Goal: Task Accomplishment & Management: Complete application form

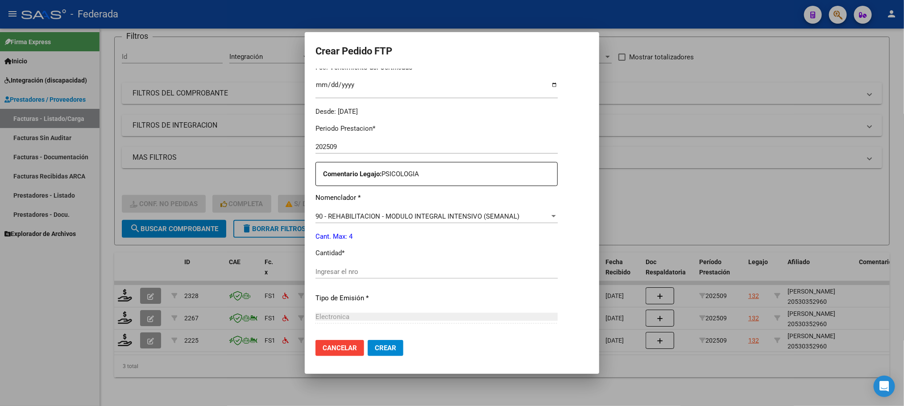
scroll to position [268, 0]
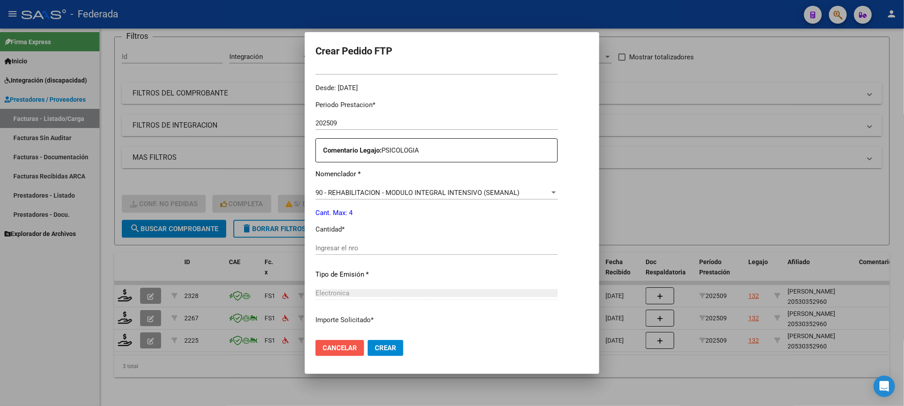
click at [339, 346] on span "Cancelar" at bounding box center [340, 348] width 34 height 8
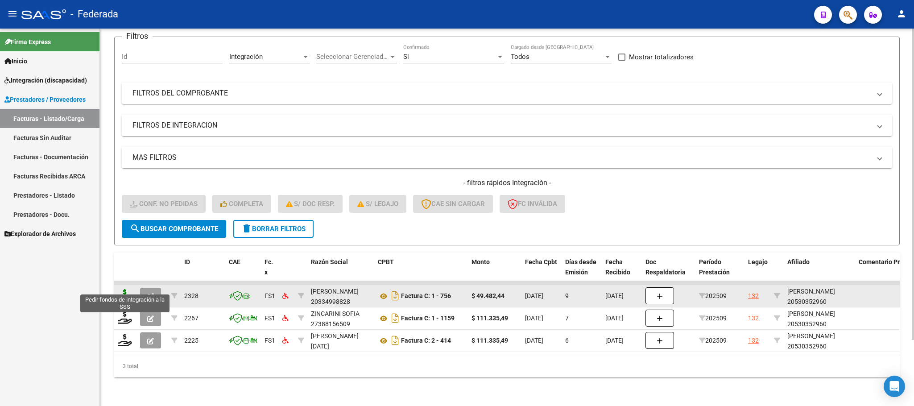
click at [128, 289] on icon at bounding box center [125, 295] width 14 height 12
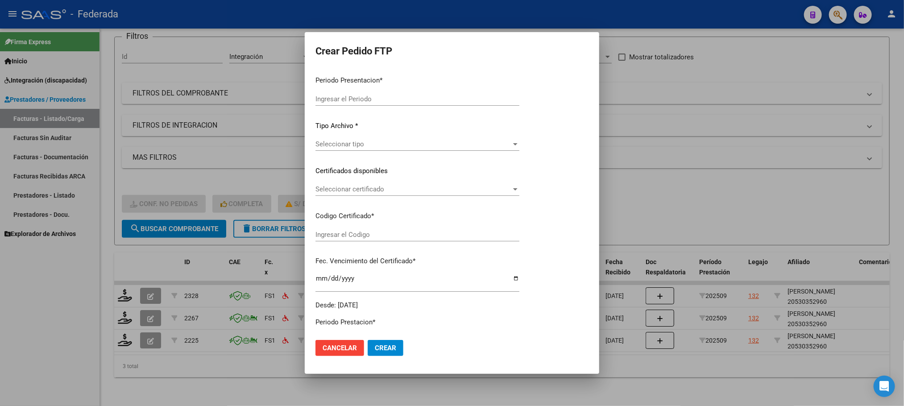
type input "202509"
type input "$ 49.482,44"
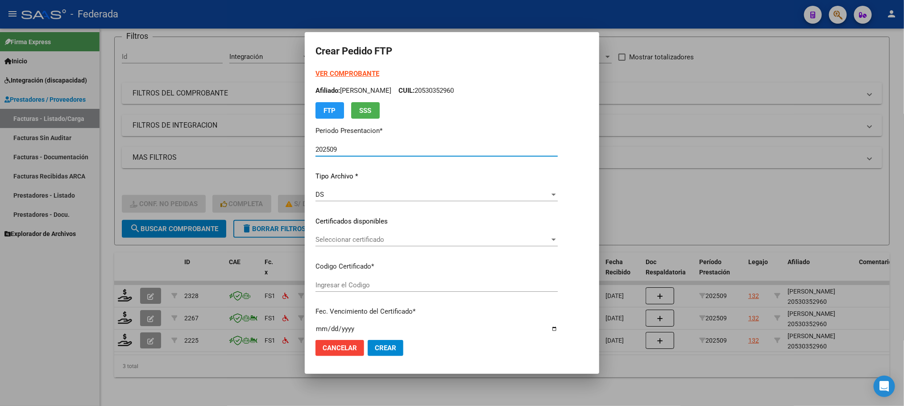
type input "ARG02000530352962023062620330626SFE162"
type input "2033-06-28"
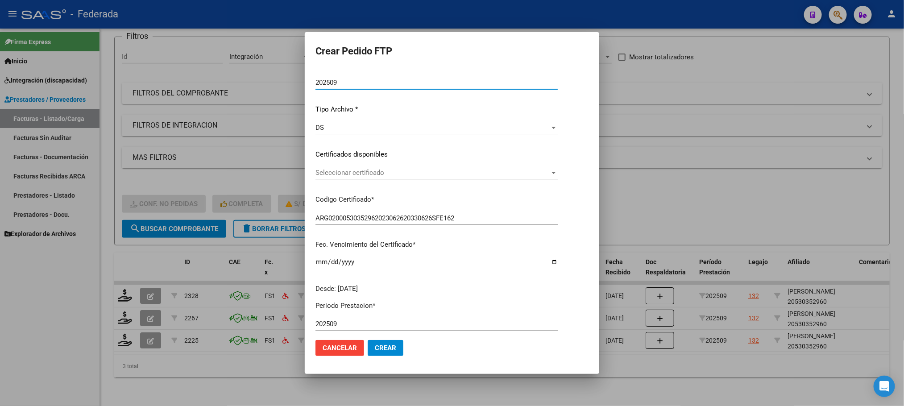
click at [366, 172] on span "Seleccionar certificado" at bounding box center [432, 173] width 234 height 8
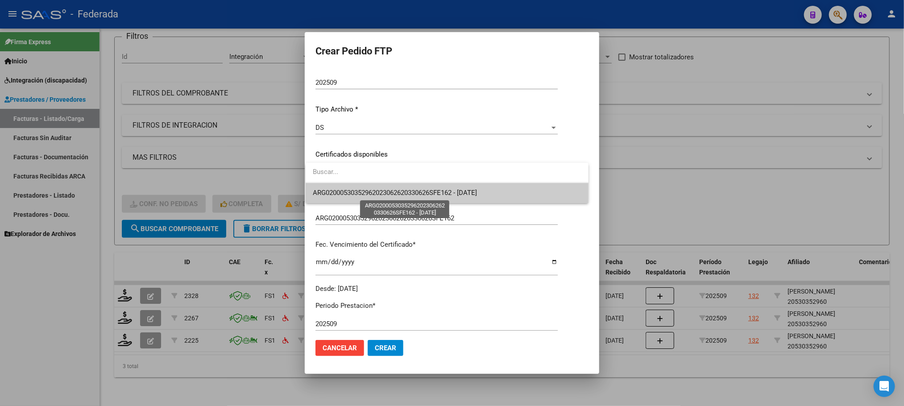
click at [367, 192] on span "ARG02000530352962023062620330626SFE162 - 2033-06-28" at bounding box center [395, 193] width 164 height 8
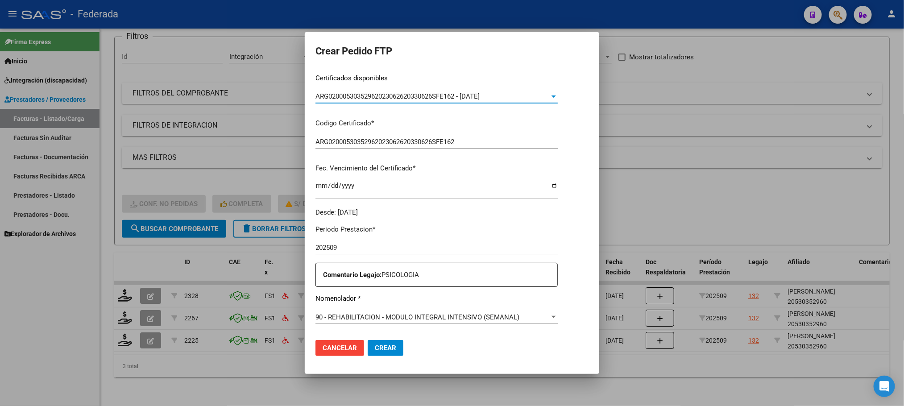
scroll to position [268, 0]
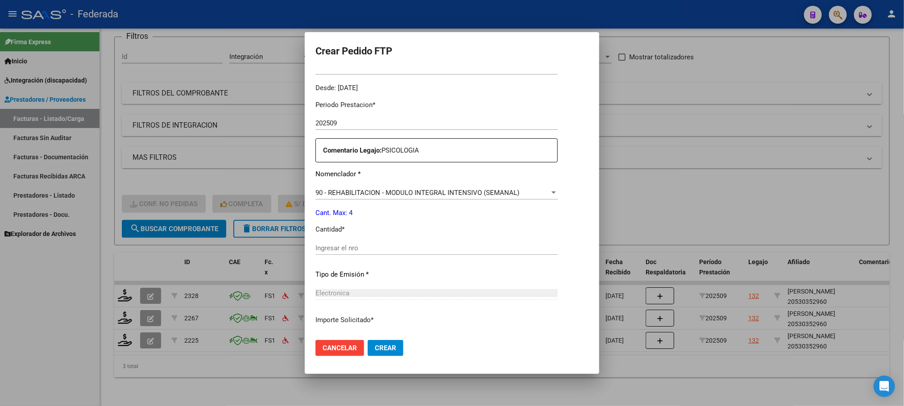
click at [340, 251] on input "Ingresar el nro" at bounding box center [436, 248] width 242 height 8
type input "4"
click at [380, 344] on span "Crear" at bounding box center [385, 348] width 21 height 8
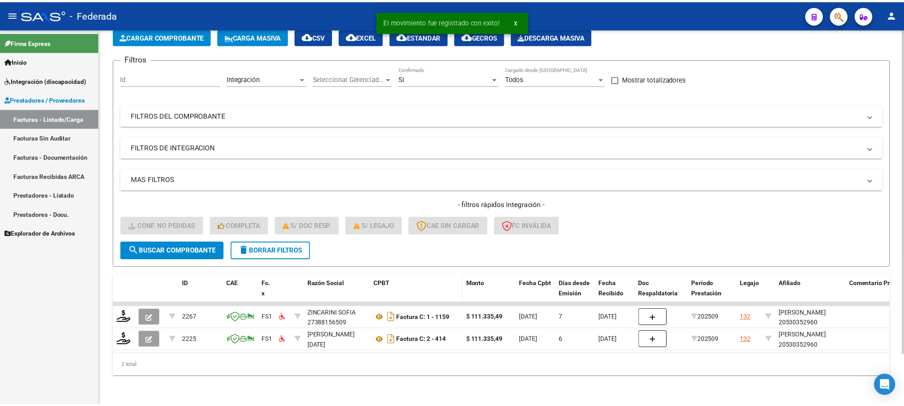
scroll to position [58, 0]
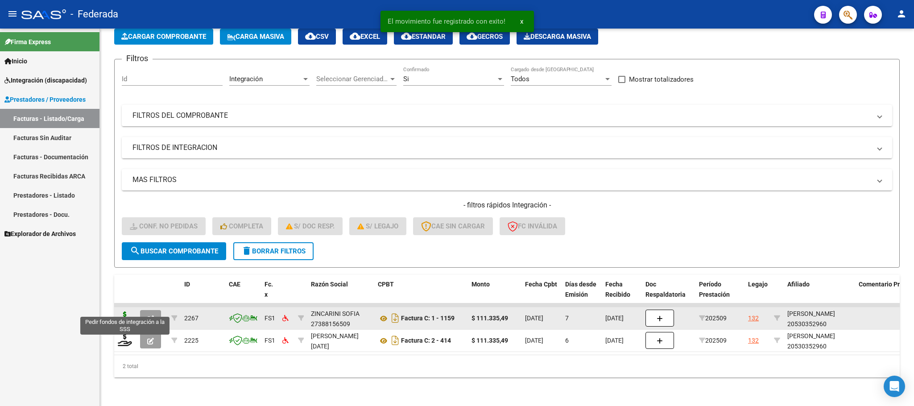
click at [129, 311] on icon at bounding box center [125, 317] width 14 height 12
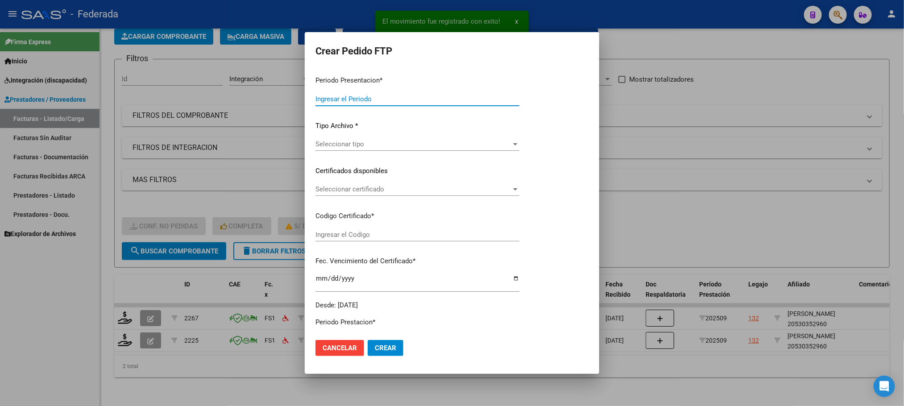
type input "202509"
type input "$ 111.335,49"
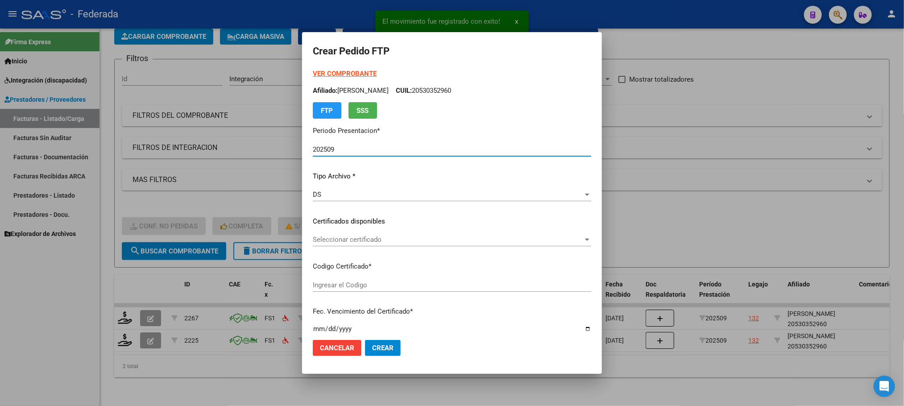
type input "ARG02000530352962023062620330626SFE162"
type input "2033-06-28"
click at [319, 241] on span "Seleccionar certificado" at bounding box center [448, 240] width 270 height 8
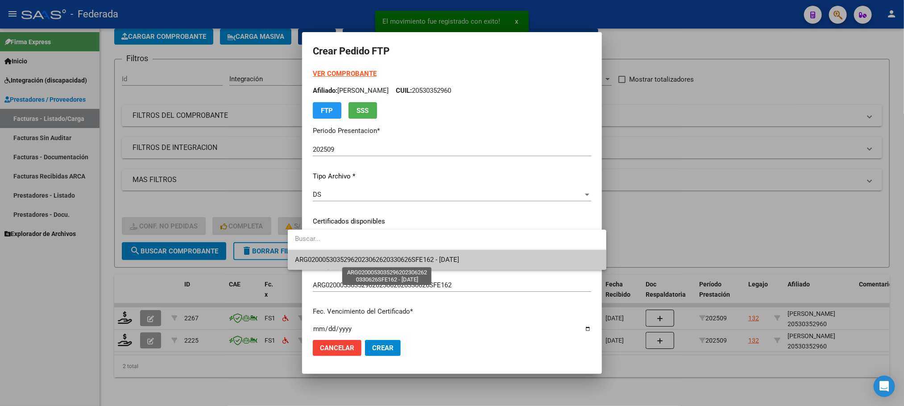
click at [323, 256] on span "ARG02000530352962023062620330626SFE162 - 2033-06-28" at bounding box center [377, 260] width 164 height 8
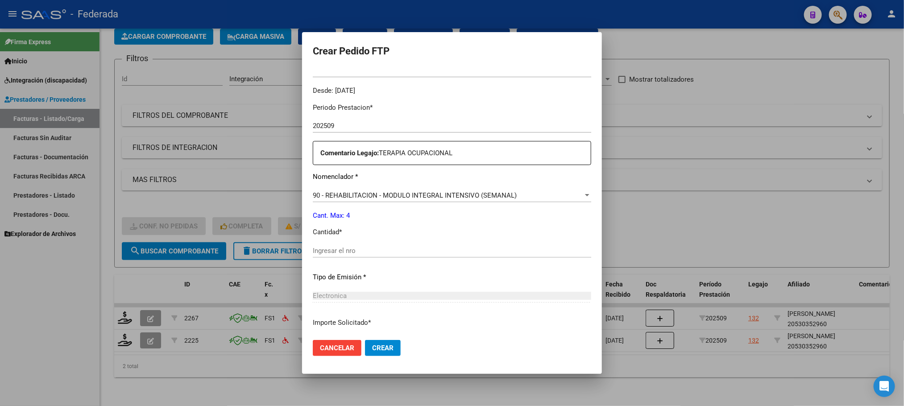
scroll to position [268, 0]
click at [329, 247] on input "Ingresar el nro" at bounding box center [452, 248] width 278 height 8
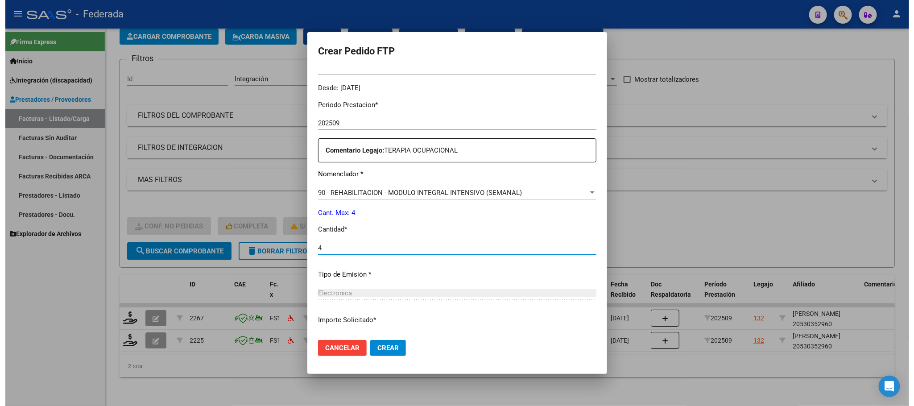
scroll to position [333, 0]
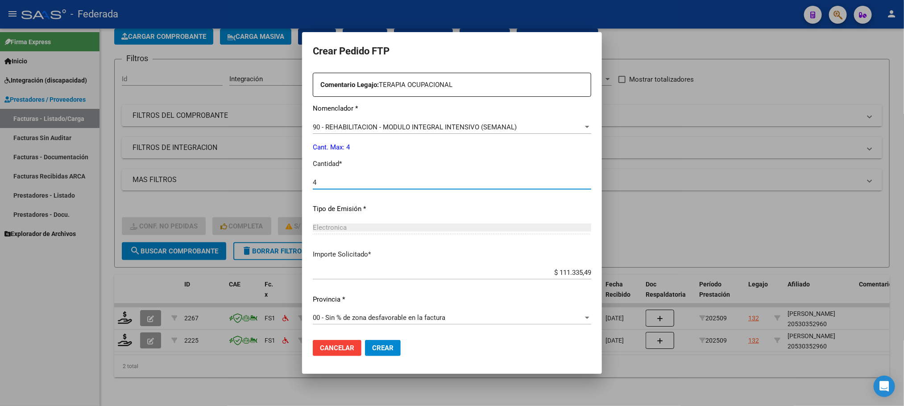
type input "4"
click at [372, 346] on span "Crear" at bounding box center [382, 348] width 21 height 8
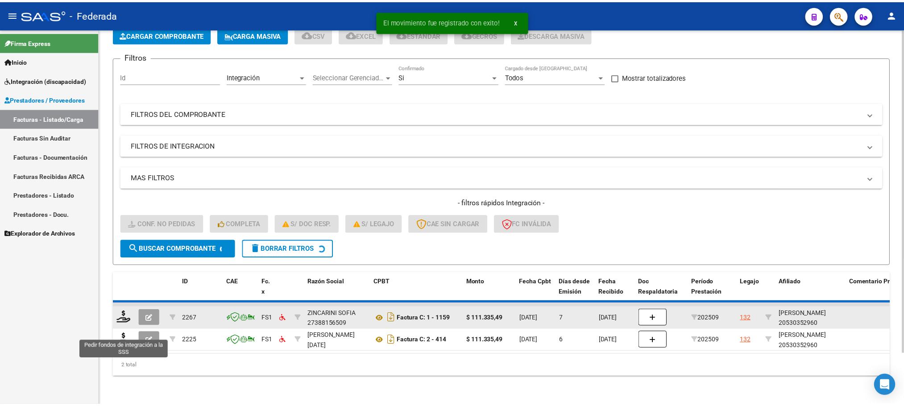
scroll to position [35, 0]
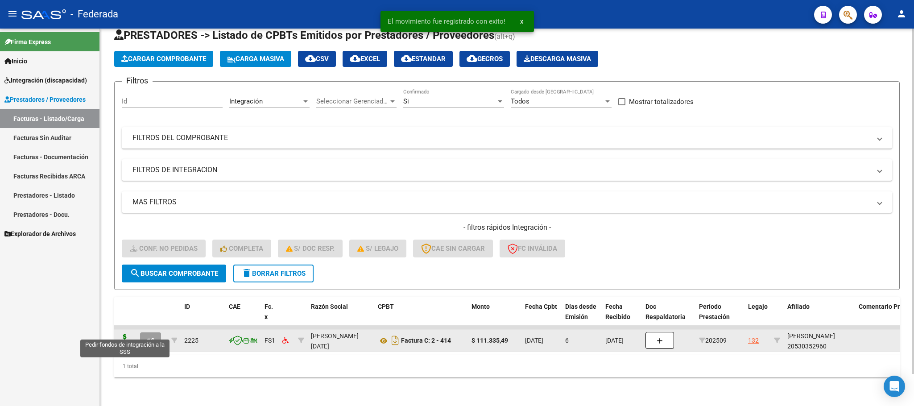
click at [126, 334] on icon at bounding box center [125, 340] width 14 height 12
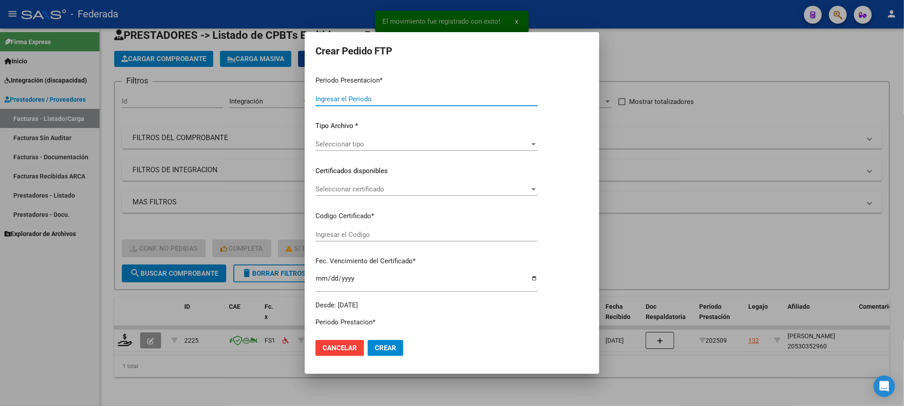
type input "202509"
type input "$ 111.335,49"
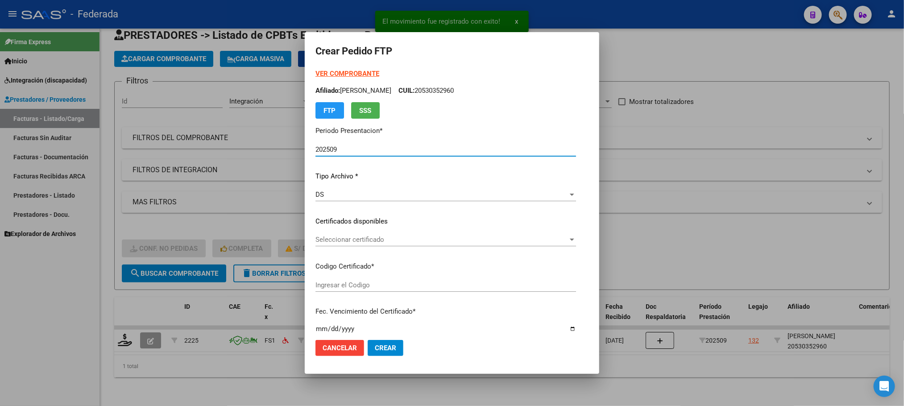
type input "ARG02000530352962023062620330626SFE162"
type input "2033-06-28"
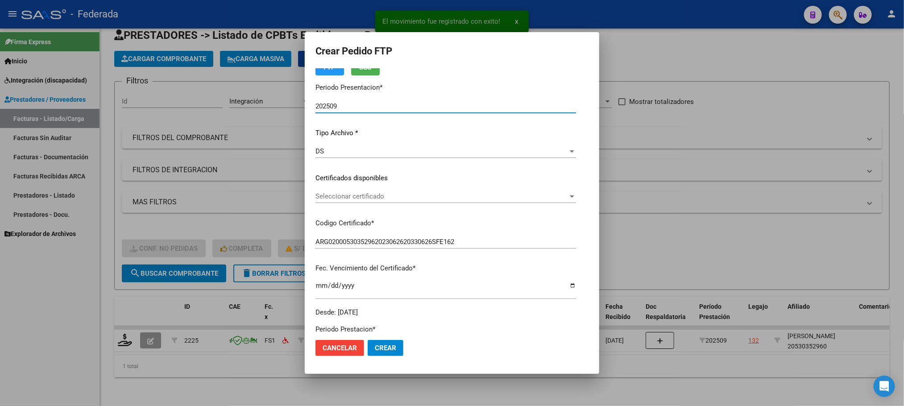
scroll to position [67, 0]
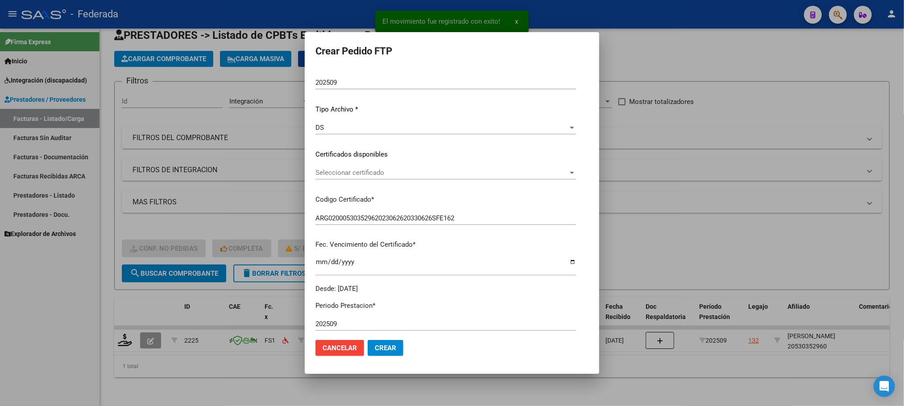
click at [348, 178] on div "Seleccionar certificado Seleccionar certificado" at bounding box center [445, 172] width 261 height 13
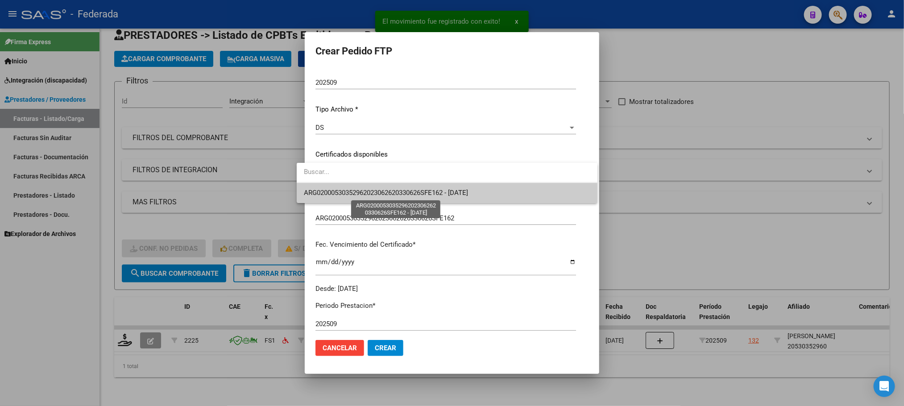
click at [347, 196] on span "ARG02000530352962023062620330626SFE162 - 2033-06-28" at bounding box center [386, 193] width 164 height 8
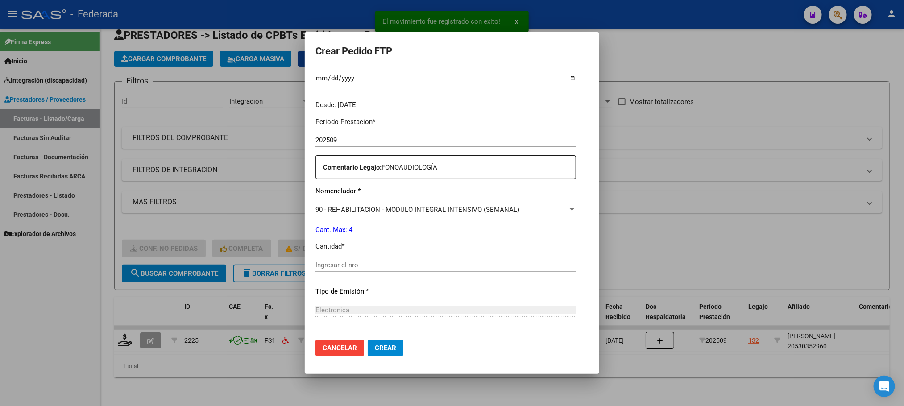
scroll to position [268, 0]
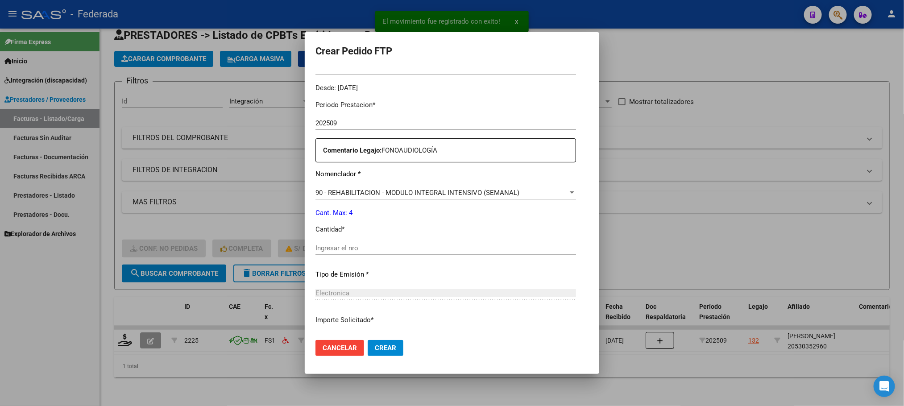
click at [341, 241] on div "Ingresar el nro" at bounding box center [445, 247] width 261 height 13
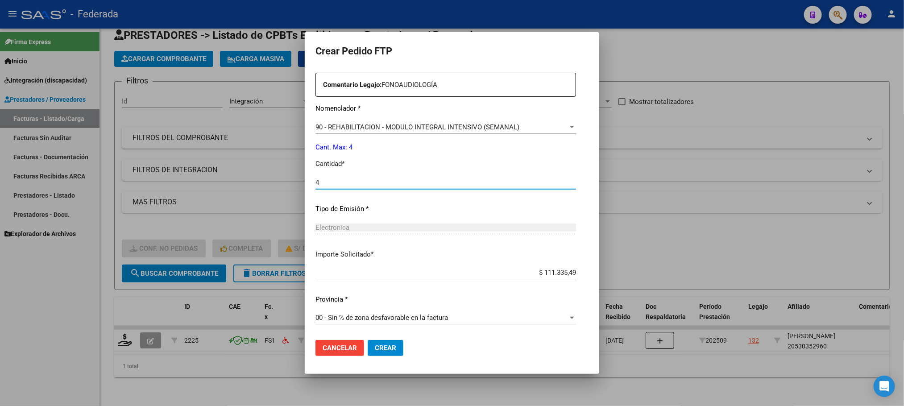
type input "4"
click at [375, 346] on span "Crear" at bounding box center [385, 348] width 21 height 8
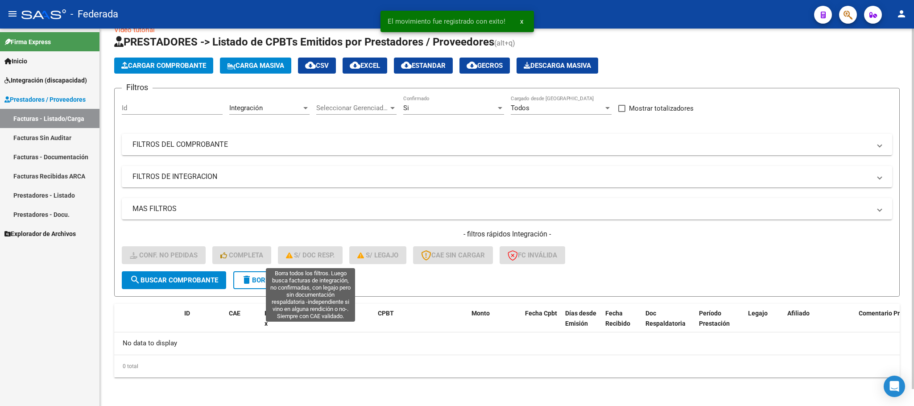
scroll to position [17, 0]
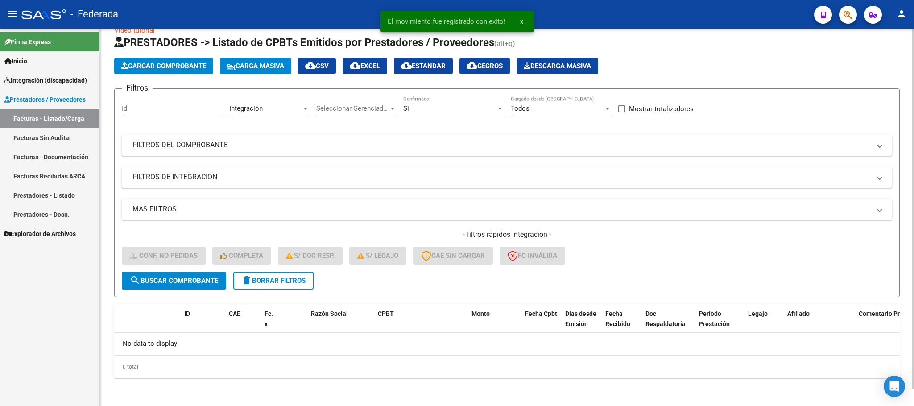
click at [268, 277] on span "delete Borrar Filtros" at bounding box center [273, 281] width 64 height 8
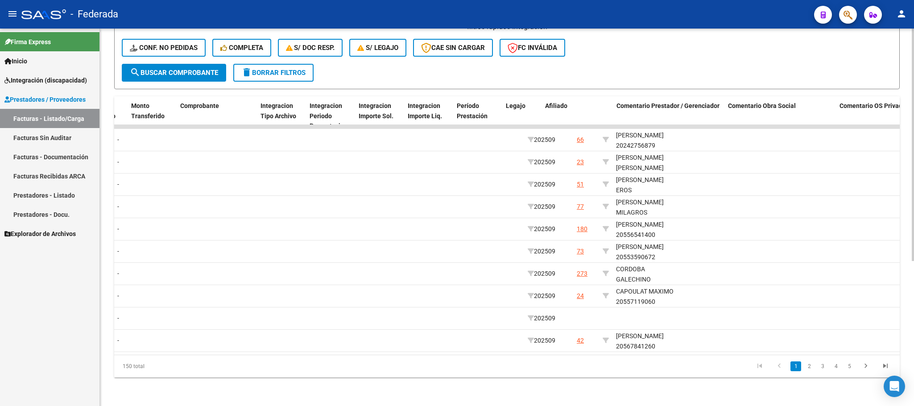
scroll to position [0, 945]
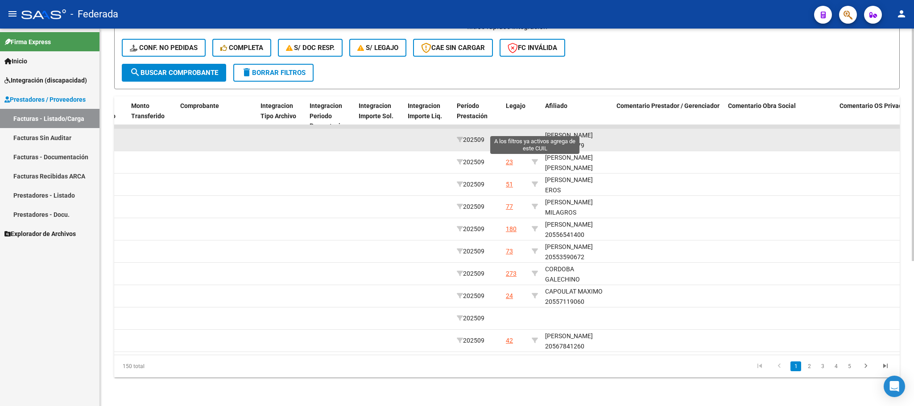
click at [535, 137] on icon at bounding box center [535, 140] width 6 height 6
type input "20242756879"
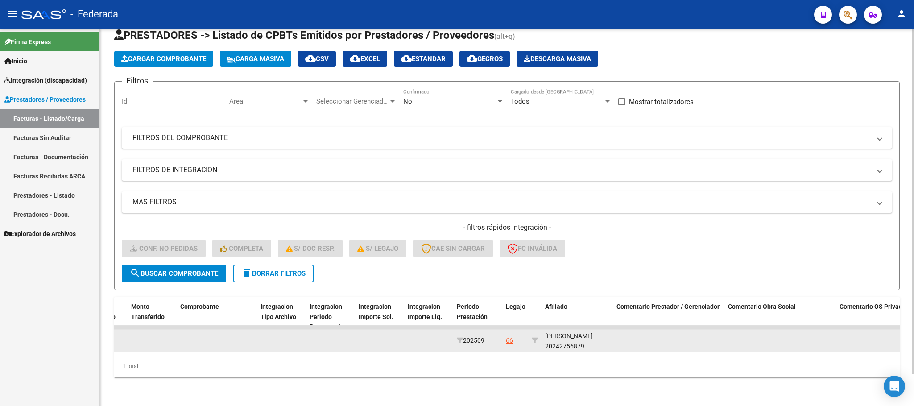
scroll to position [11, 0]
click at [561, 331] on div "GONZALEZ CRISTIAN LEANDRO 20242756879" at bounding box center [577, 339] width 64 height 21
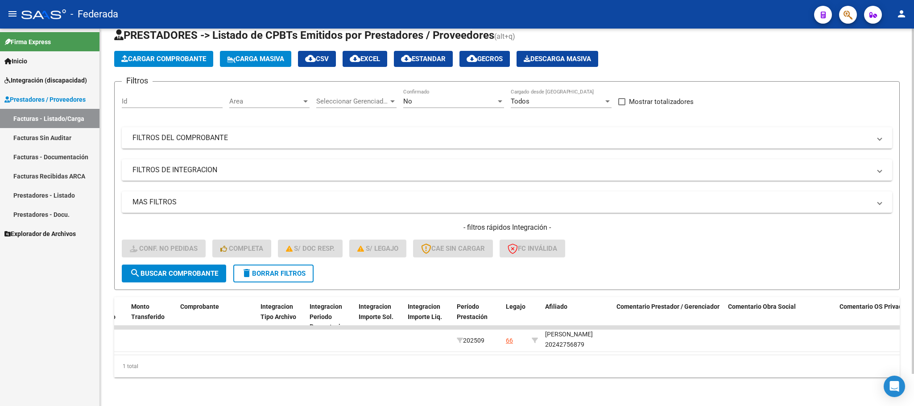
copy div "20242756879"
click at [469, 357] on div "1 total" at bounding box center [507, 366] width 786 height 22
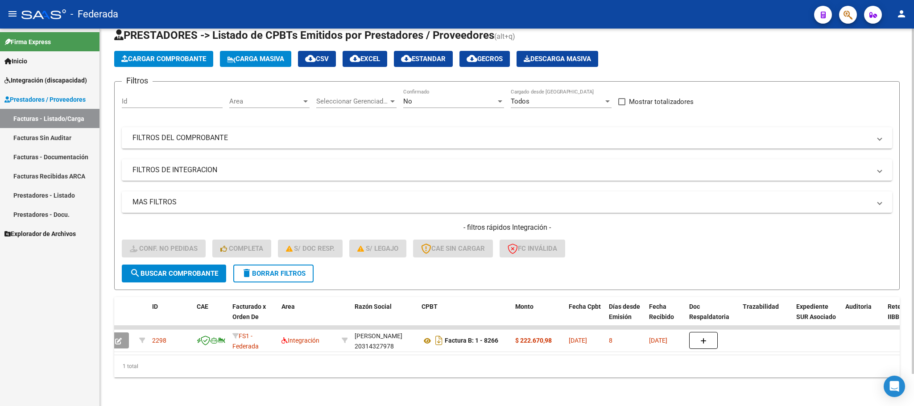
scroll to position [0, 0]
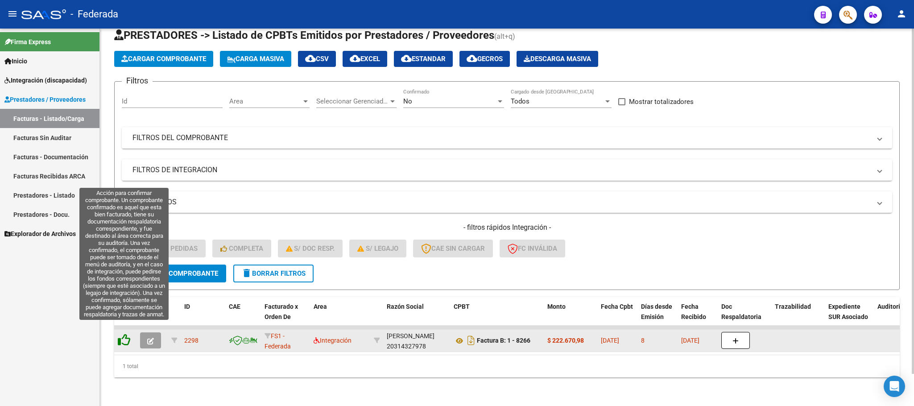
click at [121, 334] on icon at bounding box center [124, 340] width 12 height 12
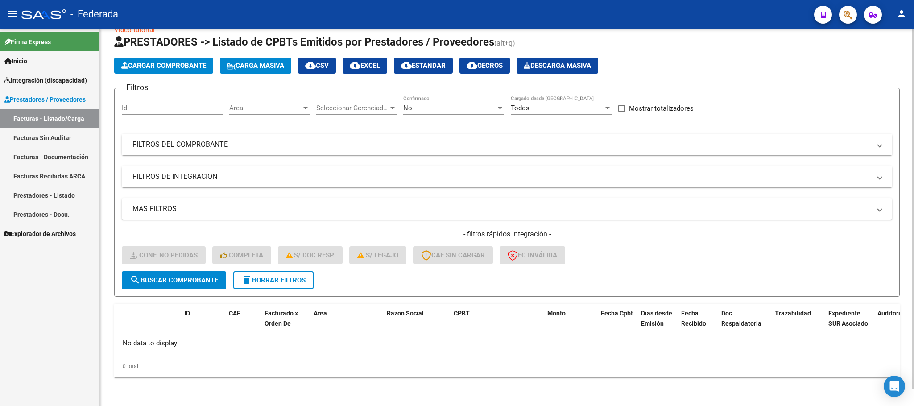
scroll to position [17, 0]
click at [256, 281] on span "delete Borrar Filtros" at bounding box center [273, 281] width 64 height 8
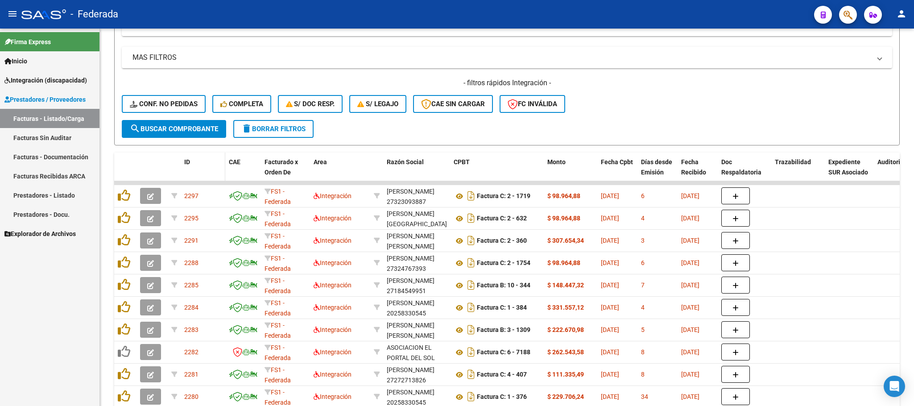
scroll to position [201, 0]
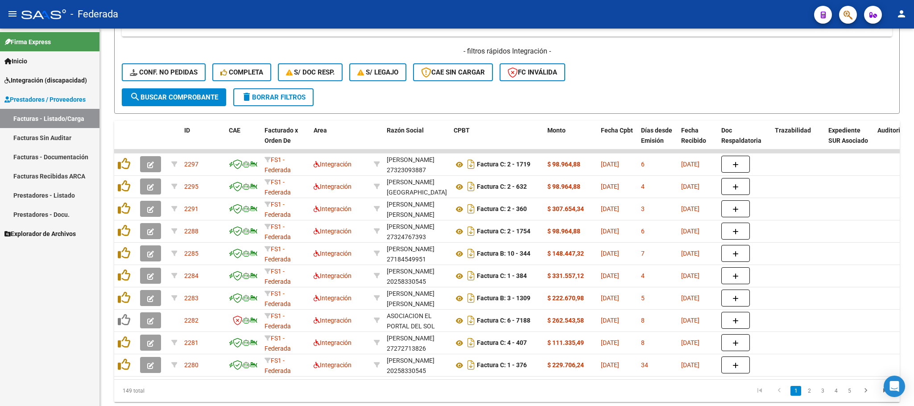
click at [168, 59] on div "- filtros rápidos Integración - Conf. no pedidas Completa S/ Doc Resp. S/ legaj…" at bounding box center [507, 67] width 771 height 42
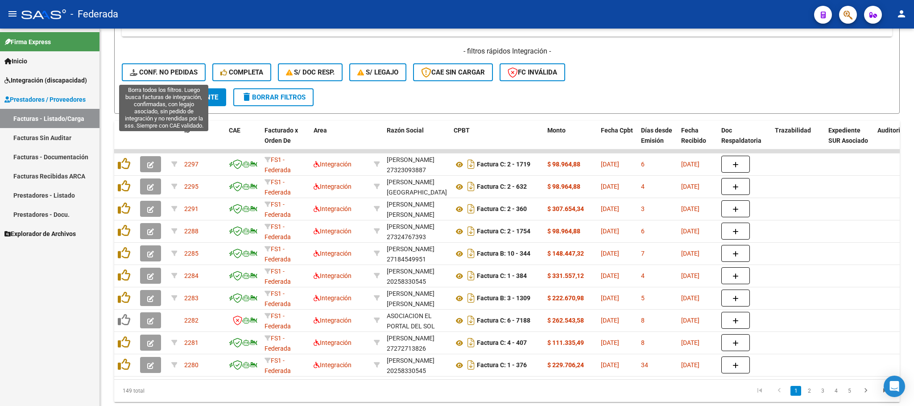
click at [169, 68] on span "Conf. no pedidas" at bounding box center [164, 72] width 68 height 8
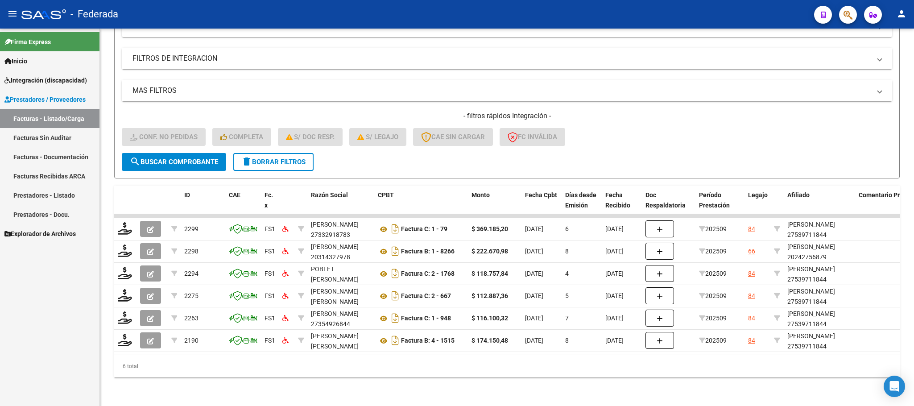
scroll to position [146, 0]
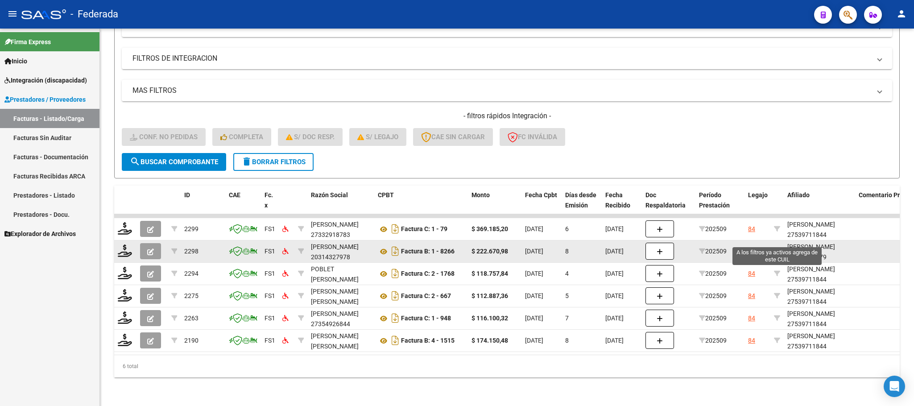
click at [778, 248] on icon at bounding box center [777, 251] width 6 height 6
type input "20242756879"
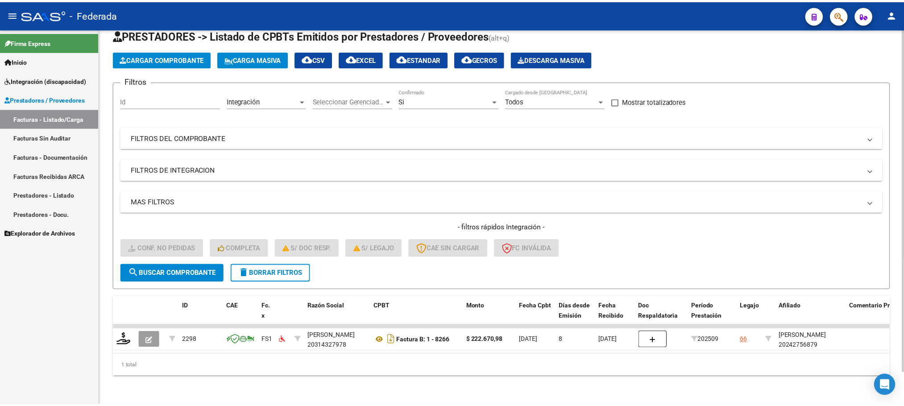
scroll to position [35, 0]
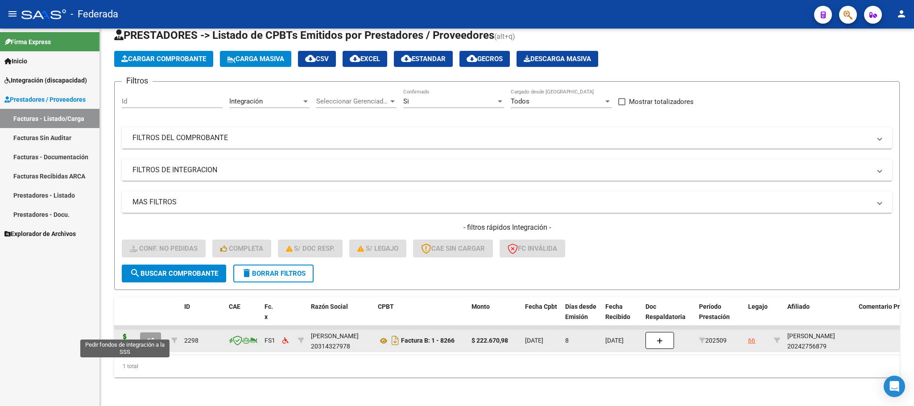
click at [125, 334] on icon at bounding box center [125, 340] width 14 height 12
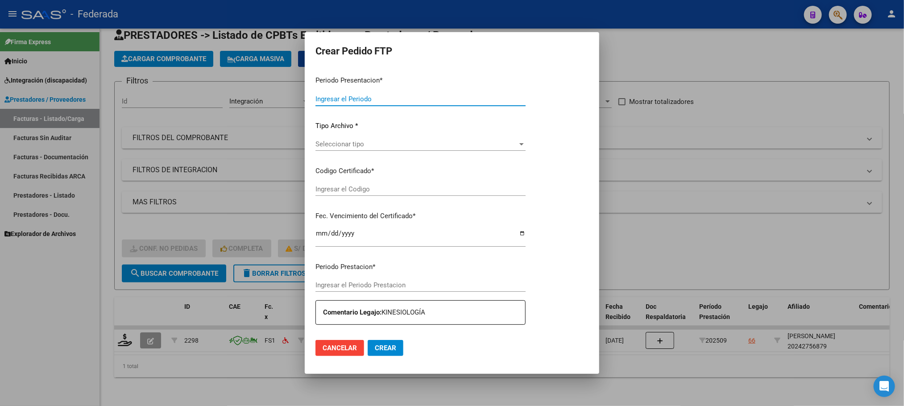
type input "202509"
type input "$ 222.670,98"
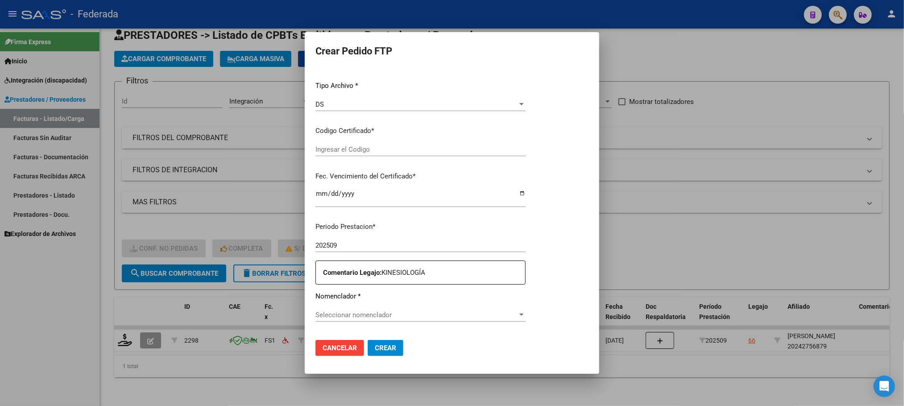
type input "ARG02000242756872024110420291104SAN169"
type input "2029-11-04"
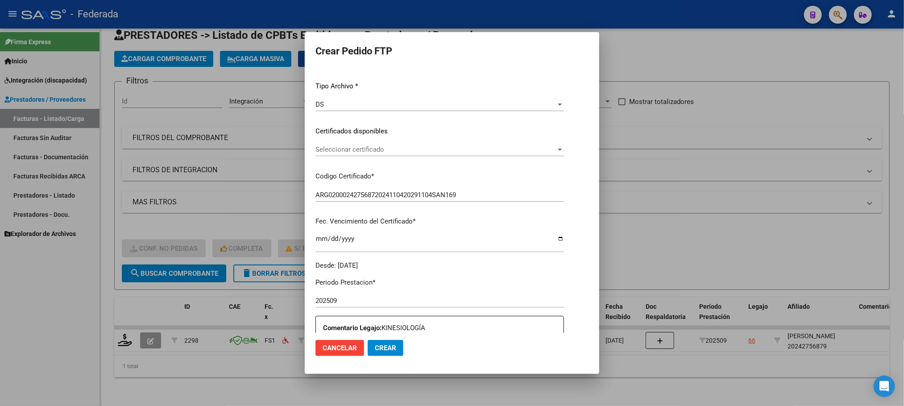
click at [340, 152] on span "Seleccionar certificado" at bounding box center [435, 149] width 241 height 8
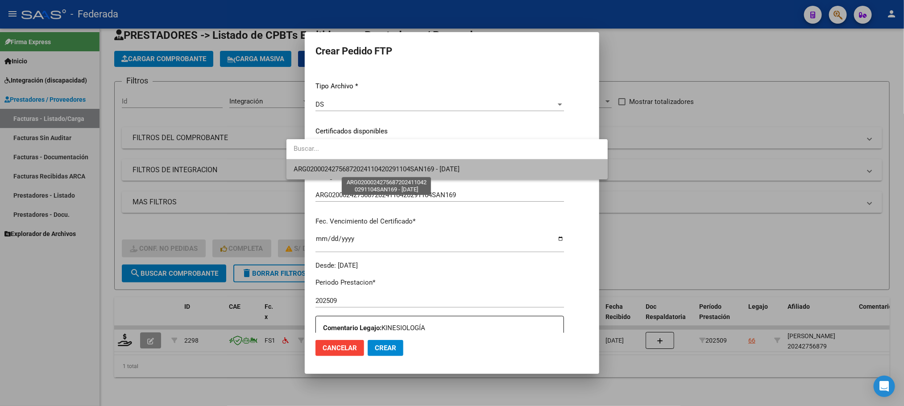
click at [342, 169] on span "ARG02000242756872024110420291104SAN169 - 2029-11-04" at bounding box center [377, 169] width 166 height 8
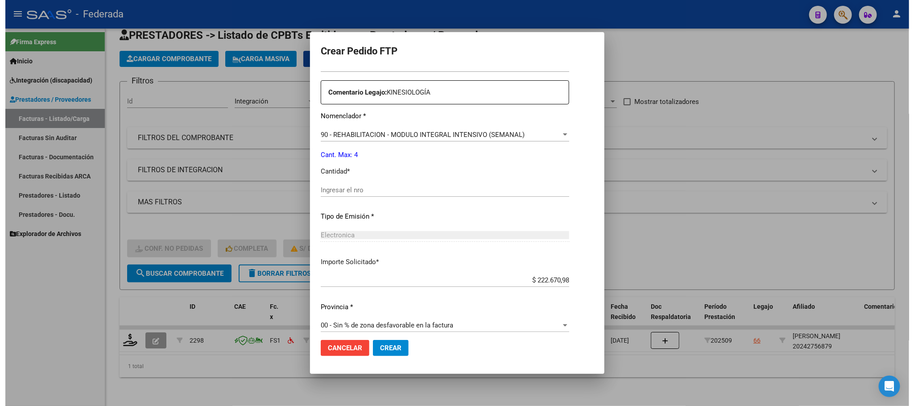
scroll to position [333, 0]
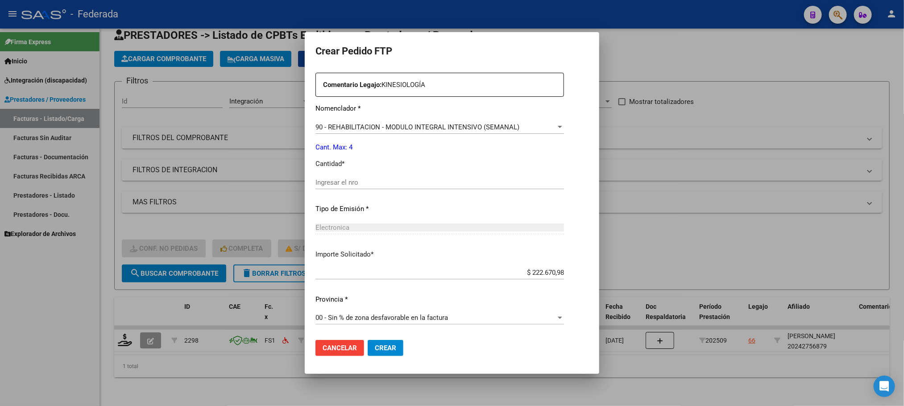
click at [342, 185] on input "Ingresar el nro" at bounding box center [439, 182] width 249 height 8
type input "4"
click at [375, 345] on span "Crear" at bounding box center [385, 348] width 21 height 8
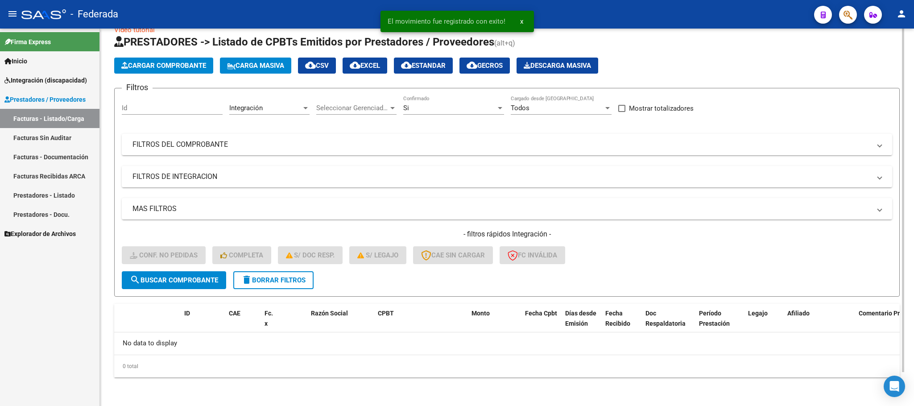
scroll to position [17, 0]
click at [270, 282] on span "delete Borrar Filtros" at bounding box center [273, 281] width 64 height 8
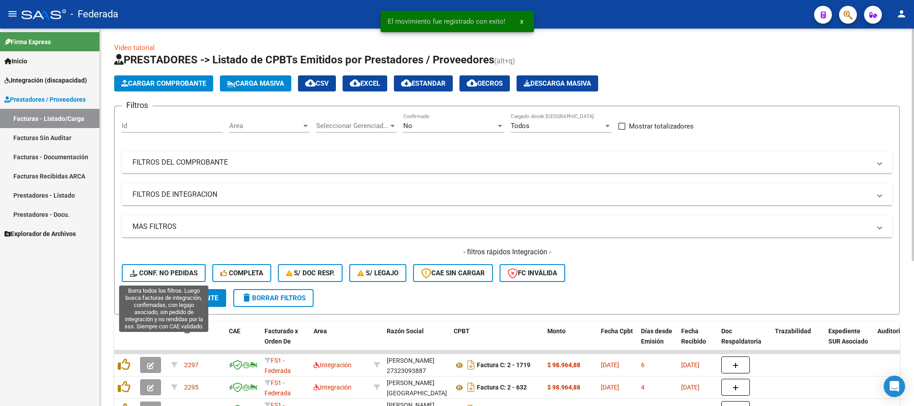
click at [189, 265] on button "Conf. no pedidas" at bounding box center [164, 273] width 84 height 18
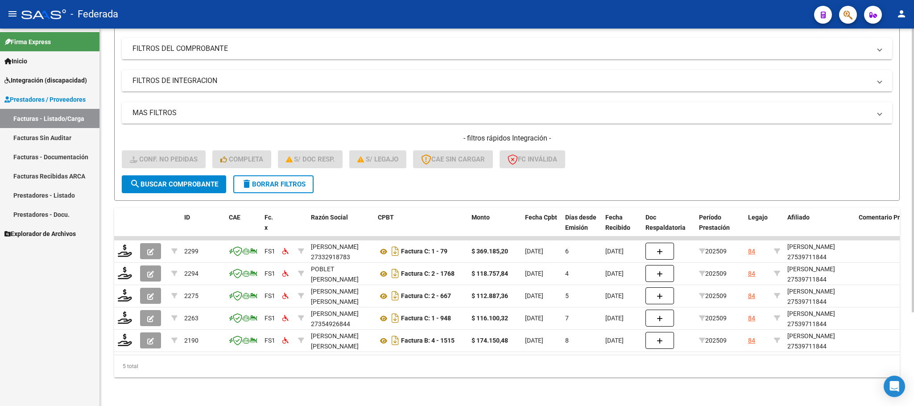
click at [272, 180] on span "delete Borrar Filtros" at bounding box center [273, 184] width 64 height 8
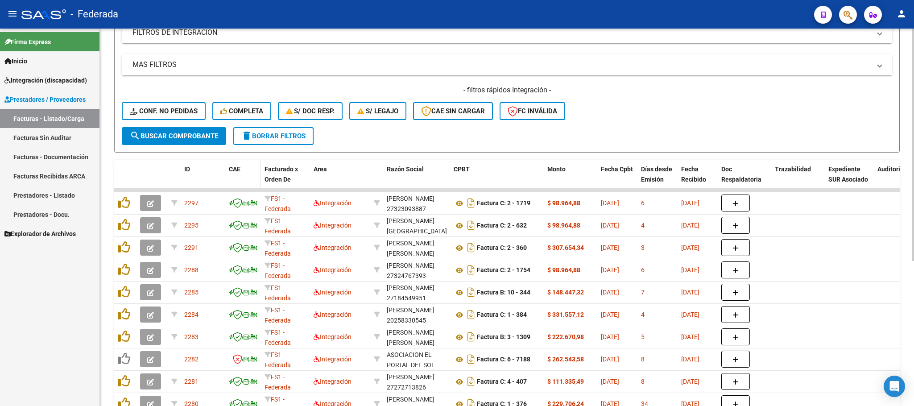
scroll to position [191, 0]
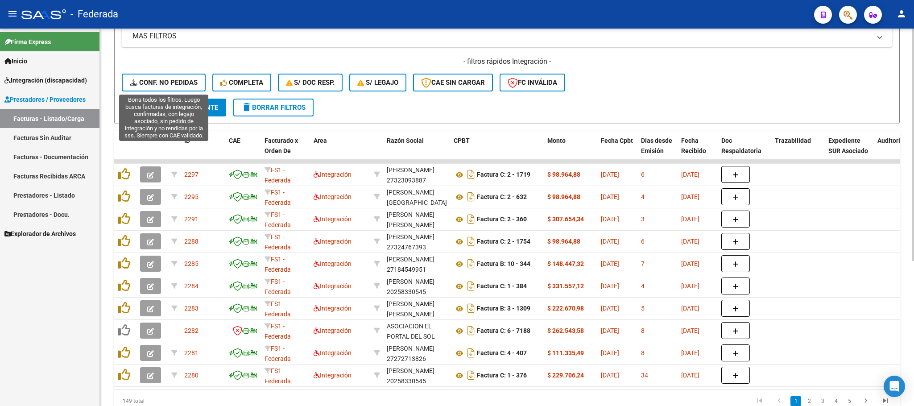
click at [183, 79] on span "Conf. no pedidas" at bounding box center [164, 83] width 68 height 8
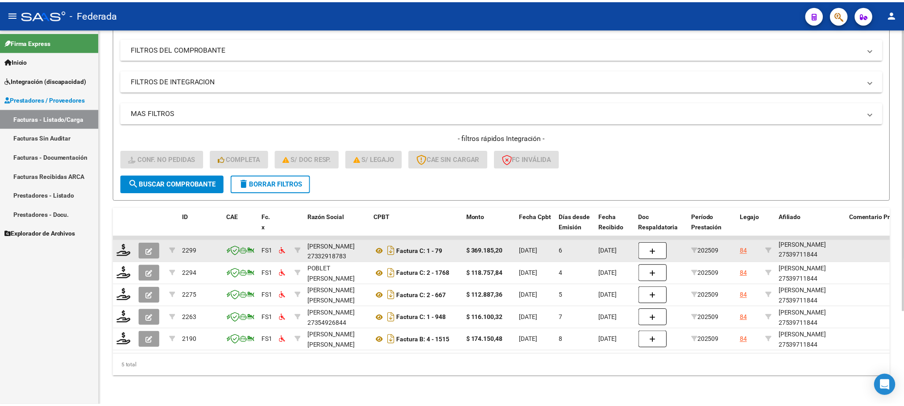
scroll to position [11, 0]
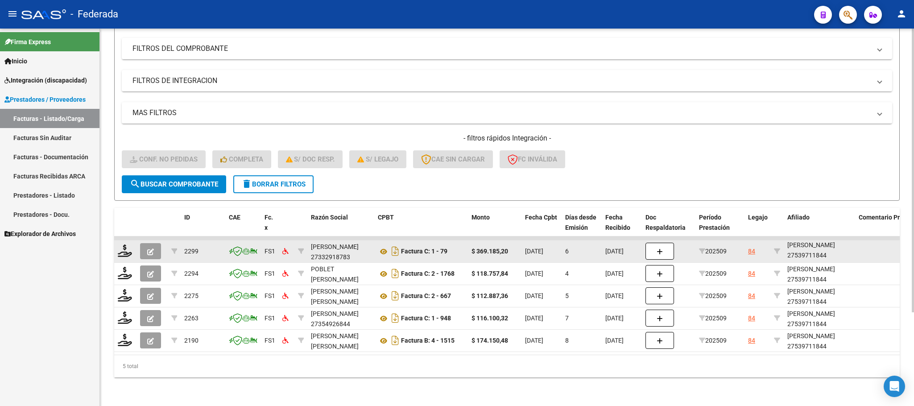
click at [812, 250] on div "MENDEZ MILAN BENJAMIN 27539711844" at bounding box center [820, 250] width 64 height 21
click at [810, 248] on div "MENDEZ MILAN BENJAMIN 27539711844" at bounding box center [820, 250] width 64 height 21
copy div "27539711844"
click at [122, 245] on icon at bounding box center [125, 251] width 14 height 12
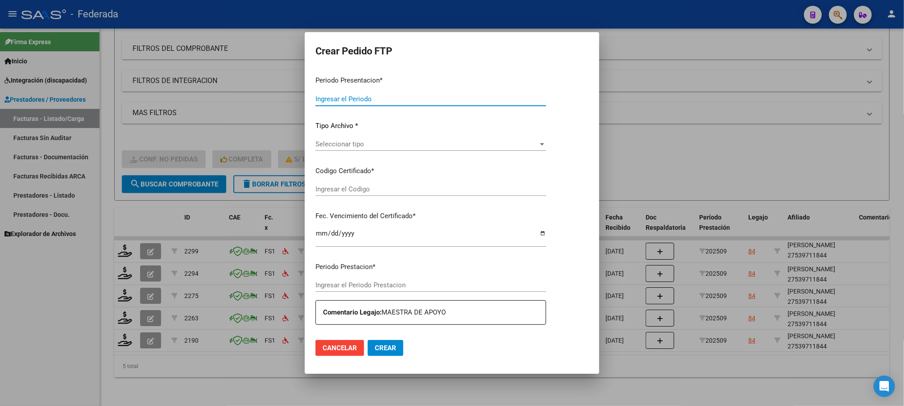
type input "202509"
type input "$ 369.185,20"
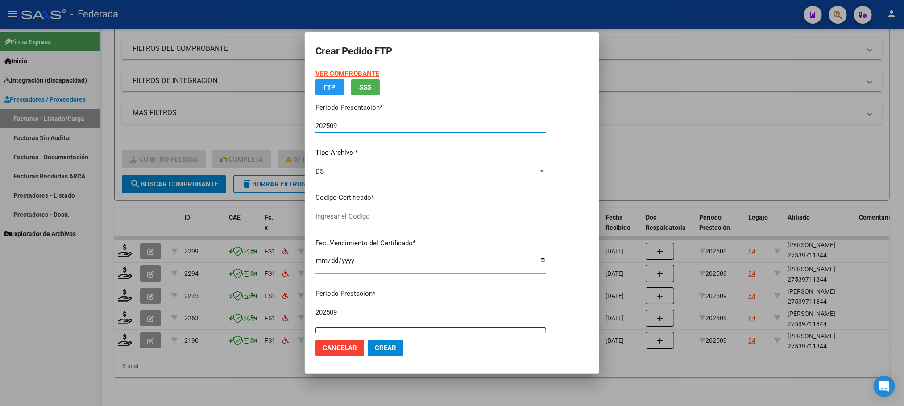
type input "ARG02000539711842022072620250726NQN249"
type input "2025-07-26"
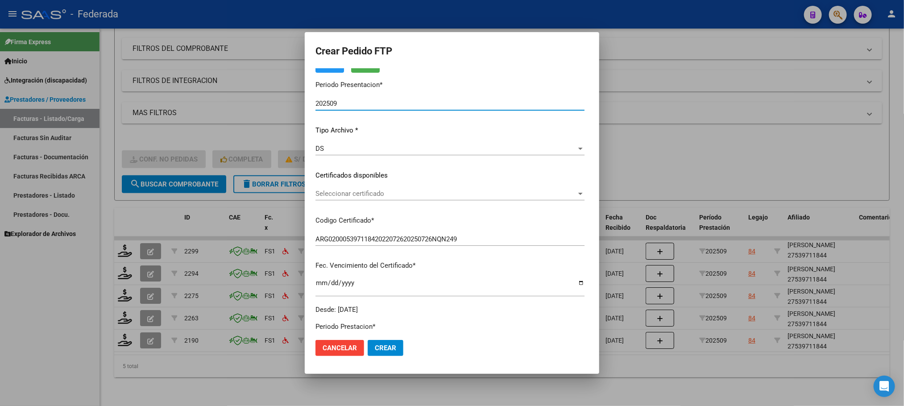
scroll to position [67, 0]
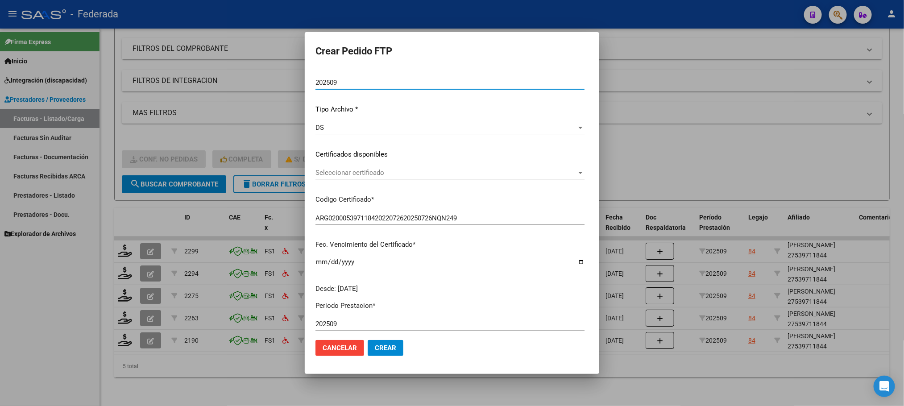
click at [319, 177] on div "Seleccionar certificado Seleccionar certificado" at bounding box center [449, 172] width 269 height 13
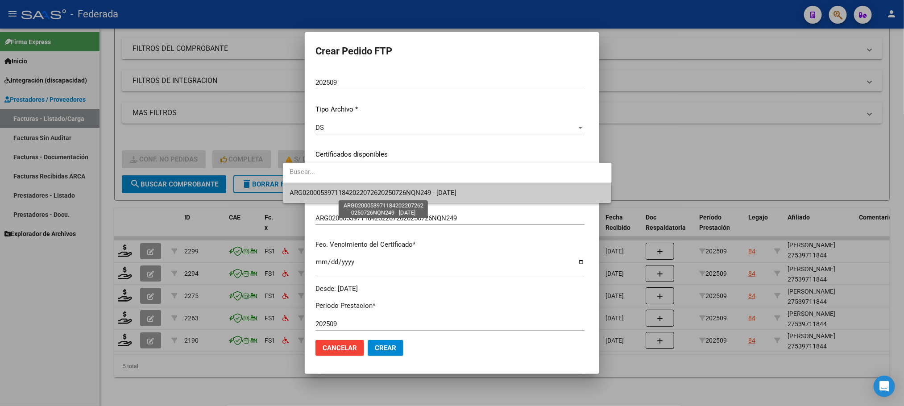
click at [319, 191] on span "ARG02000539711842022072620250726NQN249 - 2025-07-26" at bounding box center [373, 193] width 167 height 8
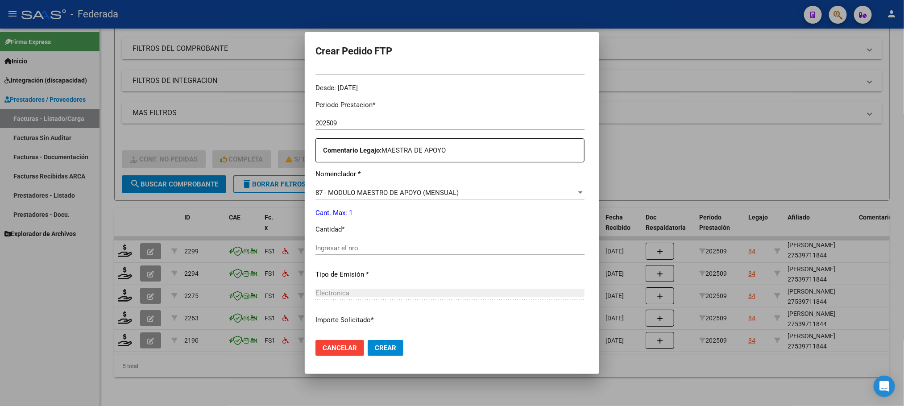
scroll to position [333, 0]
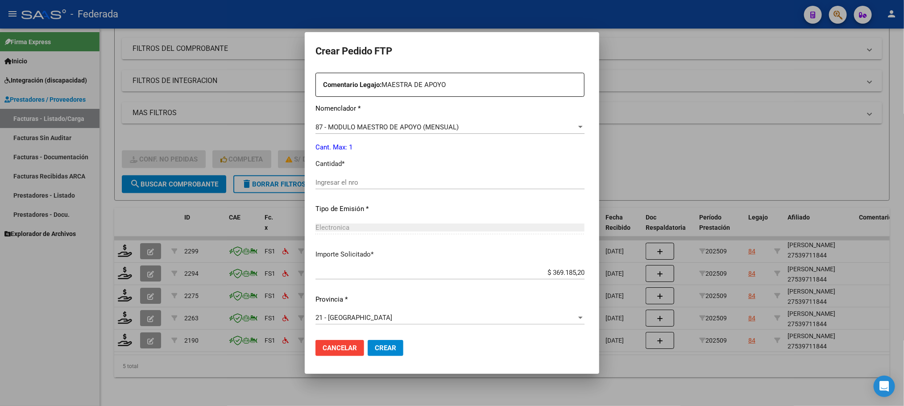
click at [319, 189] on div "Ingresar el nro" at bounding box center [449, 182] width 269 height 13
type input "1"
click at [375, 349] on span "Crear" at bounding box center [385, 348] width 21 height 8
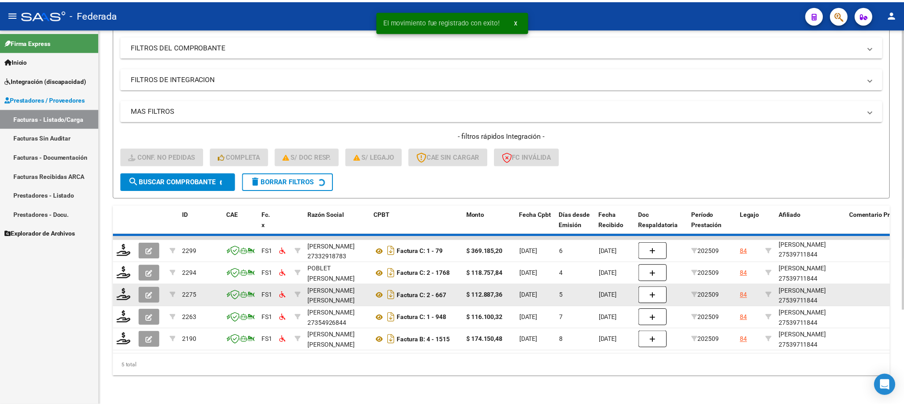
scroll to position [102, 0]
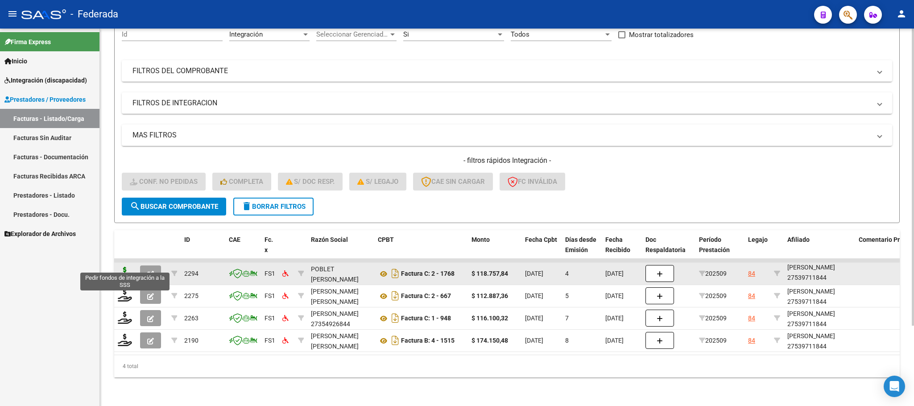
click at [124, 267] on icon at bounding box center [125, 273] width 14 height 12
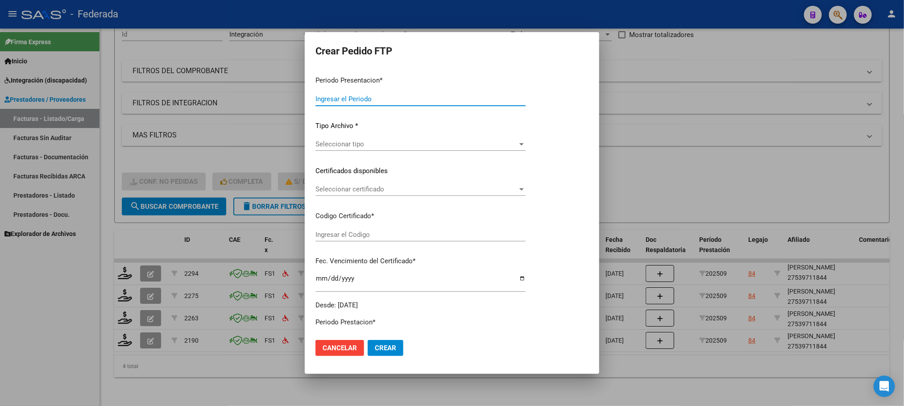
type input "202509"
type input "$ 118.757,84"
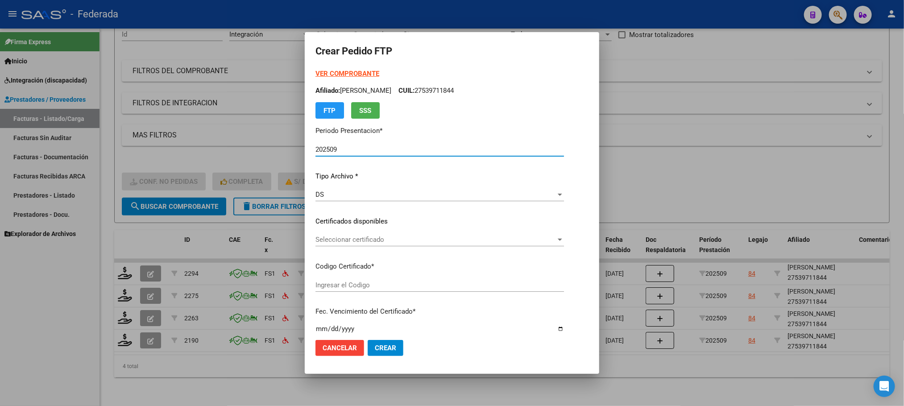
type input "ARG02000539711842022072620250726NQN249"
type input "2025-07-26"
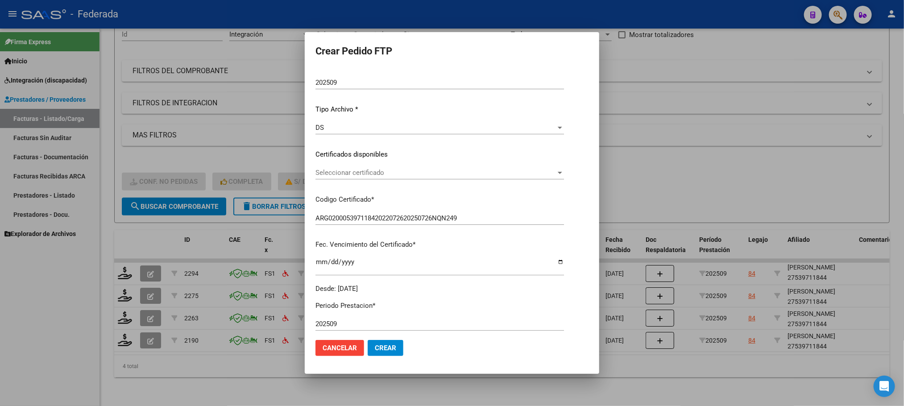
click at [333, 169] on span "Seleccionar certificado" at bounding box center [435, 173] width 241 height 8
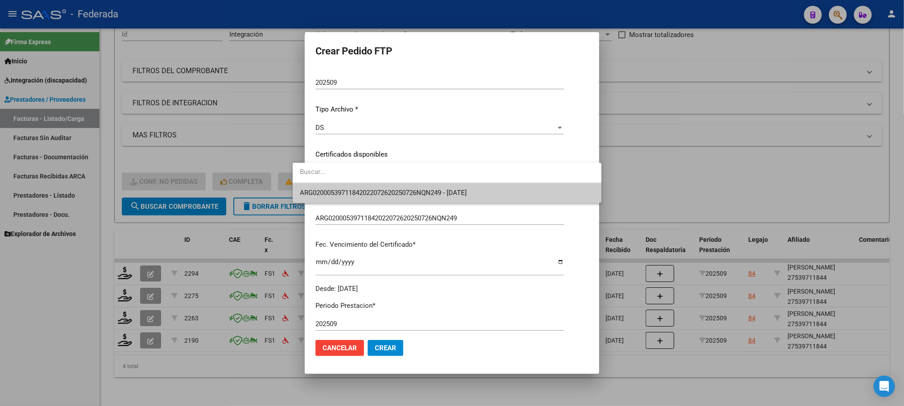
click at [333, 195] on span "ARG02000539711842022072620250726NQN249 - 2025-07-26" at bounding box center [383, 193] width 167 height 8
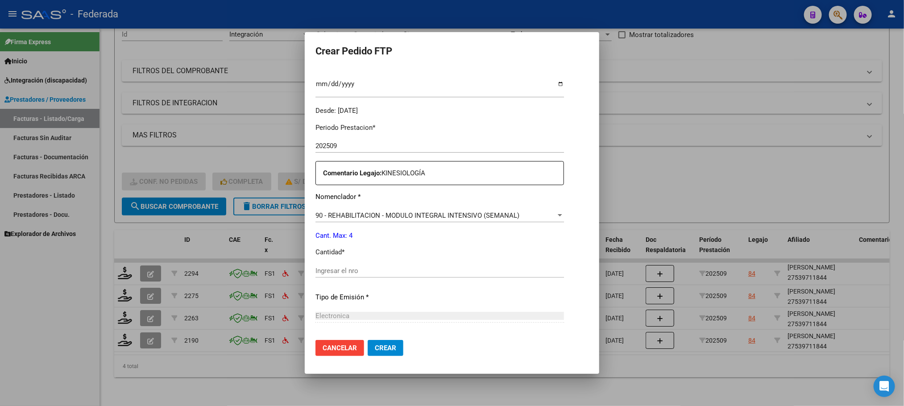
scroll to position [268, 0]
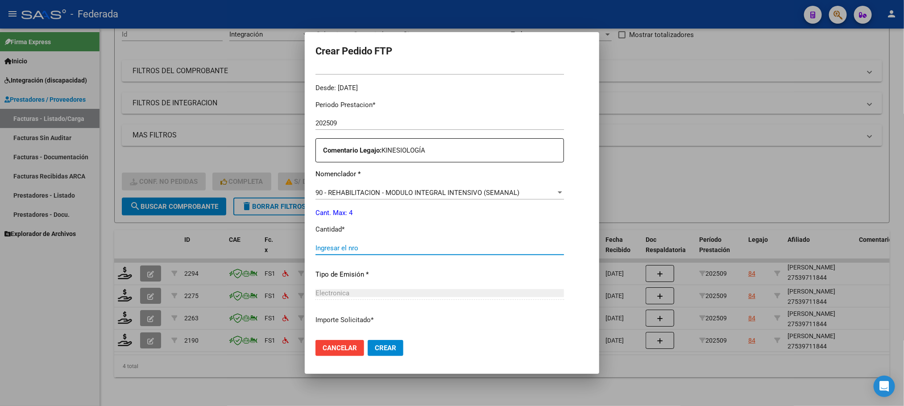
click at [331, 244] on input "Ingresar el nro" at bounding box center [439, 248] width 249 height 8
type input "4"
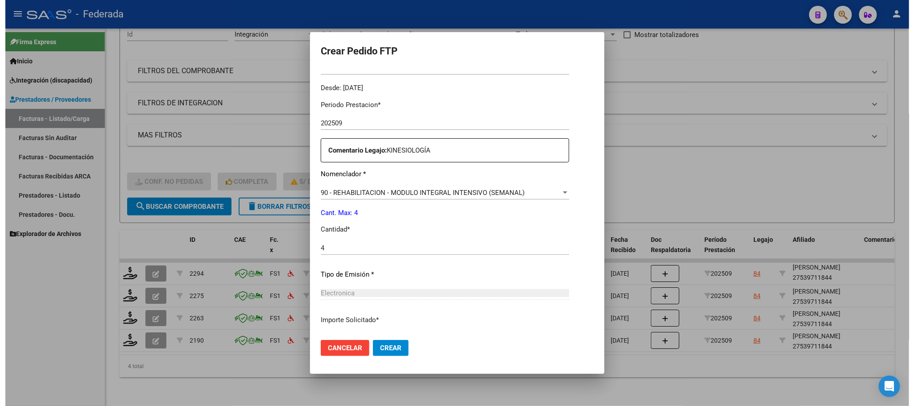
scroll to position [333, 0]
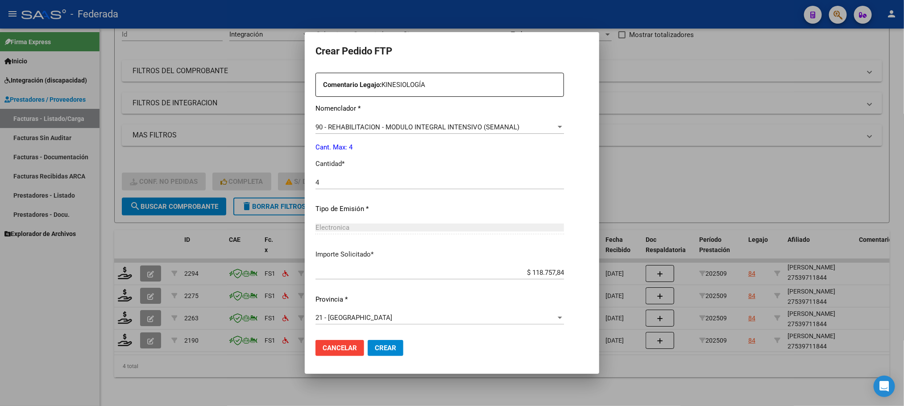
click at [368, 342] on button "Crear" at bounding box center [386, 348] width 36 height 16
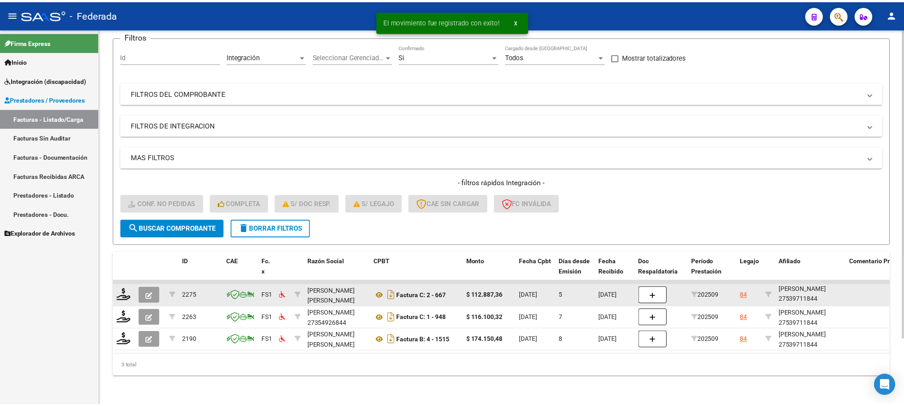
scroll to position [79, 0]
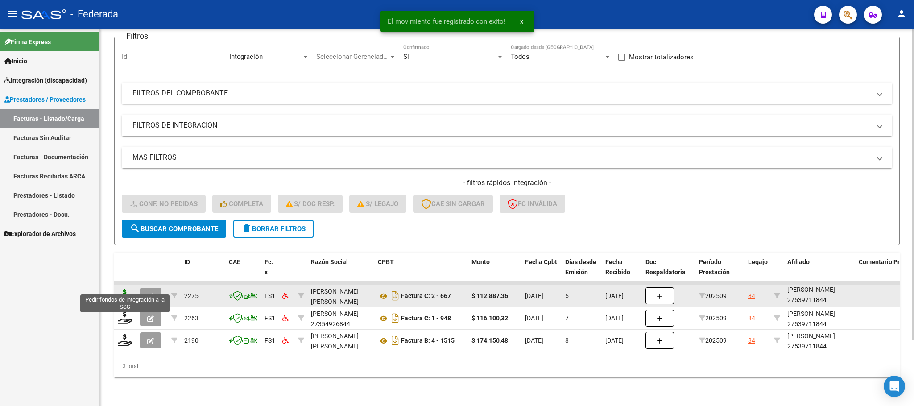
click at [121, 289] on icon at bounding box center [125, 295] width 14 height 12
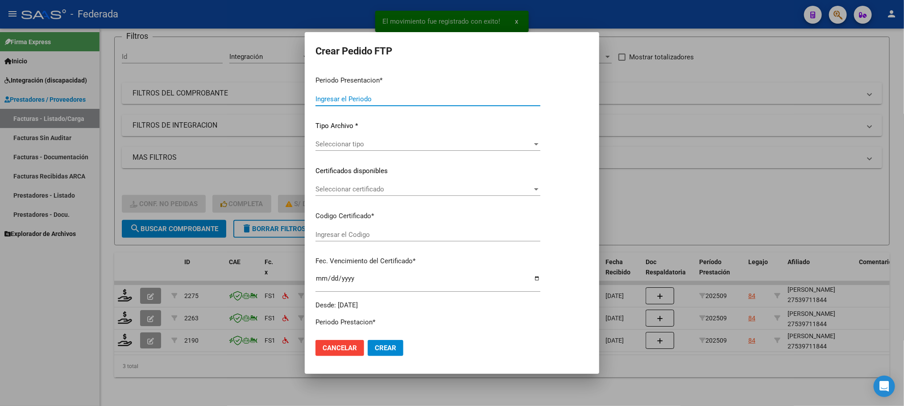
type input "202509"
type input "$ 112.887,36"
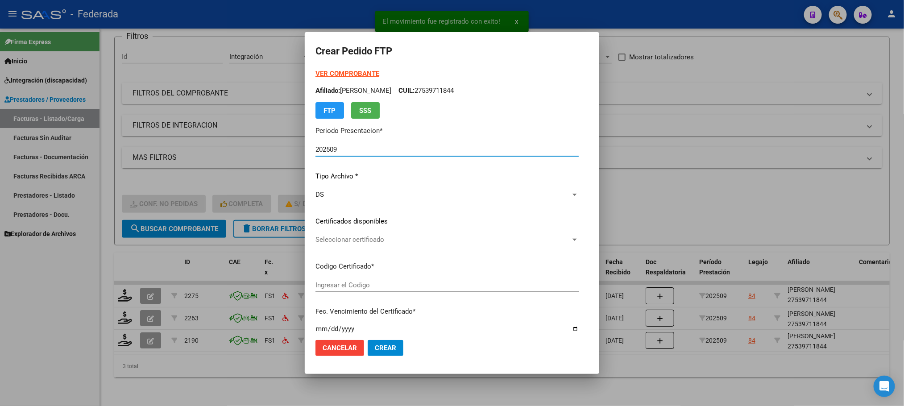
type input "ARG02000539711842022072620250726NQN249"
type input "2025-07-26"
click at [317, 241] on span "Seleccionar certificado" at bounding box center [442, 240] width 255 height 8
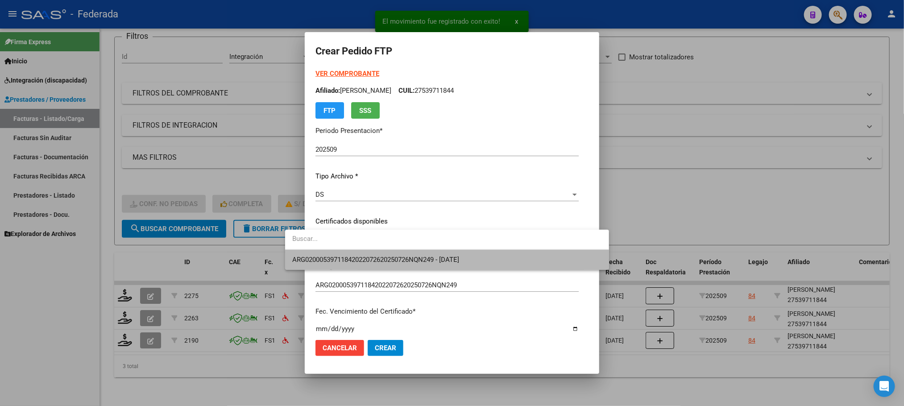
click at [313, 253] on span "ARG02000539711842022072620250726NQN249 - 2025-07-26" at bounding box center [446, 260] width 309 height 20
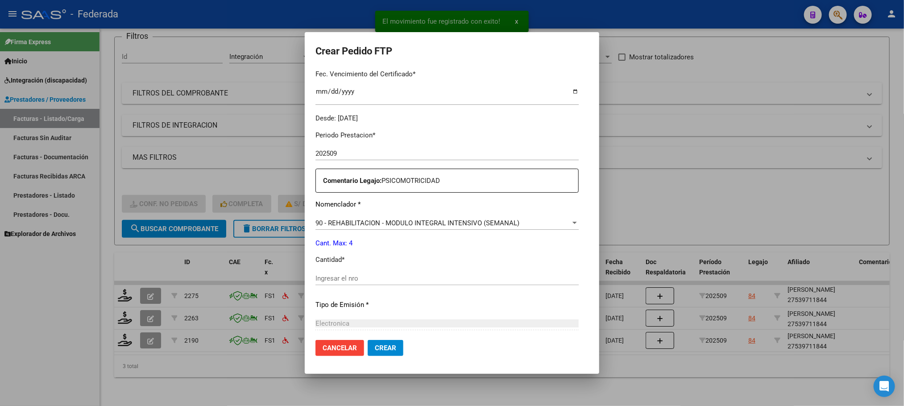
scroll to position [268, 0]
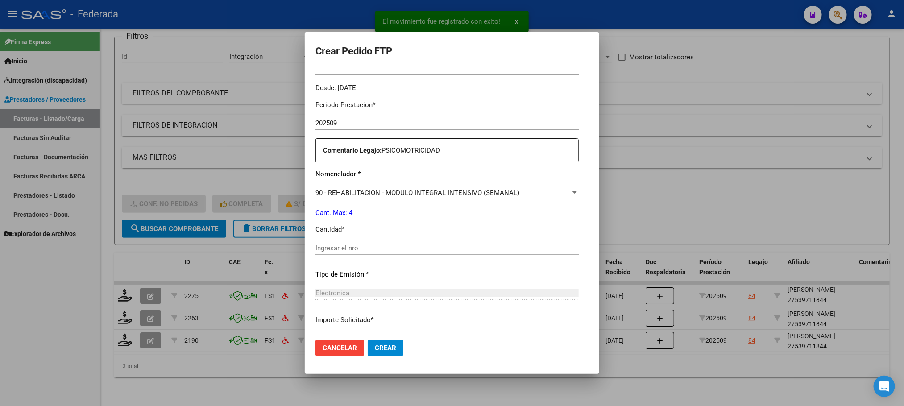
click at [315, 247] on input "Ingresar el nro" at bounding box center [446, 248] width 263 height 8
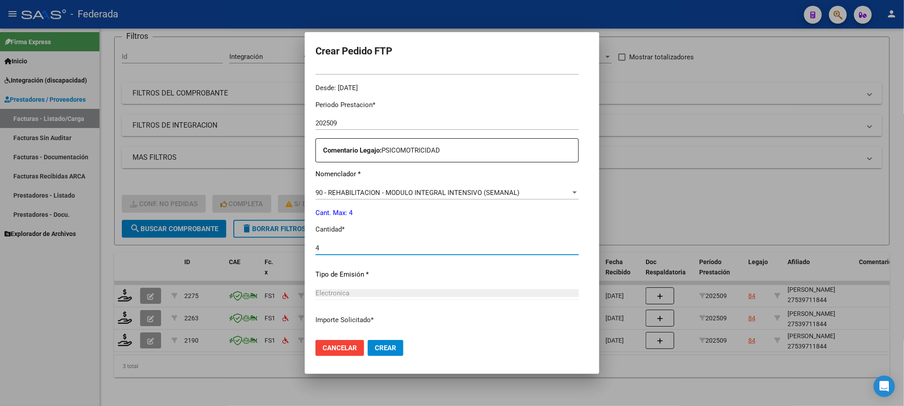
type input "4"
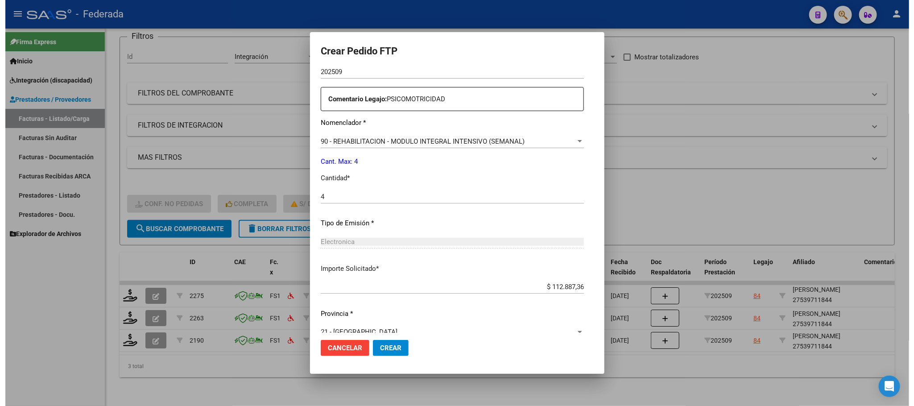
scroll to position [333, 0]
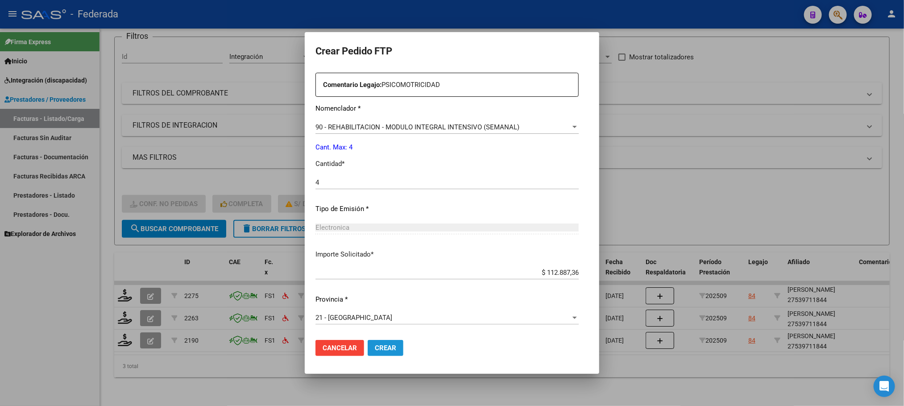
click at [368, 343] on button "Crear" at bounding box center [386, 348] width 36 height 16
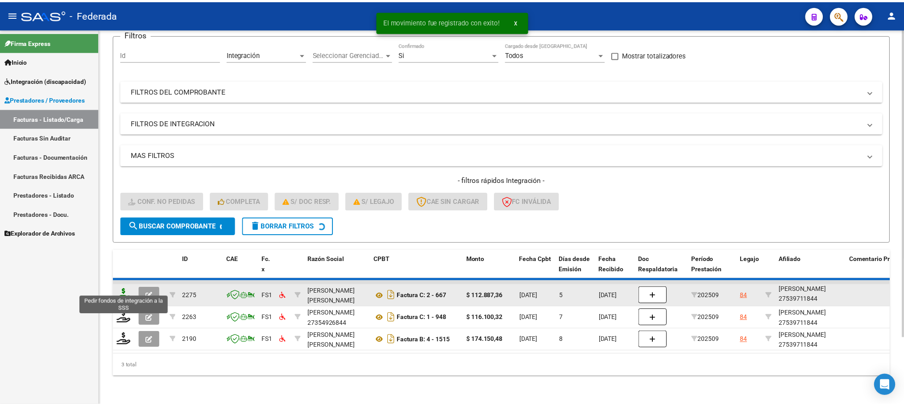
scroll to position [58, 0]
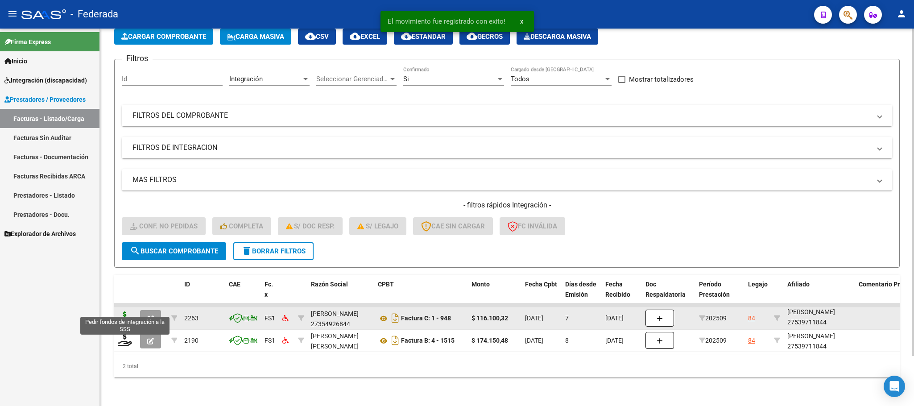
click at [127, 311] on icon at bounding box center [125, 317] width 14 height 12
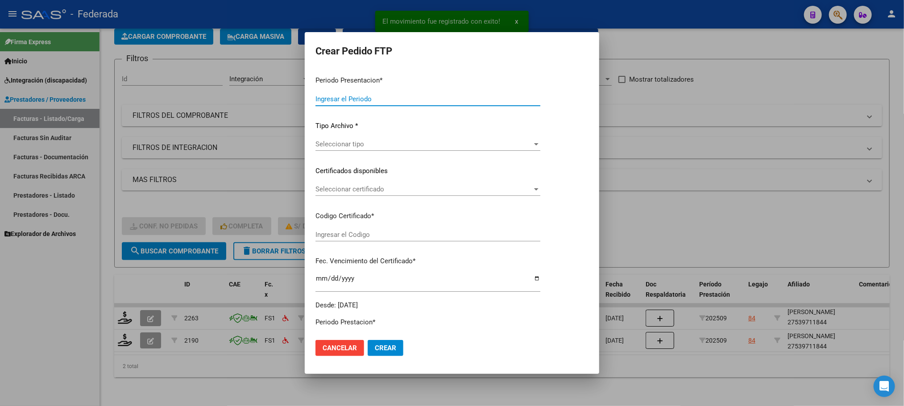
type input "202509"
type input "$ 116.100,32"
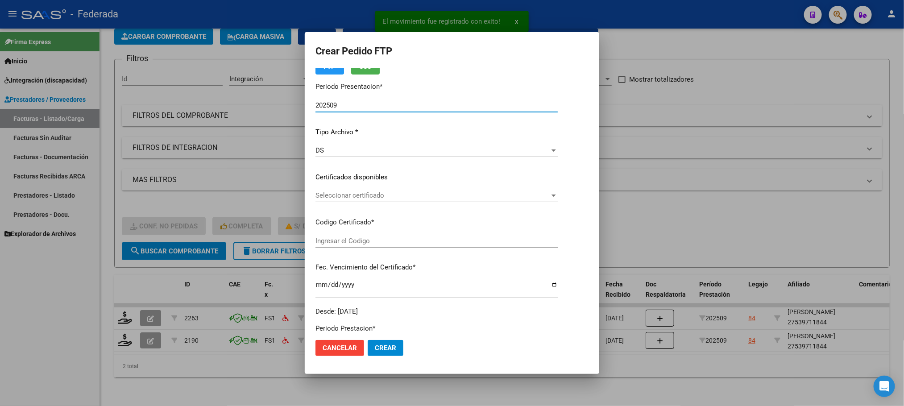
scroll to position [67, 0]
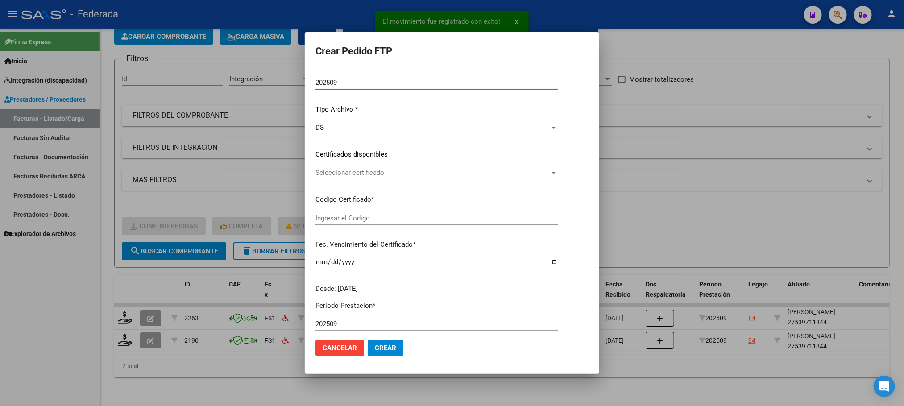
type input "ARG02000539711842022072620250726NQN249"
type input "2025-07-26"
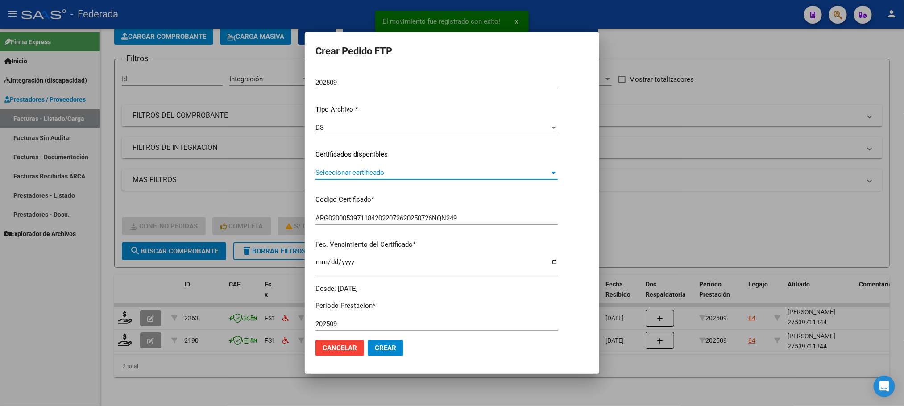
click at [332, 171] on span "Seleccionar certificado" at bounding box center [432, 173] width 234 height 8
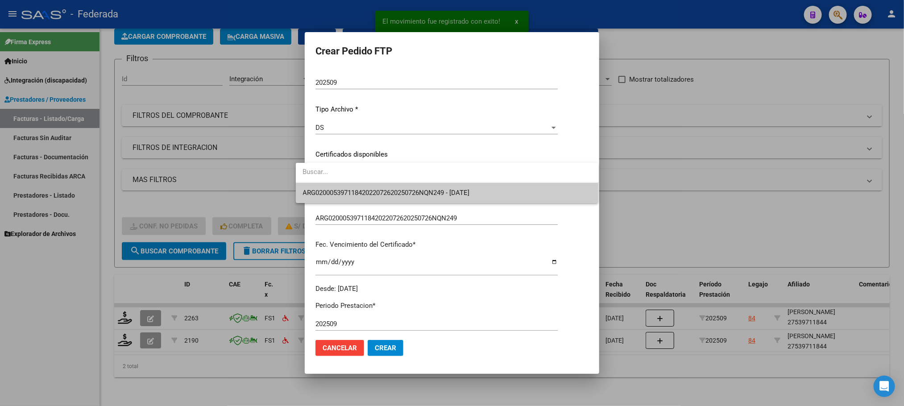
click at [332, 187] on span "ARG02000539711842022072620250726NQN249 - 2025-07-26" at bounding box center [447, 193] width 289 height 20
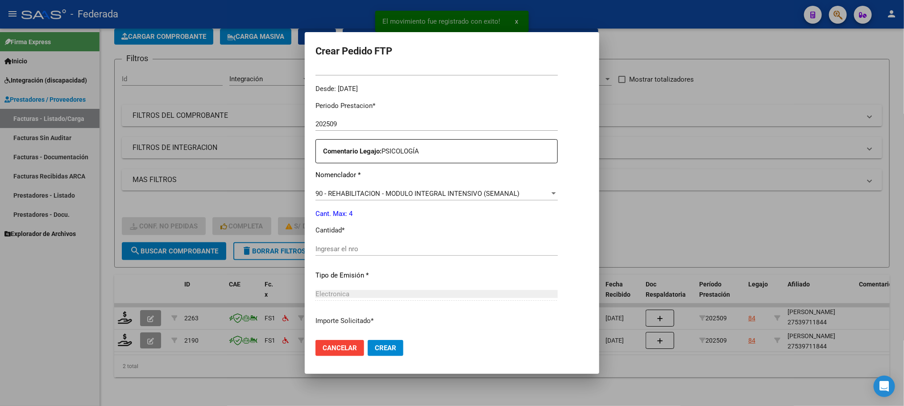
scroll to position [268, 0]
click at [326, 248] on input "Ingresar el nro" at bounding box center [436, 248] width 242 height 8
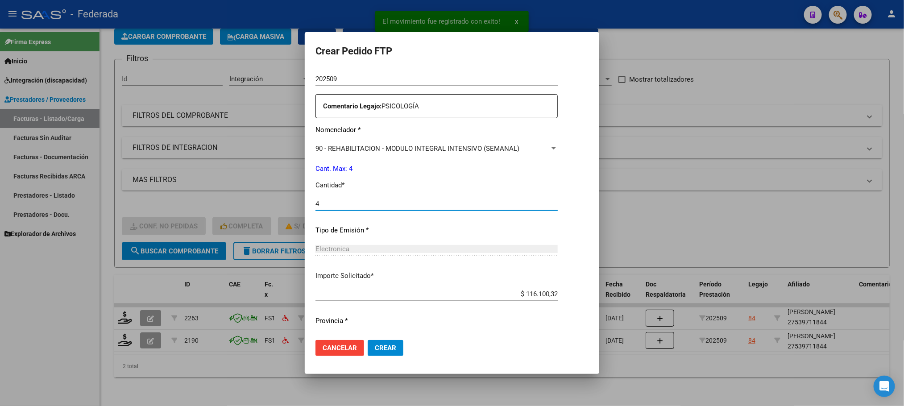
scroll to position [333, 0]
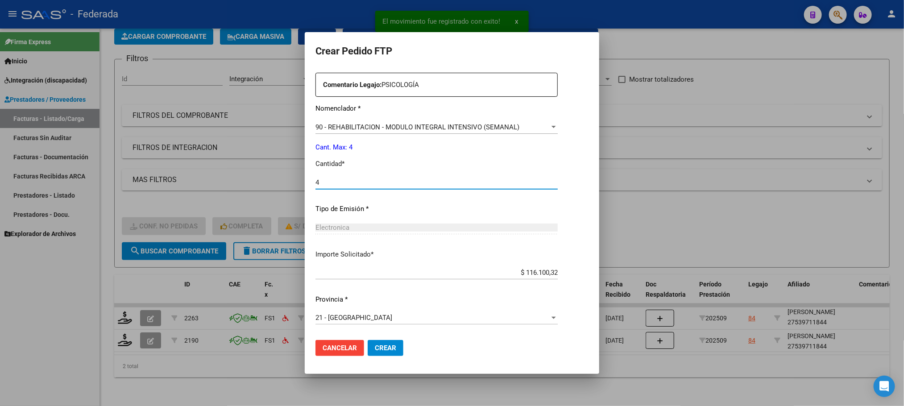
type input "4"
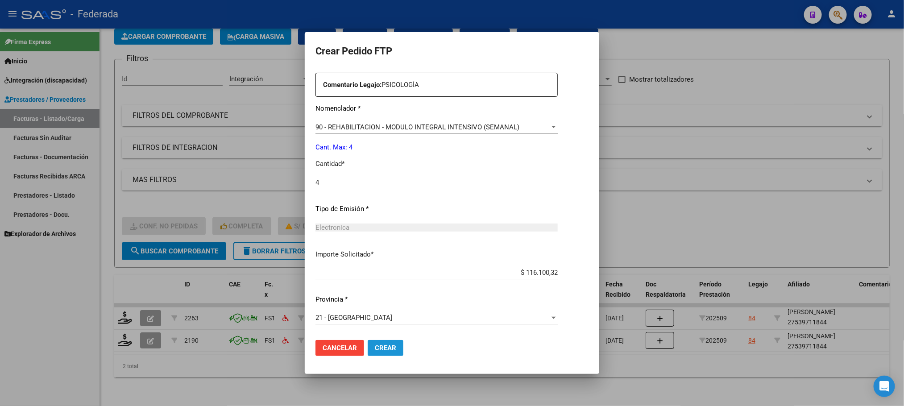
click at [375, 345] on span "Crear" at bounding box center [385, 348] width 21 height 8
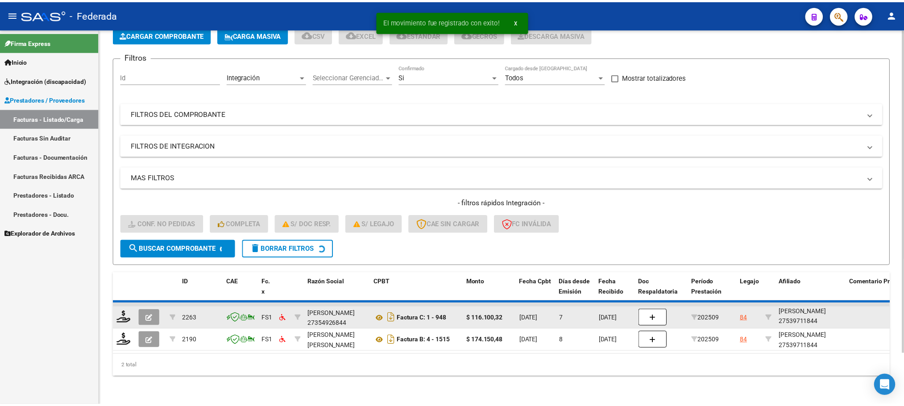
scroll to position [35, 0]
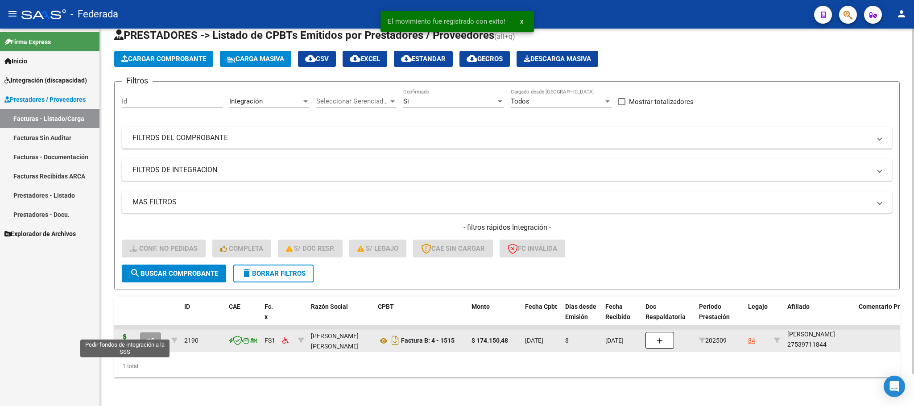
click at [123, 334] on icon at bounding box center [125, 340] width 14 height 12
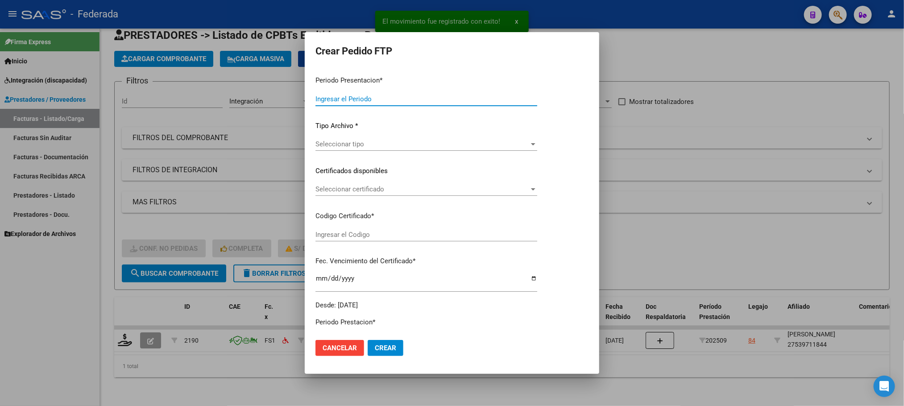
type input "202509"
type input "$ 174.150,48"
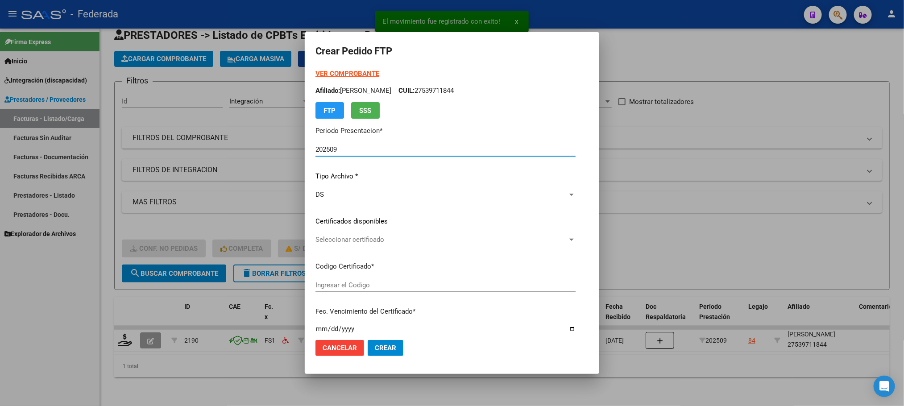
type input "ARG02000539711842022072620250726NQN249"
type input "2025-07-26"
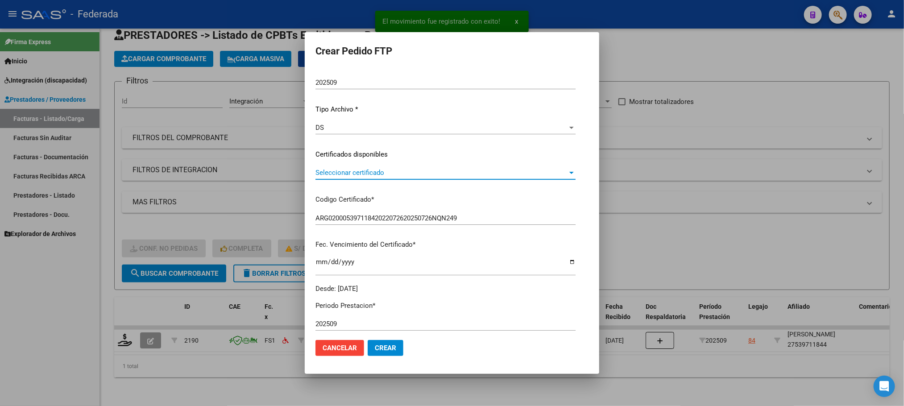
click at [315, 174] on span "Seleccionar certificado" at bounding box center [441, 173] width 252 height 8
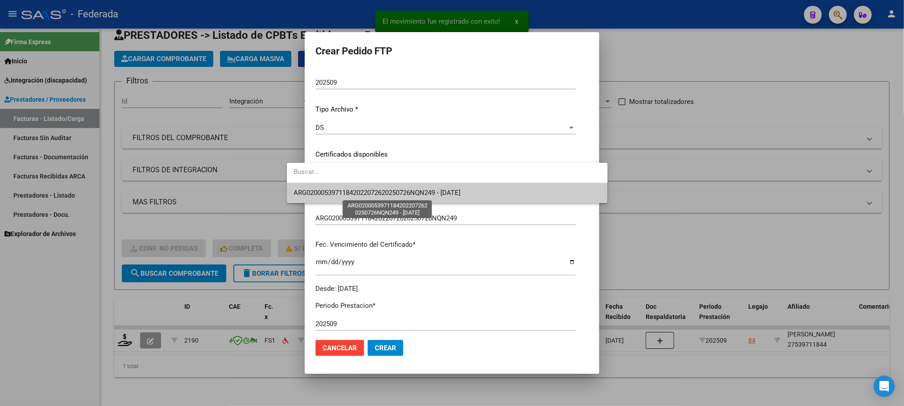
click at [307, 189] on span "ARG02000539711842022072620250726NQN249 - 2025-07-26" at bounding box center [377, 193] width 167 height 8
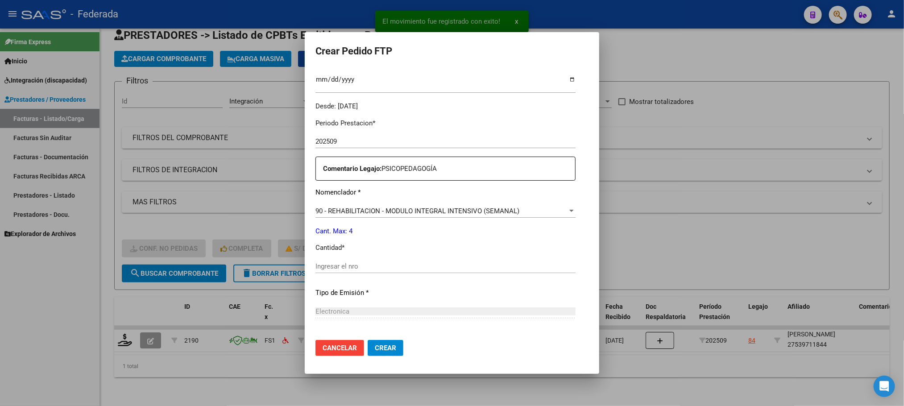
scroll to position [268, 0]
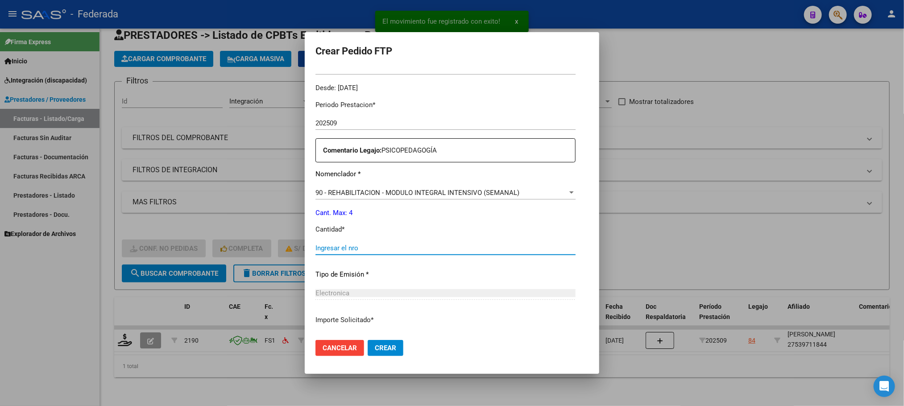
click at [315, 247] on input "Ingresar el nro" at bounding box center [445, 248] width 260 height 8
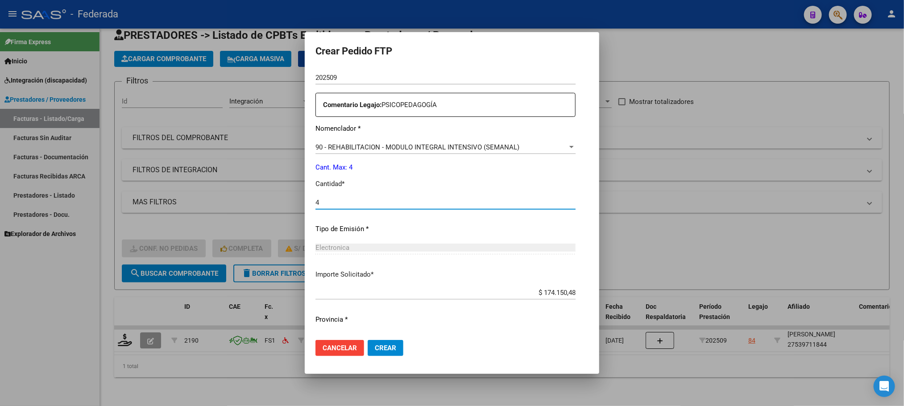
scroll to position [333, 0]
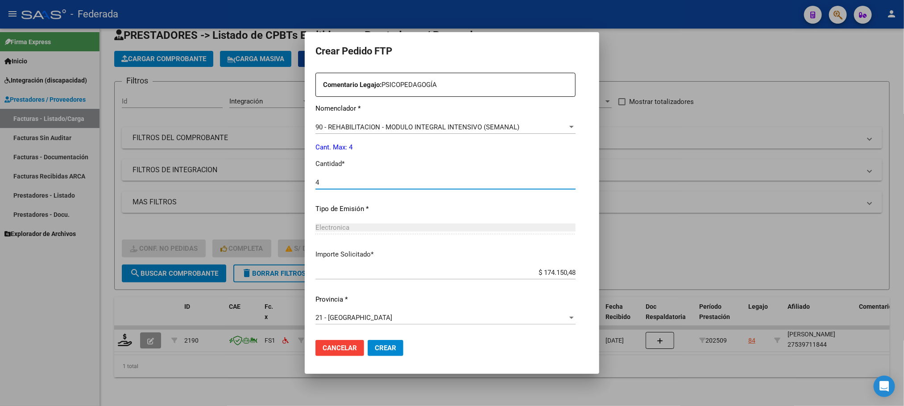
type input "4"
click at [375, 344] on span "Crear" at bounding box center [385, 348] width 21 height 8
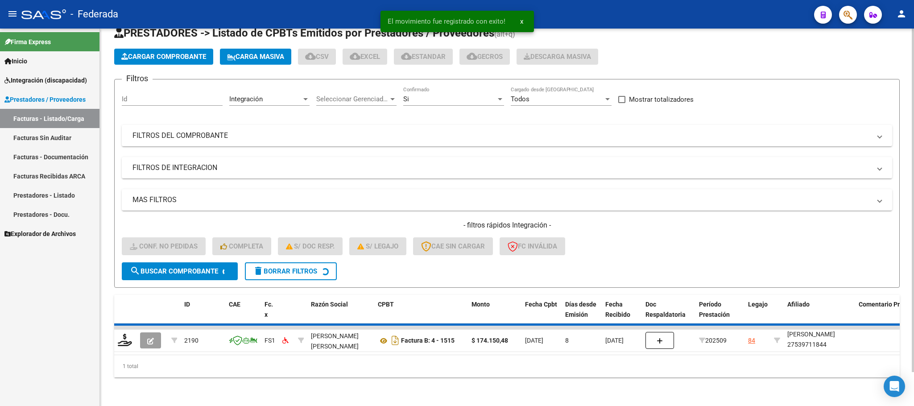
scroll to position [17, 0]
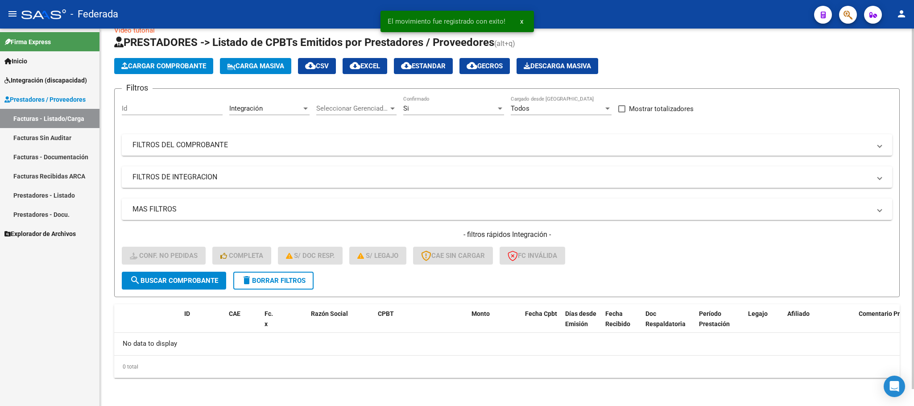
click at [252, 281] on mat-icon "delete" at bounding box center [246, 280] width 11 height 11
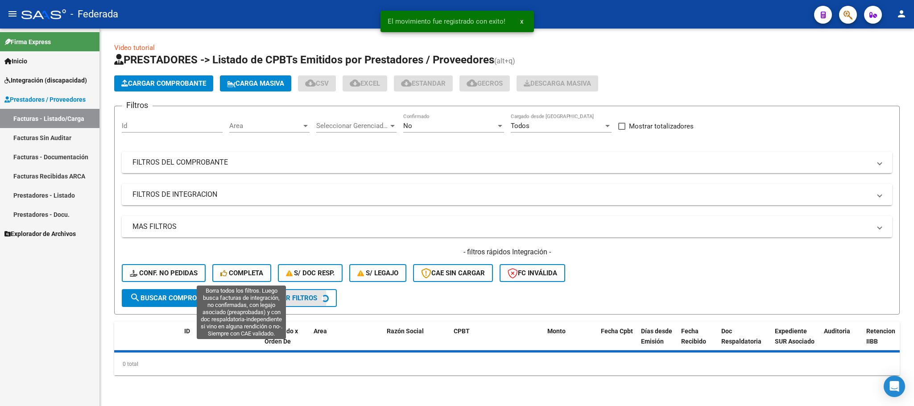
scroll to position [0, 0]
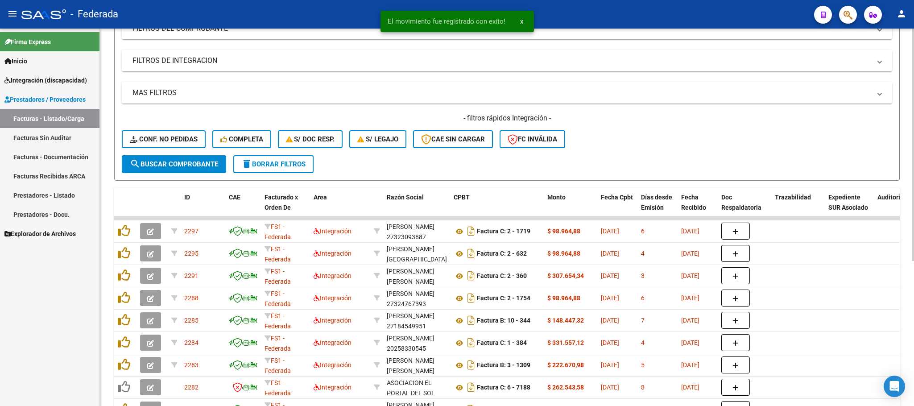
click at [284, 165] on span "delete Borrar Filtros" at bounding box center [273, 164] width 64 height 8
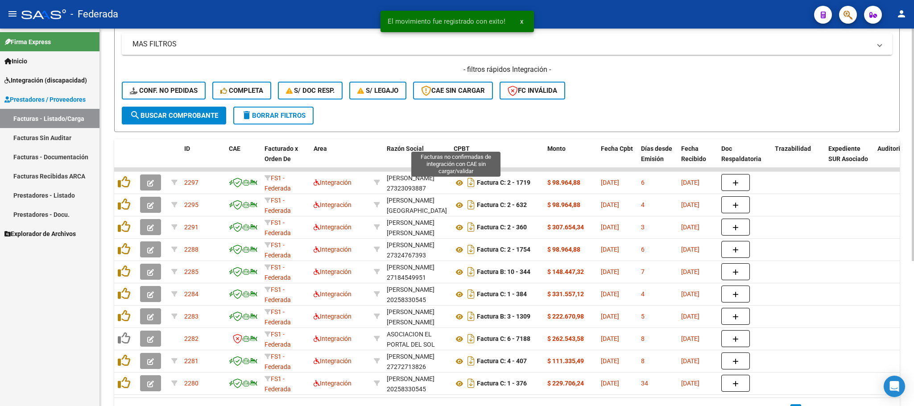
scroll to position [201, 0]
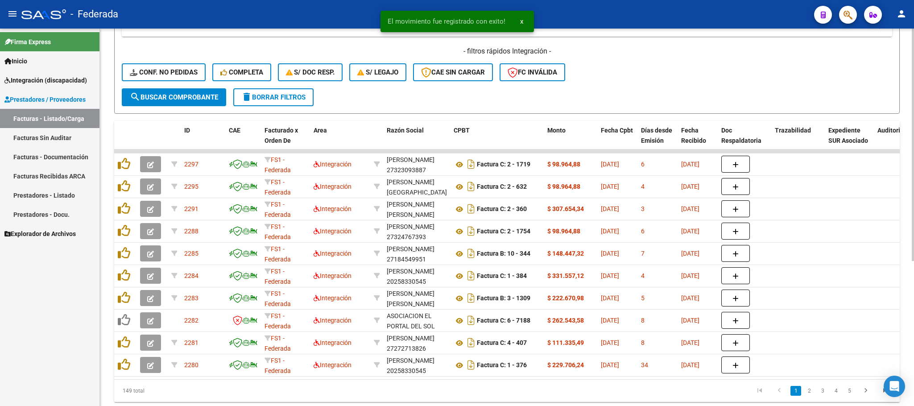
click at [190, 78] on button "Conf. no pedidas" at bounding box center [164, 72] width 84 height 18
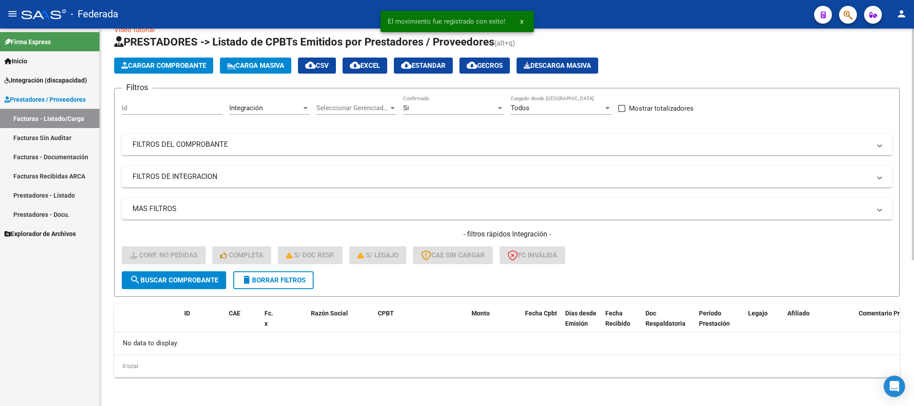
scroll to position [17, 0]
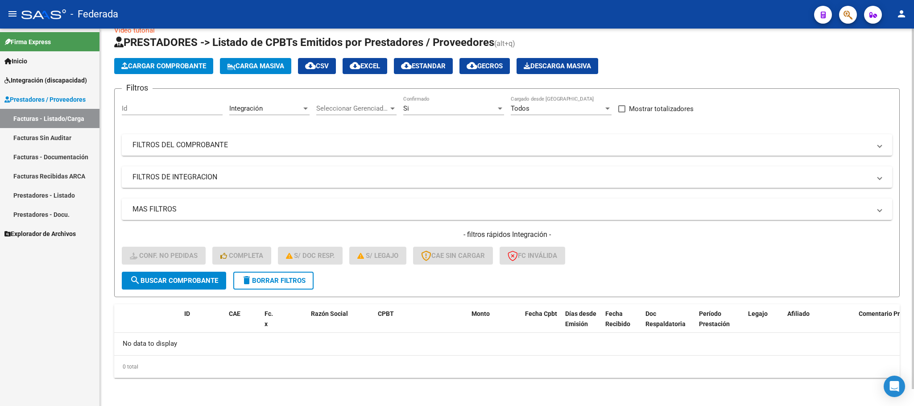
click at [261, 284] on span "delete Borrar Filtros" at bounding box center [273, 281] width 64 height 8
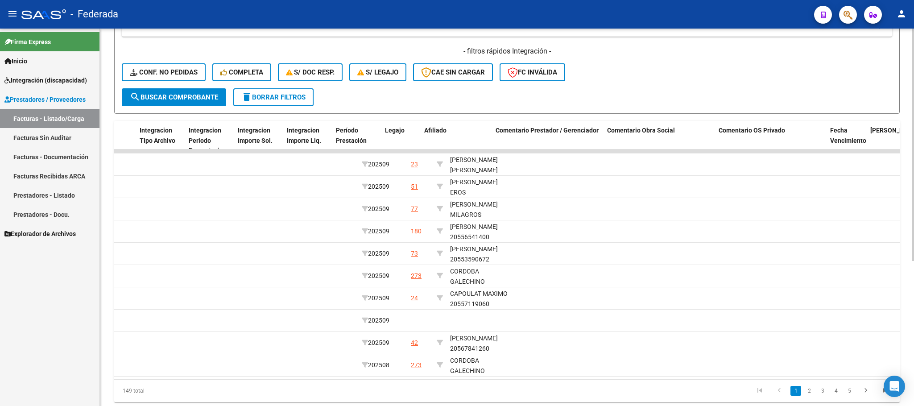
scroll to position [0, 1074]
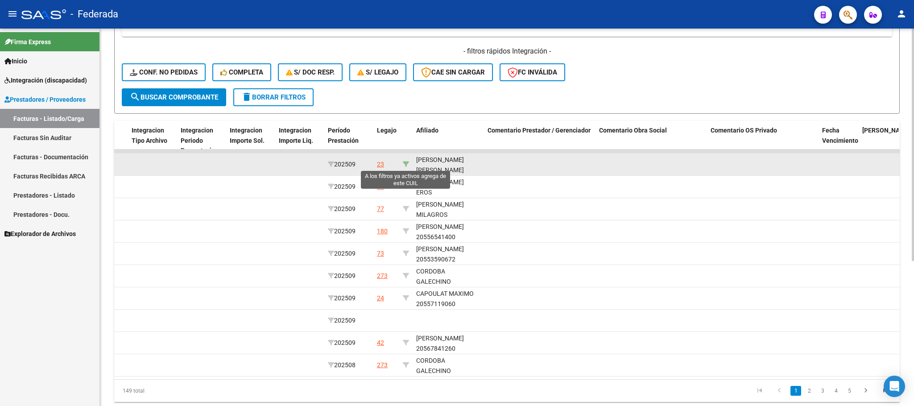
click at [406, 162] on icon at bounding box center [406, 164] width 6 height 6
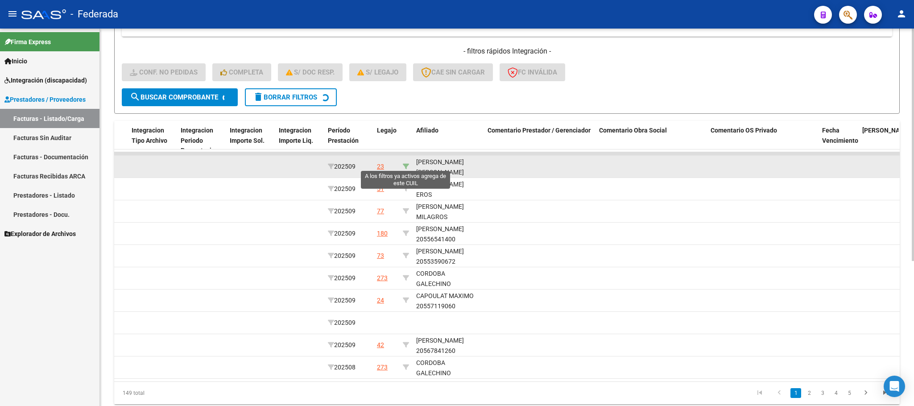
type input "20565068769"
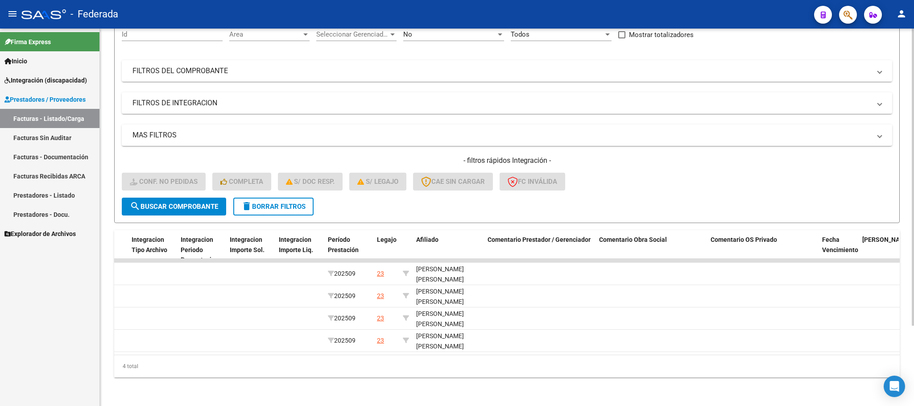
scroll to position [102, 0]
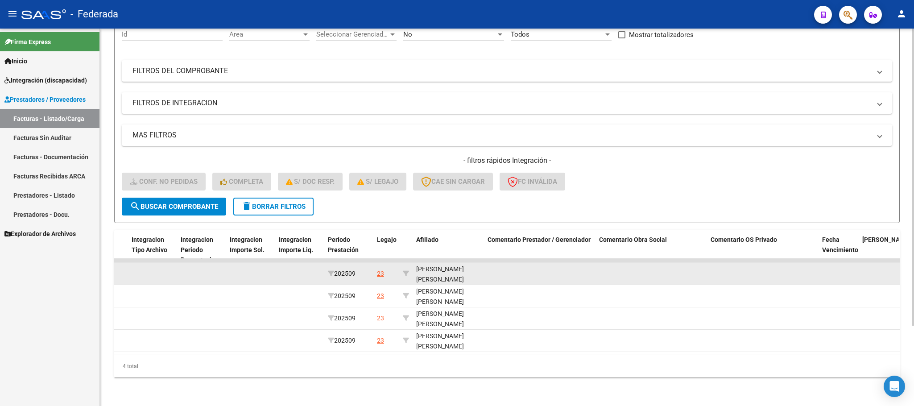
click at [464, 270] on div "BRITO VELIZ MAXIMO GAEL 20565068769" at bounding box center [448, 279] width 64 height 30
copy div "20565068769"
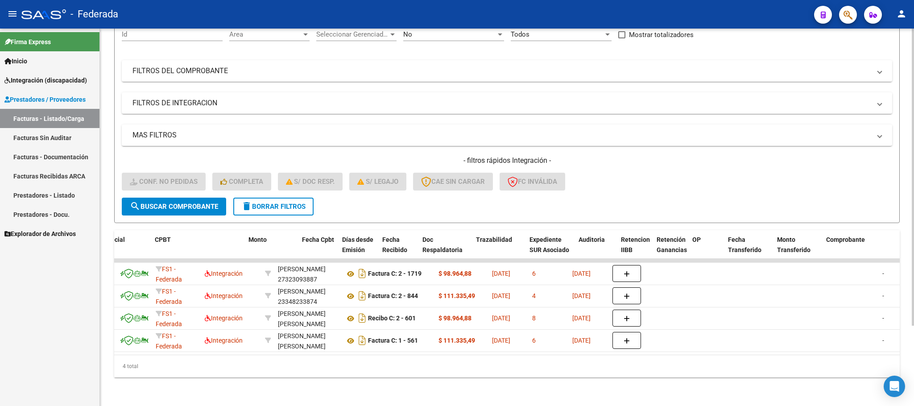
scroll to position [0, 0]
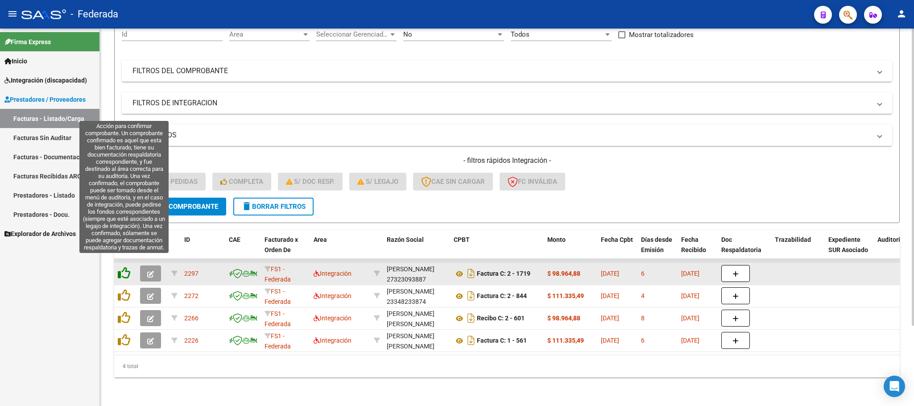
click at [124, 267] on icon at bounding box center [124, 273] width 12 height 12
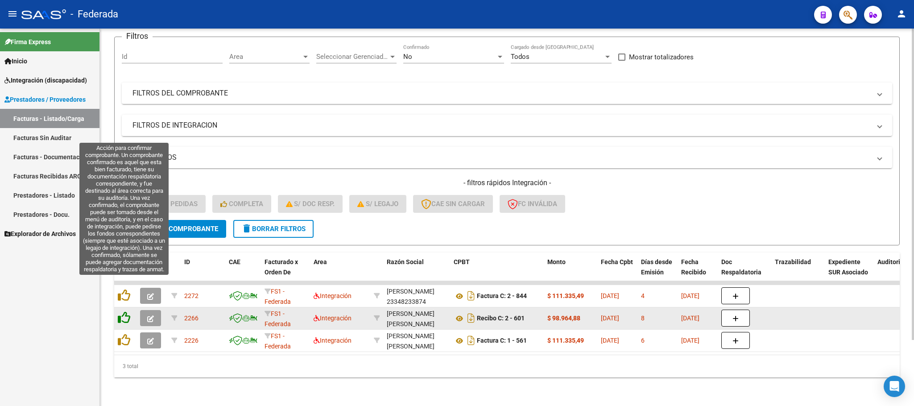
click at [126, 290] on icon at bounding box center [124, 295] width 12 height 12
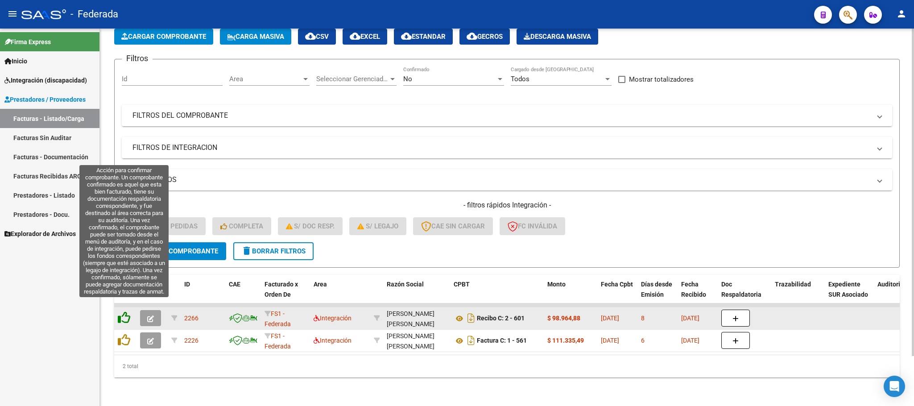
click at [127, 311] on icon at bounding box center [124, 317] width 12 height 12
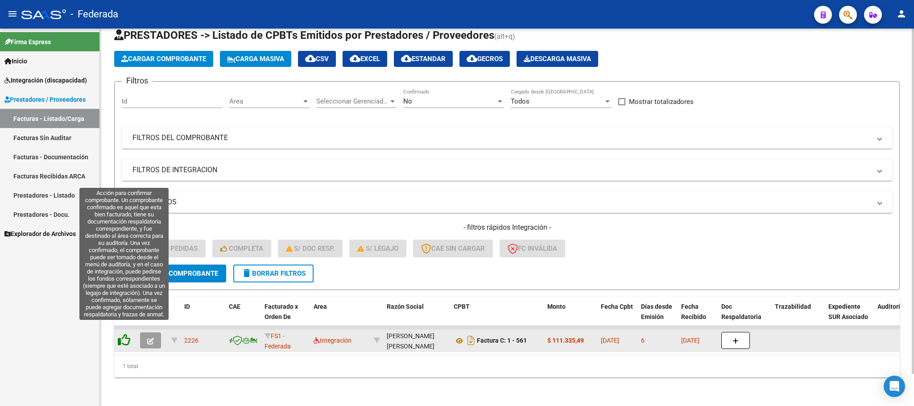
click at [128, 334] on icon at bounding box center [124, 340] width 12 height 12
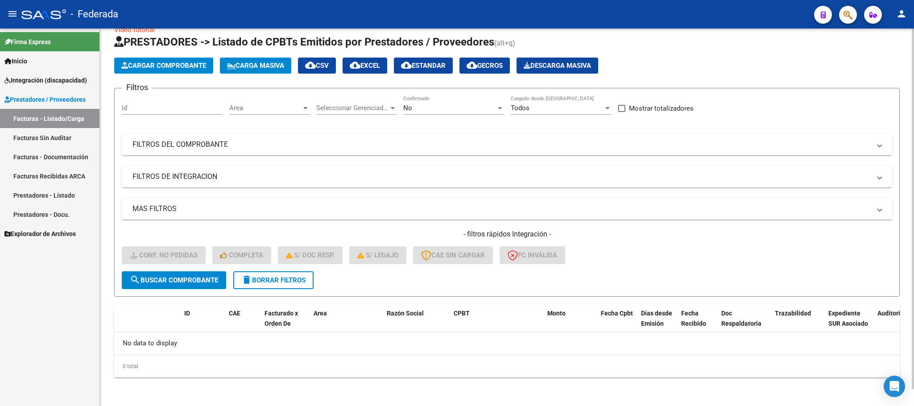
scroll to position [17, 0]
click at [264, 284] on span "delete Borrar Filtros" at bounding box center [273, 281] width 64 height 8
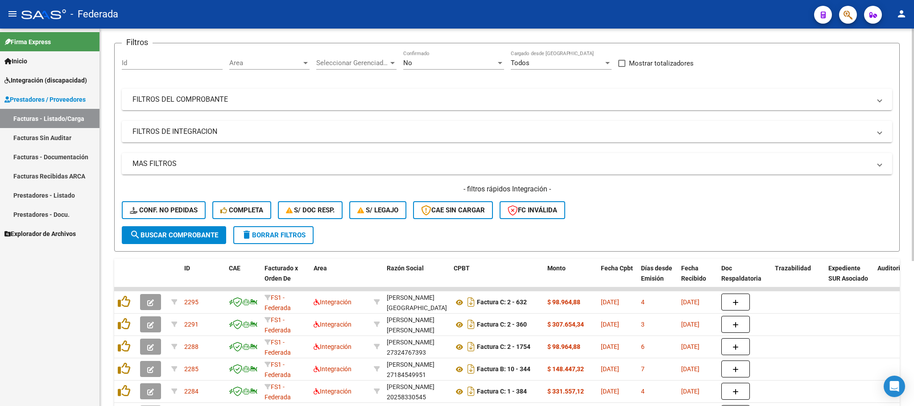
scroll to position [67, 0]
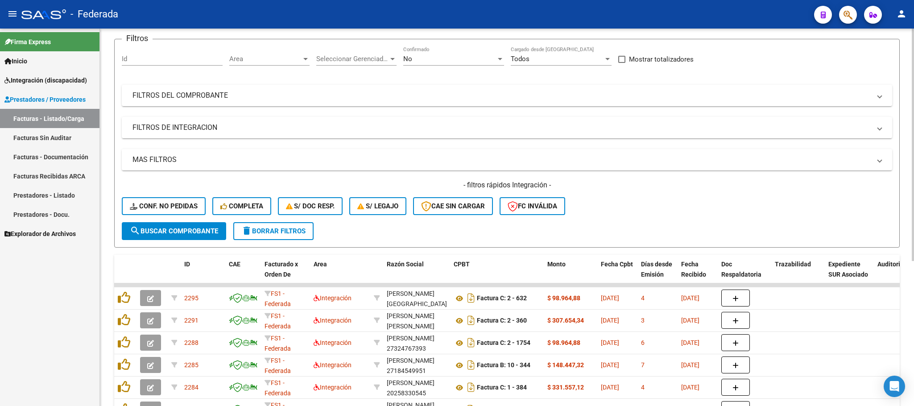
click at [176, 219] on div "- filtros rápidos Integración - Conf. no pedidas Completa S/ Doc Resp. S/ legaj…" at bounding box center [507, 201] width 771 height 42
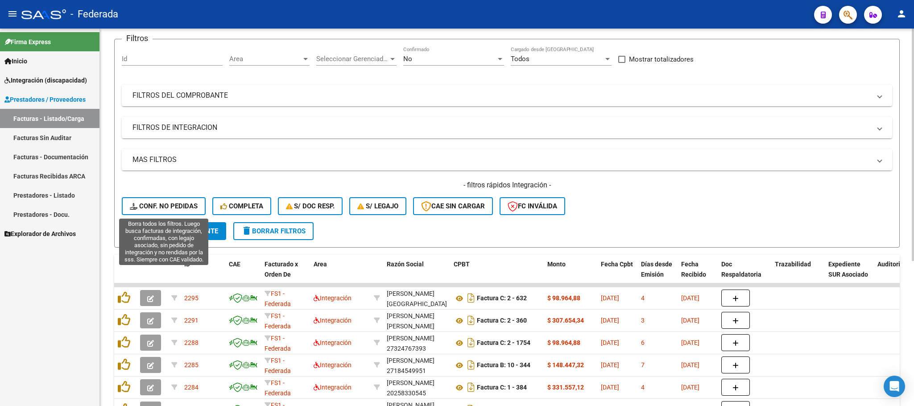
click at [176, 202] on span "Conf. no pedidas" at bounding box center [164, 206] width 68 height 8
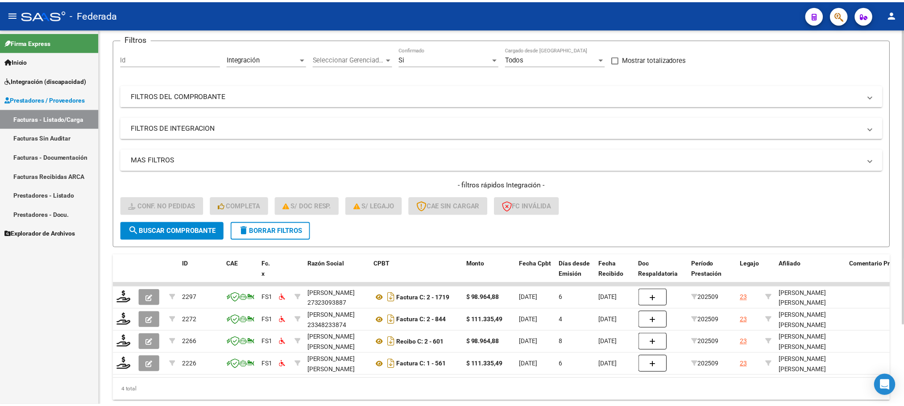
scroll to position [102, 0]
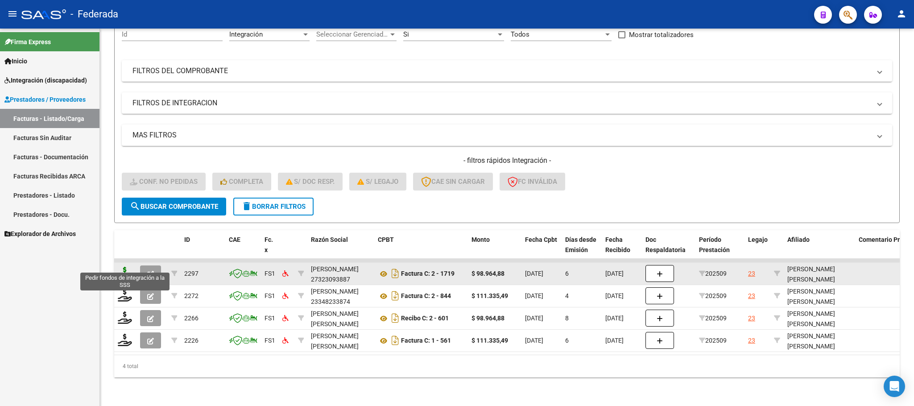
click at [120, 267] on icon at bounding box center [125, 273] width 14 height 12
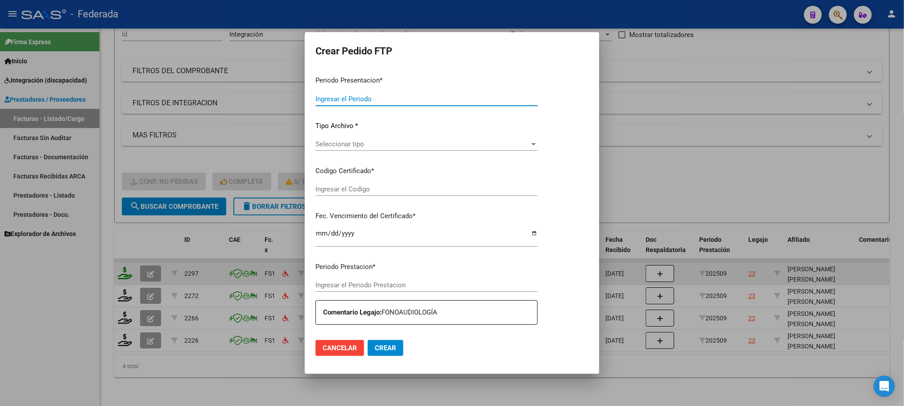
type input "202509"
type input "$ 98.964,88"
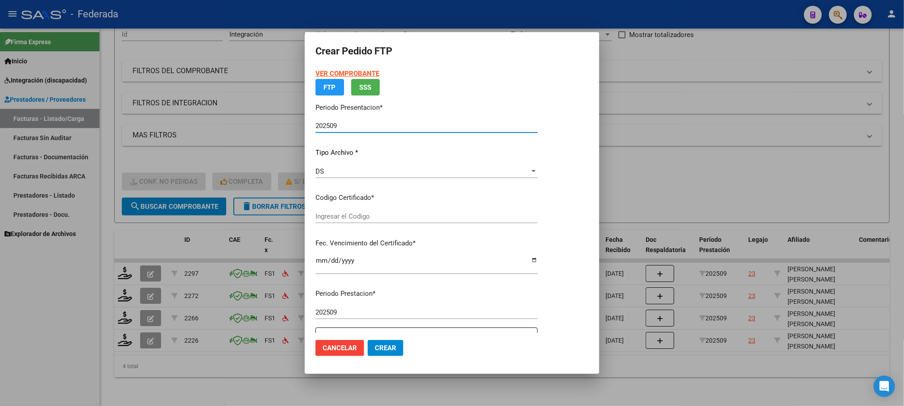
type input "ARG02000565068762023102320281023BS389"
type input "2028-10-23"
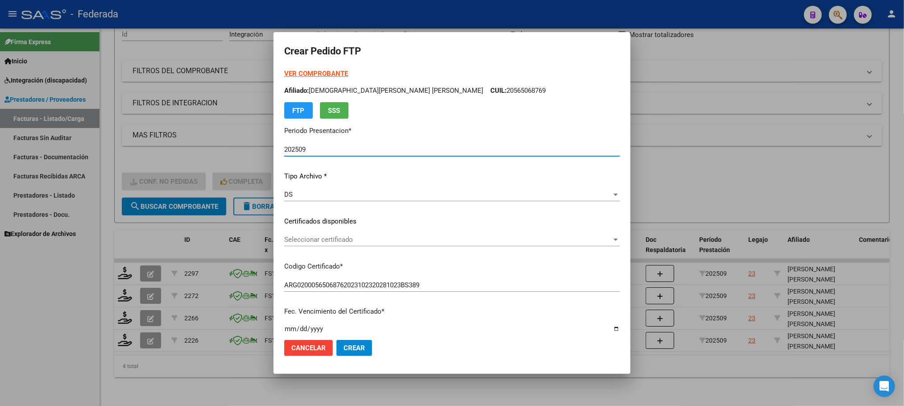
click at [315, 237] on span "Seleccionar certificado" at bounding box center [448, 240] width 328 height 8
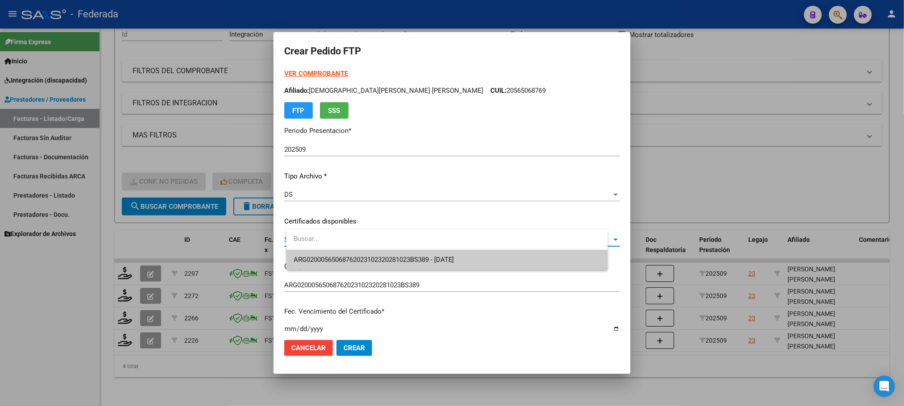
click at [314, 260] on span "ARG02000565068762023102320281023BS389 - 2028-10-23" at bounding box center [374, 260] width 161 height 8
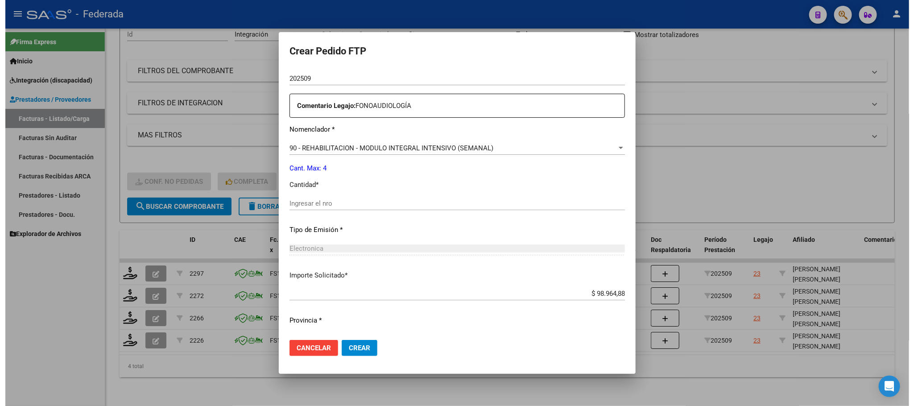
scroll to position [333, 0]
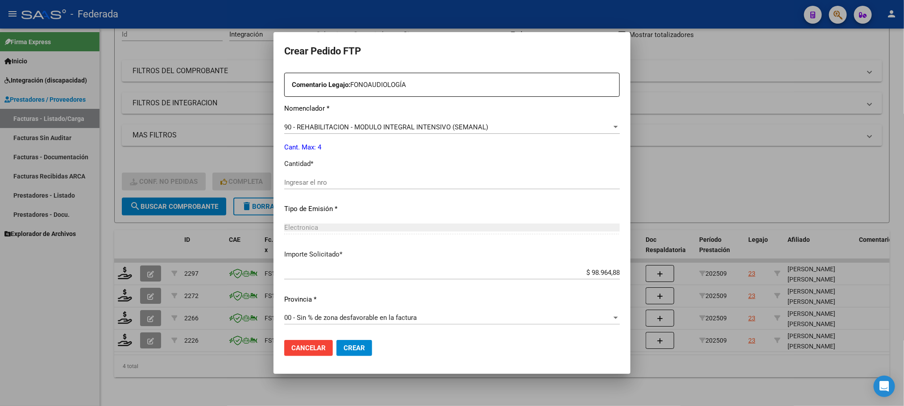
click at [340, 186] on input "Ingresar el nro" at bounding box center [452, 182] width 336 height 8
type input "4"
click at [365, 344] on span "Crear" at bounding box center [354, 348] width 21 height 8
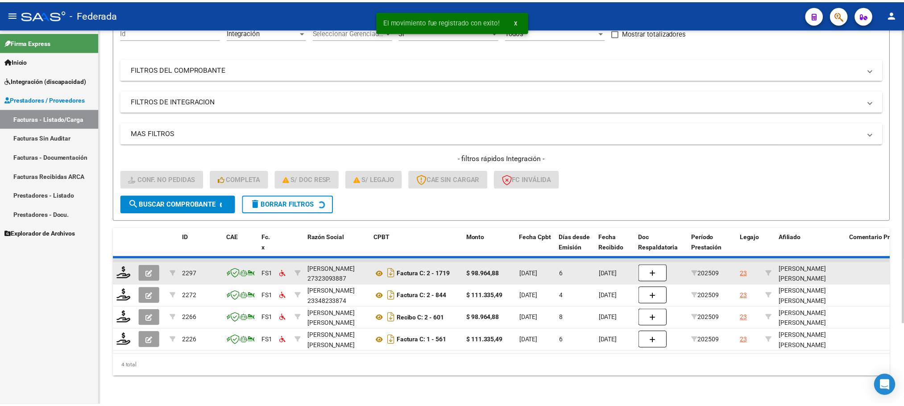
scroll to position [79, 0]
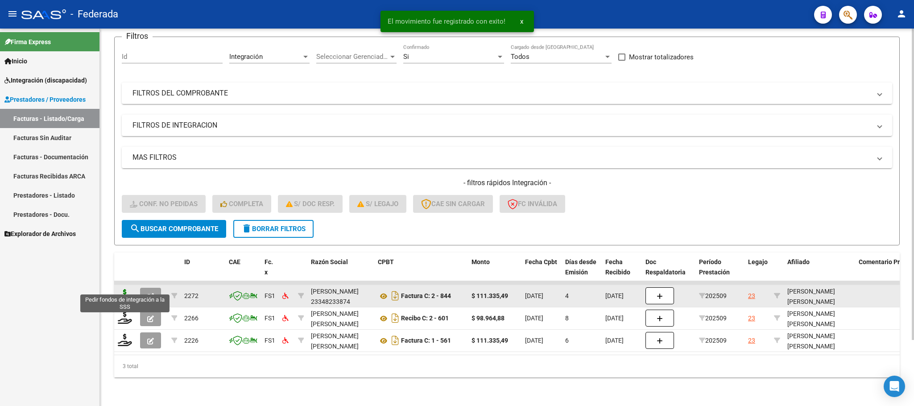
click at [127, 290] on icon at bounding box center [125, 295] width 14 height 12
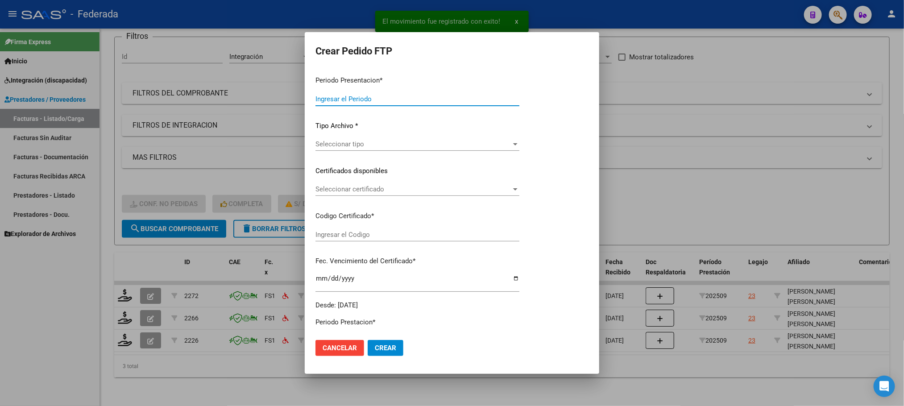
type input "202509"
type input "$ 111.335,49"
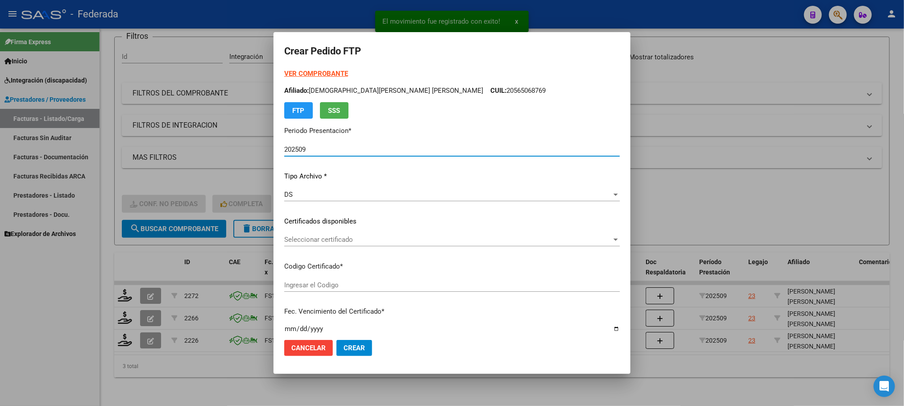
type input "ARG02000565068762023102320281023BS389"
type input "2028-10-23"
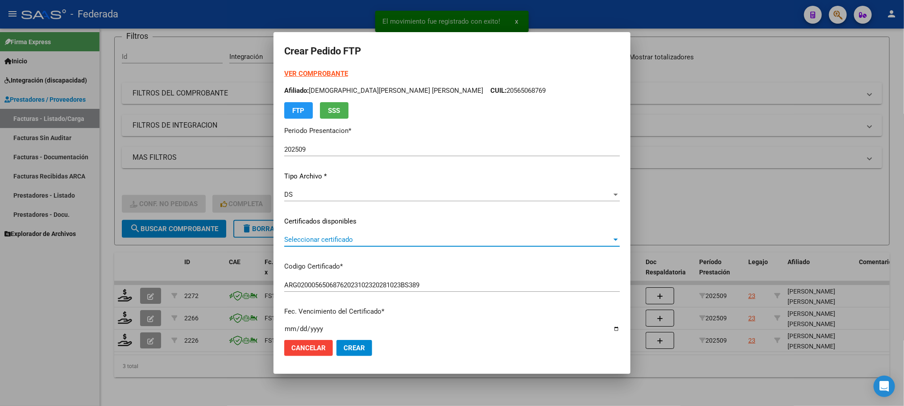
click at [332, 240] on span "Seleccionar certificado" at bounding box center [448, 240] width 328 height 8
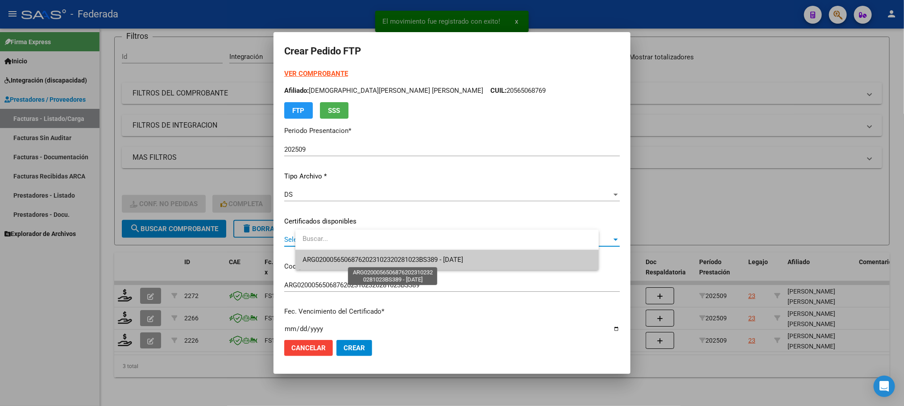
click at [334, 256] on span "ARG02000565068762023102320281023BS389 - 2028-10-23" at bounding box center [383, 260] width 161 height 8
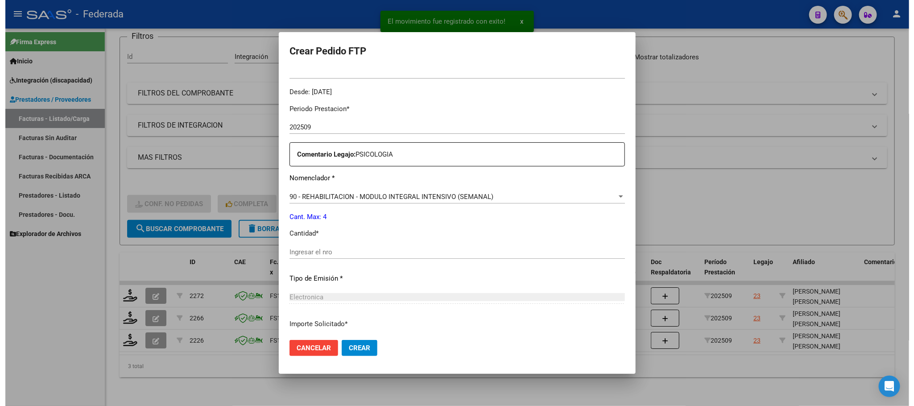
scroll to position [268, 0]
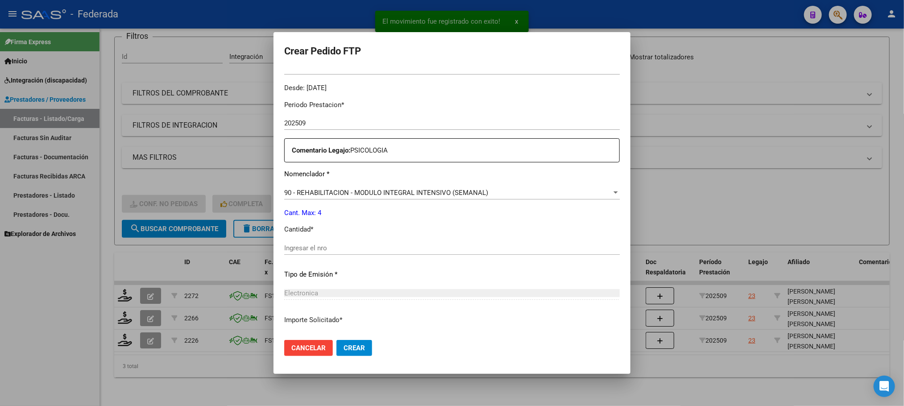
click at [332, 250] on input "Ingresar el nro" at bounding box center [452, 248] width 336 height 8
type input "4"
click at [365, 347] on span "Crear" at bounding box center [354, 348] width 21 height 8
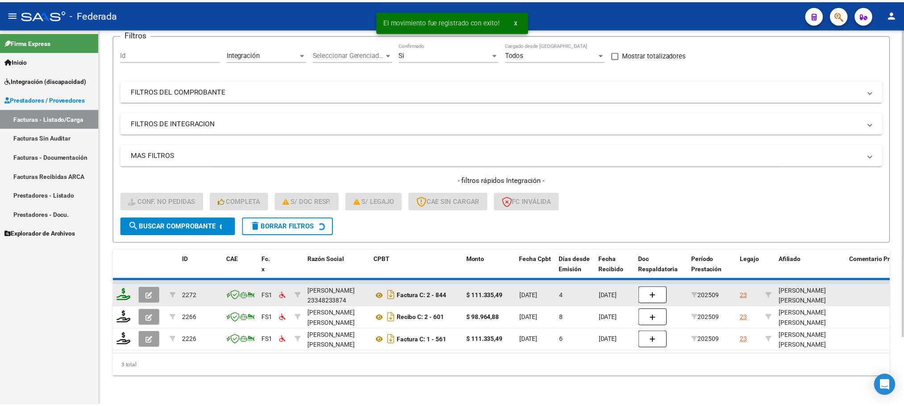
scroll to position [58, 0]
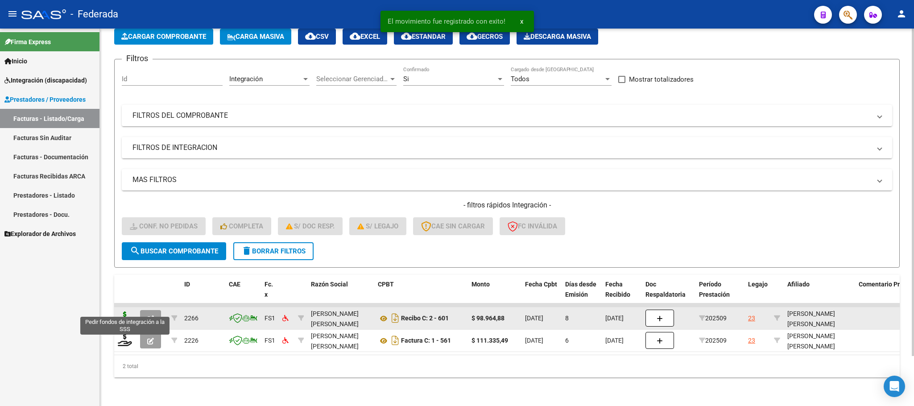
click at [122, 311] on icon at bounding box center [125, 317] width 14 height 12
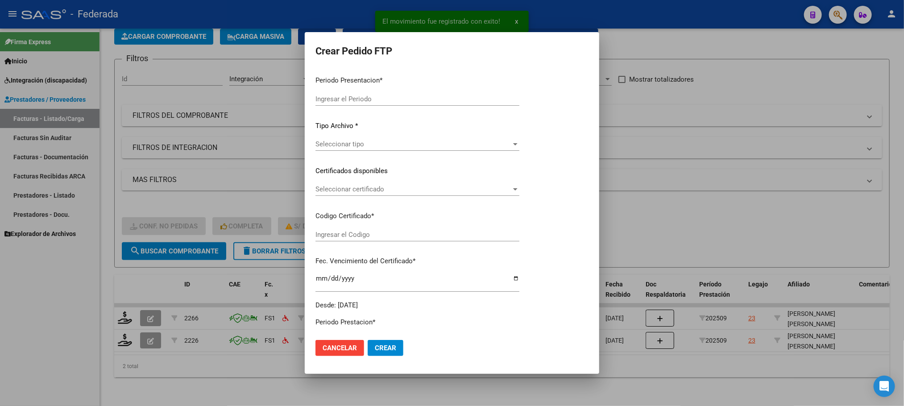
type input "202509"
type input "$ 98.964,88"
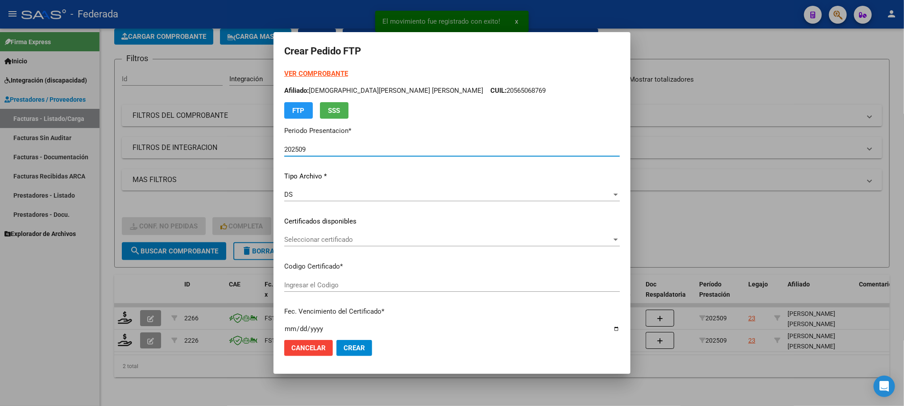
type input "ARG02000565068762023102320281023BS389"
type input "2028-10-23"
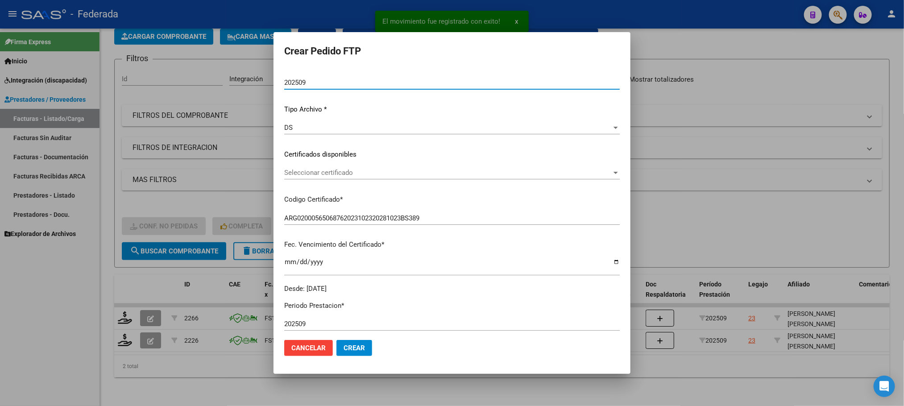
click at [336, 172] on span "Seleccionar certificado" at bounding box center [448, 173] width 328 height 8
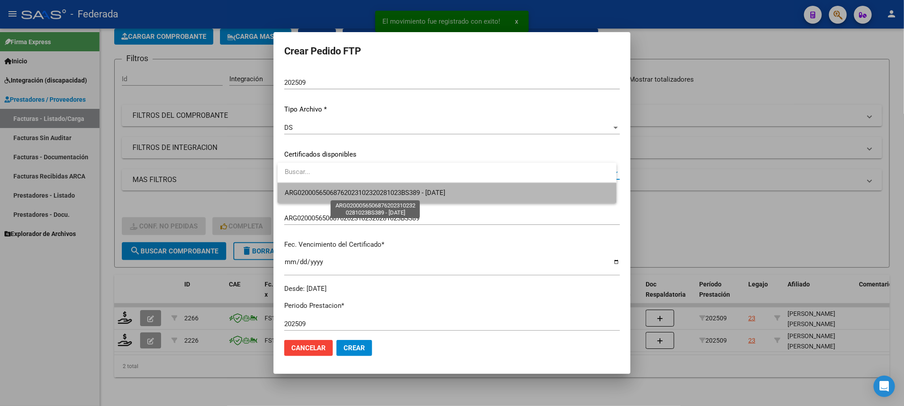
click at [332, 193] on span "ARG02000565068762023102320281023BS389 - 2028-10-23" at bounding box center [365, 193] width 161 height 8
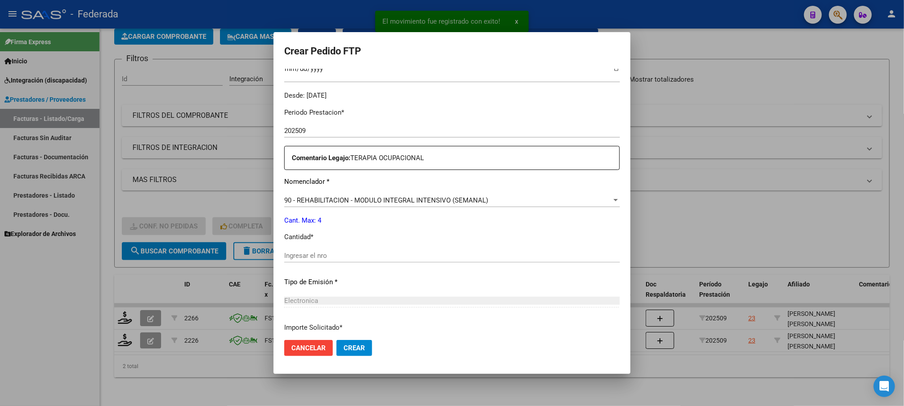
scroll to position [268, 0]
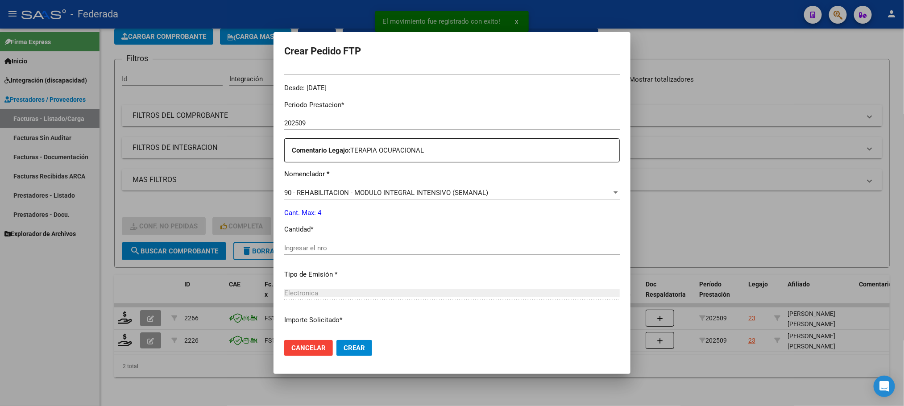
click at [334, 244] on input "Ingresar el nro" at bounding box center [452, 248] width 336 height 8
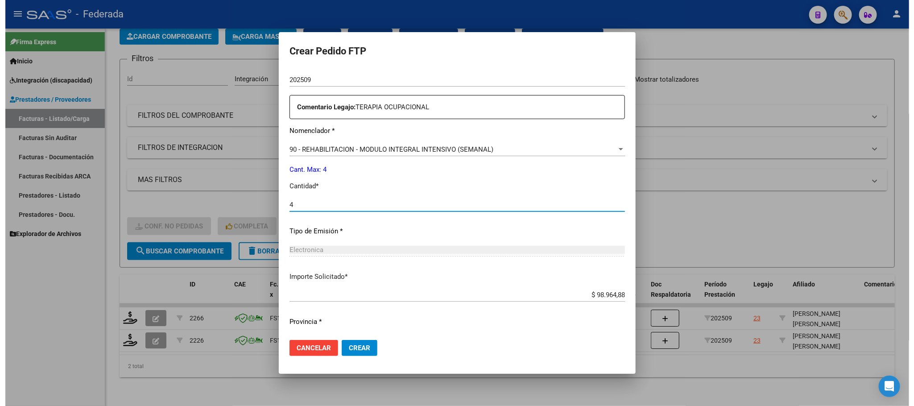
scroll to position [333, 0]
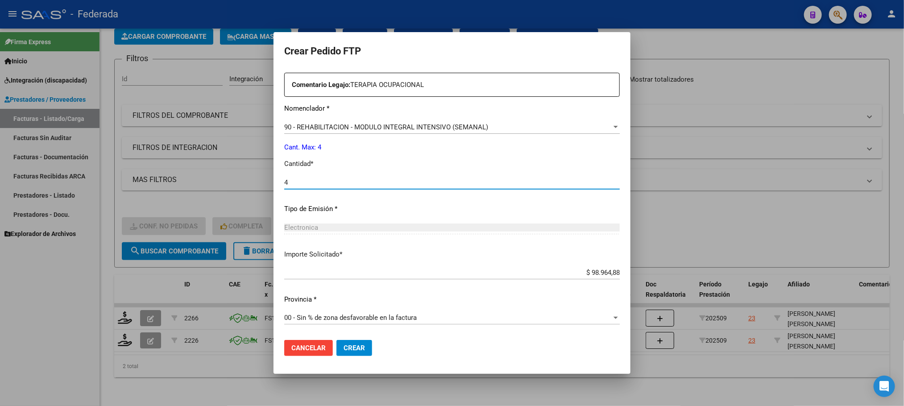
type input "4"
click at [345, 344] on span "Crear" at bounding box center [354, 348] width 21 height 8
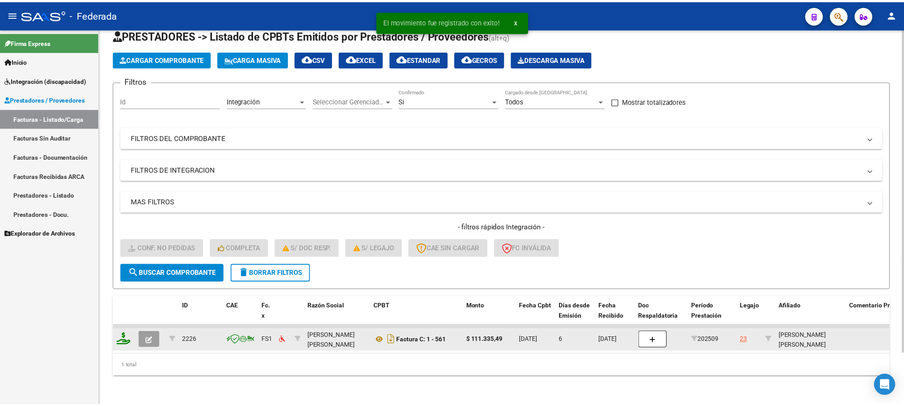
scroll to position [35, 0]
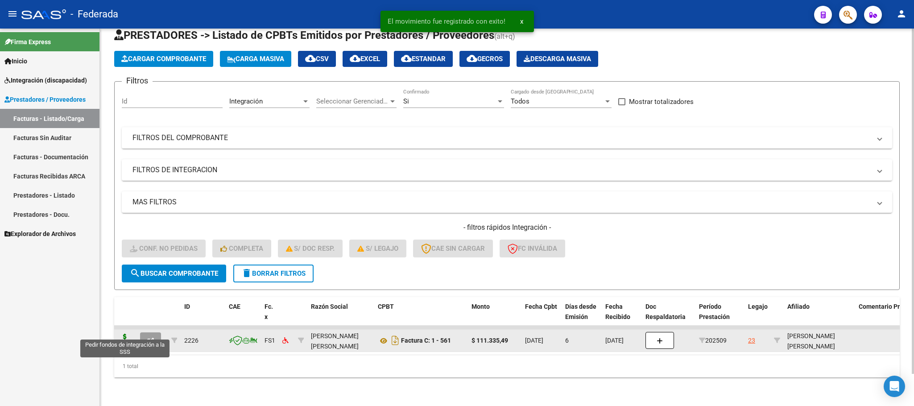
click at [125, 334] on icon at bounding box center [125, 340] width 14 height 12
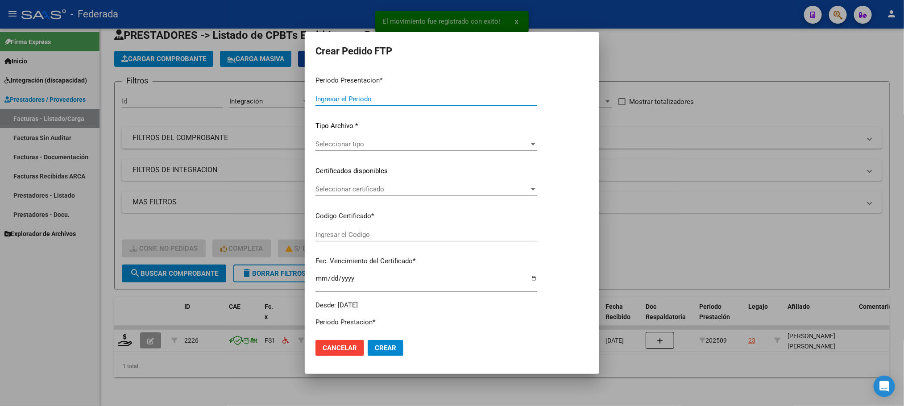
type input "202509"
type input "$ 111.335,49"
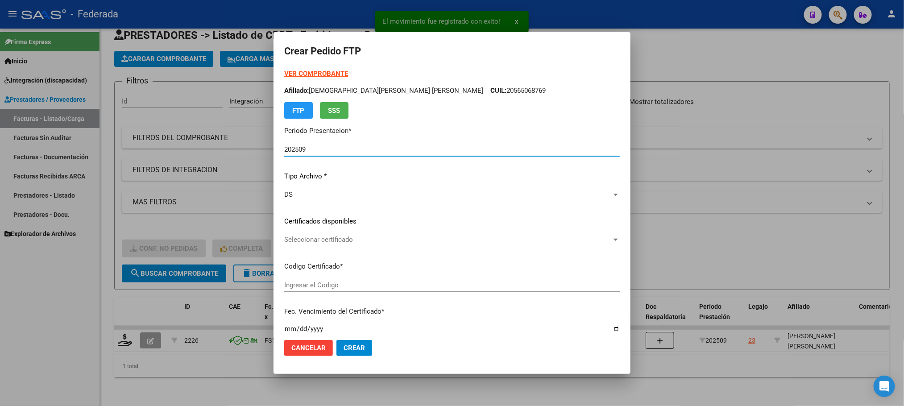
type input "ARG02000565068762023102320281023BS389"
type input "2028-10-23"
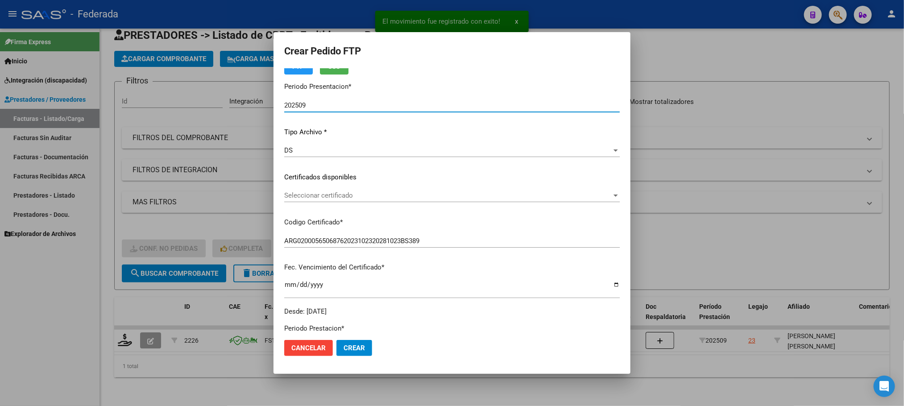
scroll to position [67, 0]
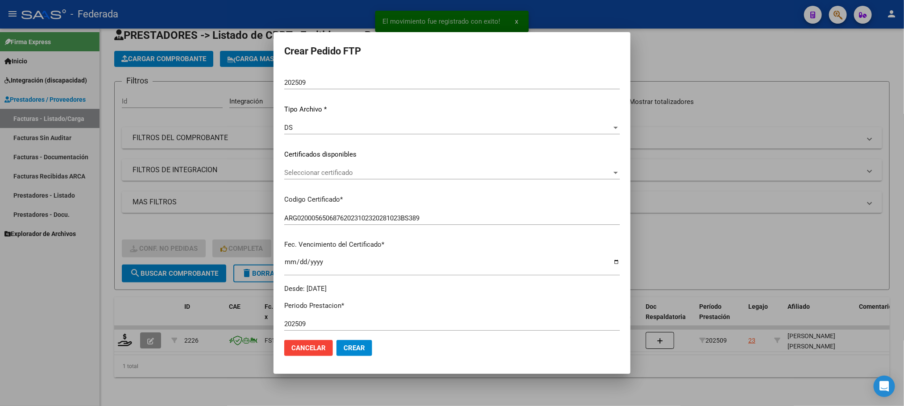
click at [348, 167] on div "Seleccionar certificado Seleccionar certificado" at bounding box center [452, 172] width 336 height 13
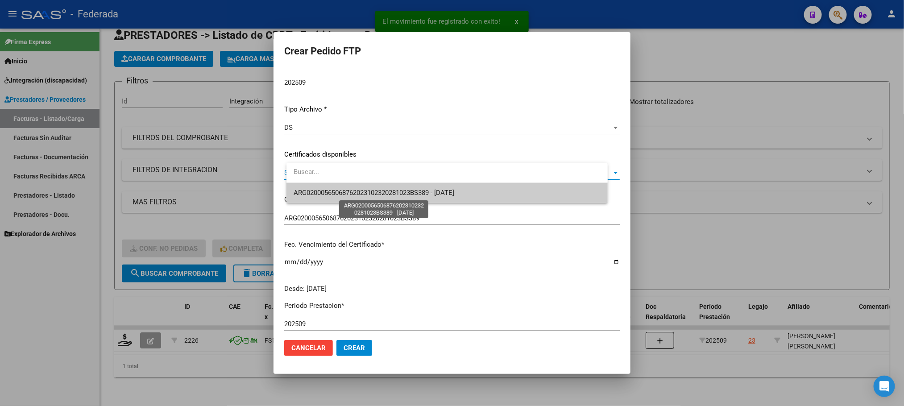
click at [352, 193] on span "ARG02000565068762023102320281023BS389 - 2028-10-23" at bounding box center [374, 193] width 161 height 8
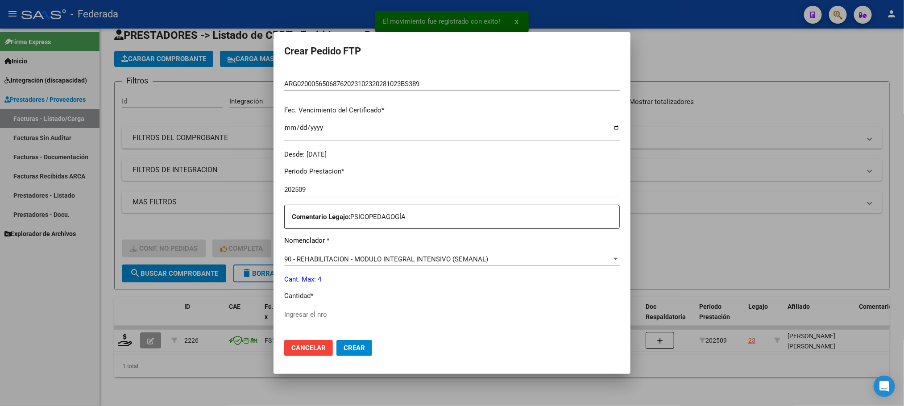
scroll to position [268, 0]
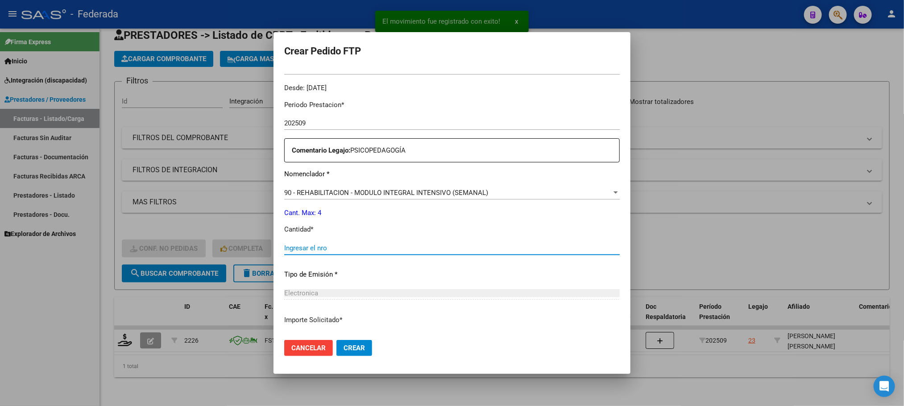
click at [343, 249] on input "Ingresar el nro" at bounding box center [452, 248] width 336 height 8
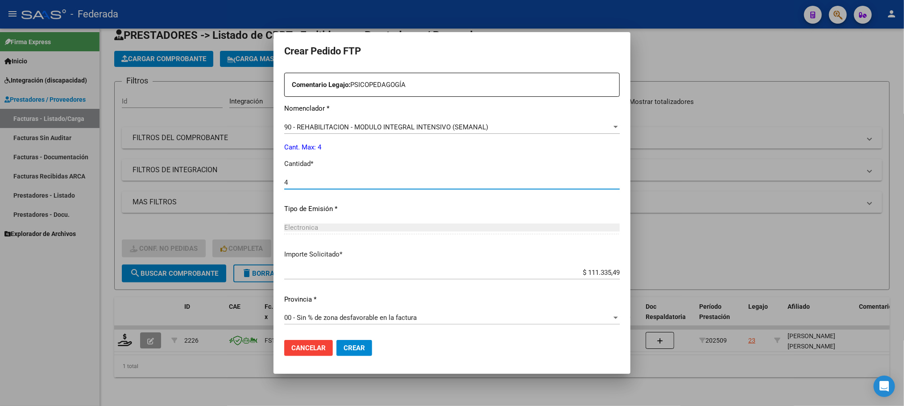
type input "4"
click at [364, 346] on span "Crear" at bounding box center [354, 348] width 21 height 8
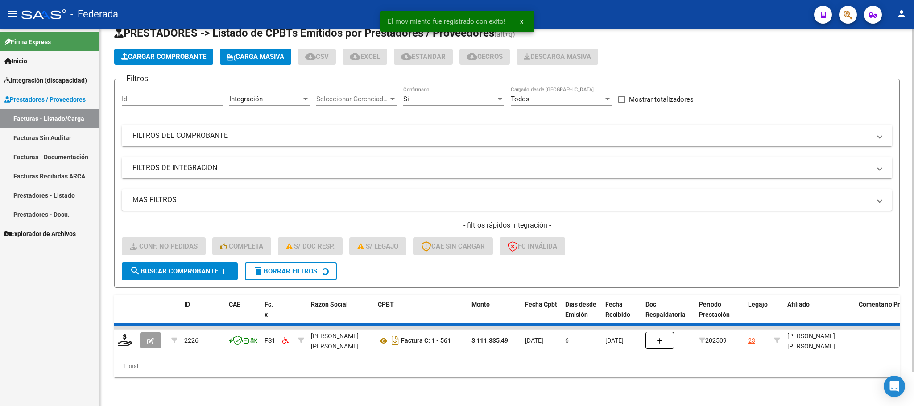
scroll to position [17, 0]
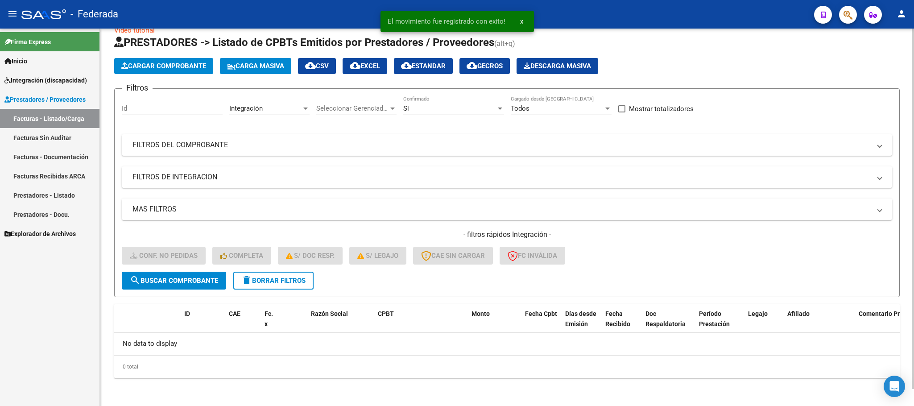
click at [259, 278] on span "delete Borrar Filtros" at bounding box center [273, 281] width 64 height 8
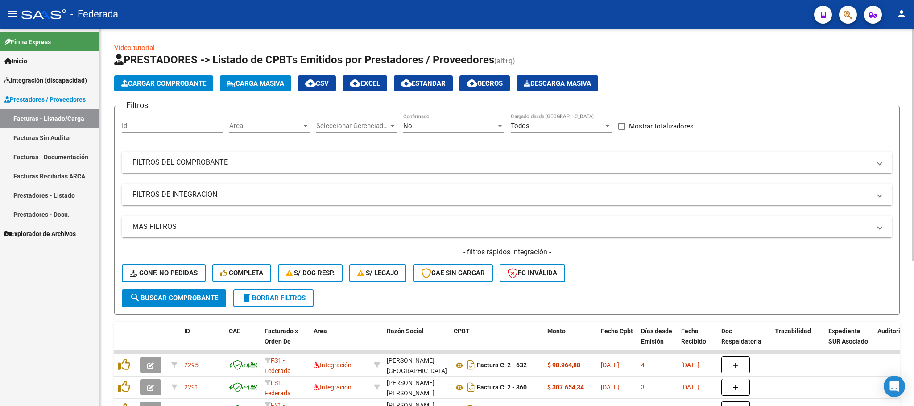
scroll to position [67, 0]
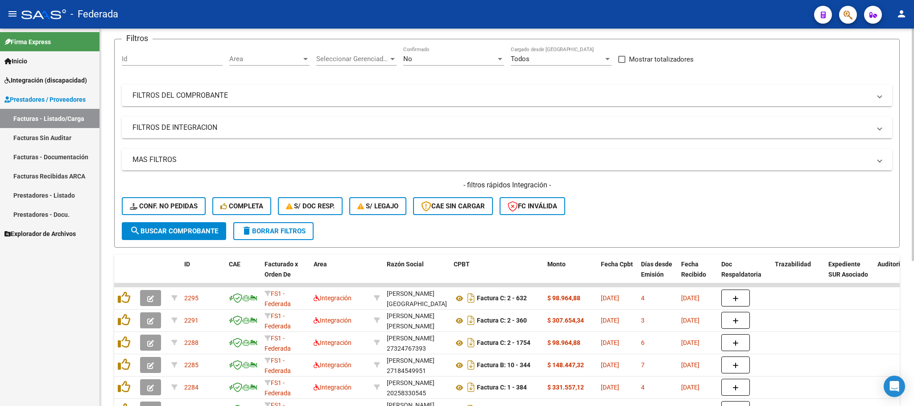
click at [249, 228] on mat-icon "delete" at bounding box center [246, 230] width 11 height 11
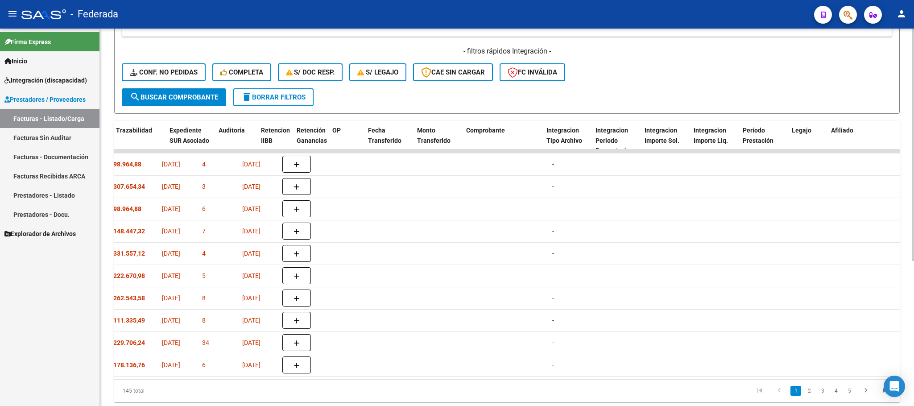
scroll to position [0, 781]
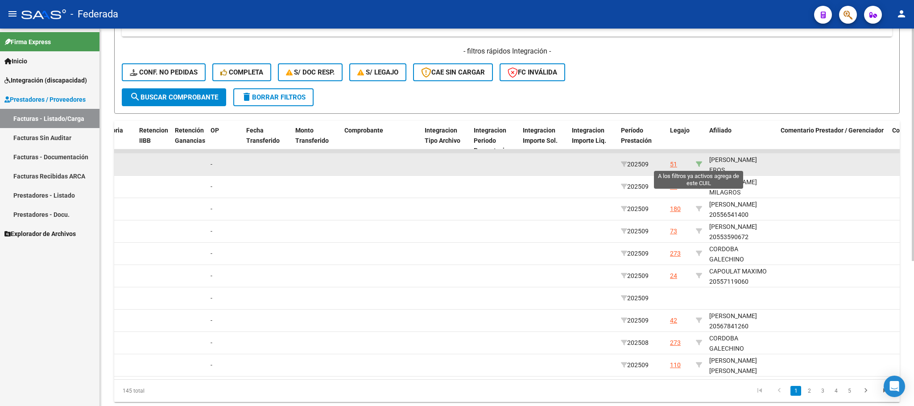
click at [699, 163] on icon at bounding box center [699, 164] width 6 height 6
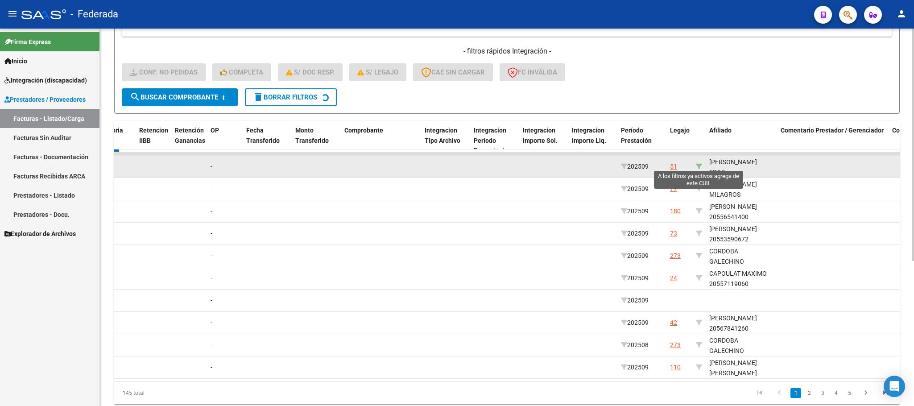
type input "20568495463"
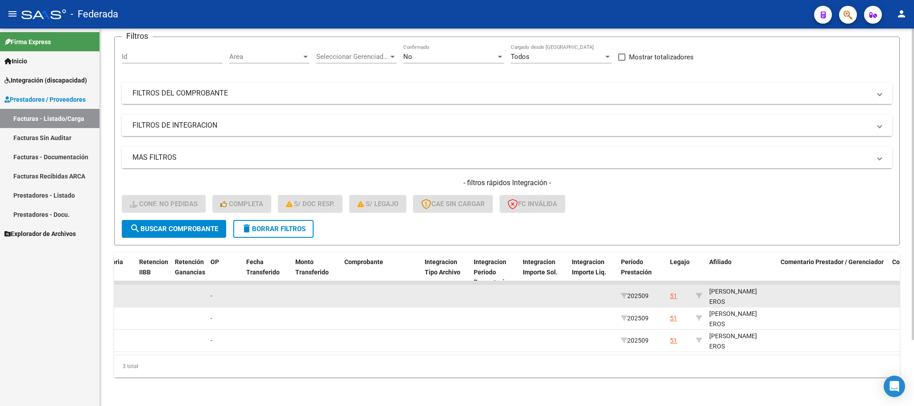
scroll to position [11, 0]
click at [725, 290] on div "FLORES MINICUCCI EROS GAEL 20568495463" at bounding box center [741, 295] width 64 height 41
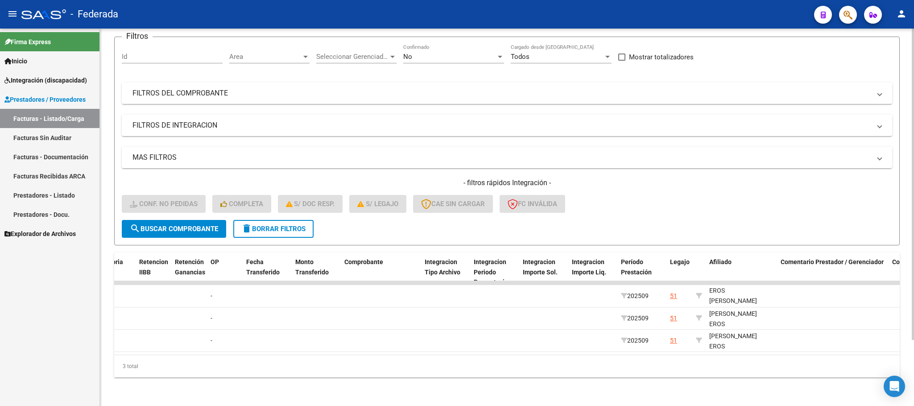
copy div "20568495463"
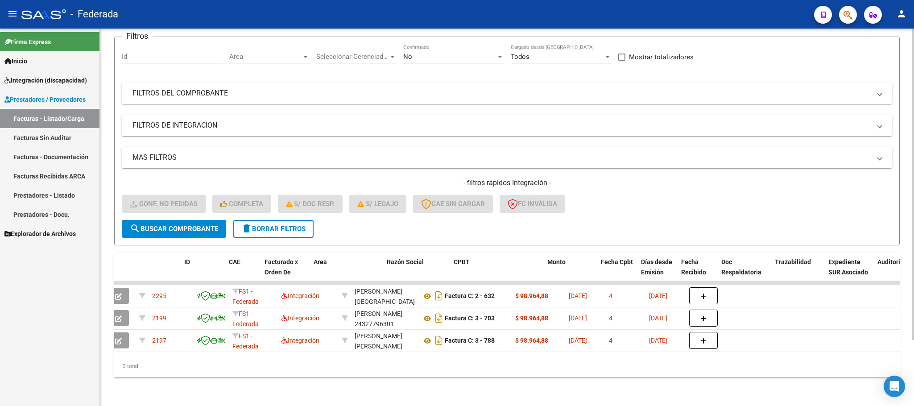
scroll to position [0, 0]
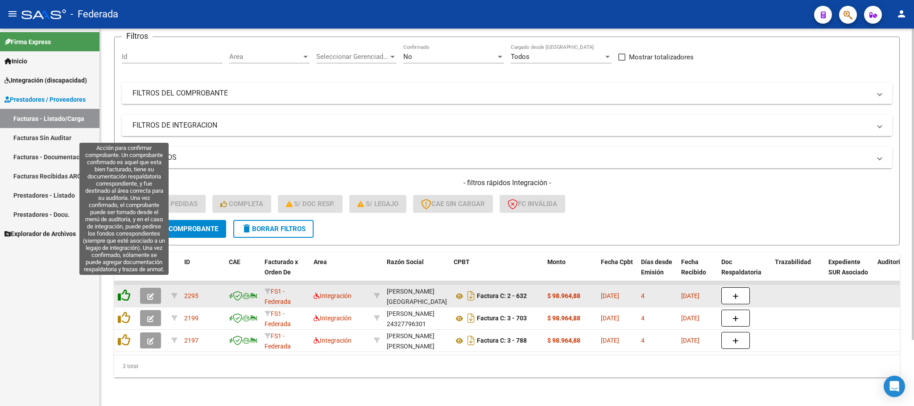
click at [122, 289] on icon at bounding box center [124, 295] width 12 height 12
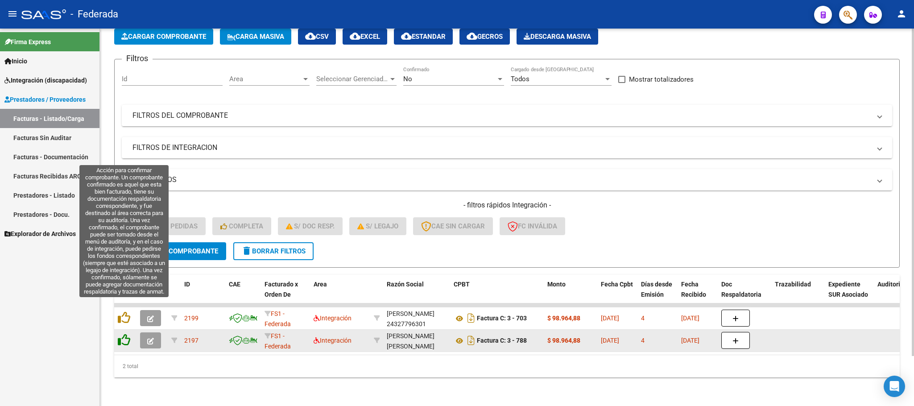
click at [124, 311] on icon at bounding box center [124, 317] width 12 height 12
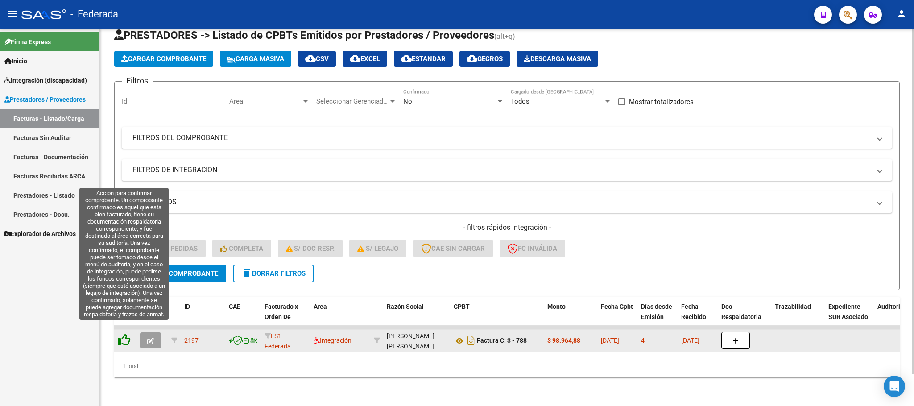
click at [126, 334] on icon at bounding box center [124, 340] width 12 height 12
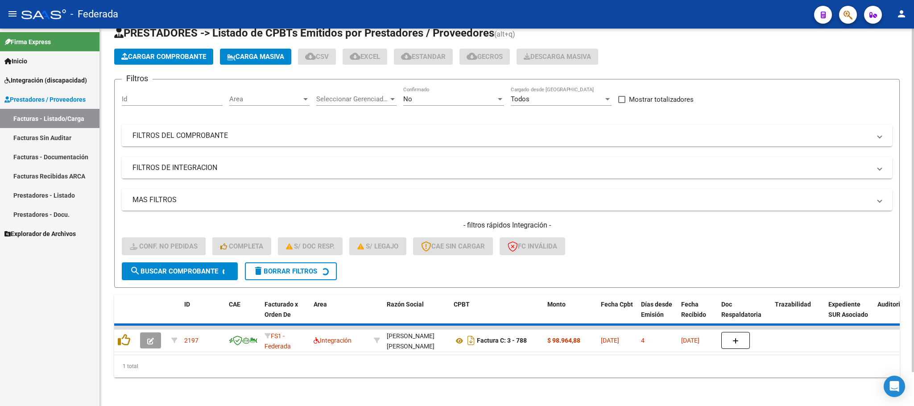
scroll to position [17, 0]
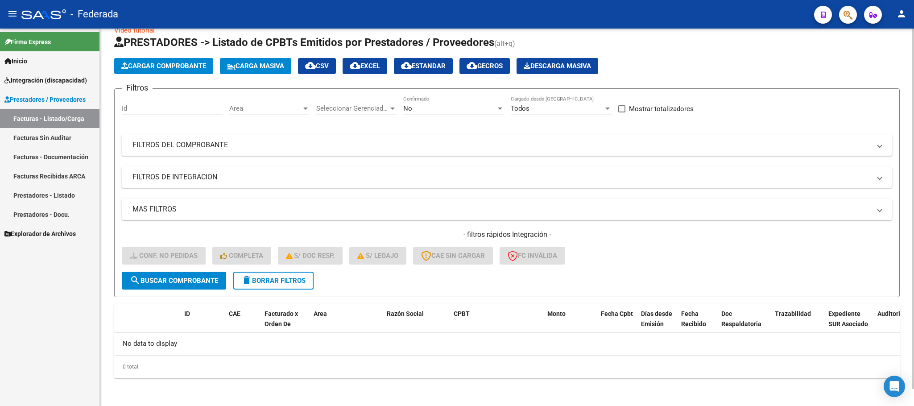
click at [280, 284] on span "delete Borrar Filtros" at bounding box center [273, 281] width 64 height 8
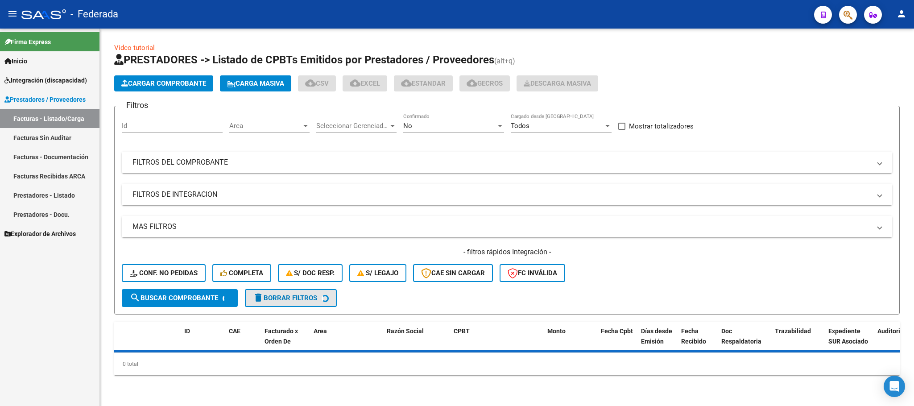
scroll to position [0, 0]
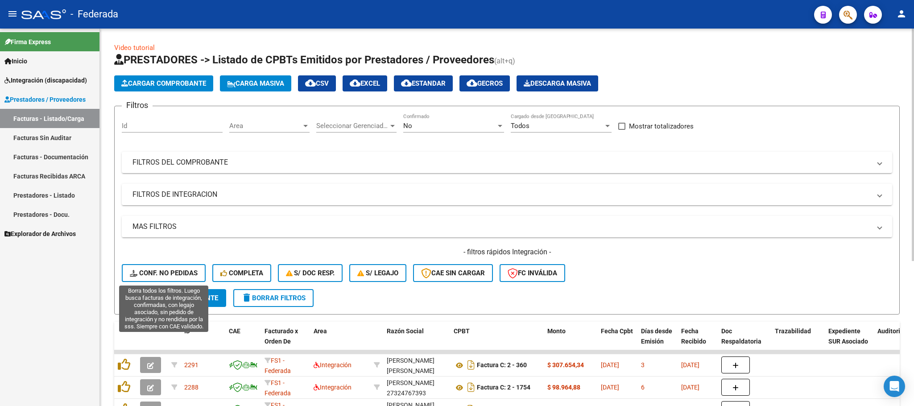
click at [181, 272] on span "Conf. no pedidas" at bounding box center [164, 273] width 68 height 8
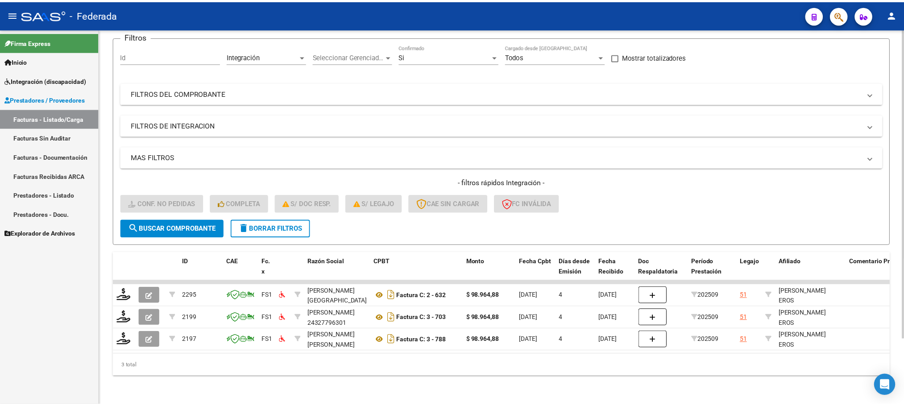
scroll to position [79, 0]
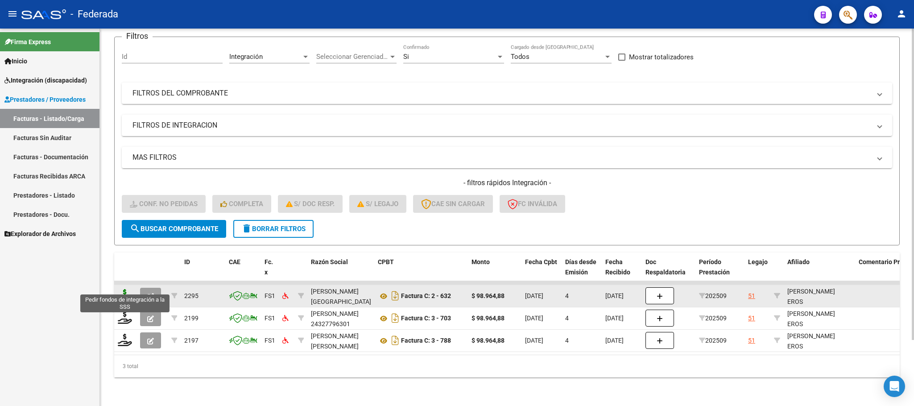
click at [126, 289] on icon at bounding box center [125, 295] width 14 height 12
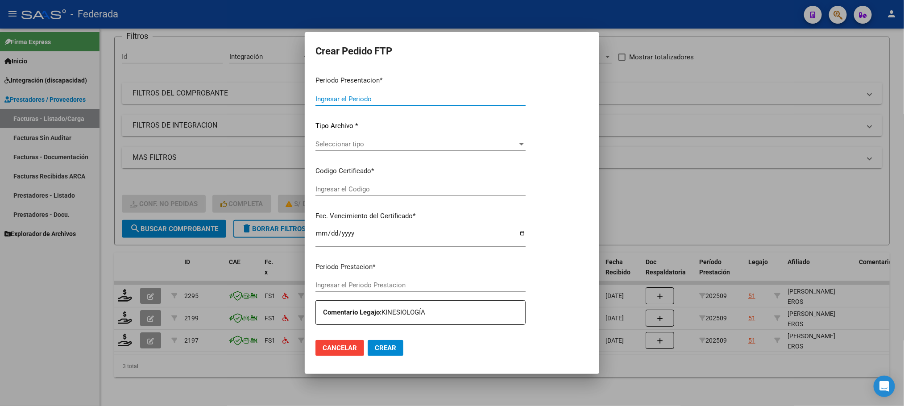
type input "202509"
type input "$ 98.964,88"
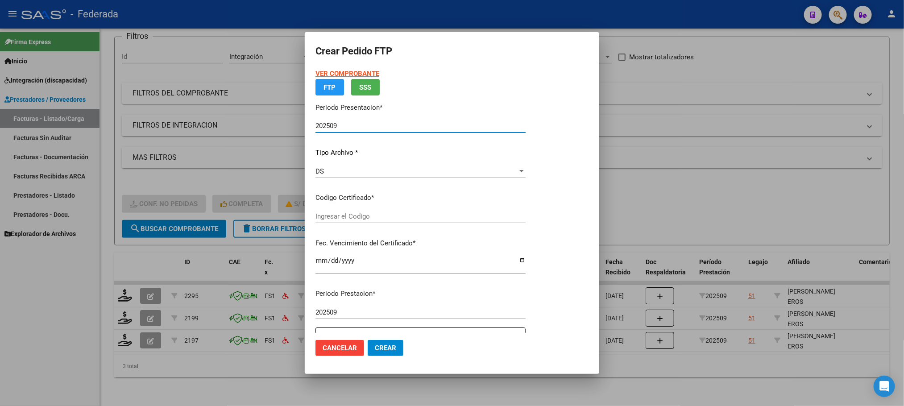
type input "ARG02000568495462022091320270913SAN503"
type input "2027-09-13"
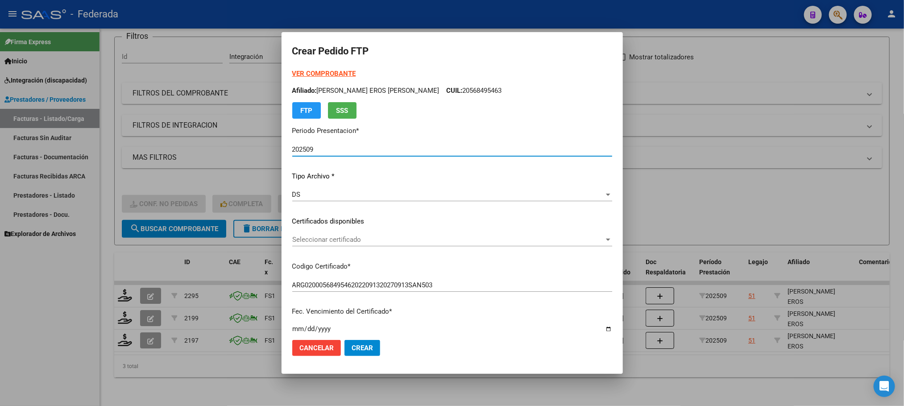
scroll to position [67, 0]
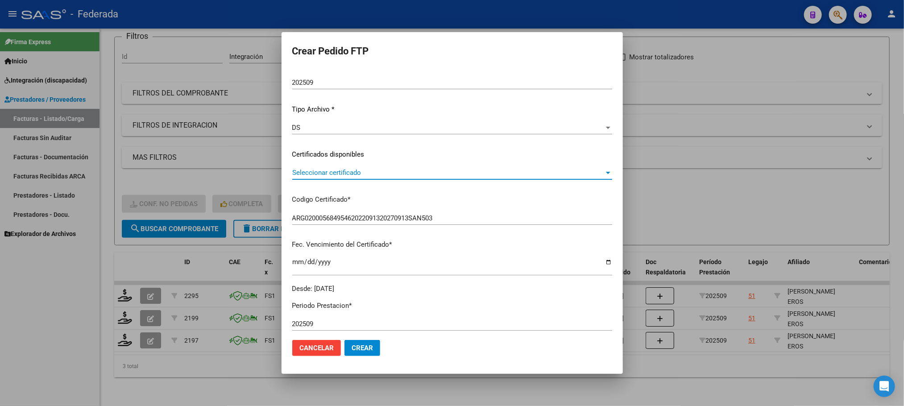
click at [339, 175] on span "Seleccionar certificado" at bounding box center [448, 173] width 312 height 8
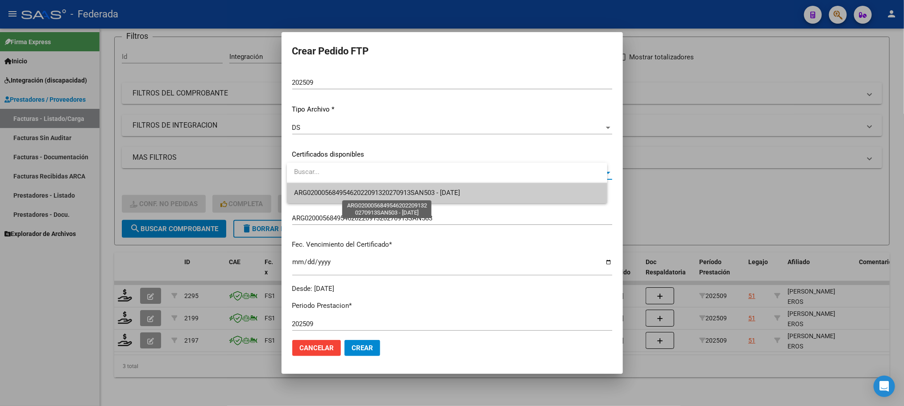
click at [340, 195] on span "ARG02000568495462022091320270913SAN503 - 2027-09-13" at bounding box center [377, 193] width 166 height 8
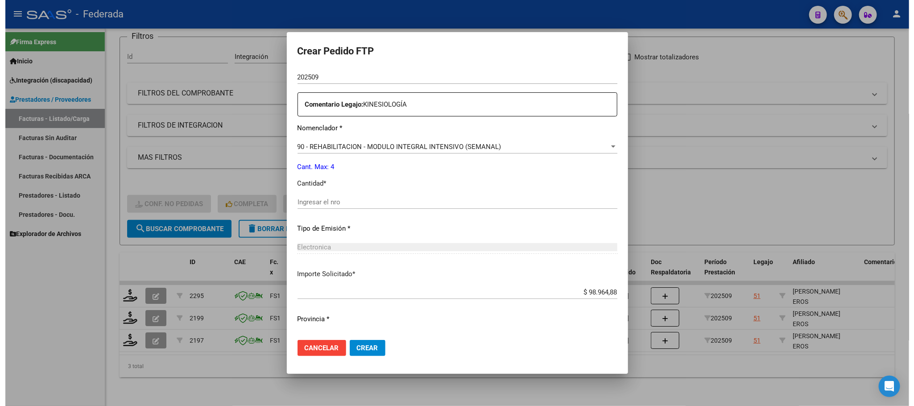
scroll to position [333, 0]
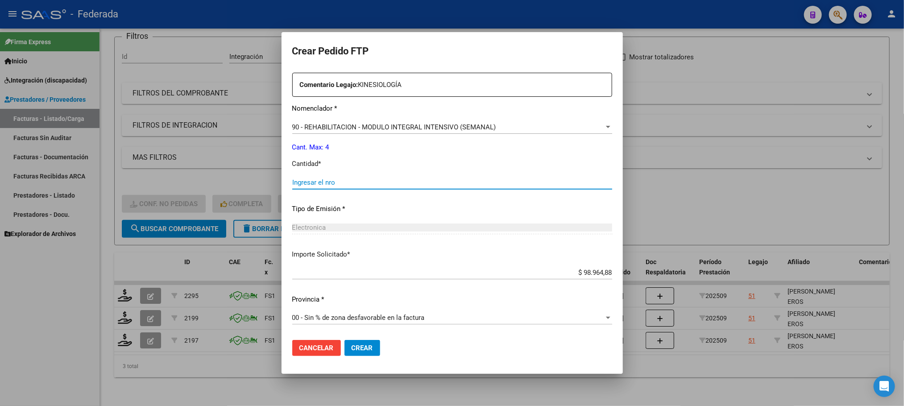
click at [335, 183] on input "Ingresar el nro" at bounding box center [452, 182] width 320 height 8
type input "4"
click at [370, 346] on span "Crear" at bounding box center [362, 348] width 21 height 8
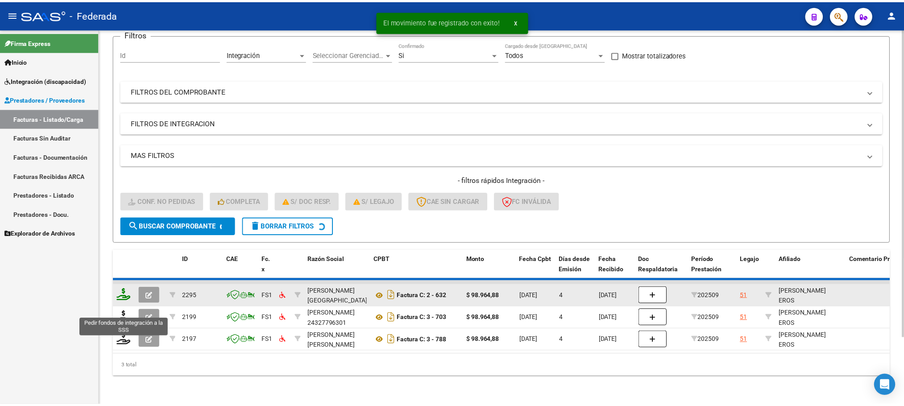
scroll to position [58, 0]
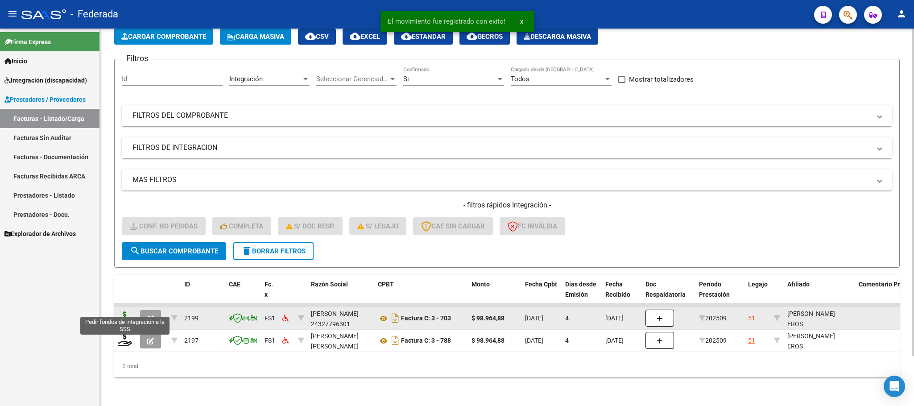
click at [125, 311] on icon at bounding box center [125, 317] width 14 height 12
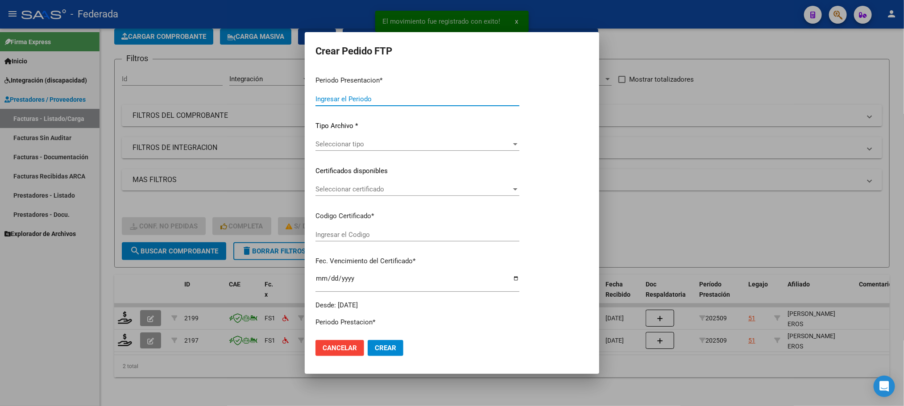
type input "202509"
type input "$ 98.964,88"
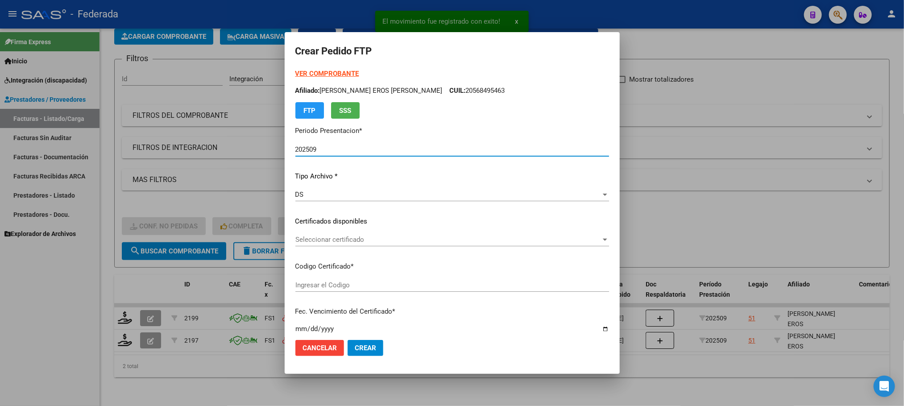
type input "ARG02000568495462022091320270913SAN503"
type input "2027-09-13"
click at [334, 240] on span "Seleccionar certificado" at bounding box center [448, 240] width 306 height 8
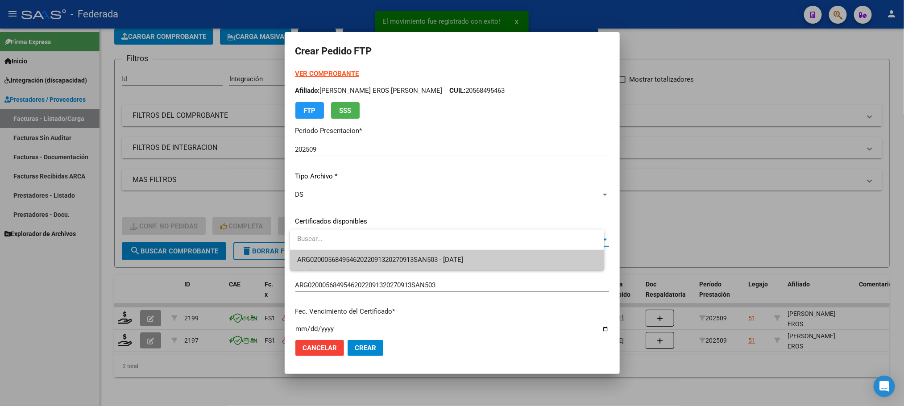
click at [332, 254] on span "ARG02000568495462022091320270913SAN503 - 2027-09-13" at bounding box center [447, 260] width 300 height 20
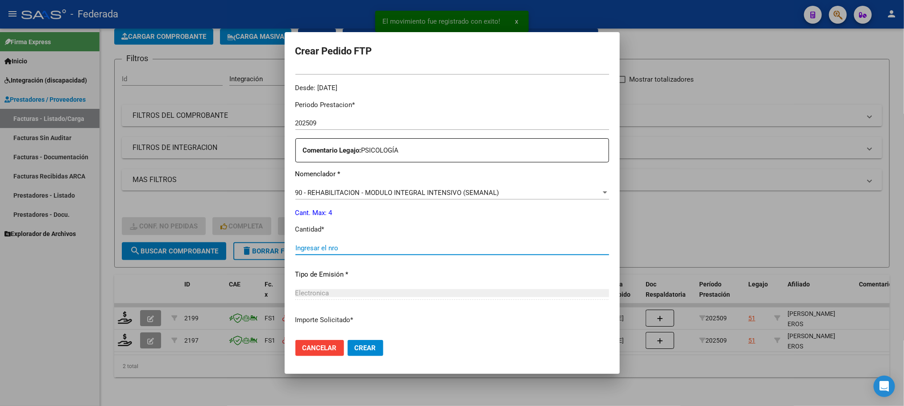
click at [334, 249] on input "Ingresar el nro" at bounding box center [452, 248] width 314 height 8
type input "4"
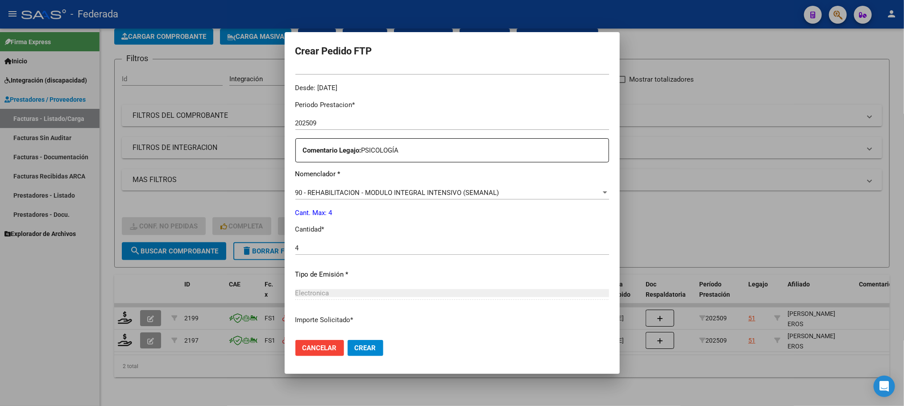
scroll to position [333, 0]
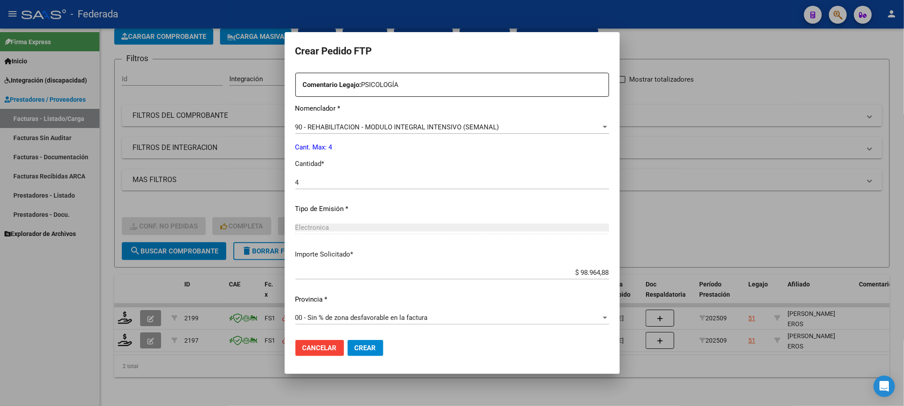
click at [362, 346] on span "Crear" at bounding box center [365, 348] width 21 height 8
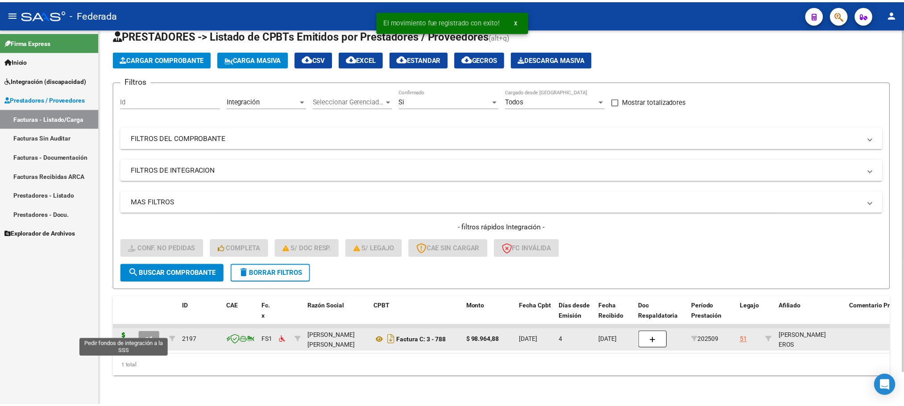
scroll to position [35, 0]
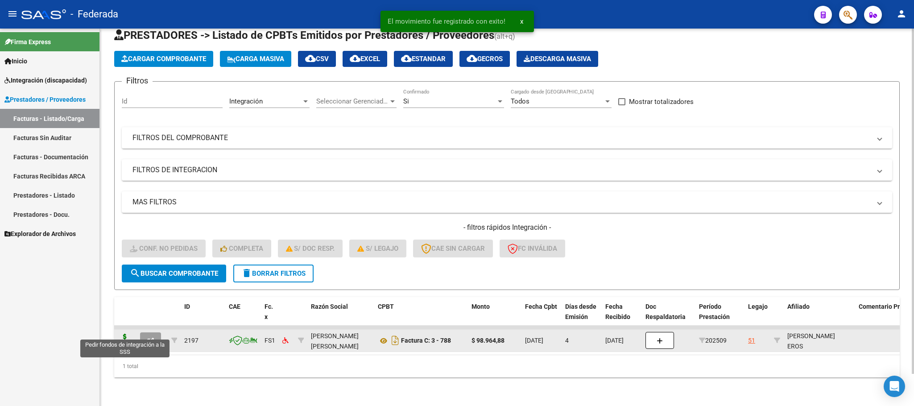
click at [126, 334] on icon at bounding box center [125, 340] width 14 height 12
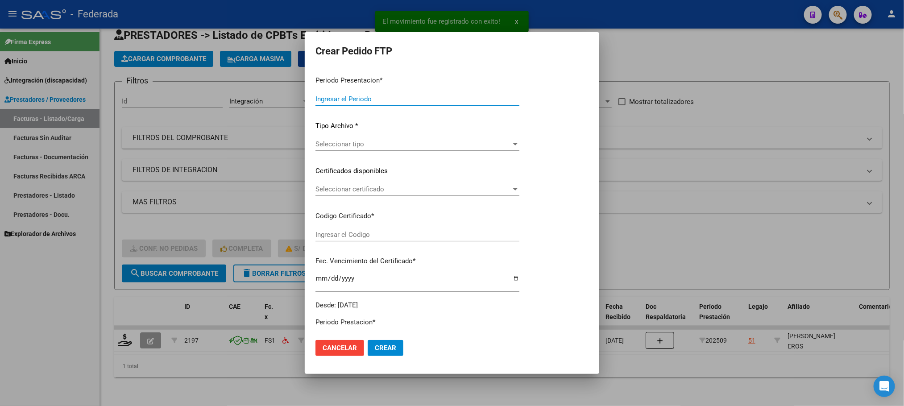
type input "202509"
type input "$ 98.964,88"
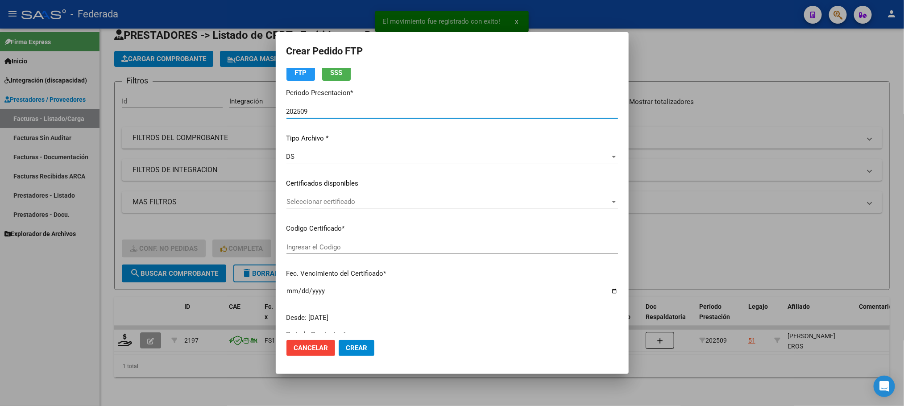
scroll to position [67, 0]
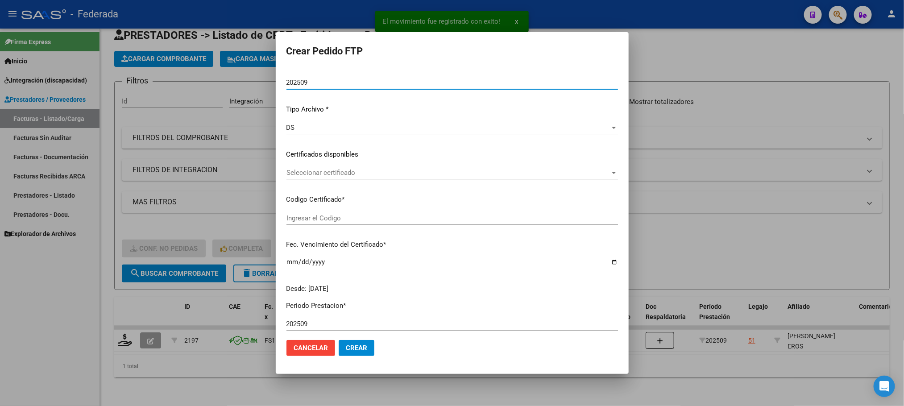
type input "ARG02000568495462022091320270913SAN503"
type input "2027-09-13"
click at [331, 177] on div "Seleccionar certificado Seleccionar certificado" at bounding box center [452, 172] width 332 height 13
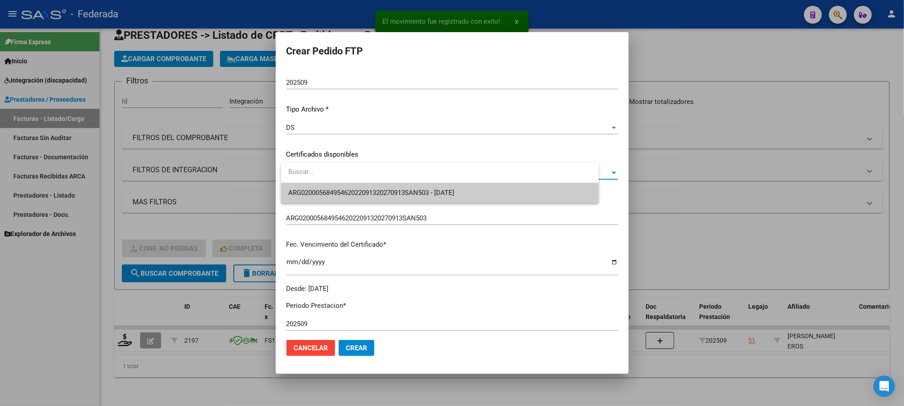
click at [331, 192] on span "ARG02000568495462022091320270913SAN503 - 2027-09-13" at bounding box center [371, 193] width 166 height 8
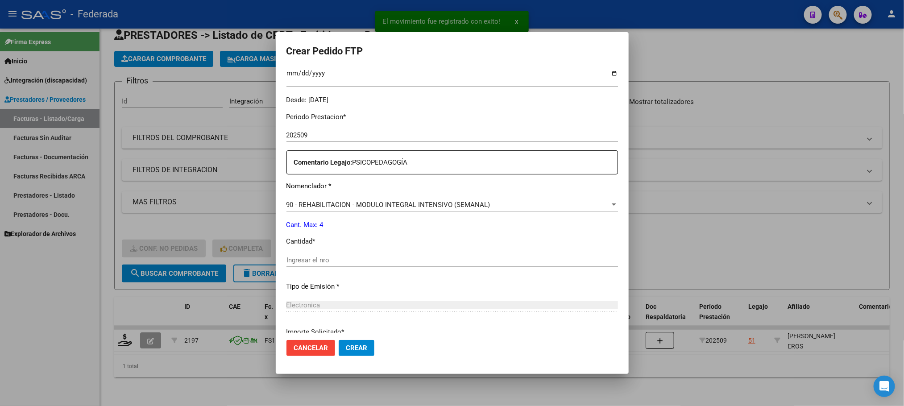
scroll to position [268, 0]
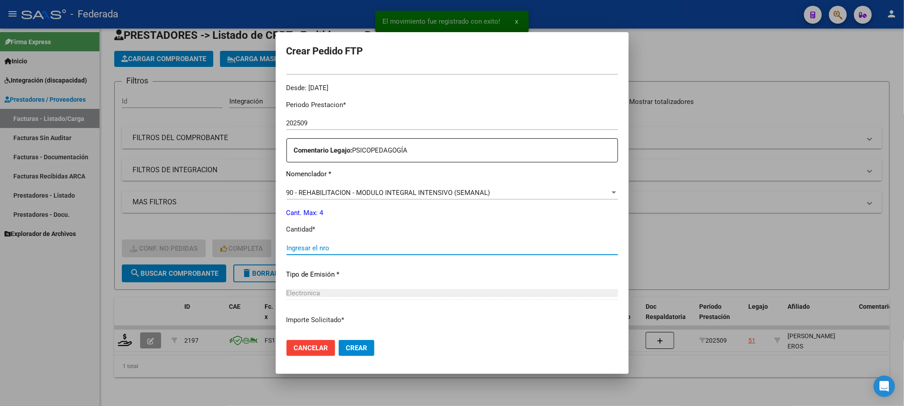
click at [324, 244] on input "Ingresar el nro" at bounding box center [452, 248] width 332 height 8
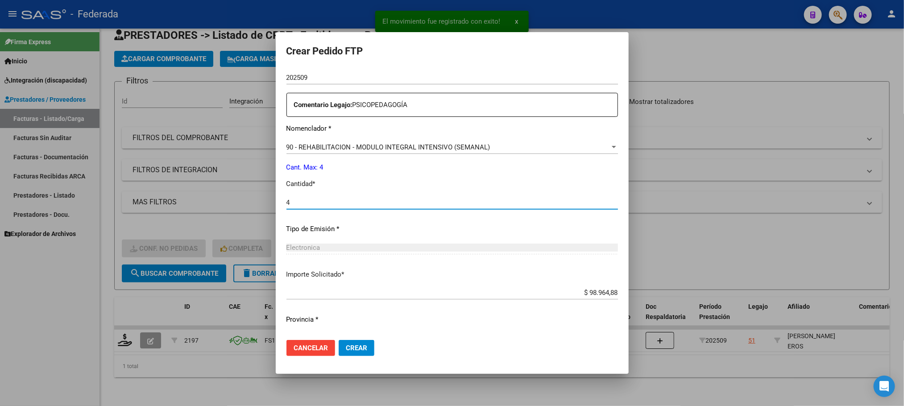
scroll to position [333, 0]
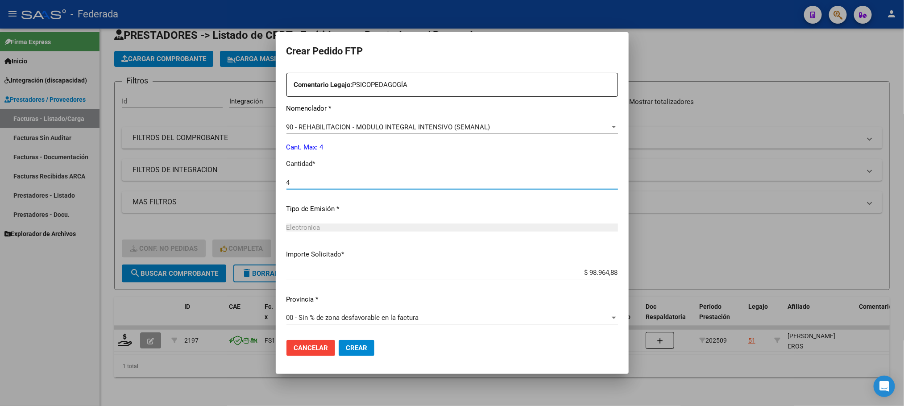
type input "4"
click at [371, 347] on button "Crear" at bounding box center [357, 348] width 36 height 16
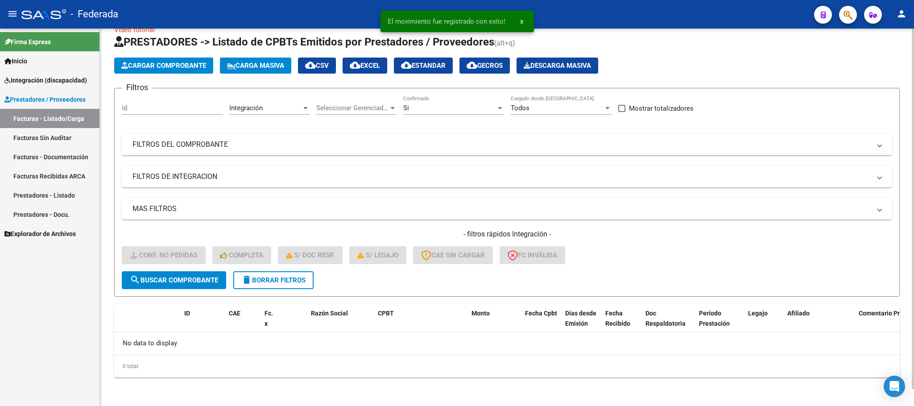
scroll to position [17, 0]
click at [304, 278] on span "delete Borrar Filtros" at bounding box center [273, 281] width 64 height 8
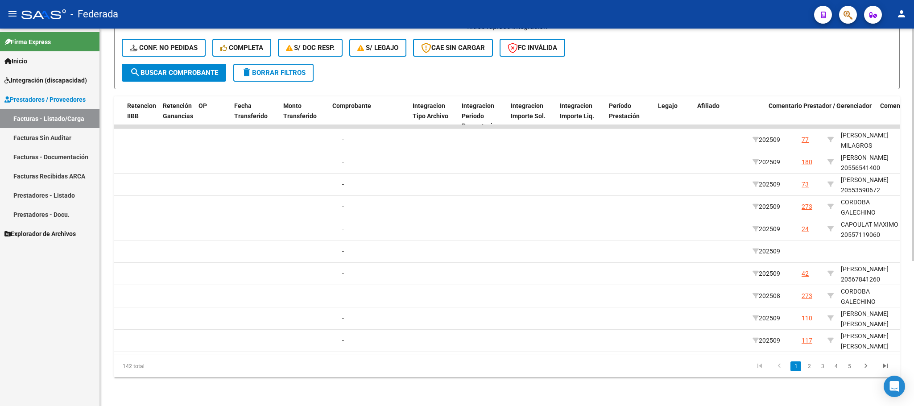
scroll to position [0, 793]
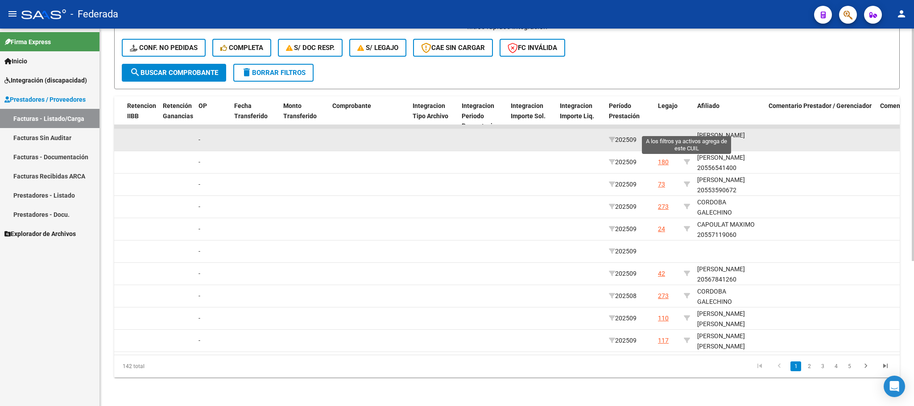
click at [687, 137] on icon at bounding box center [687, 140] width 6 height 6
type input "27488728569"
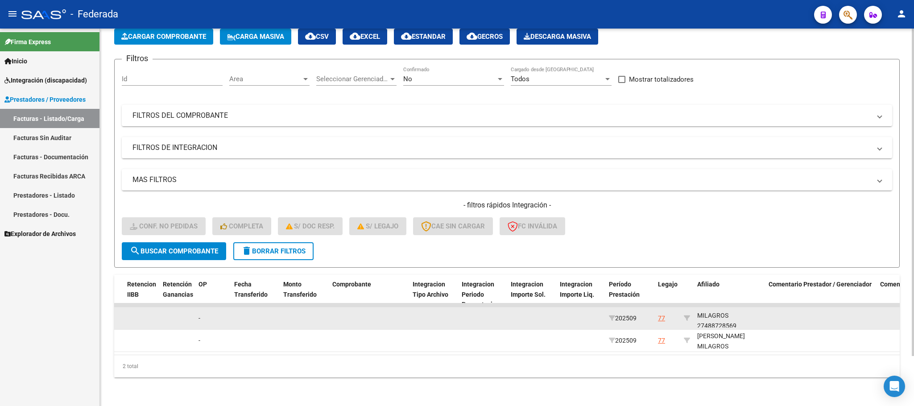
scroll to position [11, 0]
click at [716, 311] on div "LANDABURU DELFINA MILAGROS 27488728569" at bounding box center [729, 313] width 64 height 30
copy div "27488728569"
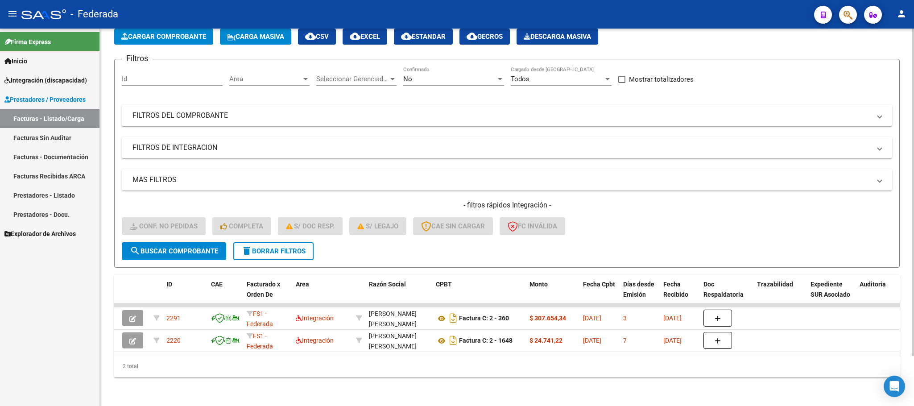
scroll to position [0, 0]
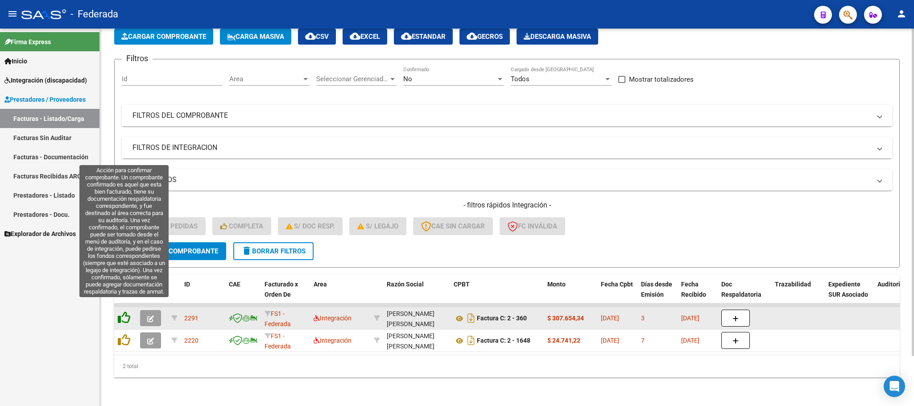
click at [126, 311] on icon at bounding box center [124, 317] width 12 height 12
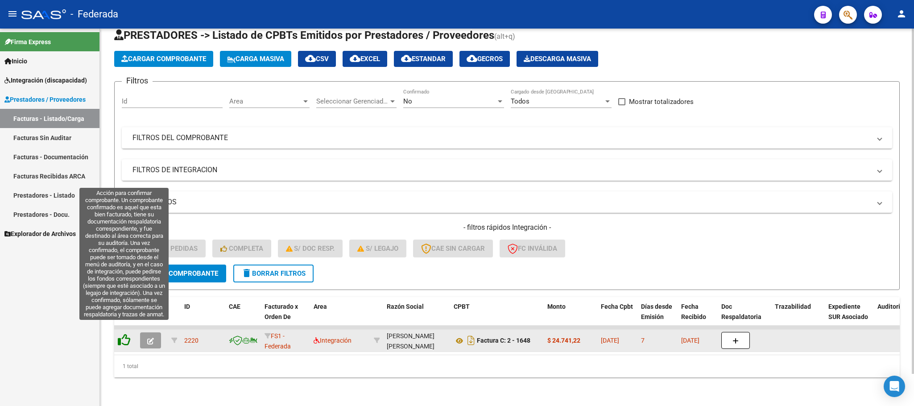
click at [129, 334] on icon at bounding box center [124, 340] width 12 height 12
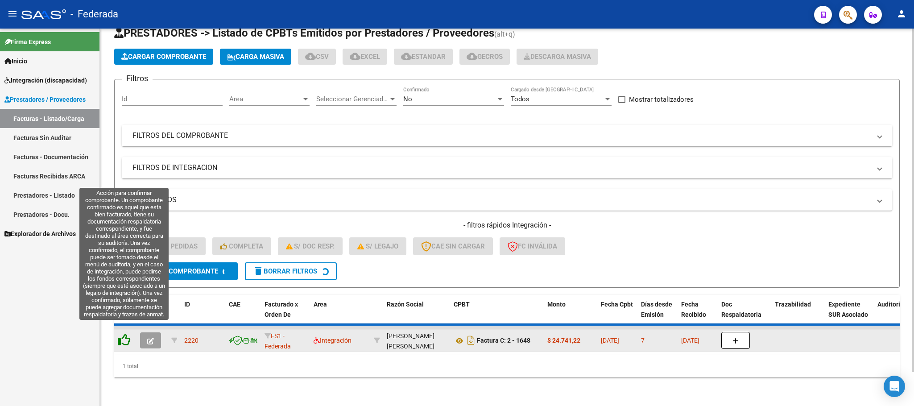
scroll to position [17, 0]
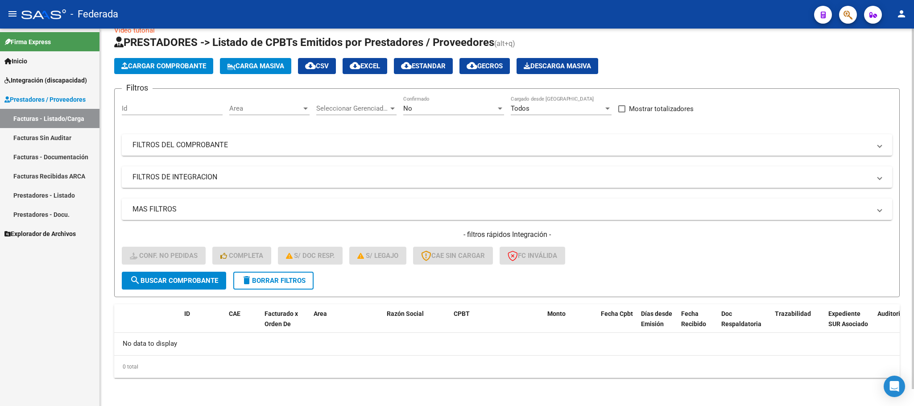
click at [265, 280] on span "delete Borrar Filtros" at bounding box center [273, 281] width 64 height 8
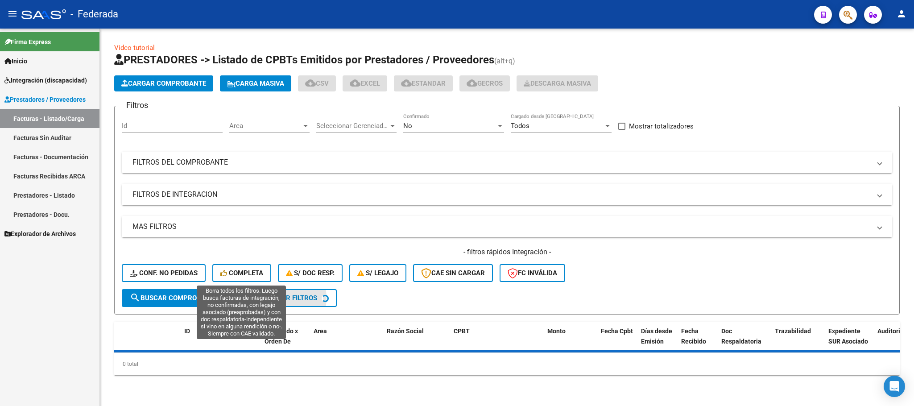
scroll to position [0, 0]
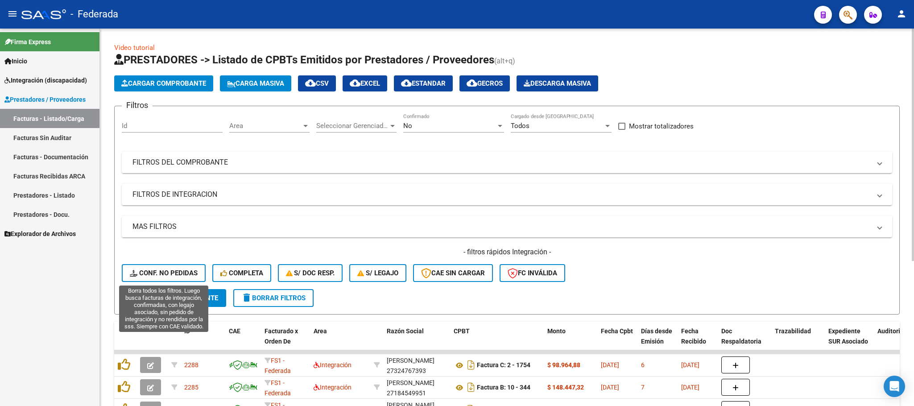
click at [182, 270] on span "Conf. no pedidas" at bounding box center [164, 273] width 68 height 8
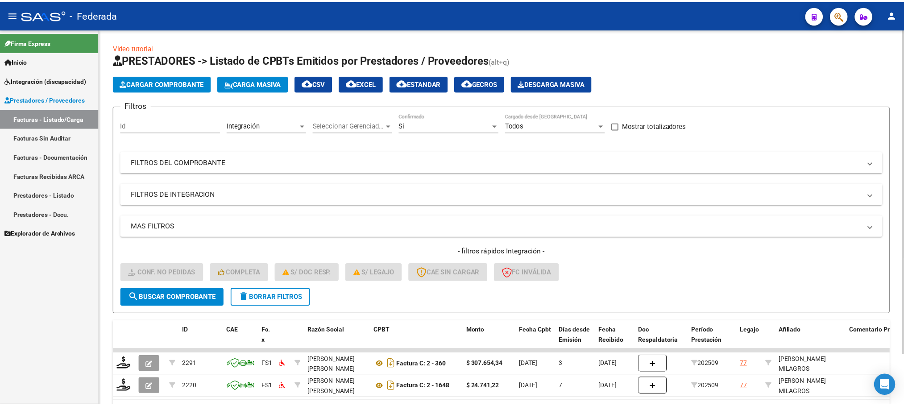
scroll to position [57, 0]
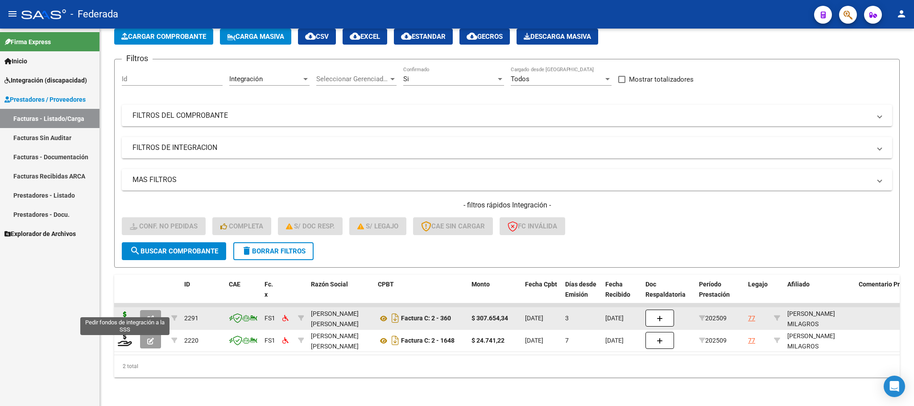
click at [124, 311] on icon at bounding box center [125, 317] width 14 height 12
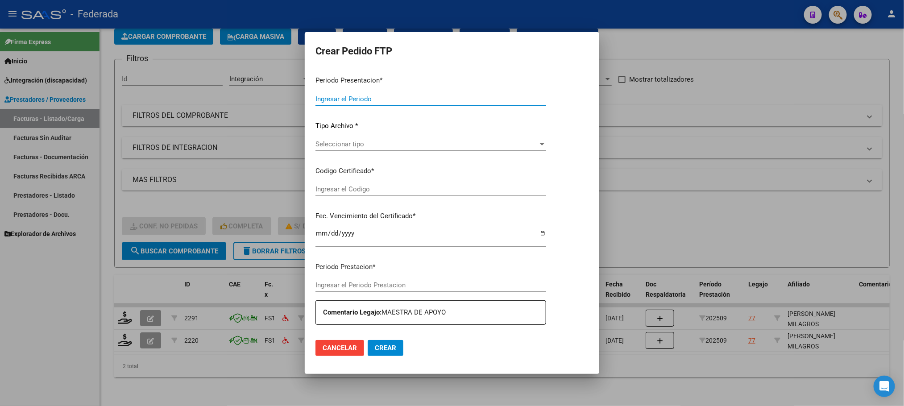
type input "202509"
type input "$ 307.654,34"
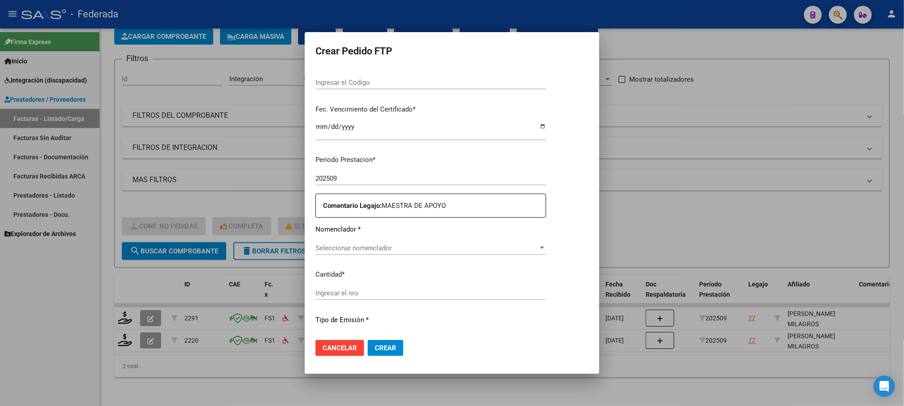
type input "ARG01000488728562019061820250618BSAS389"
type input "2025-06-18"
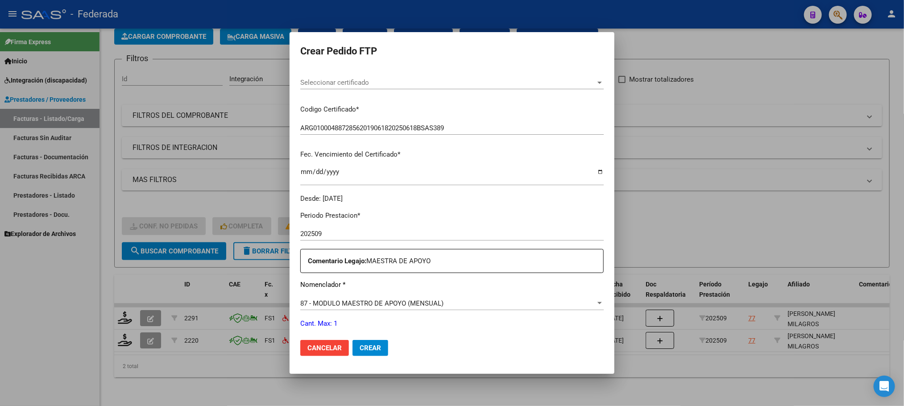
scroll to position [136, 0]
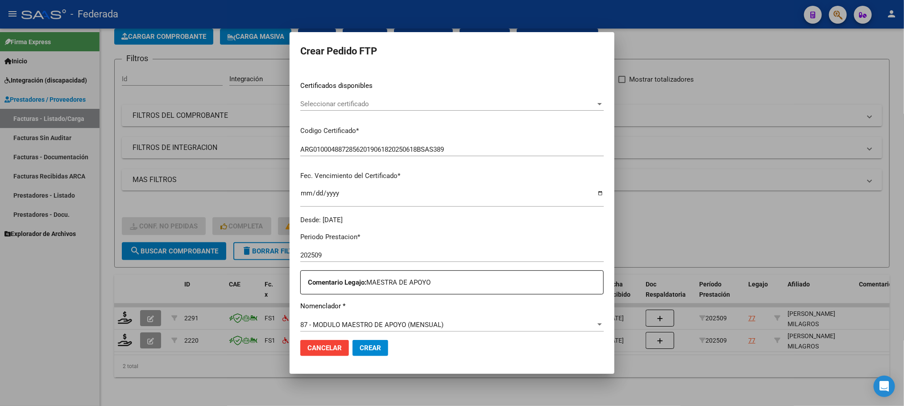
click at [336, 104] on span "Seleccionar certificado" at bounding box center [447, 104] width 295 height 8
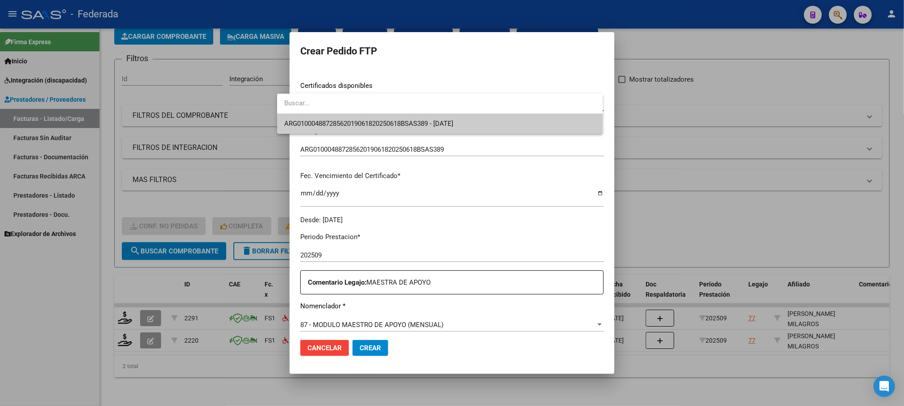
click at [337, 114] on span "ARG01000488728562019061820250618BSAS389 - 2025-06-18" at bounding box center [439, 124] width 311 height 20
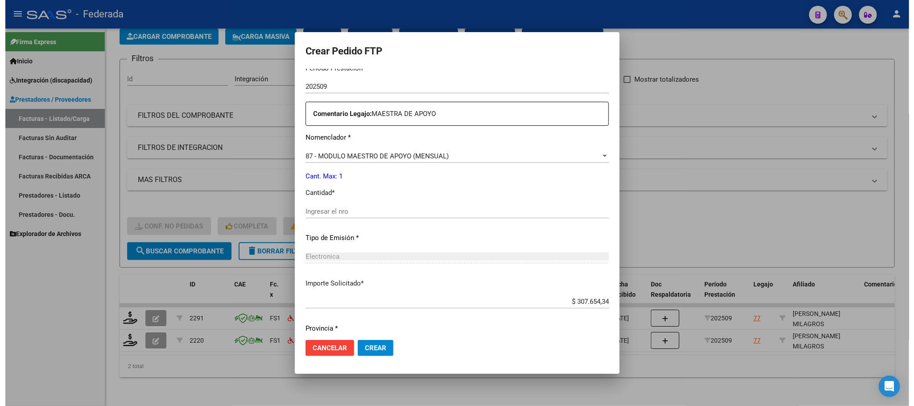
scroll to position [333, 0]
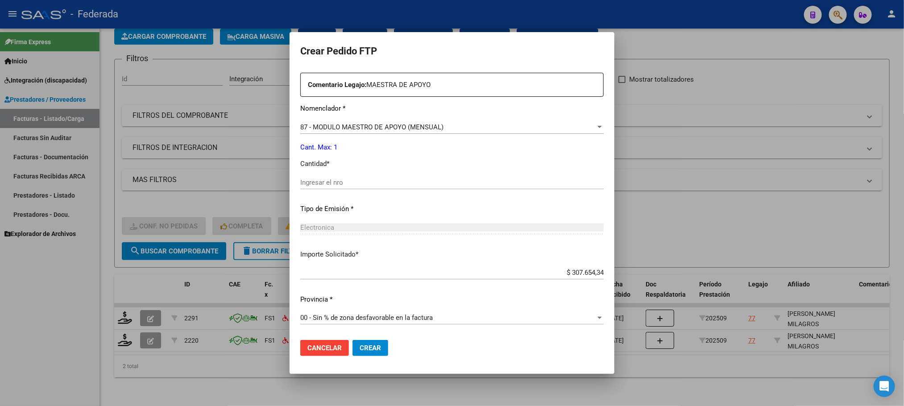
click at [313, 176] on div "Ingresar el nro" at bounding box center [451, 182] width 303 height 13
click at [315, 181] on input "Ingresar el nro" at bounding box center [451, 182] width 303 height 8
type input "1"
click at [363, 351] on span "Crear" at bounding box center [370, 348] width 21 height 8
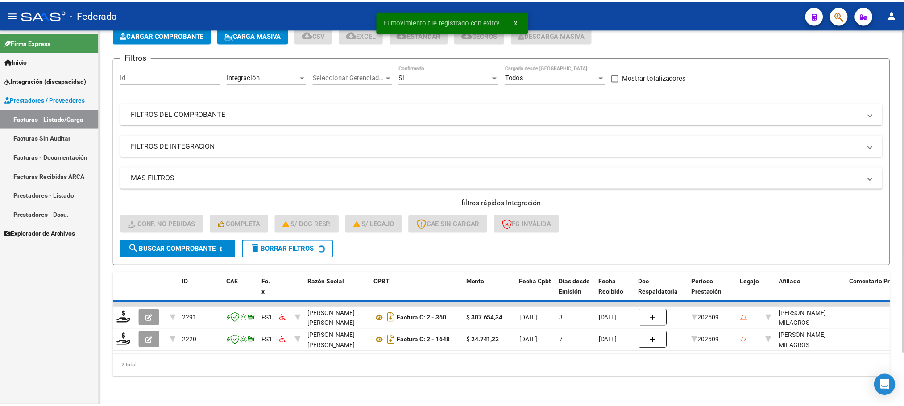
scroll to position [35, 0]
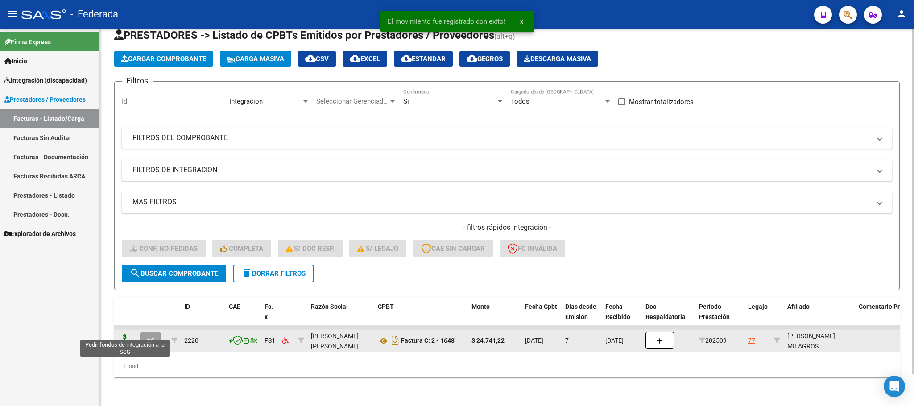
click at [124, 334] on icon at bounding box center [125, 340] width 14 height 12
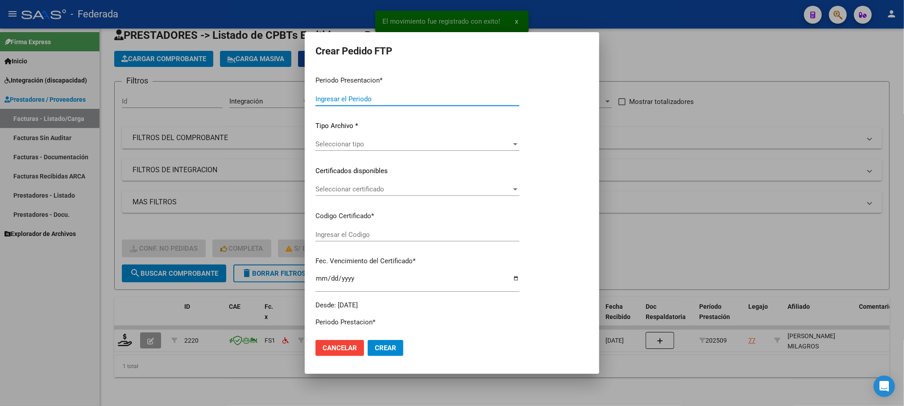
type input "202509"
type input "$ 24.741,22"
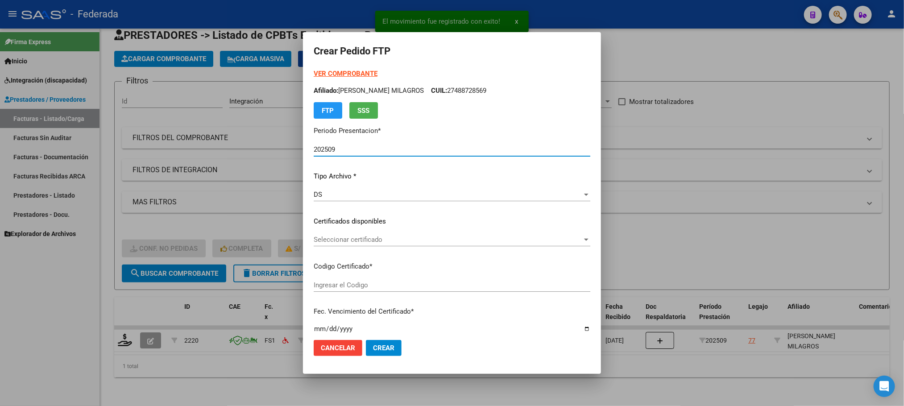
type input "ARG01000488728562019061820250618BSAS389"
type input "2025-06-18"
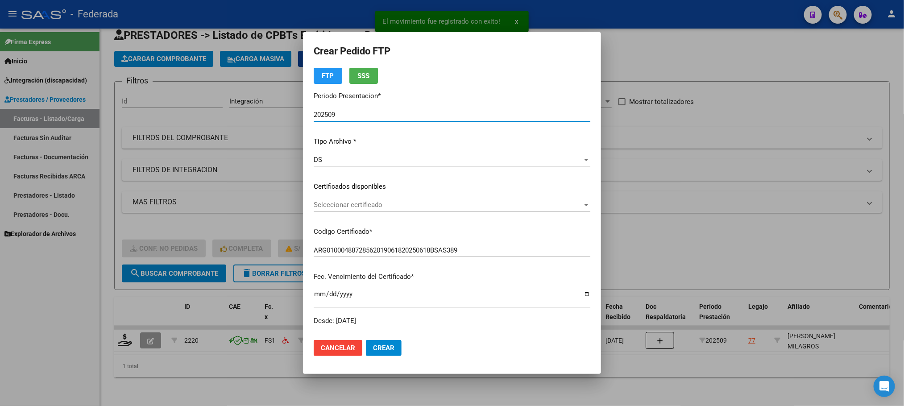
scroll to position [67, 0]
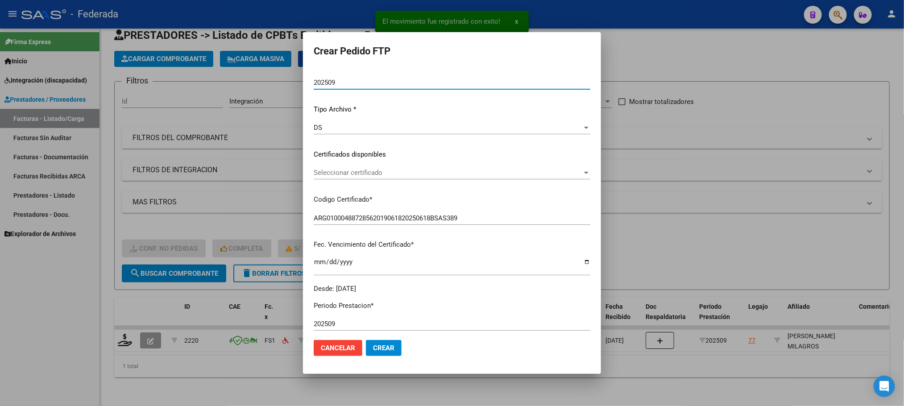
click at [330, 167] on div "Seleccionar certificado Seleccionar certificado" at bounding box center [452, 172] width 277 height 13
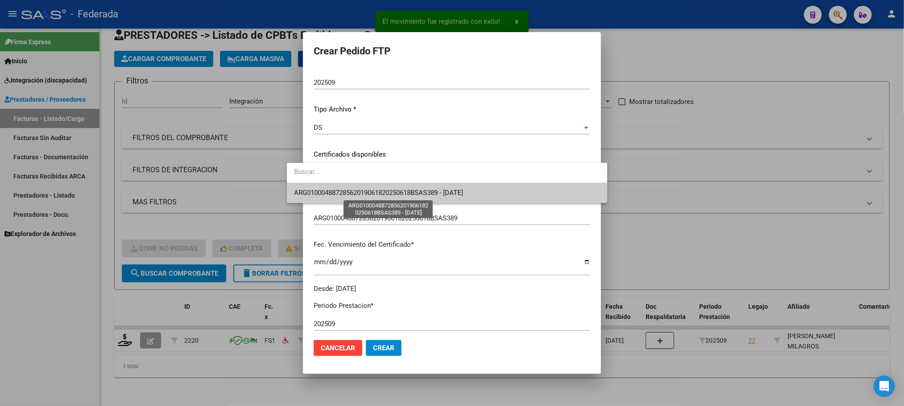
click at [333, 190] on span "ARG01000488728562019061820250618BSAS389 - 2025-06-18" at bounding box center [378, 193] width 169 height 8
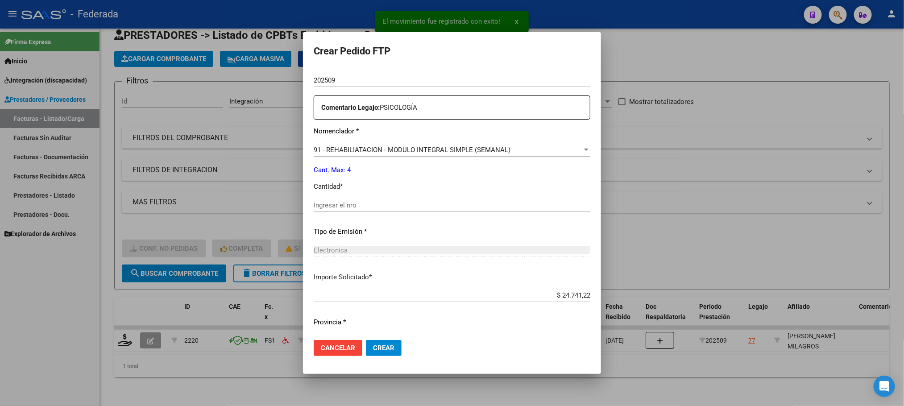
scroll to position [333, 0]
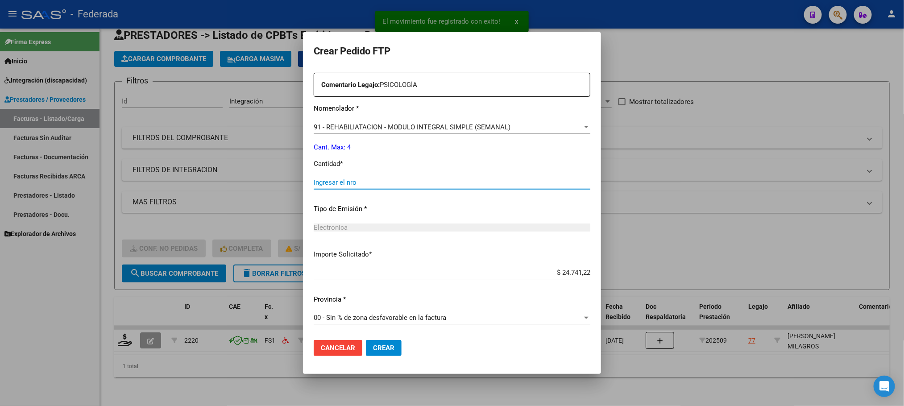
click at [332, 180] on input "Ingresar el nro" at bounding box center [452, 182] width 277 height 8
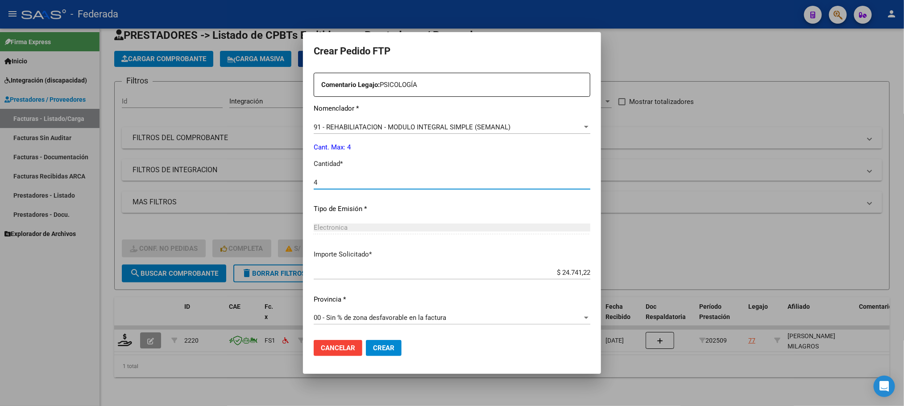
type input "4"
click at [373, 346] on span "Crear" at bounding box center [383, 348] width 21 height 8
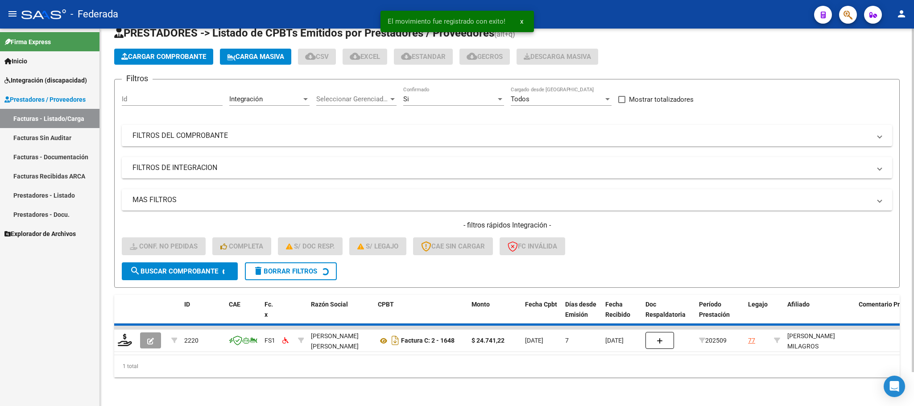
scroll to position [17, 0]
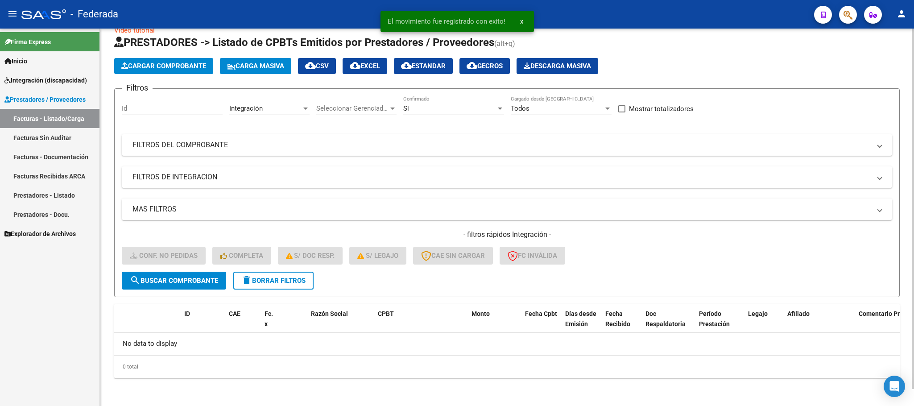
click at [269, 281] on span "delete Borrar Filtros" at bounding box center [273, 281] width 64 height 8
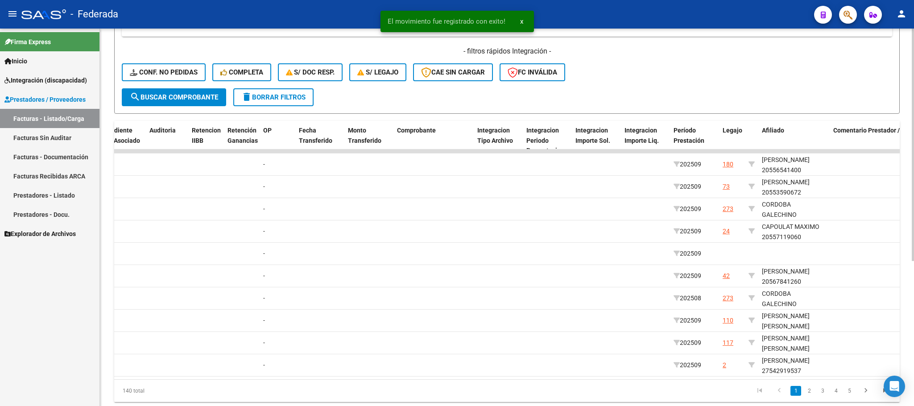
scroll to position [0, 736]
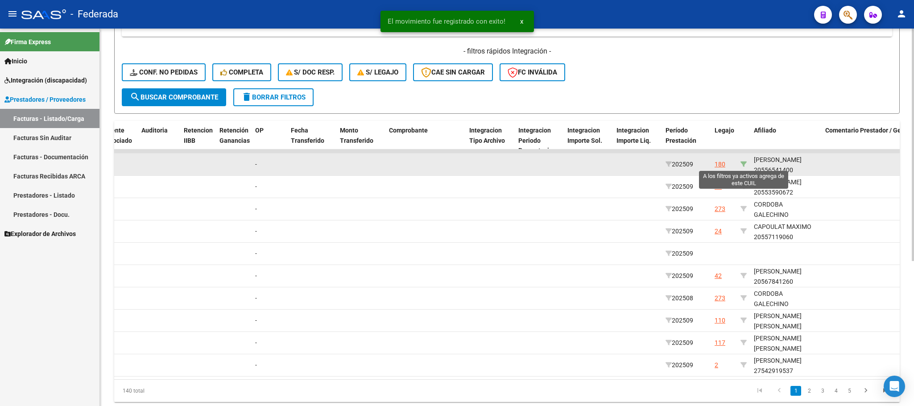
click at [743, 161] on icon at bounding box center [744, 164] width 6 height 6
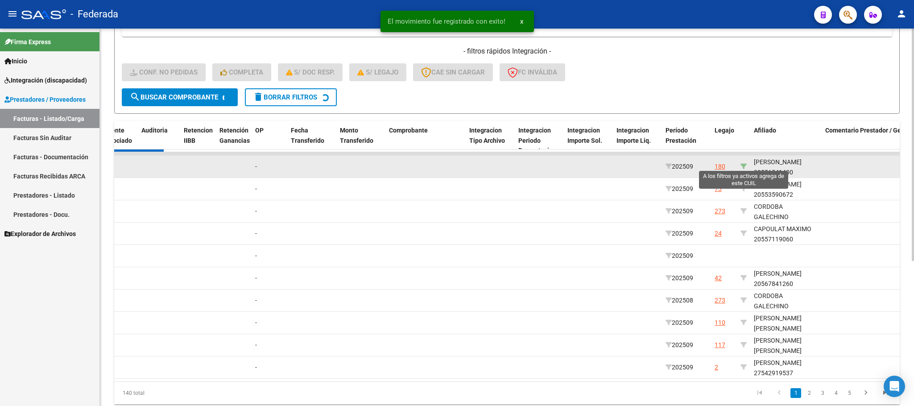
type input "20556541400"
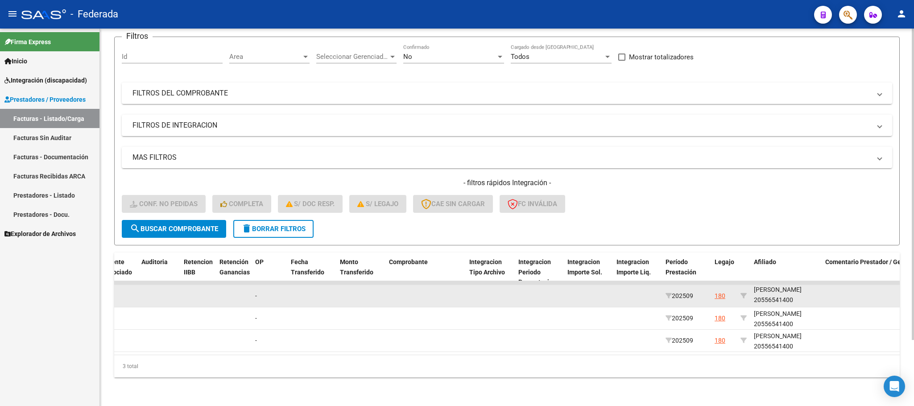
scroll to position [11, 0]
click at [778, 287] on div "BOSCHETTO VIÑUELA MAXIMO 20556541400" at bounding box center [786, 295] width 64 height 21
copy div "20556541400"
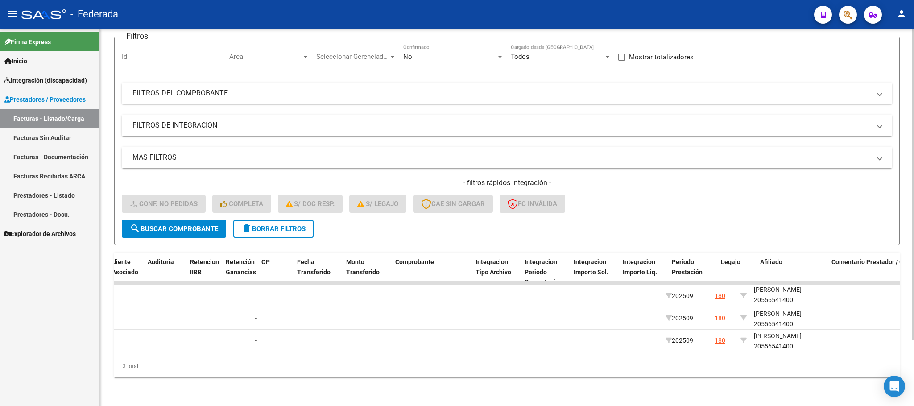
scroll to position [0, 0]
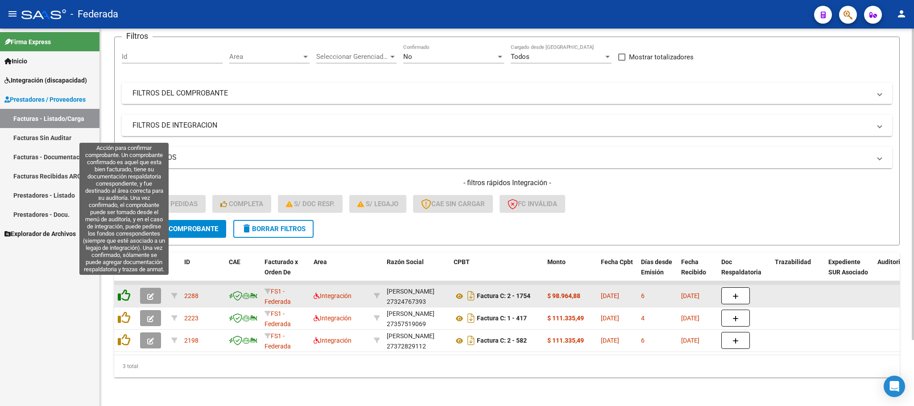
click at [124, 289] on icon at bounding box center [124, 295] width 12 height 12
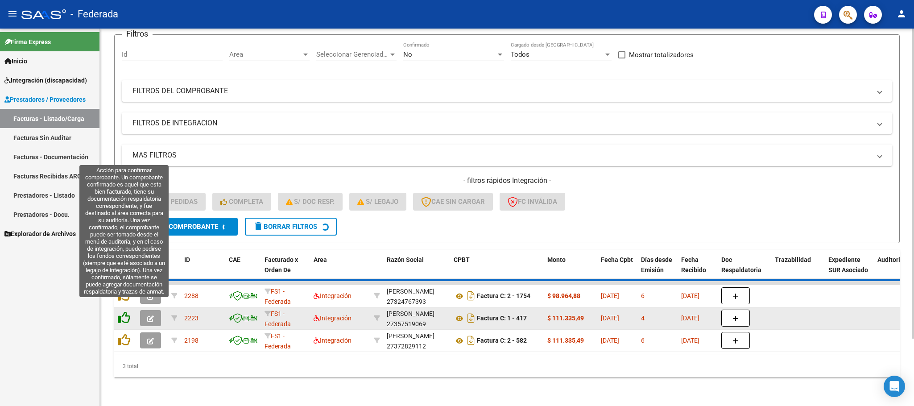
click at [123, 311] on icon at bounding box center [124, 317] width 12 height 12
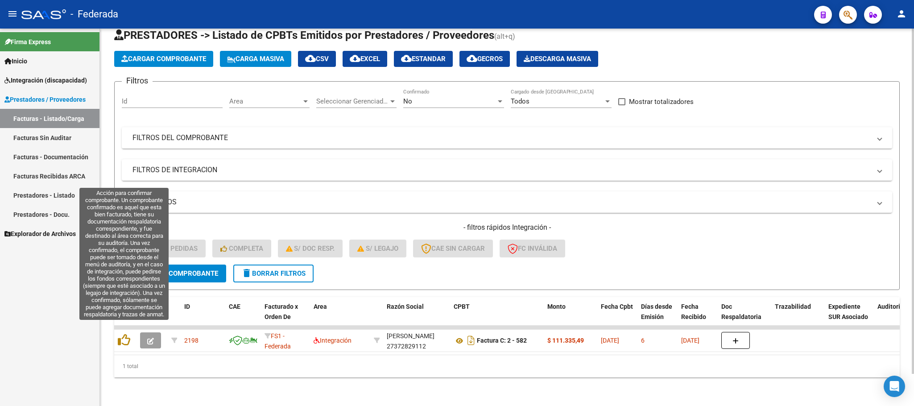
scroll to position [35, 0]
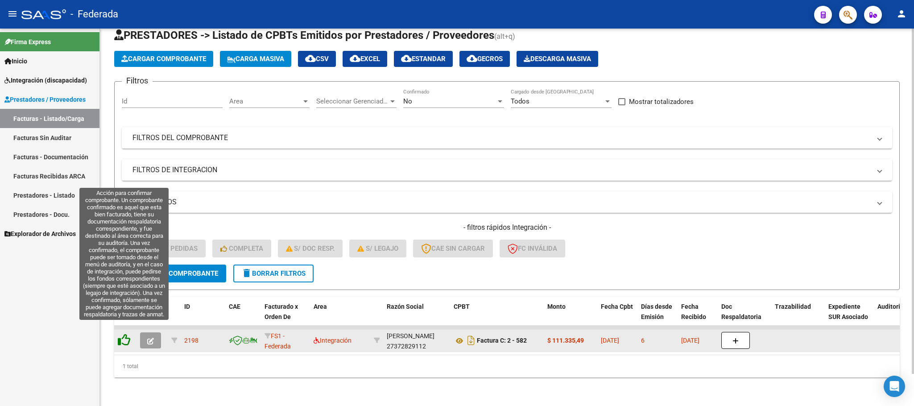
click at [129, 334] on icon at bounding box center [124, 340] width 12 height 12
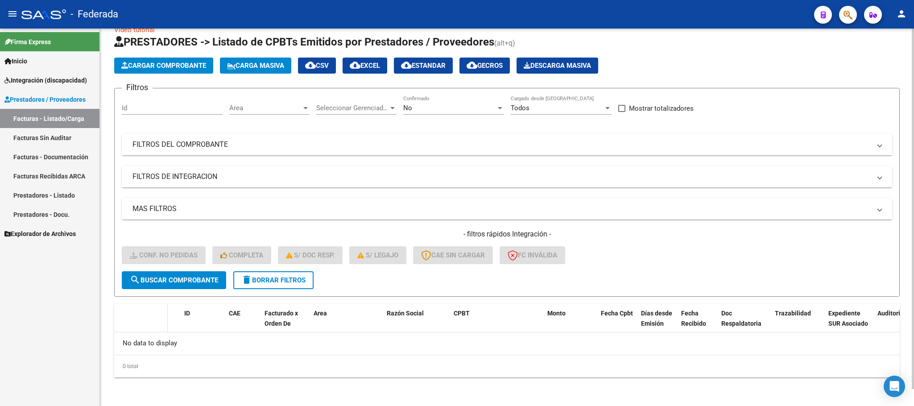
scroll to position [17, 0]
click at [251, 284] on mat-icon "delete" at bounding box center [246, 280] width 11 height 11
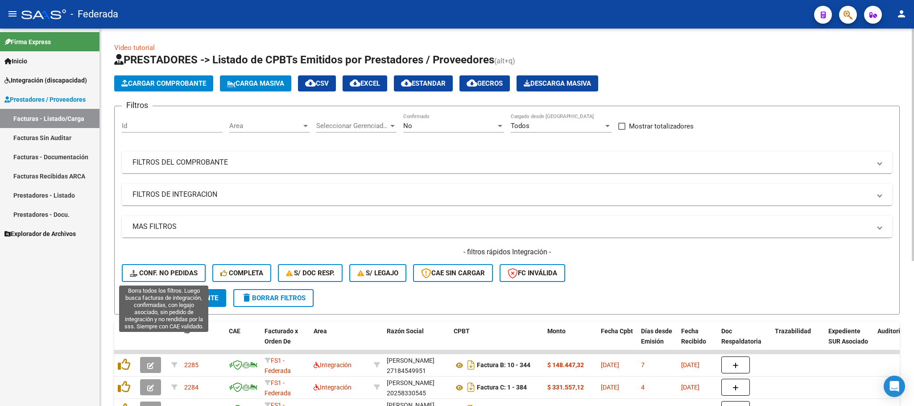
click at [178, 273] on span "Conf. no pedidas" at bounding box center [164, 273] width 68 height 8
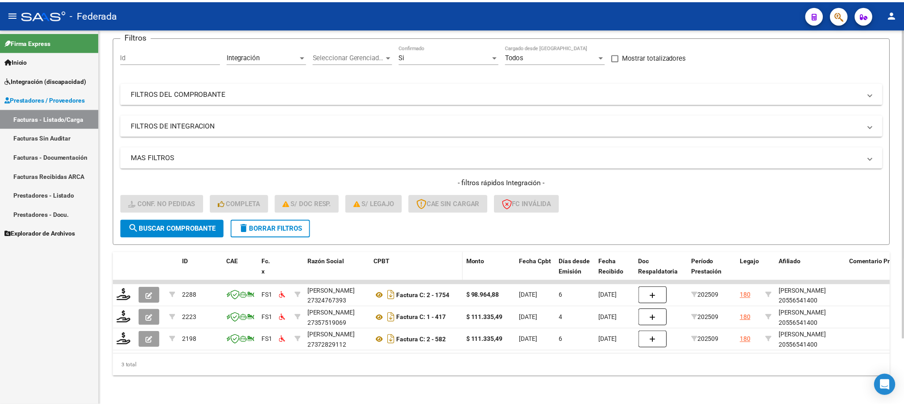
scroll to position [79, 0]
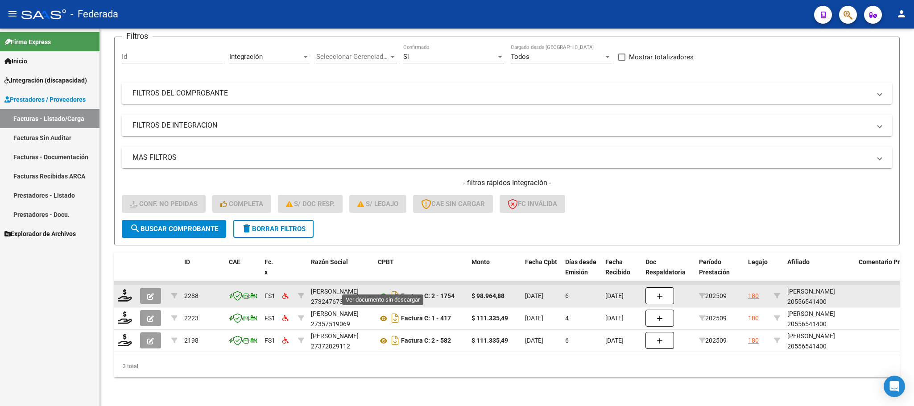
click at [381, 291] on icon at bounding box center [384, 296] width 12 height 11
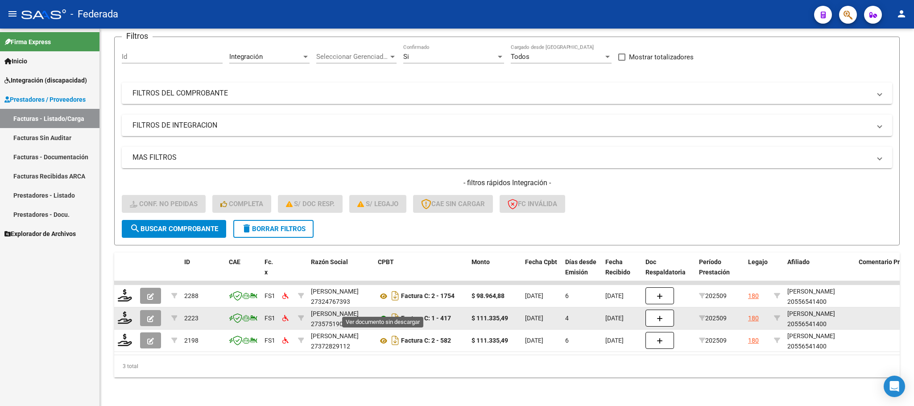
click at [383, 313] on icon at bounding box center [384, 318] width 12 height 11
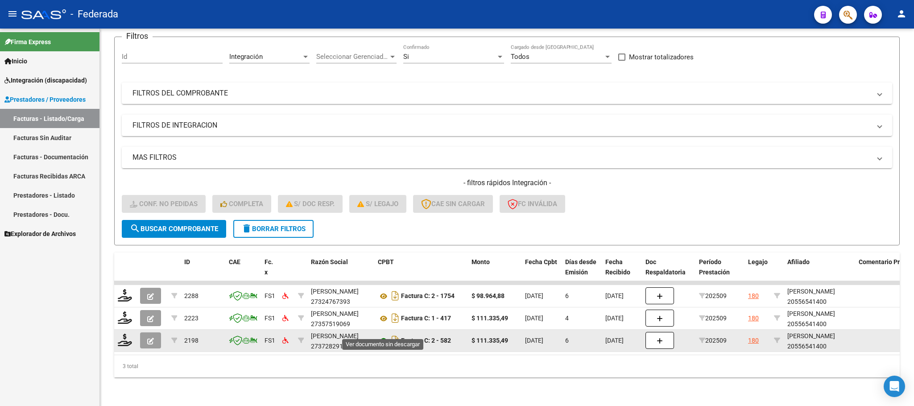
click at [381, 336] on icon at bounding box center [384, 341] width 12 height 11
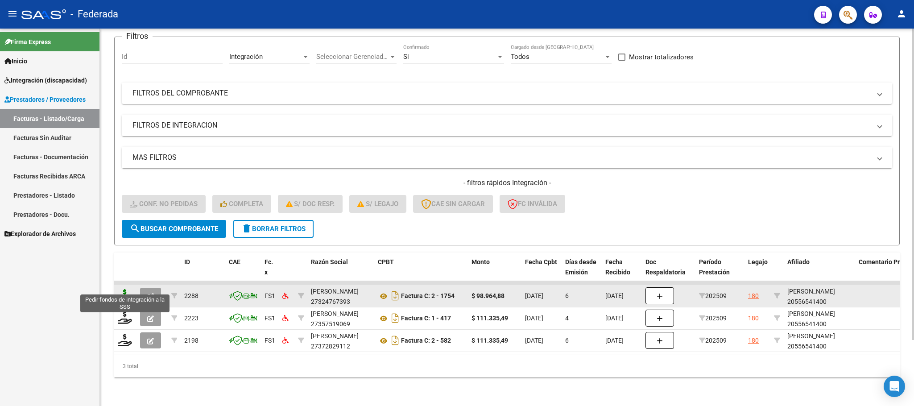
click at [121, 289] on icon at bounding box center [125, 295] width 14 height 12
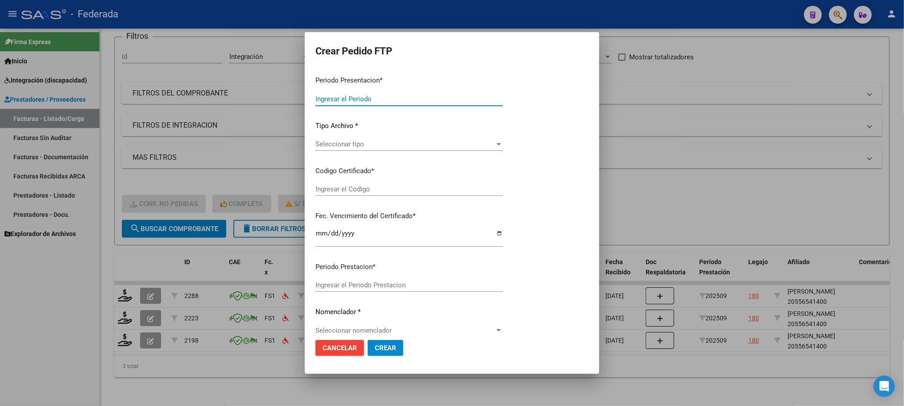
type input "202509"
type input "$ 98.964,88"
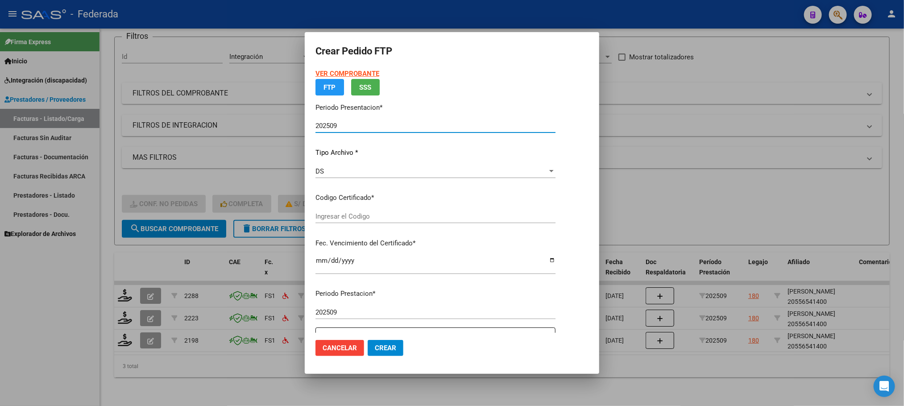
type input "ARG02000556541402021091420250914SFE170"
type input "2025-09-14"
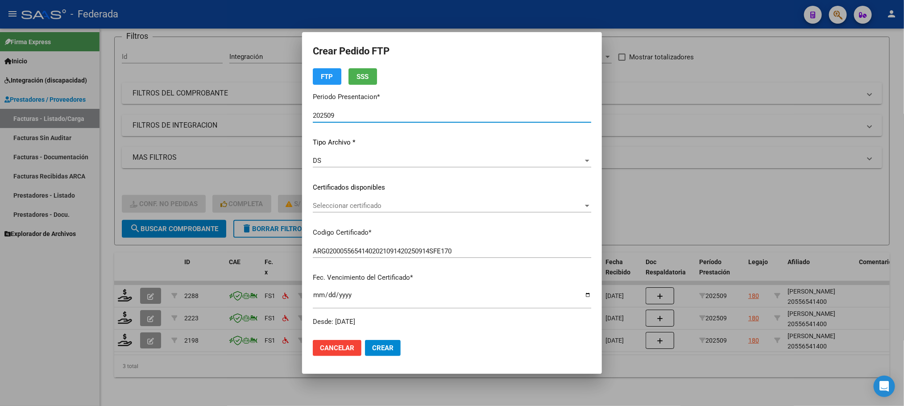
scroll to position [67, 0]
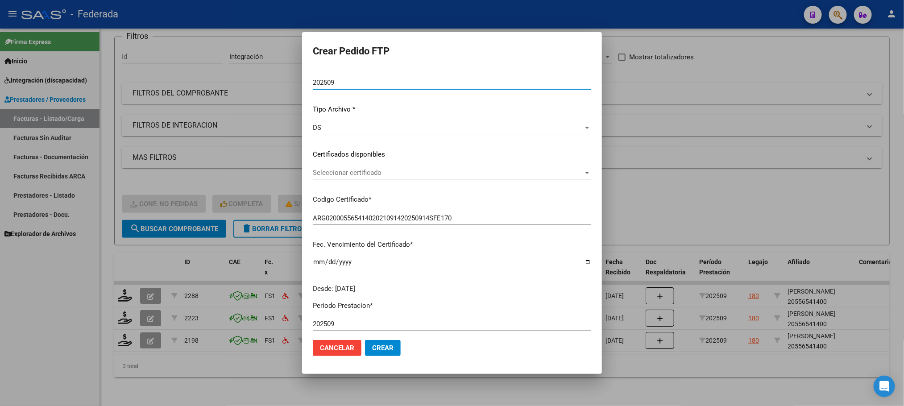
click at [333, 170] on span "Seleccionar certificado" at bounding box center [448, 173] width 270 height 8
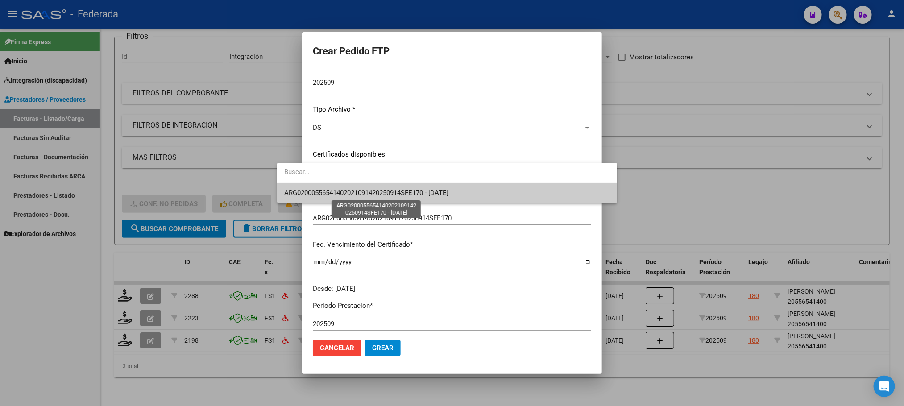
click at [333, 189] on span "ARG02000556541402021091420250914SFE170 - 2025-09-14" at bounding box center [366, 193] width 164 height 8
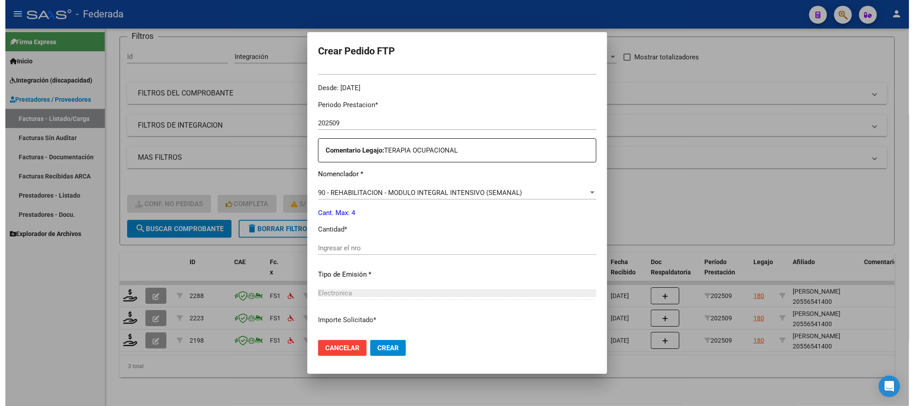
scroll to position [333, 0]
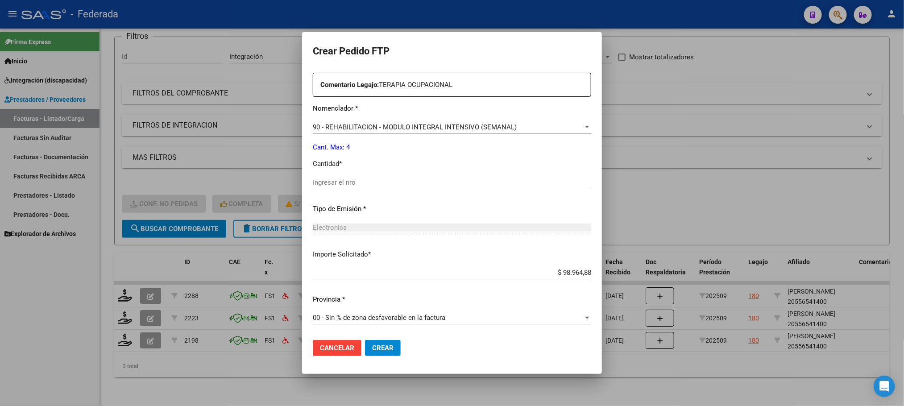
click at [339, 180] on input "Ingresar el nro" at bounding box center [452, 182] width 278 height 8
type input "4"
click at [365, 347] on button "Crear" at bounding box center [383, 348] width 36 height 16
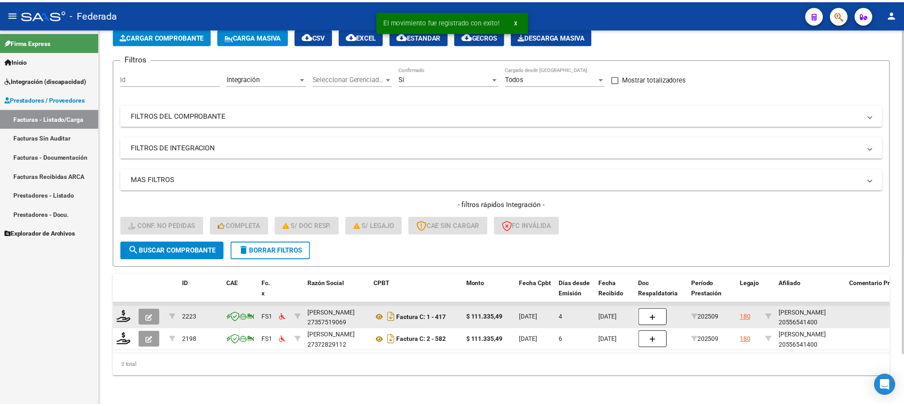
scroll to position [58, 0]
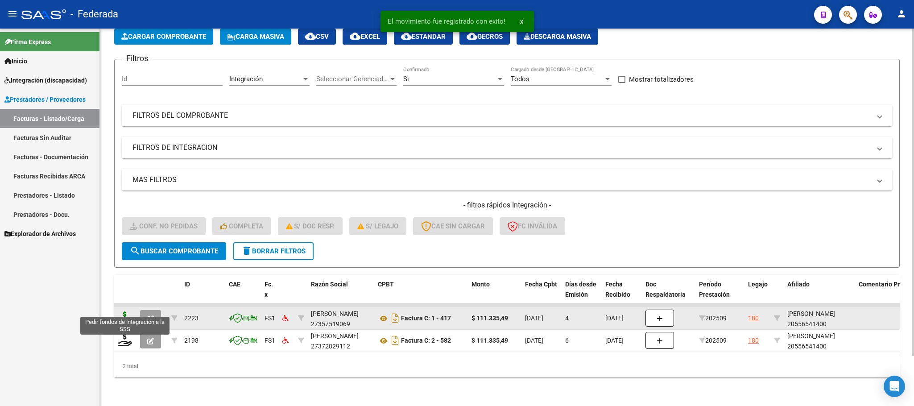
click at [124, 311] on icon at bounding box center [125, 317] width 14 height 12
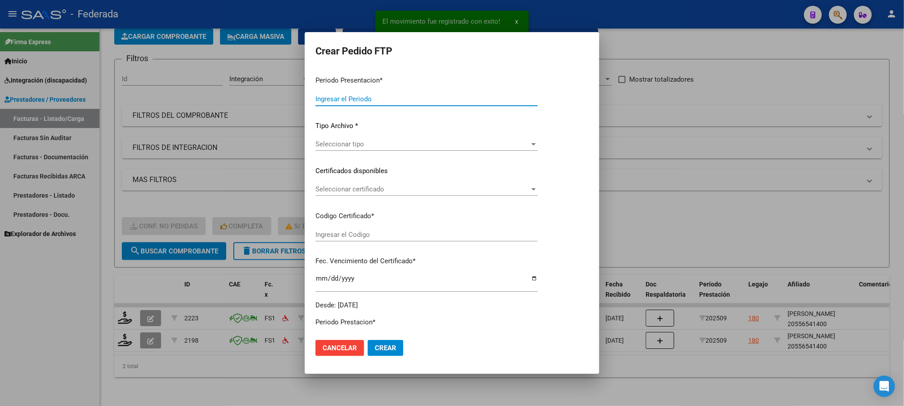
type input "202509"
type input "$ 111.335,49"
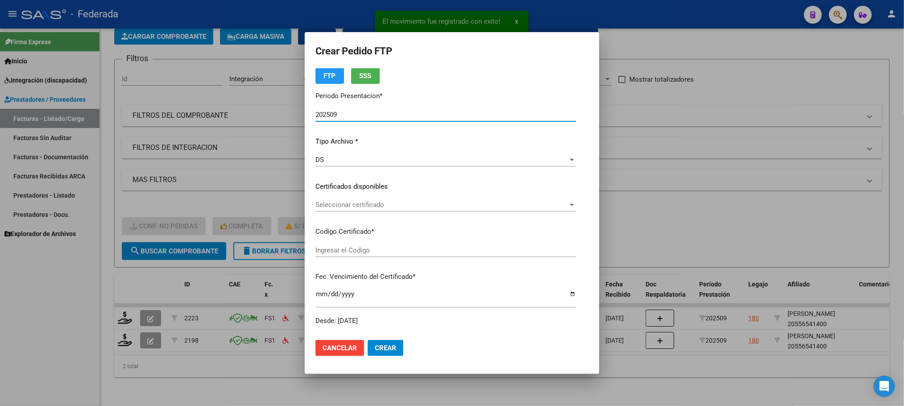
type input "ARG02000556541402021091420250914SFE170"
type input "2025-09-14"
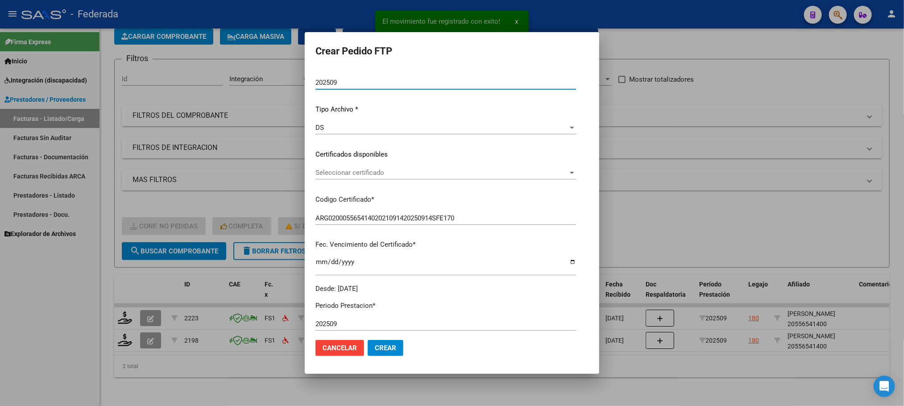
click at [324, 173] on span "Seleccionar certificado" at bounding box center [441, 173] width 253 height 8
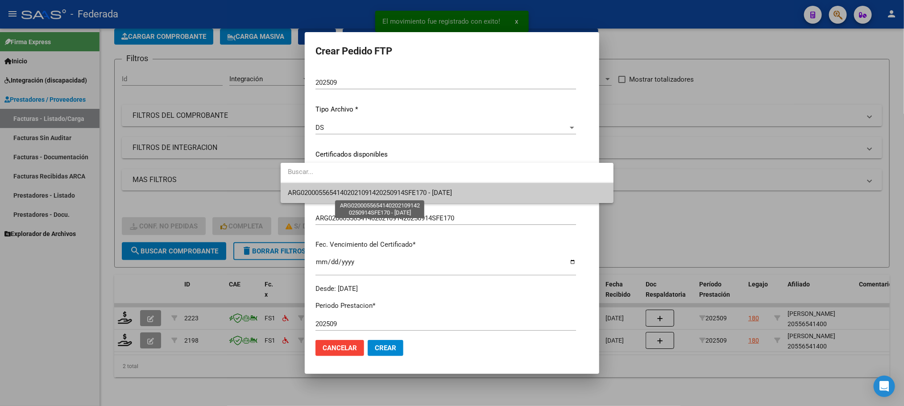
click at [326, 195] on span "ARG02000556541402021091420250914SFE170 - 2025-09-14" at bounding box center [370, 193] width 164 height 8
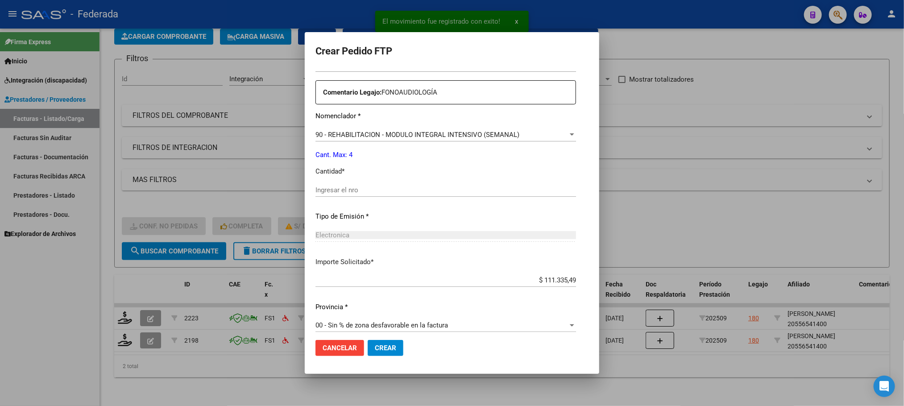
scroll to position [333, 0]
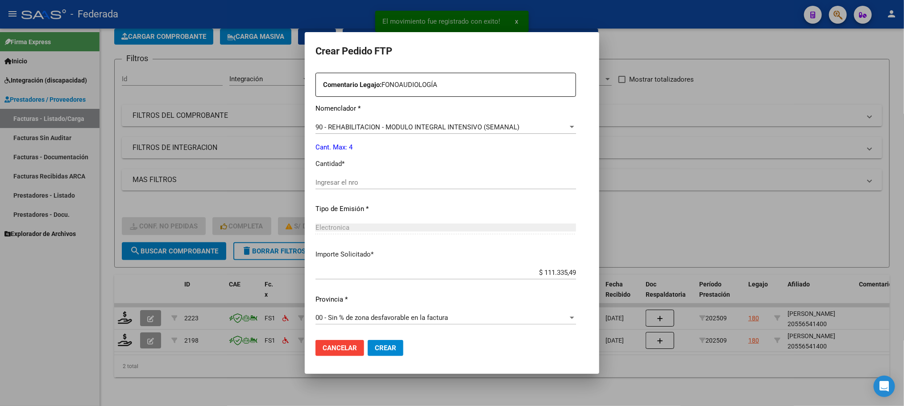
click at [327, 178] on input "Ingresar el nro" at bounding box center [445, 182] width 261 height 8
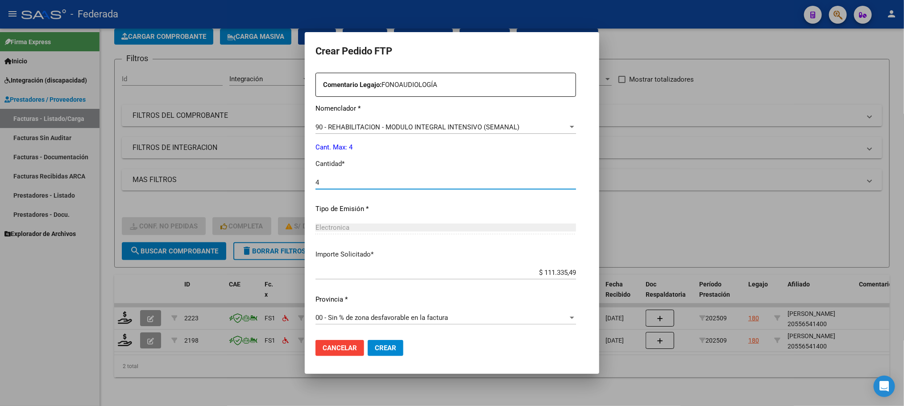
type input "4"
click at [375, 344] on span "Crear" at bounding box center [385, 348] width 21 height 8
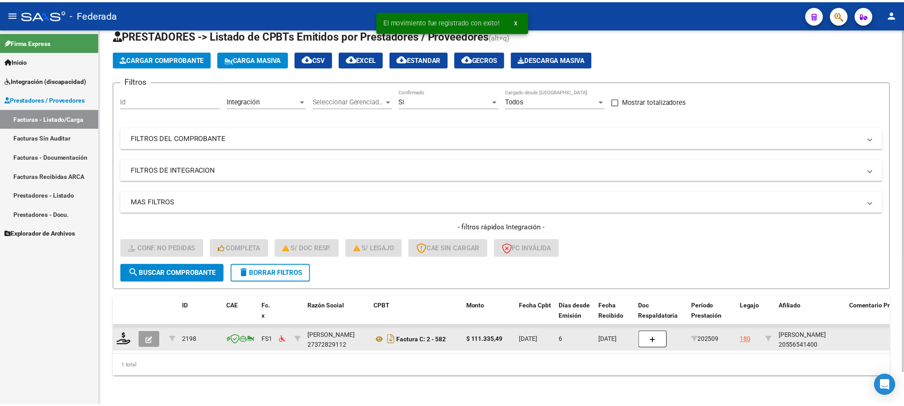
scroll to position [35, 0]
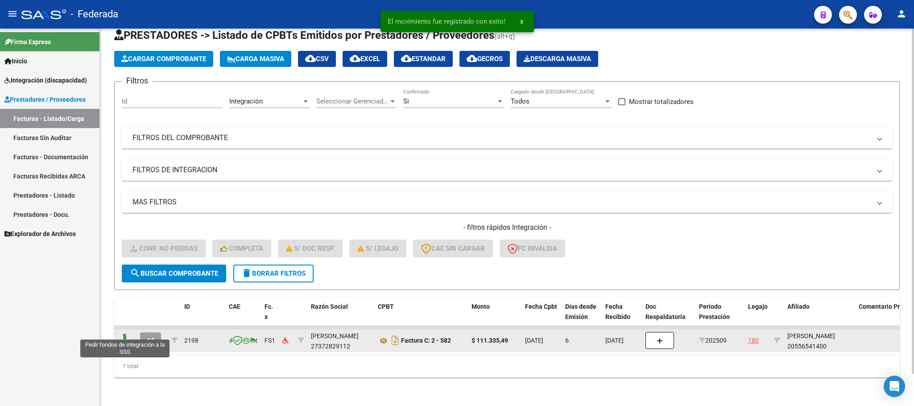
click at [127, 334] on icon at bounding box center [125, 340] width 14 height 12
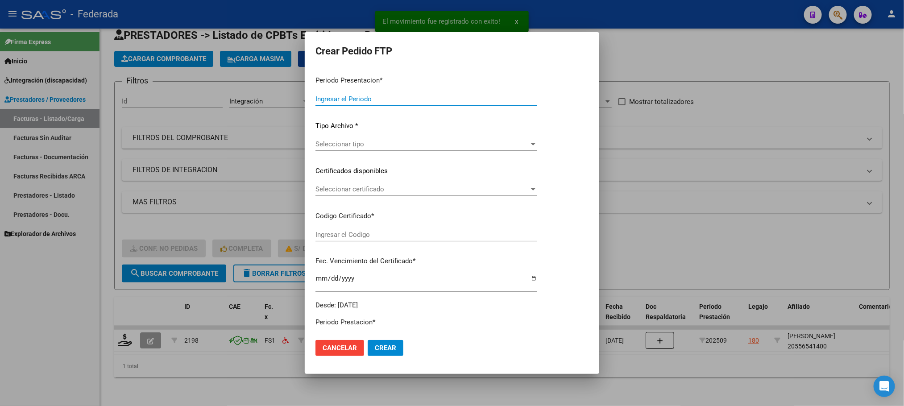
type input "202509"
type input "$ 111.335,49"
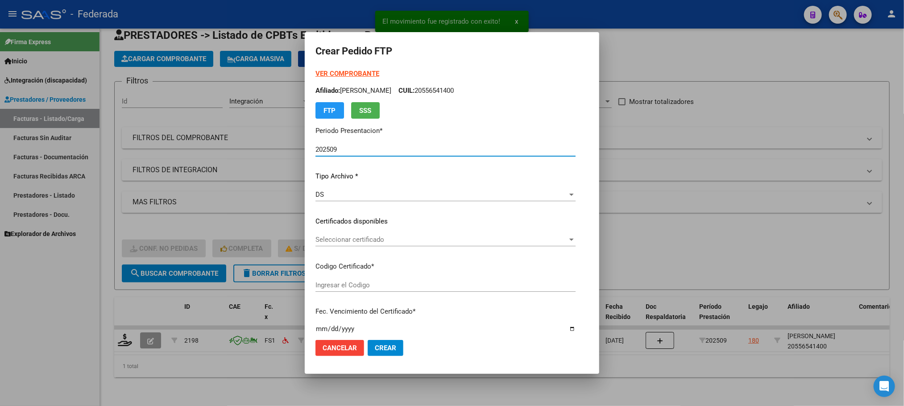
type input "ARG02000556541402021091420250914SFE170"
type input "2025-09-14"
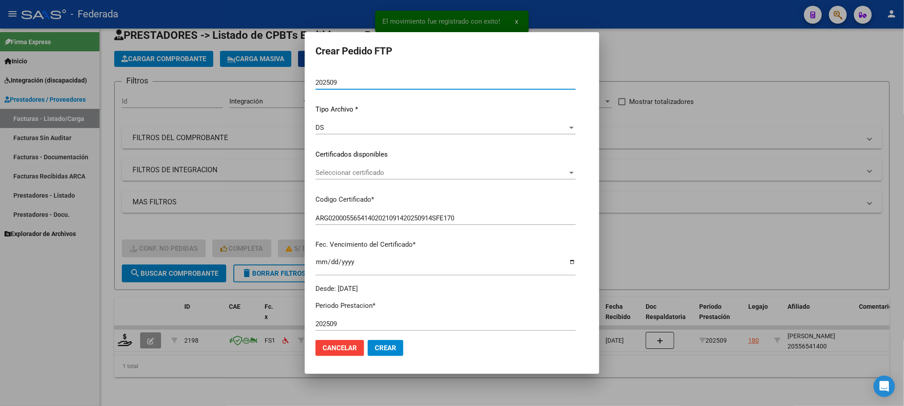
click at [326, 175] on span "Seleccionar certificado" at bounding box center [441, 173] width 252 height 8
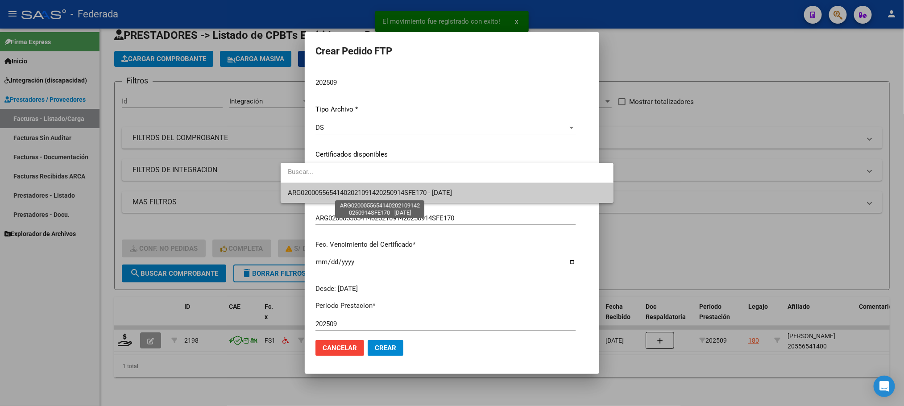
click at [327, 197] on span "ARG02000556541402021091420250914SFE170 - 2025-09-14" at bounding box center [370, 193] width 164 height 8
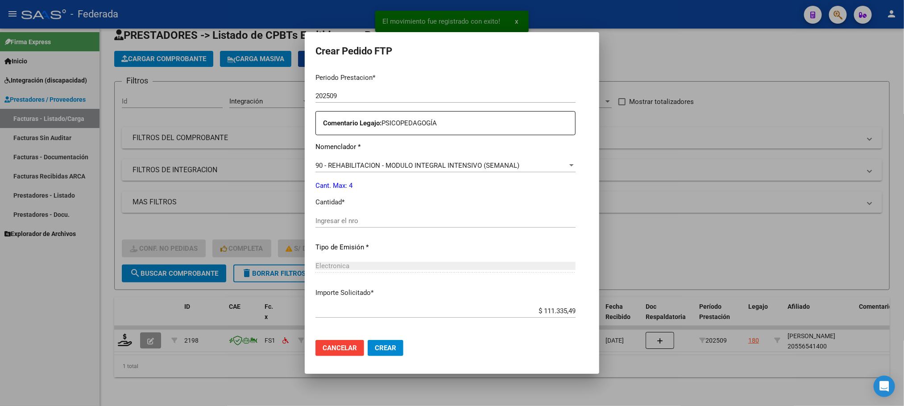
scroll to position [333, 0]
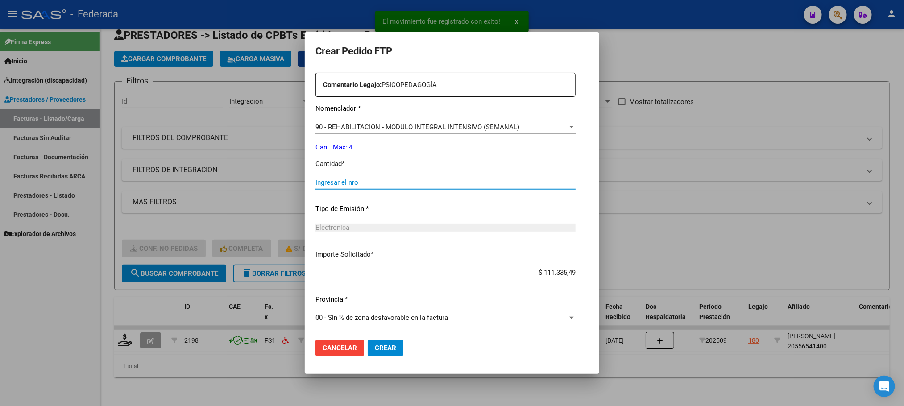
click at [329, 182] on input "Ingresar el nro" at bounding box center [445, 182] width 260 height 8
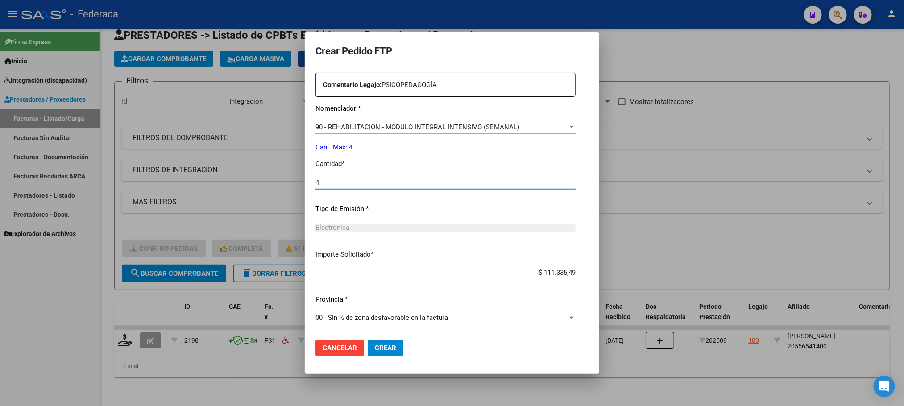
type input "4"
click at [375, 344] on span "Crear" at bounding box center [385, 348] width 21 height 8
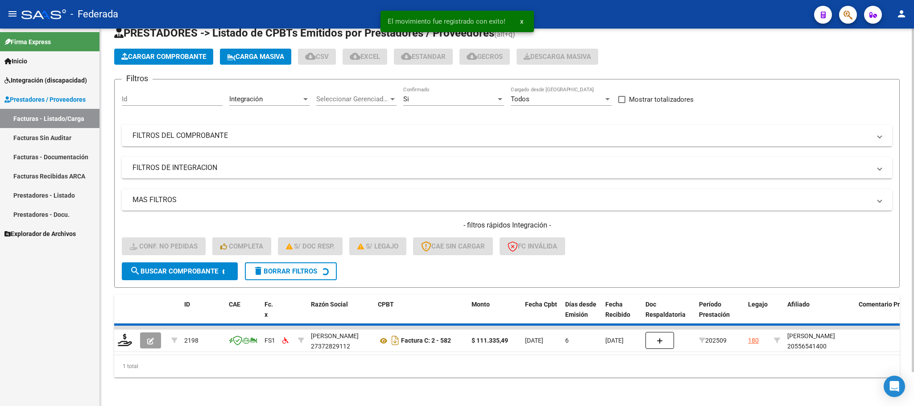
scroll to position [17, 0]
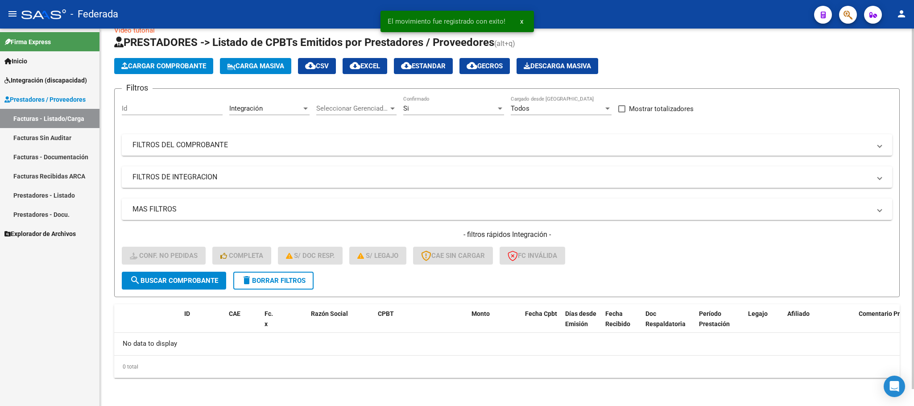
click at [277, 284] on span "delete Borrar Filtros" at bounding box center [273, 281] width 64 height 8
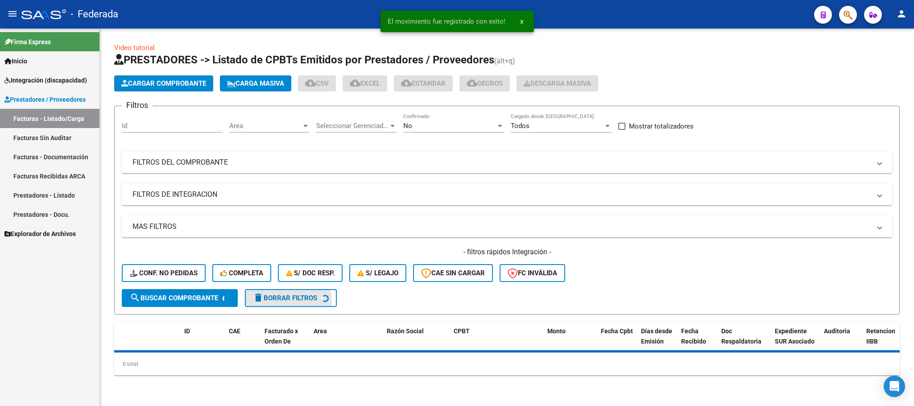
scroll to position [0, 0]
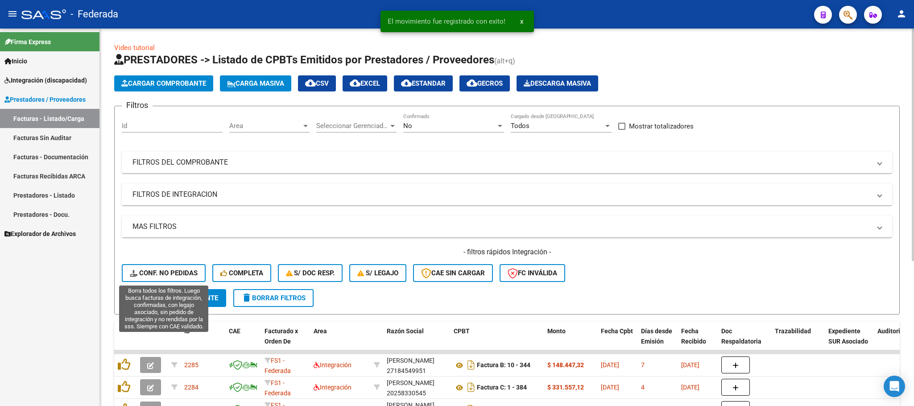
click at [188, 267] on button "Conf. no pedidas" at bounding box center [164, 273] width 84 height 18
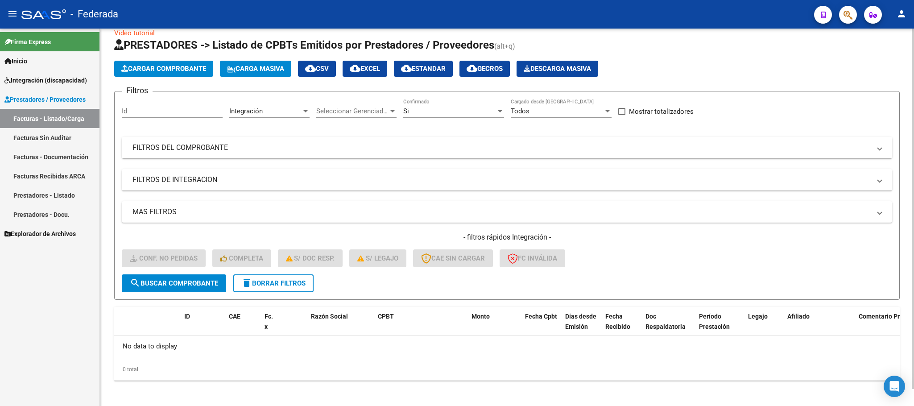
scroll to position [17, 0]
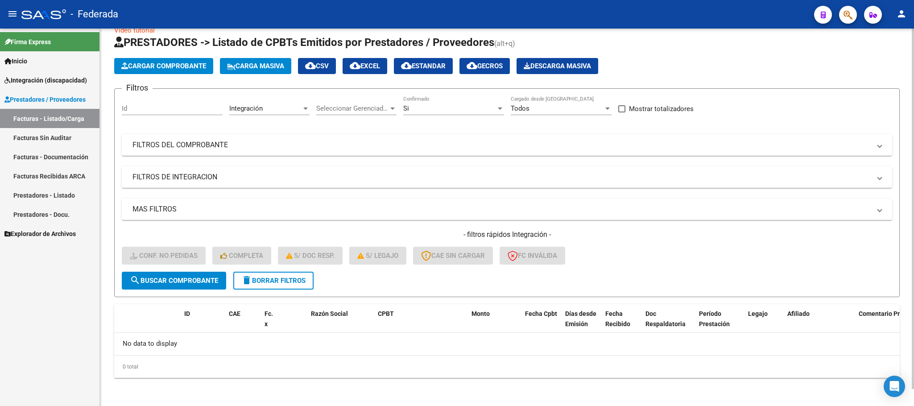
click at [301, 285] on button "delete Borrar Filtros" at bounding box center [273, 281] width 80 height 18
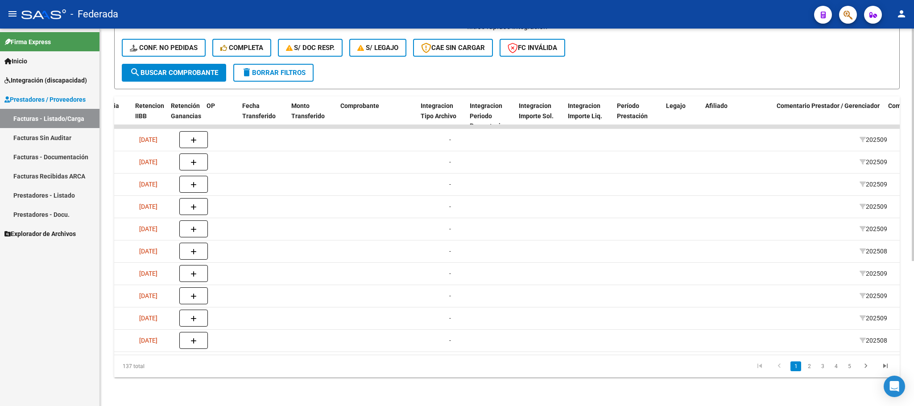
scroll to position [0, 785]
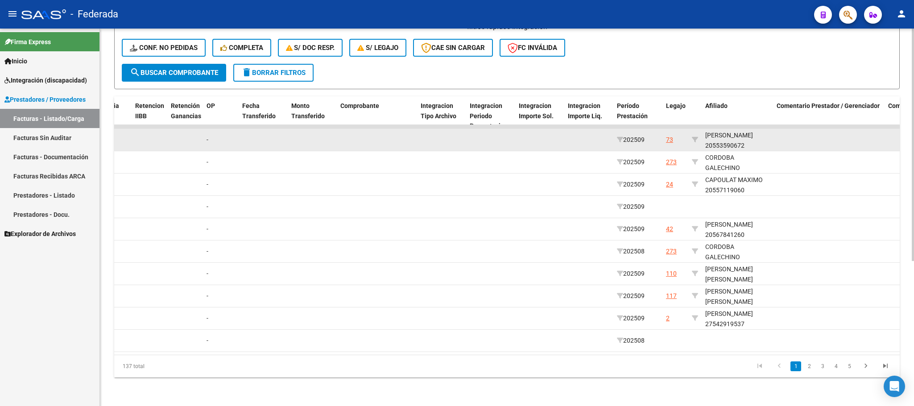
click at [698, 129] on datatable-body-cell at bounding box center [694, 140] width 13 height 22
click at [697, 137] on icon at bounding box center [695, 140] width 6 height 6
type input "20553590672"
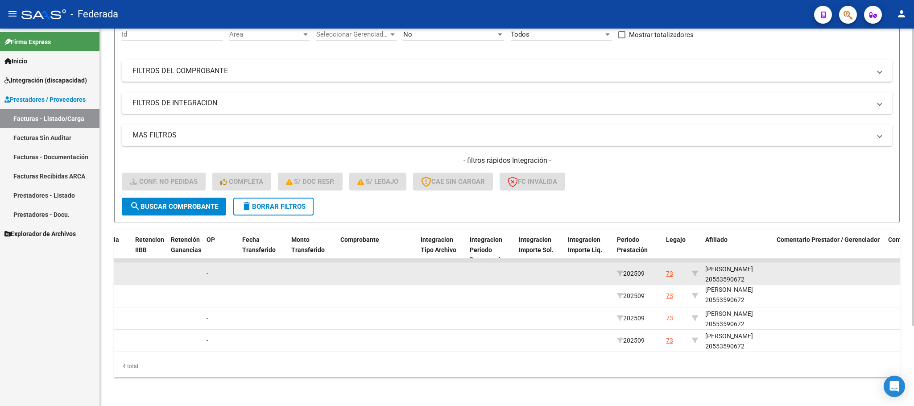
scroll to position [11, 0]
click at [724, 268] on div "IVANCICH FELIPE JOAQUIN 20553590672" at bounding box center [737, 272] width 64 height 21
copy div "20553590672"
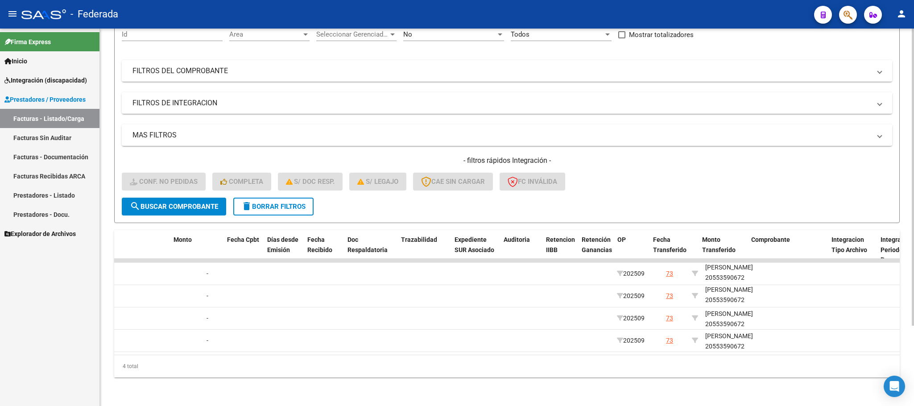
scroll to position [0, 0]
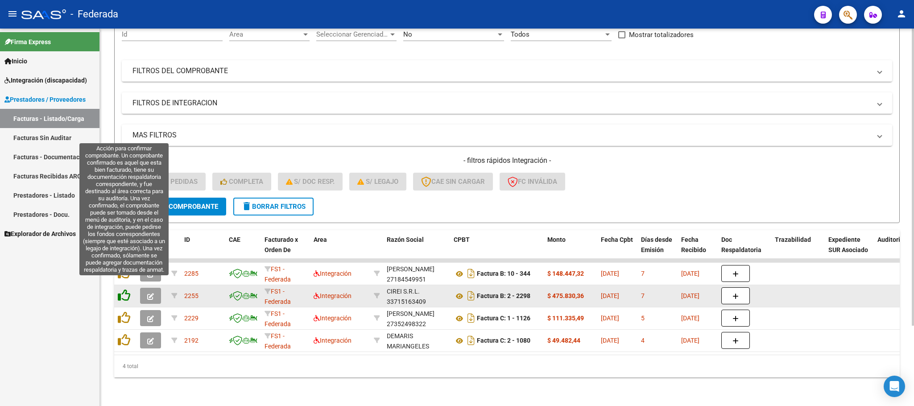
click at [127, 289] on icon at bounding box center [124, 295] width 12 height 12
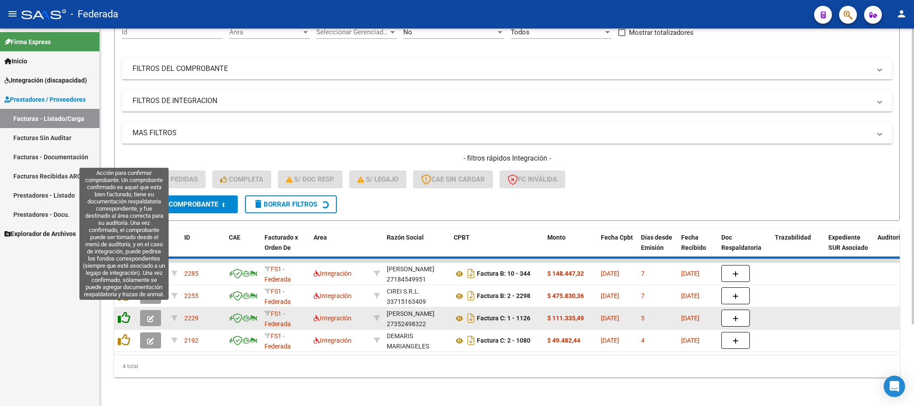
click at [125, 304] on datatable-scroller "2285 FS1 - Federada Integración PELLICCIONI SILVIA CRISTINA 27184549951 Factura…" at bounding box center [507, 305] width 786 height 93
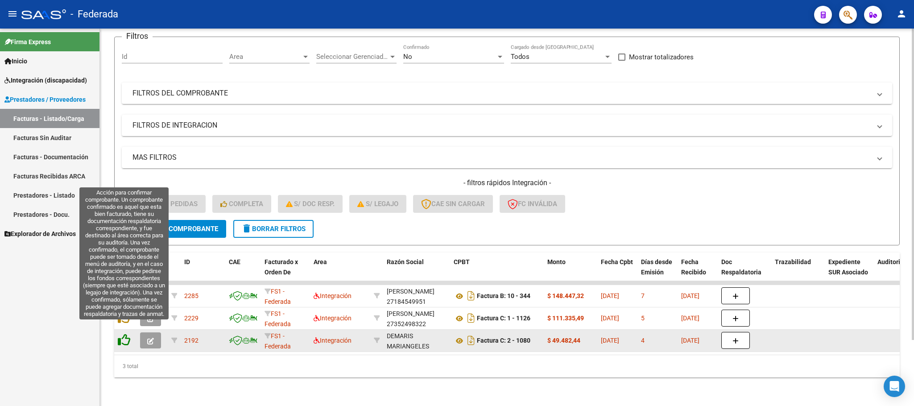
click at [126, 334] on icon at bounding box center [124, 340] width 12 height 12
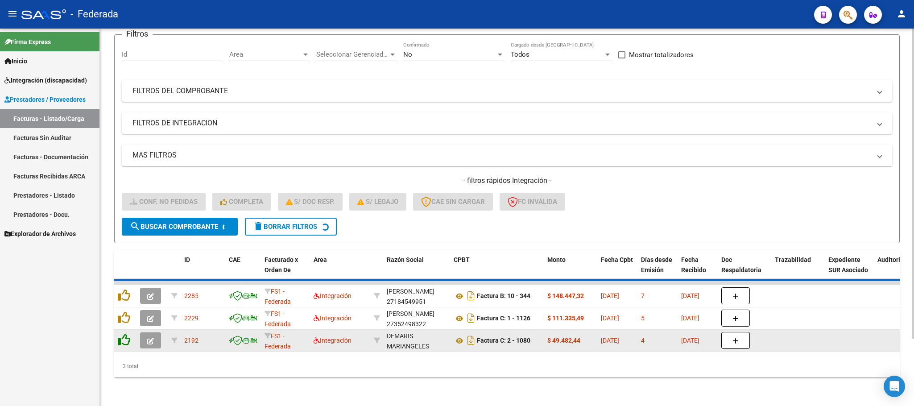
click at [128, 324] on icon at bounding box center [124, 317] width 12 height 12
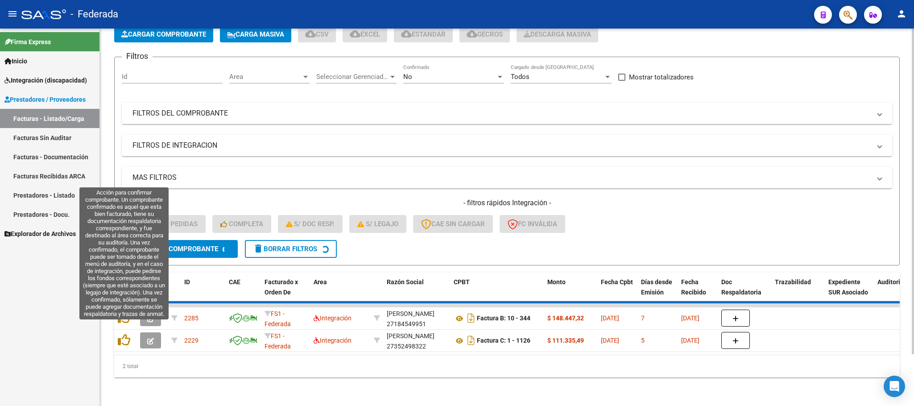
scroll to position [35, 0]
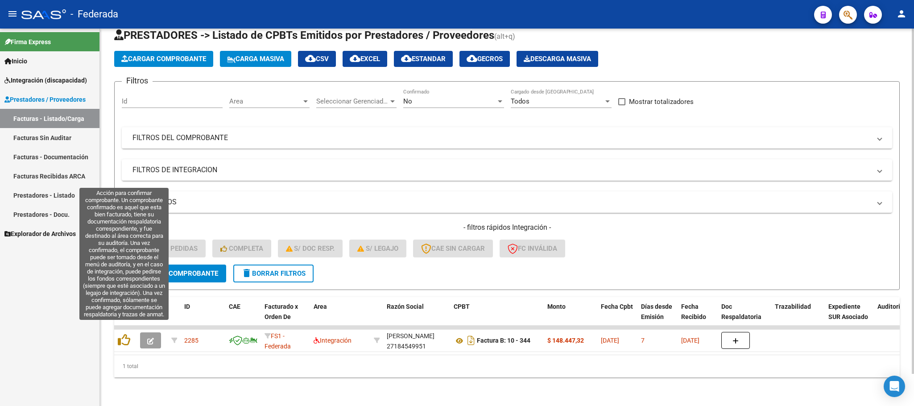
click at [128, 334] on icon at bounding box center [124, 340] width 12 height 12
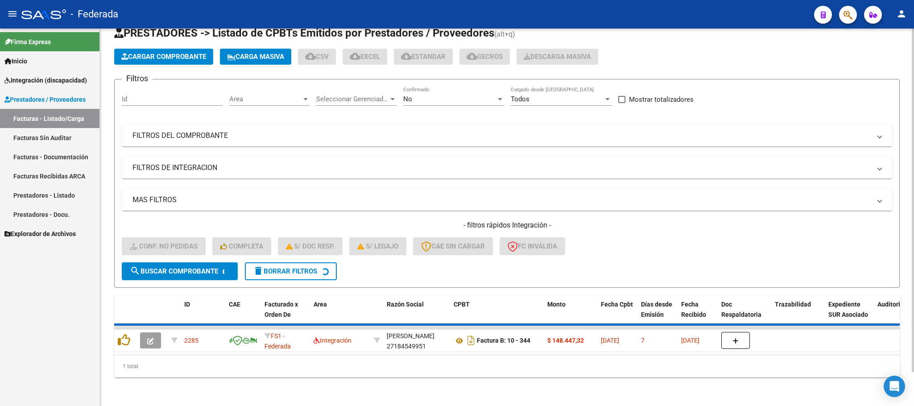
scroll to position [17, 0]
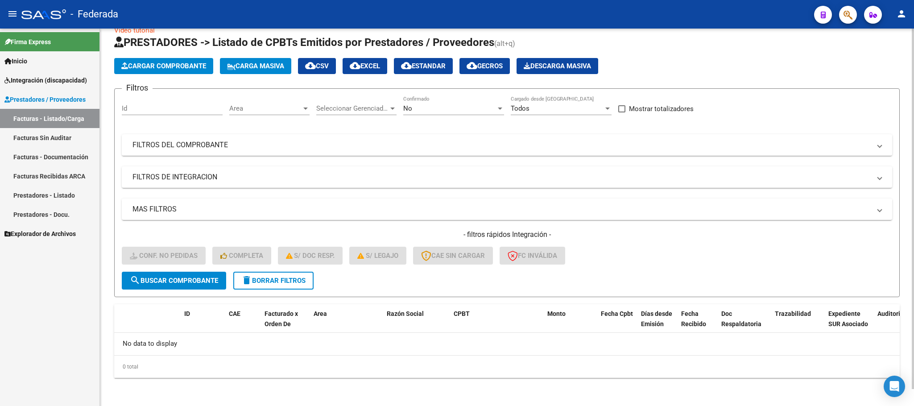
click at [258, 281] on span "delete Borrar Filtros" at bounding box center [273, 281] width 64 height 8
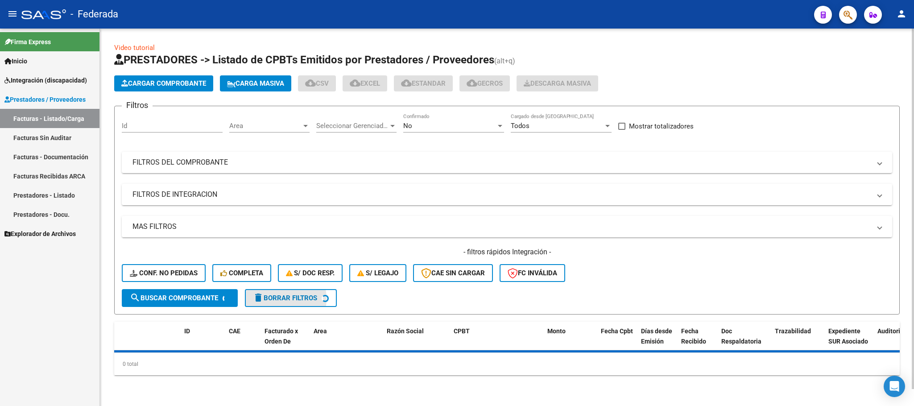
scroll to position [0, 0]
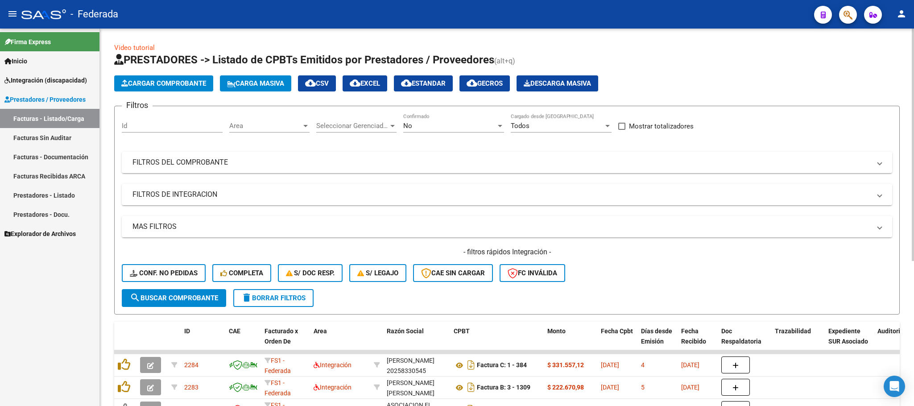
click at [174, 268] on button "Conf. no pedidas" at bounding box center [164, 273] width 84 height 18
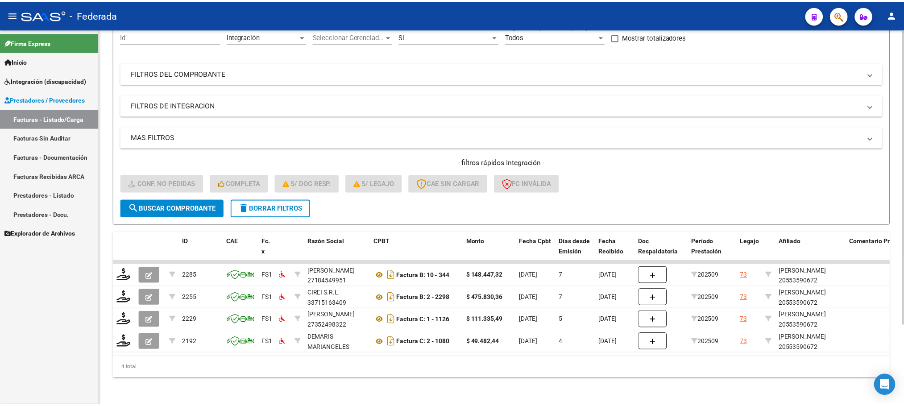
scroll to position [102, 0]
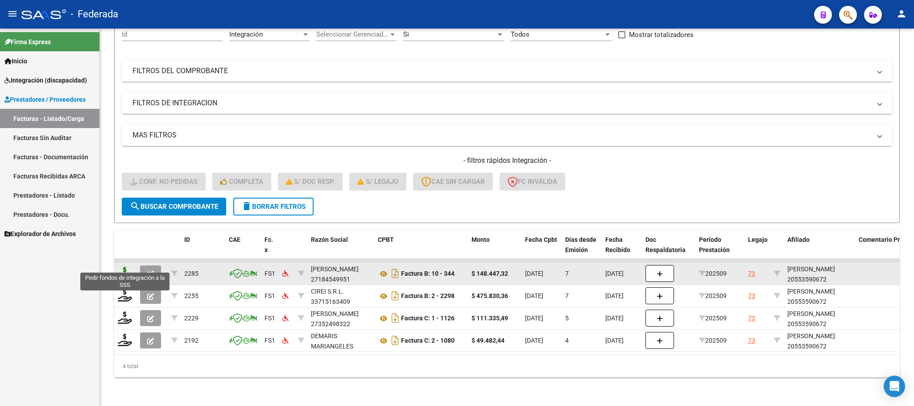
click at [120, 267] on icon at bounding box center [125, 273] width 14 height 12
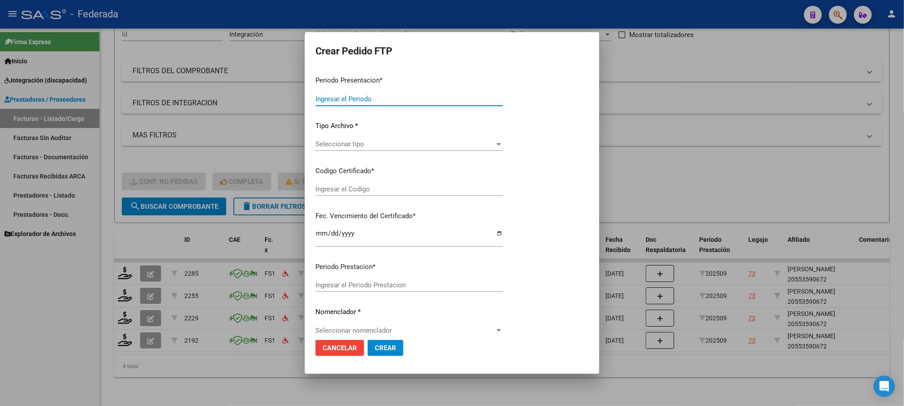
type input "202509"
type input "$ 148.447,32"
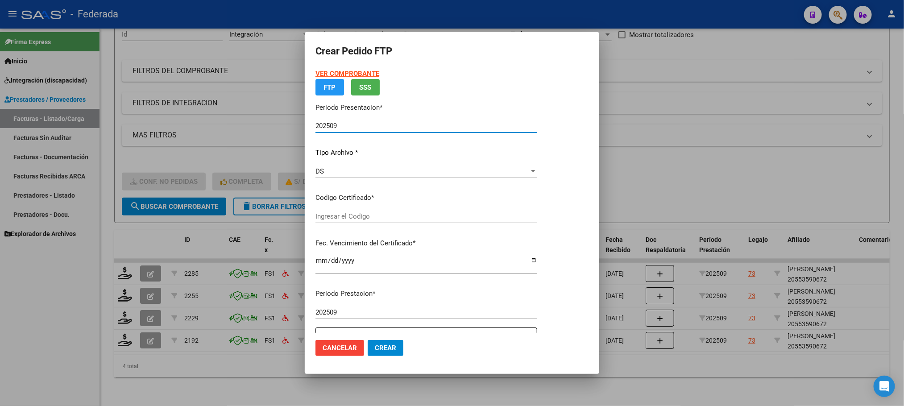
type input "ARG02000553590672022031120260311SFE168"
type input "2026-03-11"
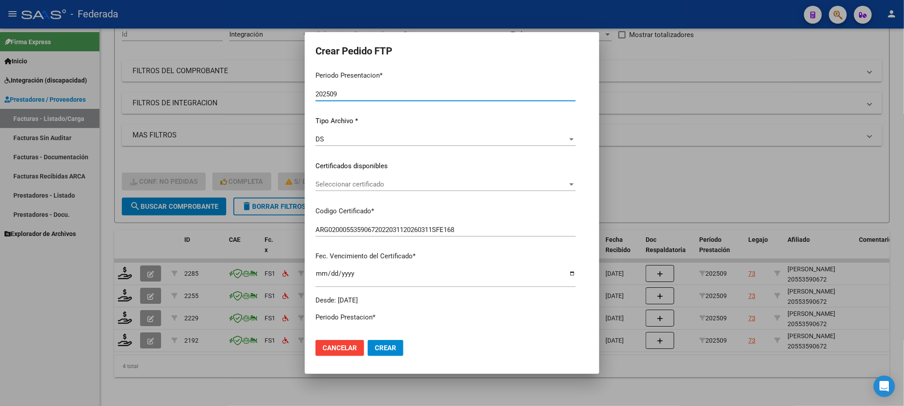
scroll to position [90, 0]
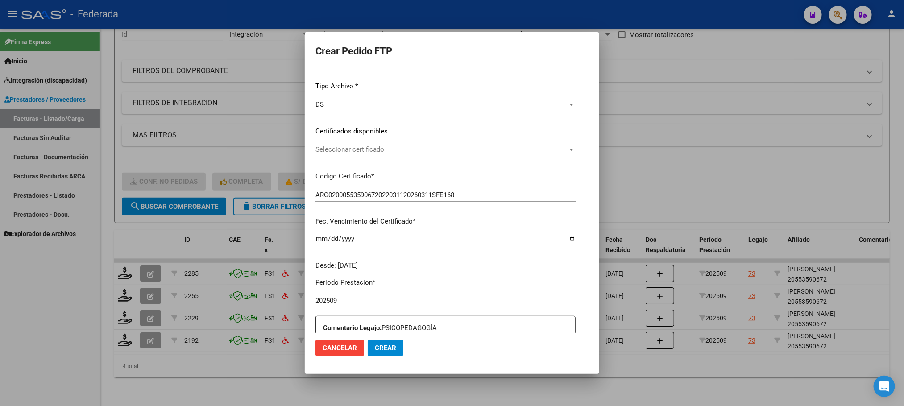
click at [352, 154] on div "Seleccionar certificado Seleccionar certificado" at bounding box center [445, 149] width 260 height 13
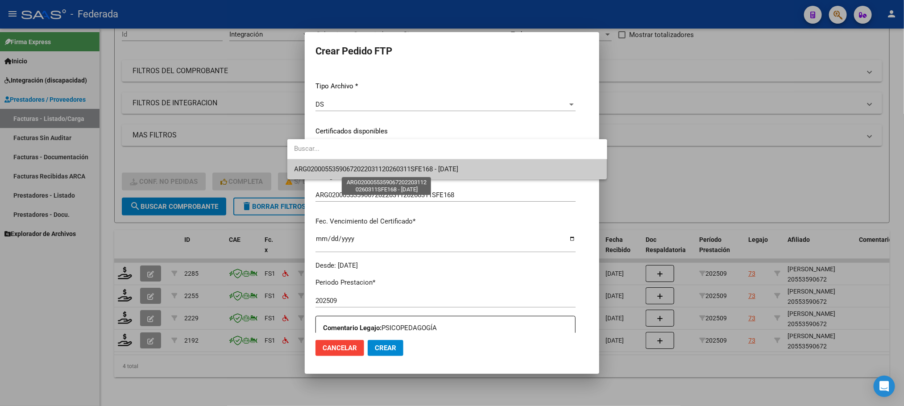
click at [347, 171] on span "ARG02000553590672022031120260311SFE168 - 2026-03-11" at bounding box center [376, 169] width 164 height 8
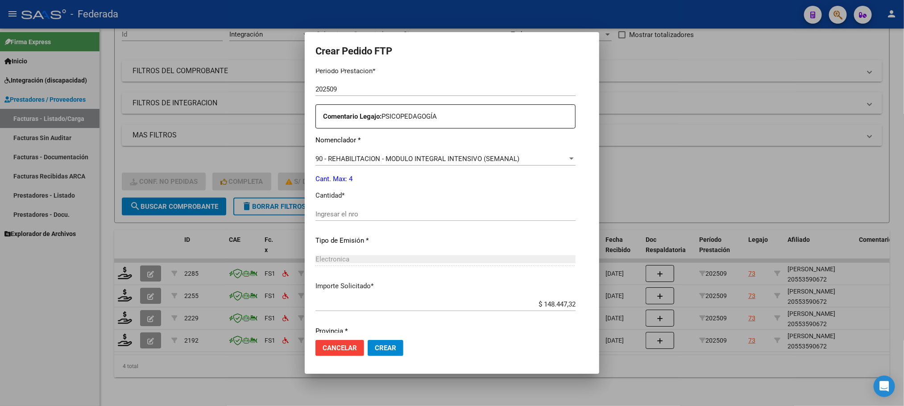
scroll to position [333, 0]
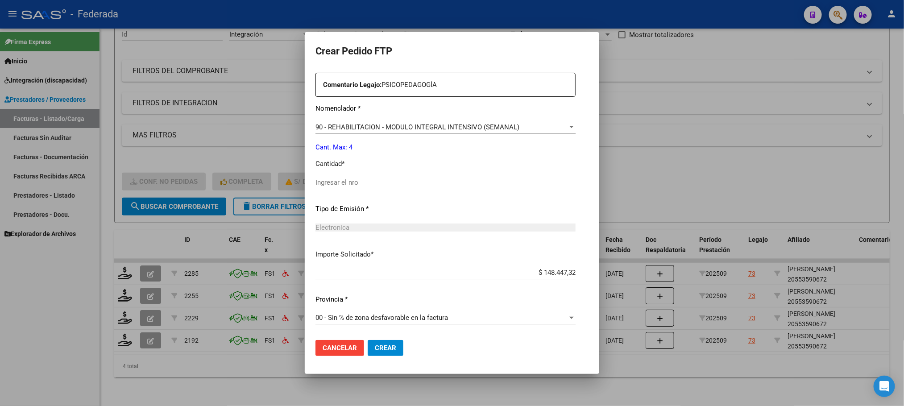
click at [345, 176] on div "Ingresar el nro" at bounding box center [445, 182] width 260 height 13
type input "4"
click at [375, 348] on span "Crear" at bounding box center [385, 348] width 21 height 8
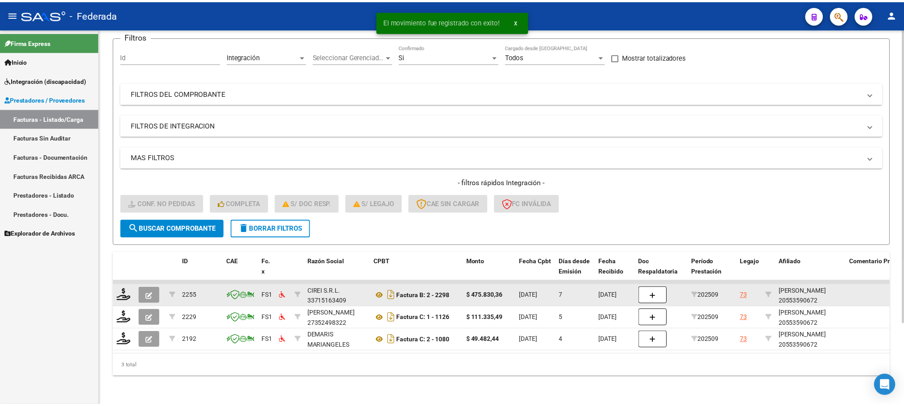
scroll to position [79, 0]
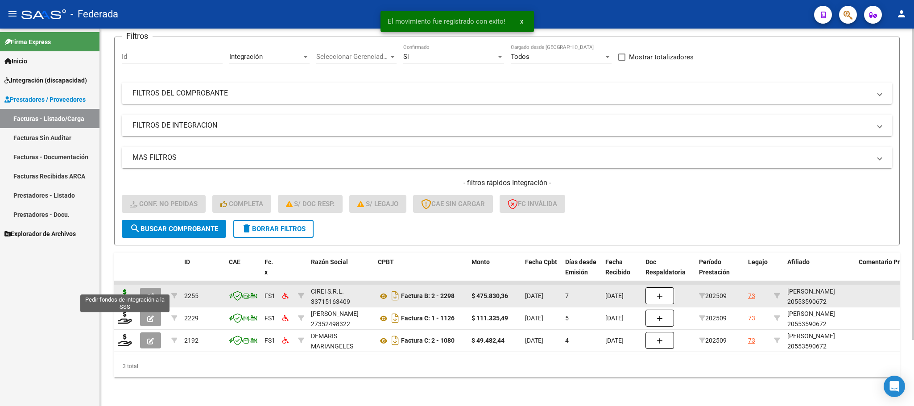
click at [124, 289] on icon at bounding box center [125, 295] width 14 height 12
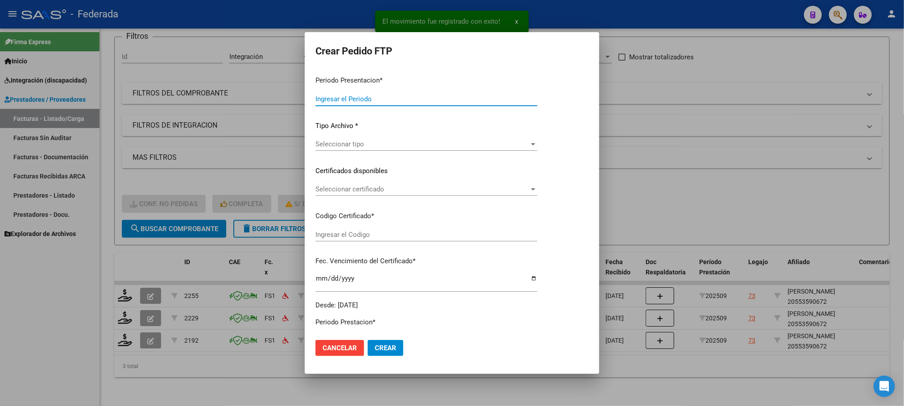
type input "202509"
type input "$ 475.830,36"
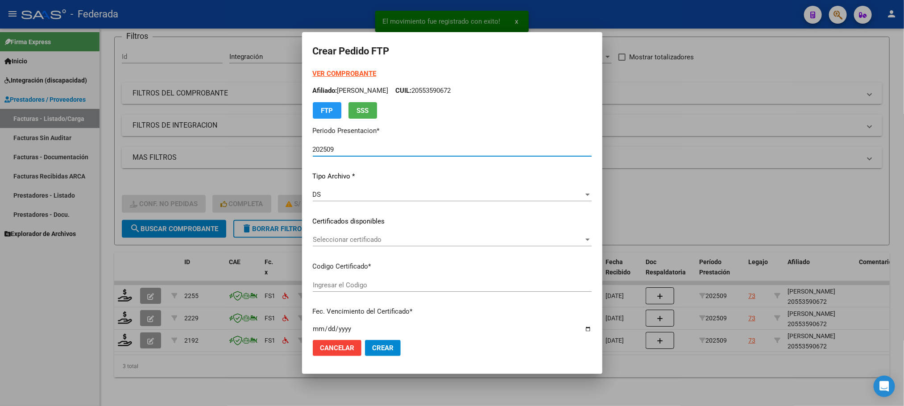
type input "ARG02000553590672022031120260311SFE168"
type input "2026-03-11"
click at [326, 236] on span "Seleccionar certificado" at bounding box center [448, 240] width 271 height 8
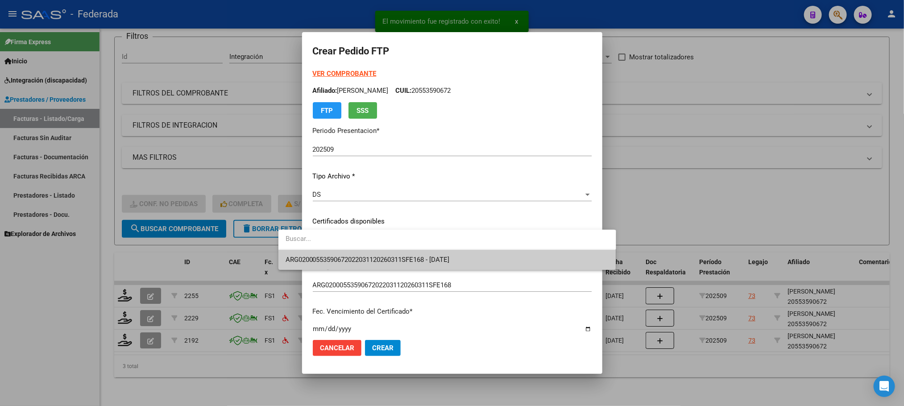
click at [325, 251] on span "ARG02000553590672022031120260311SFE168 - 2026-03-11" at bounding box center [447, 260] width 323 height 20
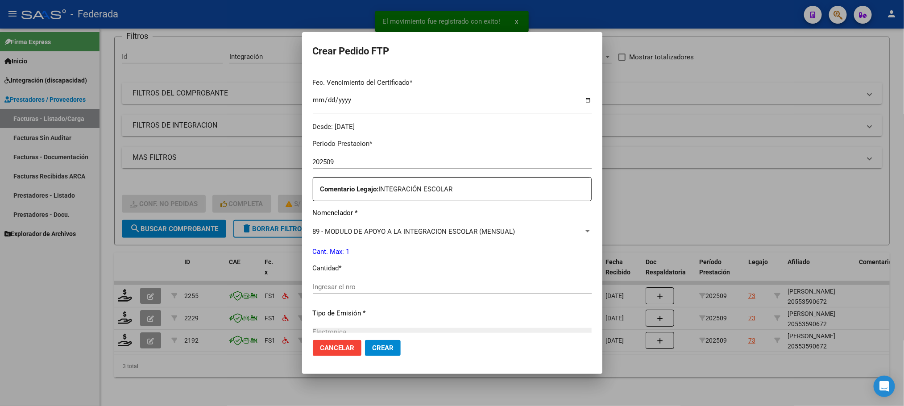
scroll to position [268, 0]
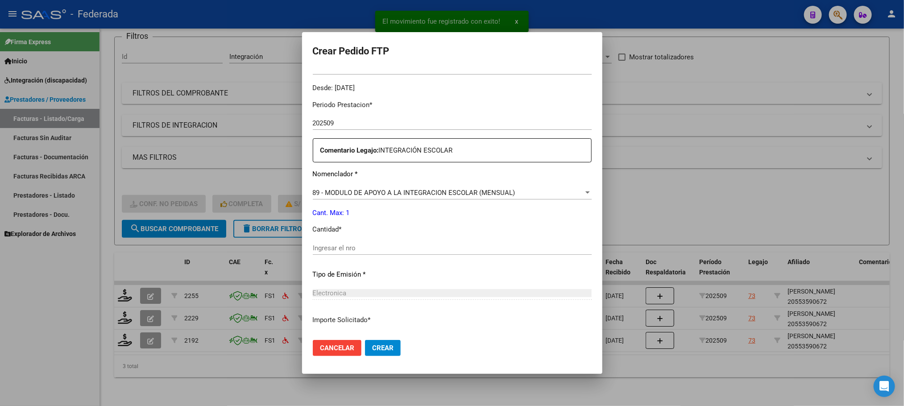
click at [325, 246] on input "Ingresar el nro" at bounding box center [452, 248] width 279 height 8
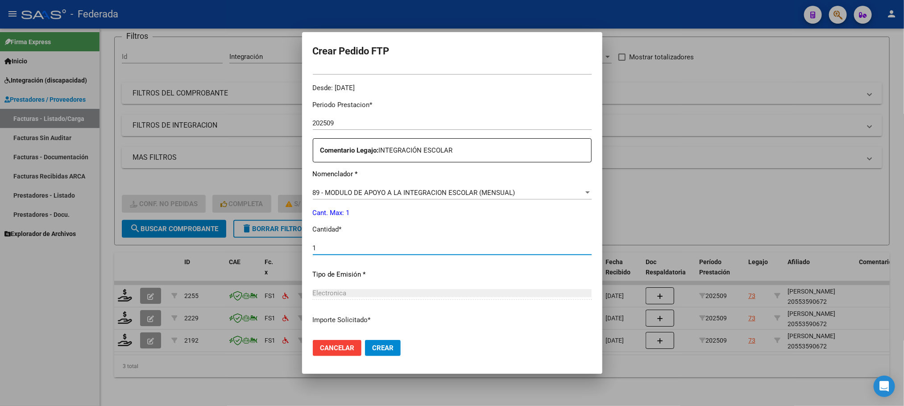
type input "1"
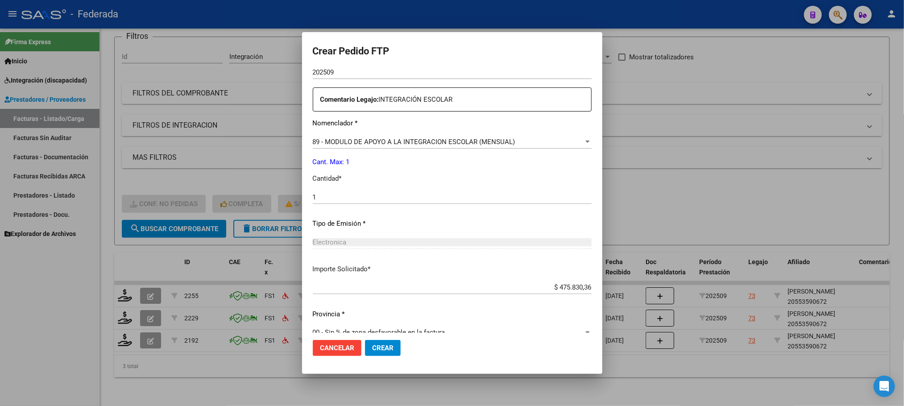
scroll to position [333, 0]
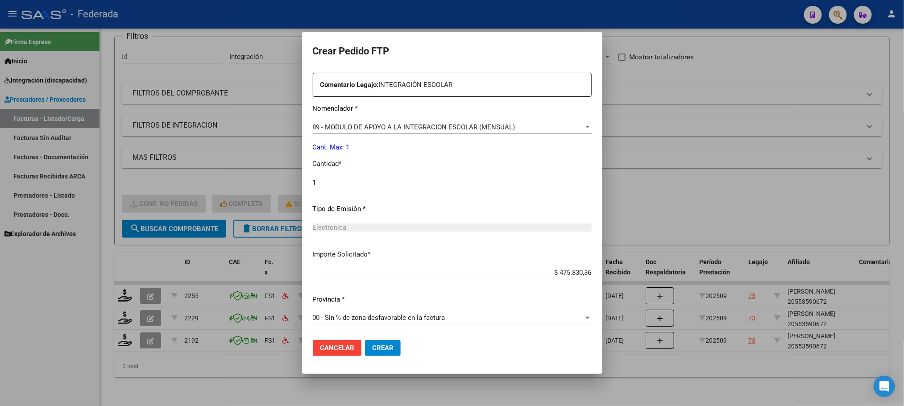
click at [372, 347] on span "Crear" at bounding box center [382, 348] width 21 height 8
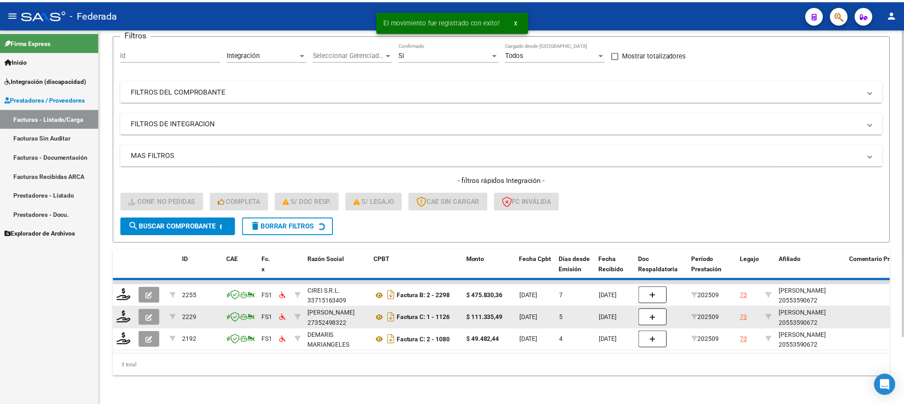
scroll to position [58, 0]
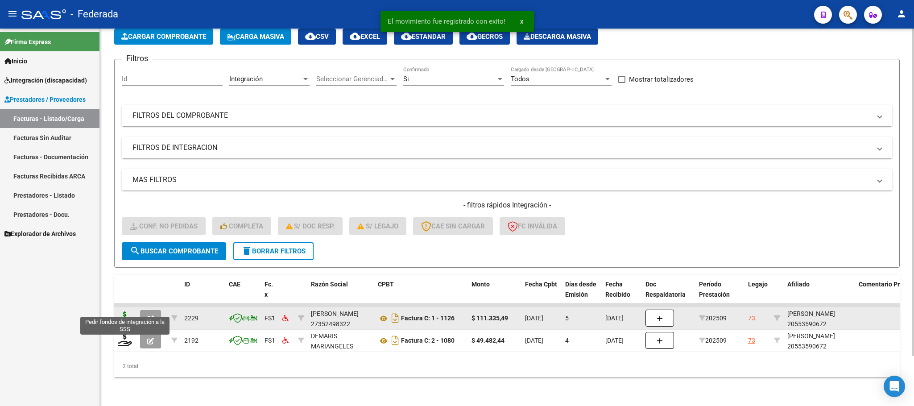
click at [124, 311] on icon at bounding box center [125, 317] width 14 height 12
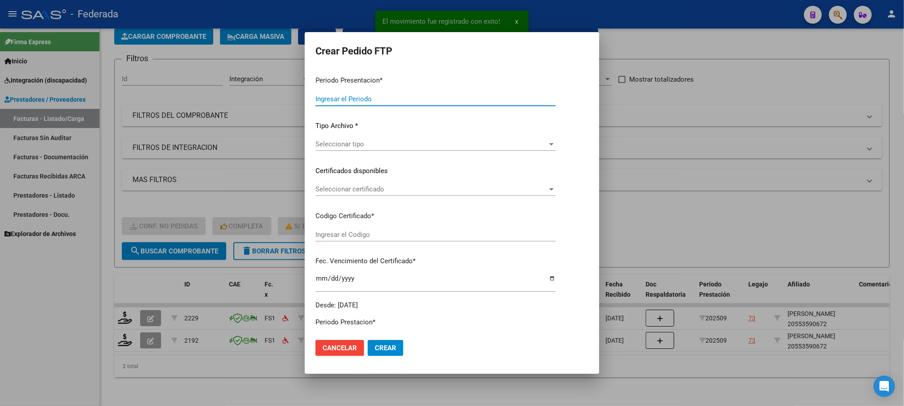
type input "202509"
type input "$ 111.335,49"
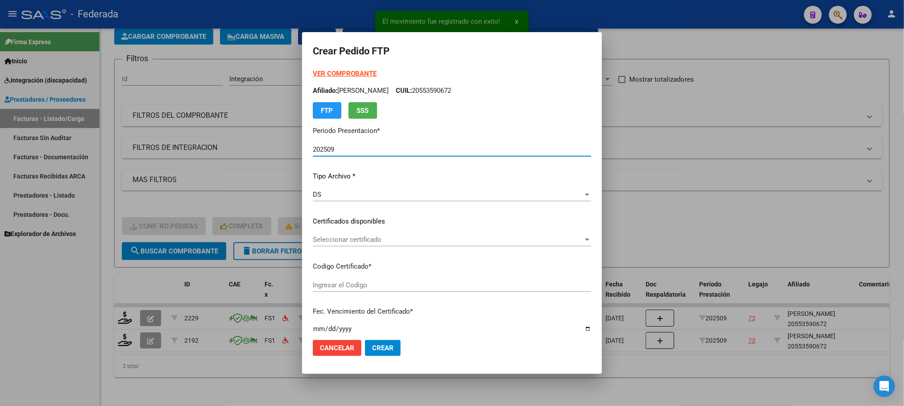
type input "ARG02000553590672022031120260311SFE168"
type input "2026-03-11"
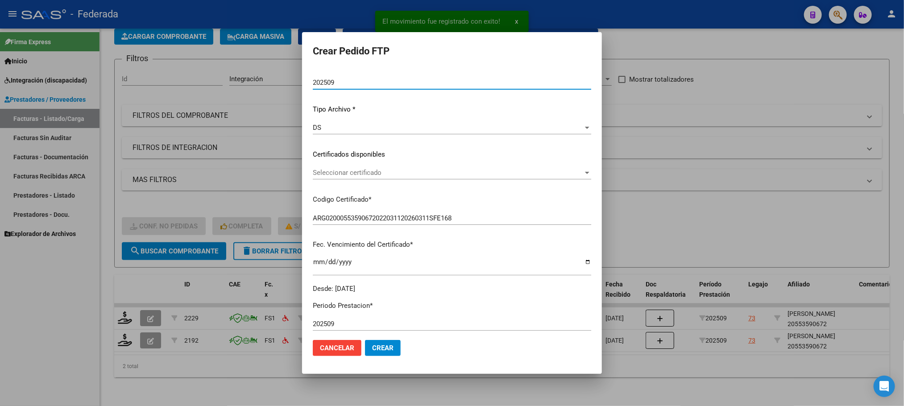
click at [324, 177] on div "Seleccionar certificado Seleccionar certificado" at bounding box center [452, 172] width 278 height 13
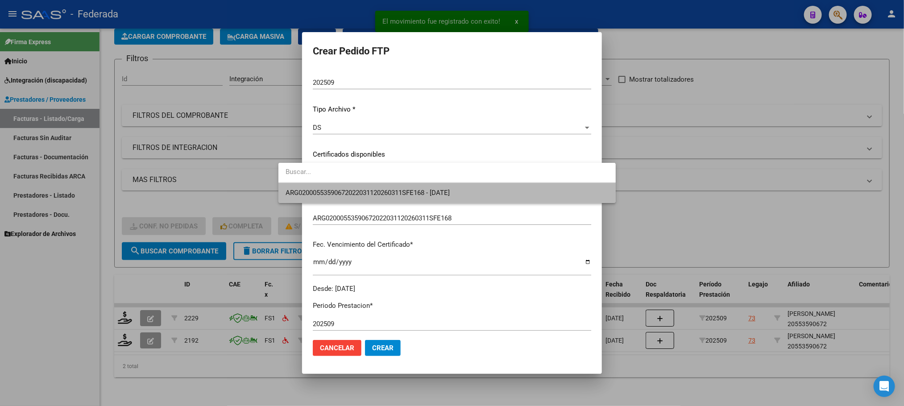
click at [324, 187] on span "ARG02000553590672022031120260311SFE168 - 2026-03-11" at bounding box center [447, 193] width 323 height 20
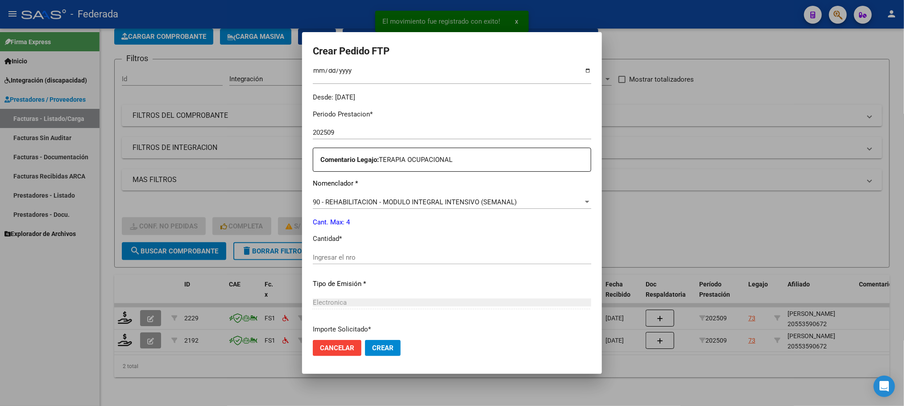
scroll to position [268, 0]
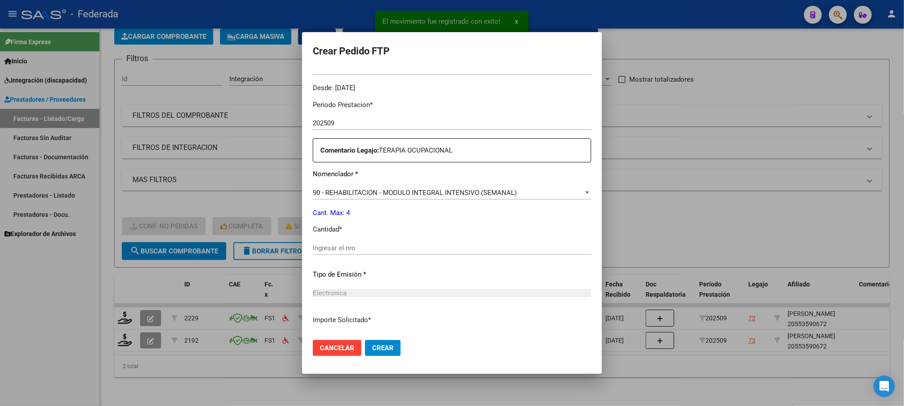
click at [319, 246] on input "Ingresar el nro" at bounding box center [452, 248] width 278 height 8
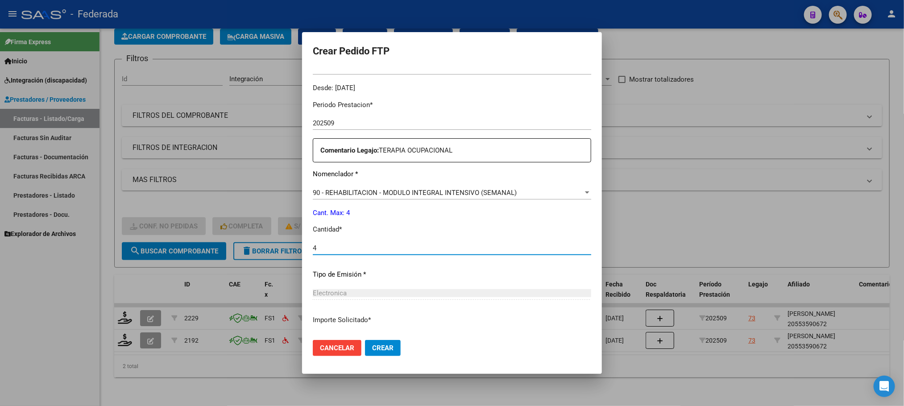
type input "4"
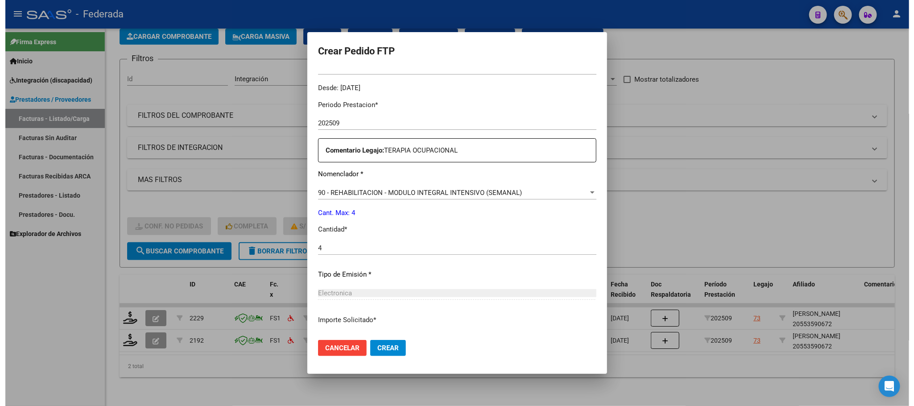
scroll to position [333, 0]
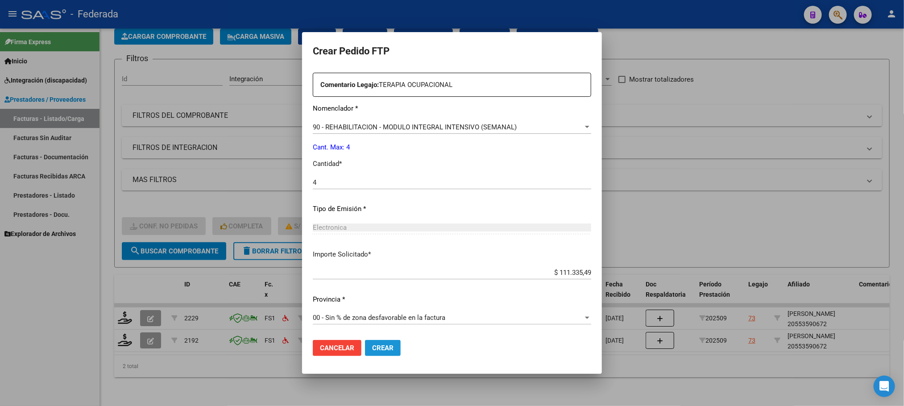
click at [365, 342] on button "Crear" at bounding box center [383, 348] width 36 height 16
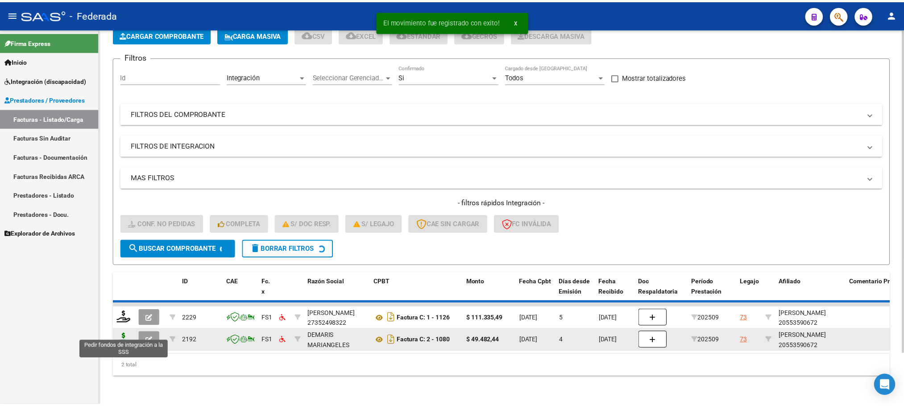
scroll to position [35, 0]
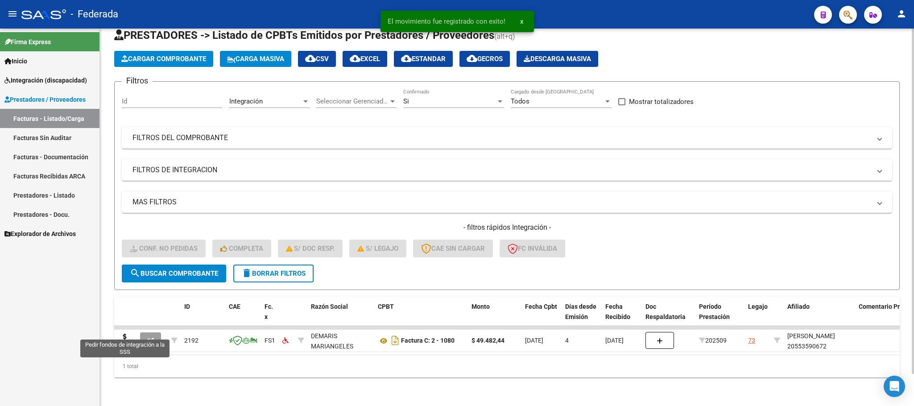
click at [124, 334] on icon at bounding box center [125, 340] width 14 height 12
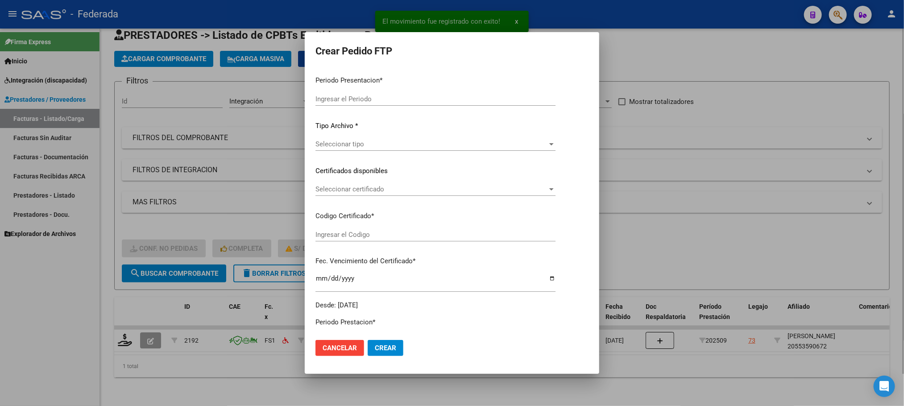
type input "202509"
type input "$ 49.482,44"
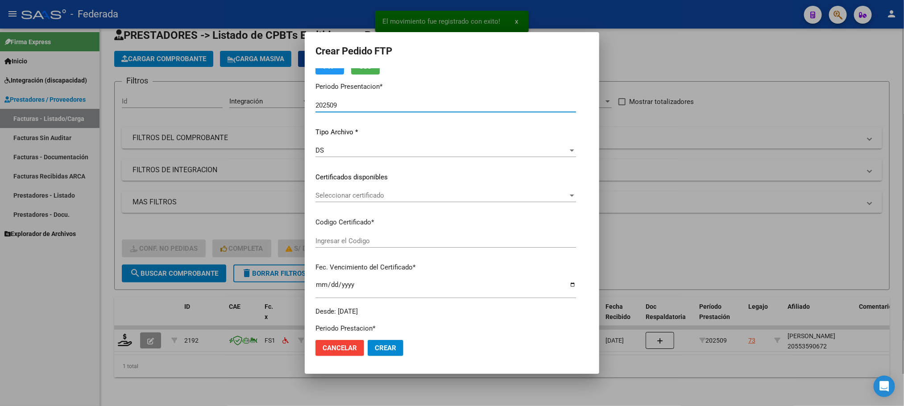
type input "ARG02000553590672022031120260311SFE168"
type input "2026-03-11"
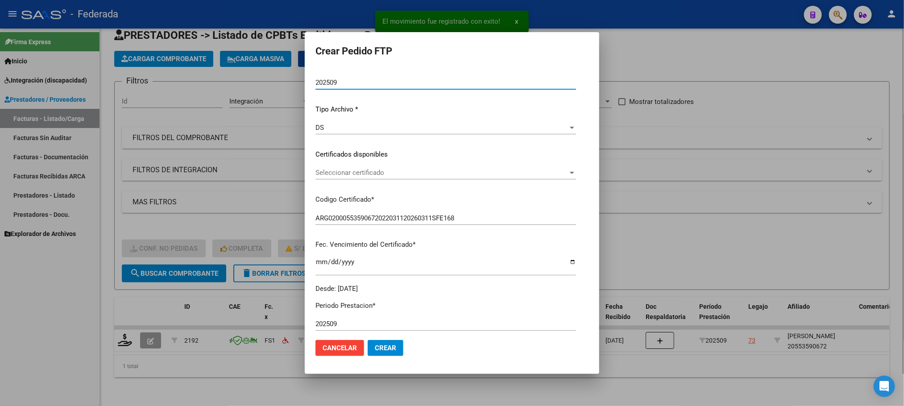
click at [343, 172] on span "Seleccionar certificado" at bounding box center [441, 173] width 253 height 8
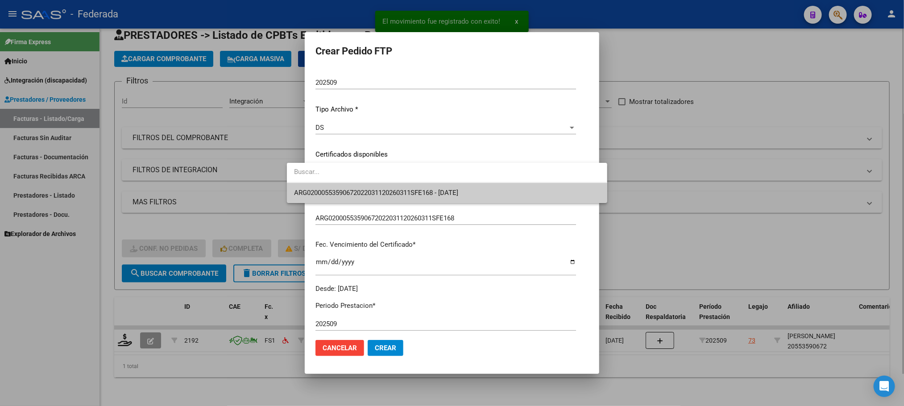
click at [342, 179] on input "dropdown search" at bounding box center [447, 172] width 320 height 20
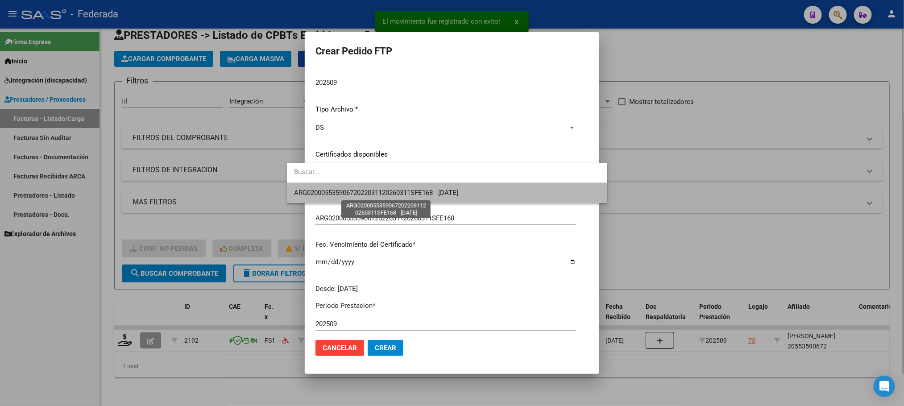
click at [341, 189] on span "ARG02000553590672022031120260311SFE168 - 2026-03-11" at bounding box center [376, 193] width 164 height 8
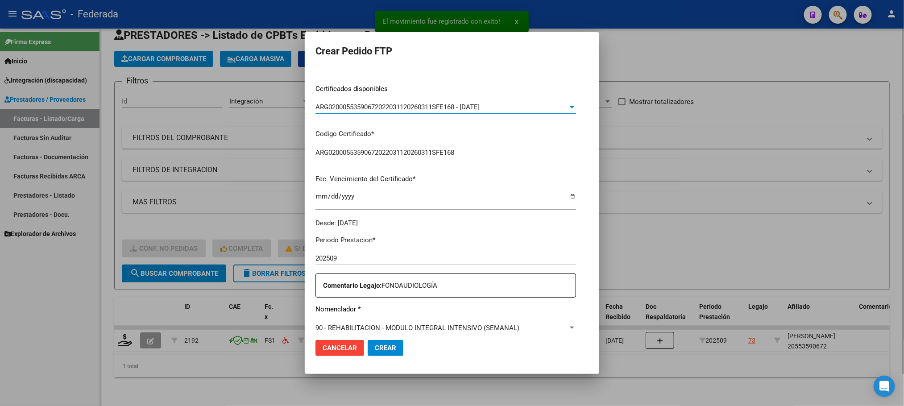
scroll to position [268, 0]
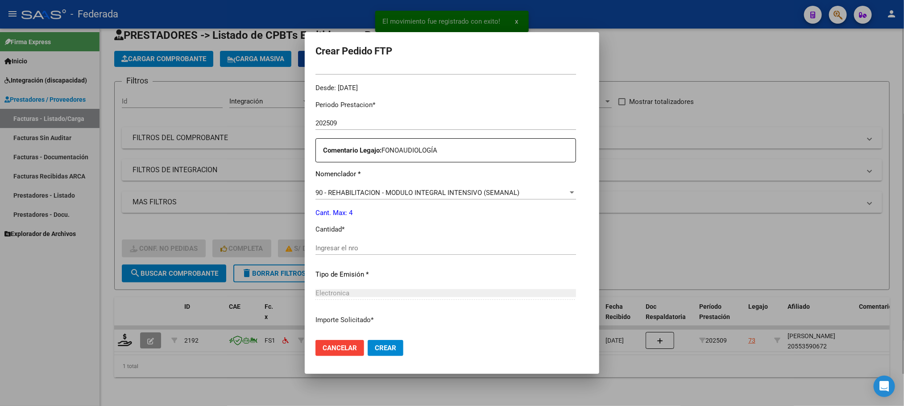
click at [341, 242] on div "Ingresar el nro" at bounding box center [445, 247] width 261 height 13
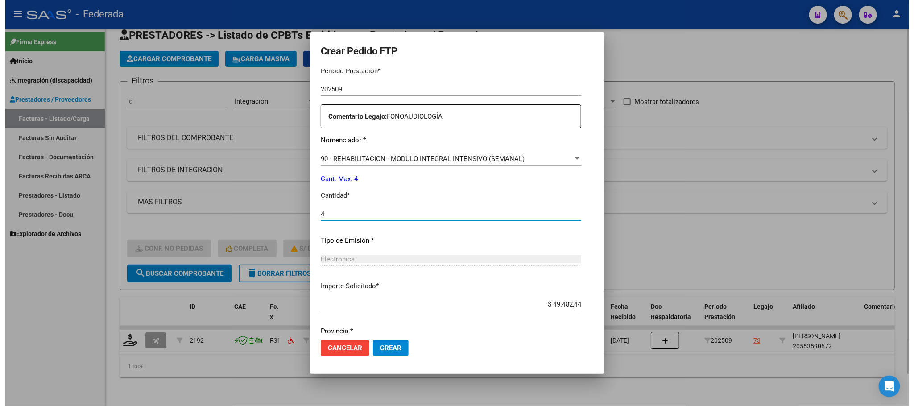
scroll to position [333, 0]
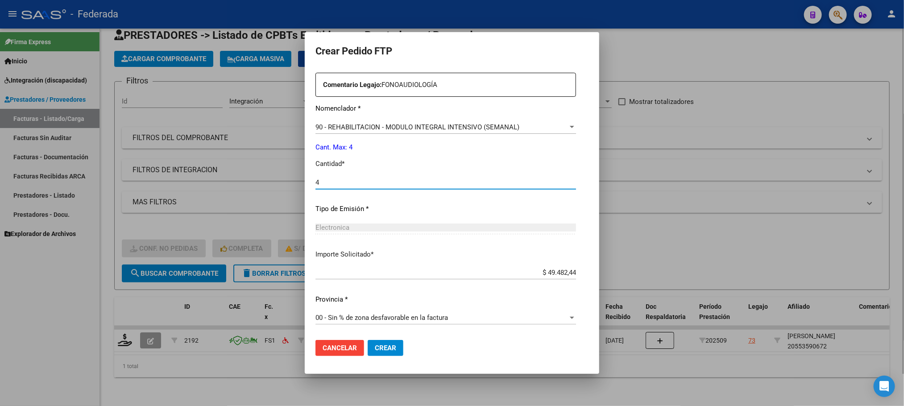
type input "4"
click at [363, 339] on mat-dialog-actions "Cancelar Crear" at bounding box center [451, 348] width 273 height 30
click at [375, 345] on span "Crear" at bounding box center [385, 348] width 21 height 8
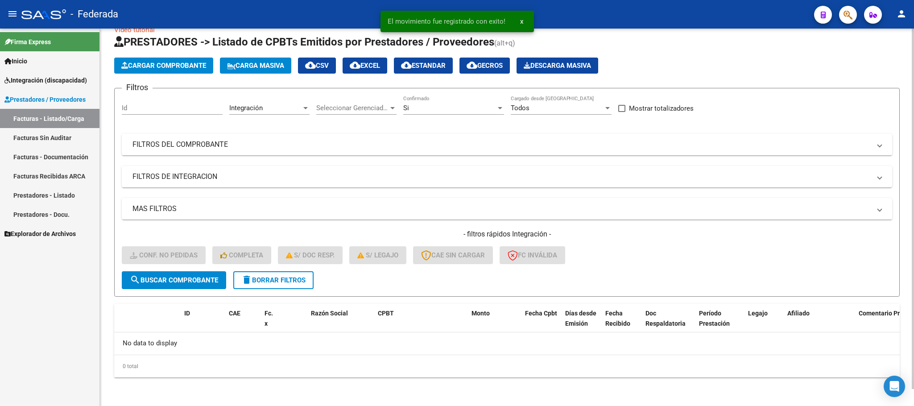
scroll to position [17, 0]
click at [300, 274] on button "delete Borrar Filtros" at bounding box center [273, 281] width 80 height 18
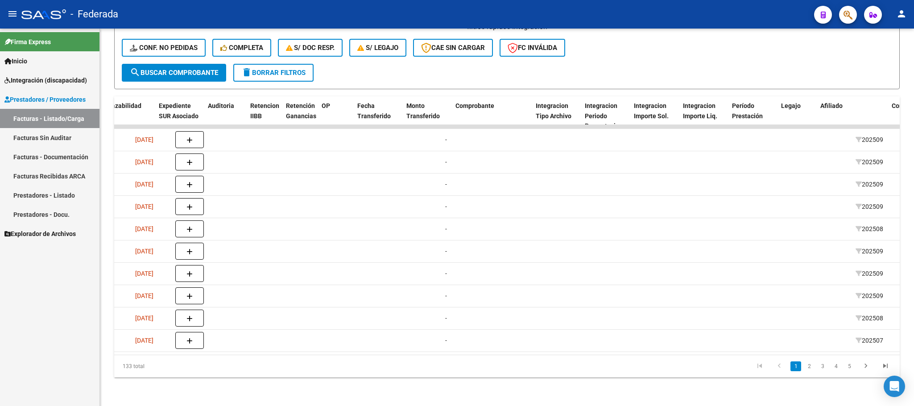
scroll to position [0, 744]
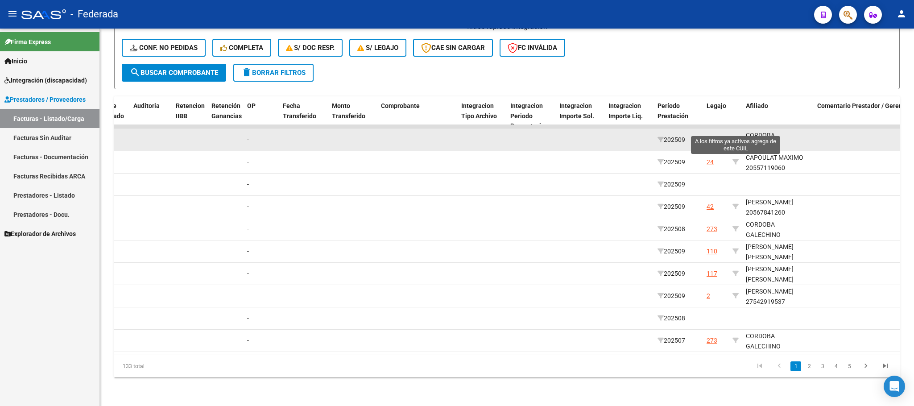
click at [735, 137] on icon at bounding box center [736, 140] width 6 height 6
type input "20583258001"
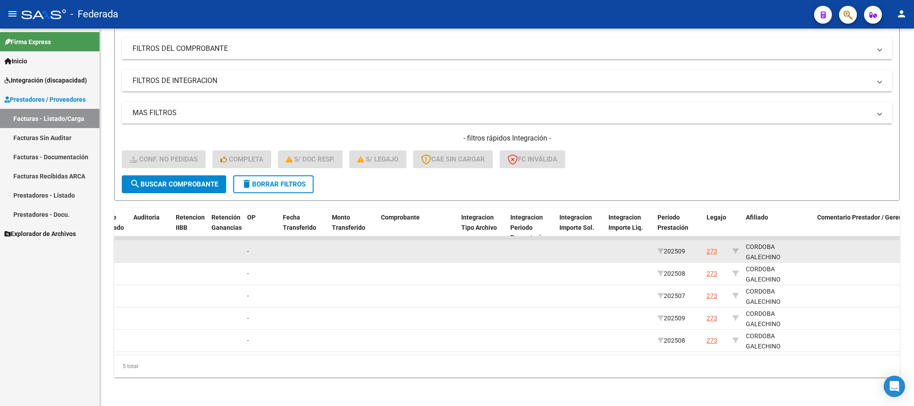
scroll to position [21, 0]
click at [770, 248] on div "CORDOBA GALECHINO DONATTO VICENTE 20583258001" at bounding box center [778, 240] width 64 height 41
copy div "20583258001"
click at [751, 249] on div "CORDOBA GALECHINO DONATTO VICENTE 20583258001" at bounding box center [778, 240] width 64 height 41
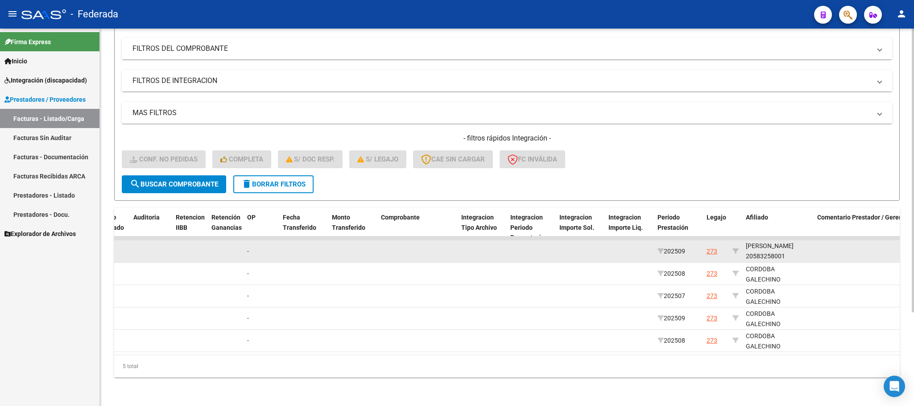
click at [751, 249] on div "CORDOBA GALECHINO DONATTO VICENTE 20583258001" at bounding box center [778, 240] width 64 height 41
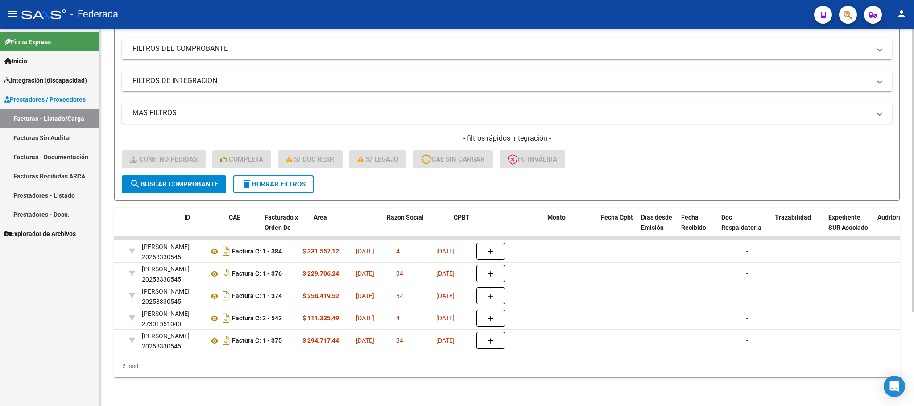
scroll to position [0, 0]
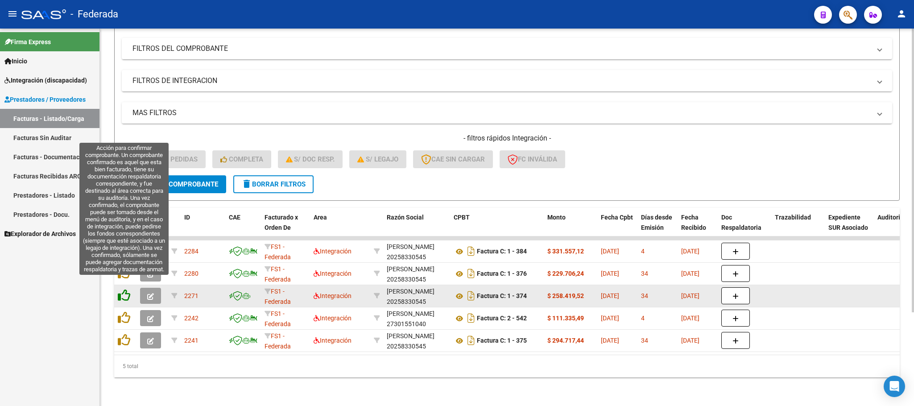
click at [124, 289] on icon at bounding box center [124, 295] width 12 height 12
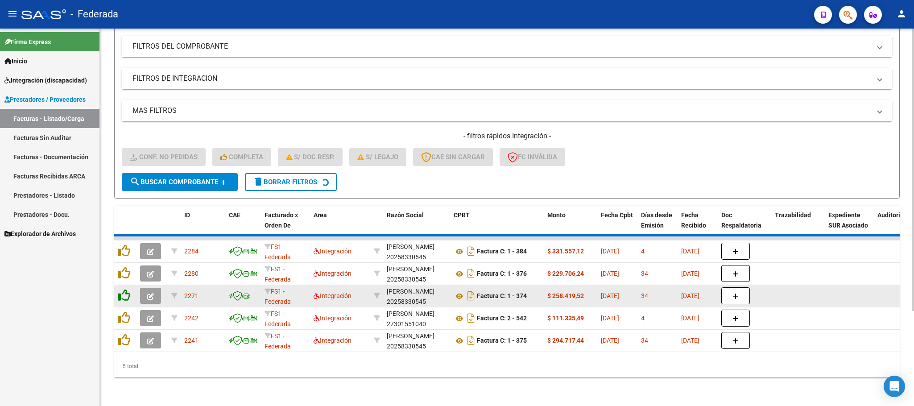
scroll to position [102, 0]
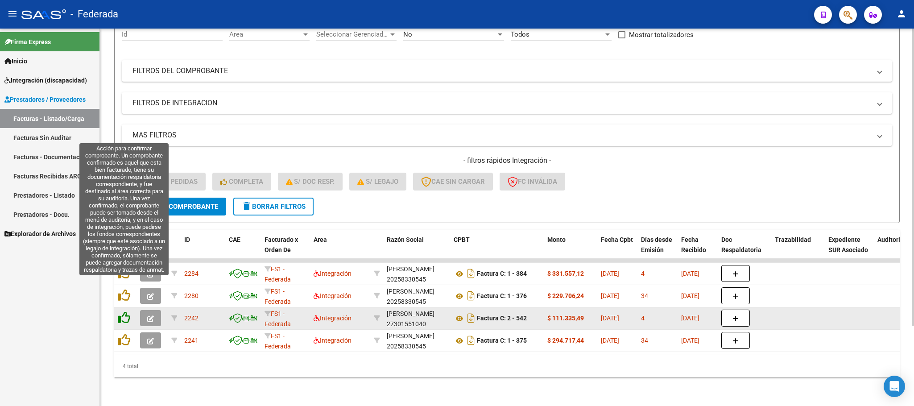
click at [124, 289] on icon at bounding box center [124, 295] width 12 height 12
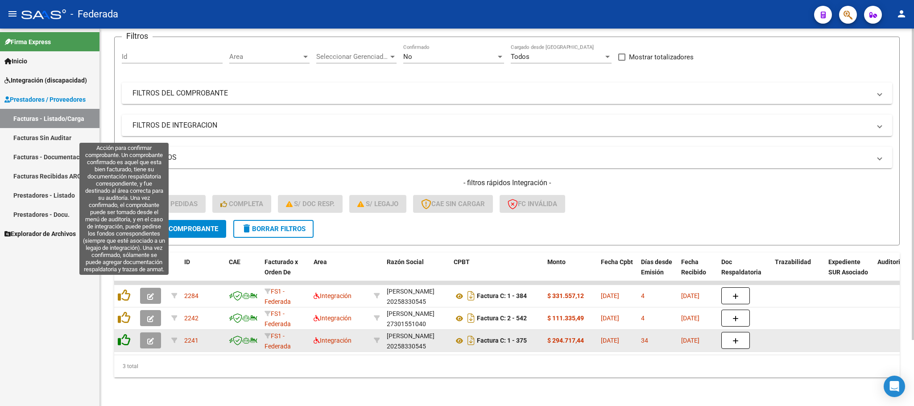
click at [124, 289] on icon at bounding box center [124, 295] width 12 height 12
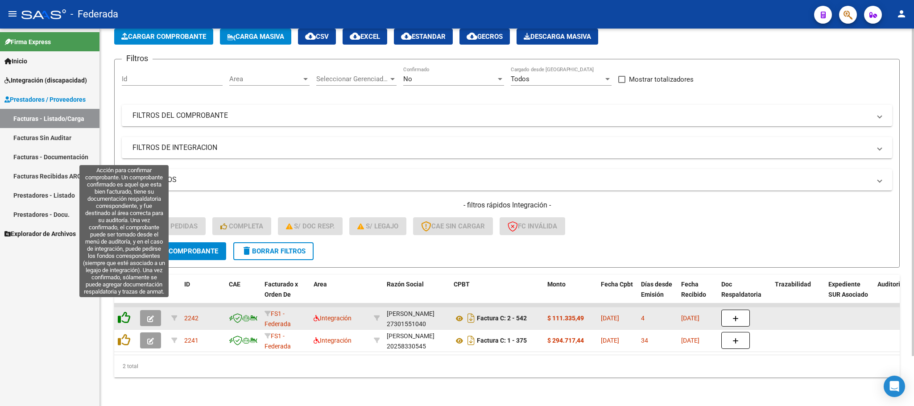
click at [127, 311] on icon at bounding box center [124, 317] width 12 height 12
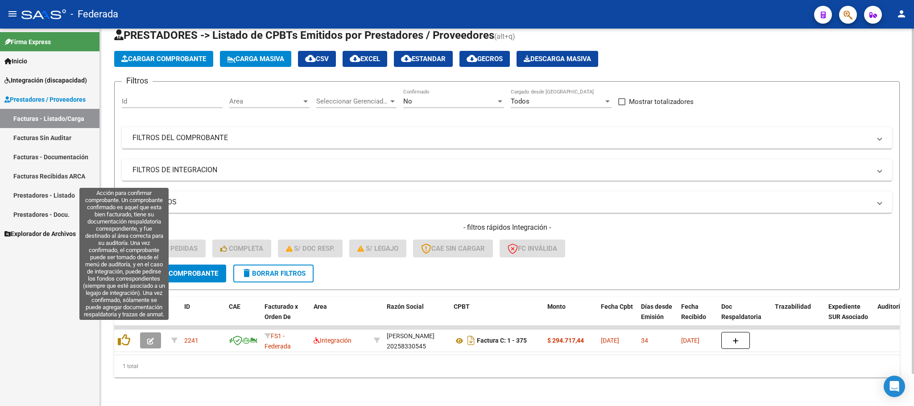
click at [126, 334] on icon at bounding box center [124, 340] width 12 height 12
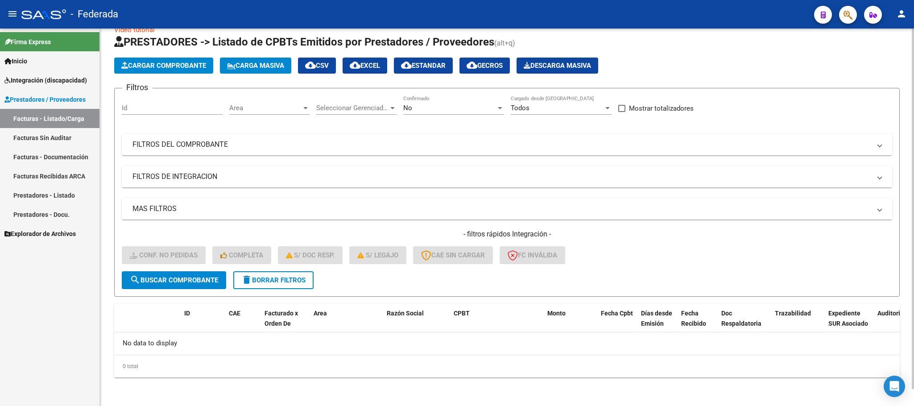
scroll to position [17, 0]
click at [262, 282] on span "delete Borrar Filtros" at bounding box center [273, 281] width 64 height 8
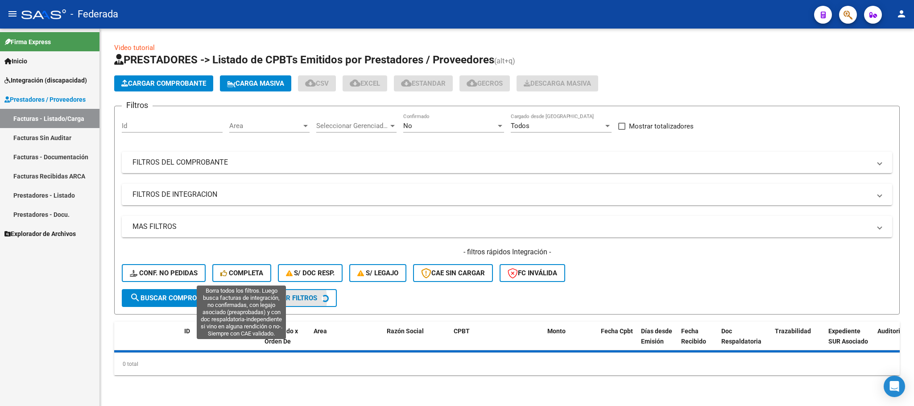
scroll to position [0, 0]
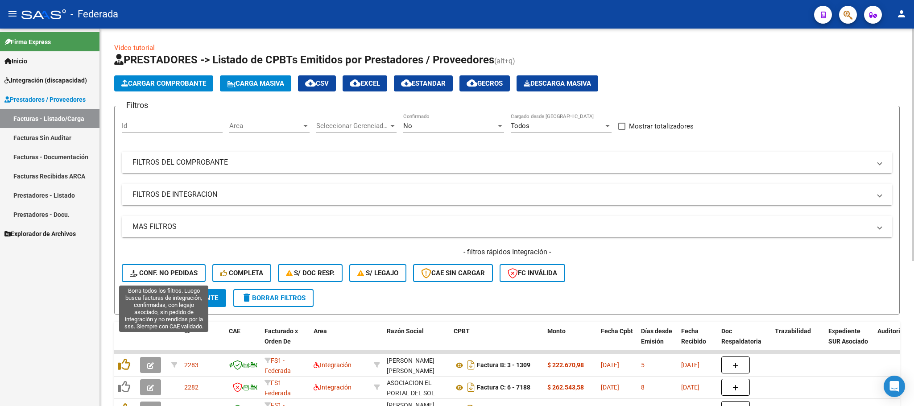
click at [166, 274] on span "Conf. no pedidas" at bounding box center [164, 273] width 68 height 8
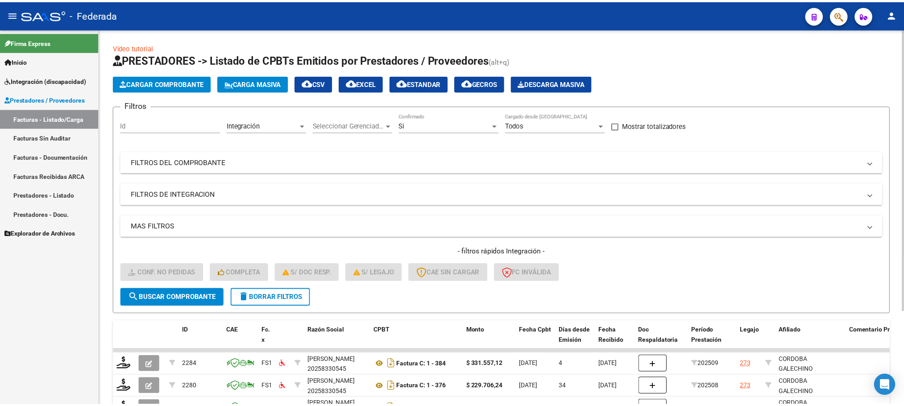
scroll to position [124, 0]
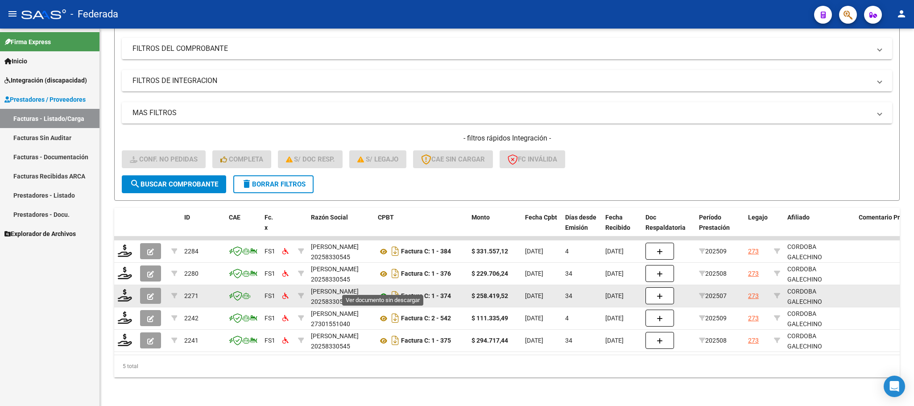
click at [385, 291] on icon at bounding box center [384, 296] width 12 height 11
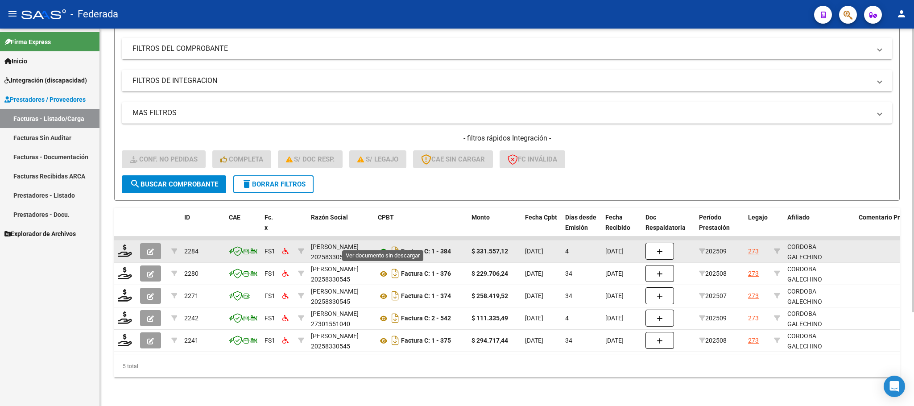
click at [383, 246] on icon at bounding box center [384, 251] width 12 height 11
click at [125, 245] on icon at bounding box center [125, 251] width 14 height 12
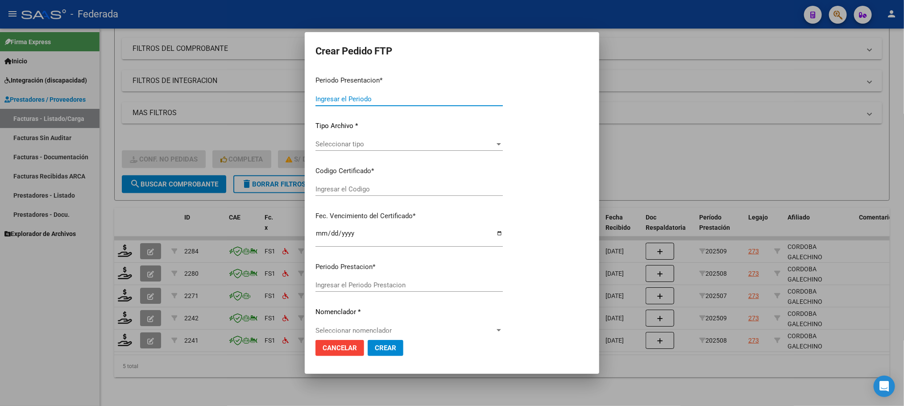
type input "202509"
type input "$ 331.557,12"
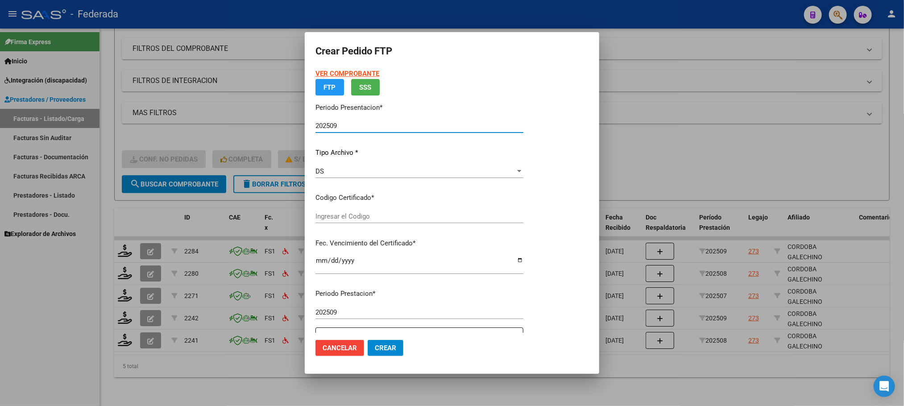
type input "ARG02000583258002024030120270301SAN181"
type input "2027-03-05"
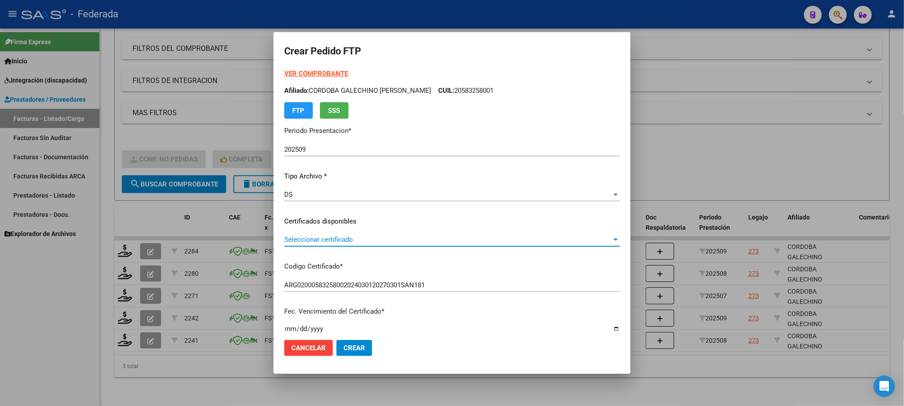
click at [325, 239] on span "Seleccionar certificado" at bounding box center [448, 240] width 328 height 8
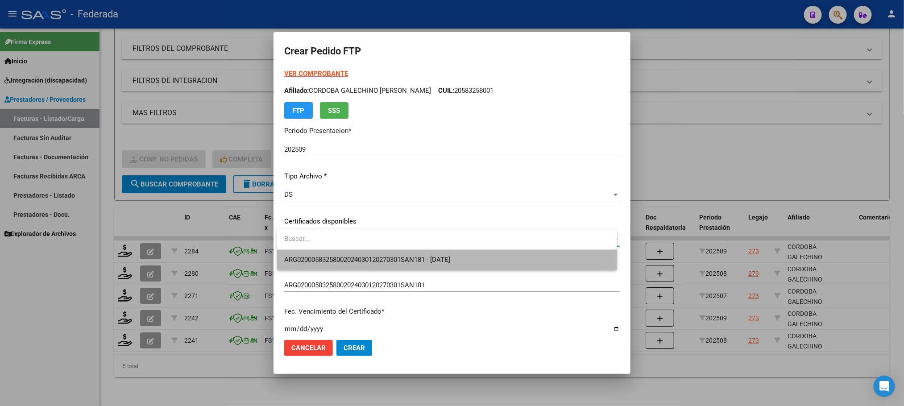
click at [325, 251] on span "ARG02000583258002024030120270301SAN181 - 2027-03-05" at bounding box center [446, 260] width 325 height 20
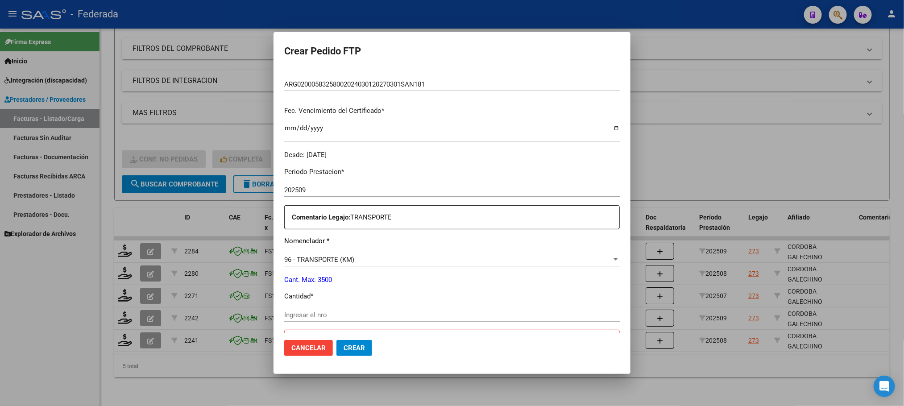
scroll to position [268, 0]
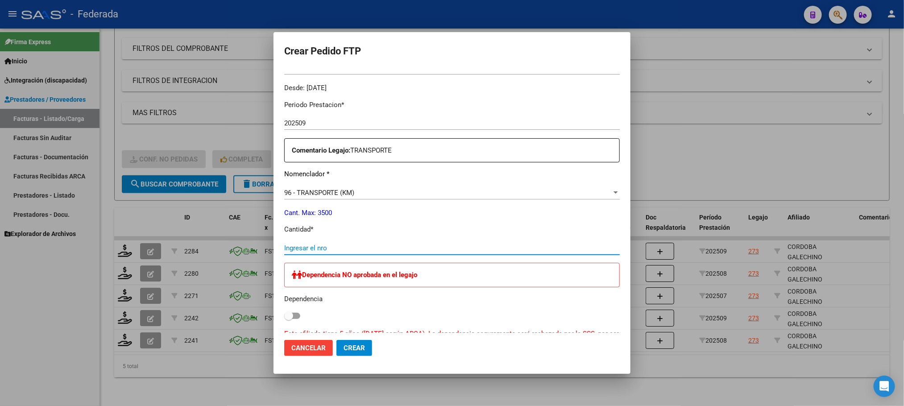
click at [323, 244] on input "Ingresar el nro" at bounding box center [452, 248] width 336 height 8
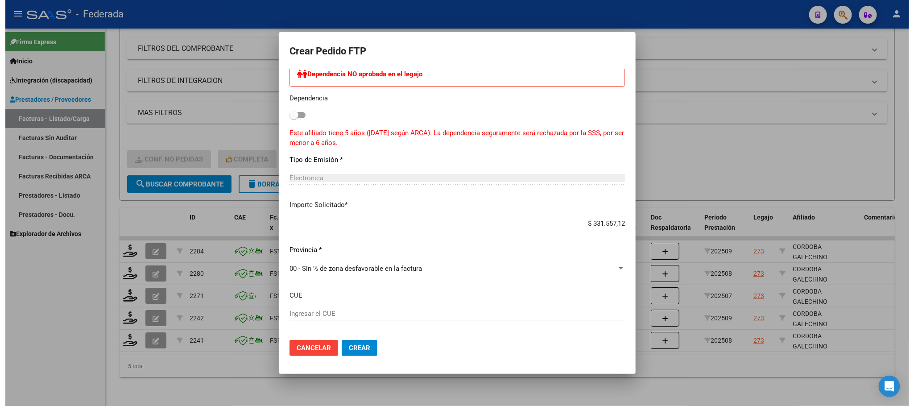
scroll to position [509, 0]
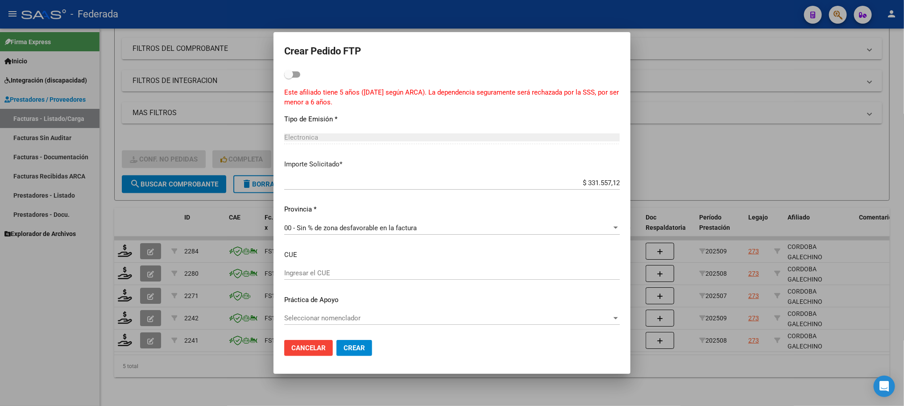
type input "612"
click at [358, 350] on span "Crear" at bounding box center [354, 348] width 21 height 8
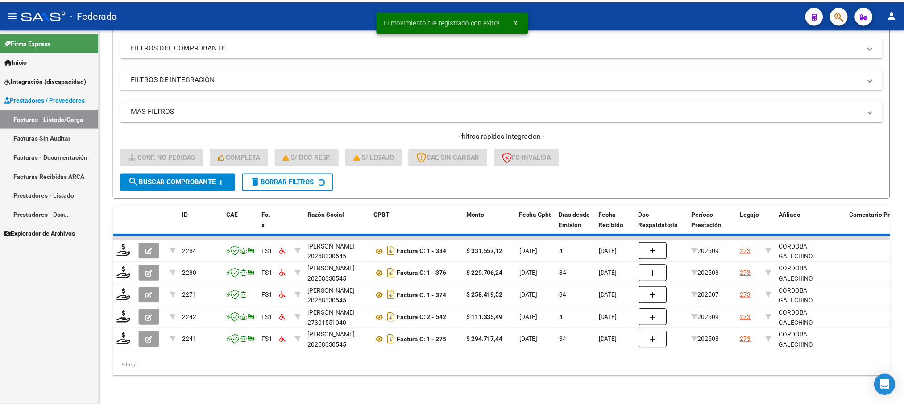
scroll to position [102, 0]
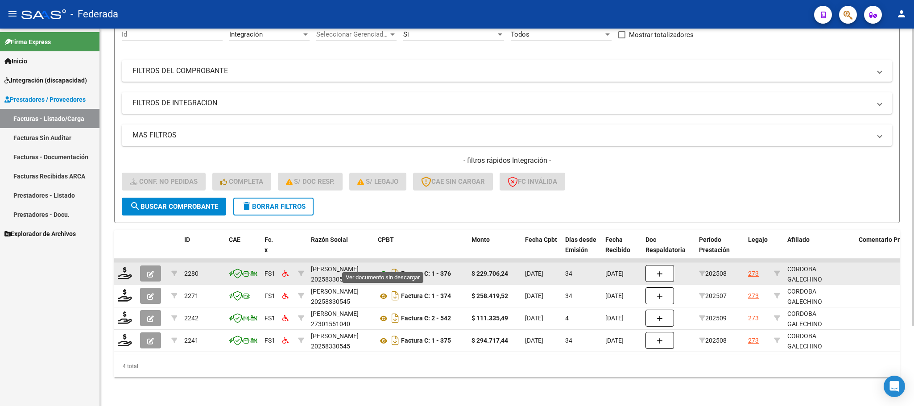
click at [381, 269] on icon at bounding box center [384, 274] width 12 height 11
click at [126, 267] on icon at bounding box center [125, 273] width 14 height 12
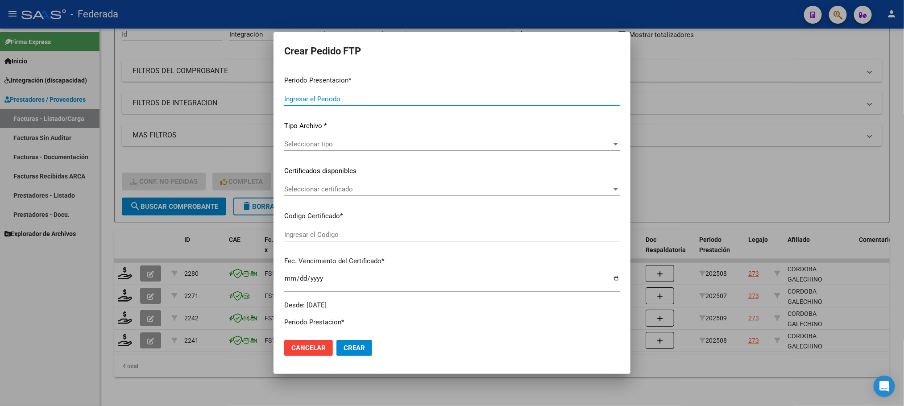
type input "202509"
type input "202508"
type input "$ 229.706,24"
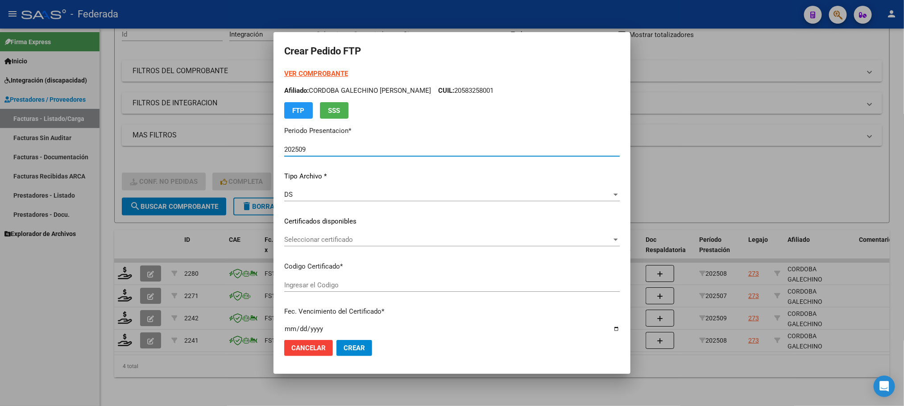
type input "ARG02000583258002024030120270301SAN181"
type input "2027-03-05"
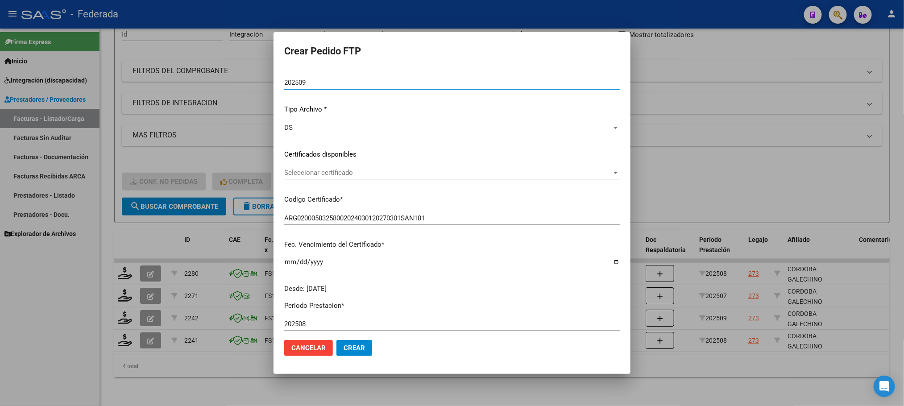
click at [321, 176] on span "Seleccionar certificado" at bounding box center [448, 173] width 328 height 8
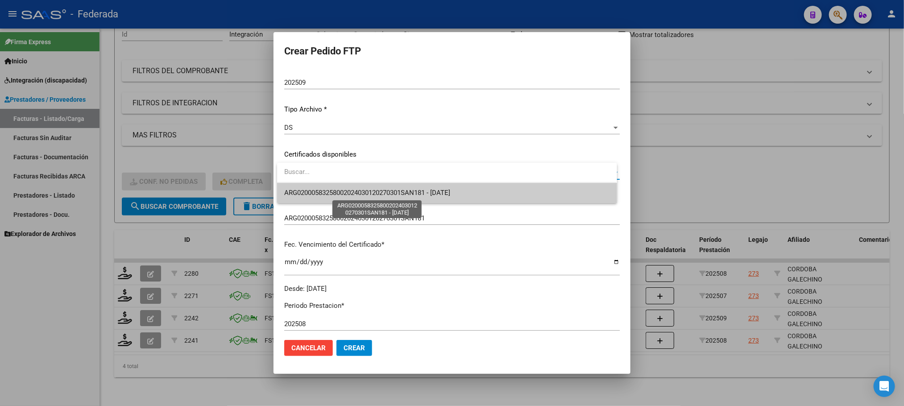
click at [320, 193] on span "ARG02000583258002024030120270301SAN181 - 2027-03-05" at bounding box center [367, 193] width 166 height 8
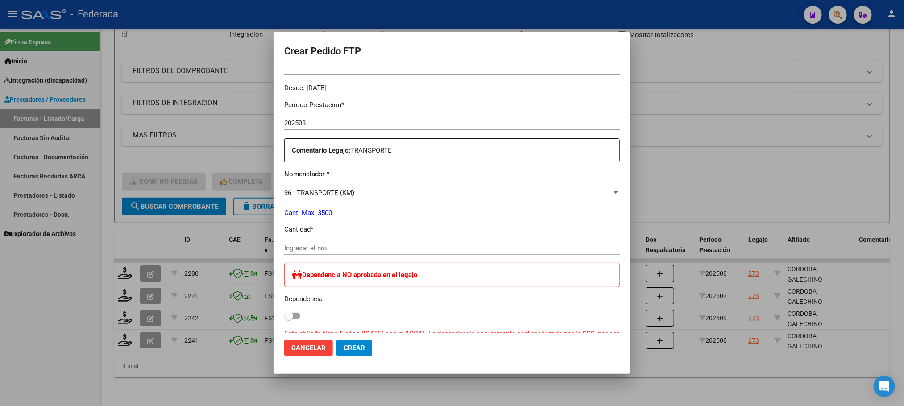
scroll to position [335, 0]
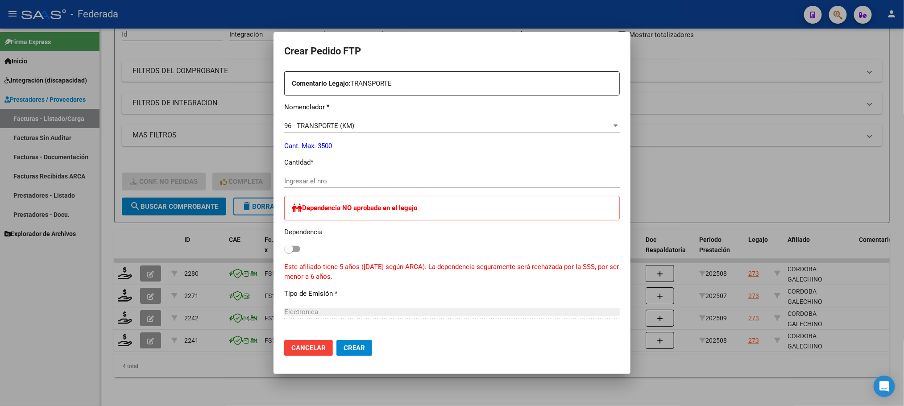
click at [316, 176] on div "Ingresar el nro" at bounding box center [452, 180] width 336 height 13
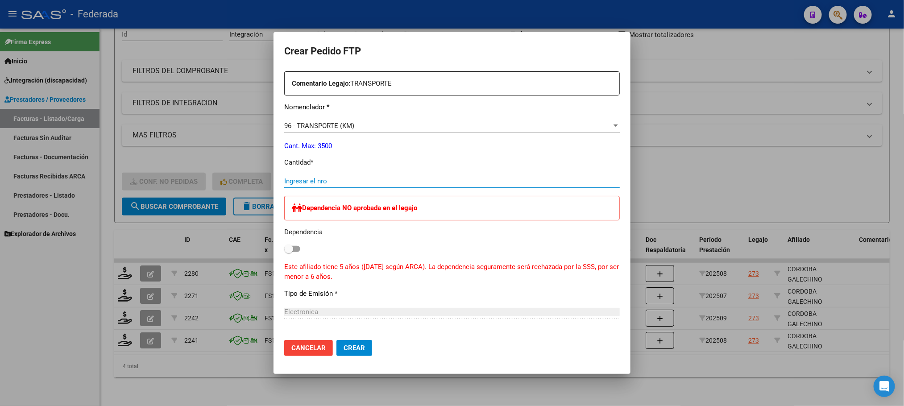
click at [318, 181] on input "Ingresar el nro" at bounding box center [452, 181] width 336 height 8
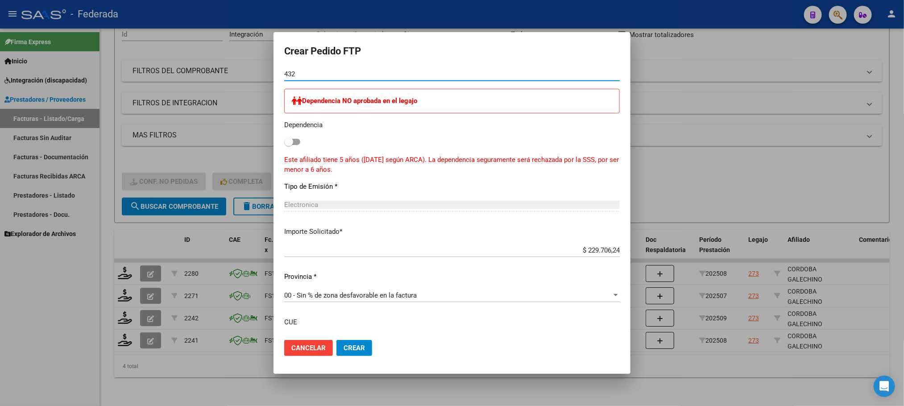
scroll to position [469, 0]
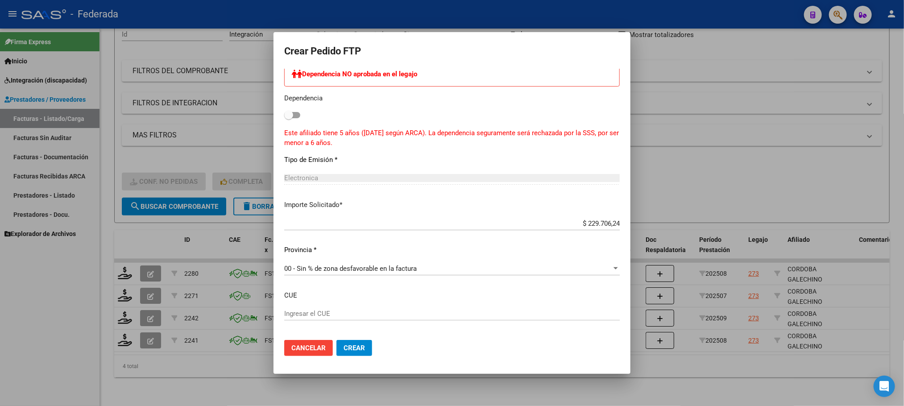
type input "432"
click at [353, 343] on button "Crear" at bounding box center [354, 348] width 36 height 16
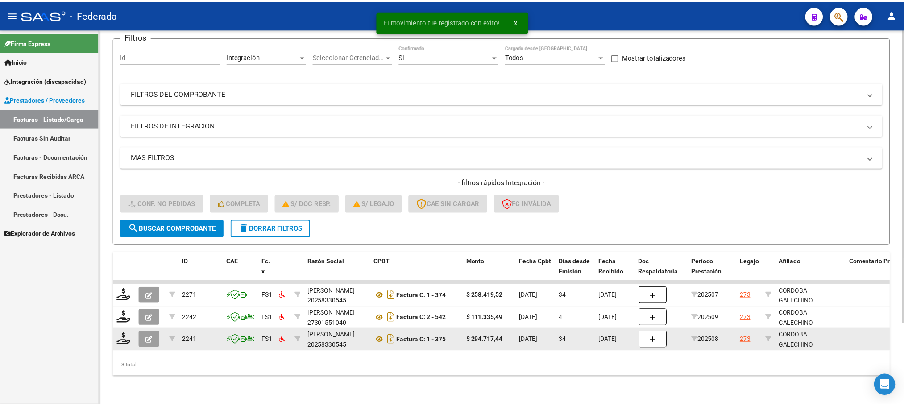
scroll to position [79, 0]
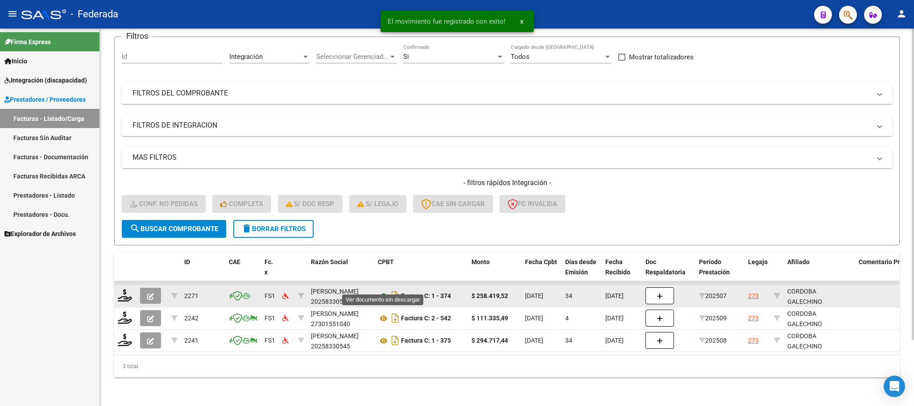
click at [380, 291] on icon at bounding box center [384, 296] width 12 height 11
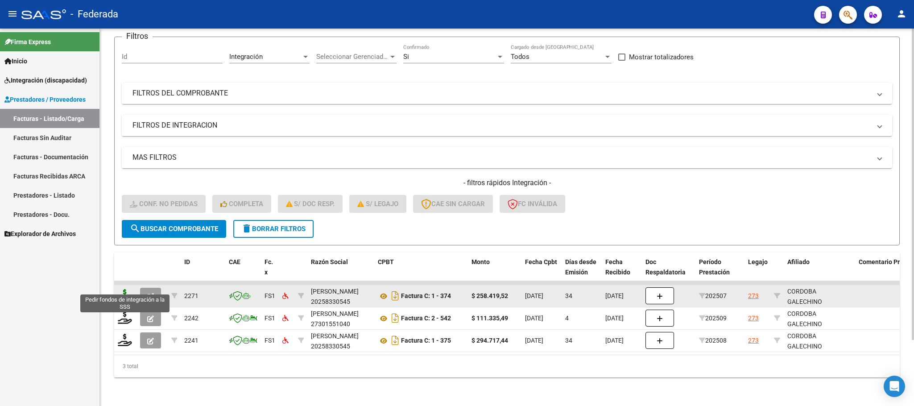
click at [125, 289] on icon at bounding box center [125, 295] width 14 height 12
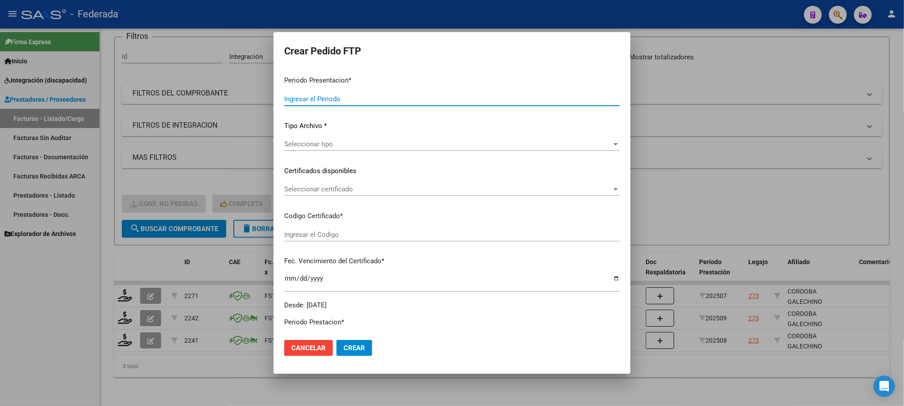
type input "202509"
type input "202507"
type input "$ 258.419,52"
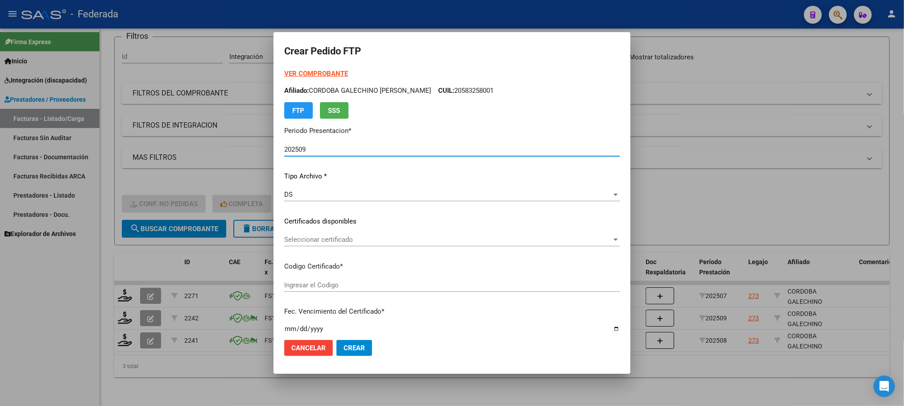
type input "ARG02000583258002024030120270301SAN181"
type input "2027-03-05"
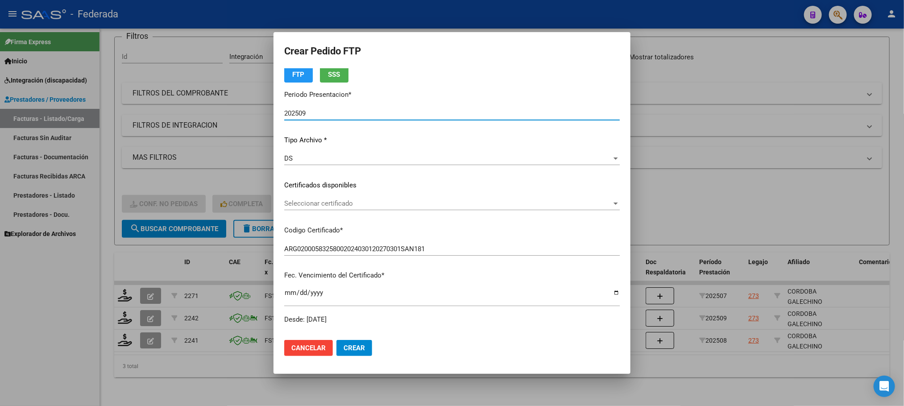
scroll to position [67, 0]
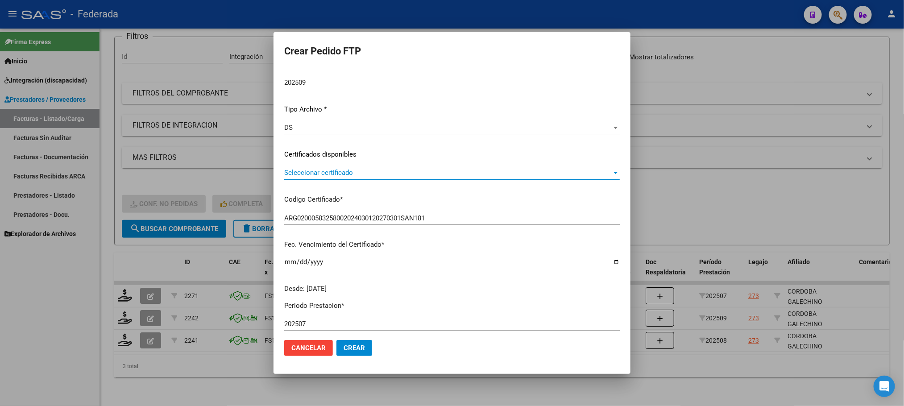
click at [323, 175] on span "Seleccionar certificado" at bounding box center [448, 173] width 328 height 8
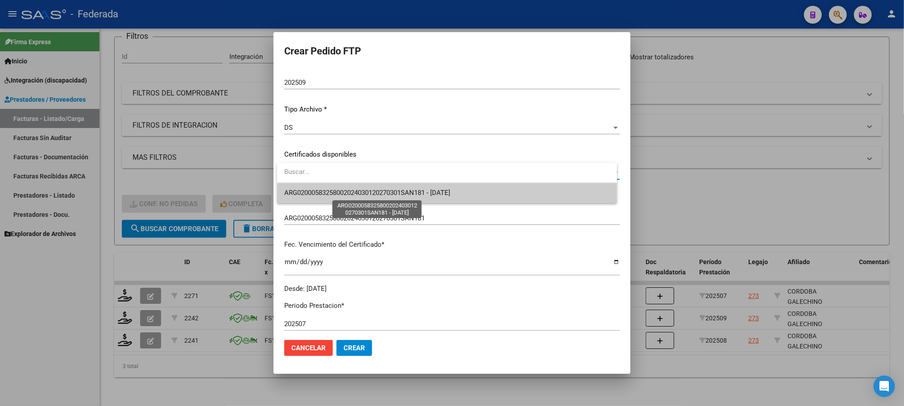
click at [326, 195] on span "ARG02000583258002024030120270301SAN181 - 2027-03-05" at bounding box center [367, 193] width 166 height 8
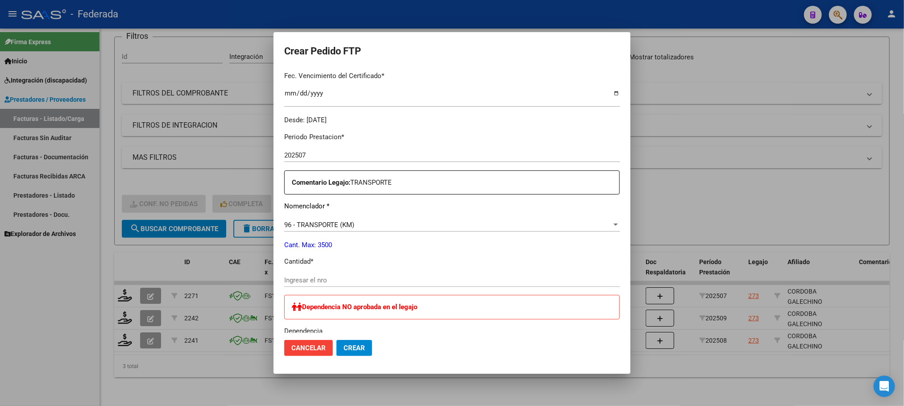
scroll to position [268, 0]
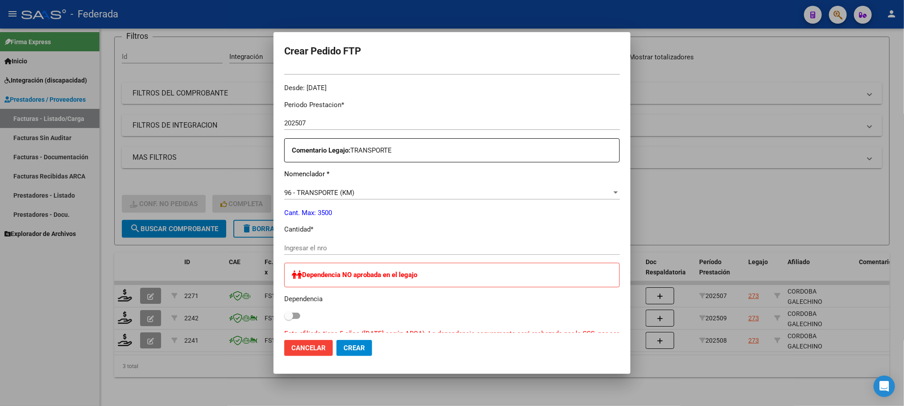
click at [325, 240] on div "Periodo Prestacion * 202507 Ingresar el Periodo Prestacion Comentario Legajo: T…" at bounding box center [452, 334] width 336 height 482
click at [323, 245] on input "Ingresar el nro" at bounding box center [452, 248] width 336 height 8
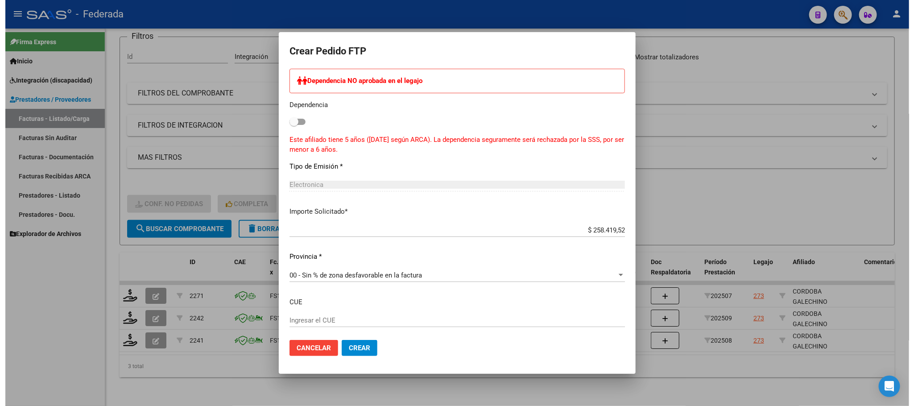
scroll to position [469, 0]
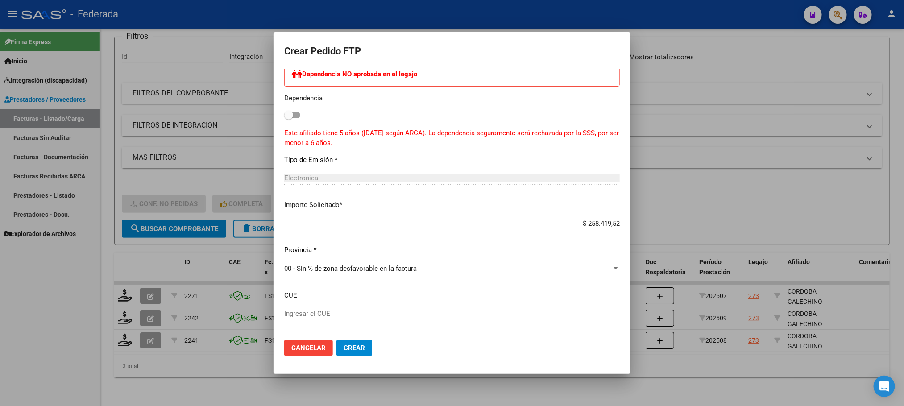
type input "477"
click at [355, 344] on span "Crear" at bounding box center [354, 348] width 21 height 8
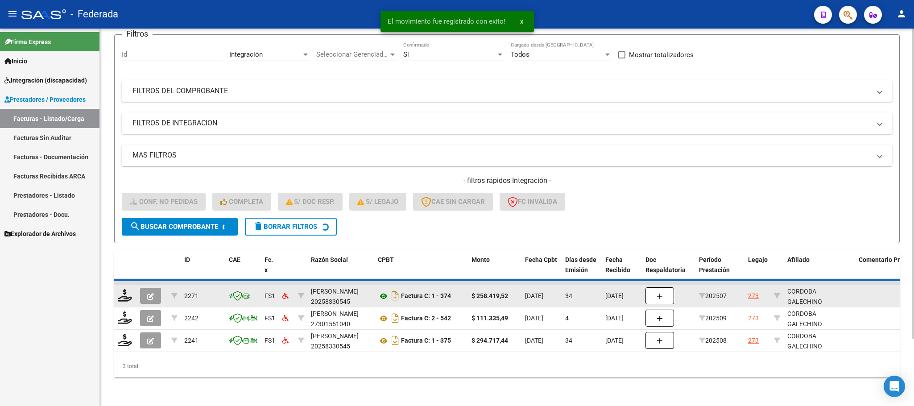
scroll to position [58, 0]
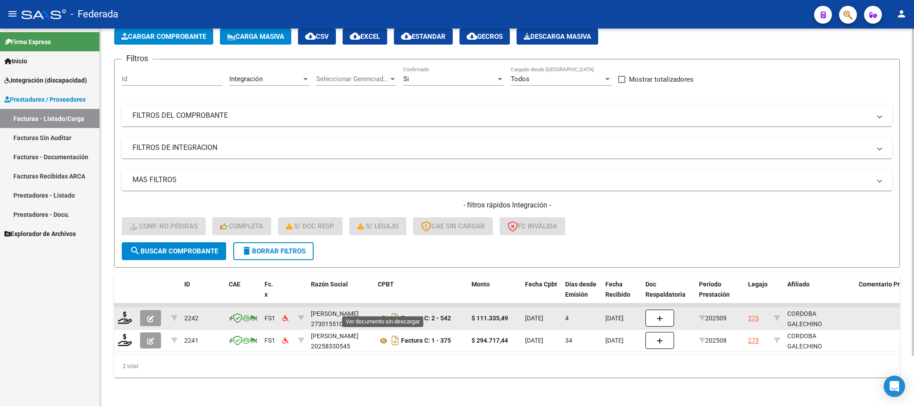
click at [381, 313] on icon at bounding box center [384, 318] width 12 height 11
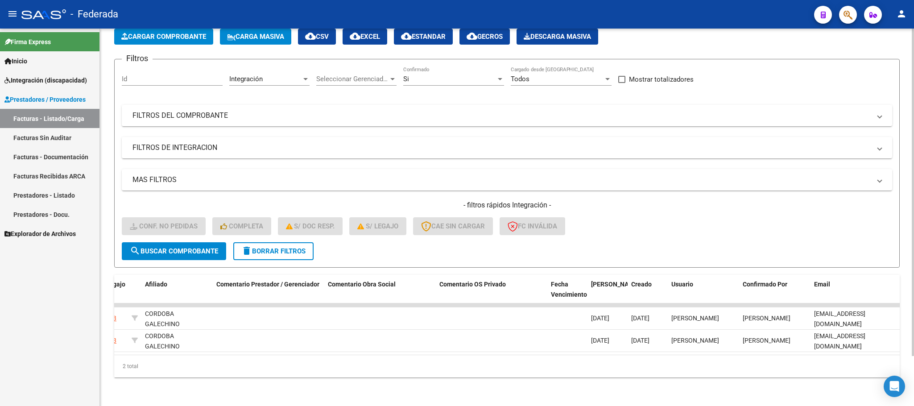
scroll to position [0, 0]
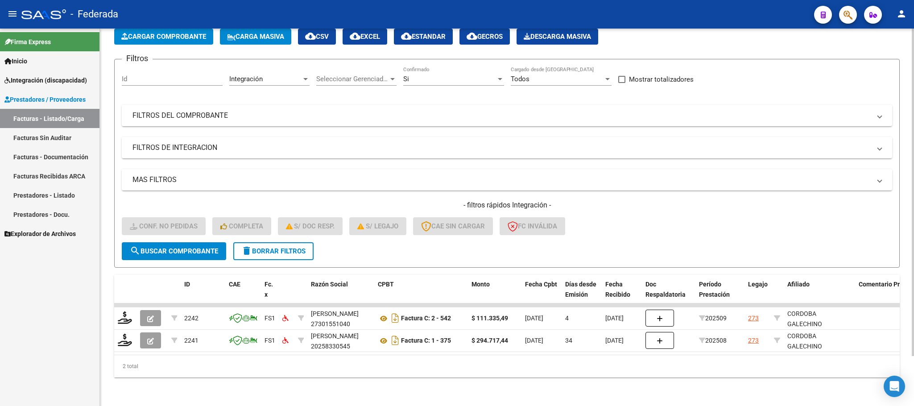
click at [284, 247] on span "delete Borrar Filtros" at bounding box center [273, 251] width 64 height 8
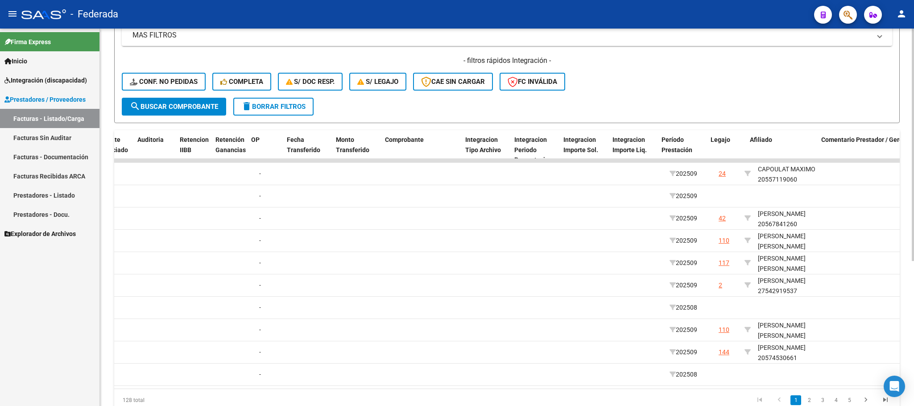
scroll to position [0, 896]
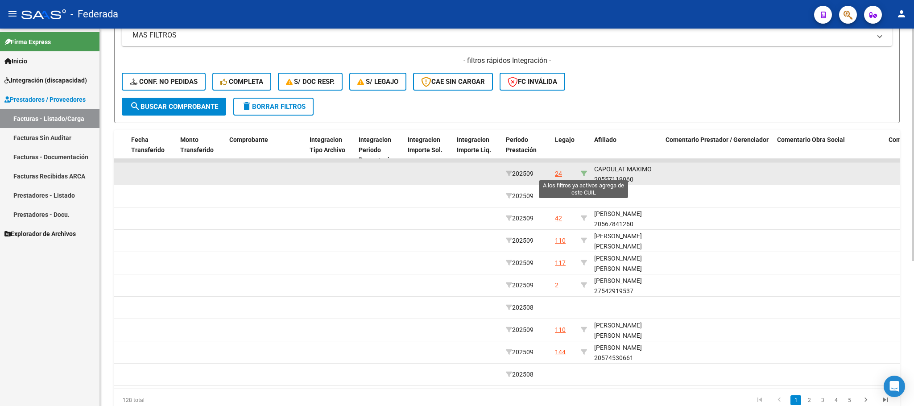
click at [584, 173] on icon at bounding box center [584, 173] width 6 height 6
type input "20557119060"
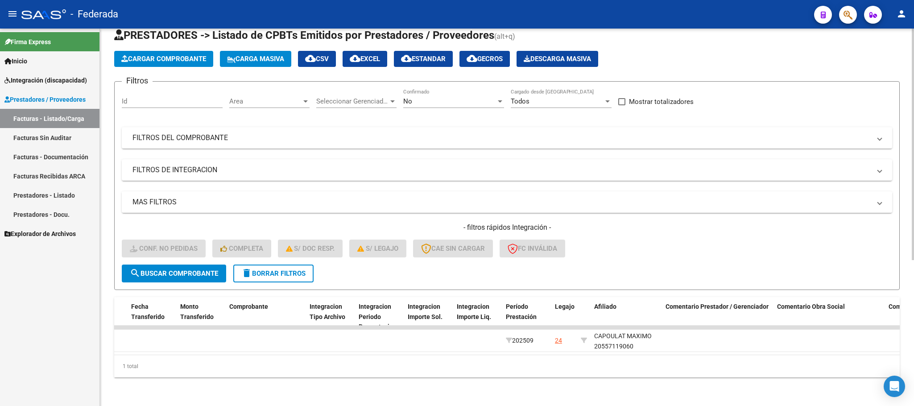
scroll to position [35, 0]
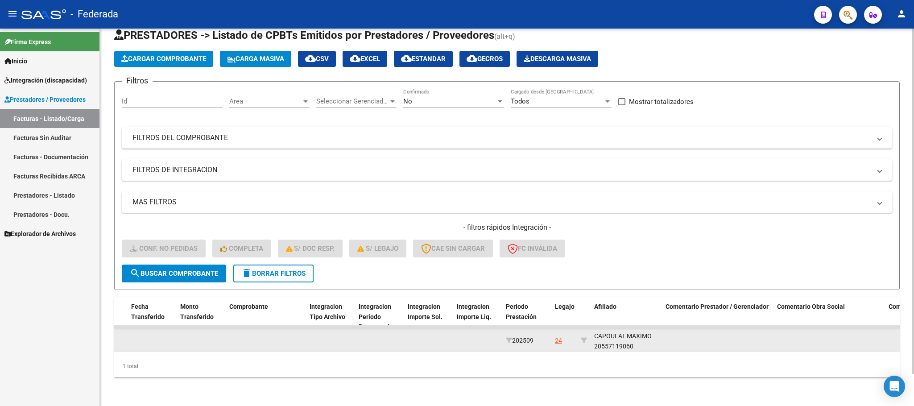
click at [611, 339] on div "CAPOULAT MAXIMO 20557119060" at bounding box center [626, 341] width 64 height 21
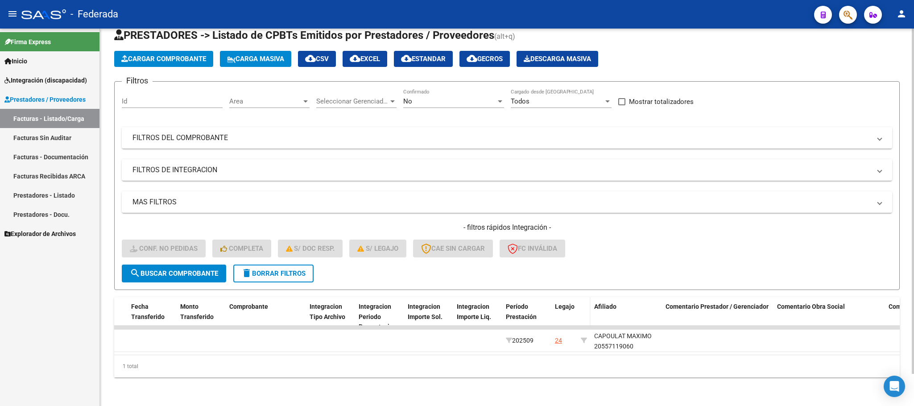
copy div "20557119060"
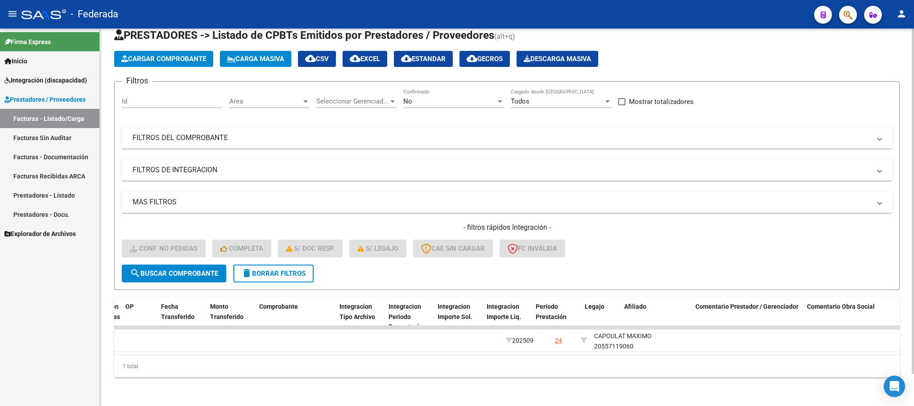
scroll to position [0, 0]
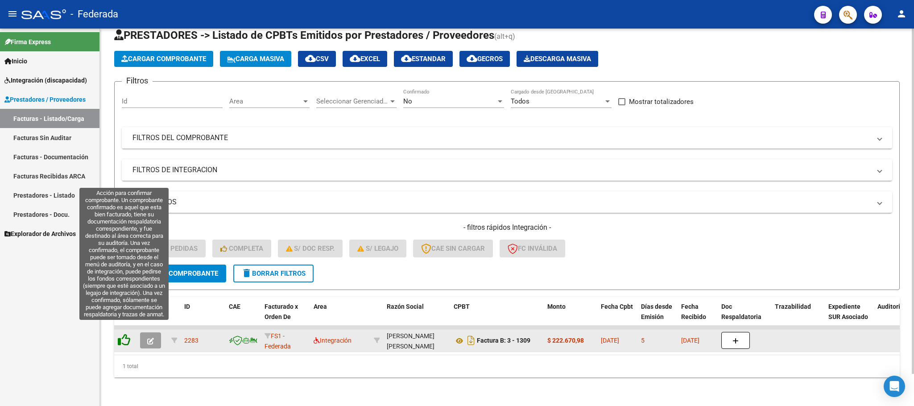
click at [121, 334] on icon at bounding box center [124, 340] width 12 height 12
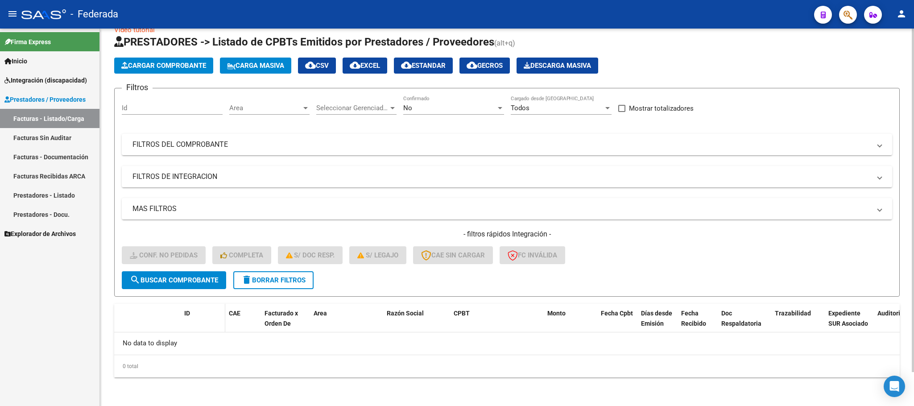
scroll to position [17, 0]
click at [269, 286] on button "delete Borrar Filtros" at bounding box center [273, 281] width 80 height 18
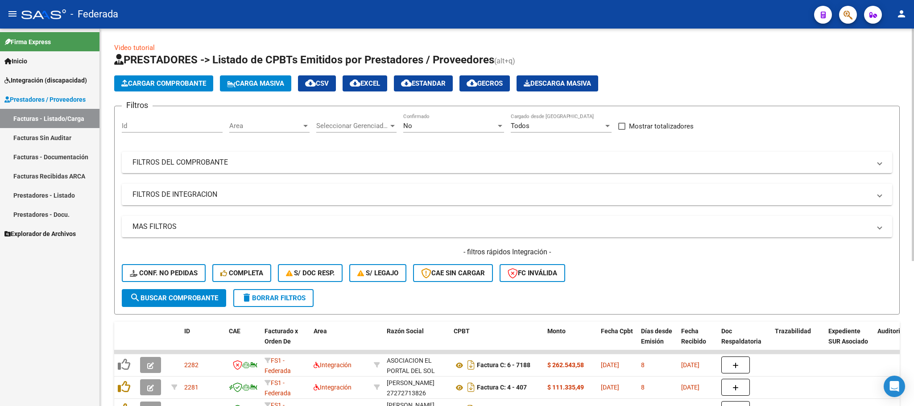
scroll to position [67, 0]
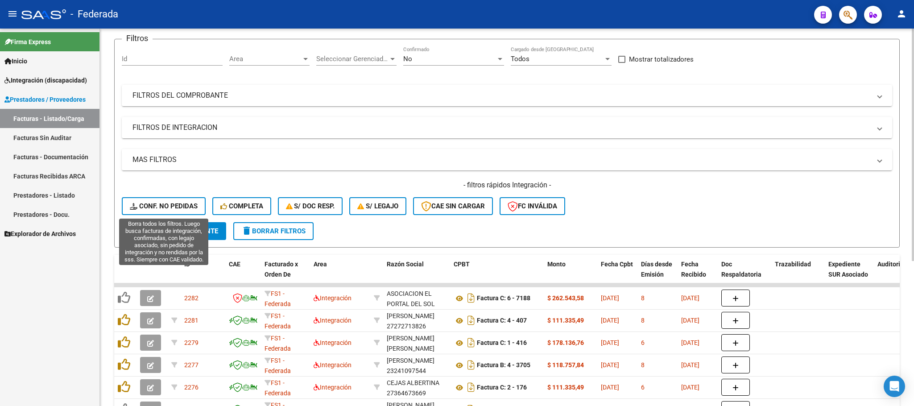
click at [188, 203] on span "Conf. no pedidas" at bounding box center [164, 206] width 68 height 8
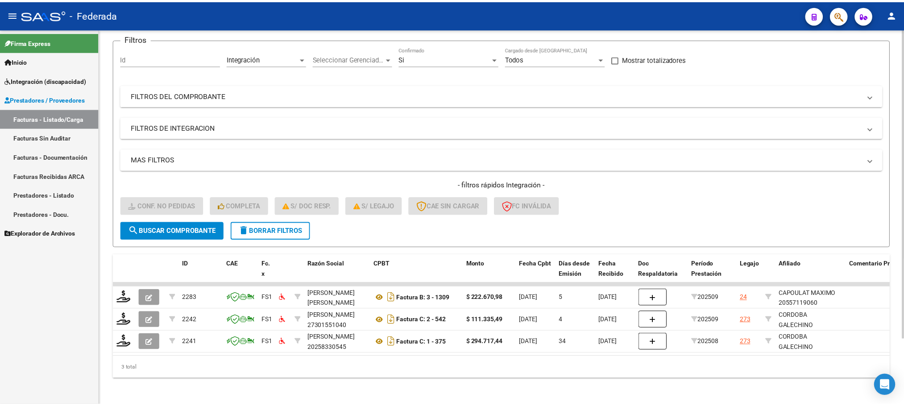
scroll to position [79, 0]
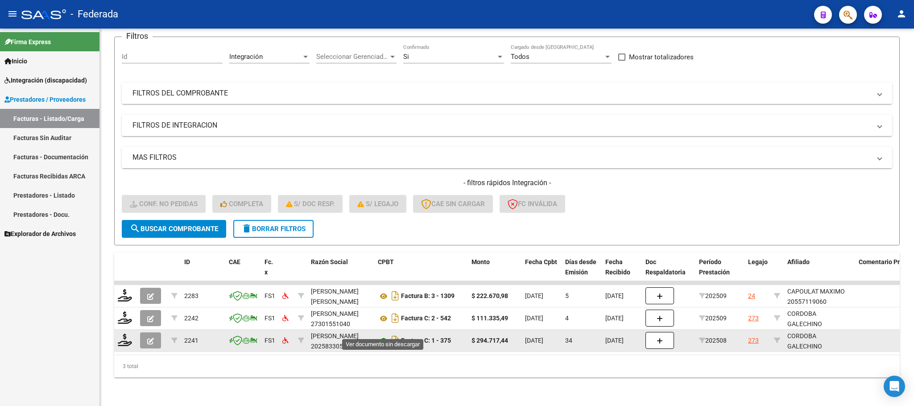
click at [383, 336] on icon at bounding box center [384, 341] width 12 height 11
click at [124, 334] on icon at bounding box center [125, 340] width 14 height 12
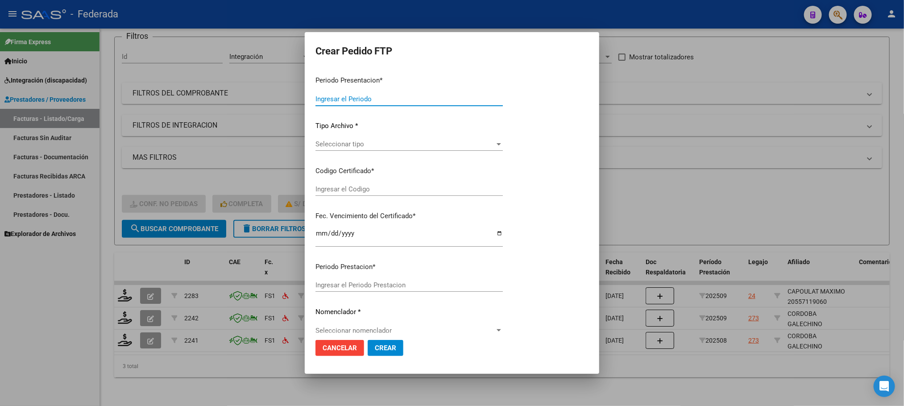
type input "202509"
type input "202508"
type input "$ 294.717,44"
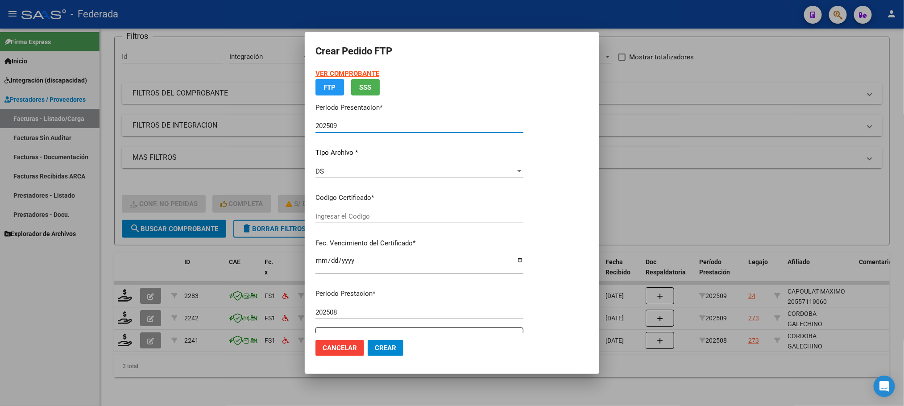
type input "ARG02000583258002024030120270301SAN181"
type input "2027-03-05"
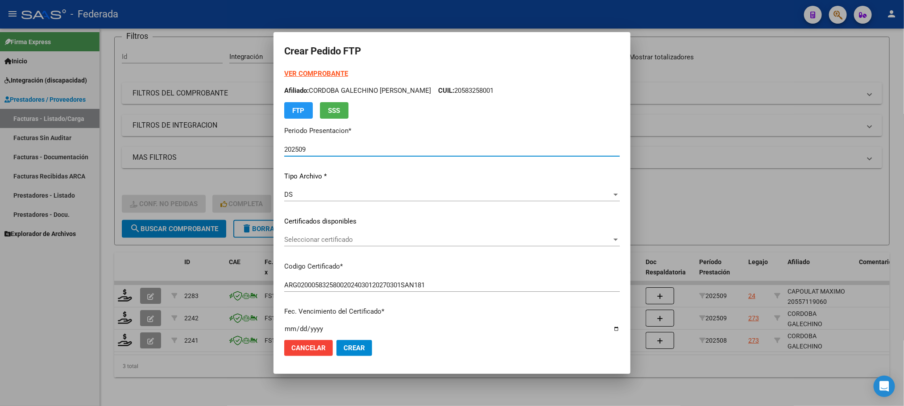
scroll to position [67, 0]
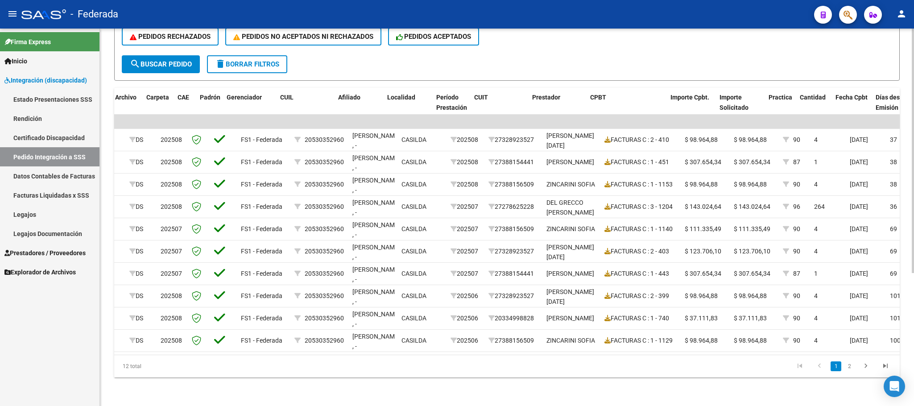
scroll to position [0, 74]
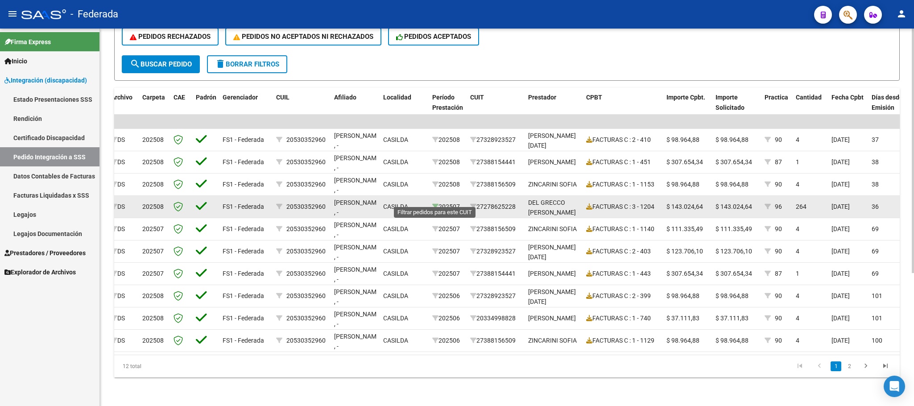
click at [433, 203] on icon at bounding box center [435, 206] width 6 height 6
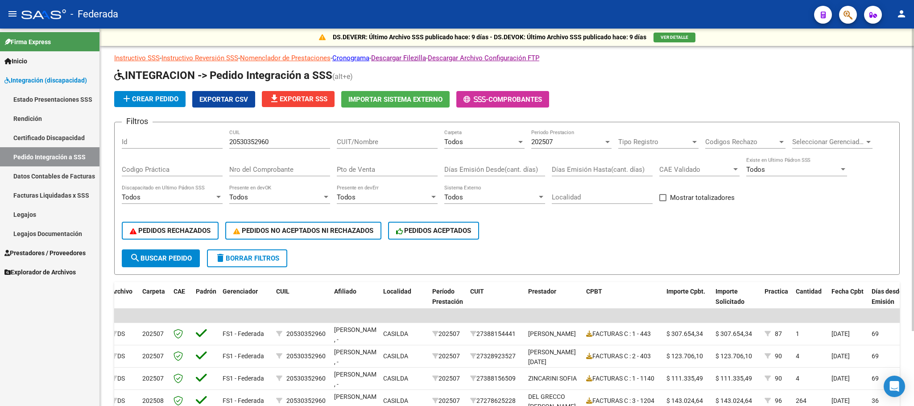
scroll to position [0, 0]
click at [250, 137] on div "20530352960 CUIL" at bounding box center [279, 139] width 101 height 19
click at [248, 150] on div "20530352960 CUIL" at bounding box center [279, 144] width 101 height 28
click at [248, 145] on input "20530352960" at bounding box center [279, 142] width 101 height 8
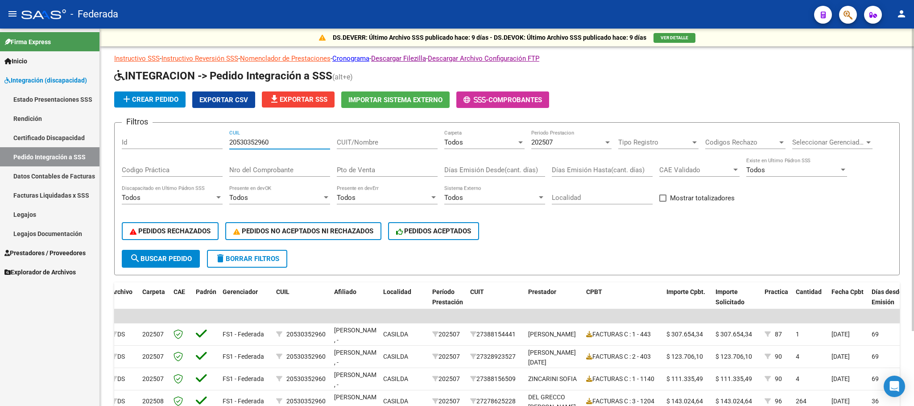
paste input "242756879"
click at [184, 260] on span "search Buscar Pedido" at bounding box center [161, 259] width 62 height 8
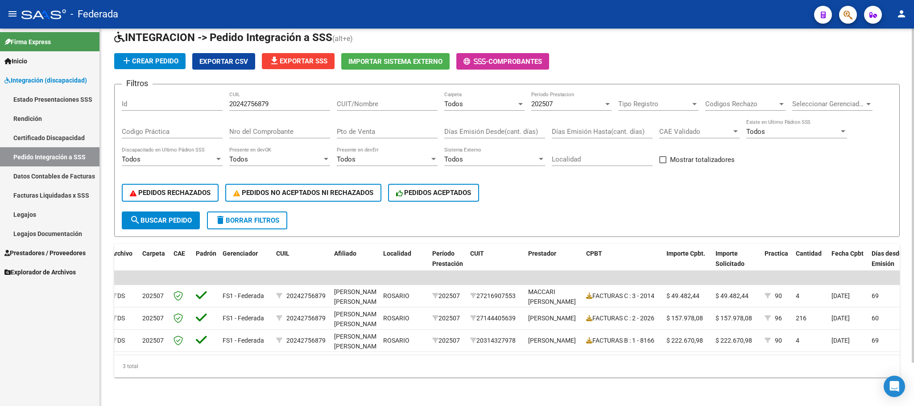
scroll to position [0, 1]
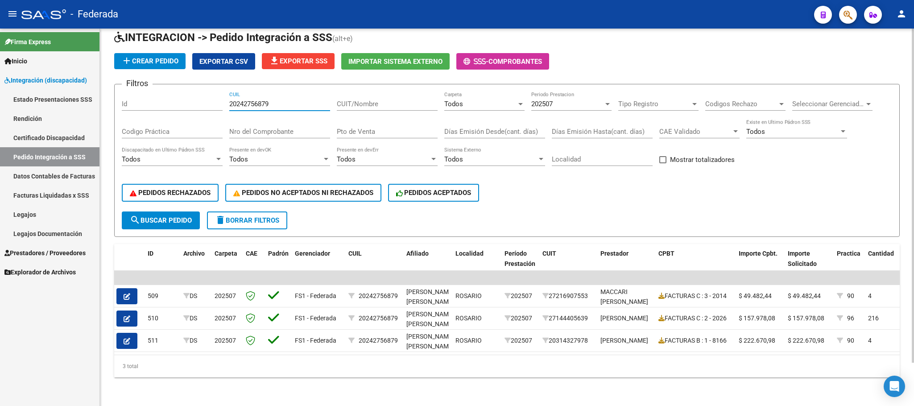
click at [256, 100] on input "20242756879" at bounding box center [279, 104] width 101 height 8
paste input "7539711844"
click at [164, 211] on button "search Buscar Pedido" at bounding box center [161, 220] width 78 height 18
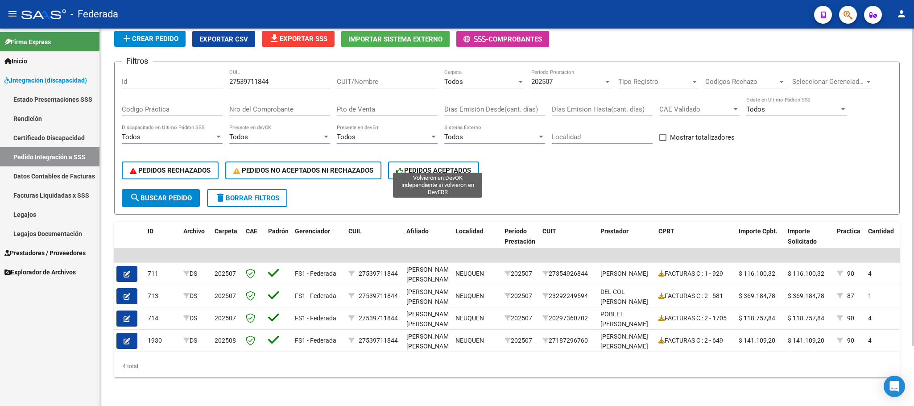
scroll to position [4, 0]
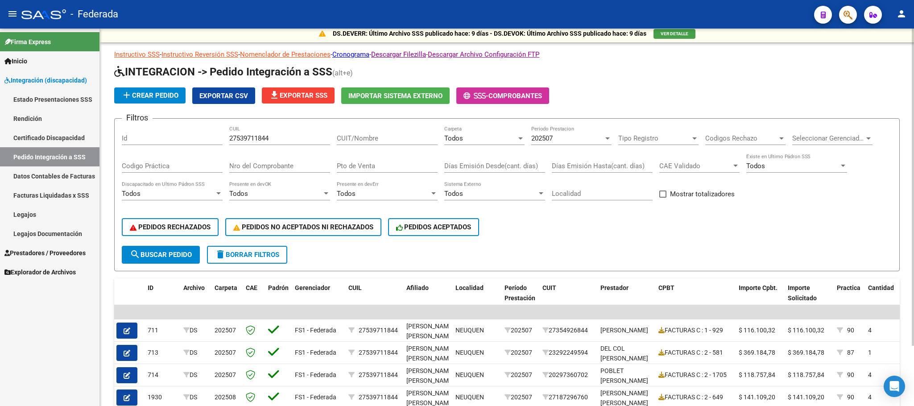
click at [580, 136] on div "202507" at bounding box center [567, 138] width 72 height 8
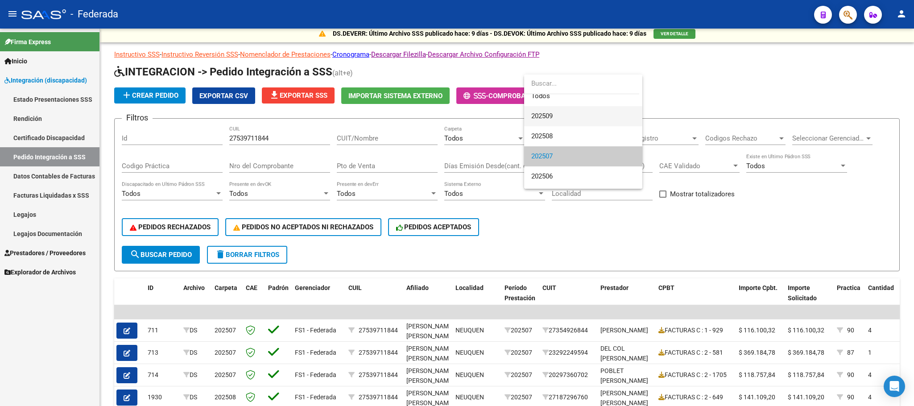
scroll to position [0, 0]
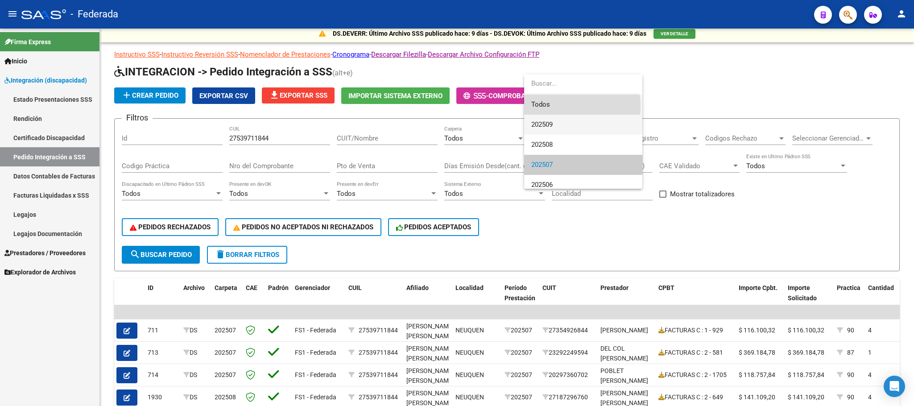
click at [556, 106] on span "Todos" at bounding box center [583, 105] width 104 height 20
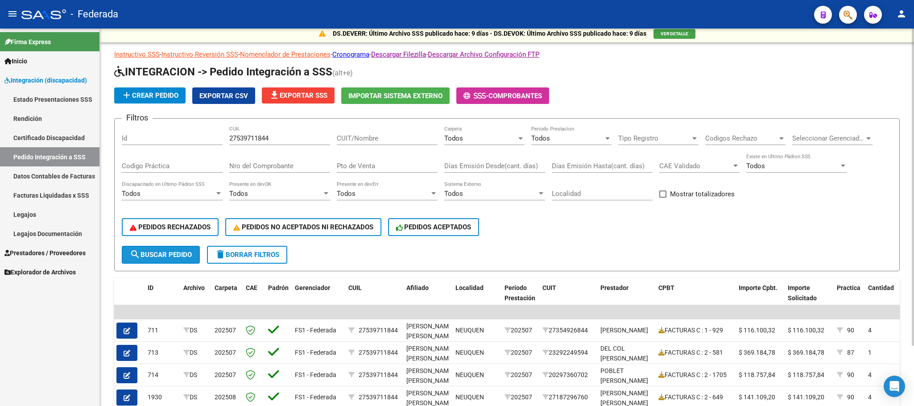
click at [185, 257] on span "search Buscar Pedido" at bounding box center [161, 255] width 62 height 8
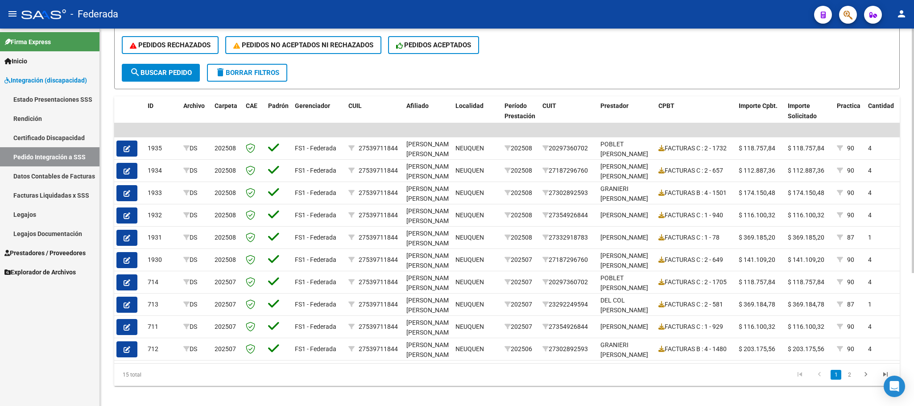
scroll to position [205, 0]
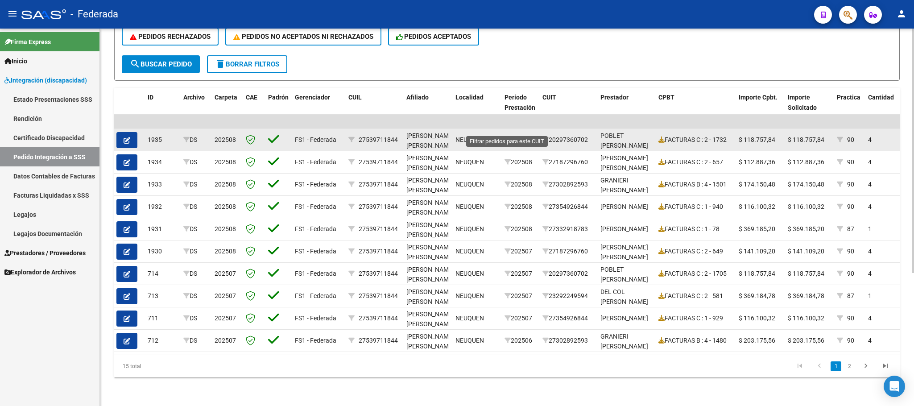
click at [507, 137] on icon at bounding box center [508, 140] width 6 height 6
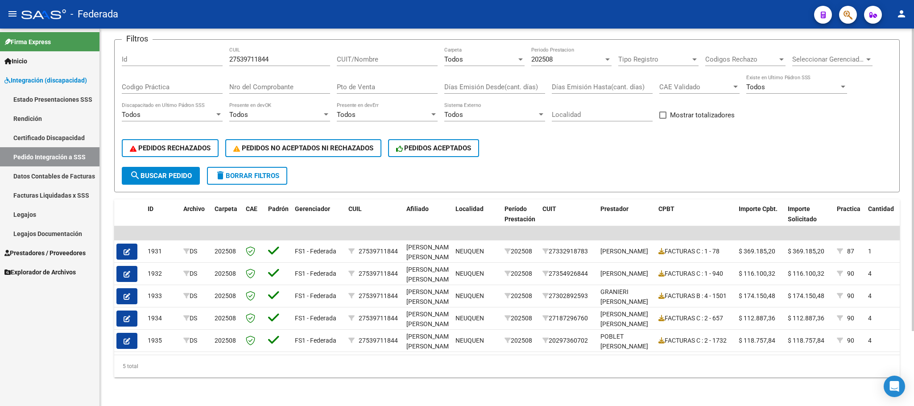
scroll to position [27, 0]
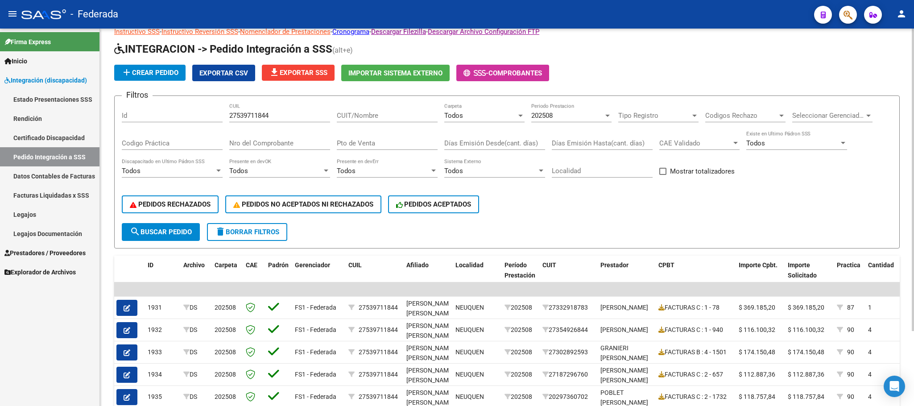
click at [256, 117] on input "27539711844" at bounding box center [279, 116] width 101 height 8
paste input "0565068769"
click at [187, 230] on span "search Buscar Pedido" at bounding box center [161, 232] width 62 height 8
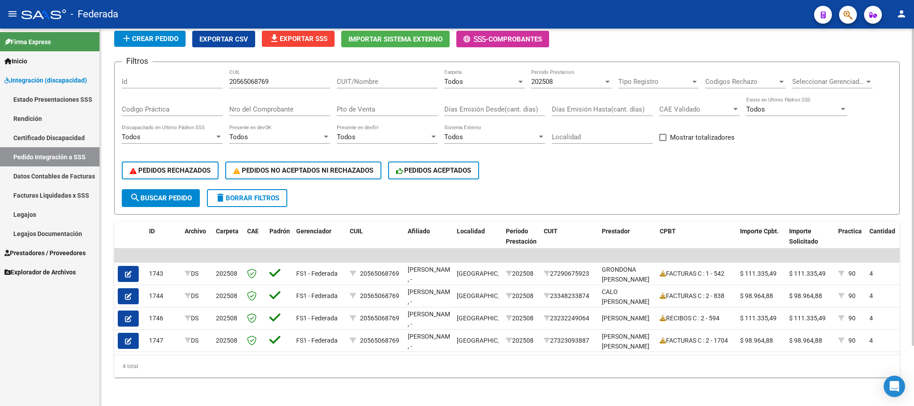
scroll to position [4, 0]
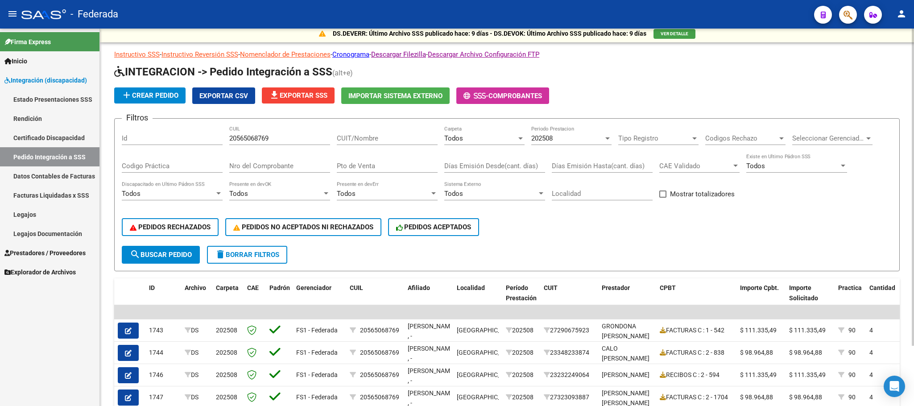
click at [264, 138] on input "20565068769" at bounding box center [279, 138] width 101 height 8
paste input "8495463"
type input "20568495463"
click at [540, 148] on div "202508 Periodo Prestacion" at bounding box center [571, 140] width 80 height 28
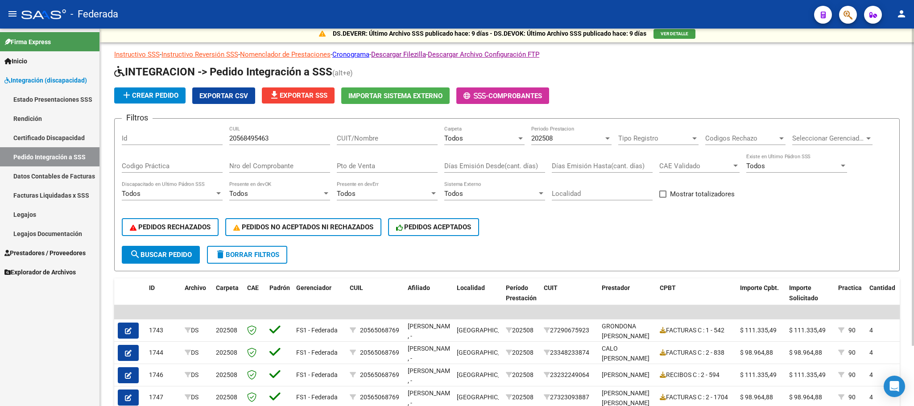
click at [542, 135] on span "202508" at bounding box center [541, 138] width 21 height 8
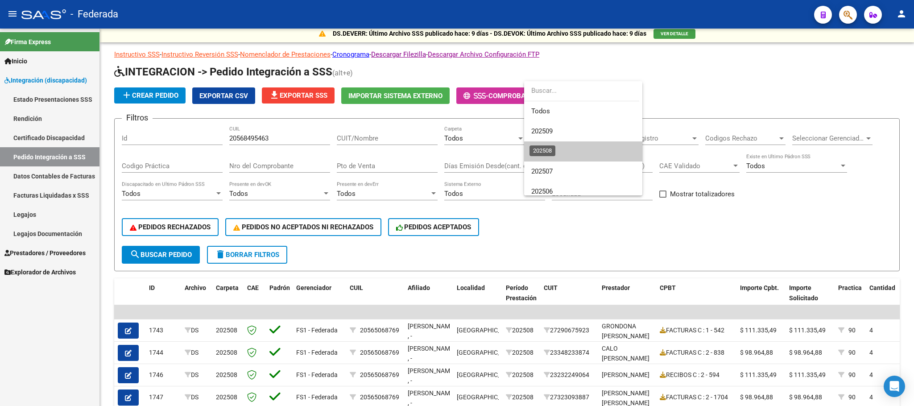
scroll to position [13, 0]
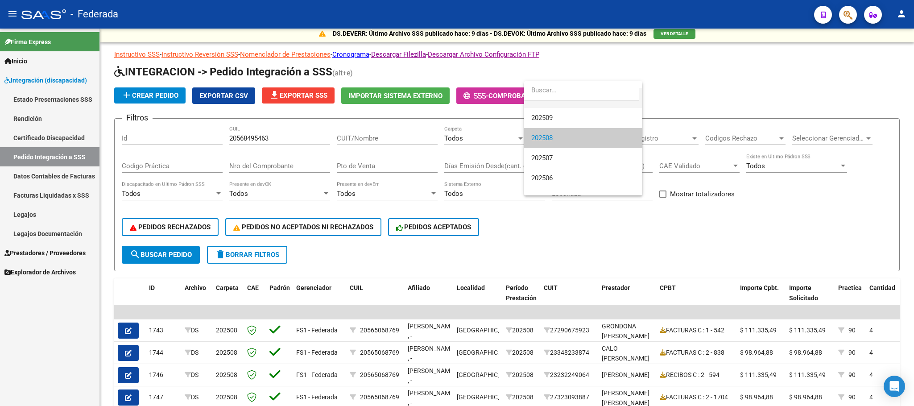
click at [545, 104] on span "Todos" at bounding box center [583, 98] width 104 height 20
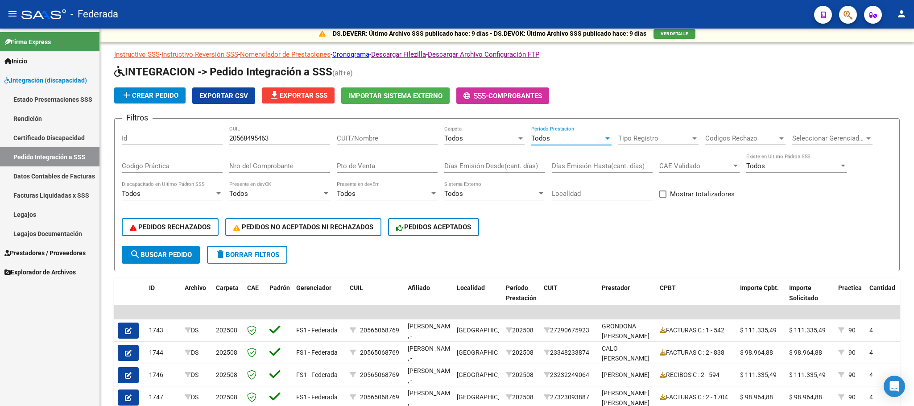
scroll to position [0, 0]
click at [161, 252] on span "search Buscar Pedido" at bounding box center [161, 255] width 62 height 8
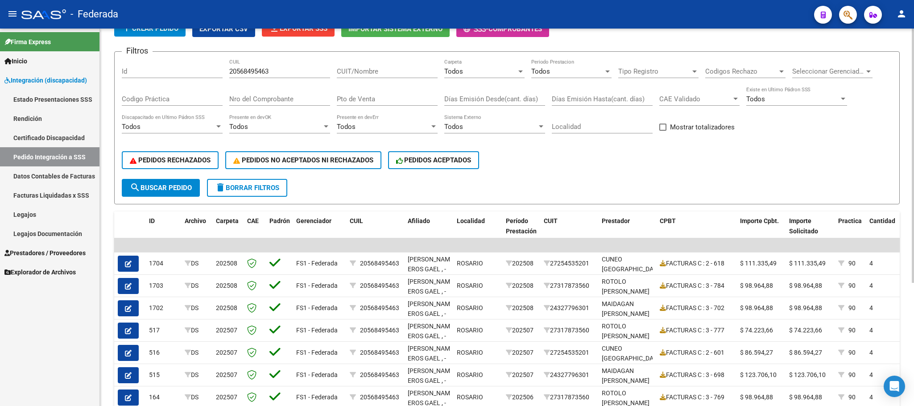
scroll to position [138, 0]
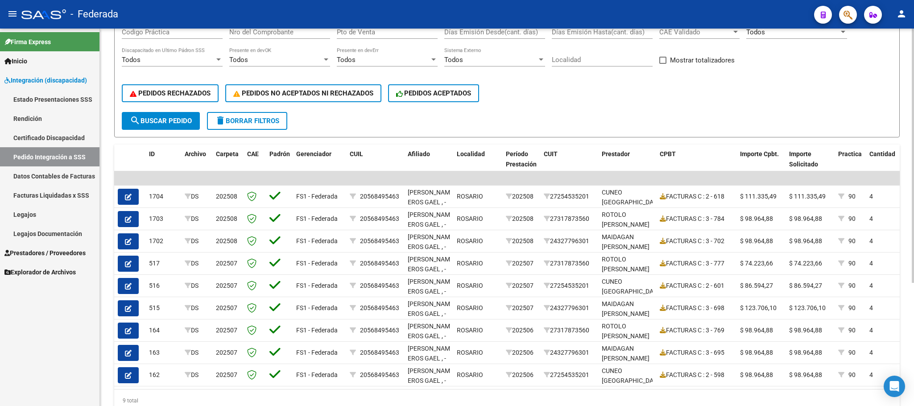
click at [243, 117] on span "delete Borrar Filtros" at bounding box center [247, 121] width 64 height 8
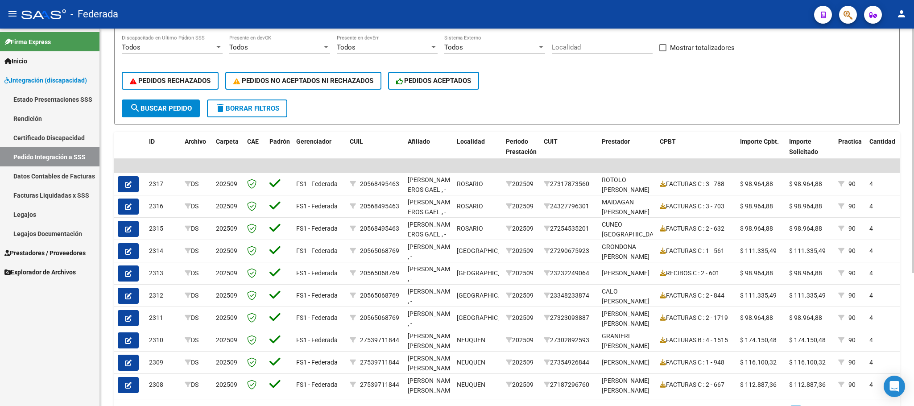
scroll to position [71, 0]
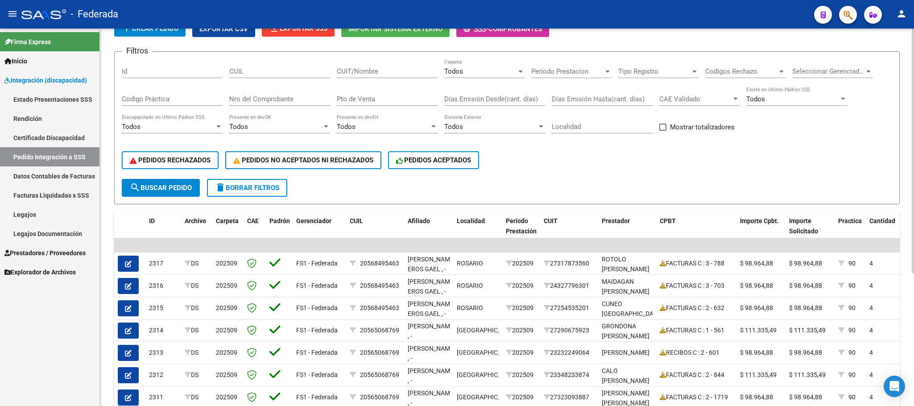
click at [291, 71] on input "CUIL" at bounding box center [279, 71] width 101 height 8
paste input "27488728569"
click at [165, 185] on span "search Buscar Pedido" at bounding box center [161, 188] width 62 height 8
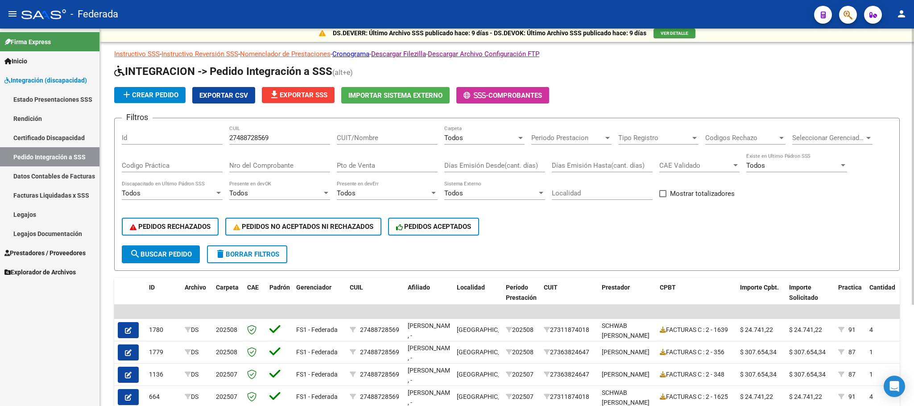
scroll to position [4, 0]
click at [251, 135] on input "27488728569" at bounding box center [279, 138] width 101 height 8
paste input "0556541400"
click at [173, 253] on span "search Buscar Pedido" at bounding box center [161, 255] width 62 height 8
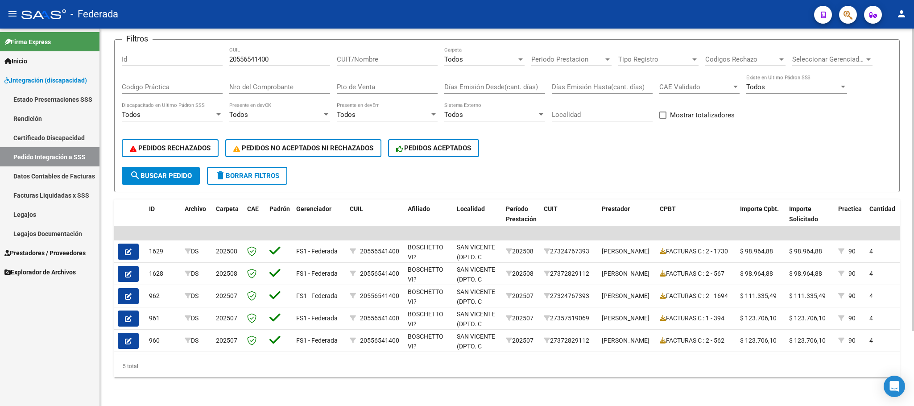
scroll to position [27, 0]
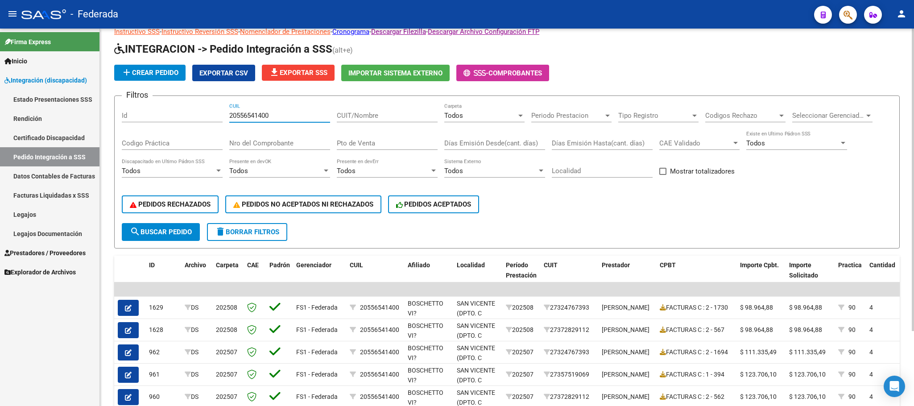
click at [256, 114] on input "20556541400" at bounding box center [279, 116] width 101 height 8
paste input "3590672"
click at [182, 240] on button "search Buscar Pedido" at bounding box center [161, 232] width 78 height 18
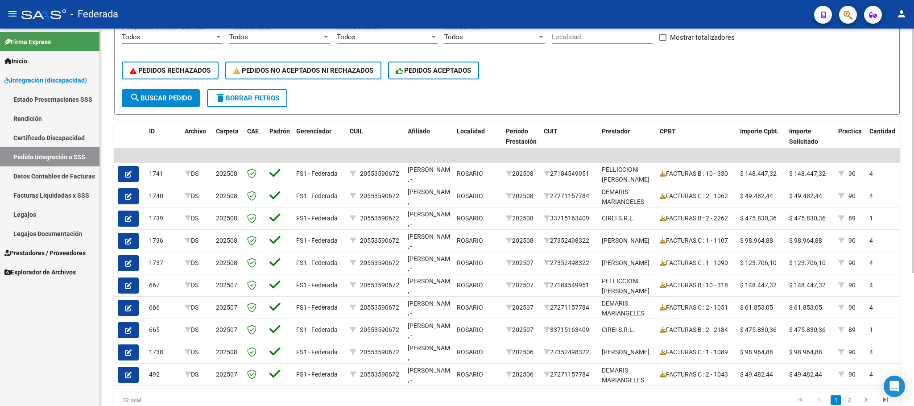
scroll to position [205, 0]
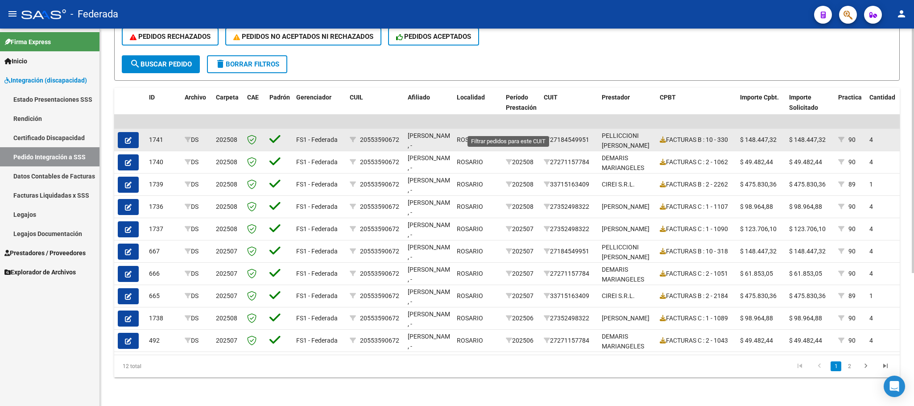
click at [508, 137] on icon at bounding box center [509, 140] width 6 height 6
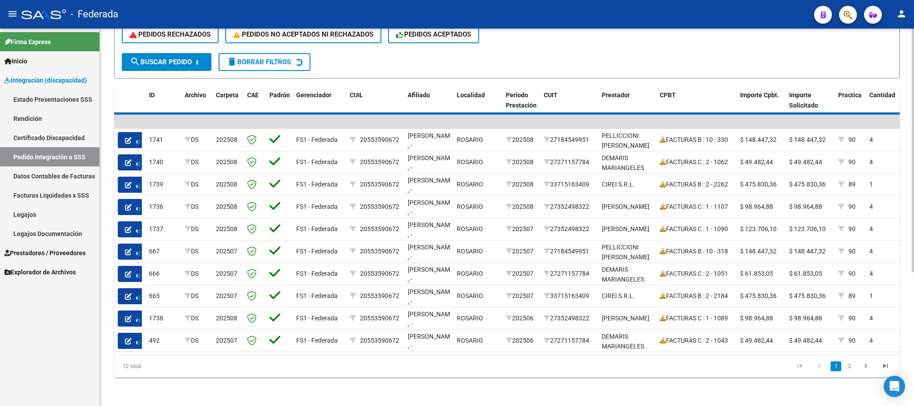
scroll to position [71, 0]
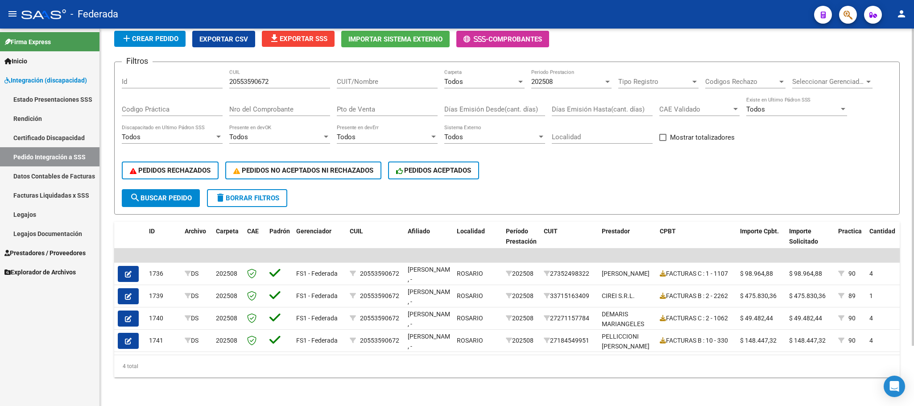
click at [254, 75] on div "20553590672 CUIL" at bounding box center [279, 78] width 101 height 19
paste input "20583258001"
click at [292, 78] on input "2055359067220583258001" at bounding box center [279, 82] width 101 height 8
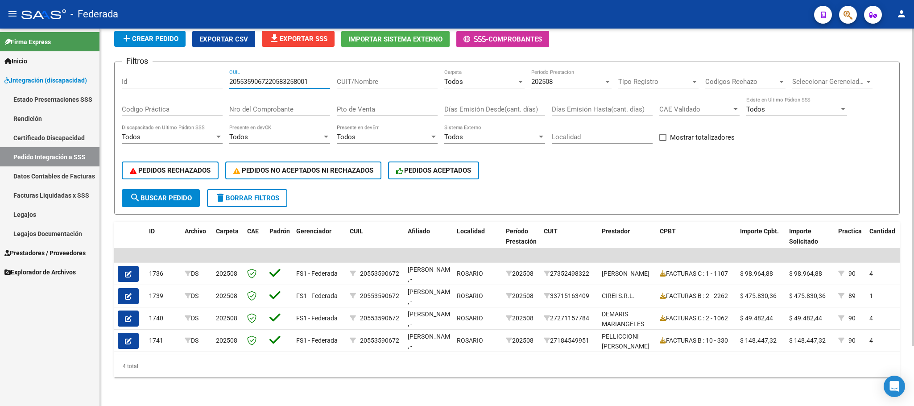
paste input "number"
click at [565, 78] on div "202508" at bounding box center [567, 82] width 72 height 8
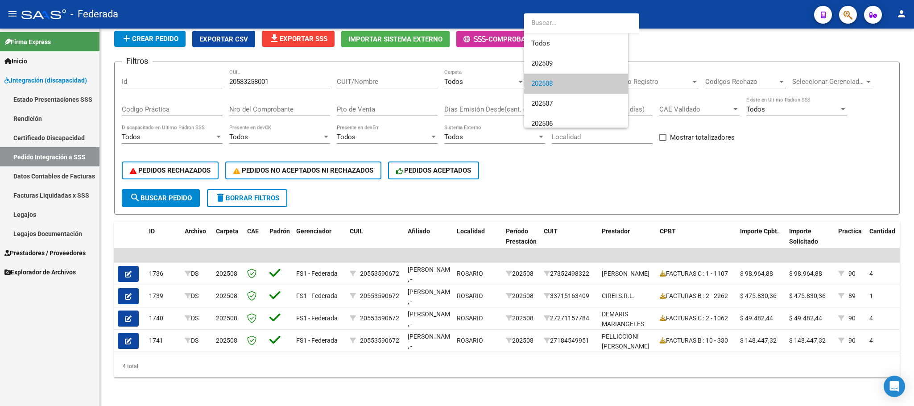
scroll to position [13, 0]
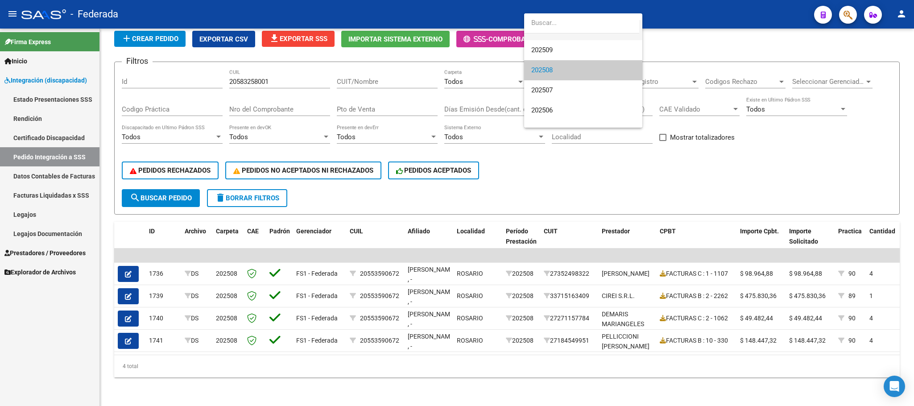
click at [548, 35] on span "Todos" at bounding box center [583, 30] width 104 height 20
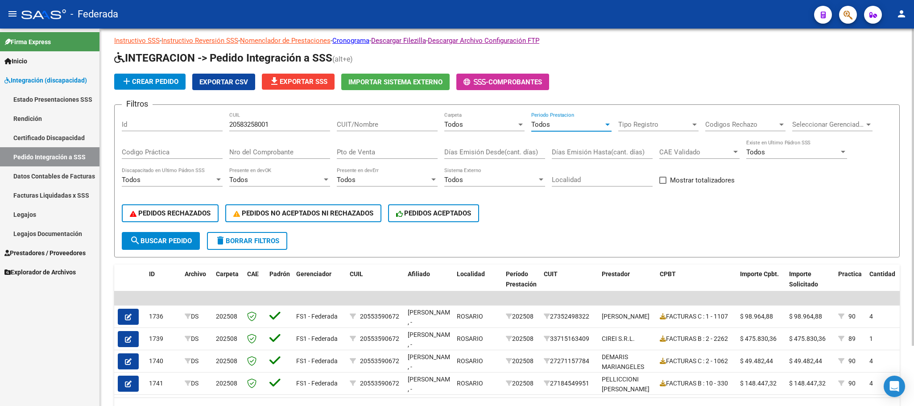
scroll to position [0, 0]
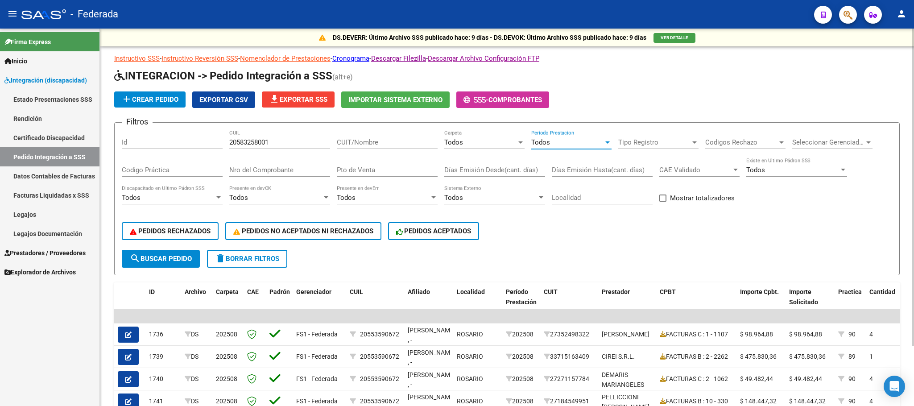
click at [248, 146] on input "20583258001" at bounding box center [279, 142] width 101 height 8
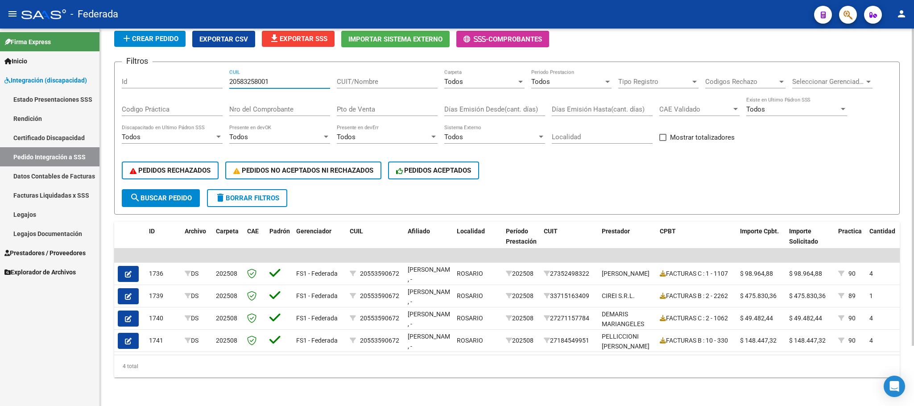
click at [191, 194] on span "search Buscar Pedido" at bounding box center [161, 198] width 62 height 8
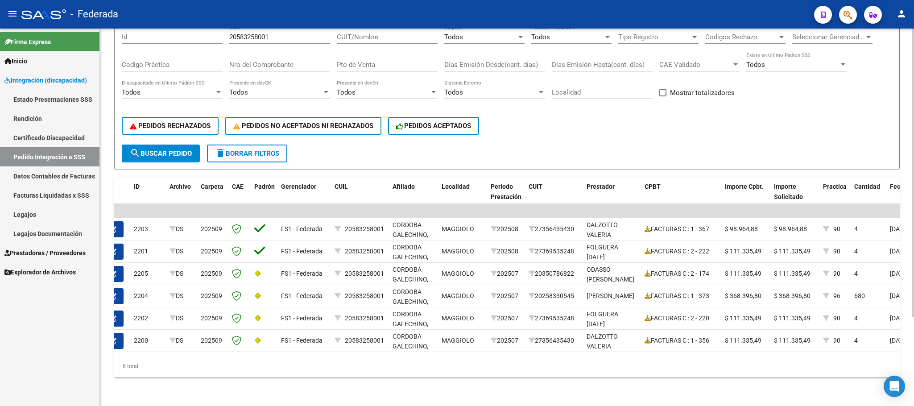
scroll to position [0, 18]
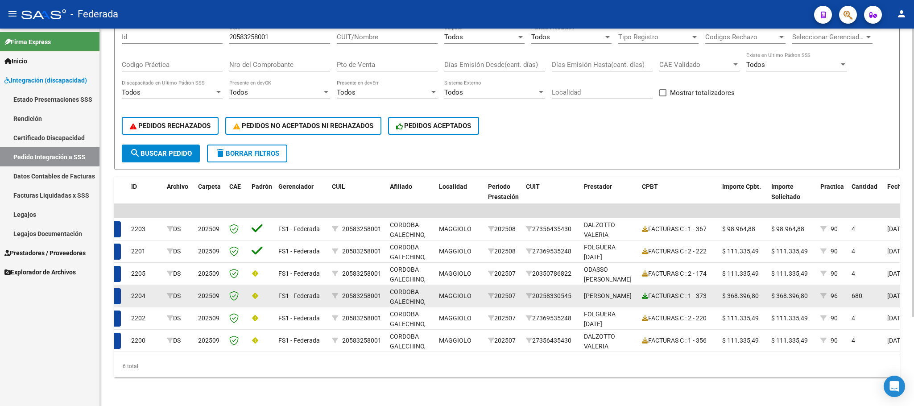
click at [642, 293] on icon at bounding box center [645, 296] width 6 height 6
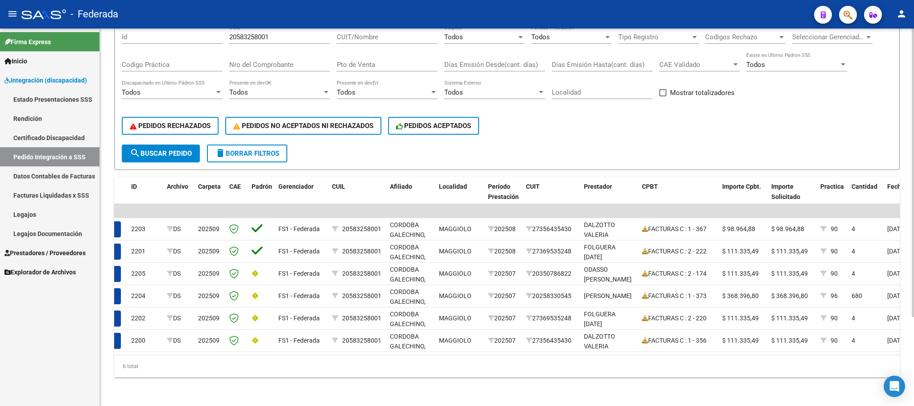
click at [194, 145] on button "search Buscar Pedido" at bounding box center [161, 154] width 78 height 18
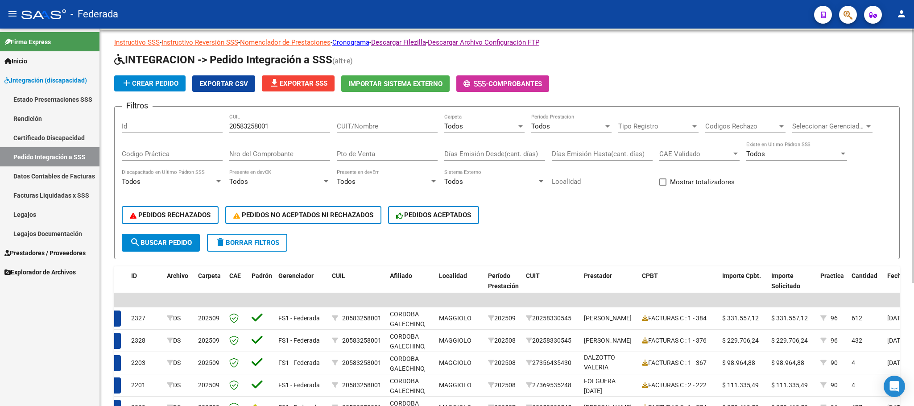
scroll to position [0, 0]
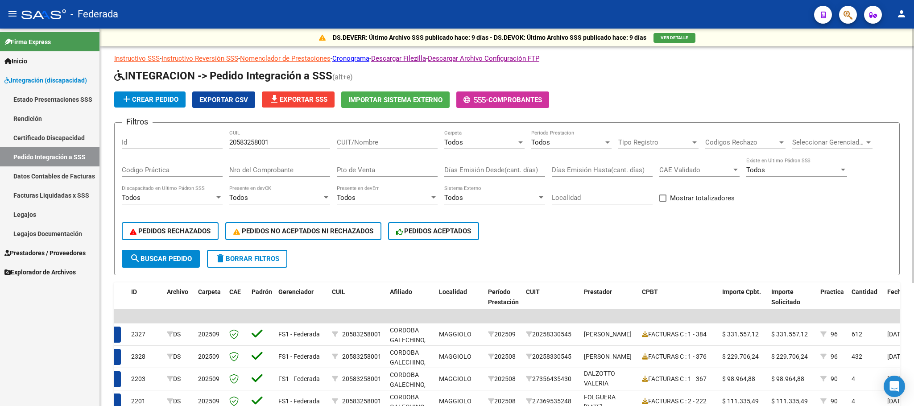
click at [251, 143] on input "20583258001" at bounding box center [279, 142] width 101 height 8
paste input "57119060"
click at [182, 256] on span "search Buscar Pedido" at bounding box center [161, 259] width 62 height 8
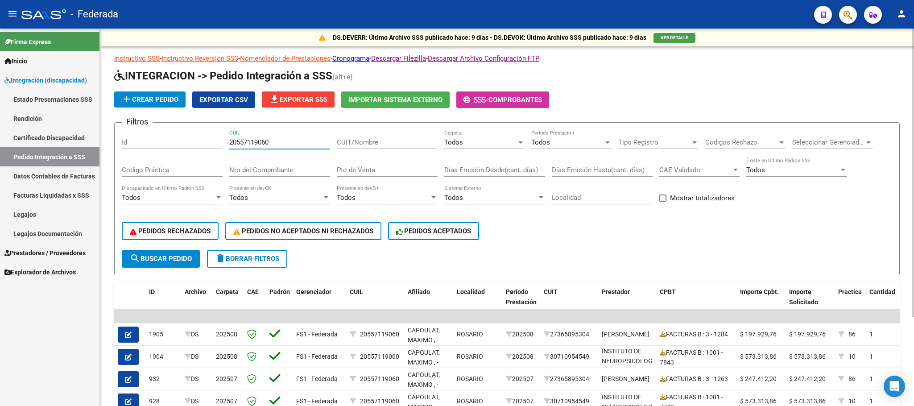
click at [248, 138] on input "20557119060" at bounding box center [279, 142] width 101 height 8
paste input "678412"
click at [179, 253] on button "search Buscar Pedido" at bounding box center [161, 259] width 78 height 18
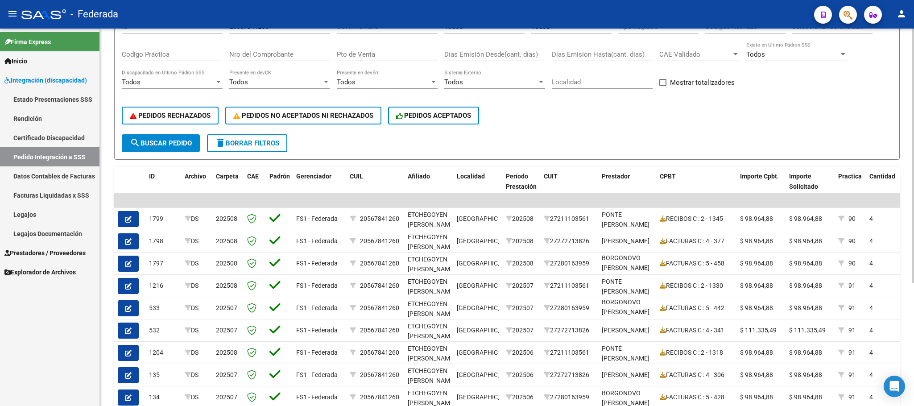
scroll to position [49, 0]
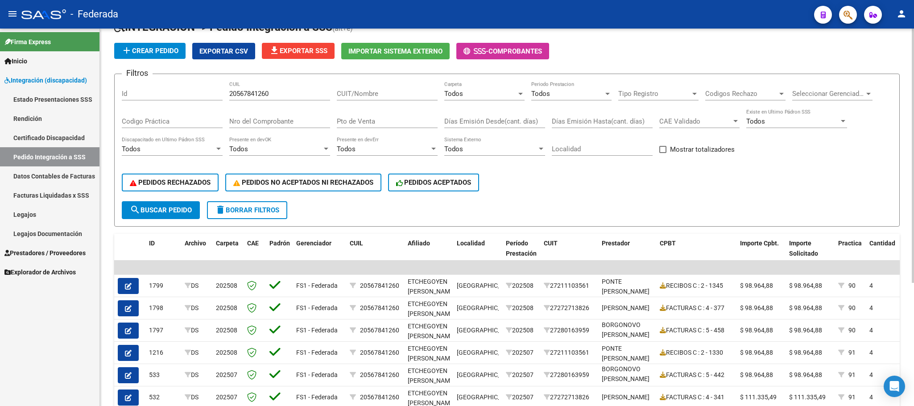
click at [253, 93] on input "20567841260" at bounding box center [279, 94] width 101 height 8
paste input "7554639106"
click at [182, 209] on span "search Buscar Pedido" at bounding box center [161, 210] width 62 height 8
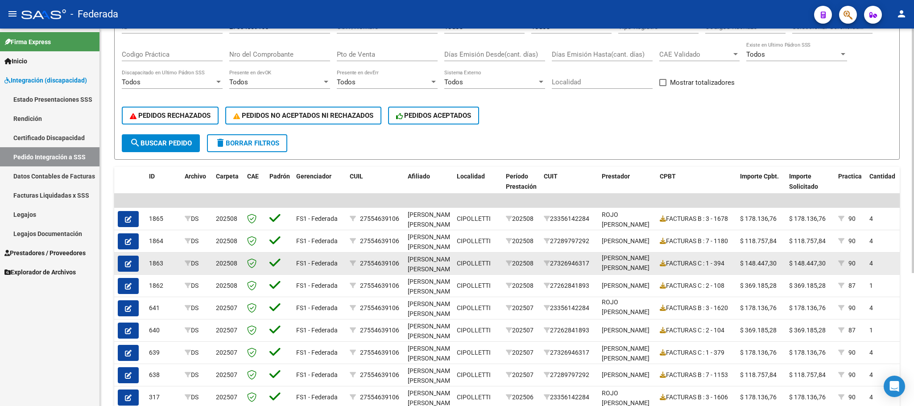
scroll to position [182, 0]
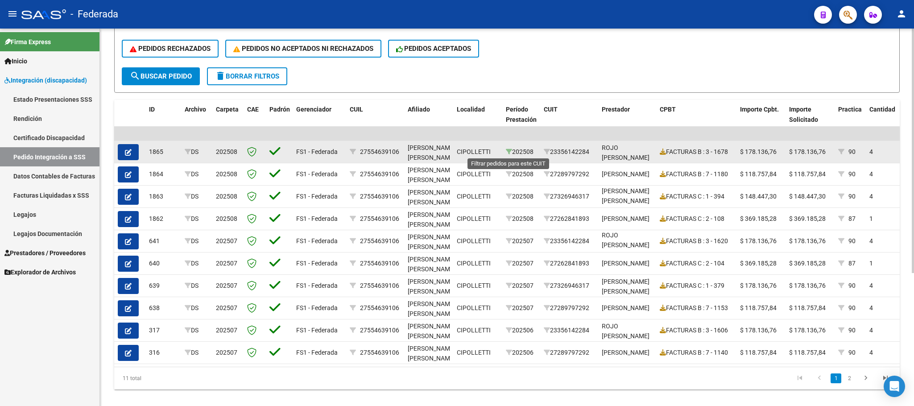
click at [508, 150] on icon at bounding box center [509, 152] width 6 height 6
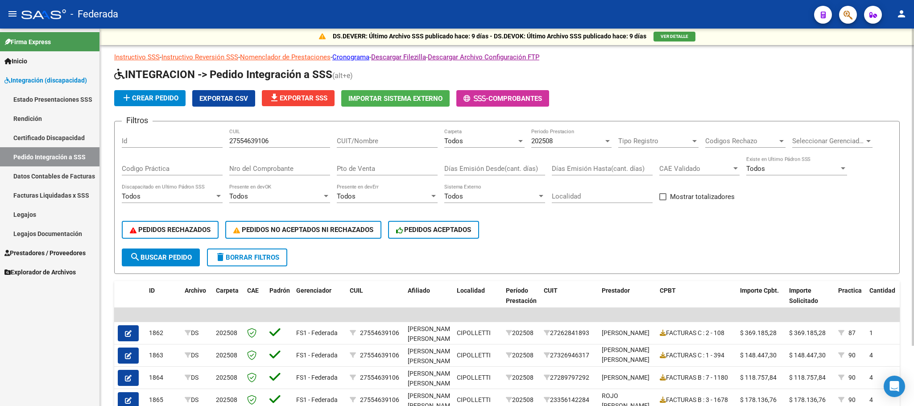
scroll to position [0, 0]
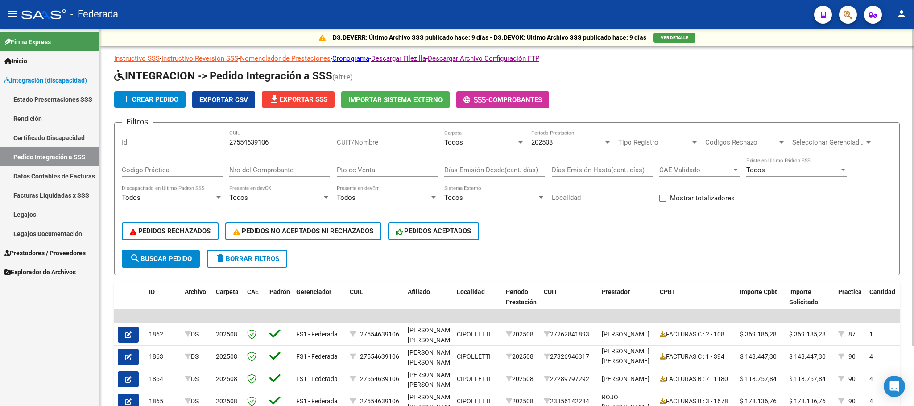
click at [234, 140] on input "27554639106" at bounding box center [279, 142] width 101 height 8
paste input "479149734"
click at [178, 256] on span "search Buscar Pedido" at bounding box center [161, 259] width 62 height 8
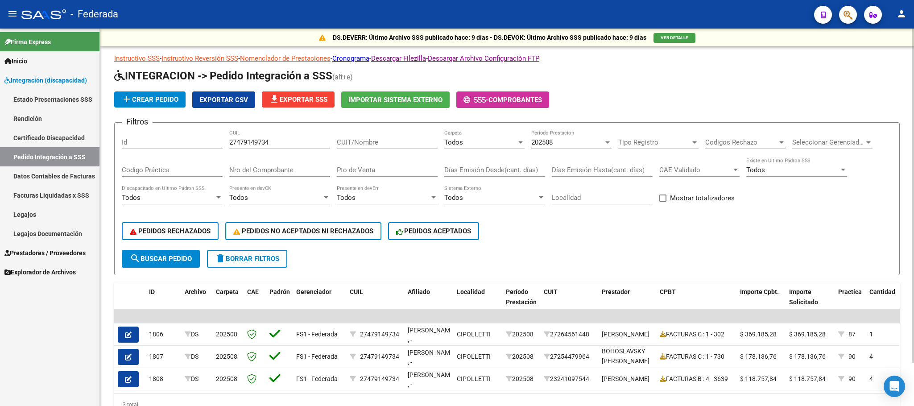
scroll to position [49, 0]
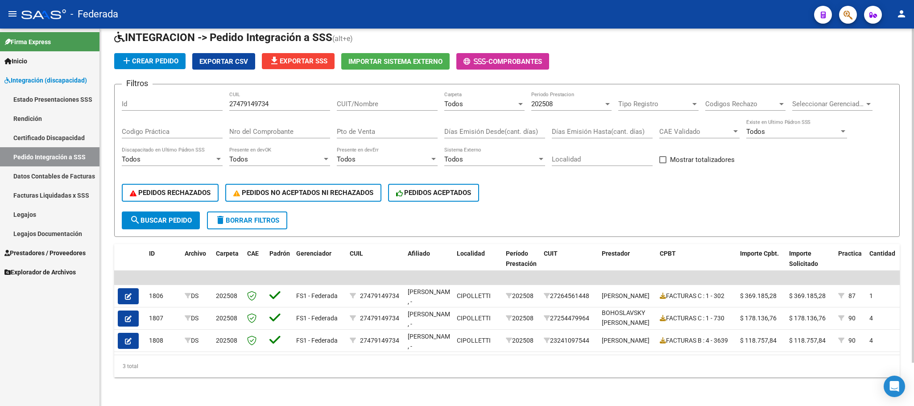
click at [250, 100] on input "27479149734" at bounding box center [279, 104] width 101 height 8
paste input "542919537"
click at [169, 216] on span "search Buscar Pedido" at bounding box center [161, 220] width 62 height 8
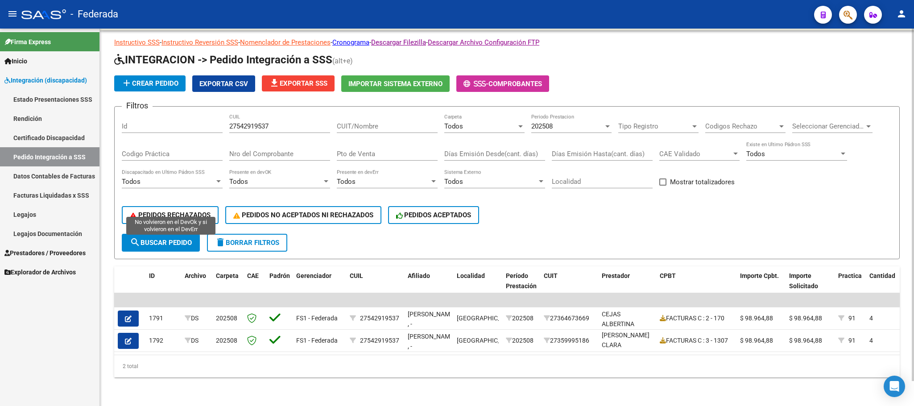
scroll to position [27, 0]
click at [538, 122] on span "202508" at bounding box center [541, 126] width 21 height 8
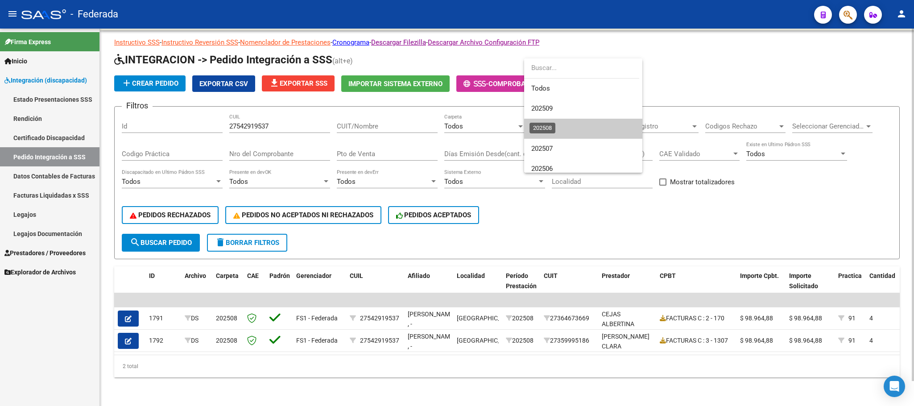
scroll to position [13, 0]
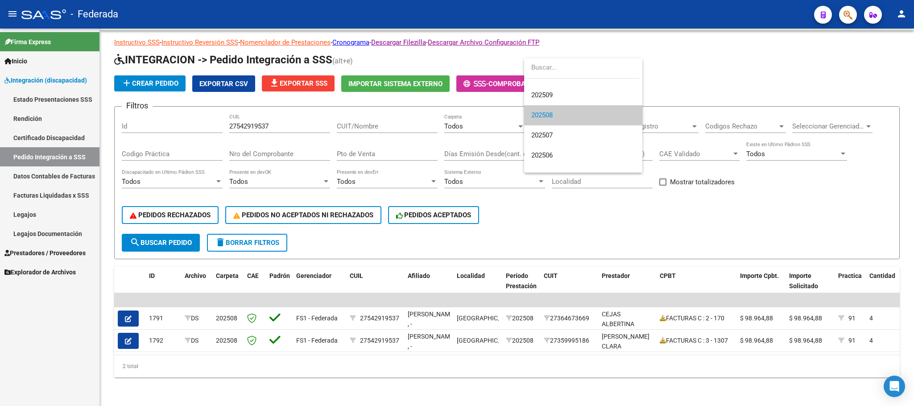
click at [543, 74] on input "dropdown search" at bounding box center [581, 68] width 115 height 20
click at [545, 80] on span "Todos" at bounding box center [583, 75] width 104 height 20
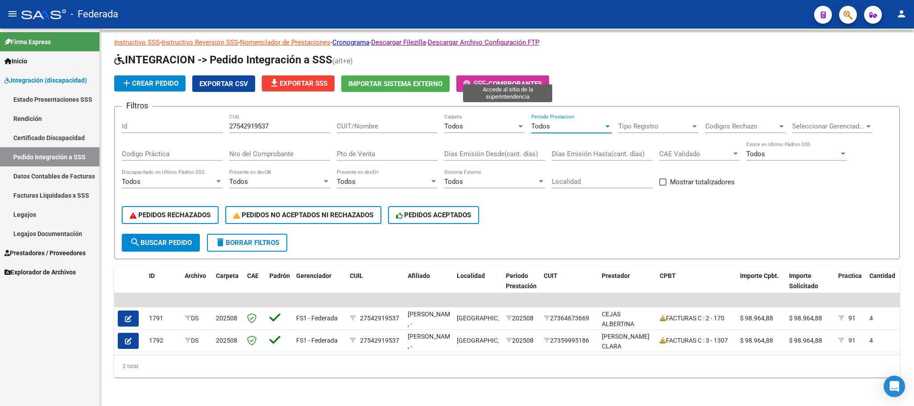
scroll to position [0, 0]
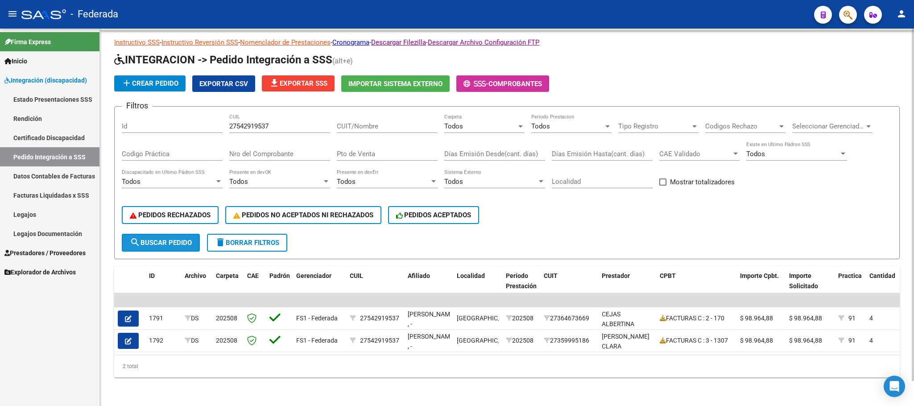
click at [183, 239] on span "search Buscar Pedido" at bounding box center [161, 243] width 62 height 8
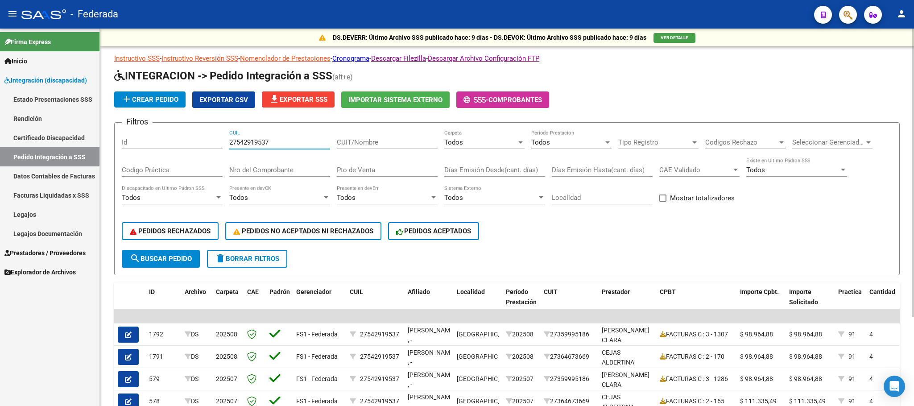
click at [261, 138] on input "27542919537" at bounding box center [279, 142] width 101 height 8
paste input "0574530661"
click at [189, 259] on span "search Buscar Pedido" at bounding box center [161, 259] width 62 height 8
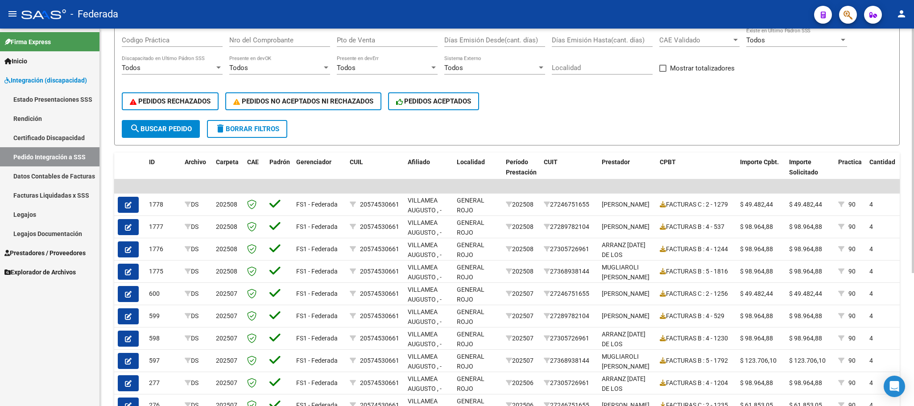
scroll to position [134, 0]
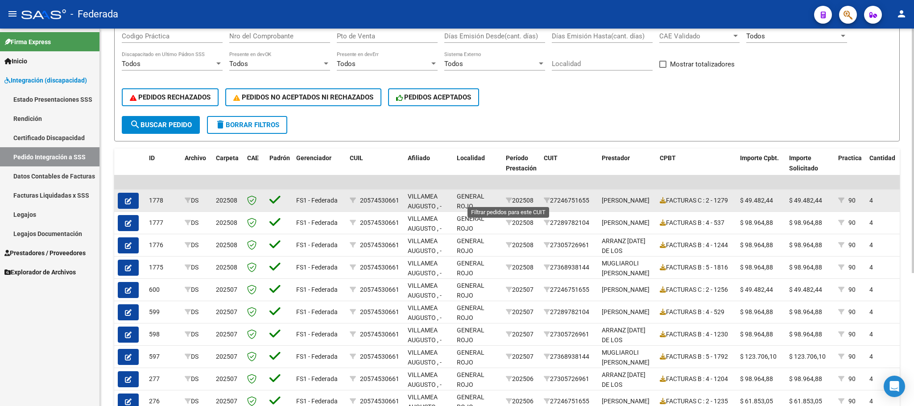
click at [505, 201] on datatable-body-cell "202508" at bounding box center [521, 201] width 38 height 22
click at [507, 200] on icon at bounding box center [509, 200] width 6 height 6
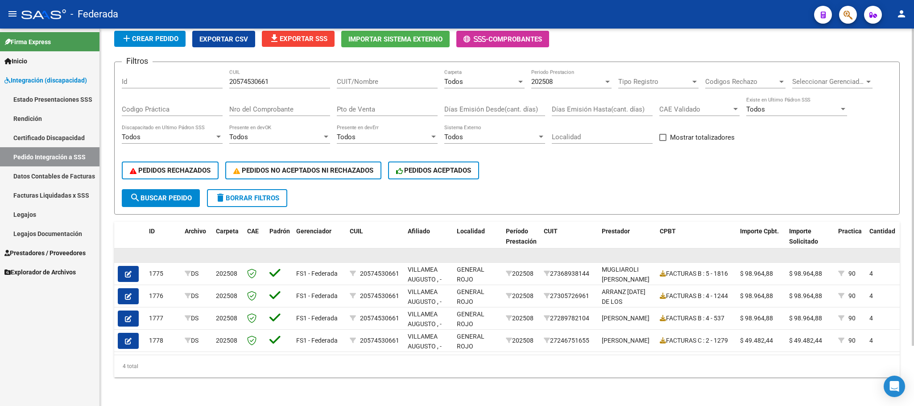
scroll to position [71, 0]
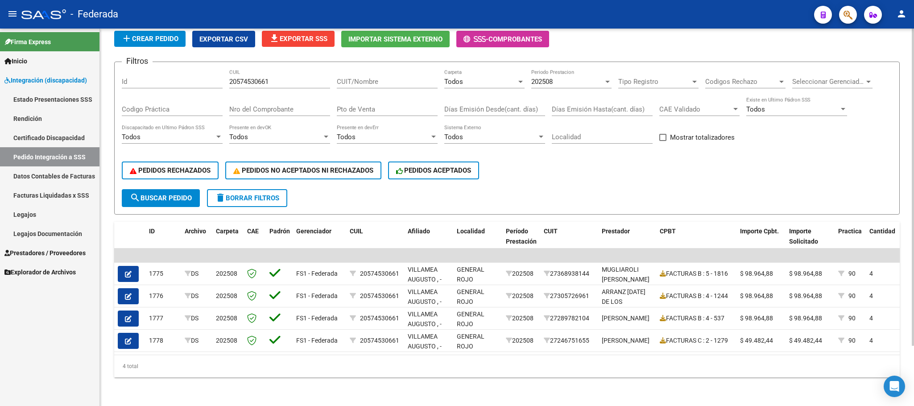
click at [253, 78] on input "20574530661" at bounding box center [279, 82] width 101 height 8
paste input "7565682259"
type input "27565682259"
click at [573, 78] on div "202508" at bounding box center [567, 82] width 72 height 8
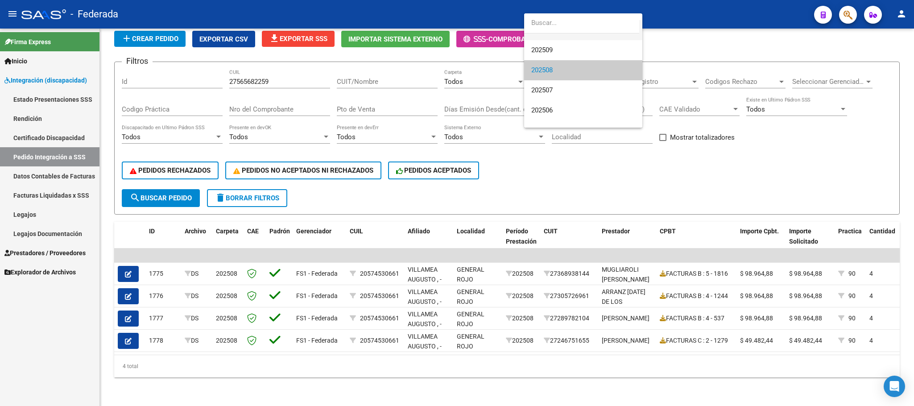
scroll to position [0, 0]
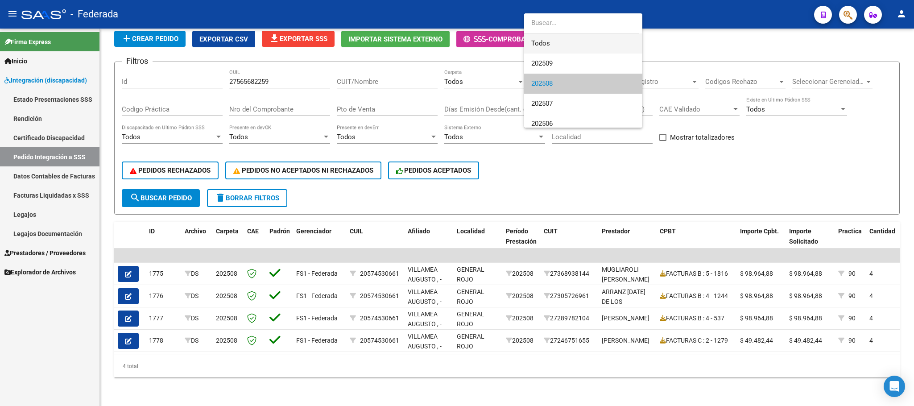
click at [554, 45] on span "Todos" at bounding box center [583, 43] width 104 height 20
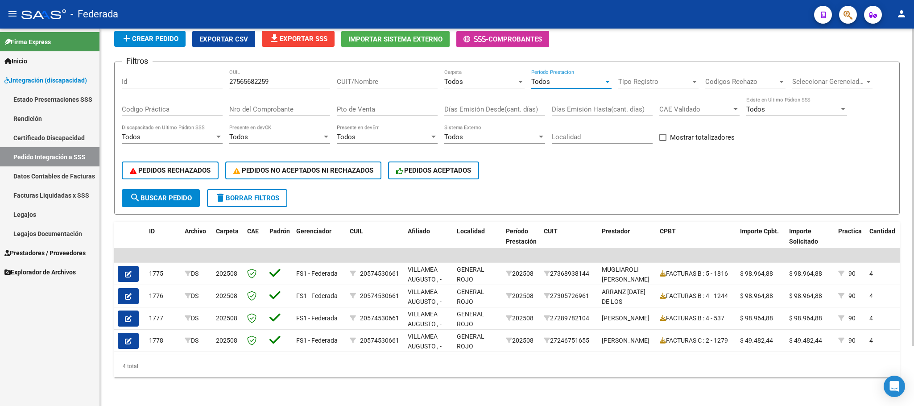
click at [190, 194] on span "search Buscar Pedido" at bounding box center [161, 198] width 62 height 8
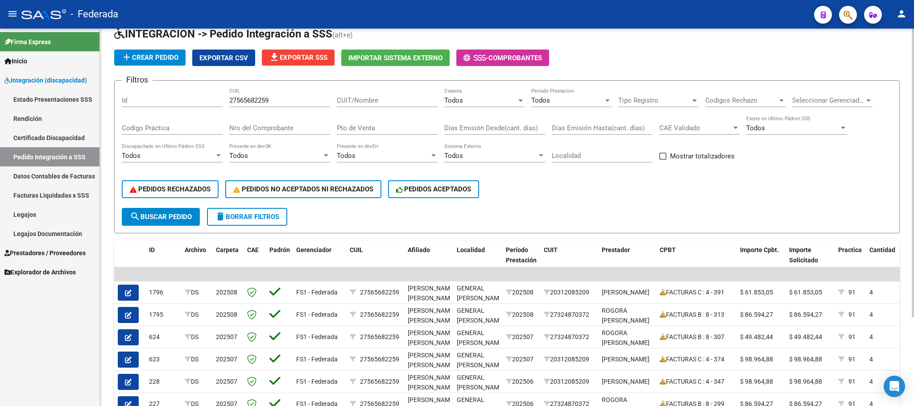
scroll to position [4, 0]
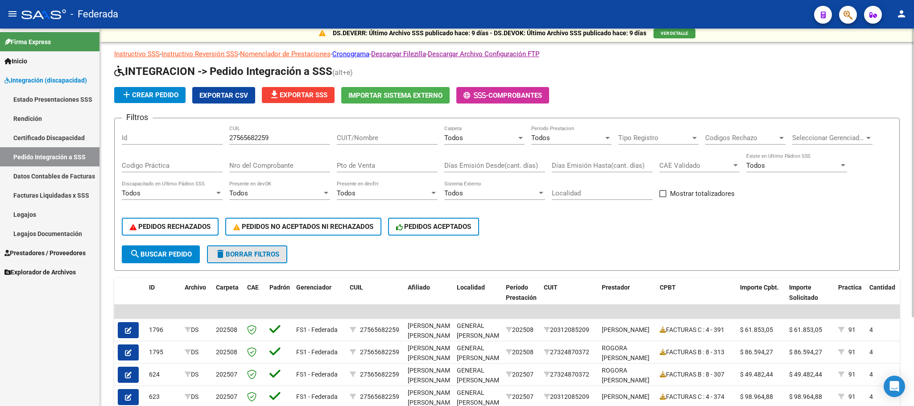
click at [254, 256] on span "delete Borrar Filtros" at bounding box center [247, 254] width 64 height 8
click at [667, 190] on label "Mostrar totalizadores" at bounding box center [696, 193] width 75 height 11
click at [663, 197] on input "Mostrar totalizadores" at bounding box center [663, 197] width 0 height 0
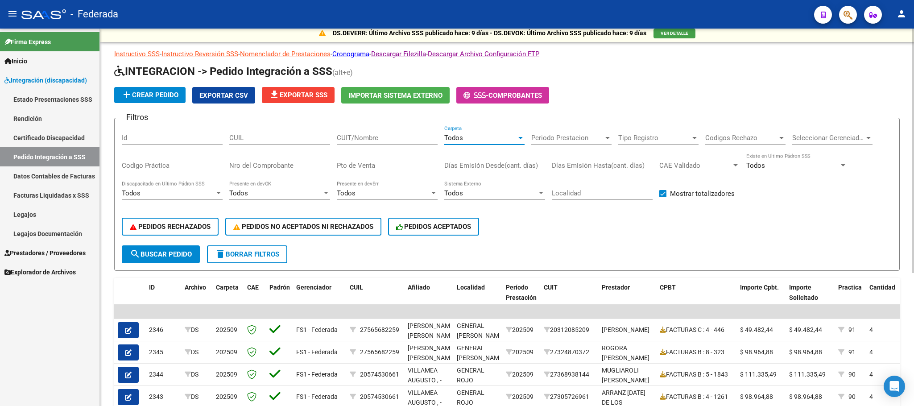
click at [469, 140] on div "Todos" at bounding box center [480, 138] width 72 height 8
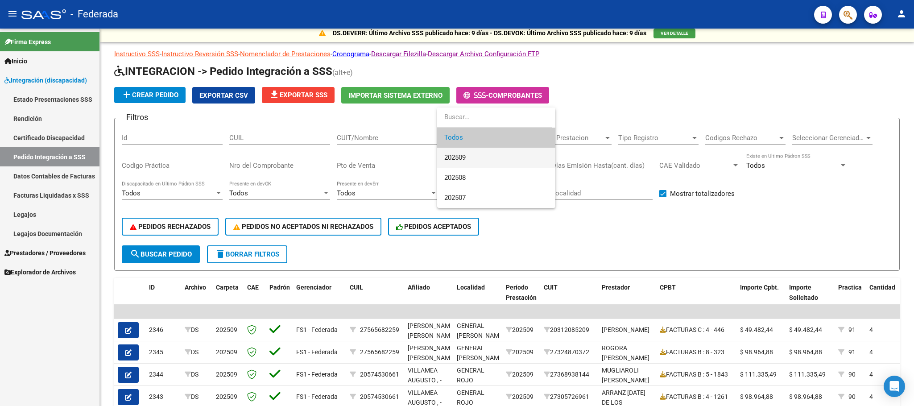
click at [460, 161] on span "202509" at bounding box center [454, 157] width 21 height 8
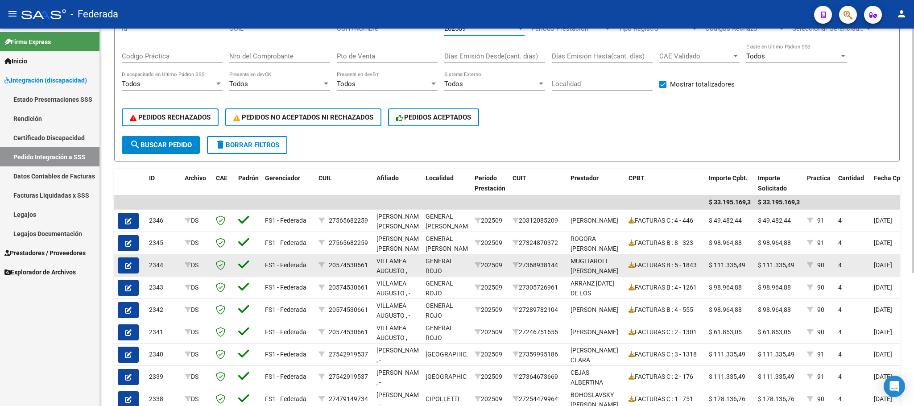
scroll to position [71, 0]
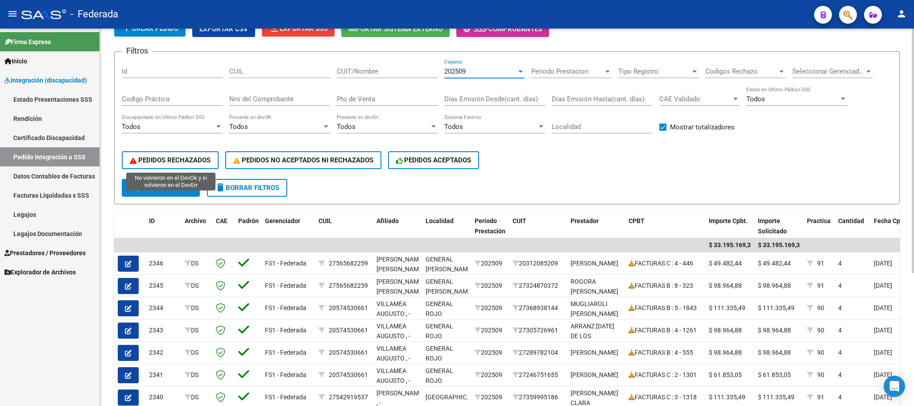
click at [178, 162] on span "PEDIDOS RECHAZADOS" at bounding box center [170, 160] width 81 height 8
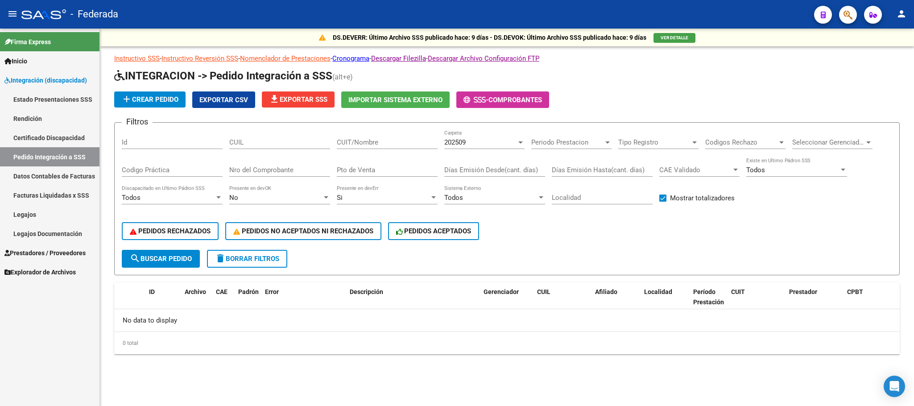
scroll to position [0, 0]
click at [229, 260] on span "delete Borrar Filtros" at bounding box center [247, 259] width 64 height 8
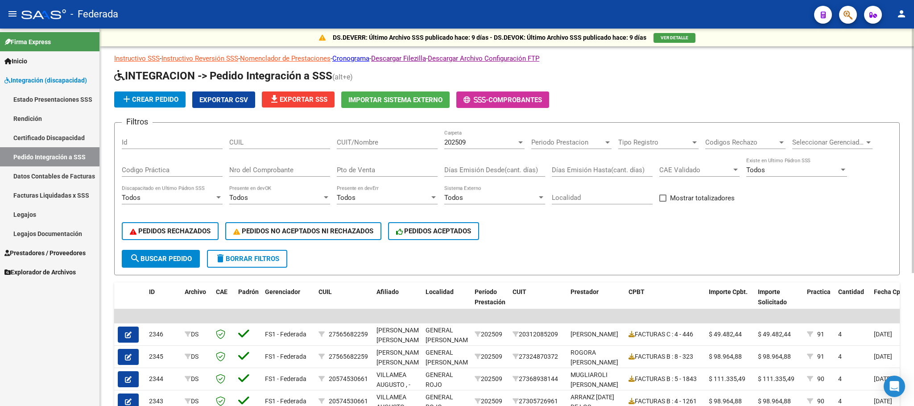
click at [614, 203] on div "Localidad" at bounding box center [602, 194] width 101 height 19
click at [612, 201] on input "Localidad" at bounding box center [602, 198] width 101 height 8
click at [554, 226] on div "PEDIDOS RECHAZADOS PEDIDOS NO ACEPTADOS NI RECHAZADOS PEDIDOS ACEPTADOS" at bounding box center [507, 230] width 771 height 37
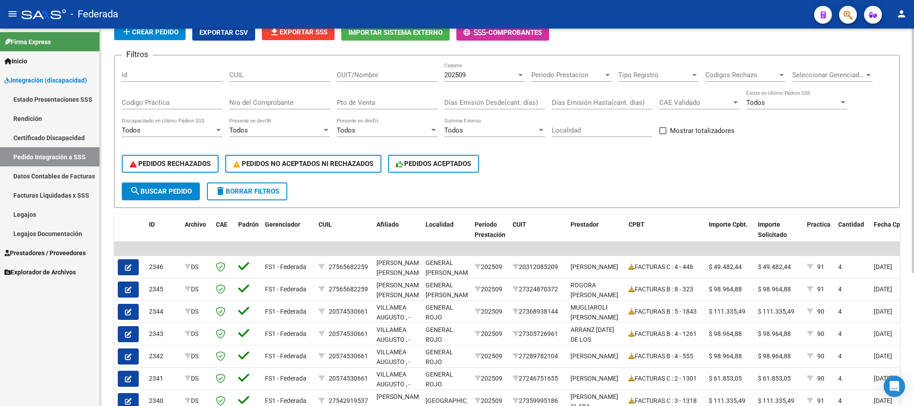
scroll to position [67, 0]
click at [663, 130] on span at bounding box center [662, 131] width 7 height 7
click at [663, 135] on input "Mostrar totalizadores" at bounding box center [663, 135] width 0 height 0
checkbox input "true"
click at [186, 188] on span "search Buscar Pedido" at bounding box center [161, 192] width 62 height 8
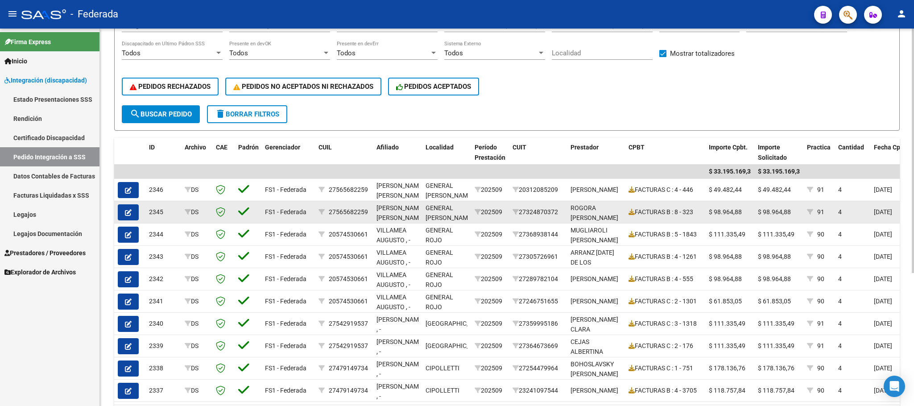
scroll to position [71, 0]
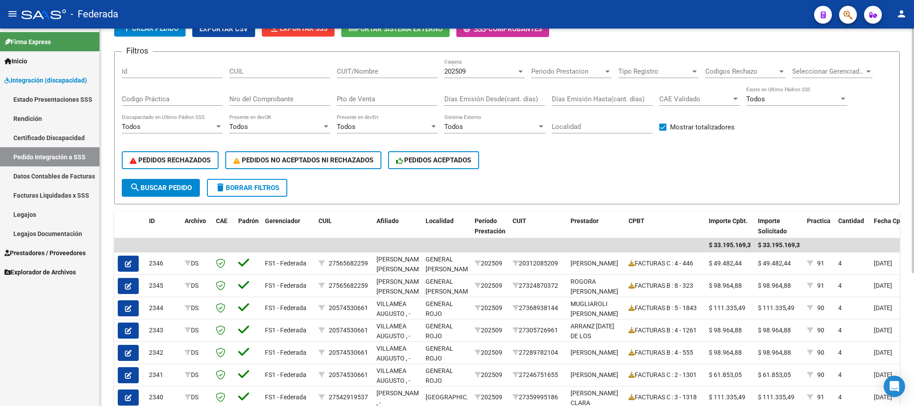
click at [294, 72] on input "CUIL" at bounding box center [279, 71] width 101 height 8
paste input "27558155715"
click at [181, 184] on span "search Buscar Pedido" at bounding box center [161, 188] width 62 height 8
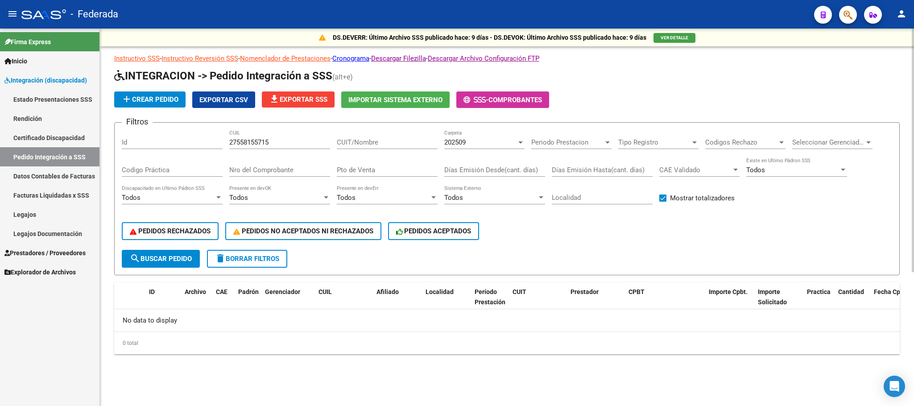
scroll to position [0, 0]
click at [488, 142] on div "202509" at bounding box center [480, 142] width 72 height 8
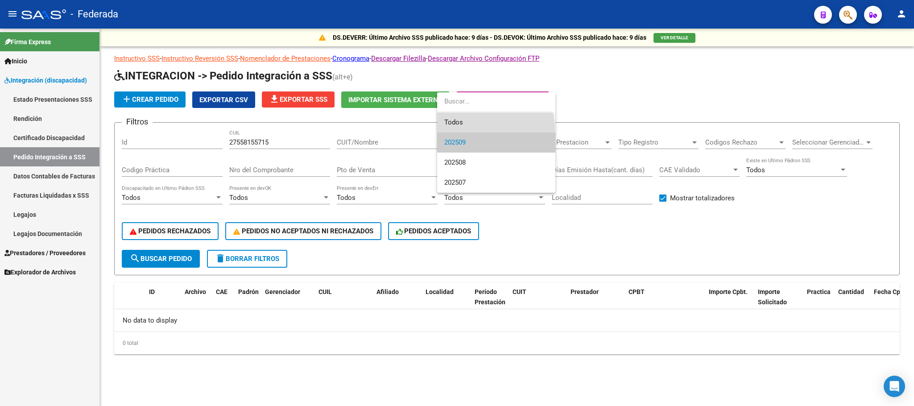
click at [482, 130] on span "Todos" at bounding box center [496, 122] width 104 height 20
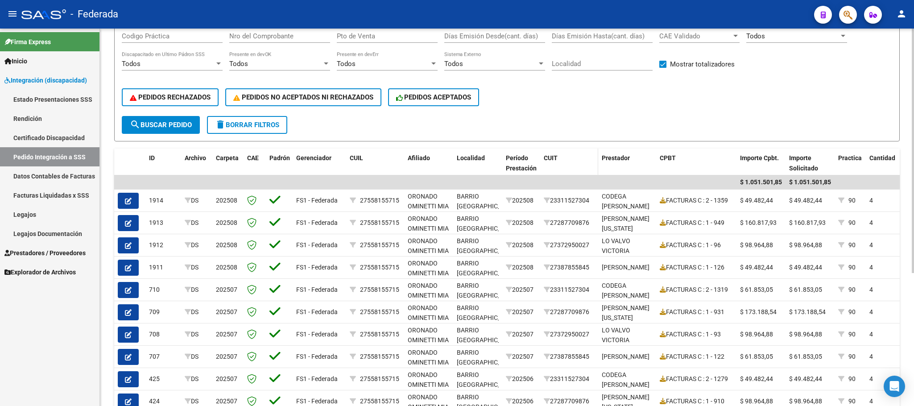
scroll to position [201, 0]
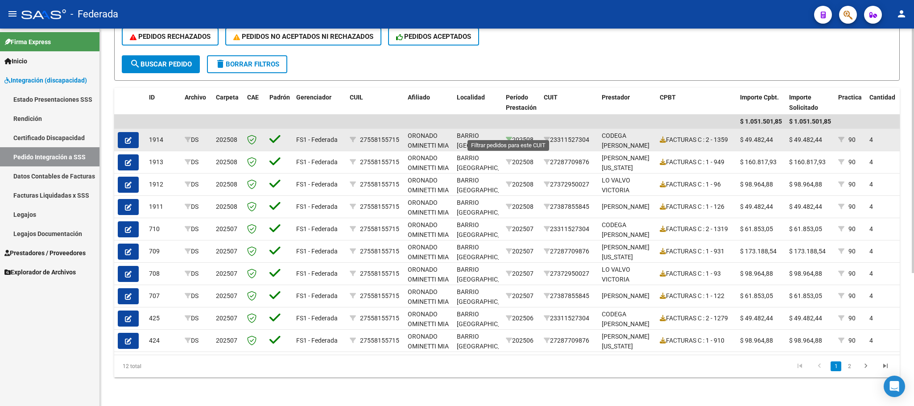
click at [507, 137] on icon at bounding box center [509, 140] width 6 height 6
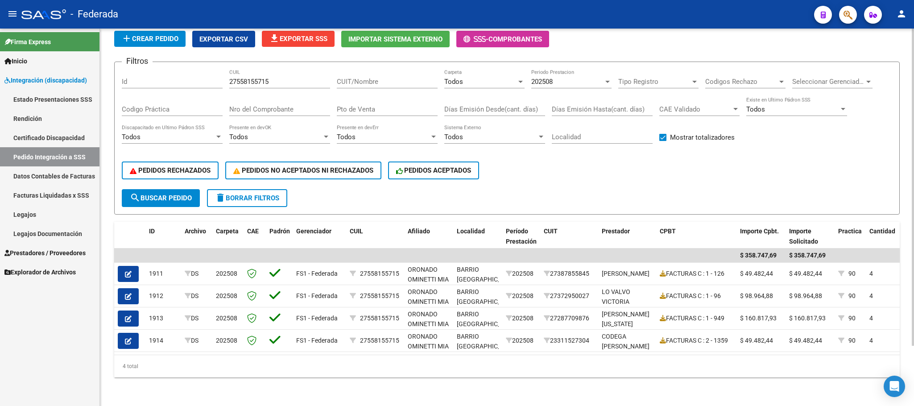
scroll to position [71, 0]
click at [185, 189] on button "search Buscar Pedido" at bounding box center [161, 198] width 78 height 18
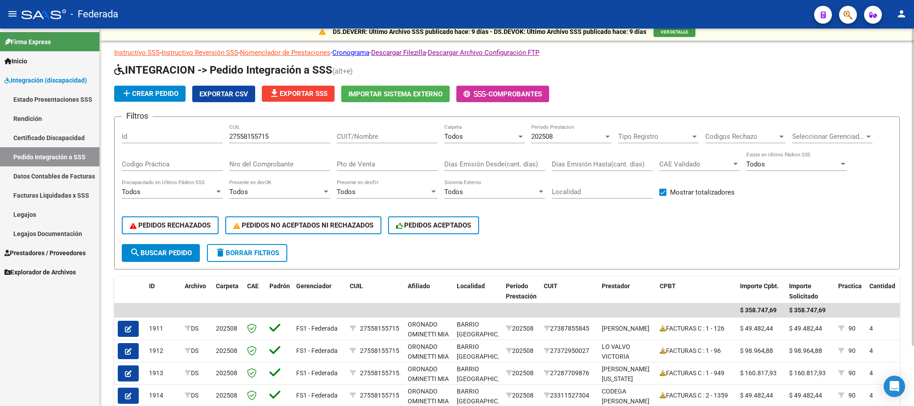
scroll to position [4, 0]
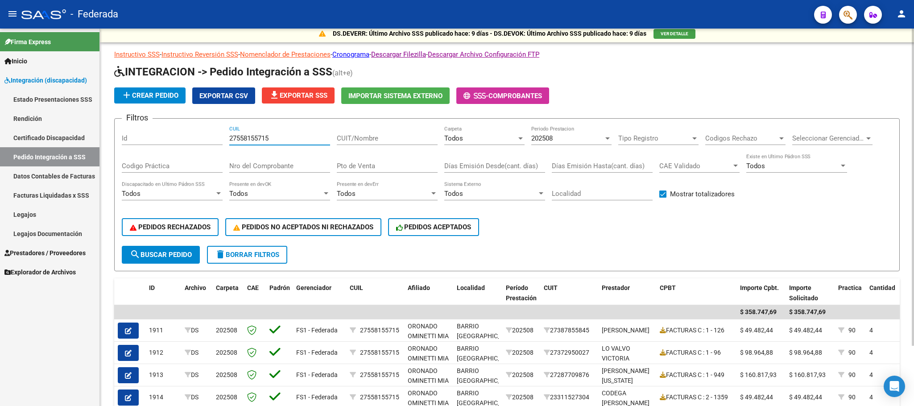
click at [257, 138] on input "27558155715" at bounding box center [279, 138] width 101 height 8
paste input "0546210686"
click at [591, 136] on div "202508" at bounding box center [567, 138] width 72 height 8
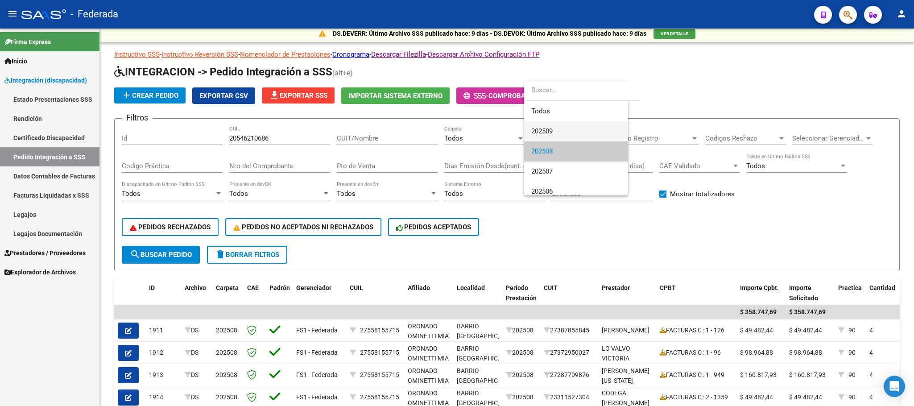
scroll to position [13, 0]
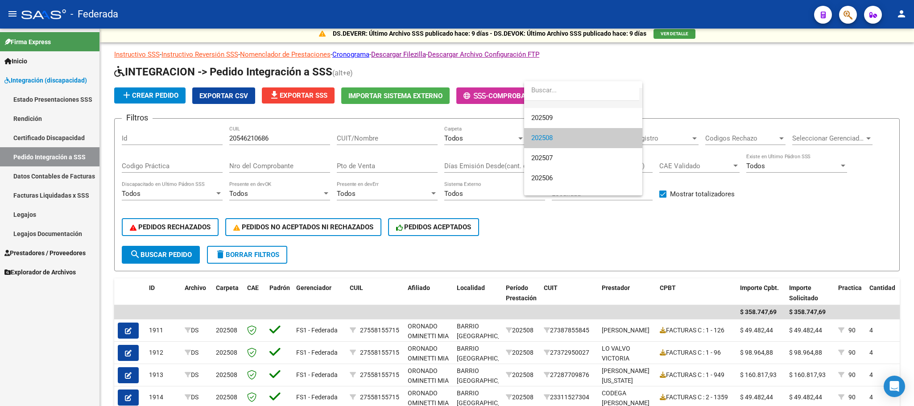
click at [557, 106] on span "Todos" at bounding box center [583, 98] width 104 height 20
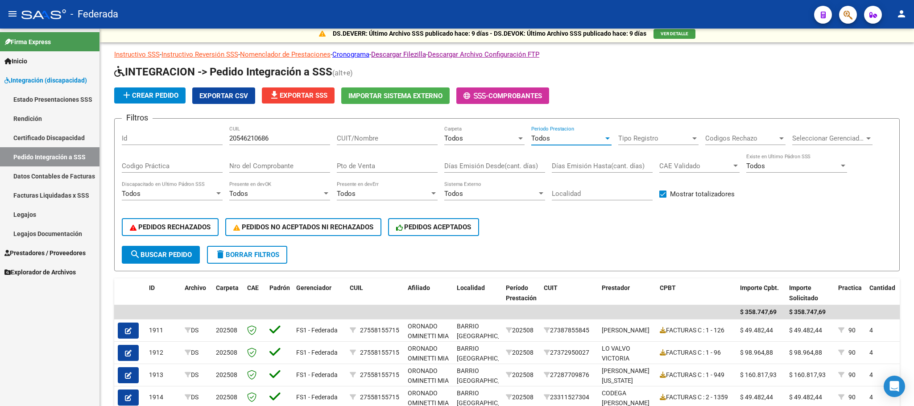
scroll to position [0, 0]
click at [154, 256] on span "search Buscar Pedido" at bounding box center [161, 255] width 62 height 8
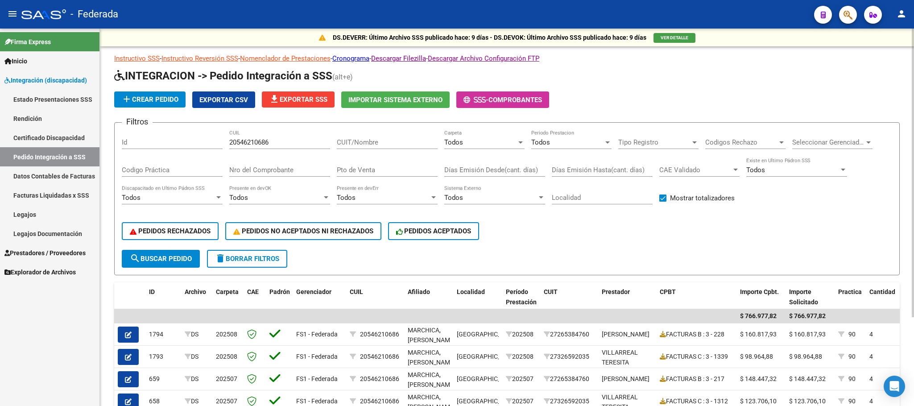
click at [257, 142] on input "20546210686" at bounding box center [279, 142] width 101 height 8
paste input "7525343532"
type input "27525343532"
click at [166, 257] on span "search Buscar Pedido" at bounding box center [161, 259] width 62 height 8
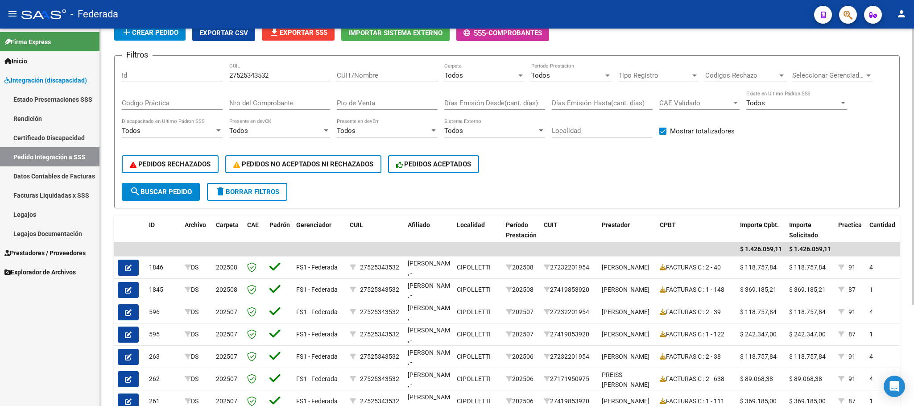
scroll to position [138, 0]
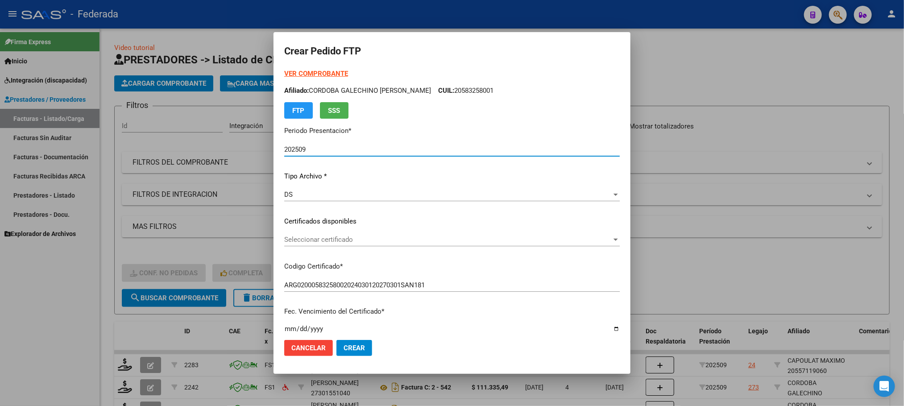
scroll to position [67, 0]
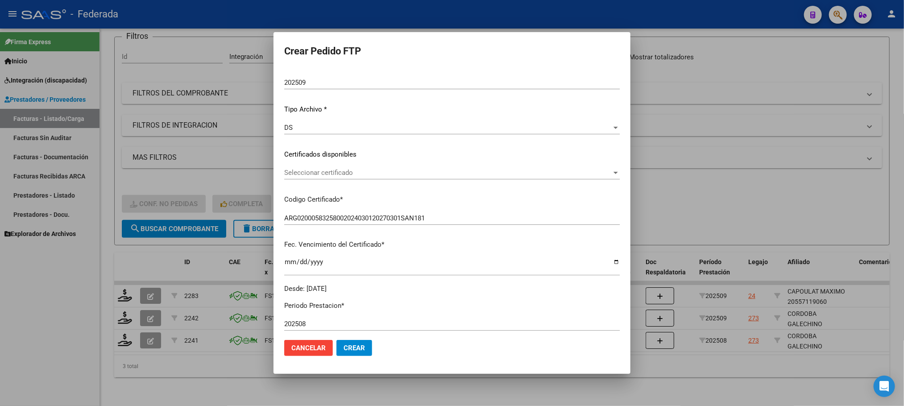
click at [319, 177] on div "Seleccionar certificado Seleccionar certificado" at bounding box center [452, 172] width 336 height 13
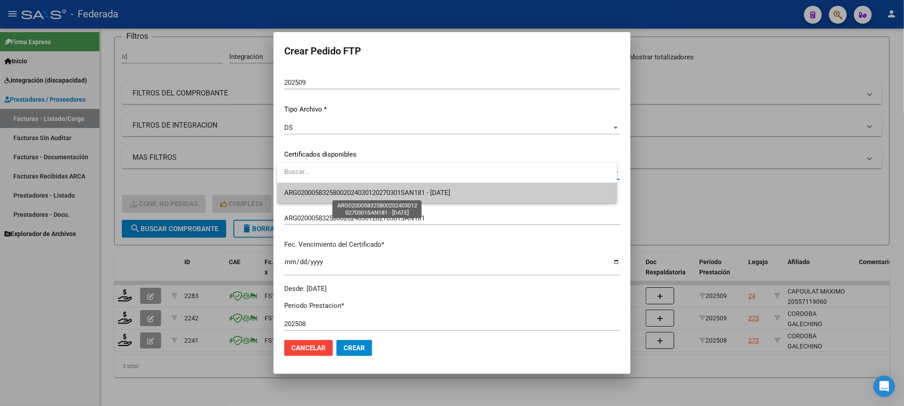
click at [316, 194] on span "ARG02000583258002024030120270301SAN181 - 2027-03-05" at bounding box center [367, 193] width 166 height 8
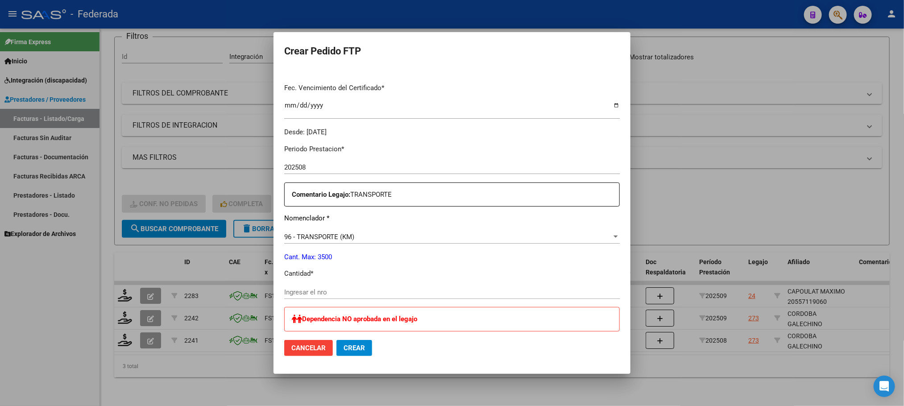
scroll to position [268, 0]
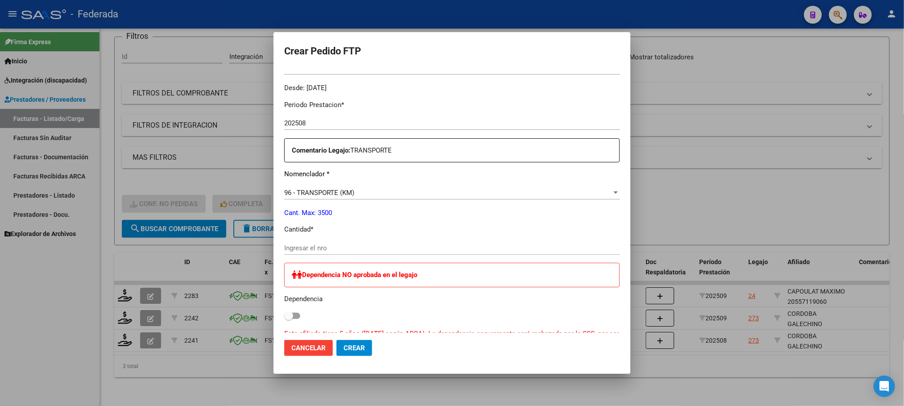
click at [322, 245] on input "Ingresar el nro" at bounding box center [452, 248] width 336 height 8
type input "544"
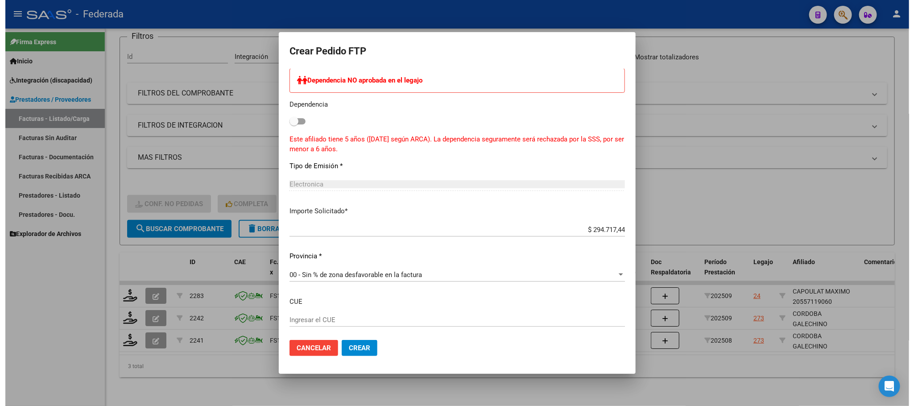
scroll to position [469, 0]
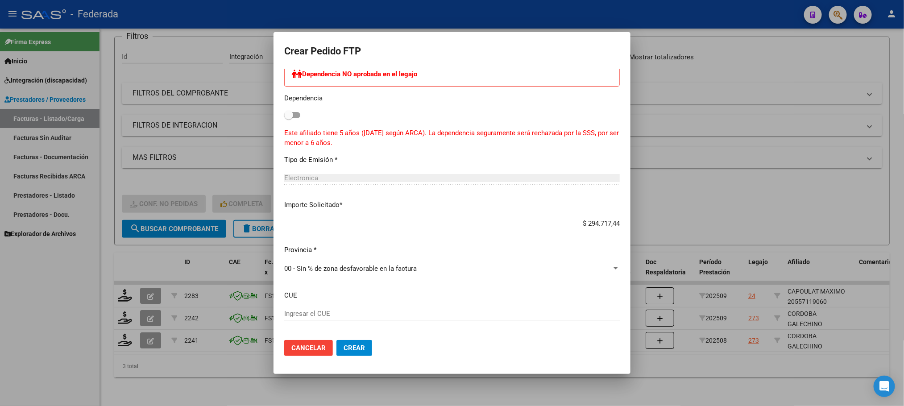
click at [348, 344] on span "Crear" at bounding box center [354, 348] width 21 height 8
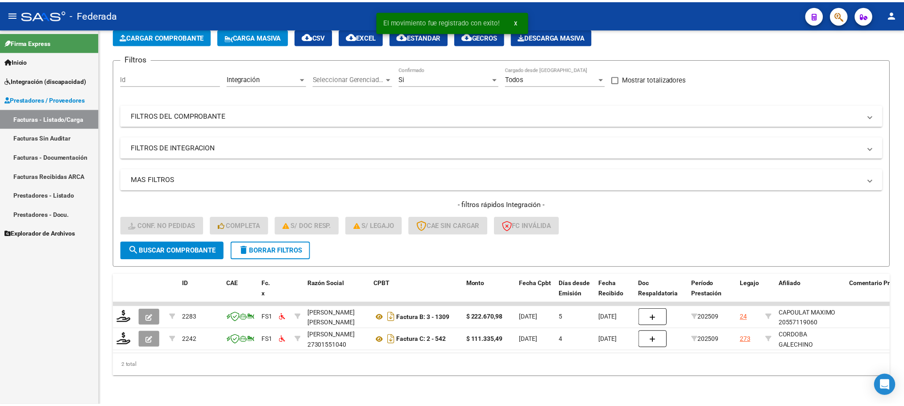
scroll to position [58, 0]
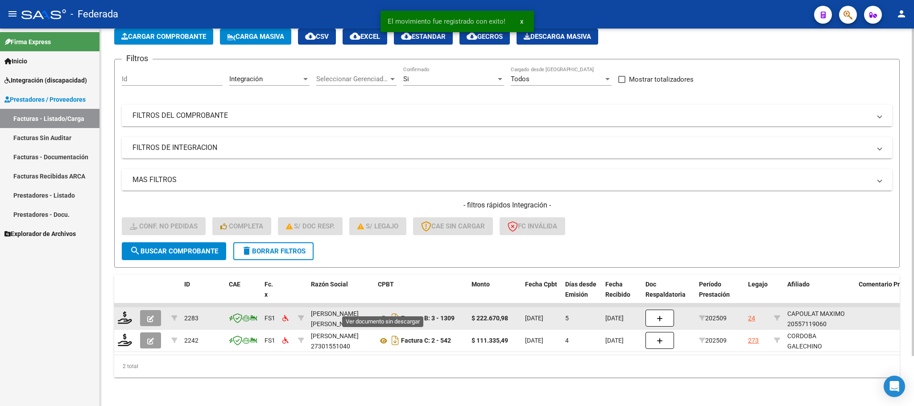
click at [382, 313] on icon at bounding box center [384, 318] width 12 height 11
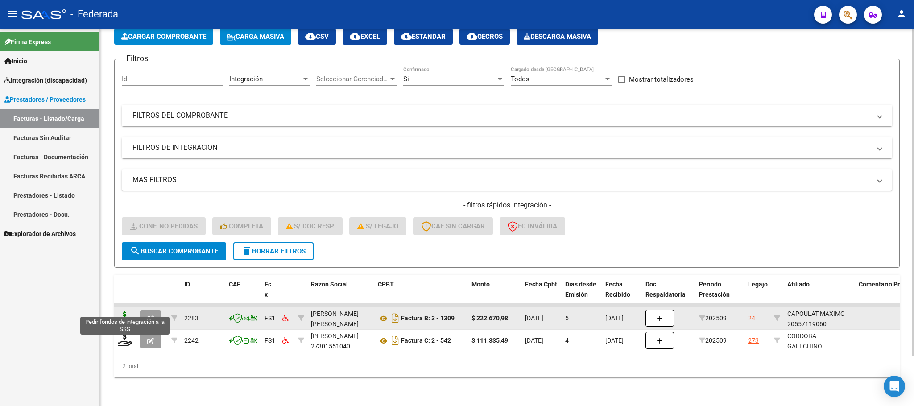
click at [121, 311] on icon at bounding box center [125, 317] width 14 height 12
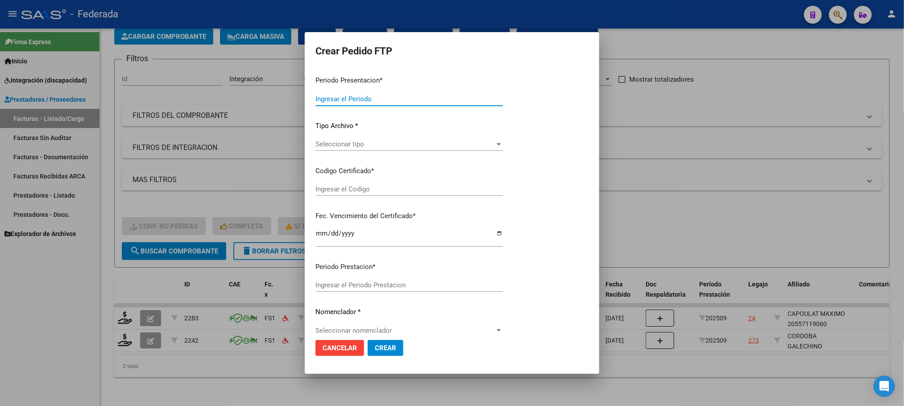
type input "202509"
type input "$ 222.670,98"
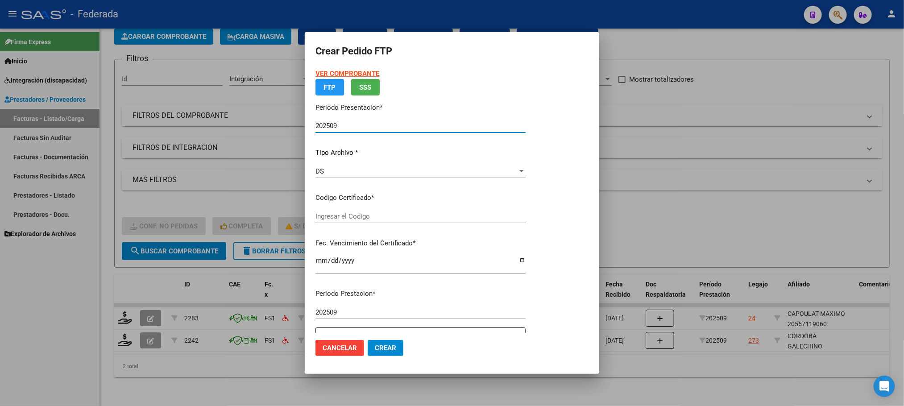
type input "ARG02000557119062024051520290515SAN168"
type input "2029-05-15"
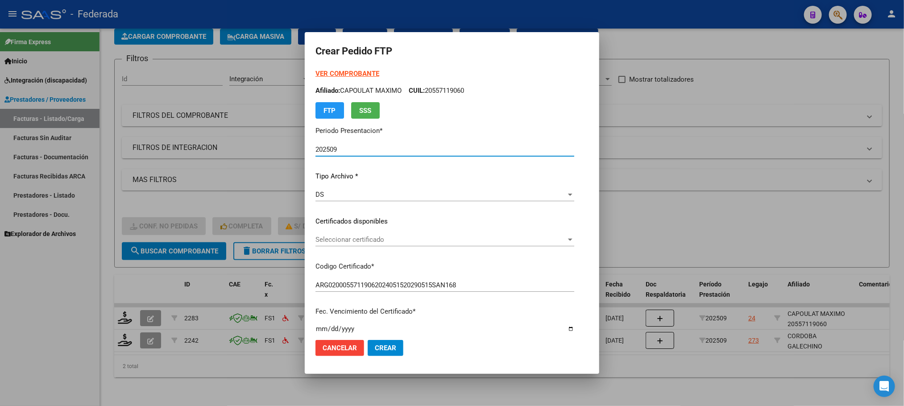
click at [351, 241] on span "Seleccionar certificado" at bounding box center [440, 240] width 251 height 8
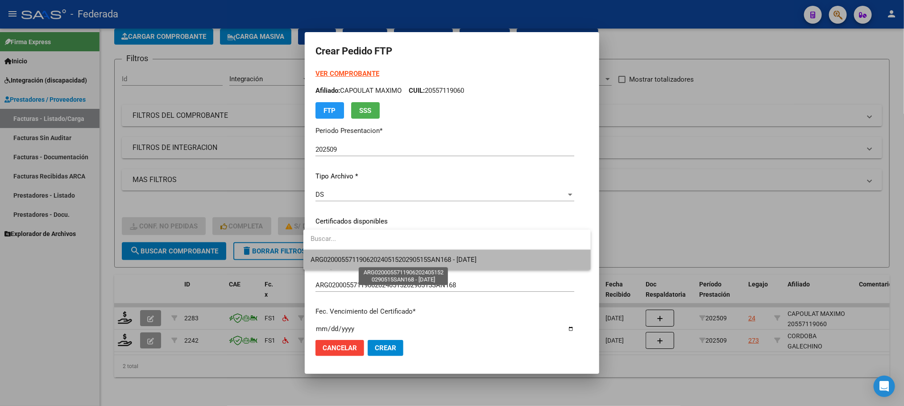
click at [352, 256] on span "ARG02000557119062024051520290515SAN168 - 2029-05-15" at bounding box center [394, 260] width 166 height 8
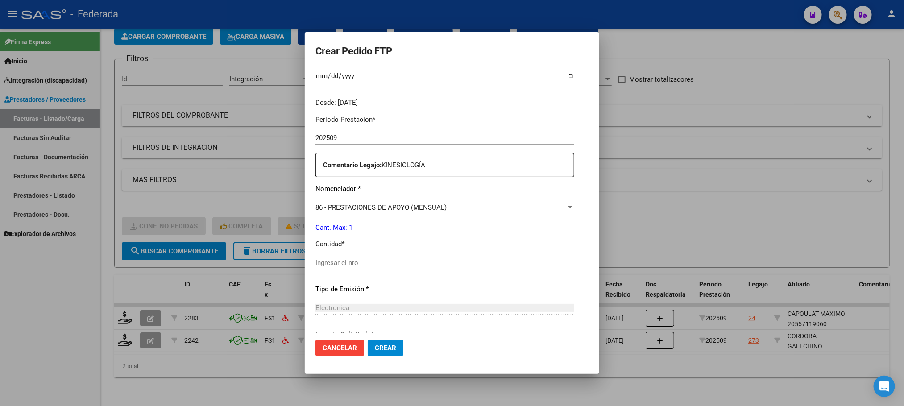
scroll to position [268, 0]
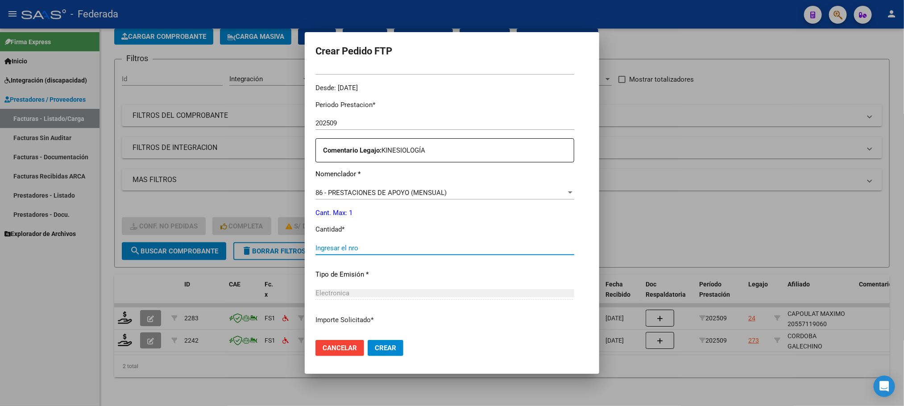
click at [347, 245] on input "Ingresar el nro" at bounding box center [444, 248] width 259 height 8
type input "1"
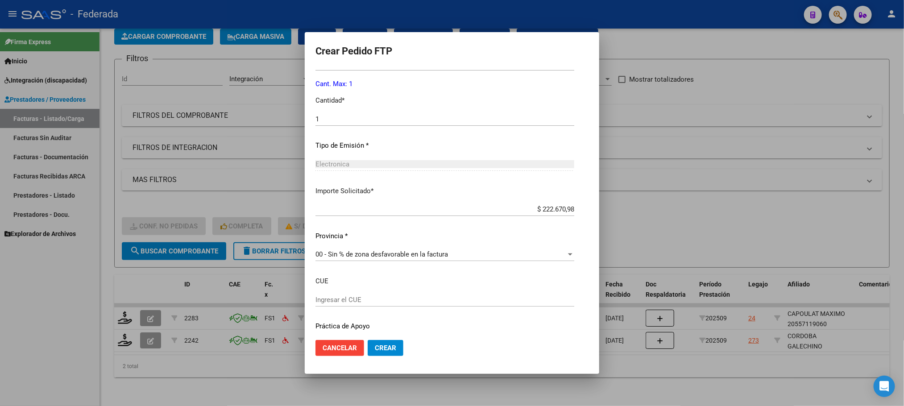
scroll to position [402, 0]
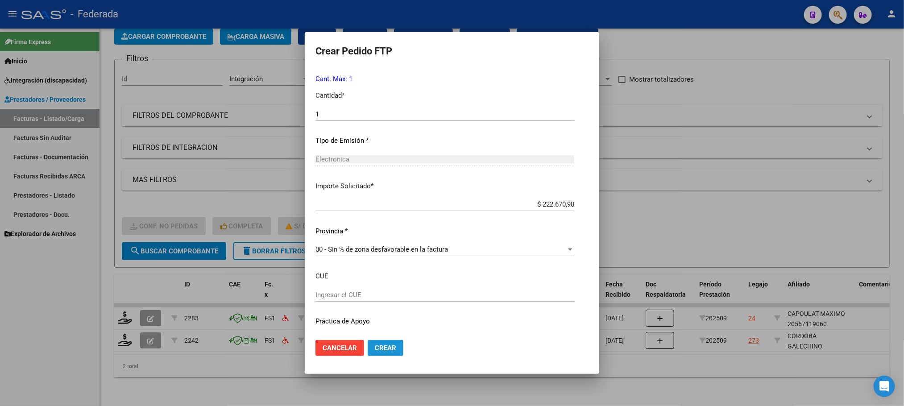
click at [375, 347] on span "Crear" at bounding box center [385, 348] width 21 height 8
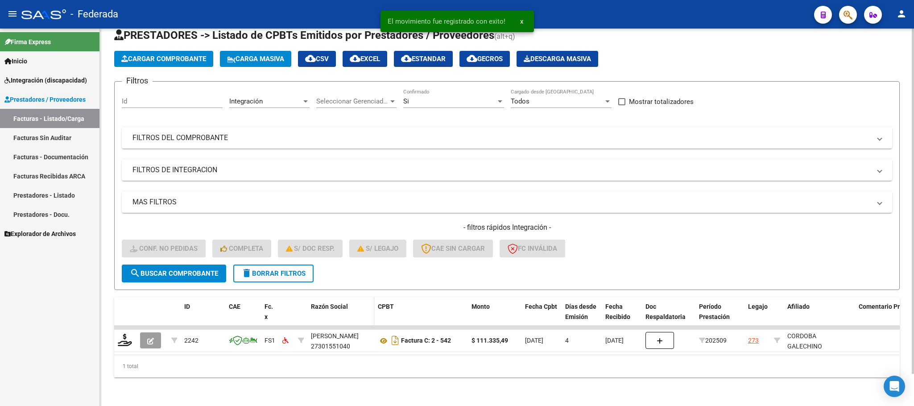
scroll to position [35, 0]
click at [286, 270] on span "delete Borrar Filtros" at bounding box center [273, 274] width 64 height 8
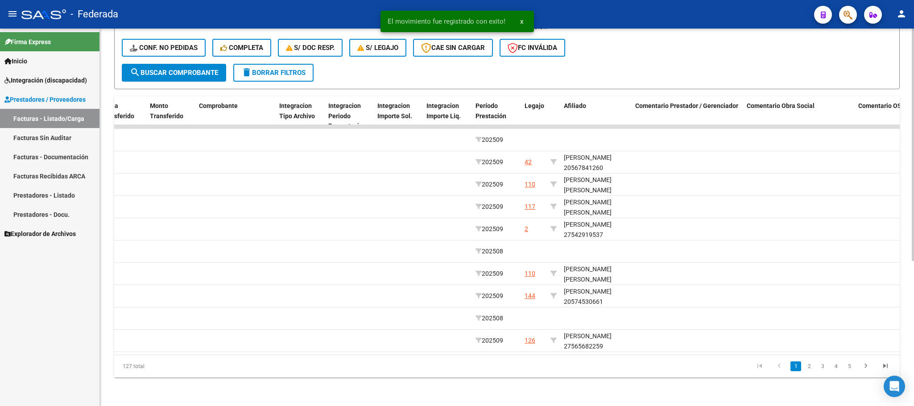
scroll to position [0, 1057]
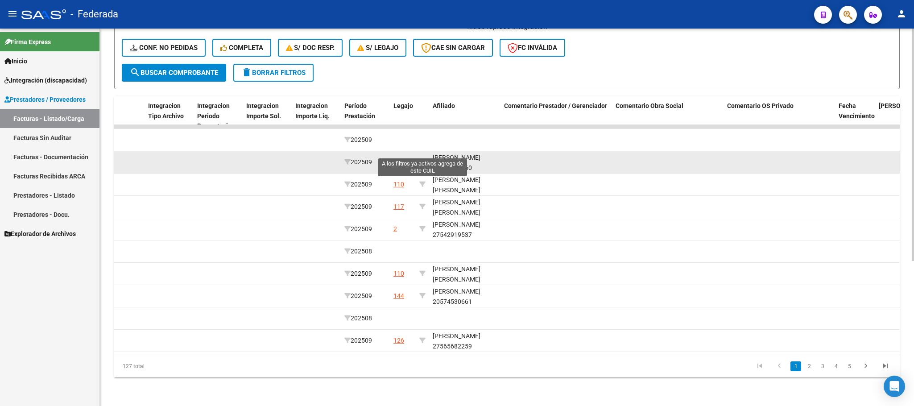
click at [421, 159] on icon at bounding box center [422, 162] width 6 height 6
type input "20567841260"
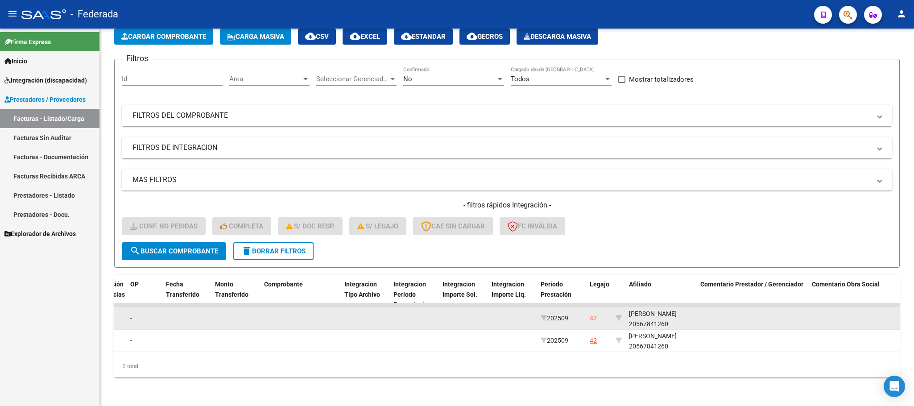
scroll to position [11, 0]
click at [642, 314] on div "ETCHEGOYEN TRUEBA AGUSTIN 20567841260" at bounding box center [661, 317] width 64 height 21
copy div "20567841260"
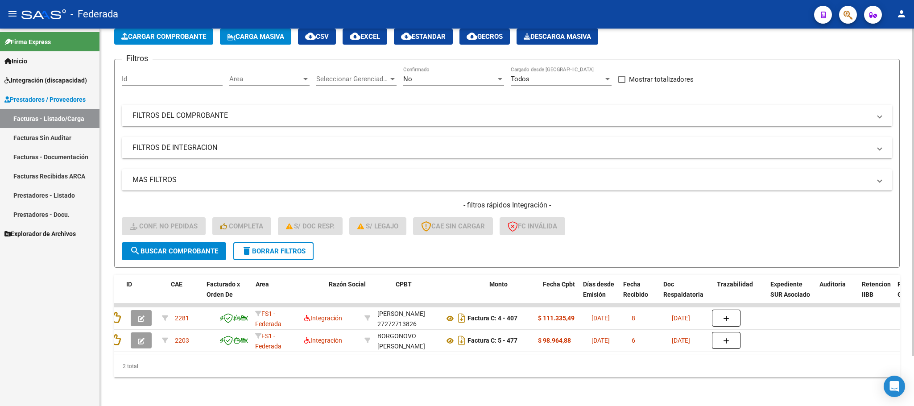
scroll to position [0, 0]
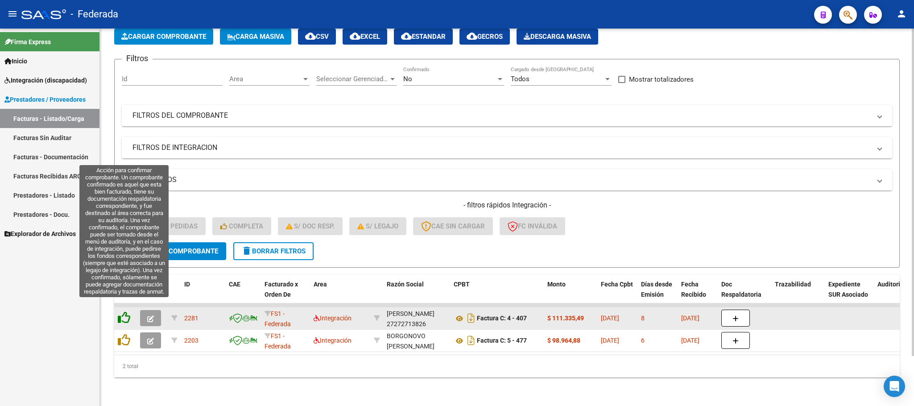
click at [118, 311] on icon at bounding box center [124, 317] width 12 height 12
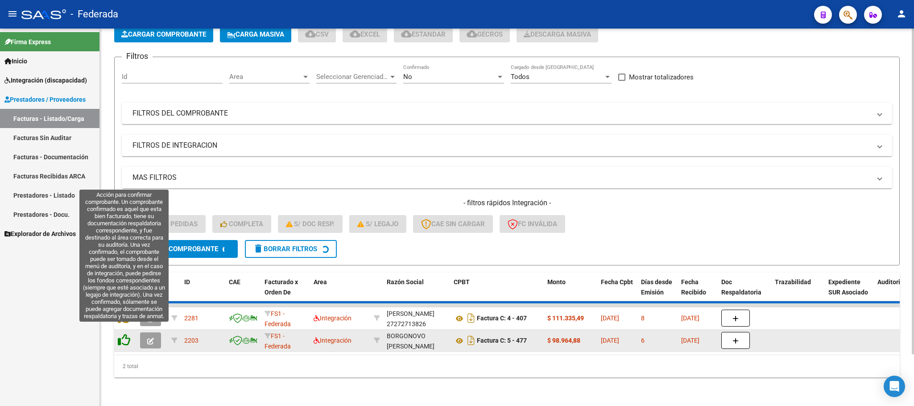
scroll to position [35, 0]
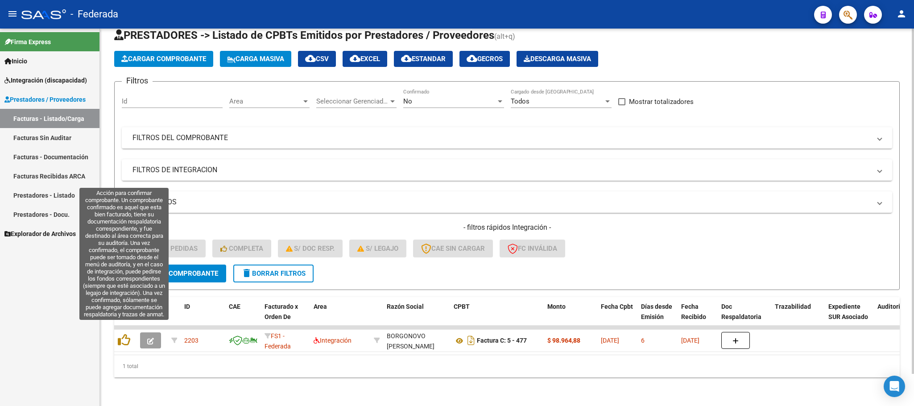
click at [126, 334] on icon at bounding box center [124, 340] width 12 height 12
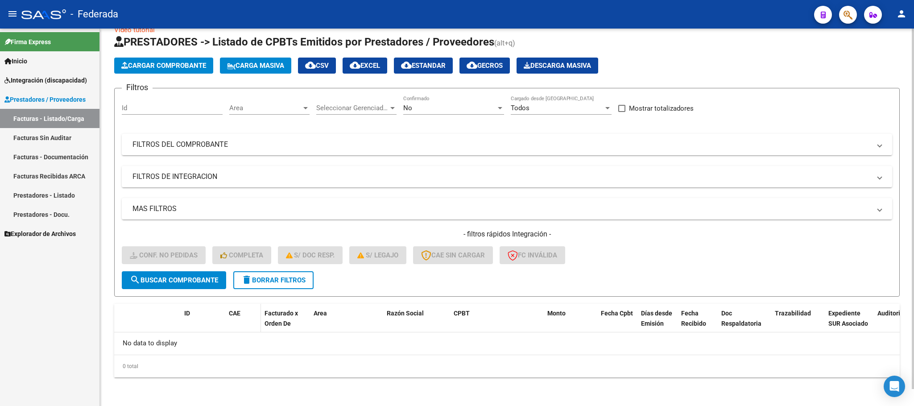
scroll to position [17, 0]
click at [264, 284] on span "delete Borrar Filtros" at bounding box center [273, 281] width 64 height 8
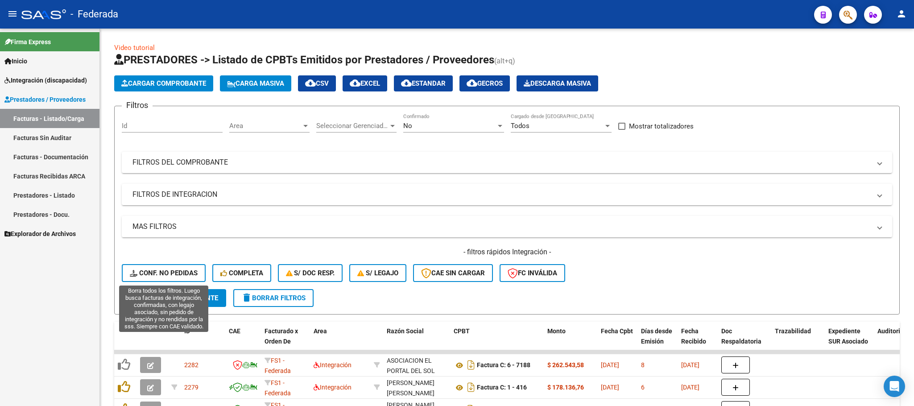
click at [174, 272] on span "Conf. no pedidas" at bounding box center [164, 273] width 68 height 8
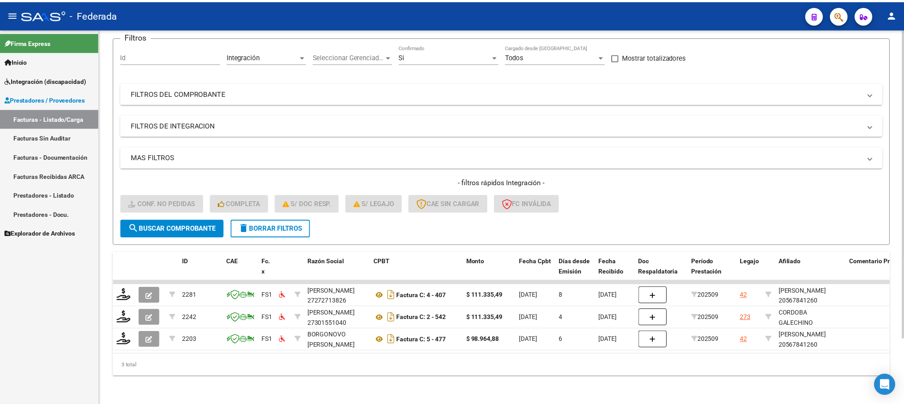
scroll to position [79, 0]
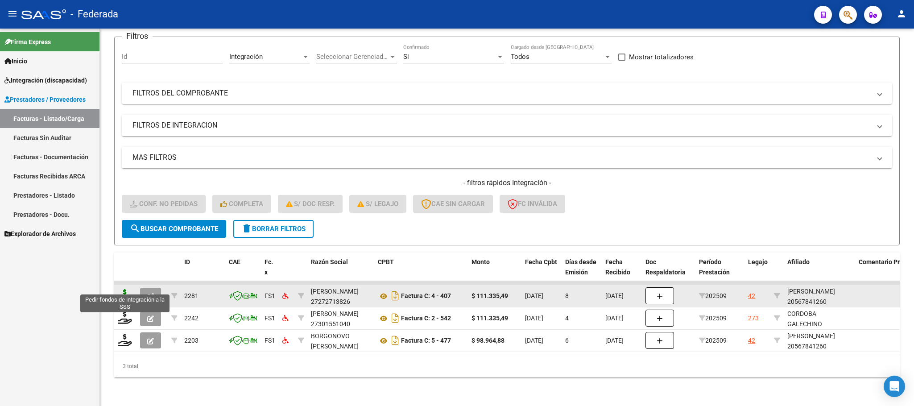
click at [126, 289] on icon at bounding box center [125, 295] width 14 height 12
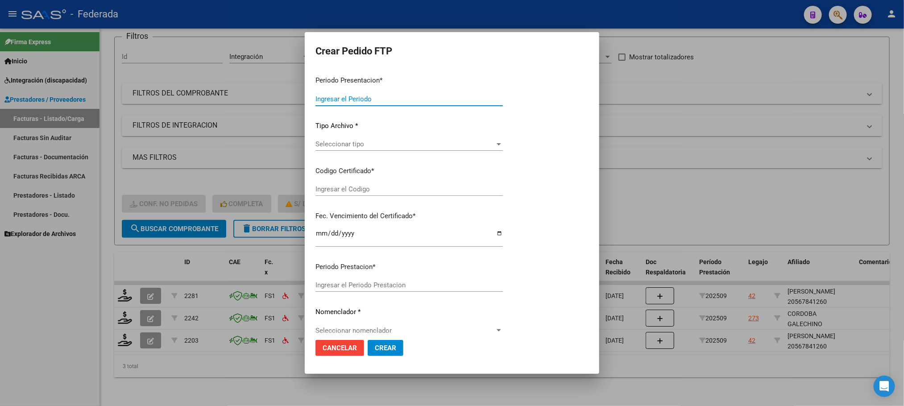
type input "202509"
type input "$ 111.335,49"
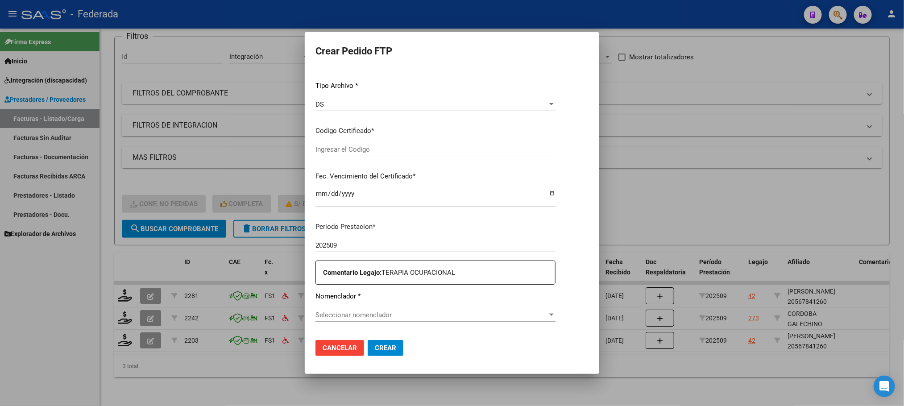
type input "ARG02000567841262024011620290116BUE389"
type input "2029-01-16"
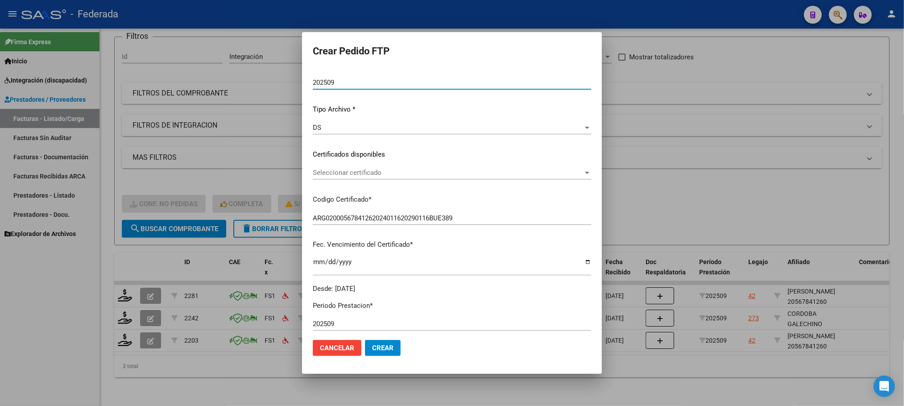
scroll to position [90, 0]
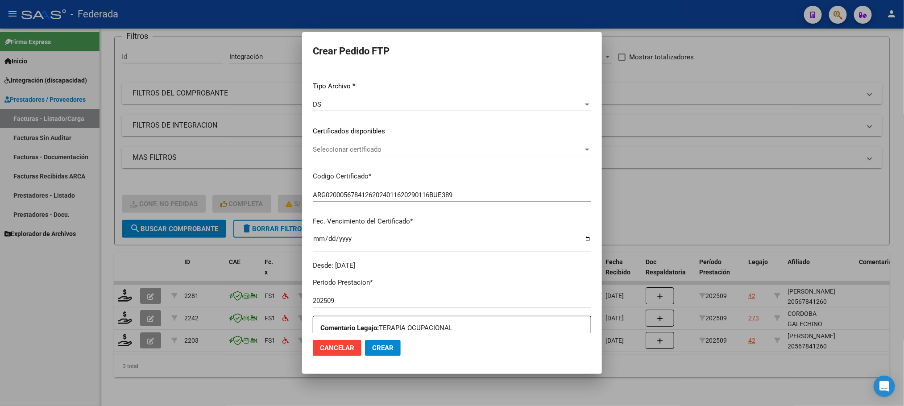
click at [313, 149] on span "Seleccionar certificado" at bounding box center [448, 149] width 270 height 8
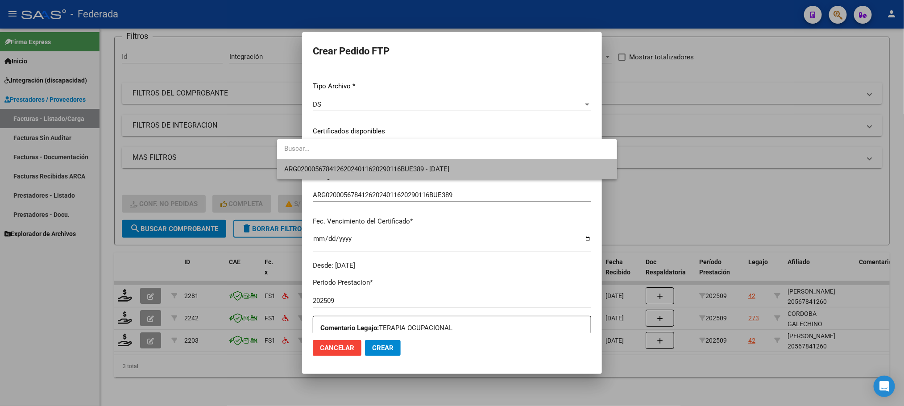
click at [314, 161] on span "ARG02000567841262024011620290116BUE389 - 2029-01-16" at bounding box center [446, 169] width 325 height 20
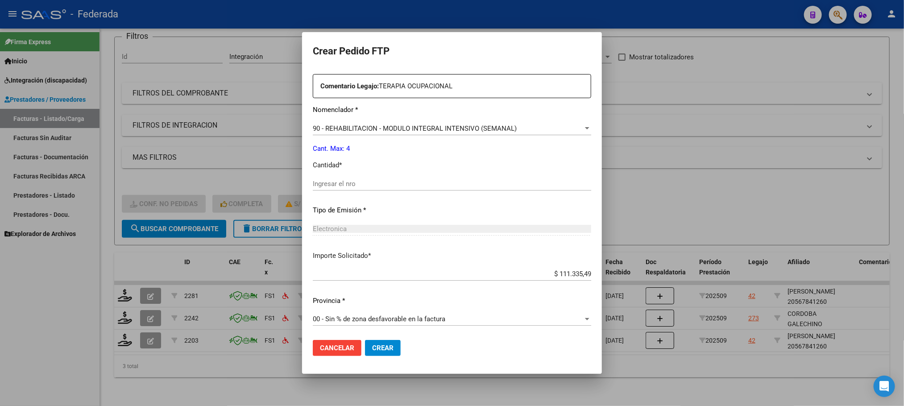
scroll to position [333, 0]
click at [316, 182] on input "Ingresar el nro" at bounding box center [452, 182] width 278 height 8
type input "4"
click at [372, 347] on span "Crear" at bounding box center [382, 348] width 21 height 8
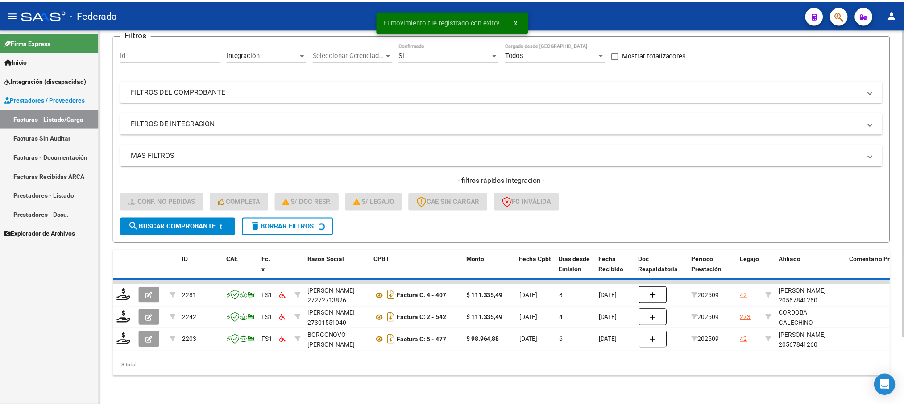
scroll to position [58, 0]
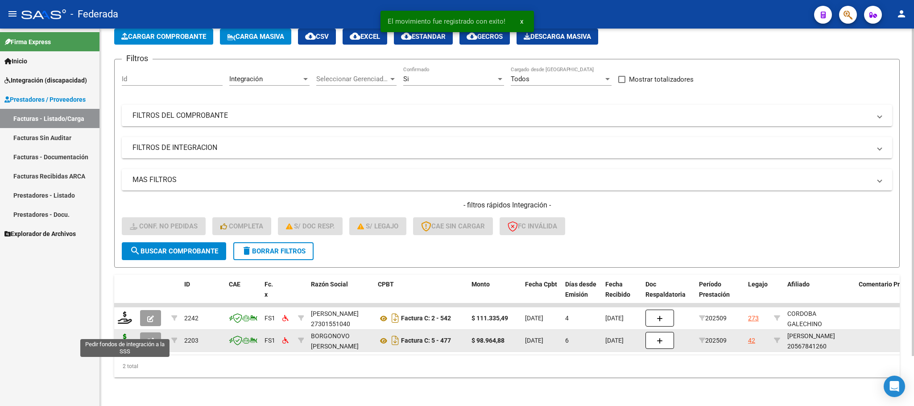
click at [129, 334] on icon at bounding box center [125, 340] width 14 height 12
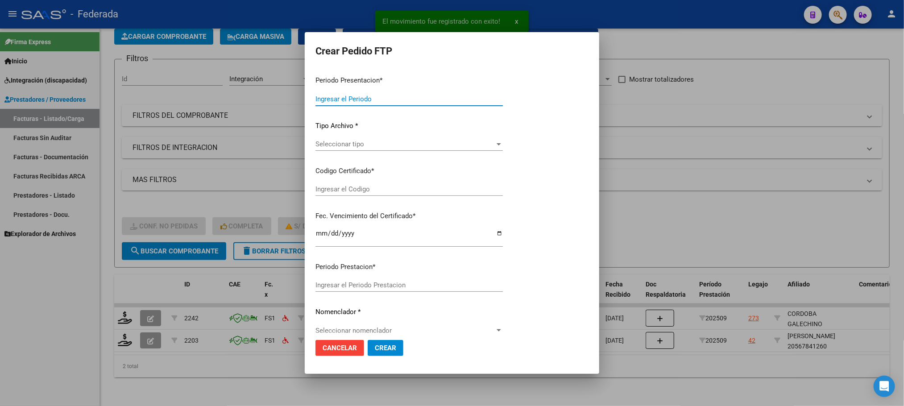
type input "202509"
type input "$ 98.964,88"
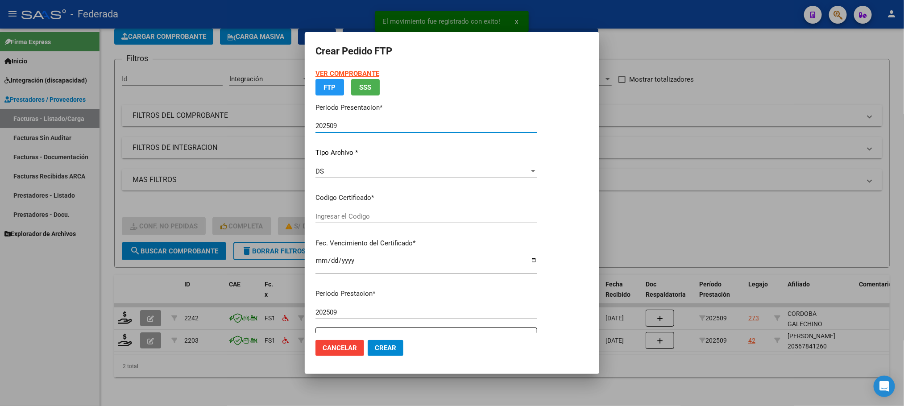
type input "ARG02000567841262024011620290116BUE389"
type input "2029-01-16"
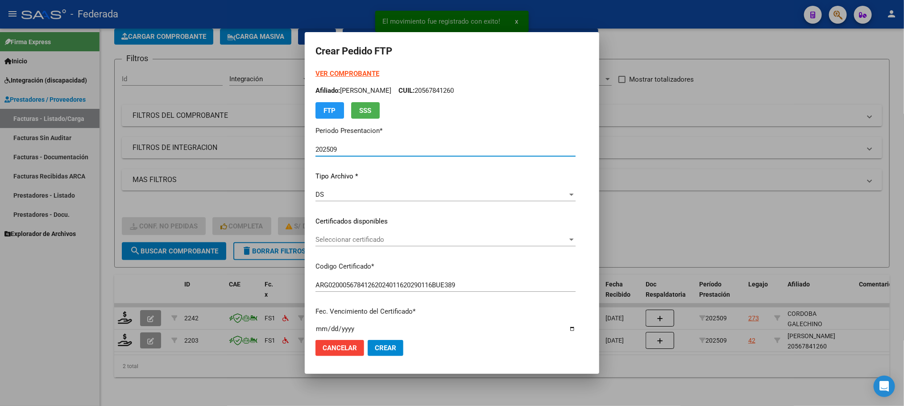
click at [330, 237] on span "Seleccionar certificado" at bounding box center [441, 240] width 252 height 8
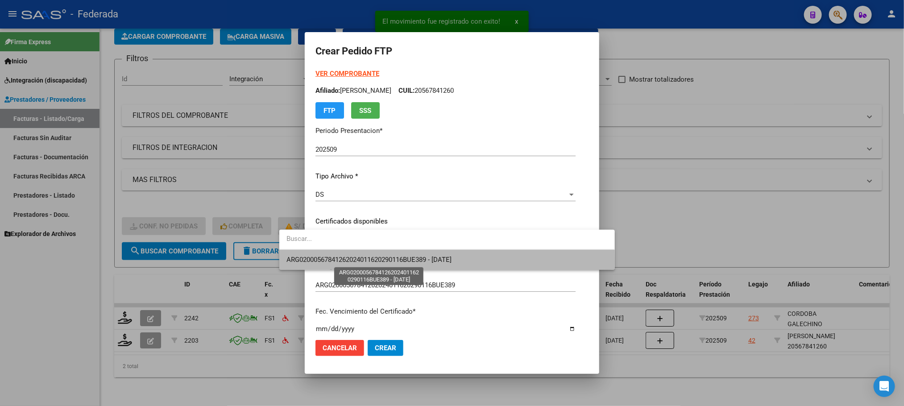
click at [329, 261] on span "ARG02000567841262024011620290116BUE389 - 2029-01-16" at bounding box center [368, 260] width 165 height 8
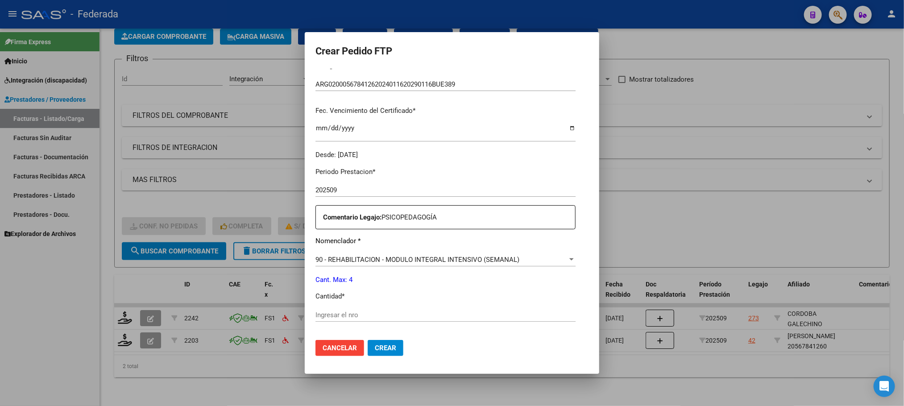
scroll to position [268, 0]
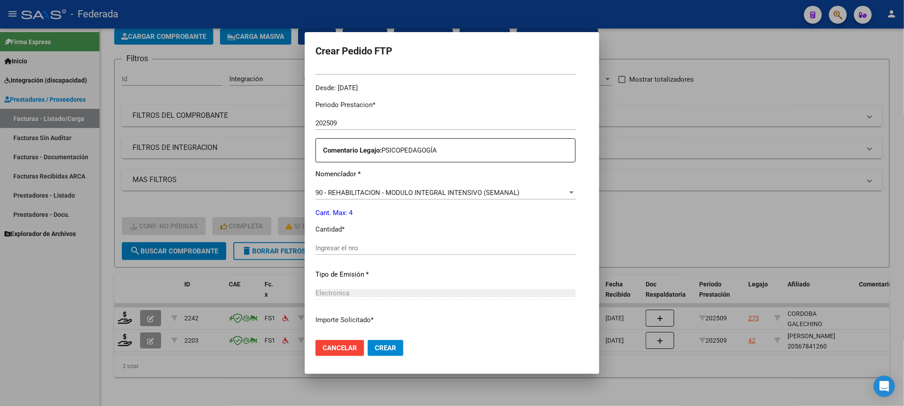
click at [325, 248] on input "Ingresar el nro" at bounding box center [445, 248] width 260 height 8
type input "4"
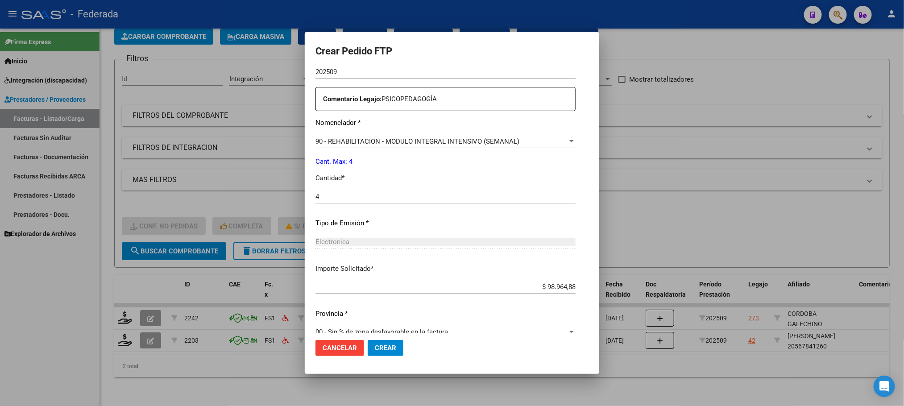
scroll to position [333, 0]
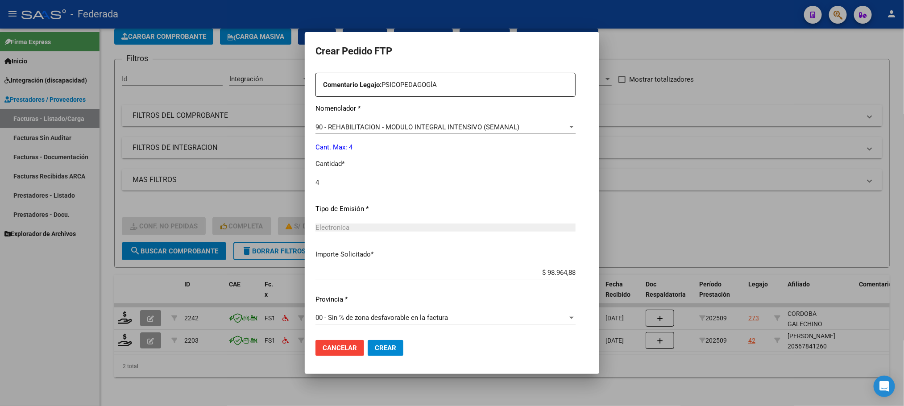
click at [368, 340] on button "Crear" at bounding box center [386, 348] width 36 height 16
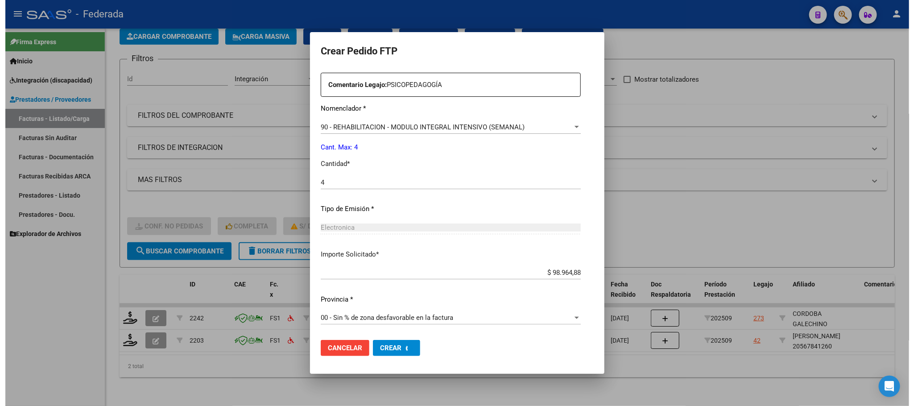
scroll to position [0, 0]
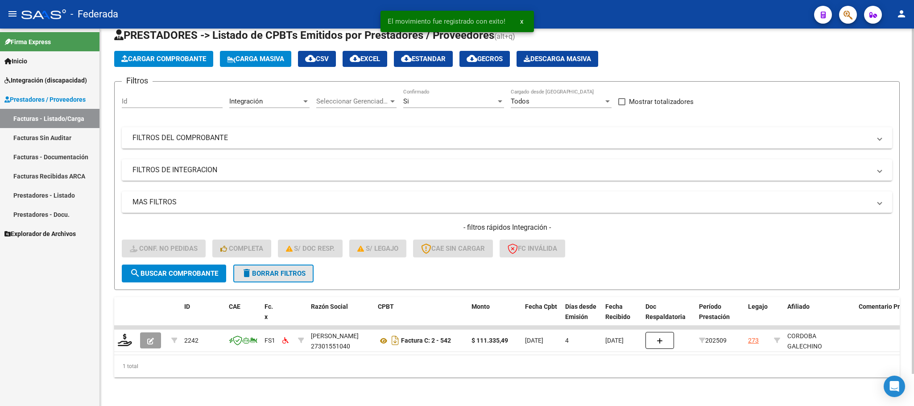
click at [306, 270] on span "delete Borrar Filtros" at bounding box center [273, 274] width 64 height 8
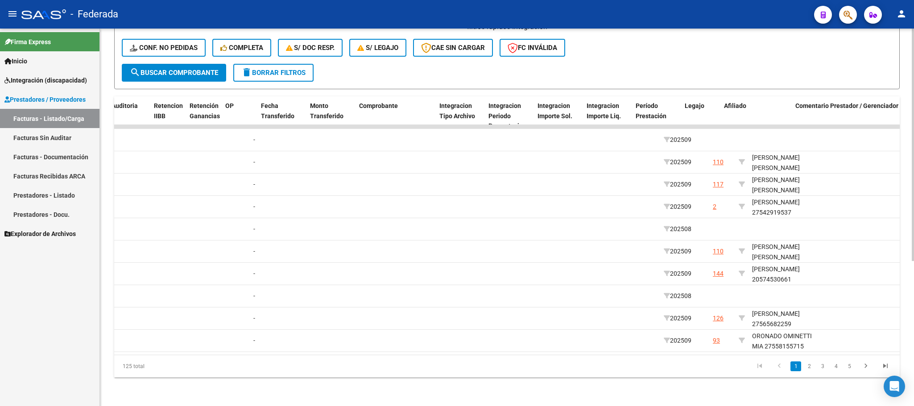
scroll to position [0, 766]
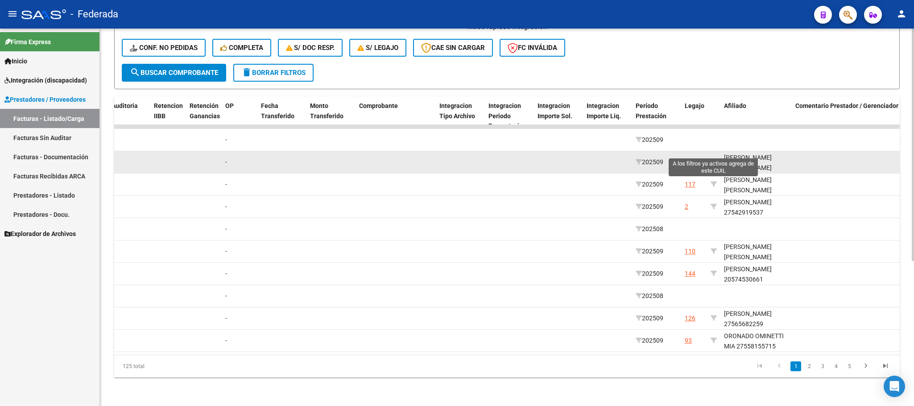
click at [711, 159] on icon at bounding box center [714, 162] width 6 height 6
type input "27554639106"
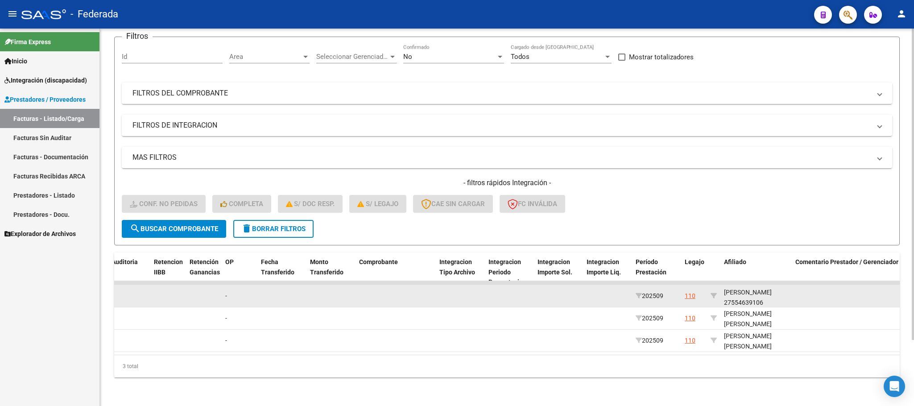
scroll to position [11, 0]
click at [750, 290] on div "RECABARREN RODRIGUEZ BRIANA NICOL 27554639106" at bounding box center [756, 290] width 64 height 30
copy div "27554639106"
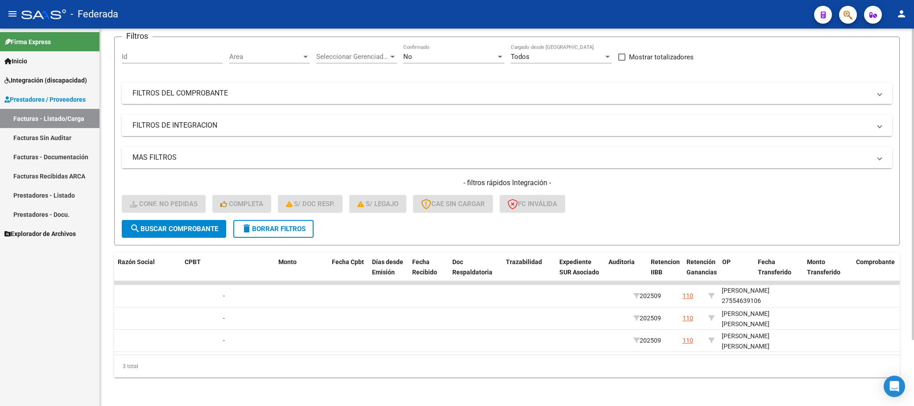
scroll to position [0, 0]
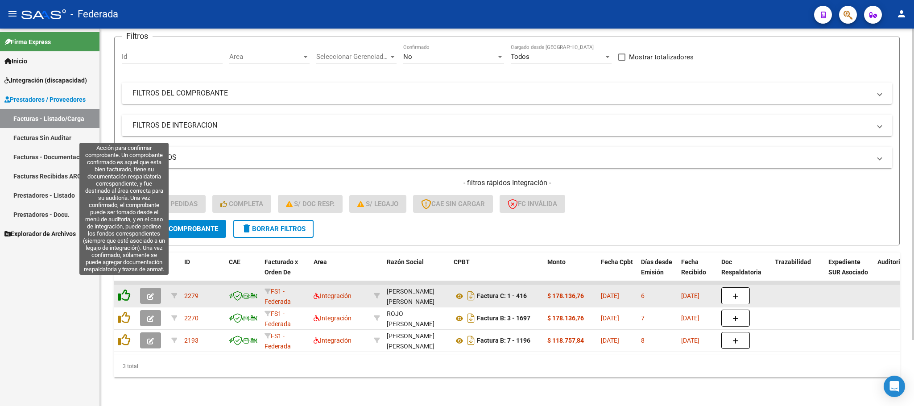
click at [124, 289] on icon at bounding box center [124, 295] width 12 height 12
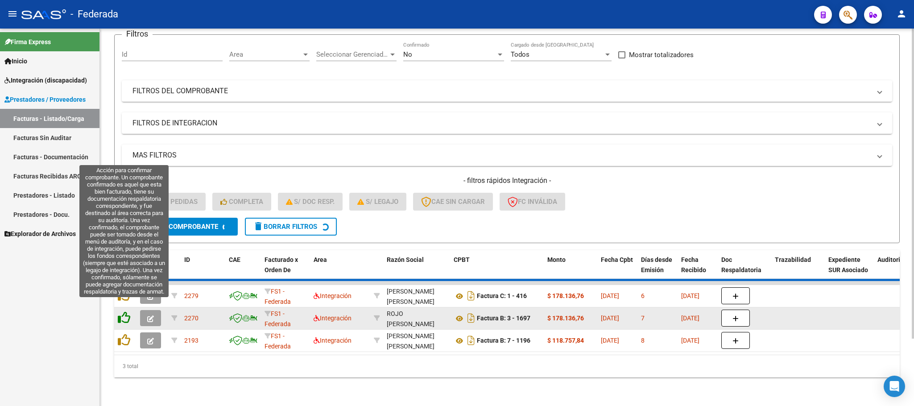
click at [126, 302] on icon at bounding box center [124, 295] width 12 height 12
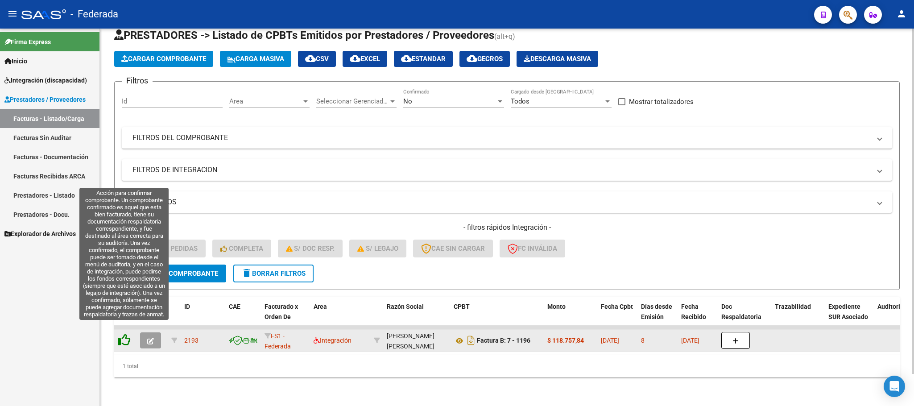
click at [129, 334] on icon at bounding box center [124, 340] width 12 height 12
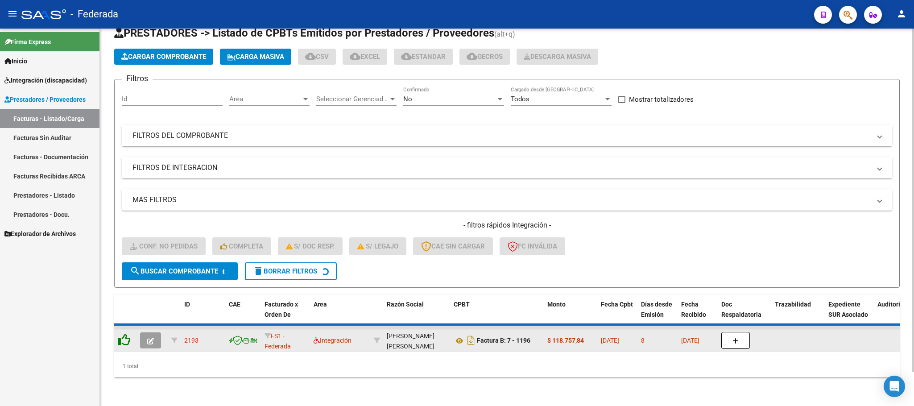
scroll to position [17, 0]
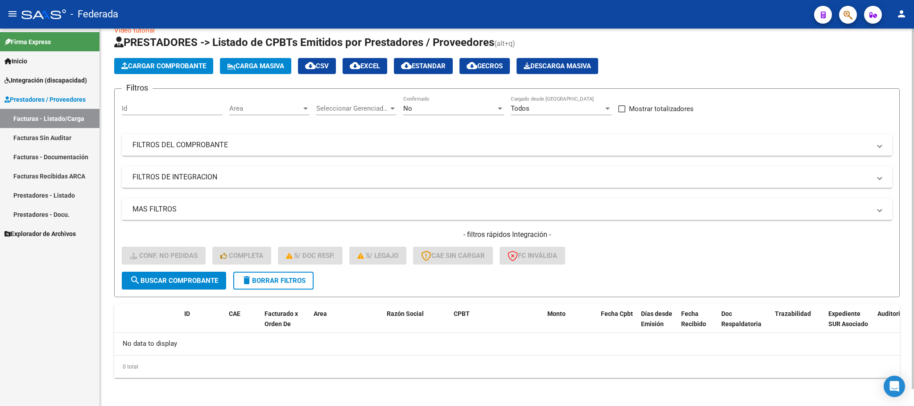
click at [257, 286] on button "delete Borrar Filtros" at bounding box center [273, 281] width 80 height 18
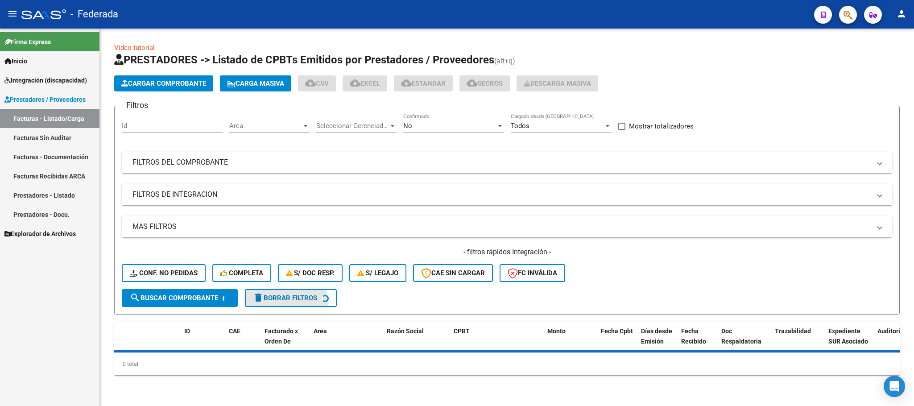
scroll to position [0, 0]
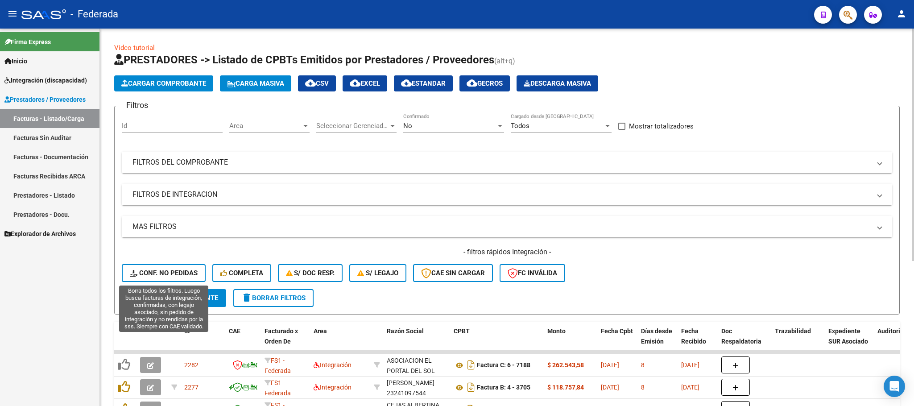
click at [191, 272] on span "Conf. no pedidas" at bounding box center [164, 273] width 68 height 8
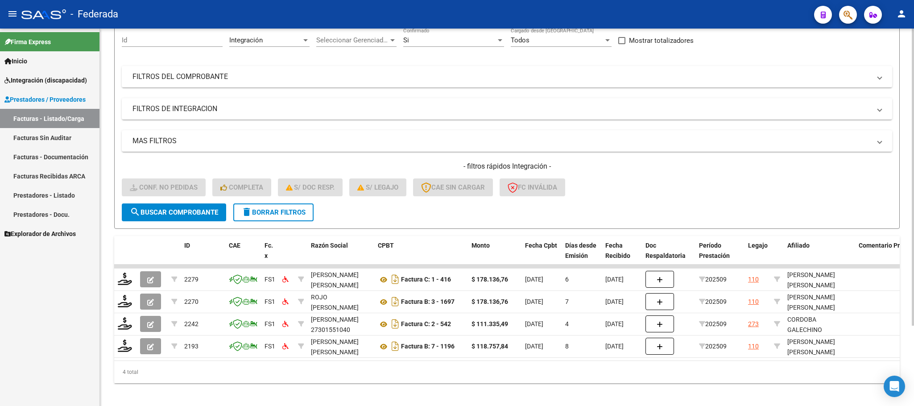
scroll to position [102, 0]
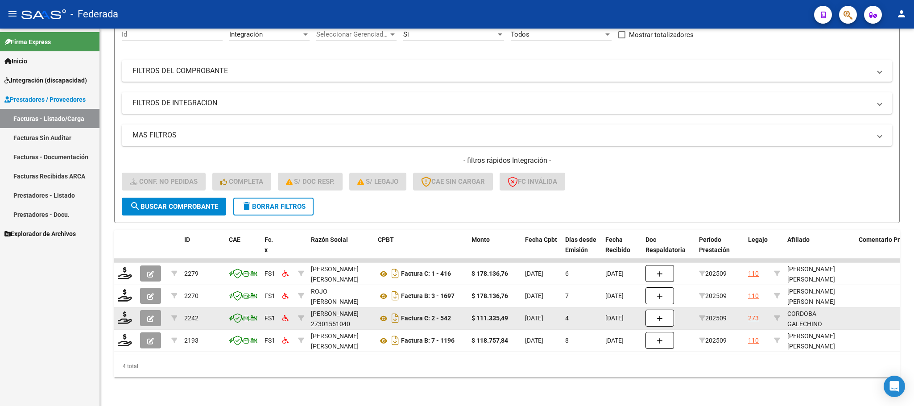
click at [145, 310] on button "button" at bounding box center [150, 318] width 21 height 16
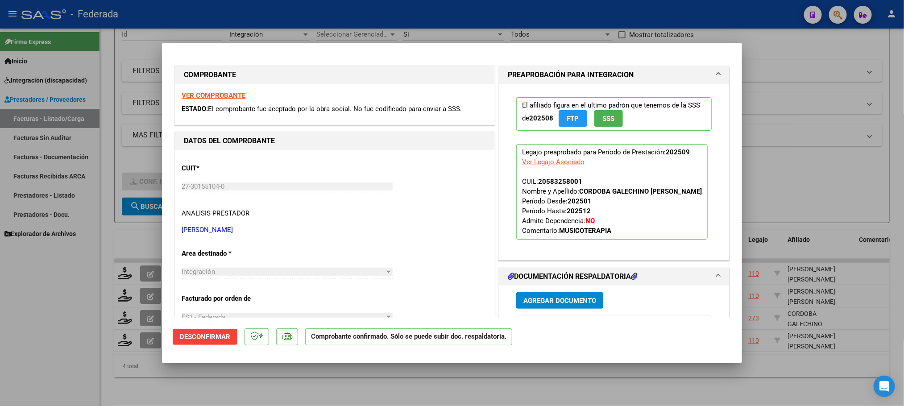
click at [216, 339] on span "Desconfirmar" at bounding box center [205, 337] width 50 height 8
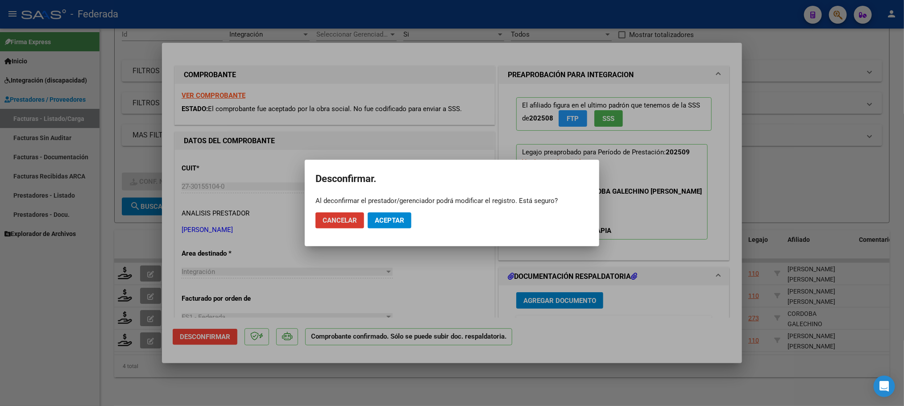
click at [391, 221] on span "Aceptar" at bounding box center [389, 220] width 29 height 8
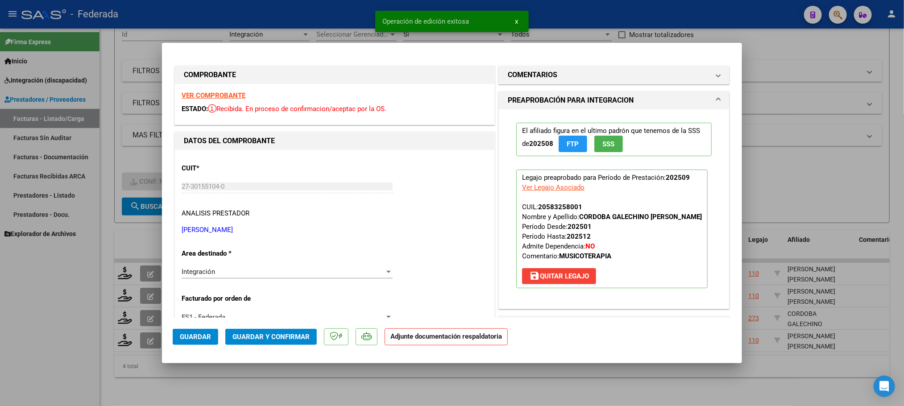
click at [327, 375] on div at bounding box center [452, 203] width 904 height 406
type input "$ 0,00"
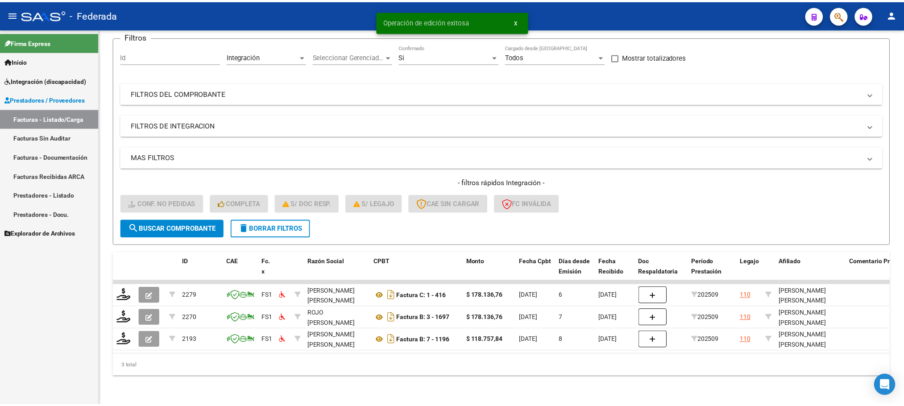
scroll to position [79, 0]
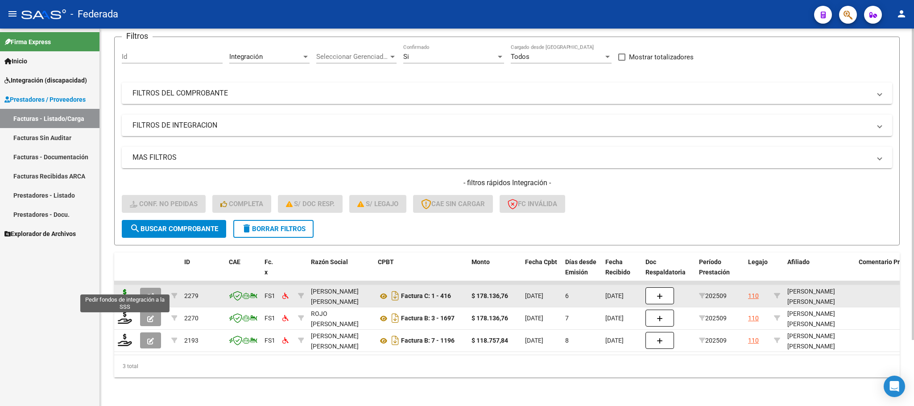
click at [126, 289] on icon at bounding box center [125, 295] width 14 height 12
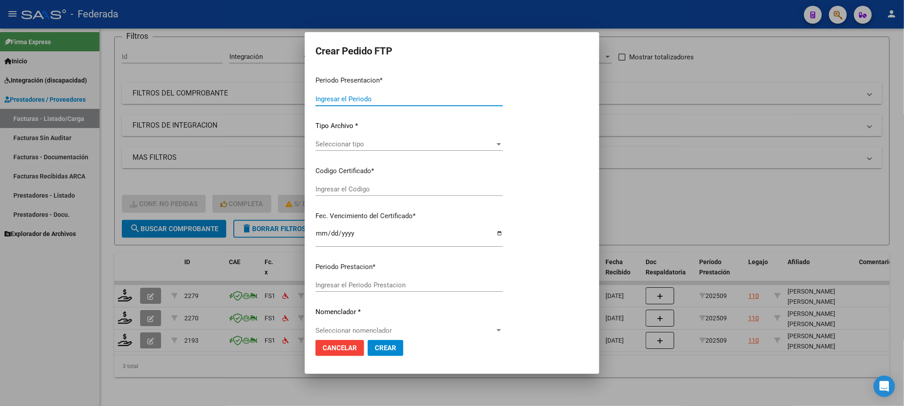
type input "202509"
type input "$ 178.136,76"
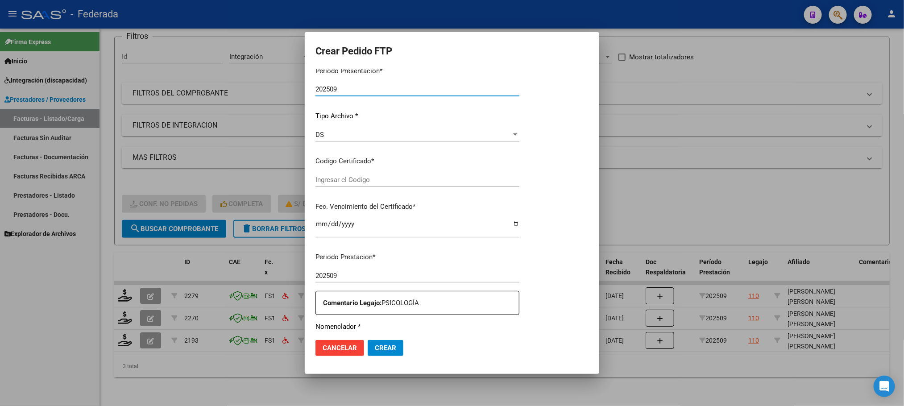
type input "ARG01000554639102021042620260426RIO145"
type input "2026-04-26"
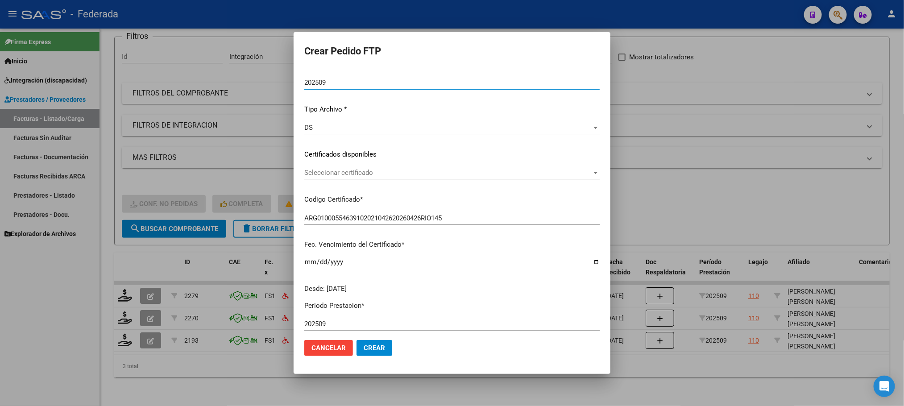
scroll to position [90, 0]
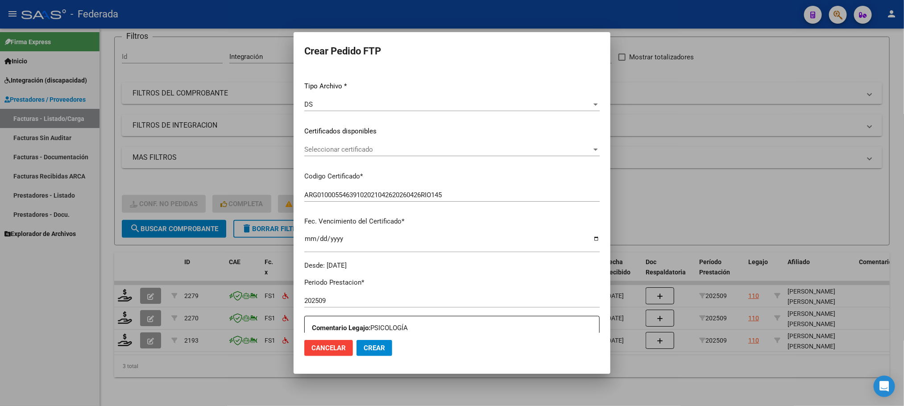
click at [327, 146] on span "Seleccionar certificado" at bounding box center [447, 149] width 287 height 8
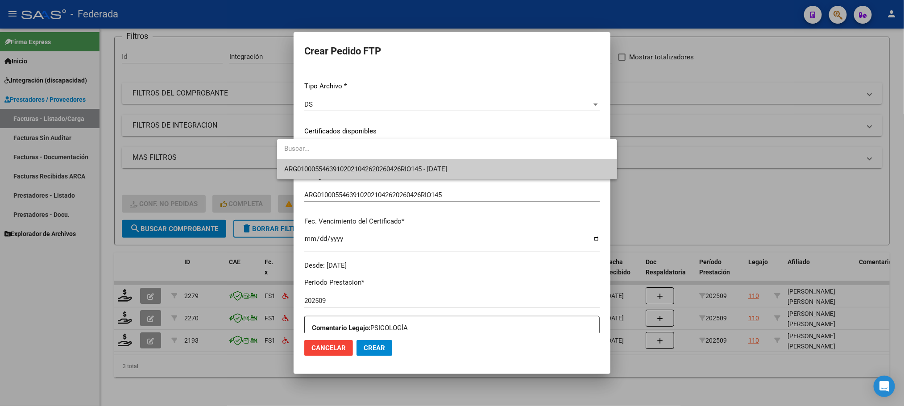
click at [328, 175] on span "ARG01000554639102021042620260426RIO145 - 2026-04-26" at bounding box center [446, 169] width 325 height 20
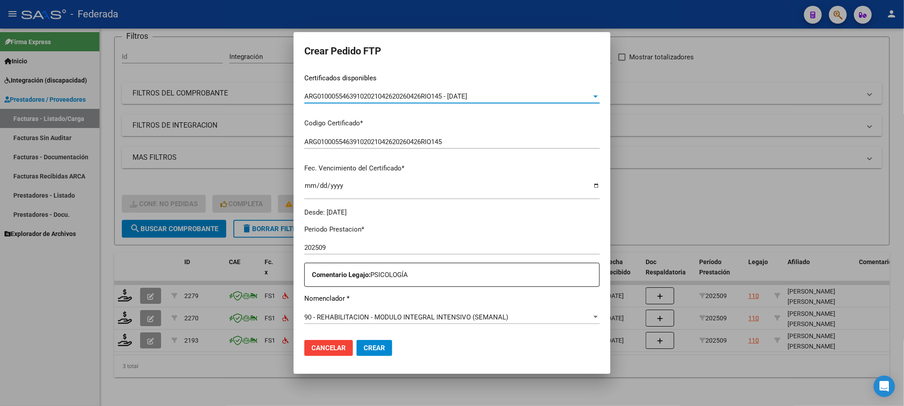
scroll to position [291, 0]
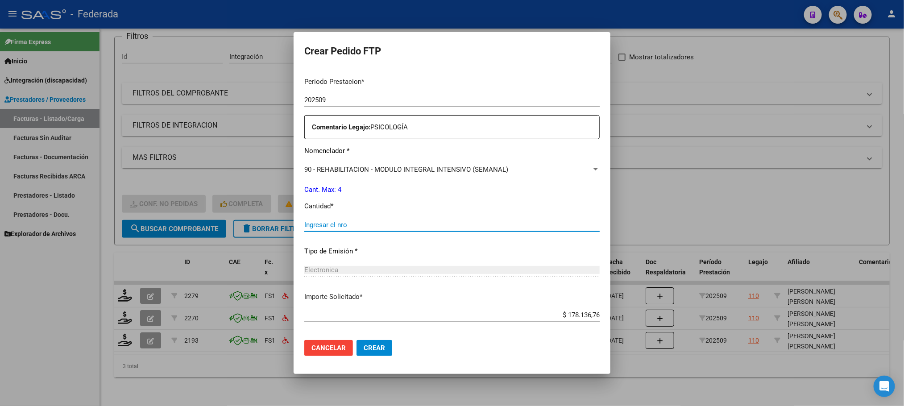
click at [323, 221] on input "Ingresar el nro" at bounding box center [451, 225] width 295 height 8
type input "4"
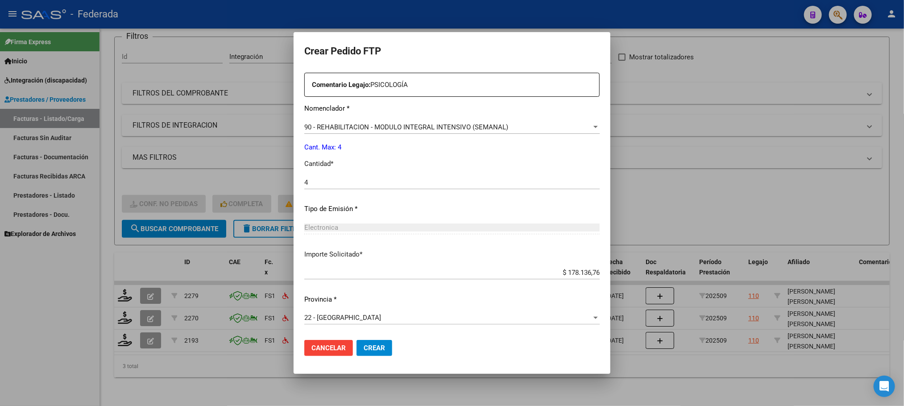
click at [364, 349] on span "Crear" at bounding box center [374, 348] width 21 height 8
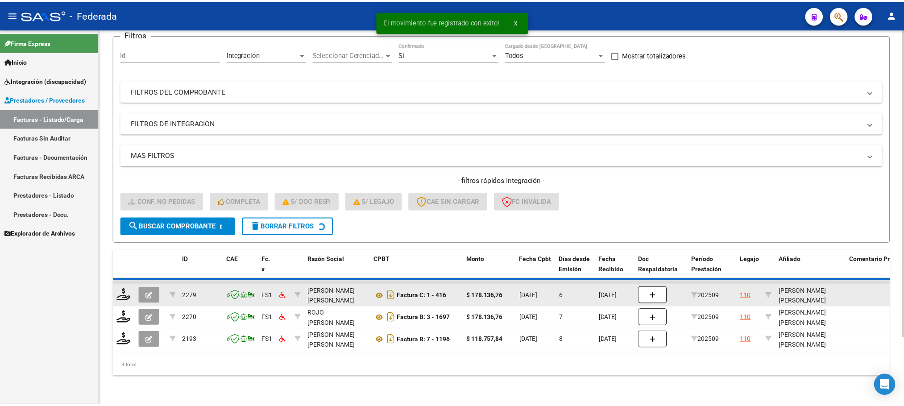
scroll to position [58, 0]
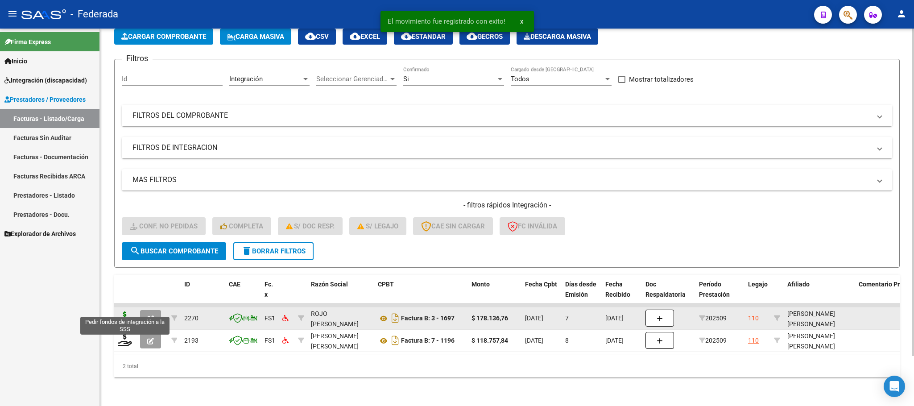
click at [124, 311] on icon at bounding box center [125, 317] width 14 height 12
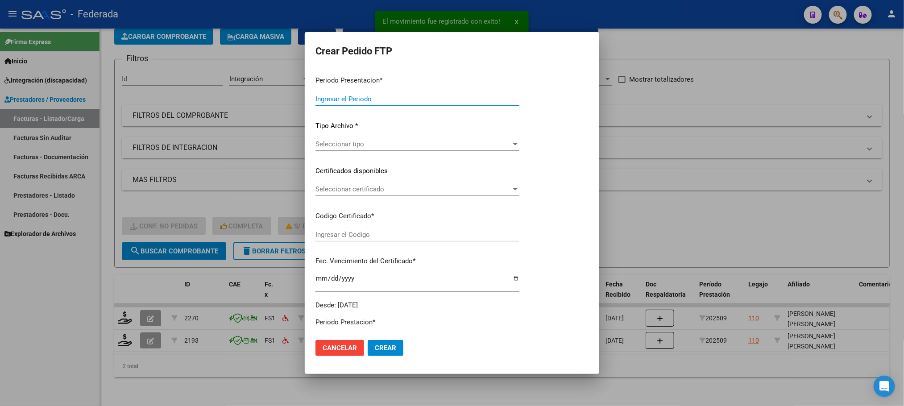
type input "202509"
type input "$ 178.136,76"
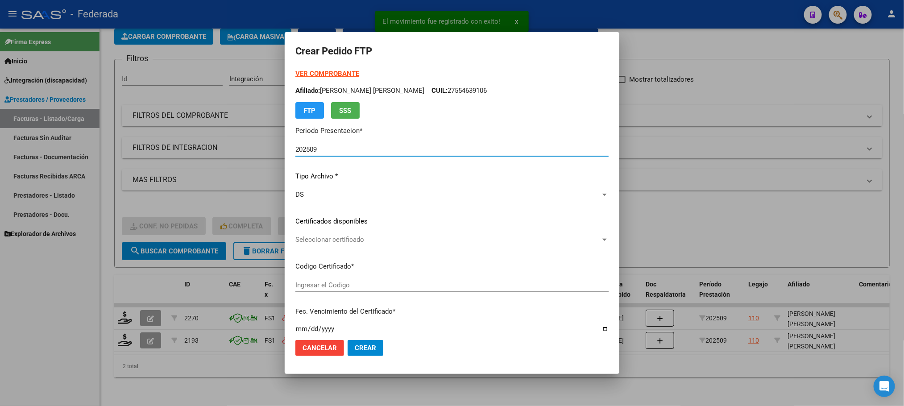
type input "ARG01000554639102021042620260426RIO145"
type input "2026-04-26"
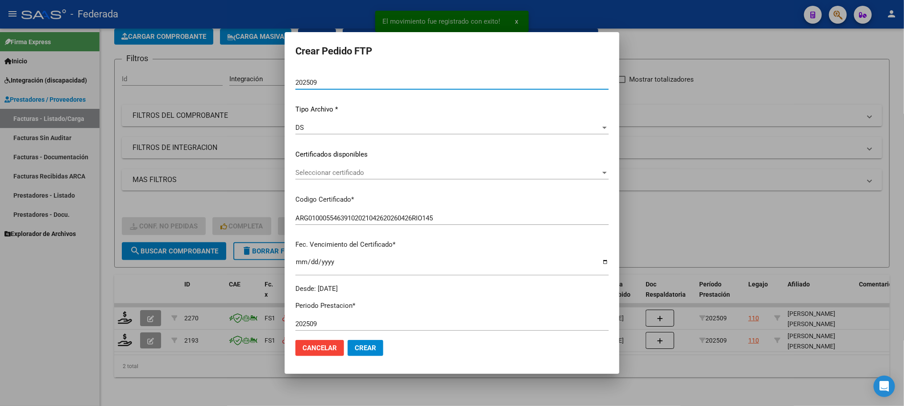
click at [323, 177] on div "Seleccionar certificado Seleccionar certificado" at bounding box center [451, 172] width 313 height 13
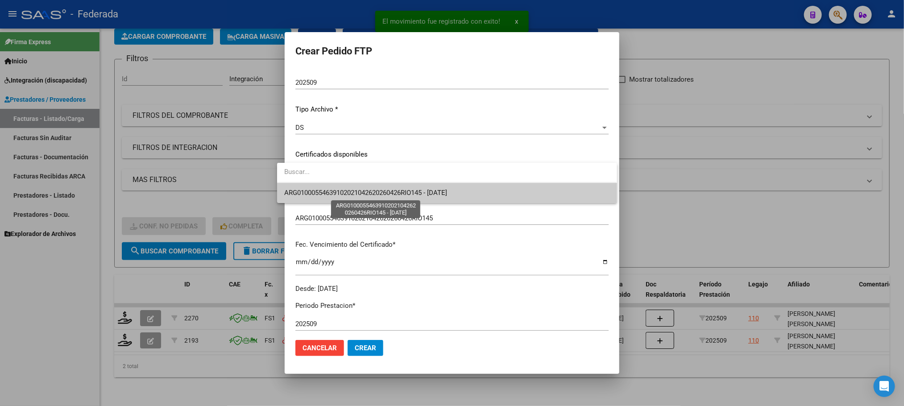
click at [323, 196] on span "ARG01000554639102021042620260426RIO145 - 2026-04-26" at bounding box center [365, 193] width 163 height 8
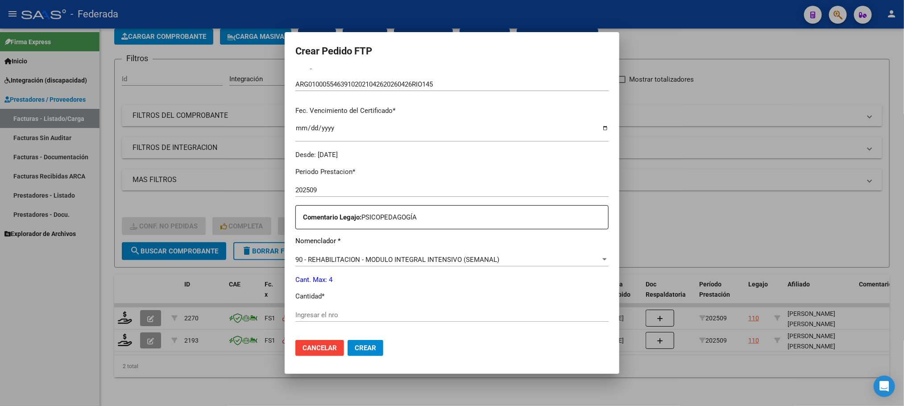
scroll to position [268, 0]
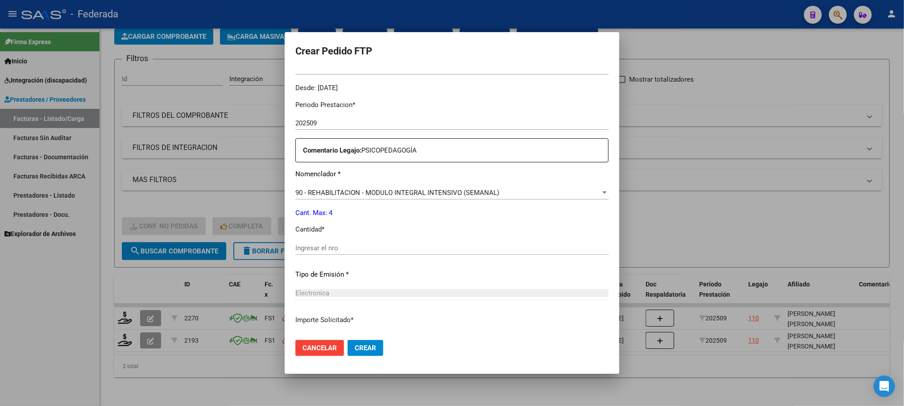
click at [325, 247] on input "Ingresar el nro" at bounding box center [451, 248] width 313 height 8
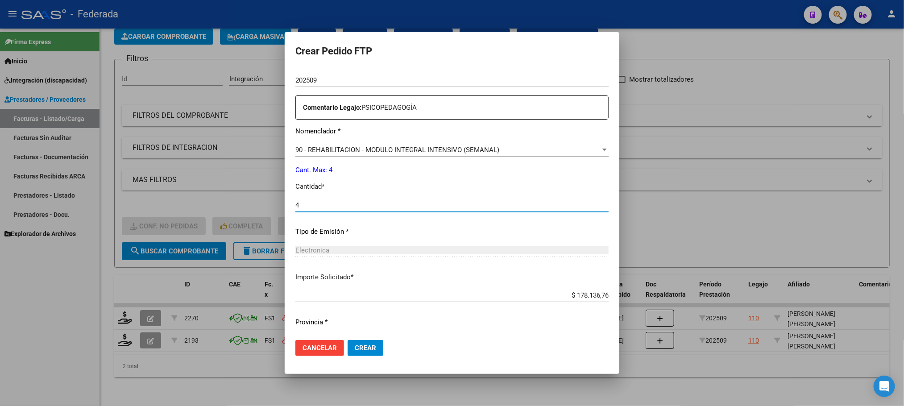
scroll to position [333, 0]
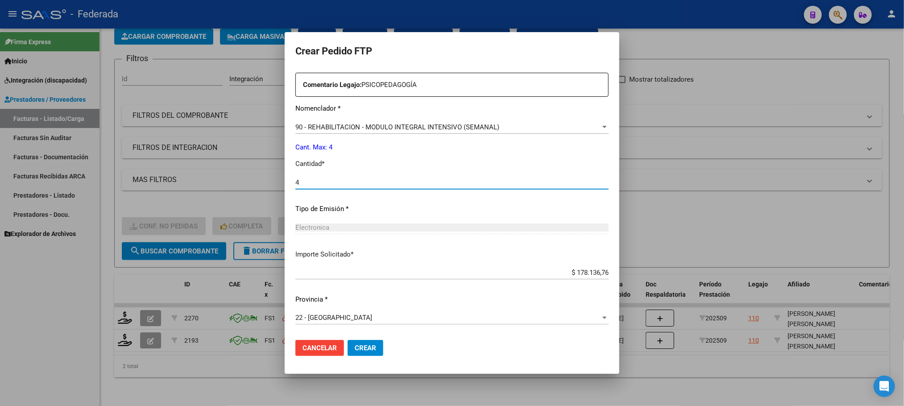
type input "4"
click at [354, 340] on button "Crear" at bounding box center [366, 348] width 36 height 16
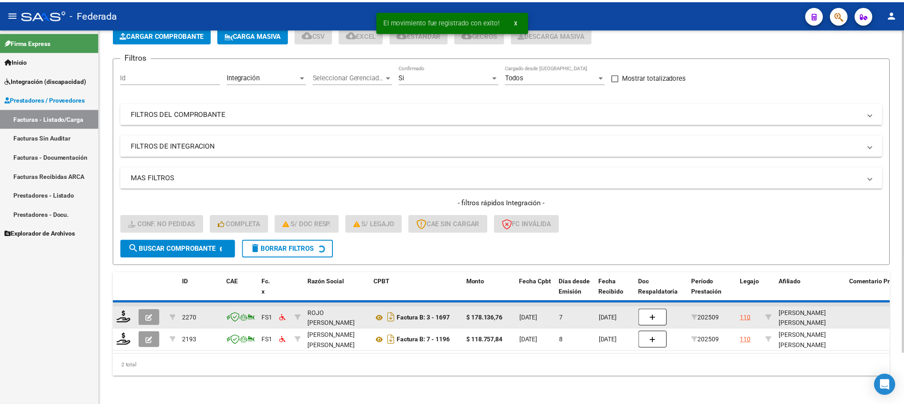
scroll to position [35, 0]
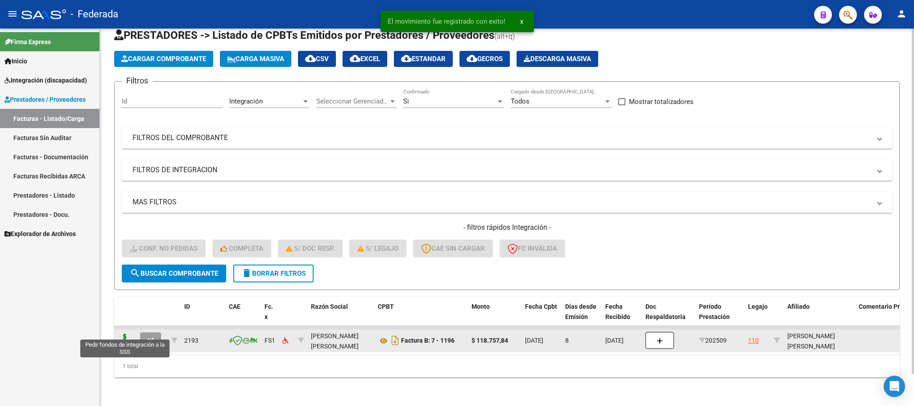
click at [125, 334] on icon at bounding box center [125, 340] width 14 height 12
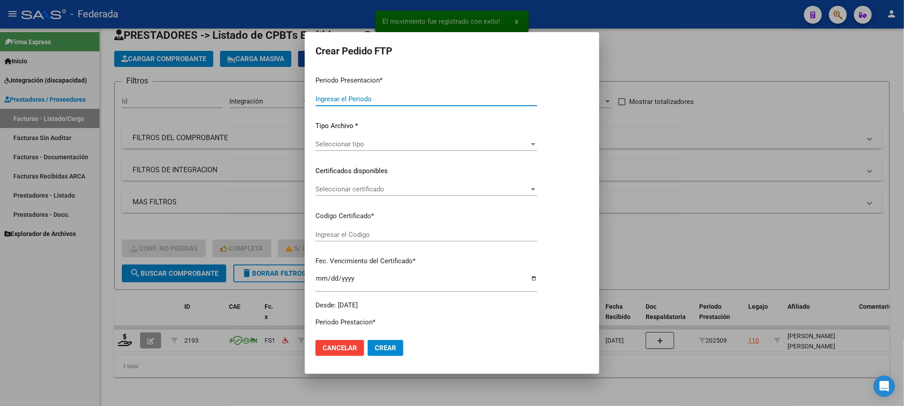
type input "202509"
type input "$ 118.757,84"
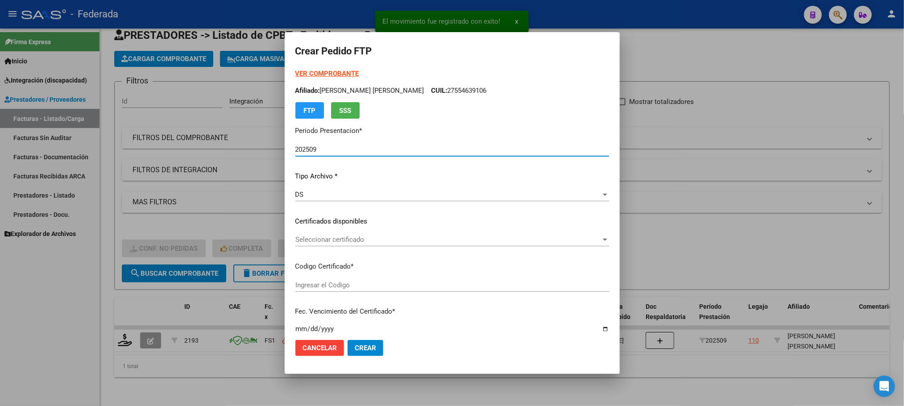
type input "ARG01000554639102021042620260426RIO145"
type input "2026-04-26"
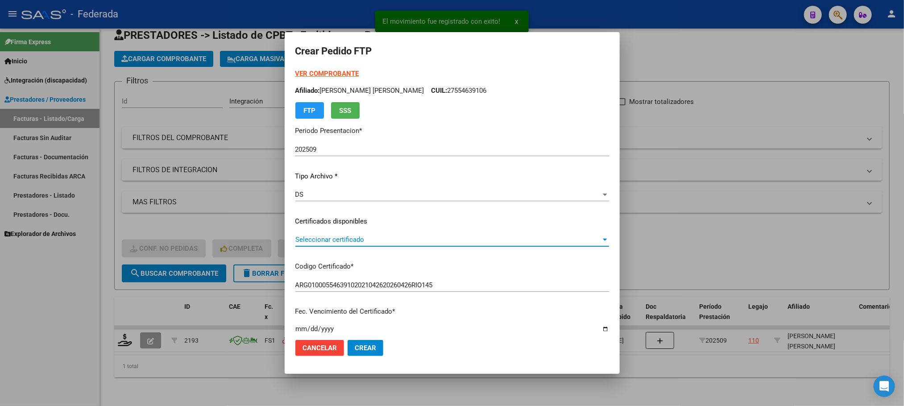
click at [338, 240] on span "Seleccionar certificado" at bounding box center [448, 240] width 306 height 8
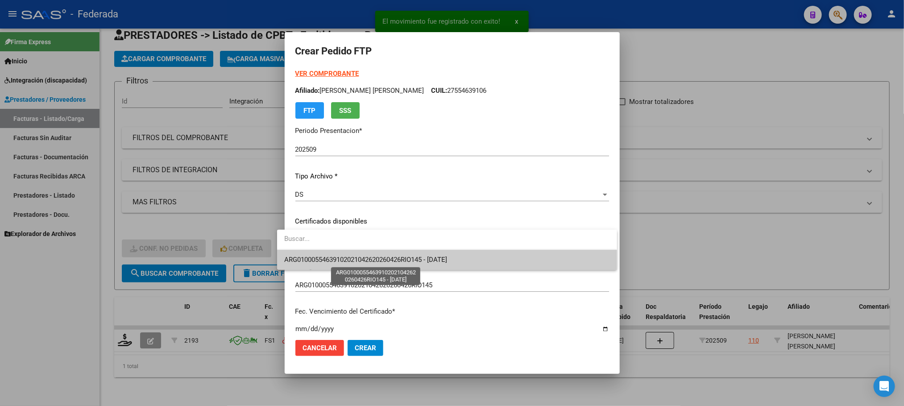
click at [335, 258] on span "ARG01000554639102021042620260426RIO145 - 2026-04-26" at bounding box center [365, 260] width 163 height 8
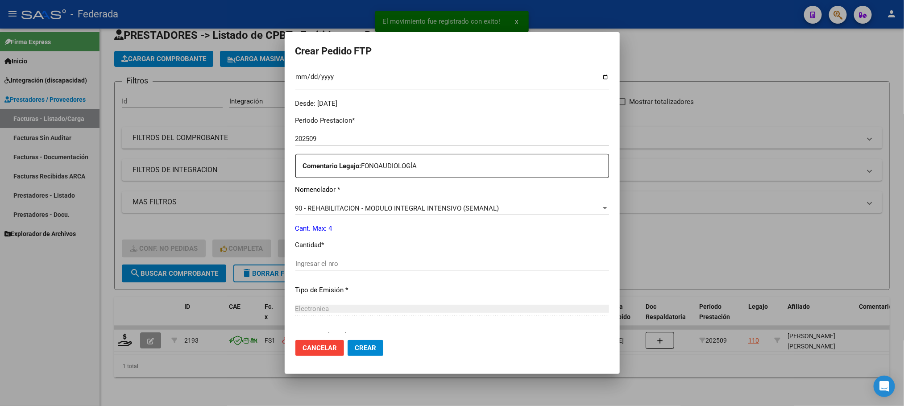
scroll to position [268, 0]
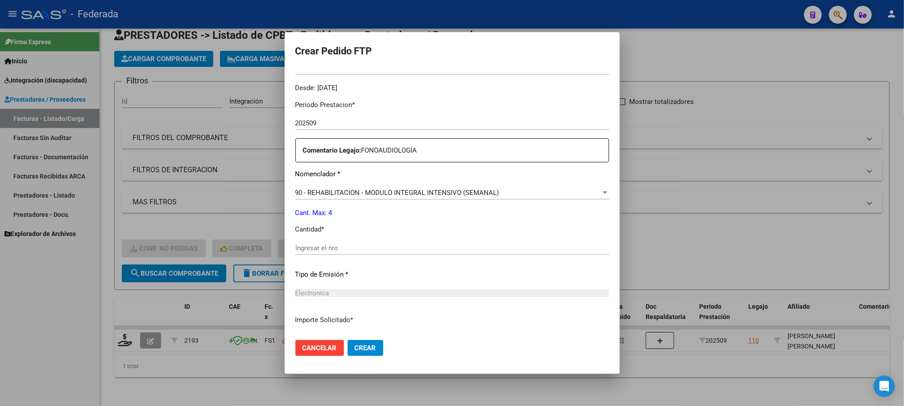
click at [340, 249] on input "Ingresar el nro" at bounding box center [452, 248] width 314 height 8
type input "4"
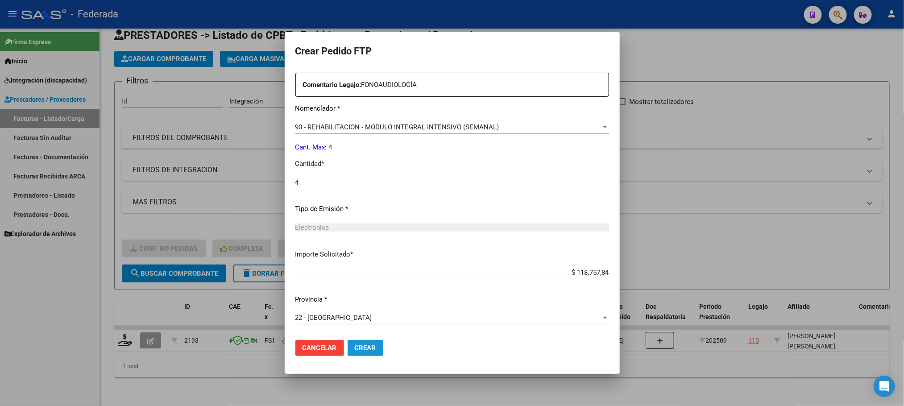
click at [348, 343] on button "Crear" at bounding box center [366, 348] width 36 height 16
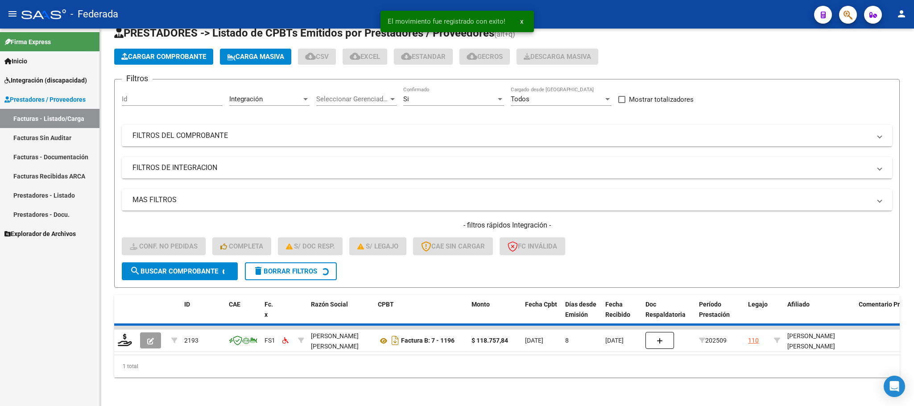
scroll to position [17, 0]
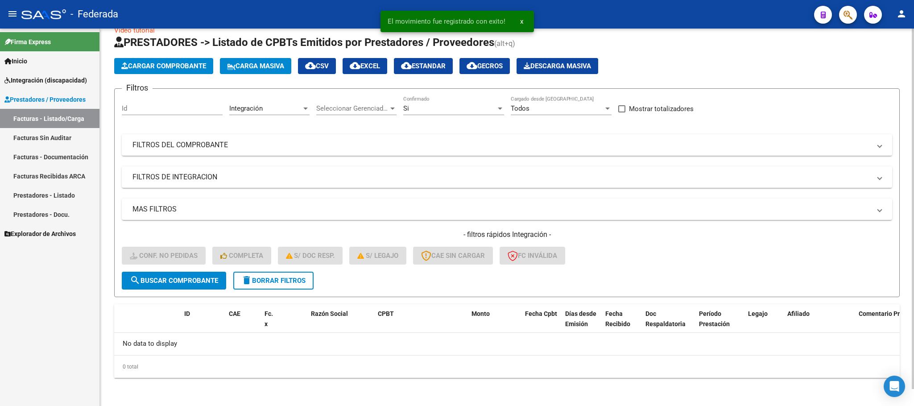
click at [292, 284] on span "delete Borrar Filtros" at bounding box center [273, 281] width 64 height 8
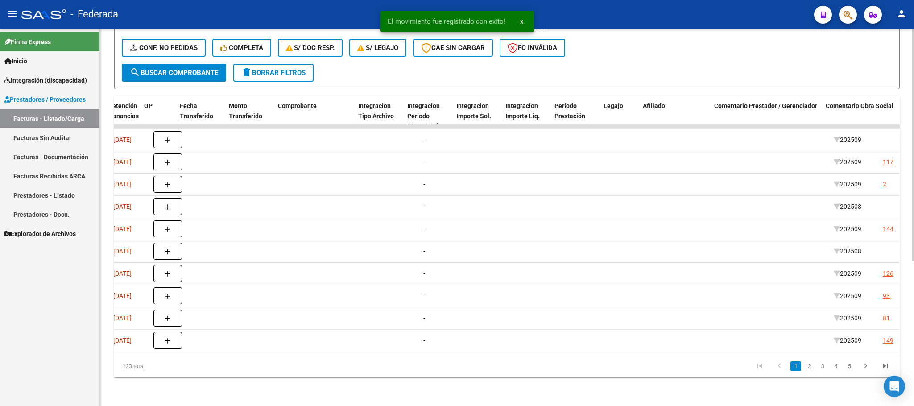
scroll to position [0, 962]
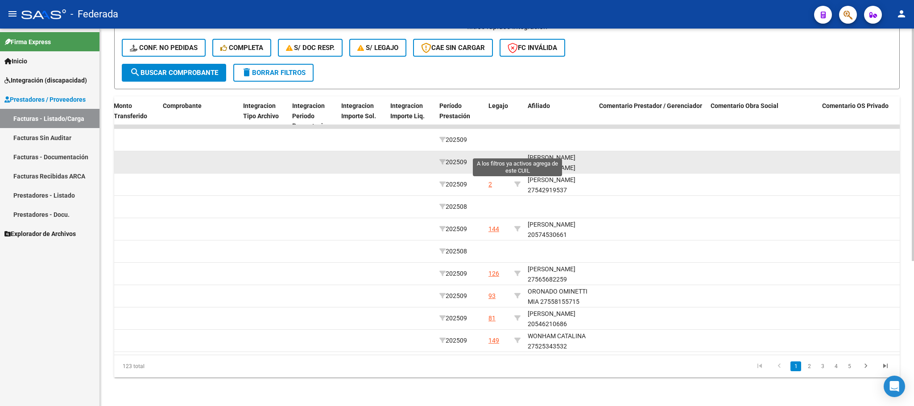
click at [517, 159] on icon at bounding box center [517, 162] width 6 height 6
type input "27479149734"
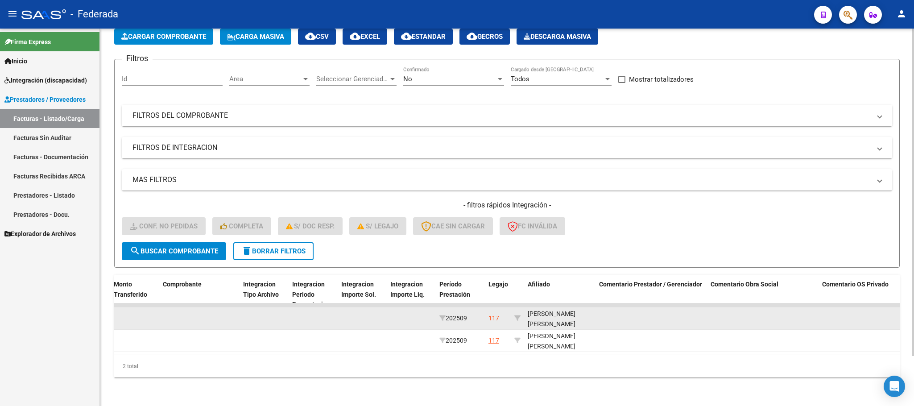
scroll to position [11, 0]
click at [551, 311] on div "SAEZ LOPEZ ANTONELLA AYLIN 27479149734" at bounding box center [560, 313] width 64 height 30
copy div "27479149734"
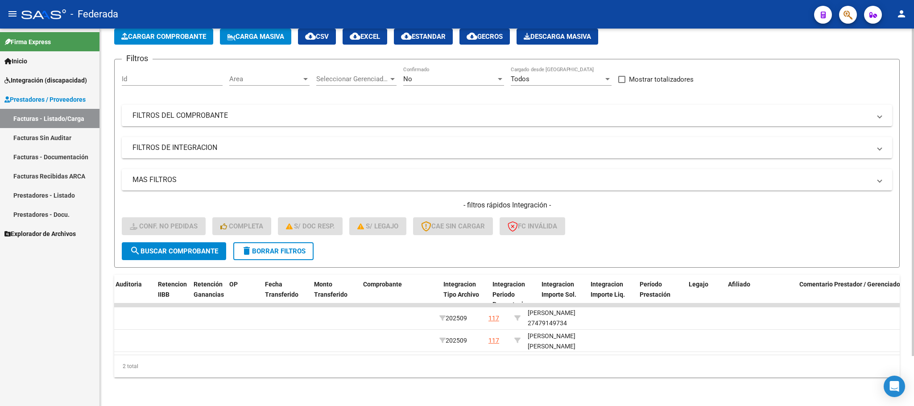
scroll to position [0, 0]
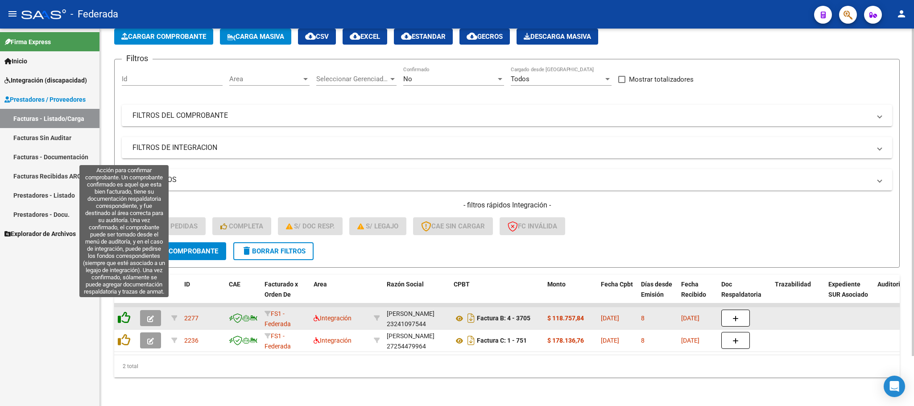
click at [122, 311] on icon at bounding box center [124, 317] width 12 height 12
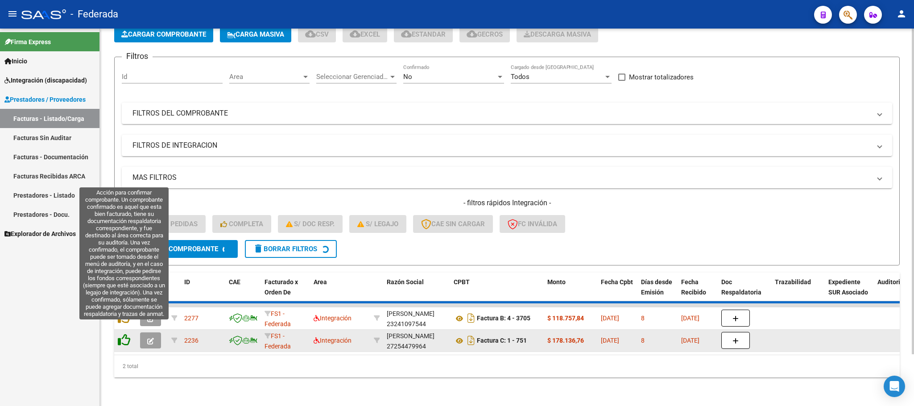
click at [122, 334] on icon at bounding box center [124, 340] width 12 height 12
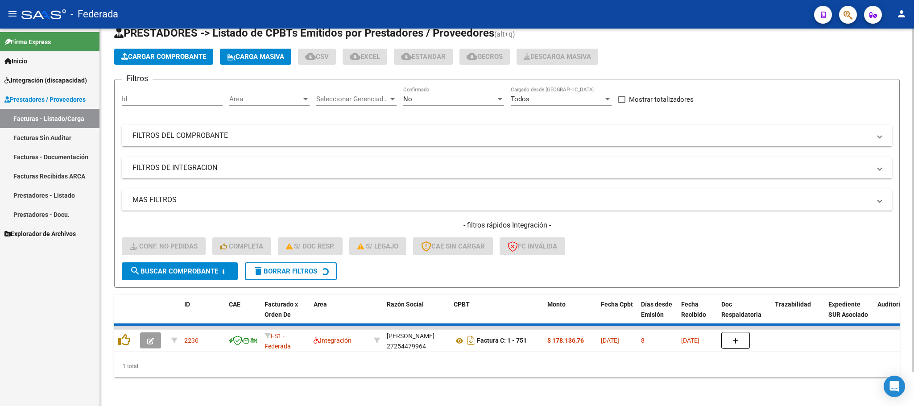
scroll to position [17, 0]
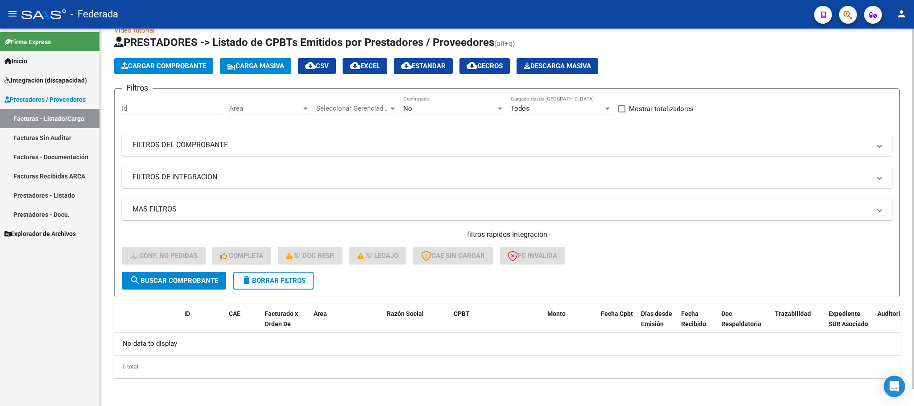
click at [262, 281] on span "delete Borrar Filtros" at bounding box center [273, 281] width 64 height 8
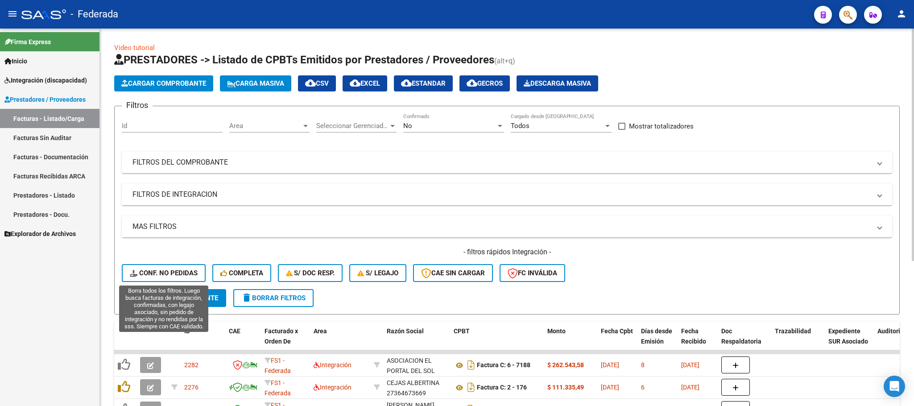
click at [185, 270] on span "Conf. no pedidas" at bounding box center [164, 273] width 68 height 8
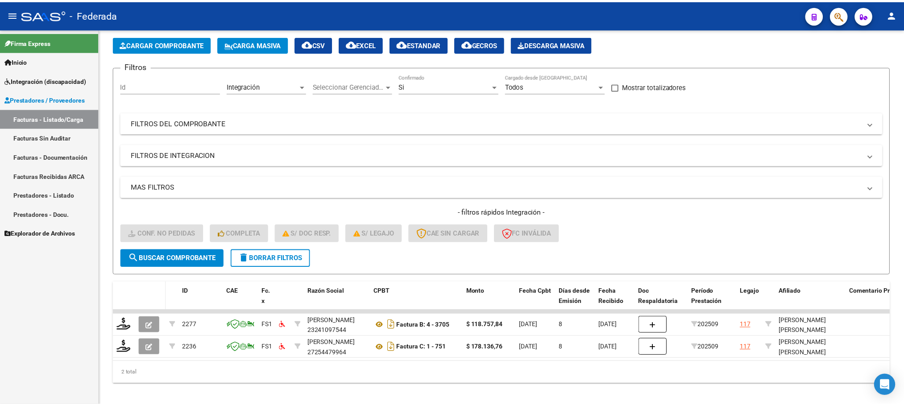
scroll to position [57, 0]
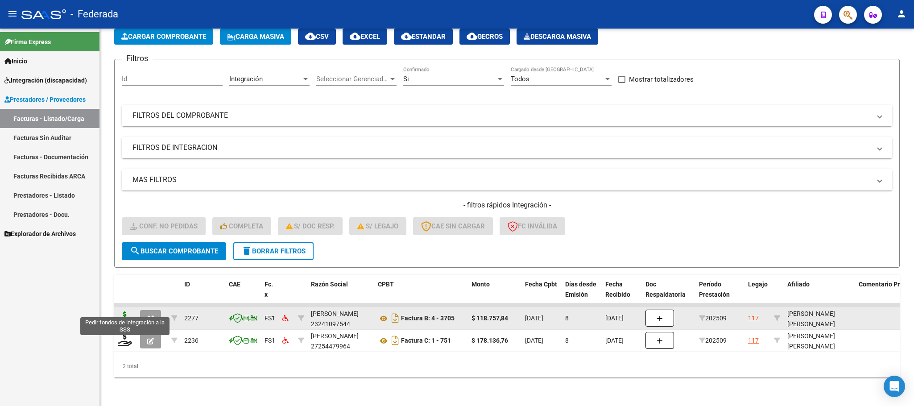
click at [121, 311] on icon at bounding box center [125, 317] width 14 height 12
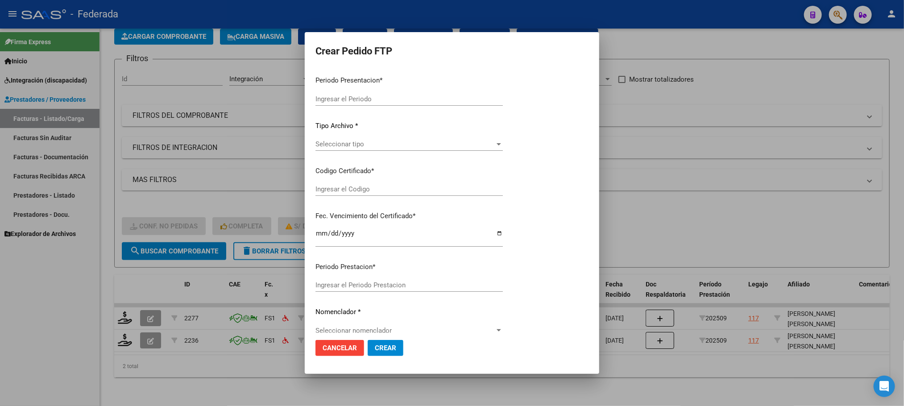
type input "202509"
type input "$ 118.757,84"
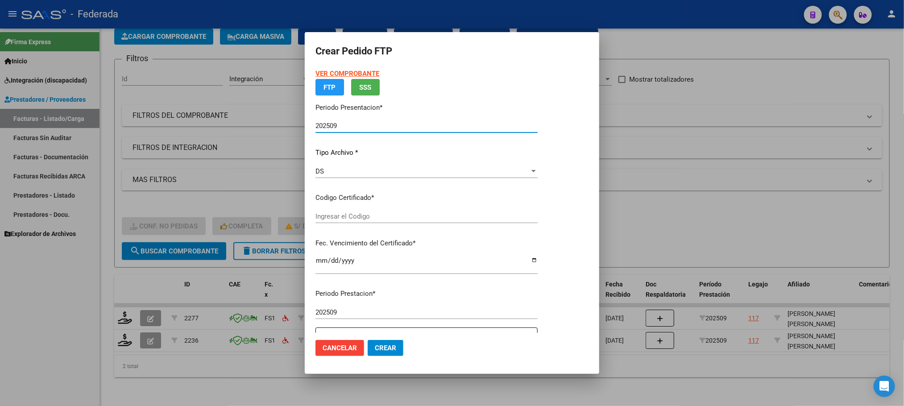
type input "ARG01000479149732023031520330315RIO145"
type input "2033-03-16"
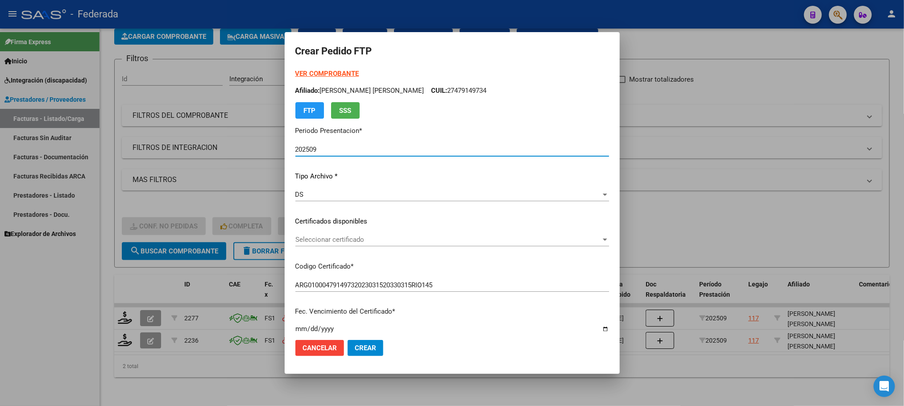
click at [323, 243] on span "Seleccionar certificado" at bounding box center [448, 240] width 306 height 8
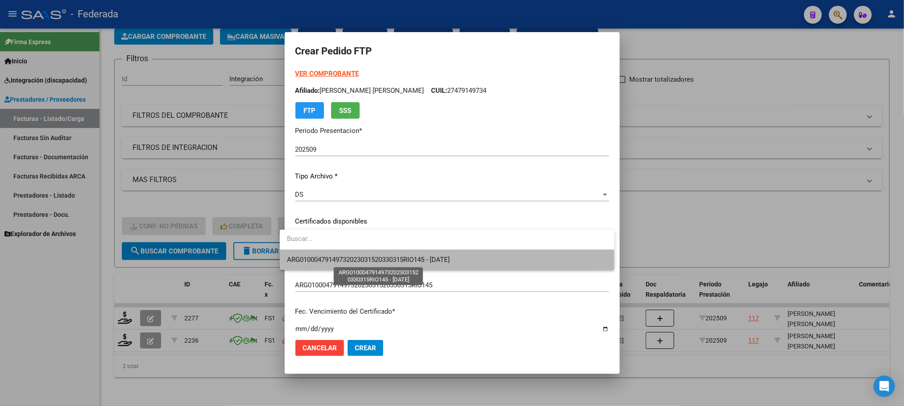
click at [319, 258] on span "ARG01000479149732023031520330315RIO145 - 2033-03-16" at bounding box center [368, 260] width 163 height 8
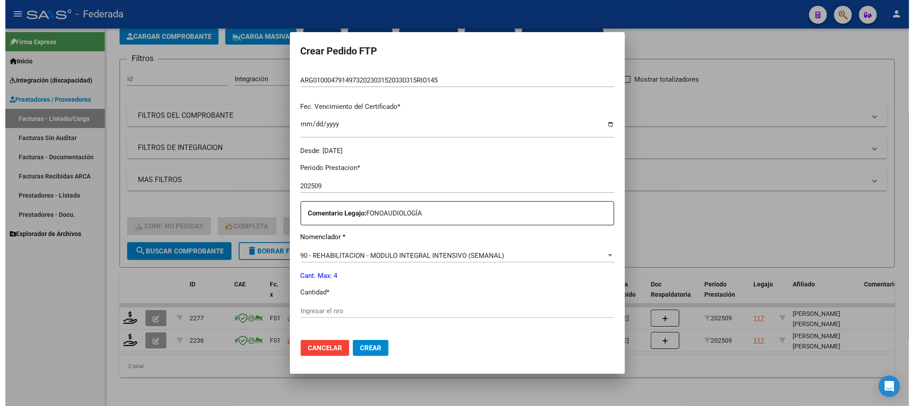
scroll to position [333, 0]
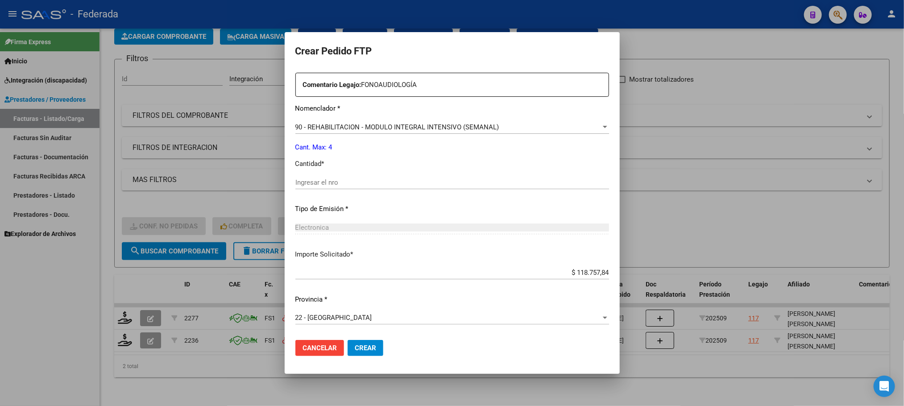
click at [318, 185] on input "Ingresar el nro" at bounding box center [452, 182] width 314 height 8
type input "4"
click at [351, 342] on button "Crear" at bounding box center [366, 348] width 36 height 16
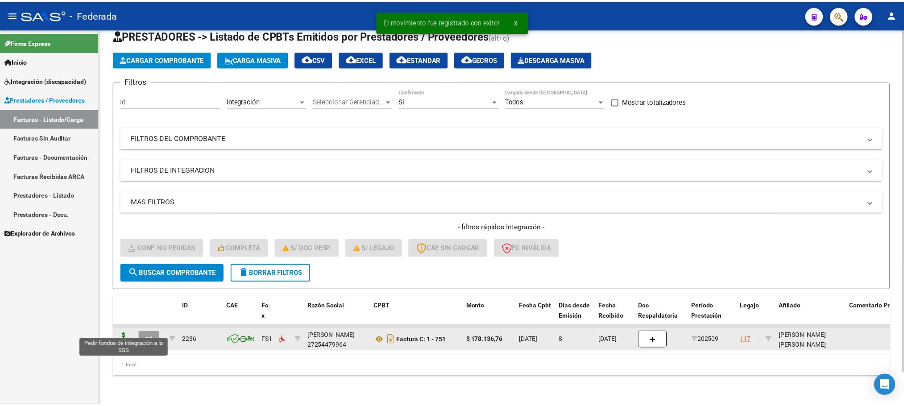
scroll to position [35, 0]
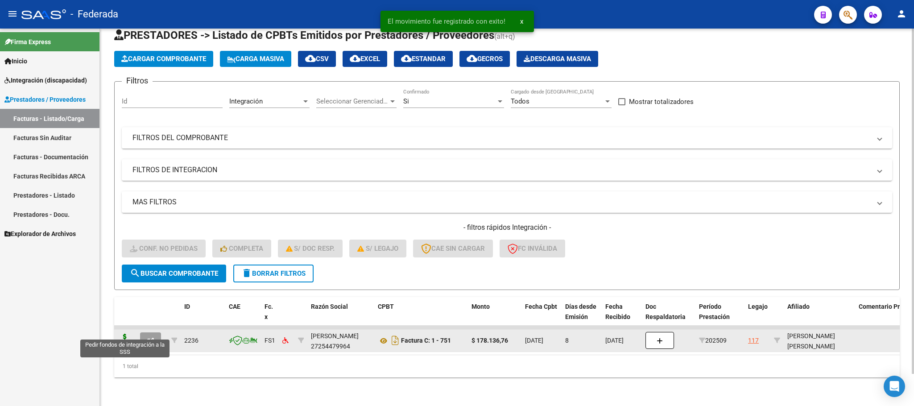
click at [120, 334] on icon at bounding box center [125, 340] width 14 height 12
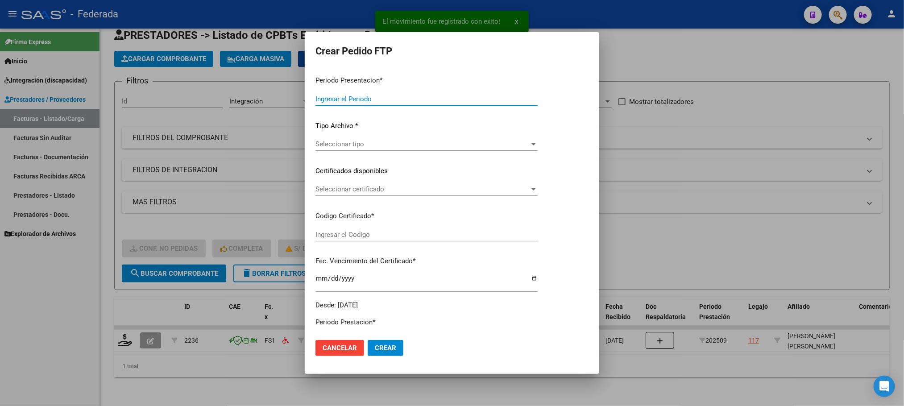
type input "202509"
type input "$ 178.136,76"
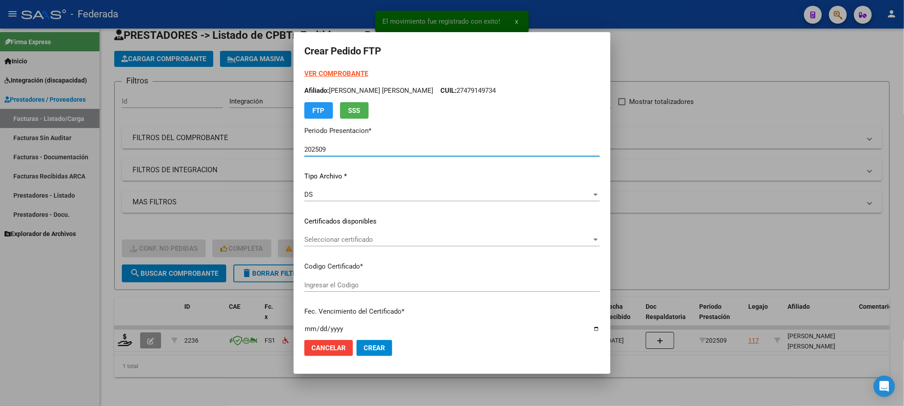
type input "ARG01000479149732023031520330315RIO145"
type input "2033-03-16"
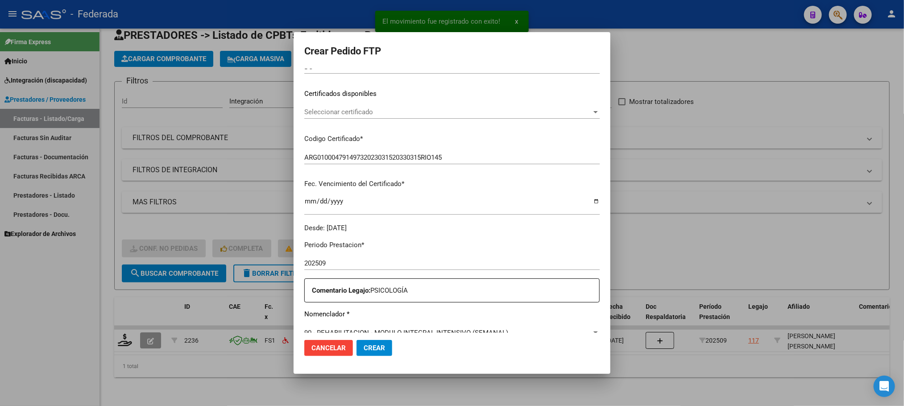
scroll to position [134, 0]
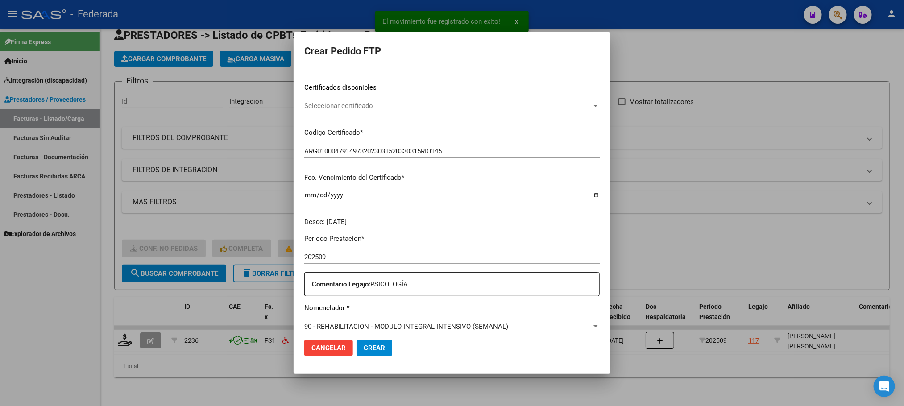
click at [334, 100] on div "Seleccionar certificado Seleccionar certificado" at bounding box center [451, 105] width 295 height 13
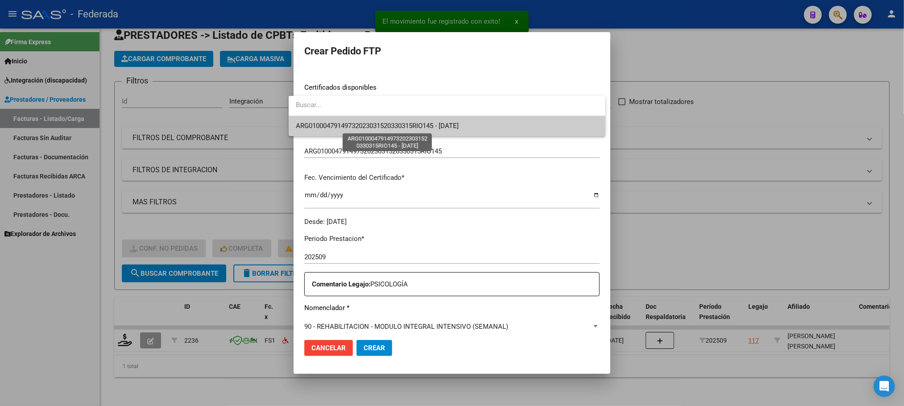
click at [332, 129] on span "ARG01000479149732023031520330315RIO145 - 2033-03-16" at bounding box center [377, 126] width 163 height 8
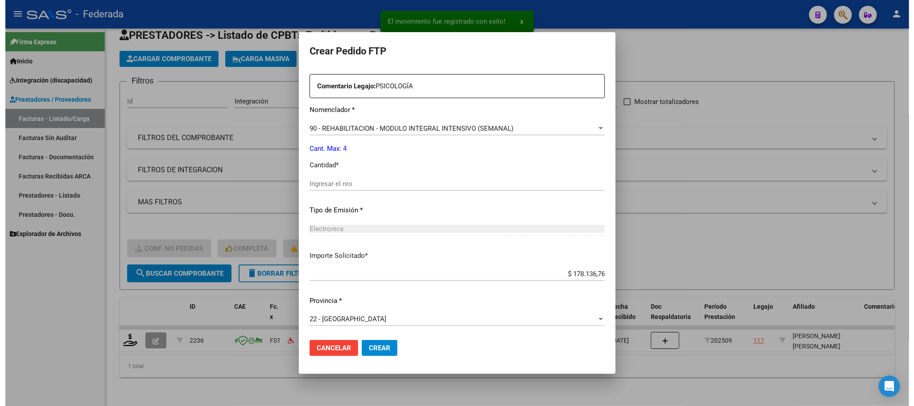
scroll to position [333, 0]
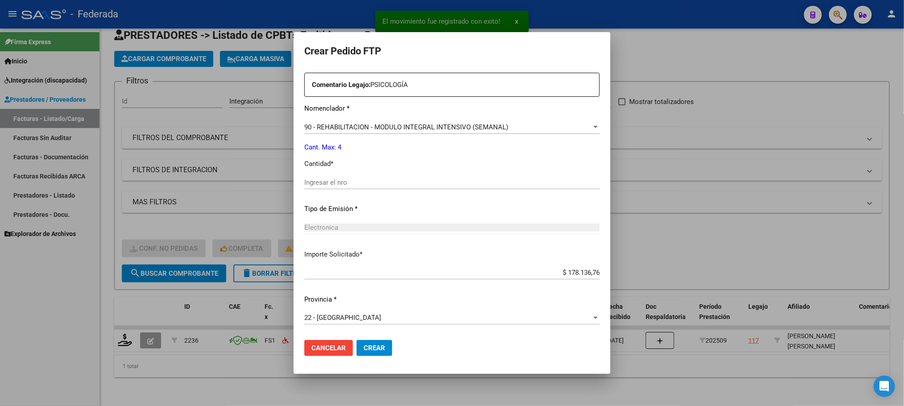
click at [326, 178] on input "Ingresar el nro" at bounding box center [451, 182] width 295 height 8
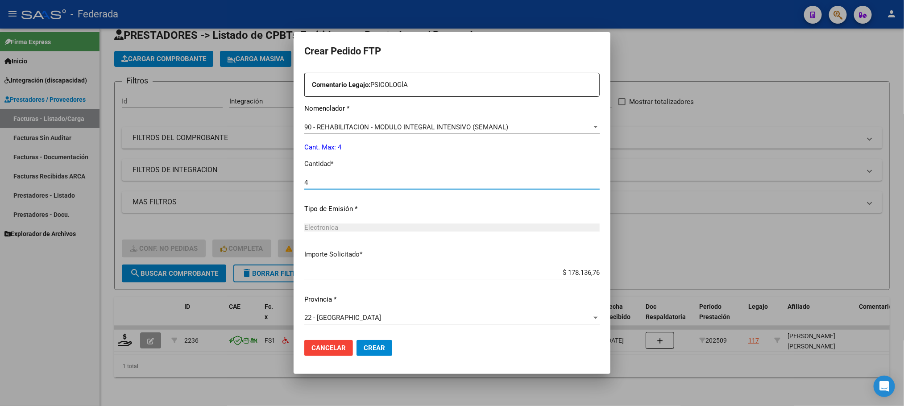
type input "4"
click at [371, 347] on span "Crear" at bounding box center [374, 348] width 21 height 8
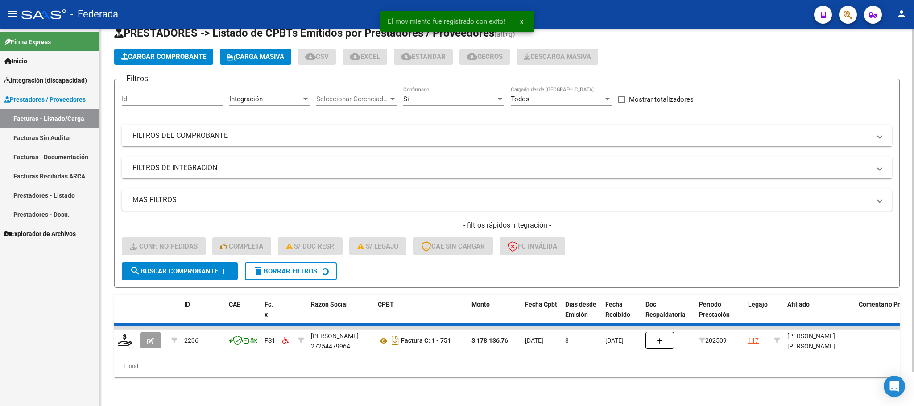
scroll to position [17, 0]
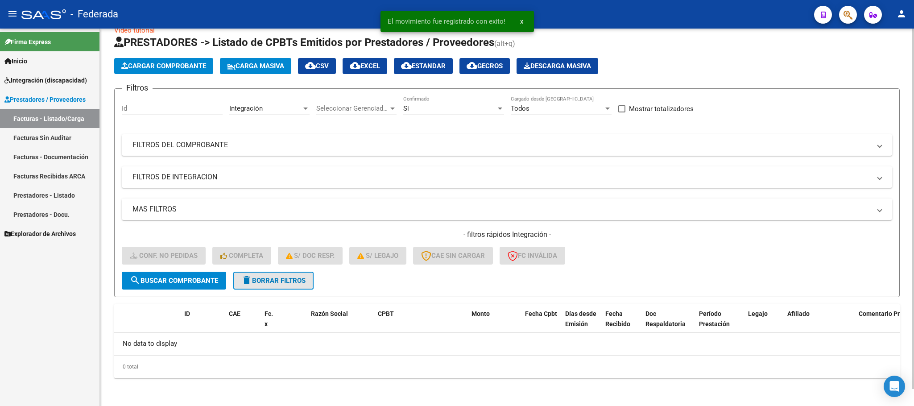
click at [293, 278] on span "delete Borrar Filtros" at bounding box center [273, 281] width 64 height 8
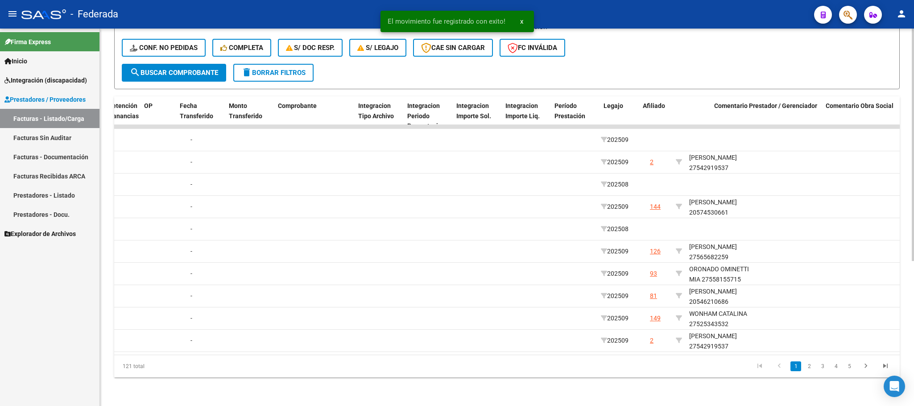
scroll to position [0, 847]
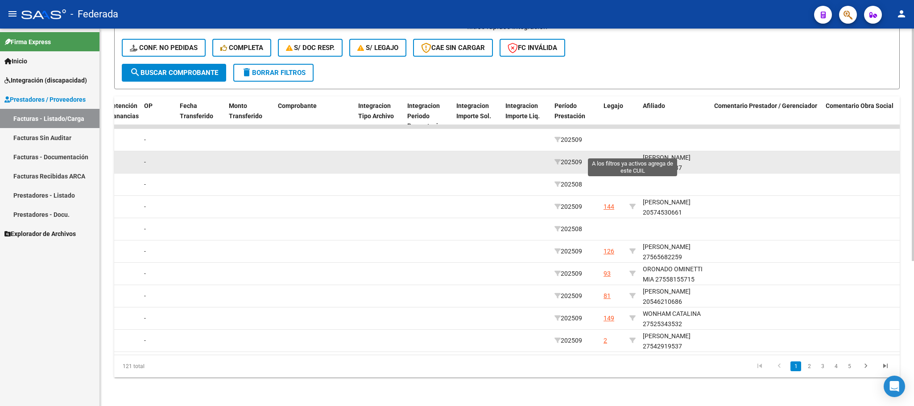
click at [634, 159] on icon at bounding box center [633, 162] width 6 height 6
type input "27542919537"
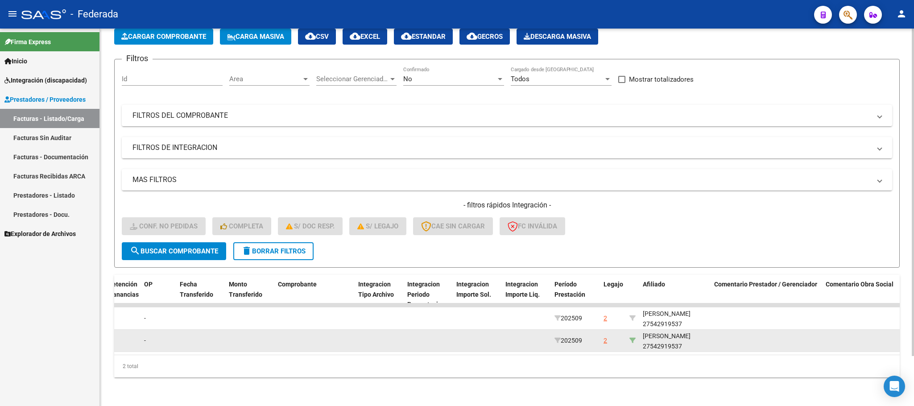
scroll to position [58, 0]
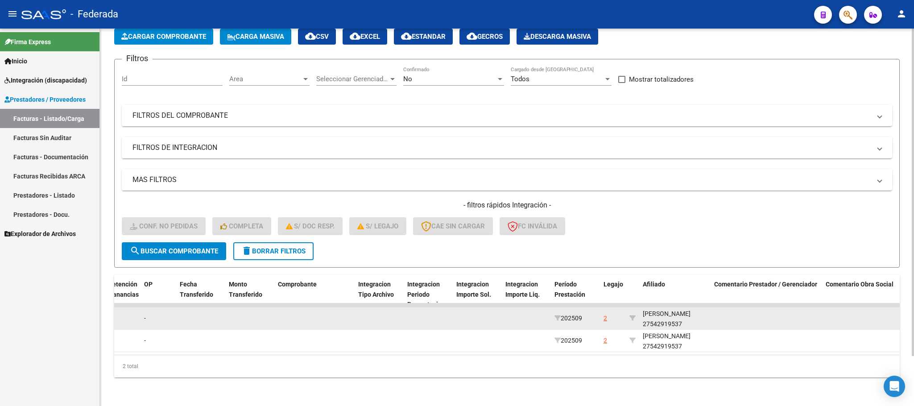
click at [656, 312] on div "AFONSO PILAR 27542919537" at bounding box center [675, 319] width 64 height 21
copy div "27542919537"
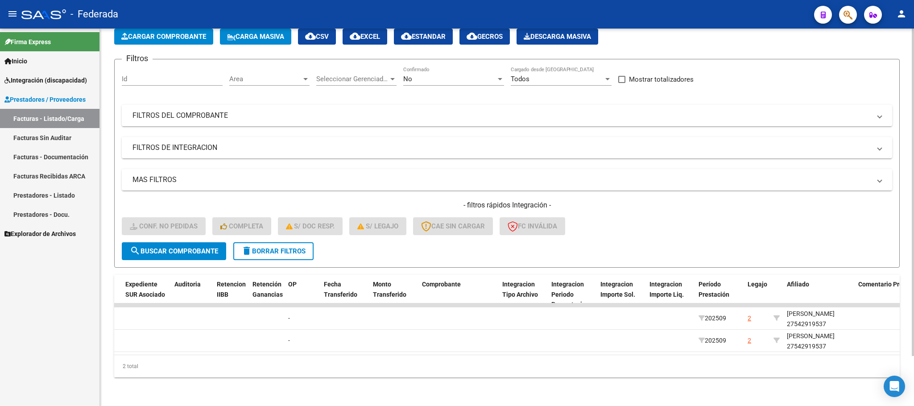
scroll to position [0, 0]
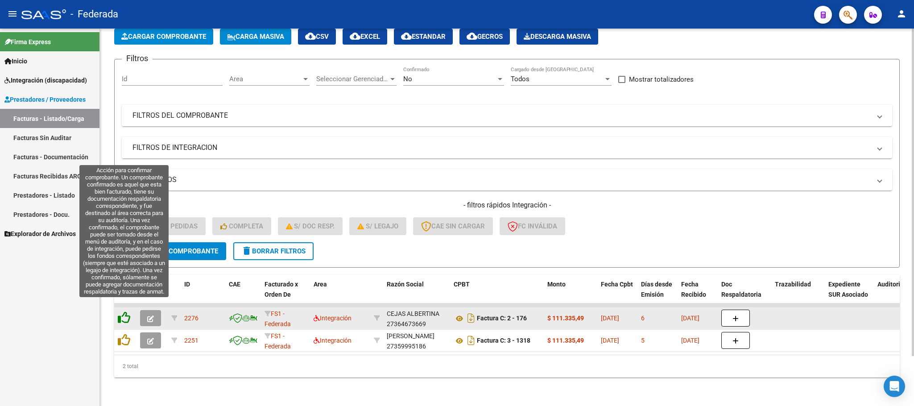
click at [128, 311] on icon at bounding box center [124, 317] width 12 height 12
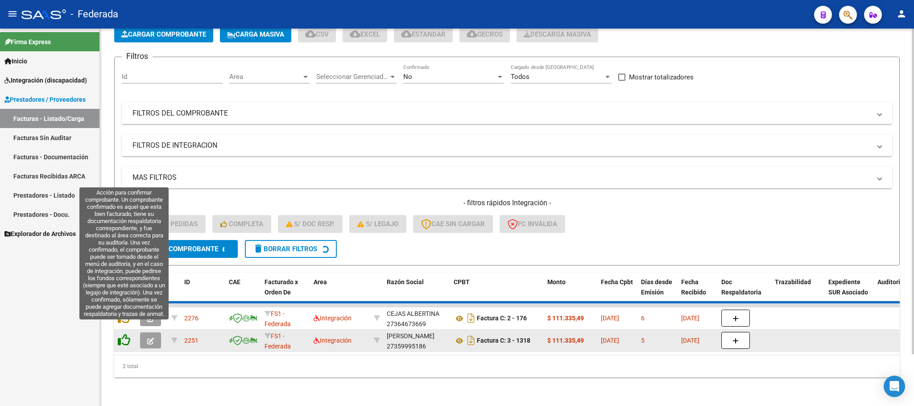
click at [126, 334] on icon at bounding box center [124, 340] width 12 height 12
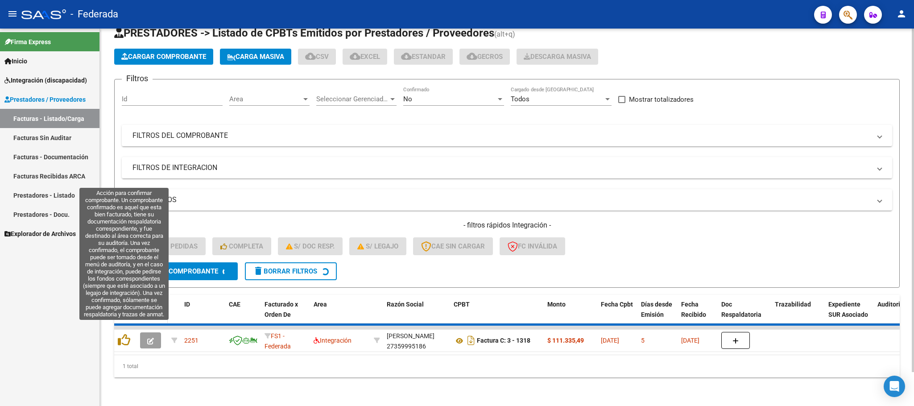
scroll to position [17, 0]
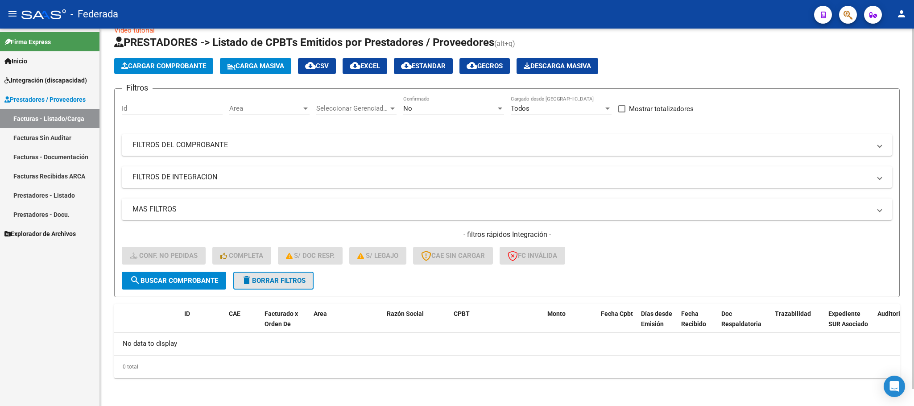
click at [257, 285] on button "delete Borrar Filtros" at bounding box center [273, 281] width 80 height 18
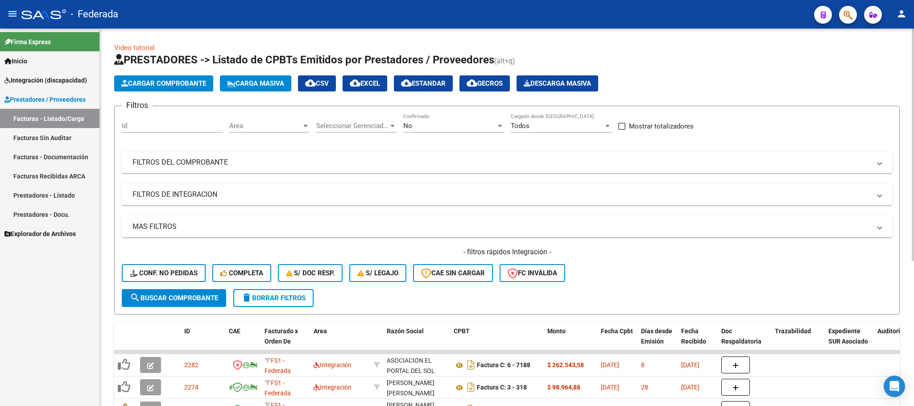
scroll to position [67, 0]
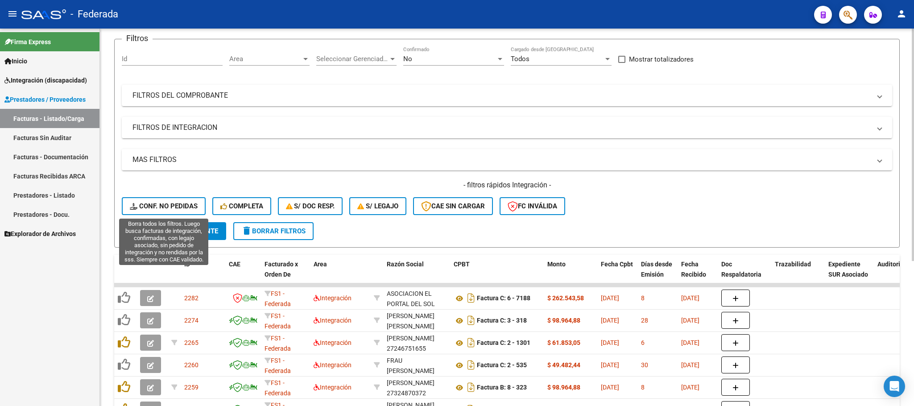
click at [193, 208] on span "Conf. no pedidas" at bounding box center [164, 206] width 68 height 8
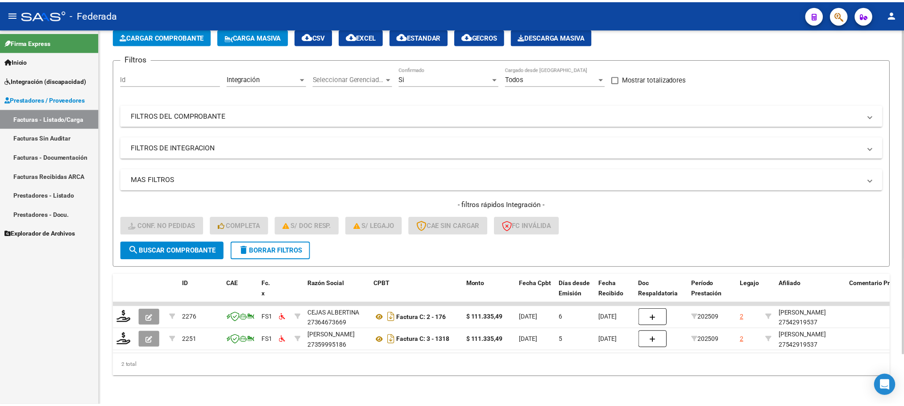
scroll to position [57, 0]
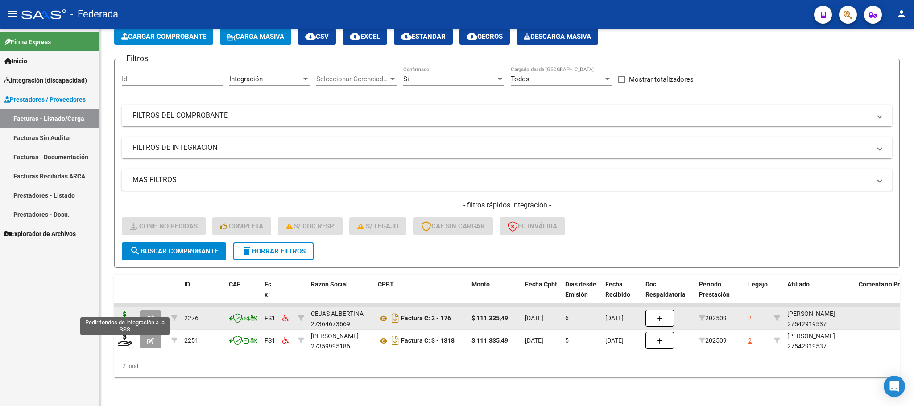
click at [126, 311] on icon at bounding box center [125, 317] width 14 height 12
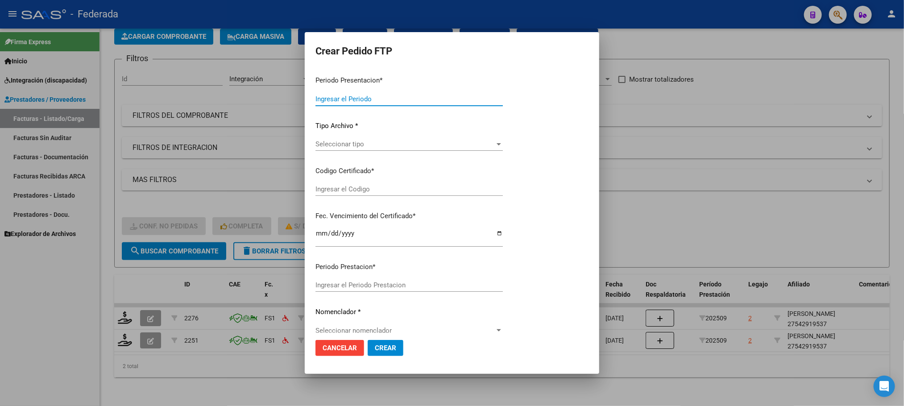
type input "202509"
type input "$ 111.335,49"
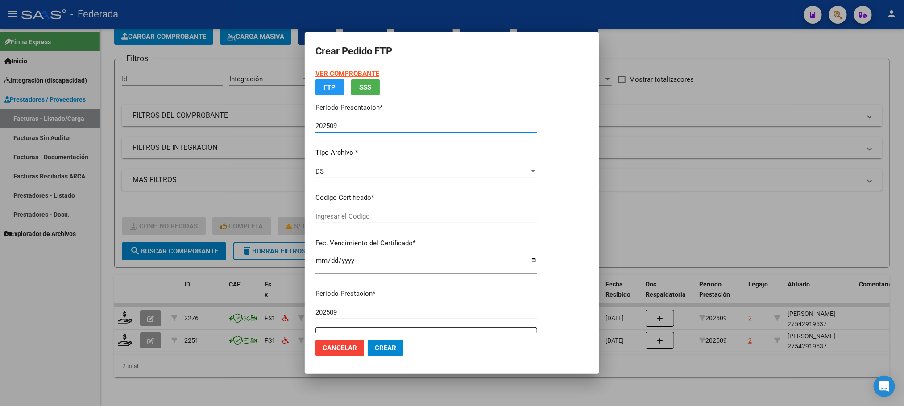
type input "ARG01000542919532024011620260116BS381"
type input "2026-01-16"
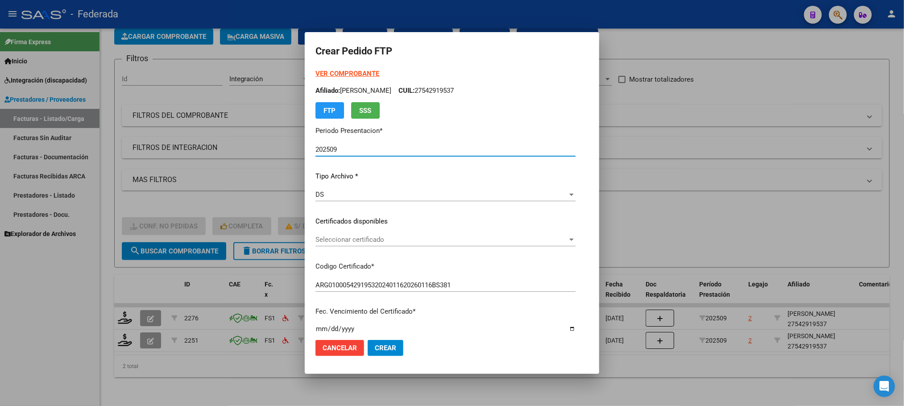
click at [331, 240] on span "Seleccionar certificado" at bounding box center [441, 240] width 252 height 8
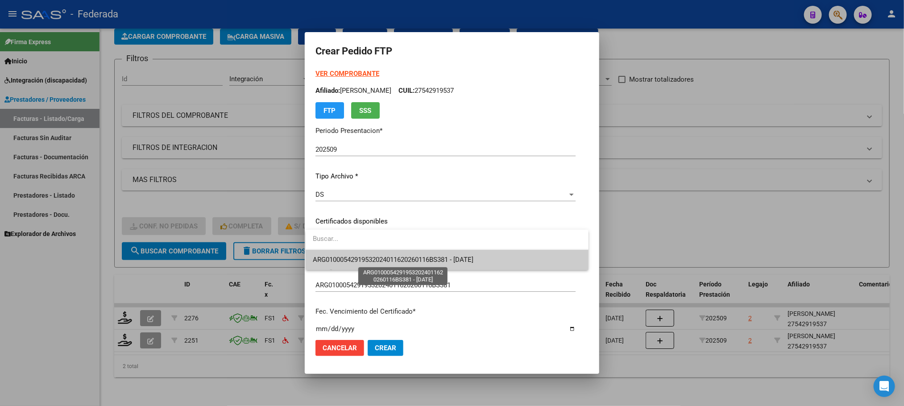
click at [331, 263] on span "ARG01000542919532024011620260116BS381 - 2026-01-16" at bounding box center [393, 260] width 161 height 8
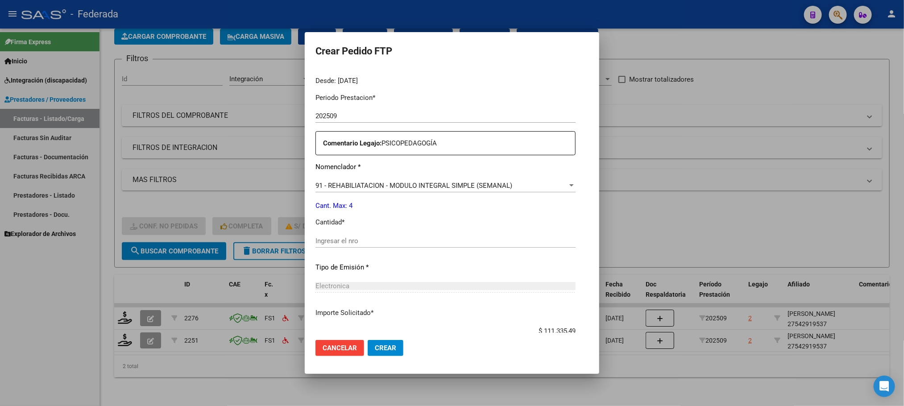
scroll to position [333, 0]
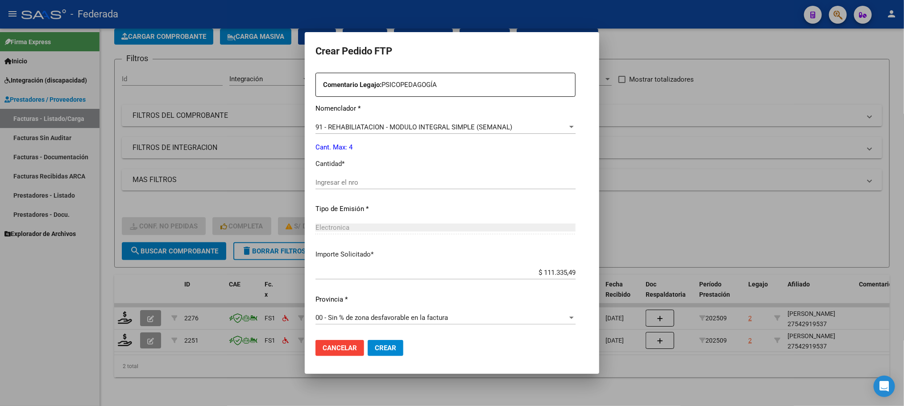
click at [341, 186] on input "Ingresar el nro" at bounding box center [445, 182] width 260 height 8
type input "4"
click at [384, 347] on span "Crear" at bounding box center [385, 348] width 21 height 8
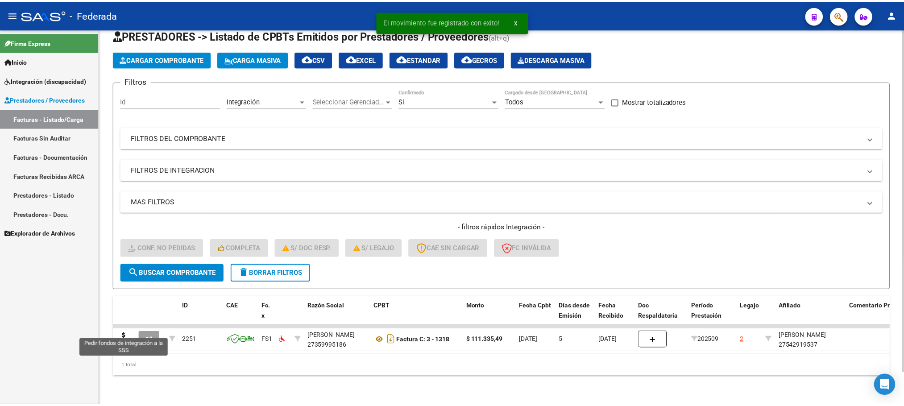
scroll to position [35, 0]
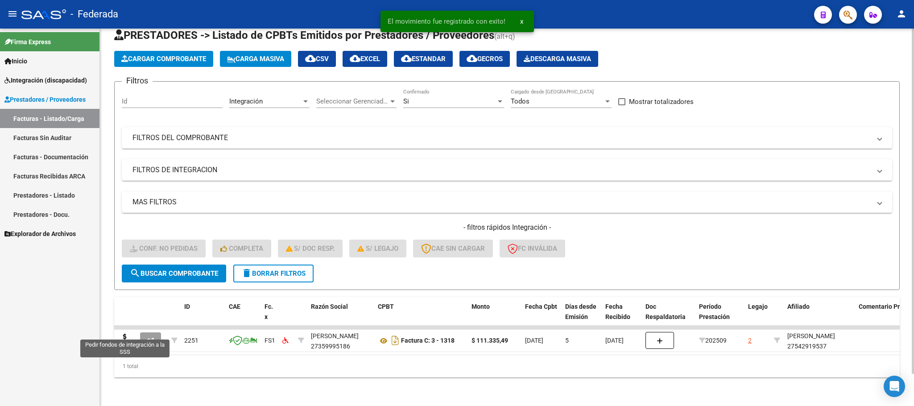
click at [120, 335] on icon at bounding box center [125, 340] width 14 height 12
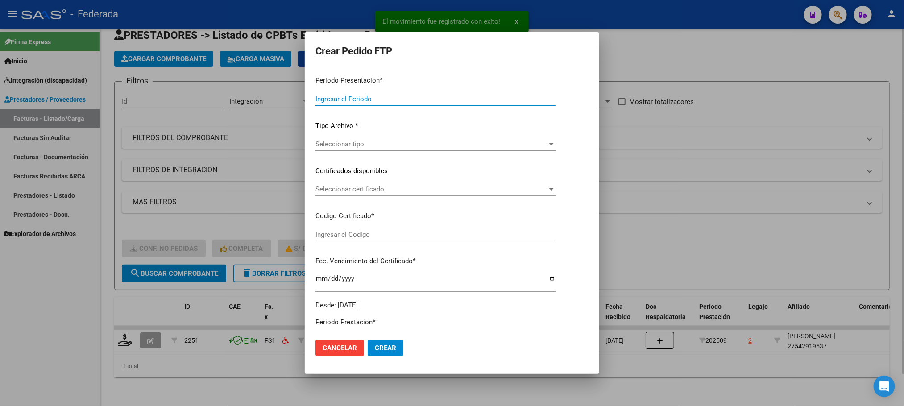
type input "202509"
type input "$ 111.335,49"
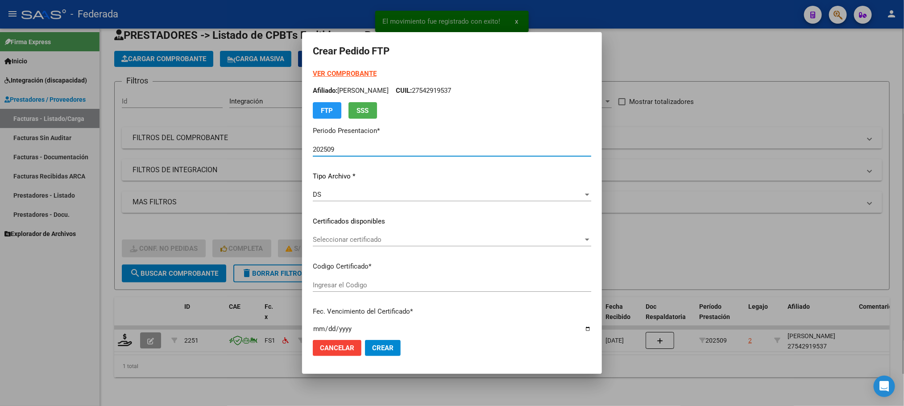
type input "ARG01000542919532024011620260116BS381"
type input "2026-01-16"
click at [323, 233] on div "Seleccionar certificado Seleccionar certificado" at bounding box center [452, 239] width 278 height 13
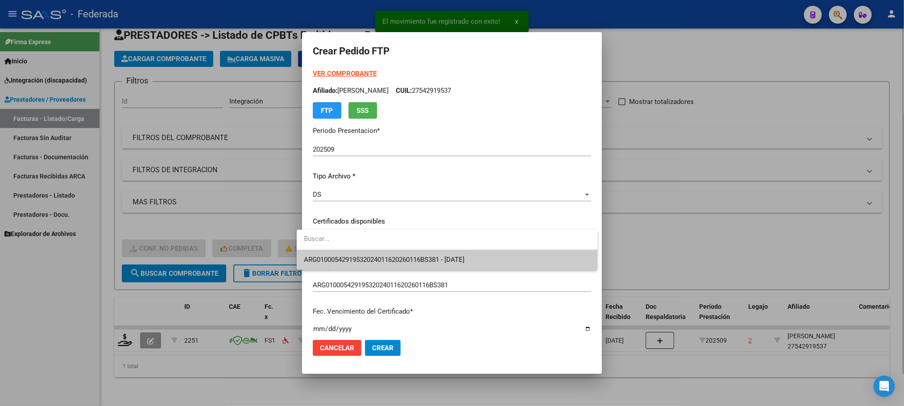
click at [324, 251] on span "ARG01000542919532024011620260116BS381 - 2026-01-16" at bounding box center [447, 260] width 286 height 20
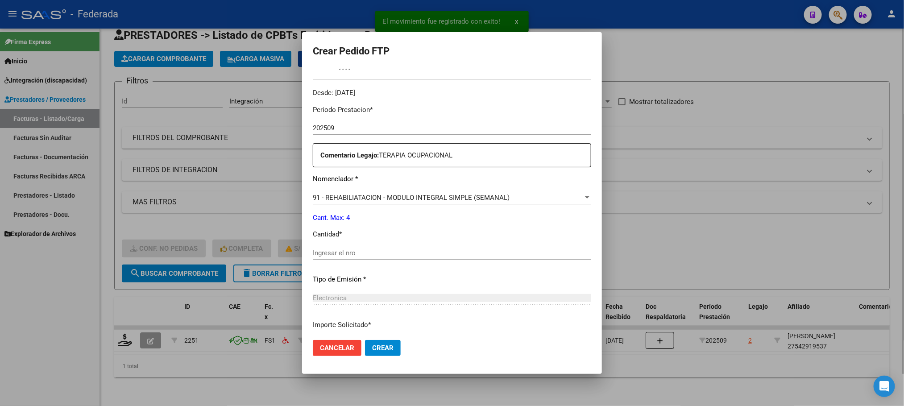
scroll to position [268, 0]
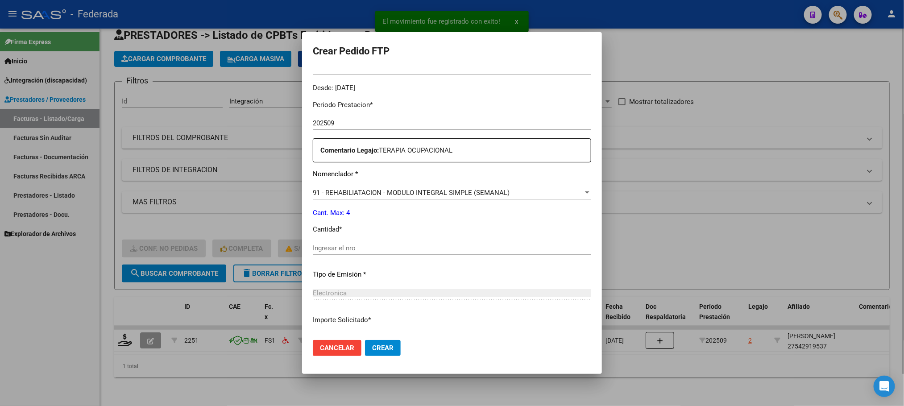
click at [328, 243] on div "Ingresar el nro" at bounding box center [452, 247] width 278 height 13
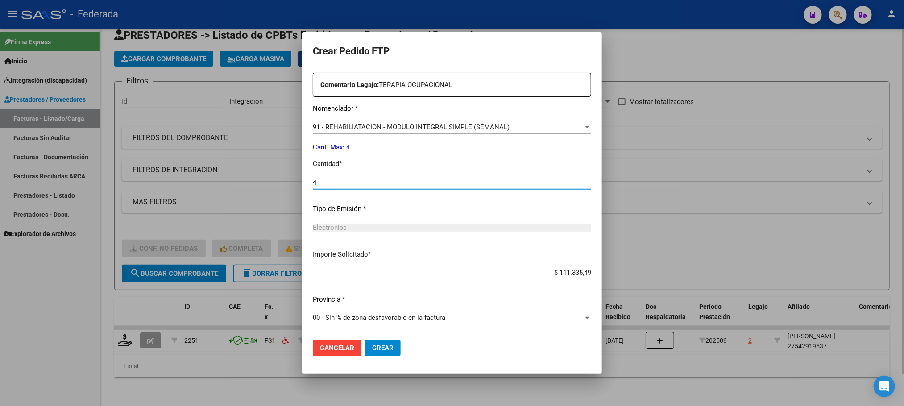
type input "4"
click at [368, 342] on button "Crear" at bounding box center [383, 348] width 36 height 16
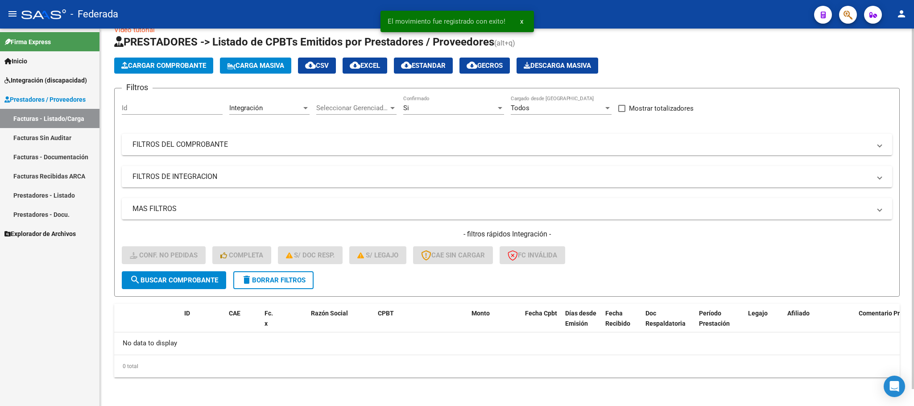
scroll to position [17, 0]
click at [288, 275] on button "delete Borrar Filtros" at bounding box center [273, 281] width 80 height 18
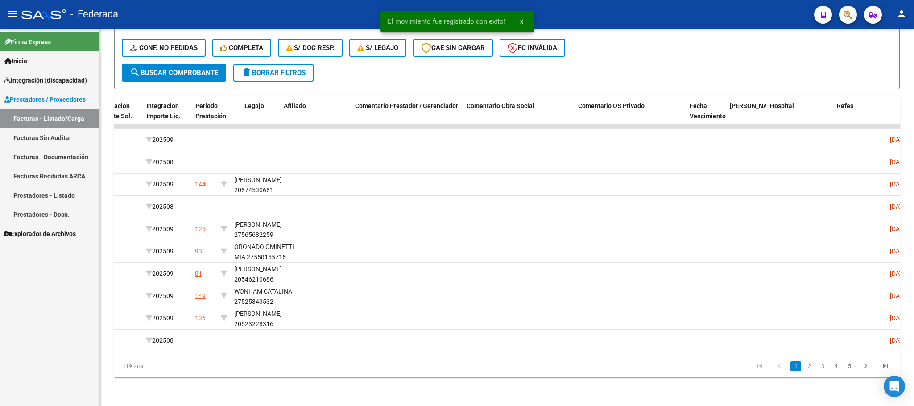
scroll to position [0, 1033]
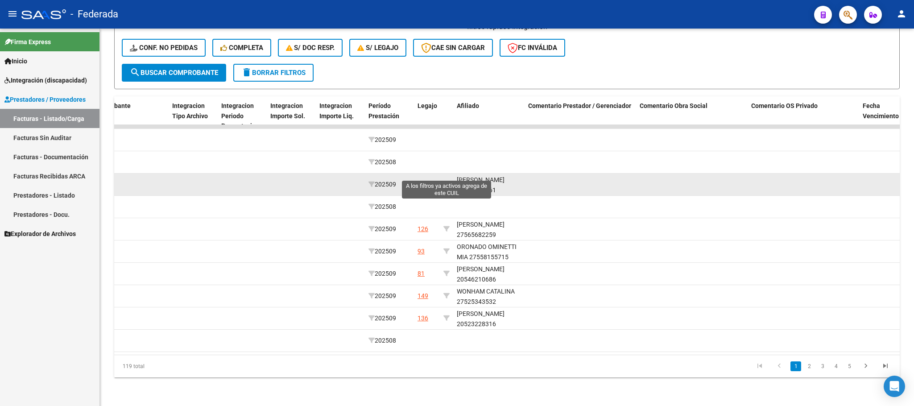
click at [448, 181] on icon at bounding box center [447, 184] width 6 height 6
type input "20574530661"
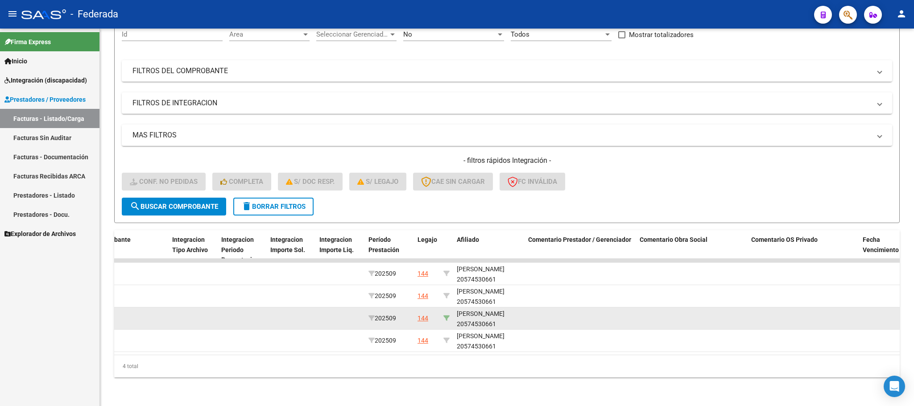
scroll to position [102, 0]
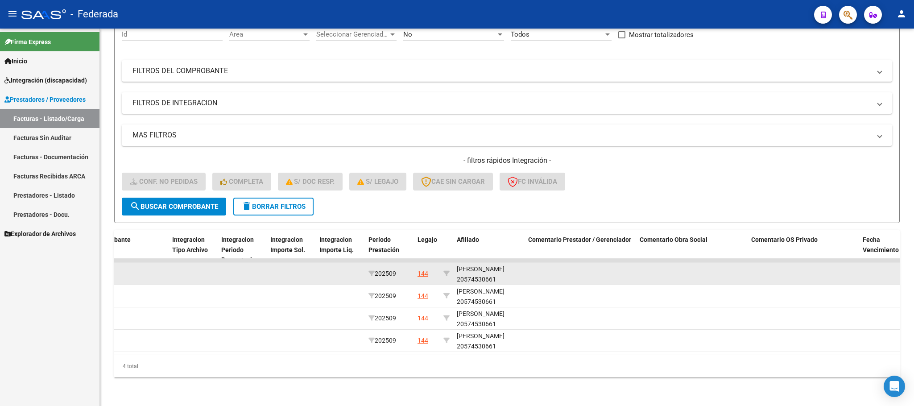
click at [485, 269] on div "VILLAMEA AUGUSTO 20574530661" at bounding box center [489, 274] width 64 height 21
copy div "20574530661"
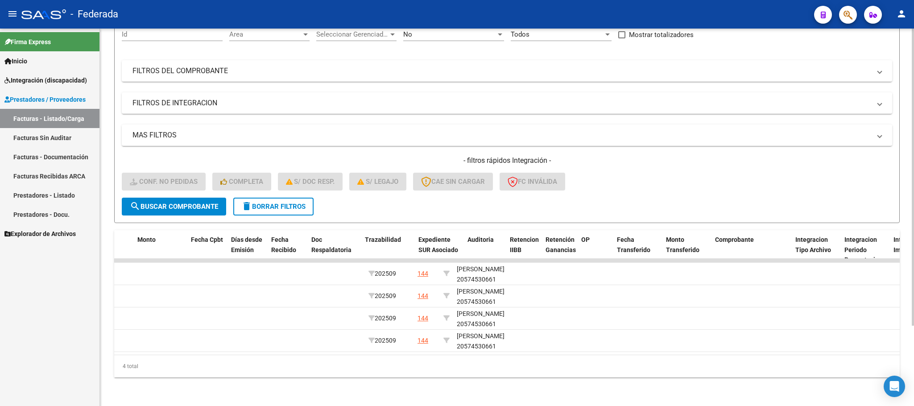
scroll to position [0, 0]
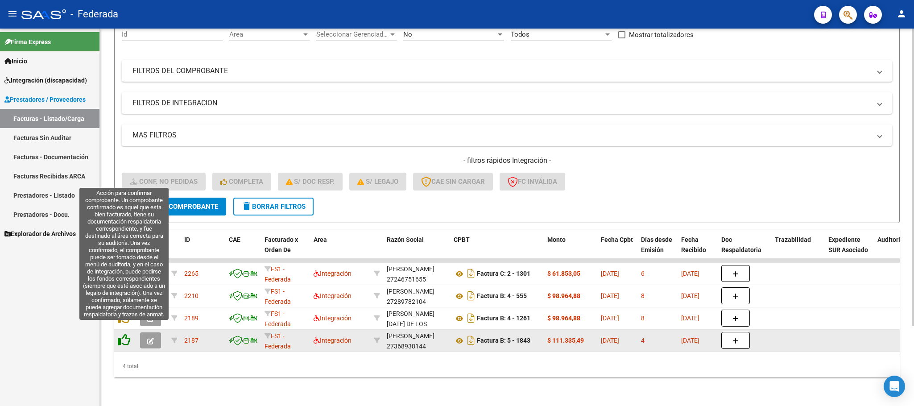
click at [123, 334] on icon at bounding box center [124, 340] width 12 height 12
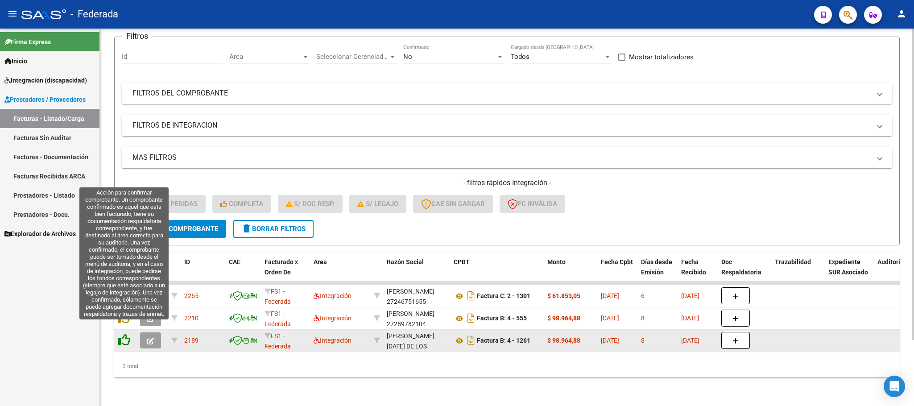
scroll to position [79, 0]
click at [124, 334] on icon at bounding box center [124, 340] width 12 height 12
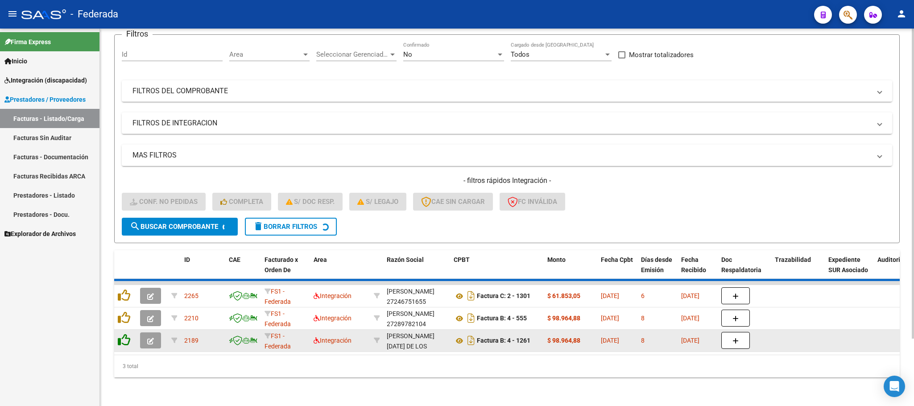
scroll to position [58, 0]
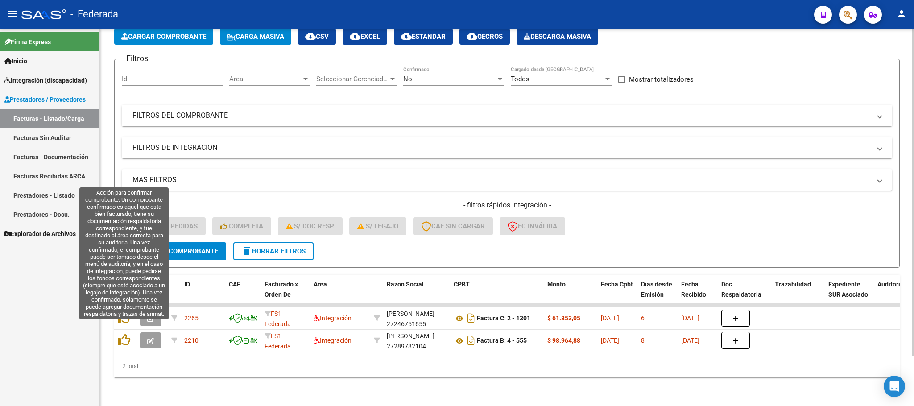
click at [124, 334] on icon at bounding box center [124, 340] width 12 height 12
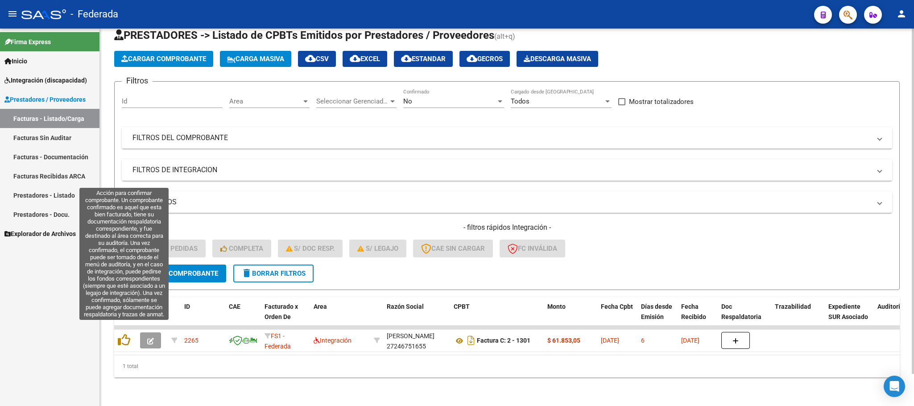
scroll to position [35, 0]
click at [124, 334] on icon at bounding box center [124, 340] width 12 height 12
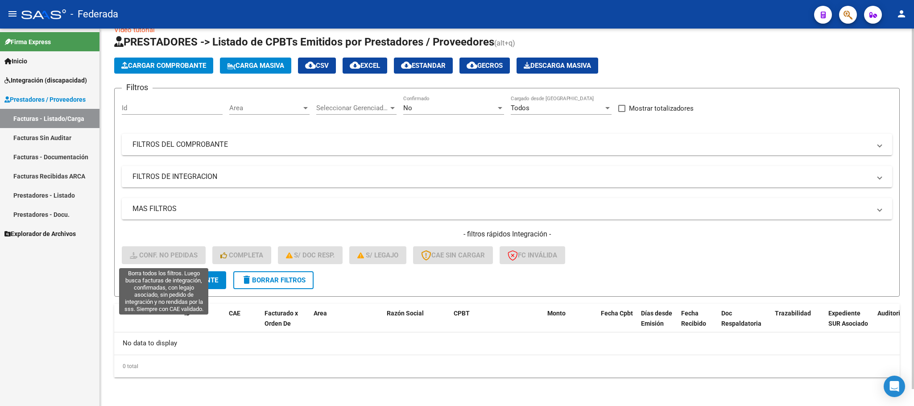
scroll to position [17, 0]
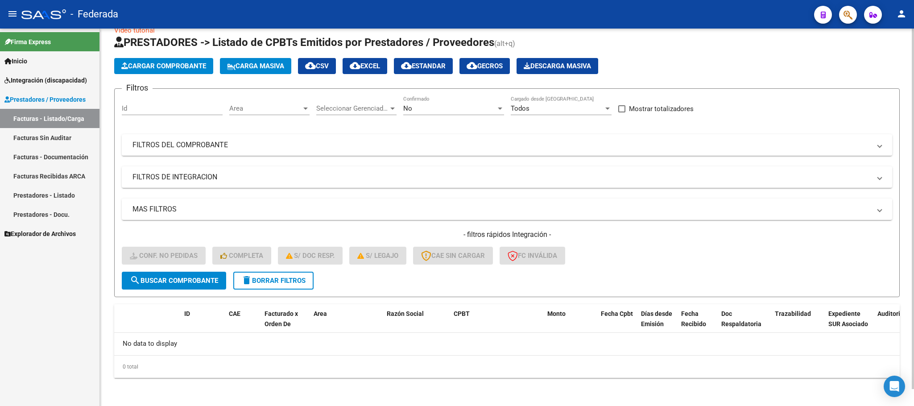
click at [252, 284] on span "delete Borrar Filtros" at bounding box center [273, 281] width 64 height 8
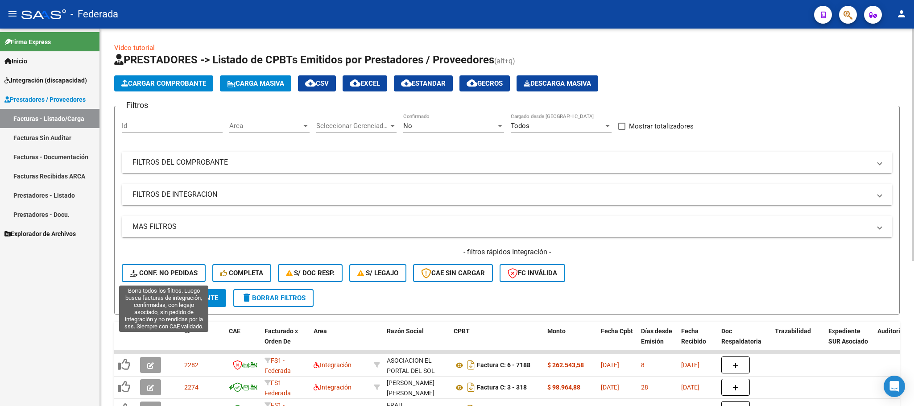
click at [177, 271] on span "Conf. no pedidas" at bounding box center [164, 273] width 68 height 8
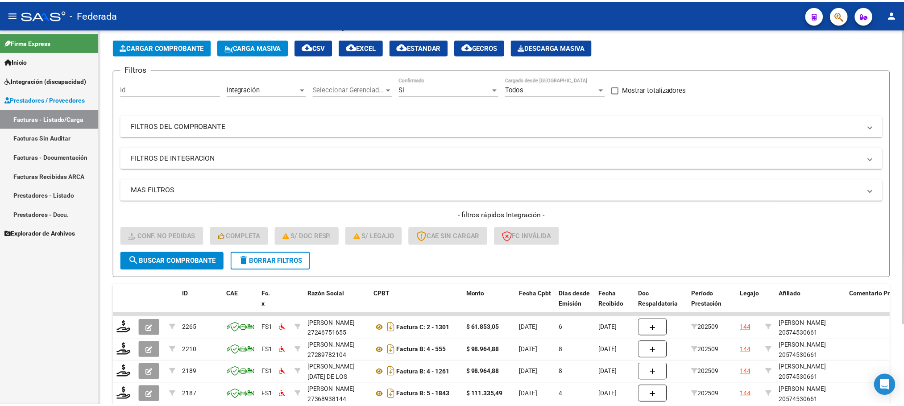
scroll to position [102, 0]
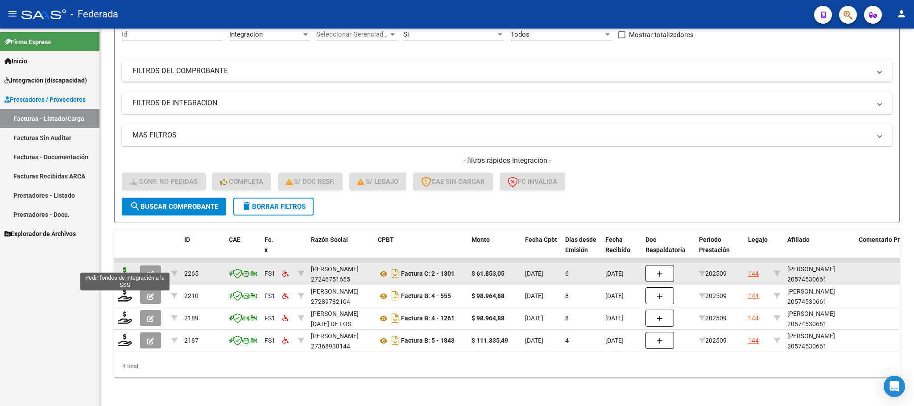
click at [125, 267] on icon at bounding box center [125, 273] width 14 height 12
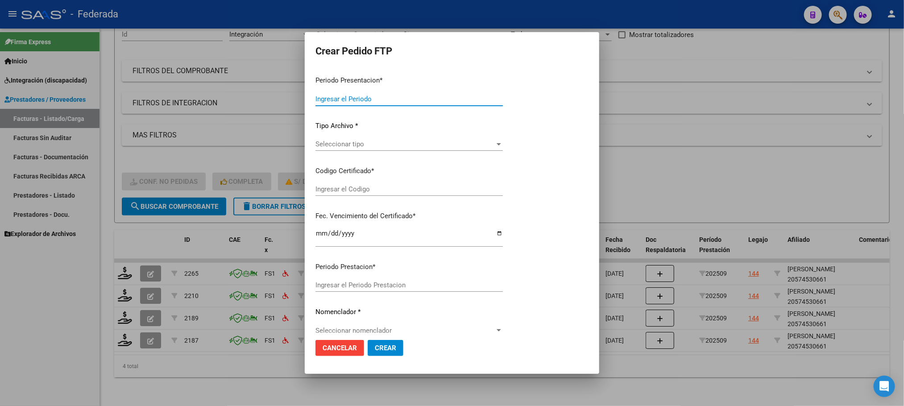
type input "202509"
type input "$ 61.853,05"
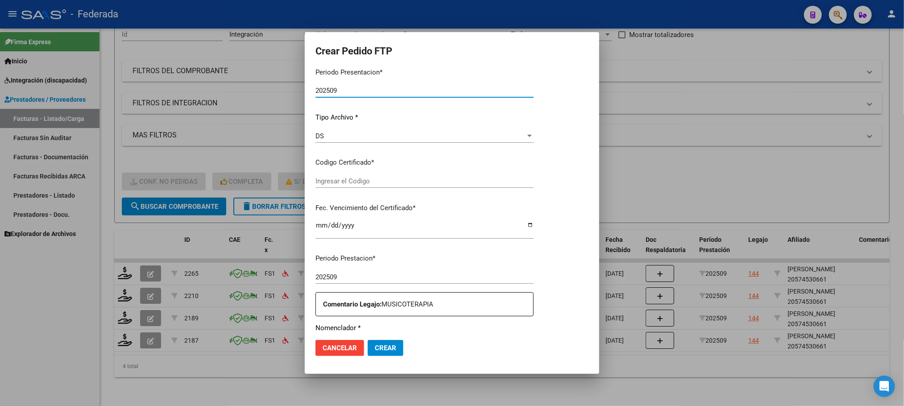
type input "ARG02000574530662021051120260511BS375"
type input "2026-05-11"
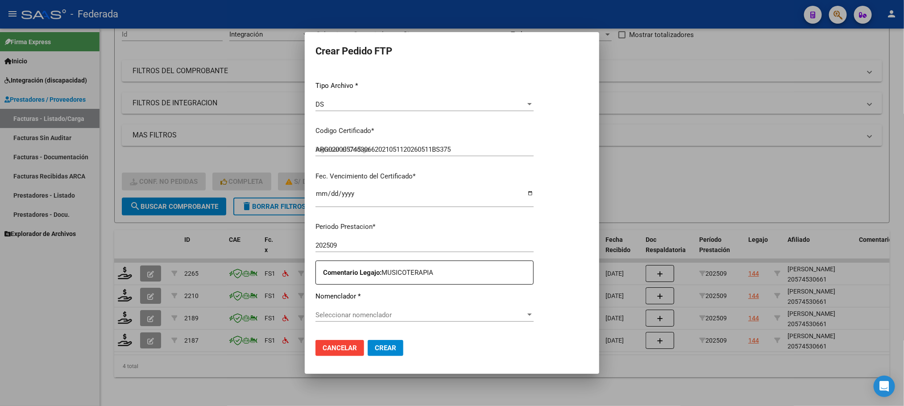
scroll to position [90, 0]
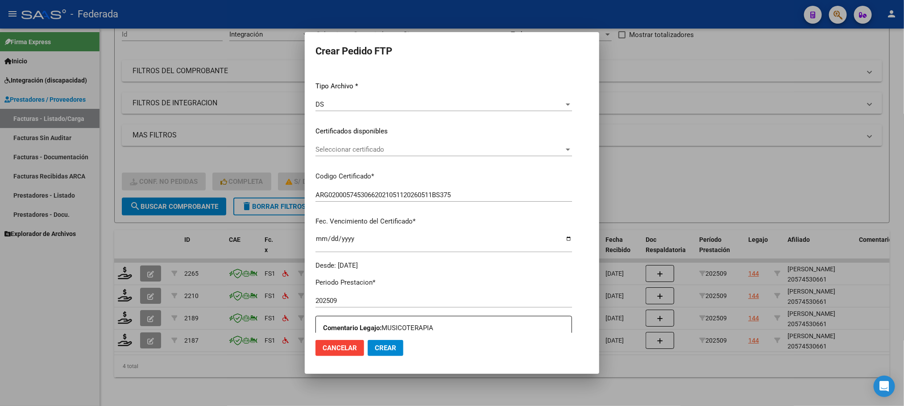
click at [351, 146] on span "Seleccionar certificado" at bounding box center [439, 149] width 249 height 8
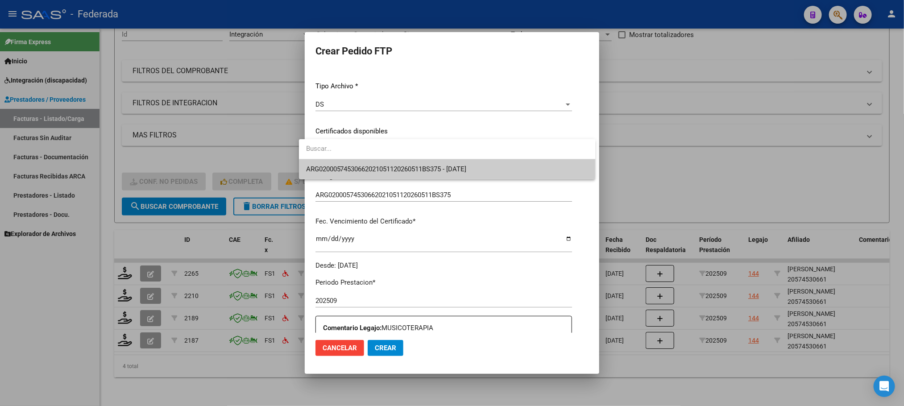
click at [351, 165] on span "ARG02000574530662021051120260511BS375 - 2026-05-11" at bounding box center [386, 169] width 161 height 8
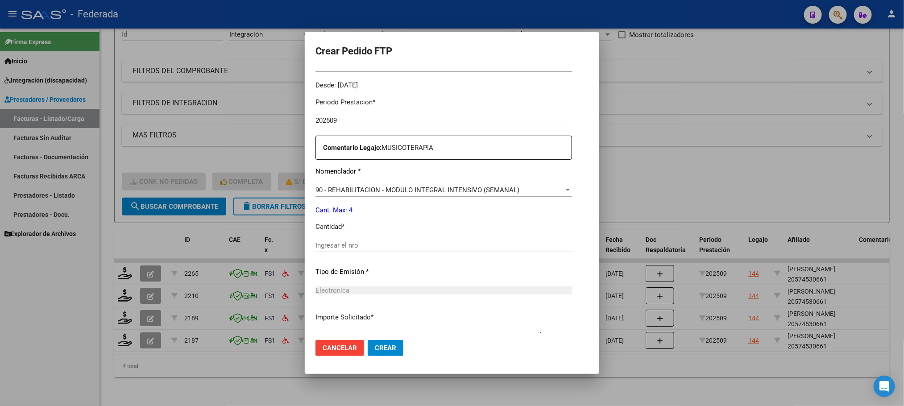
scroll to position [291, 0]
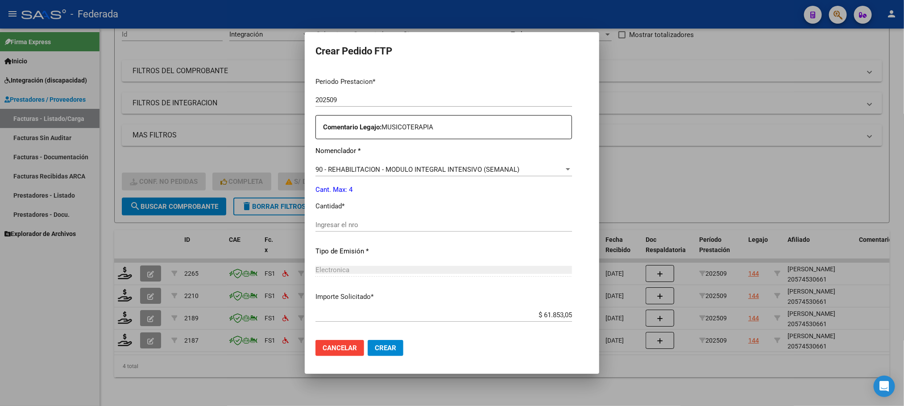
click at [347, 219] on div "Ingresar el nro" at bounding box center [443, 224] width 257 height 13
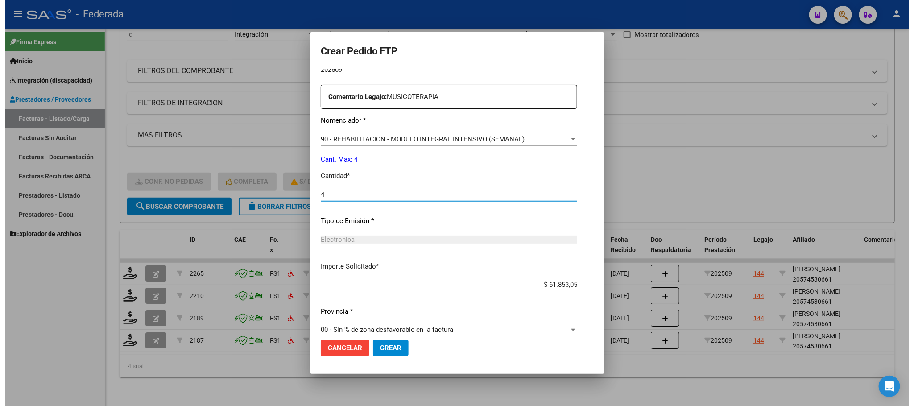
scroll to position [333, 0]
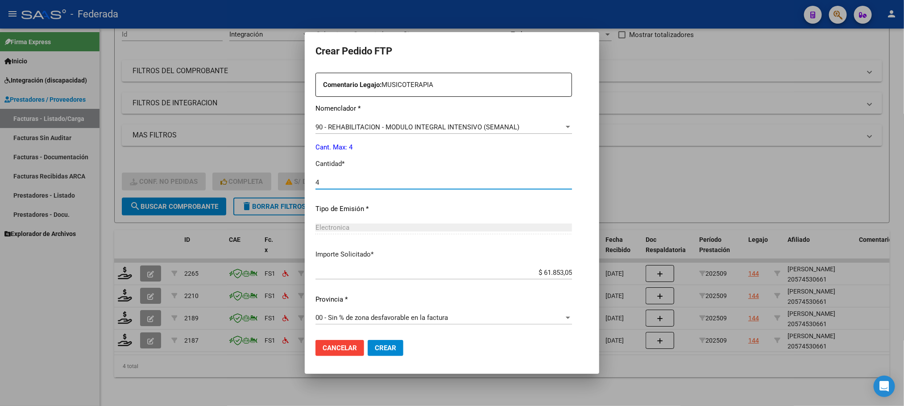
type input "4"
click at [381, 348] on span "Crear" at bounding box center [385, 348] width 21 height 8
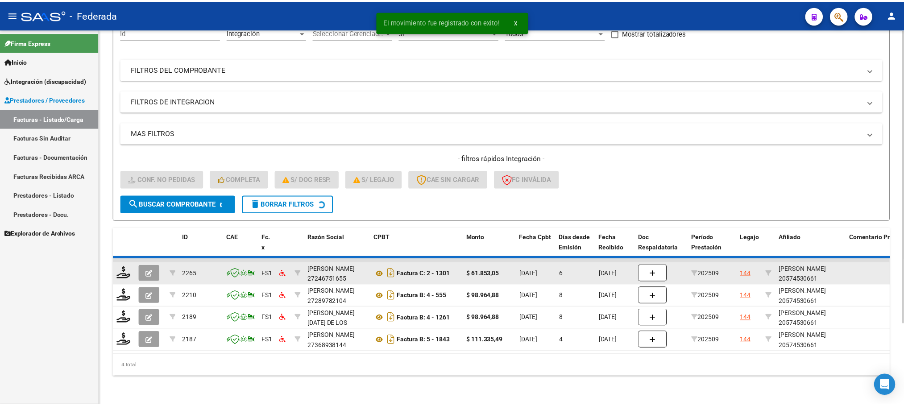
scroll to position [79, 0]
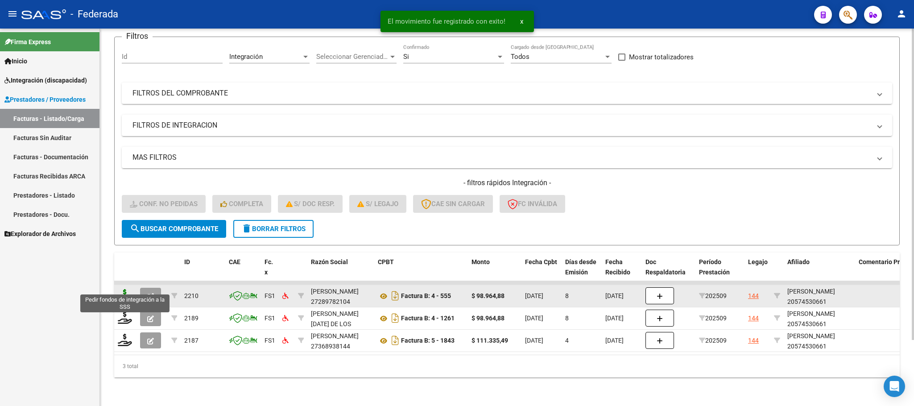
click at [128, 289] on icon at bounding box center [125, 295] width 14 height 12
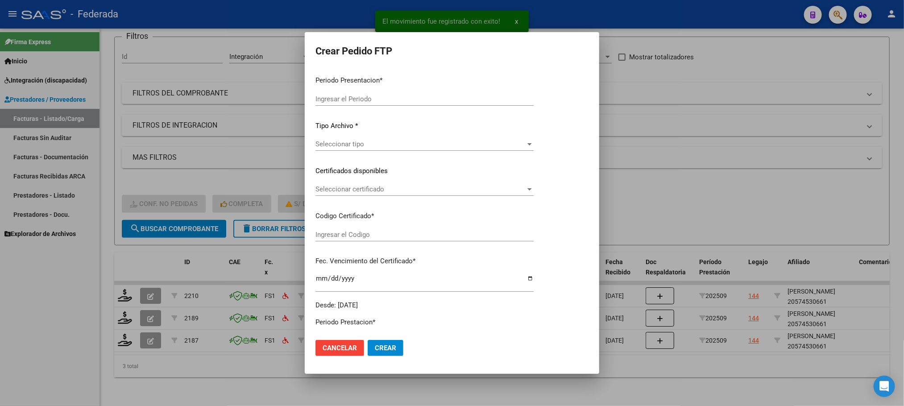
type input "202509"
type input "$ 98.964,88"
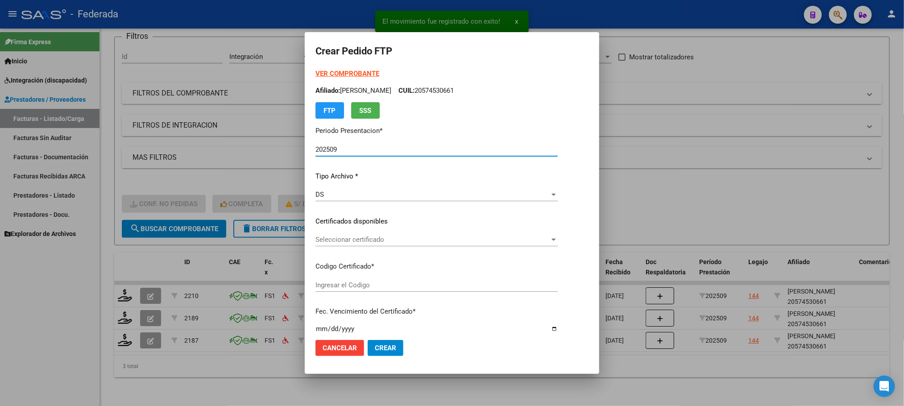
type input "ARG02000574530662021051120260511BS375"
type input "2026-05-11"
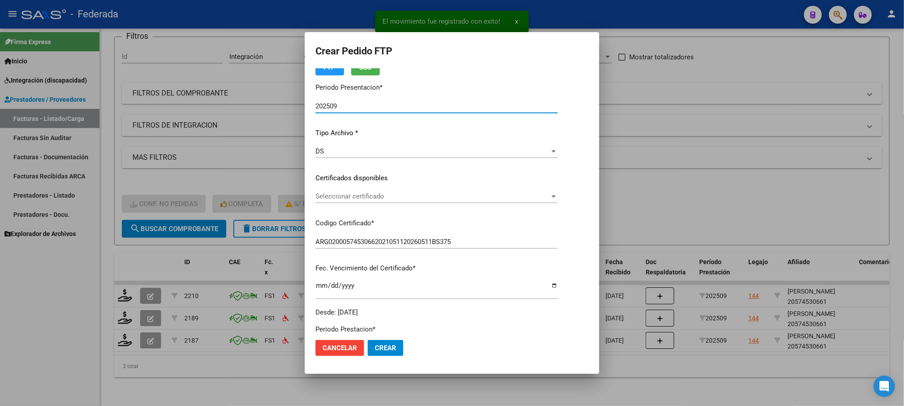
scroll to position [67, 0]
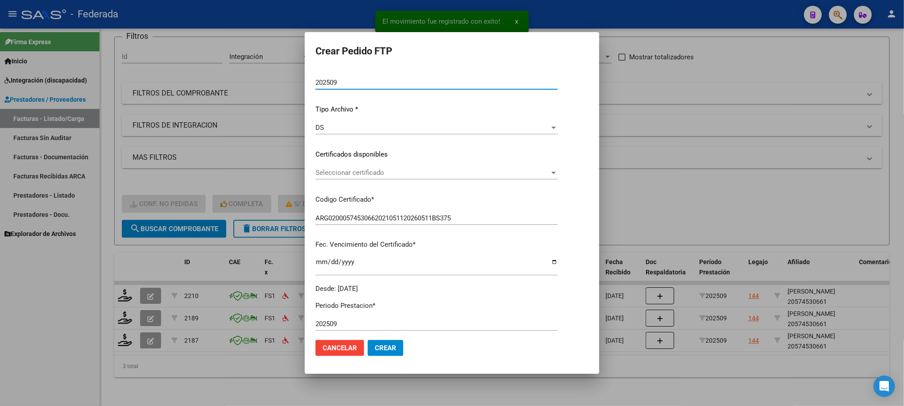
click at [328, 174] on span "Seleccionar certificado" at bounding box center [432, 173] width 234 height 8
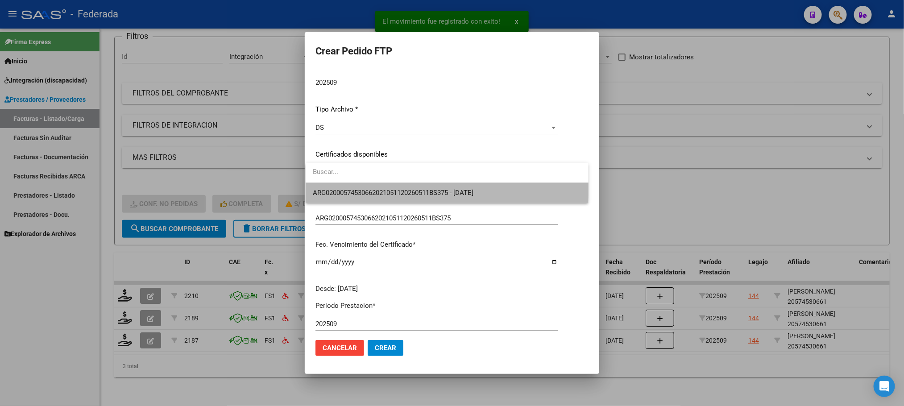
click at [328, 183] on span "ARG02000574530662021051120260511BS375 - 2026-05-11" at bounding box center [447, 193] width 269 height 20
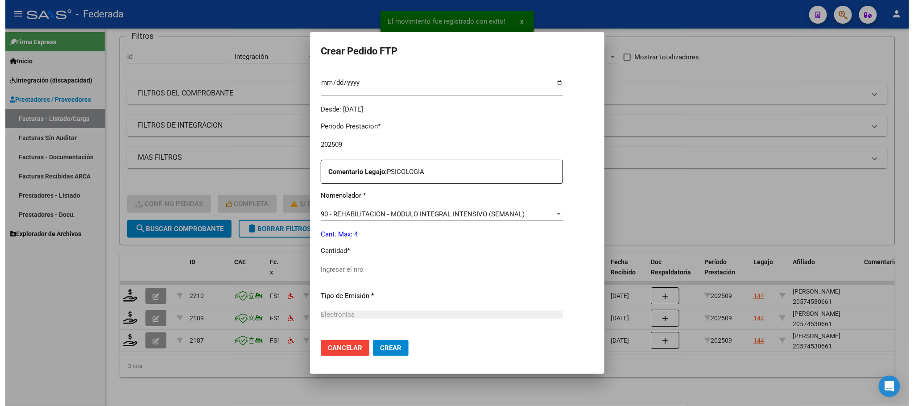
scroll to position [268, 0]
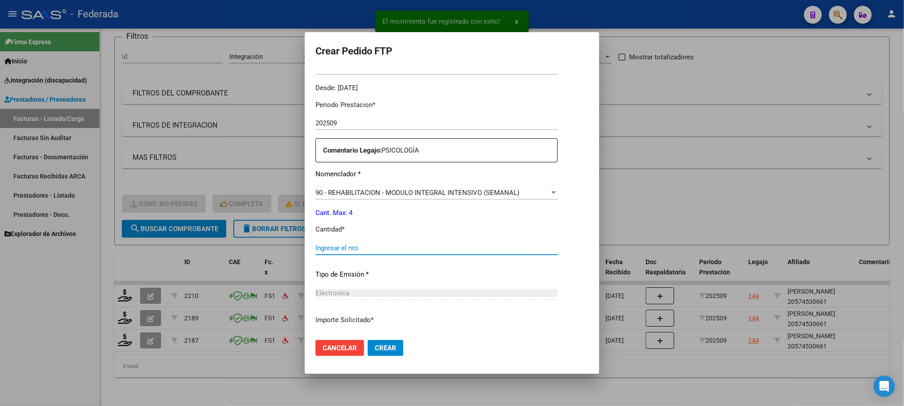
click at [336, 249] on input "Ingresar el nro" at bounding box center [436, 248] width 242 height 8
type input "4"
click at [377, 344] on span "Crear" at bounding box center [385, 348] width 21 height 8
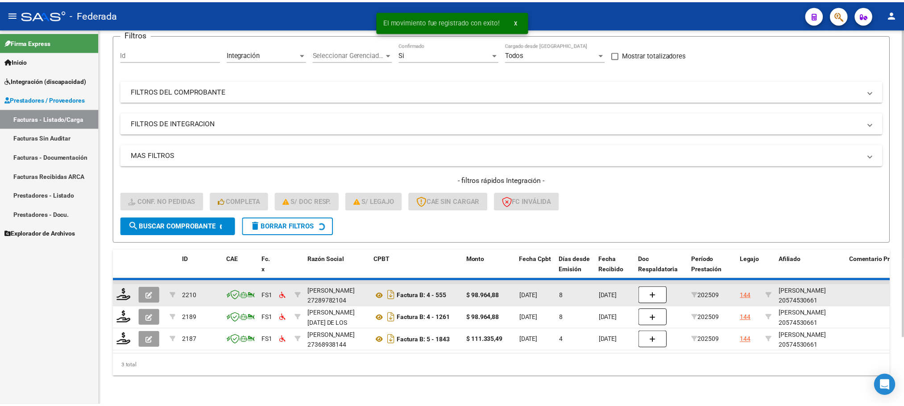
scroll to position [58, 0]
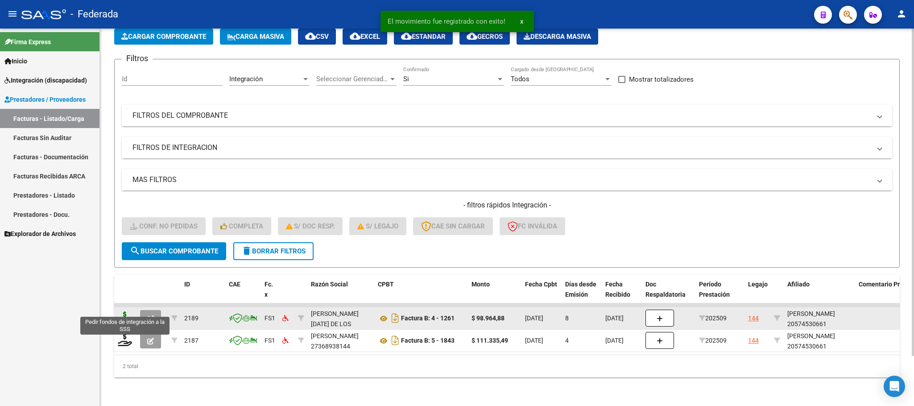
click at [124, 311] on icon at bounding box center [125, 317] width 14 height 12
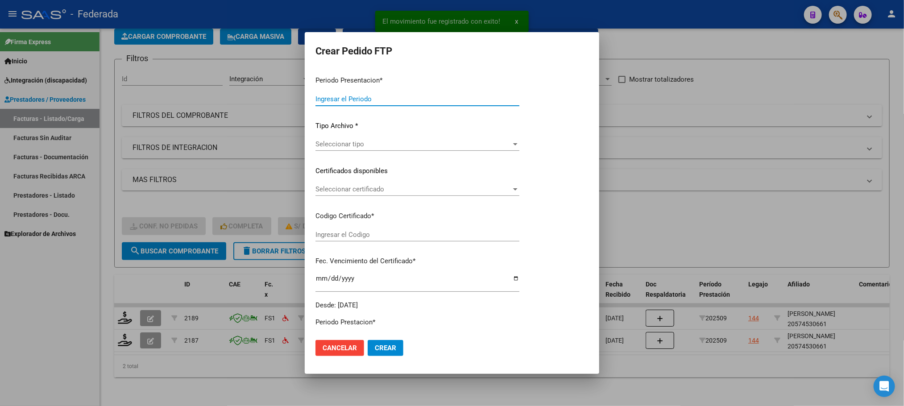
type input "202509"
type input "$ 98.964,88"
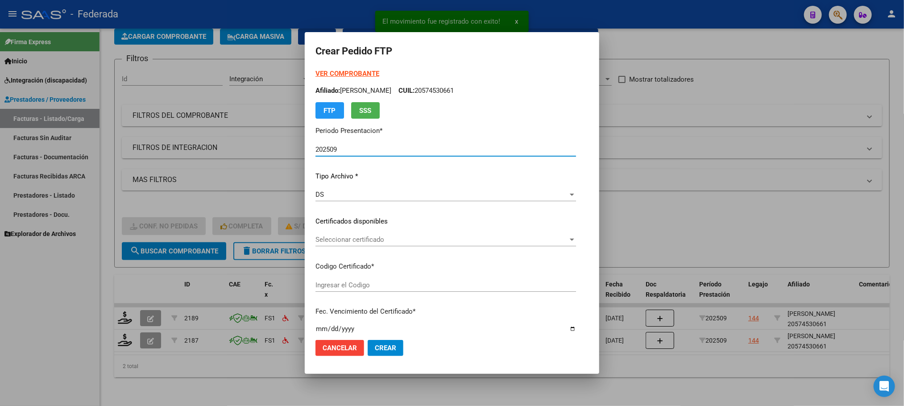
type input "ARG02000574530662021051120260511BS375"
type input "2026-05-11"
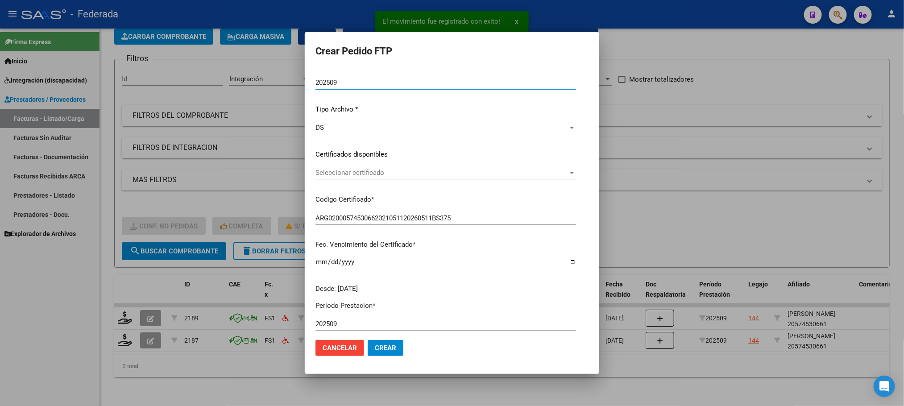
click at [323, 173] on span "Seleccionar certificado" at bounding box center [441, 173] width 253 height 8
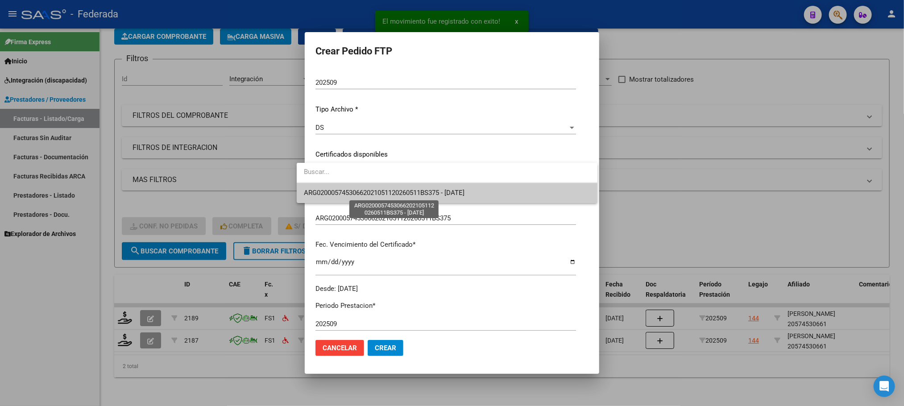
click at [327, 193] on span "ARG02000574530662021051120260511BS375 - 2026-05-11" at bounding box center [384, 193] width 161 height 8
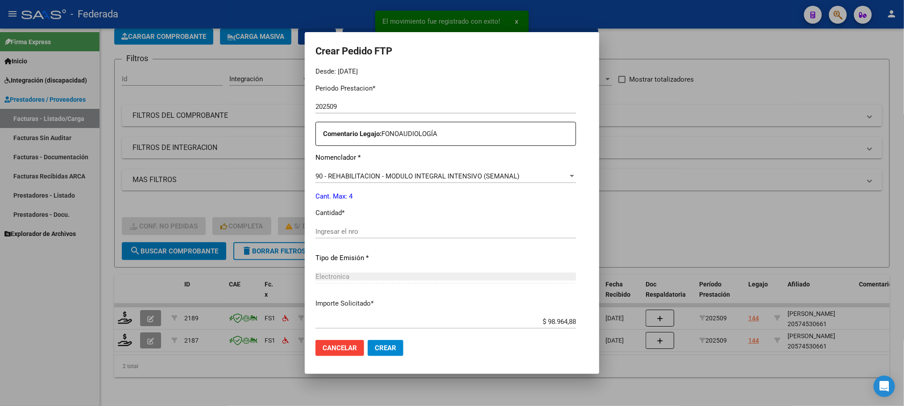
scroll to position [333, 0]
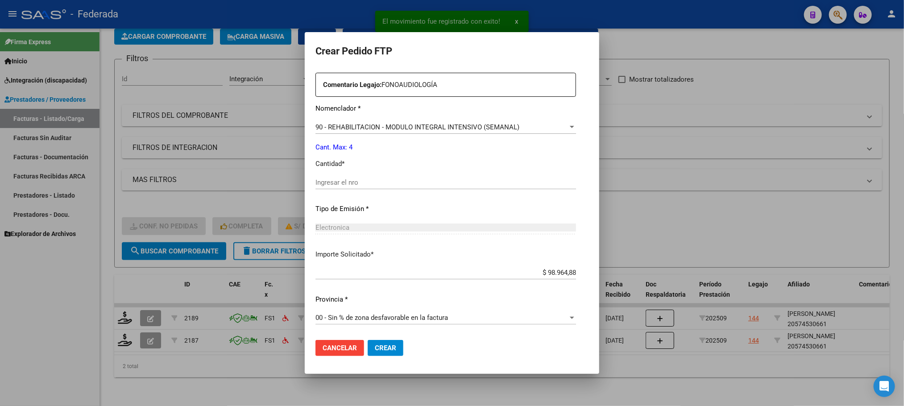
click at [335, 185] on input "Ingresar el nro" at bounding box center [445, 182] width 261 height 8
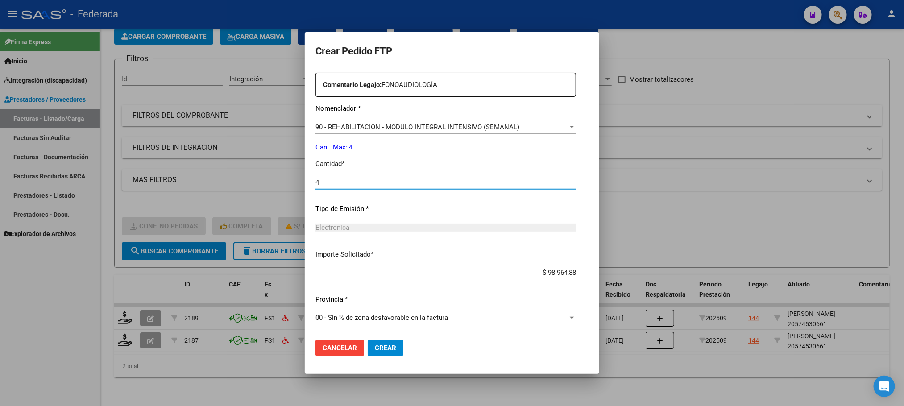
type input "4"
click at [375, 345] on span "Crear" at bounding box center [385, 348] width 21 height 8
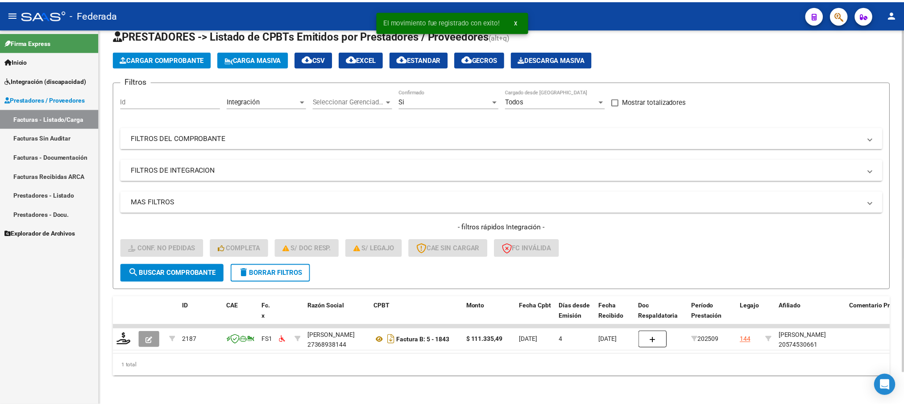
scroll to position [35, 0]
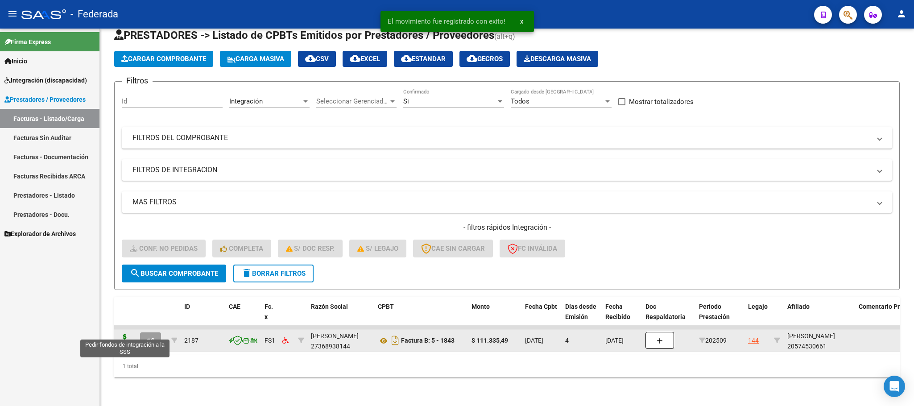
click at [129, 334] on icon at bounding box center [125, 340] width 14 height 12
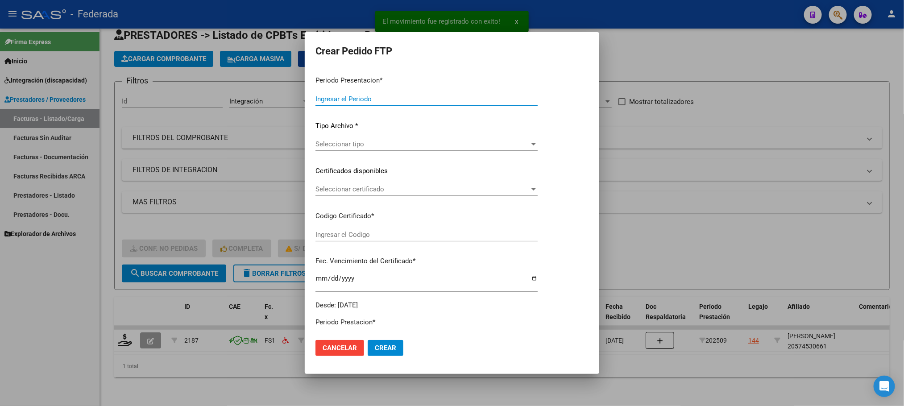
type input "202509"
type input "$ 111.335,49"
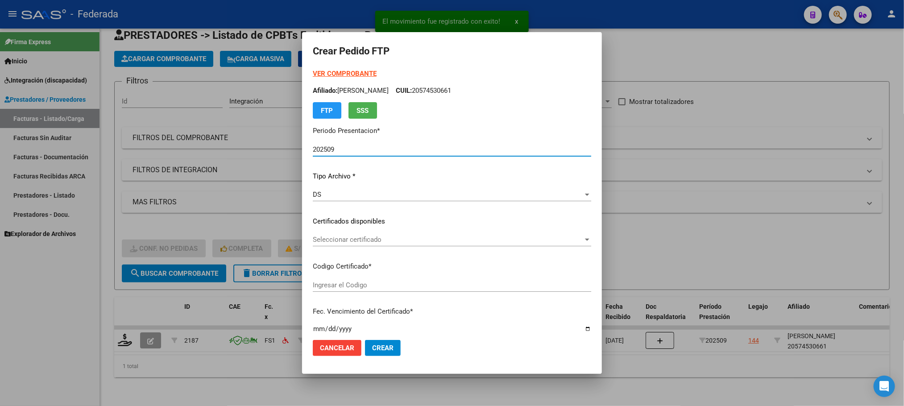
type input "ARG02000574530662021051120260511BS375"
type input "2026-05-11"
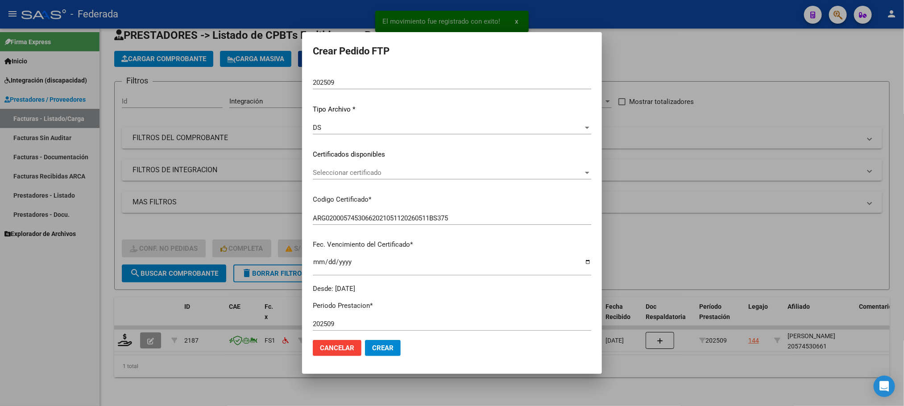
click at [367, 169] on span "Seleccionar certificado" at bounding box center [448, 173] width 270 height 8
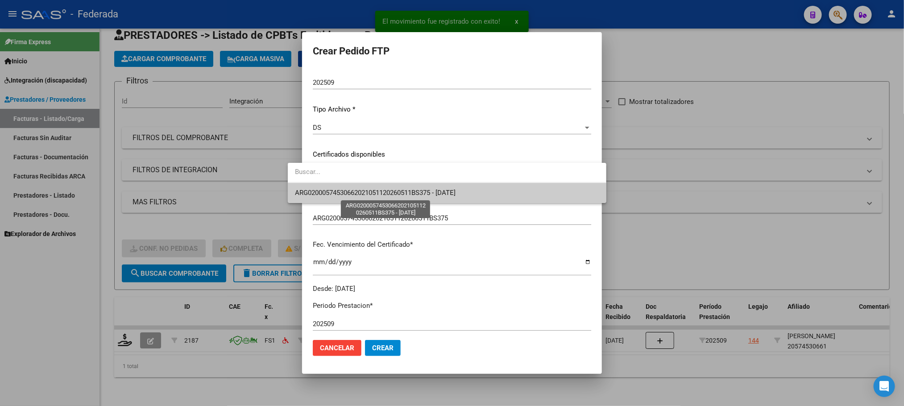
click at [365, 189] on span "ARG02000574530662021051120260511BS375 - 2026-05-11" at bounding box center [375, 193] width 161 height 8
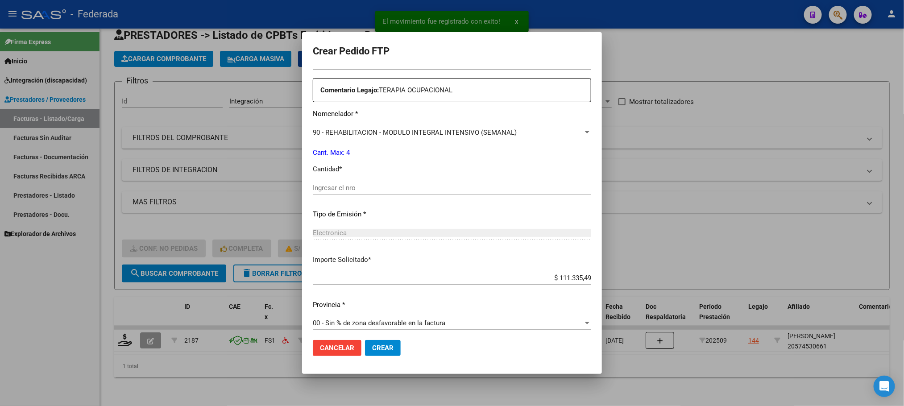
scroll to position [0, 0]
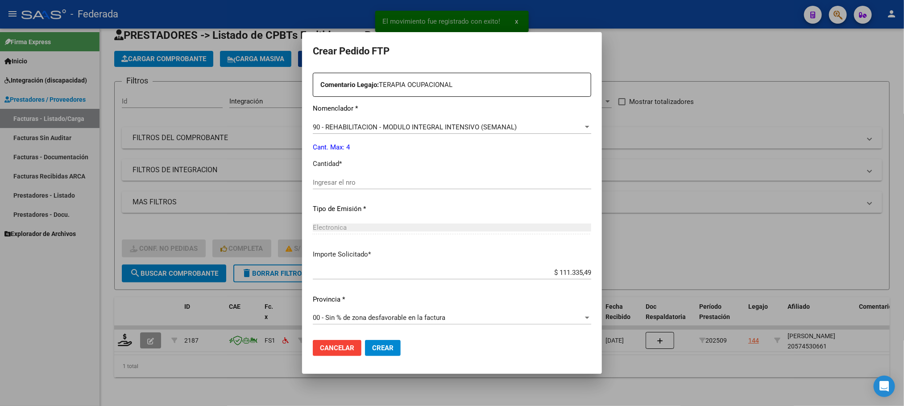
click at [365, 182] on input "Ingresar el nro" at bounding box center [452, 182] width 278 height 8
type input "4"
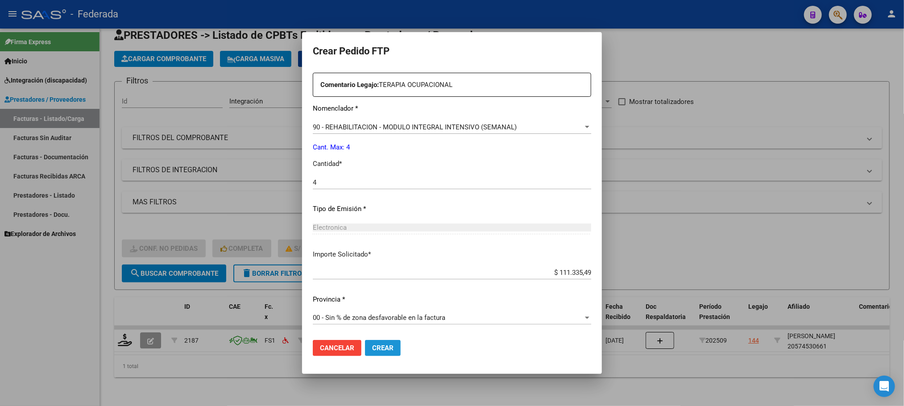
click at [372, 347] on span "Crear" at bounding box center [382, 348] width 21 height 8
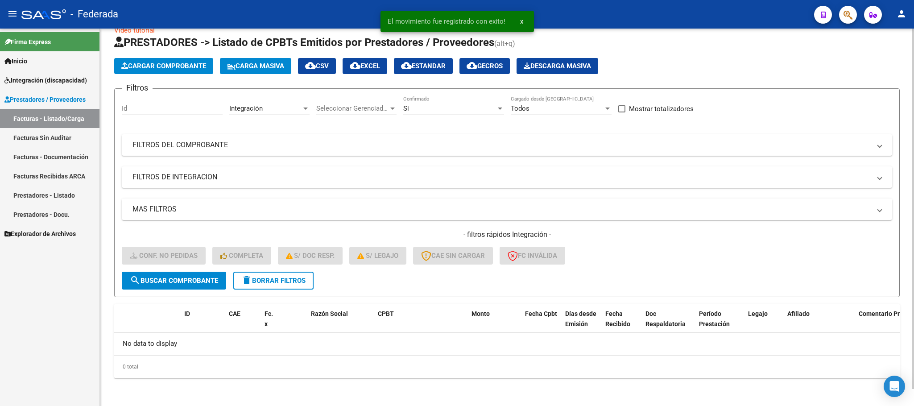
click at [273, 278] on span "delete Borrar Filtros" at bounding box center [273, 281] width 64 height 8
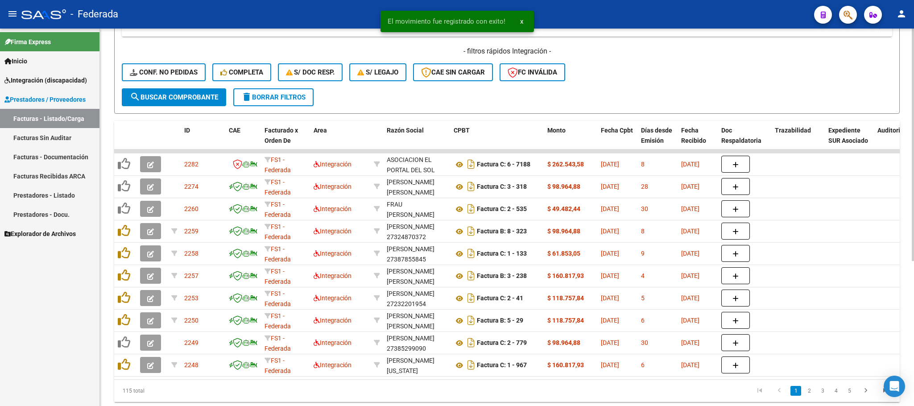
click at [376, 379] on datatable-body "2282 FS1 - Federada Integración ASOCIACION EL PORTAL DEL SOL CENTRO DE HABILITA…" at bounding box center [507, 264] width 786 height 230
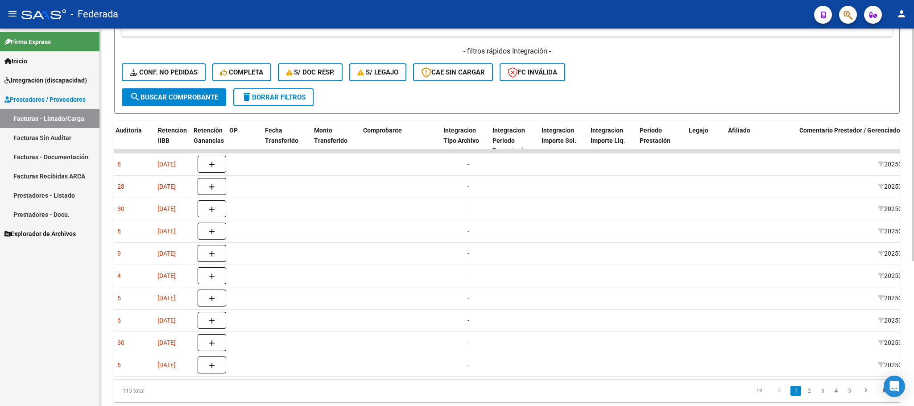
scroll to position [0, 762]
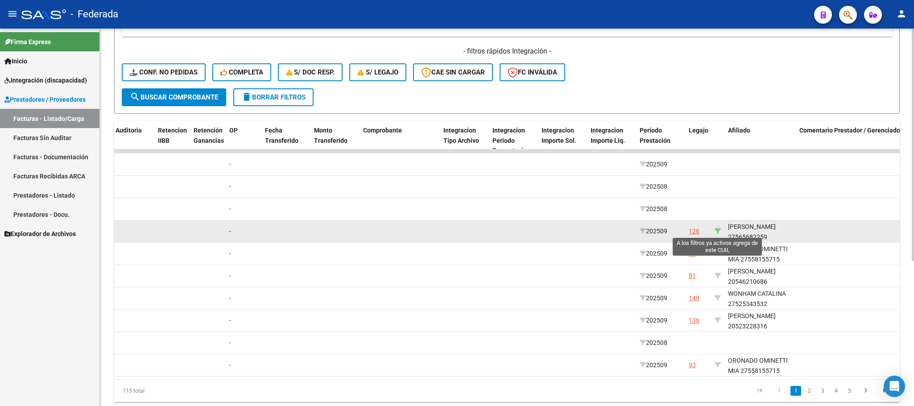
click at [717, 231] on icon at bounding box center [718, 231] width 6 height 6
type input "27565682259"
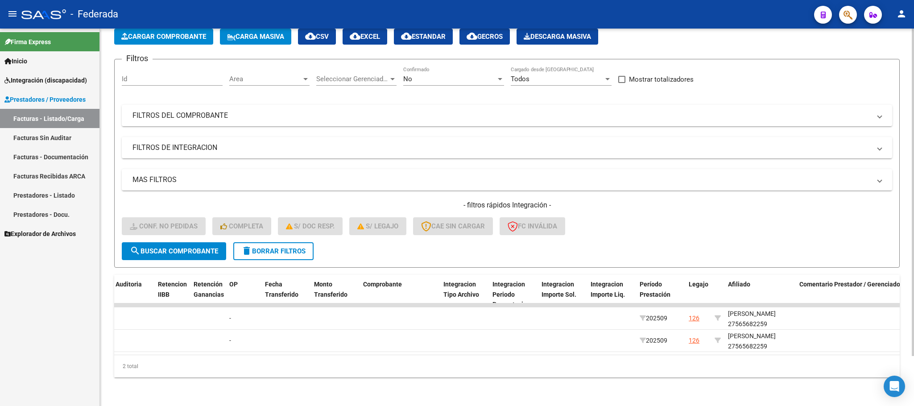
scroll to position [57, 0]
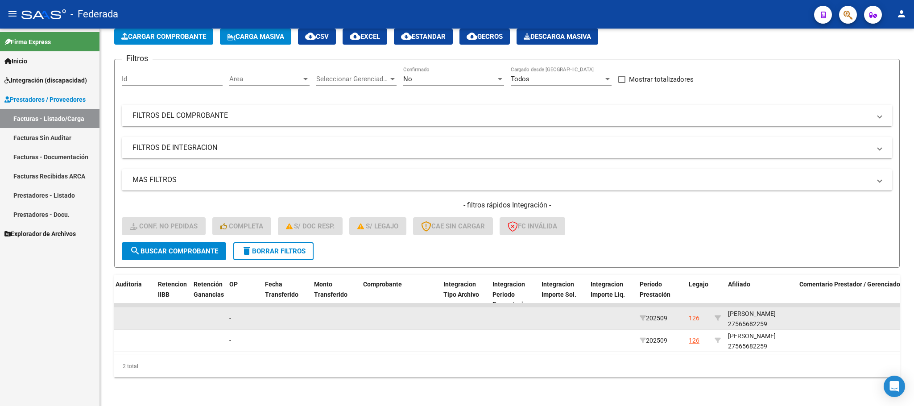
click at [738, 311] on div "SIMONETTI PRISCILA 27565682259" at bounding box center [760, 319] width 64 height 21
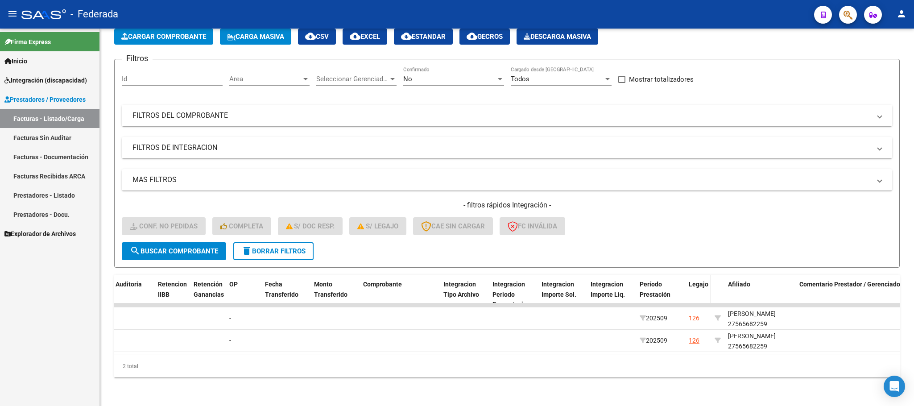
copy div "27565682259"
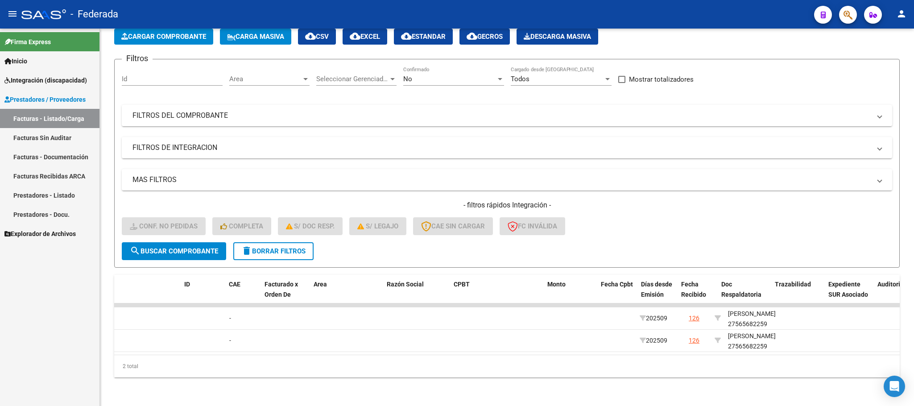
scroll to position [0, 0]
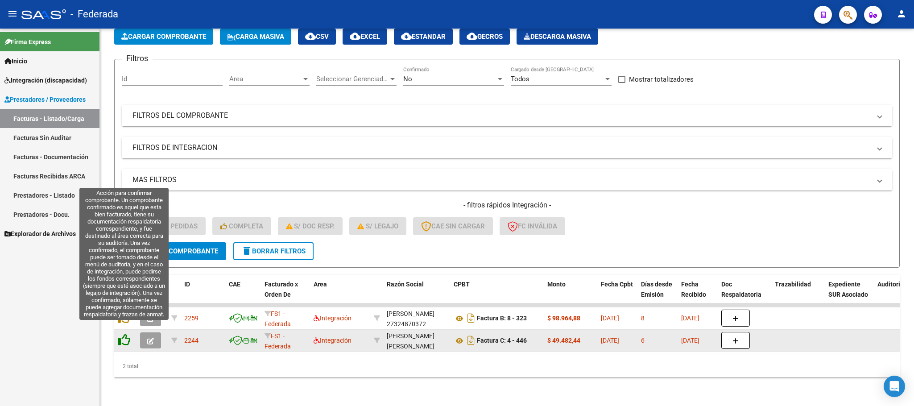
click at [120, 334] on icon at bounding box center [124, 340] width 12 height 12
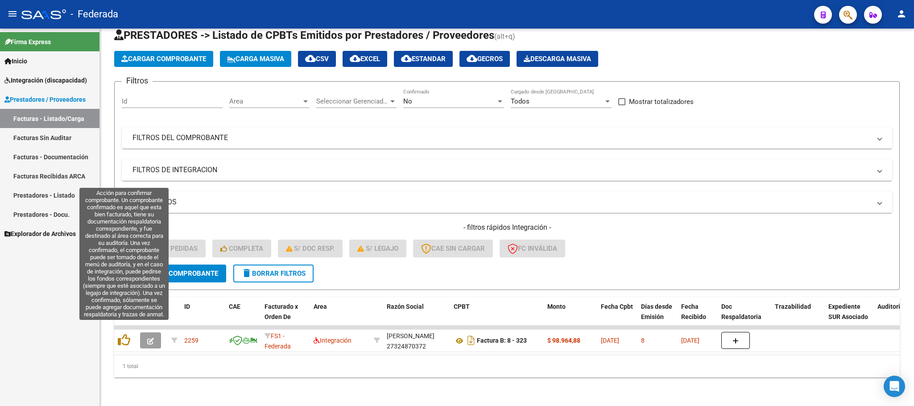
scroll to position [35, 0]
click at [120, 334] on icon at bounding box center [124, 340] width 12 height 12
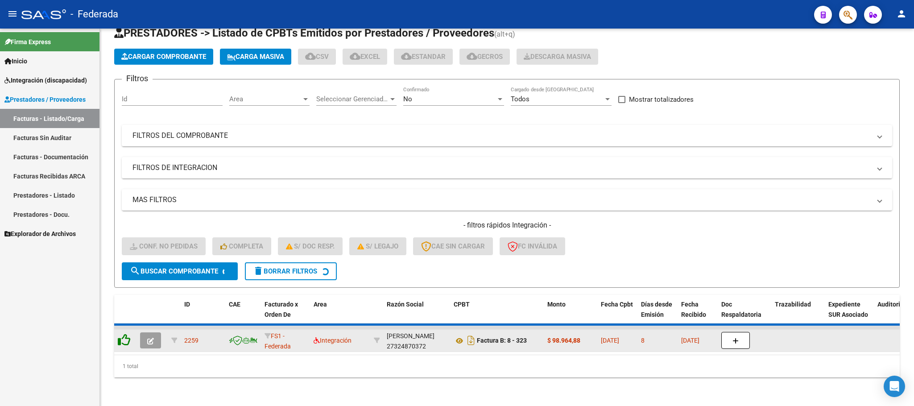
scroll to position [17, 0]
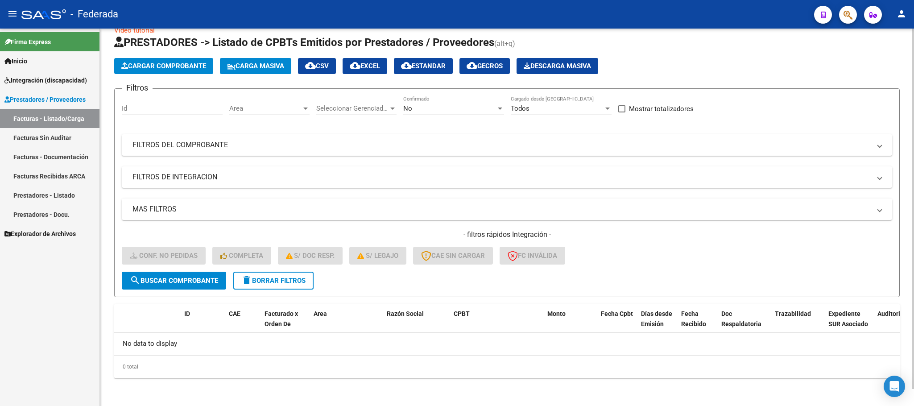
click at [266, 281] on span "delete Borrar Filtros" at bounding box center [273, 281] width 64 height 8
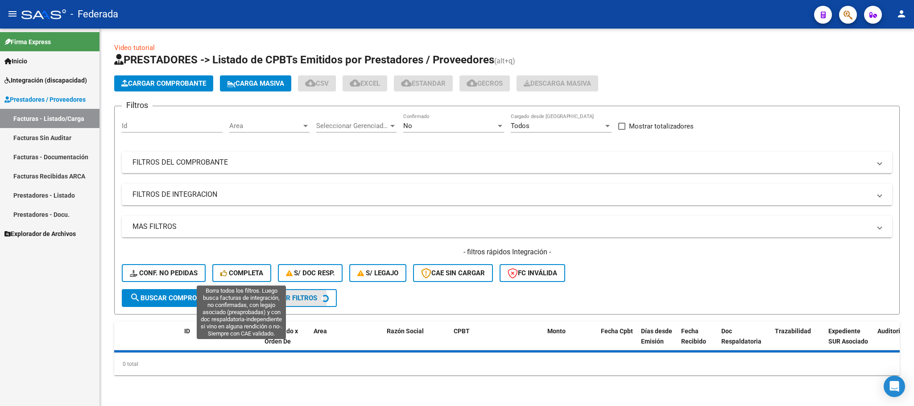
scroll to position [0, 0]
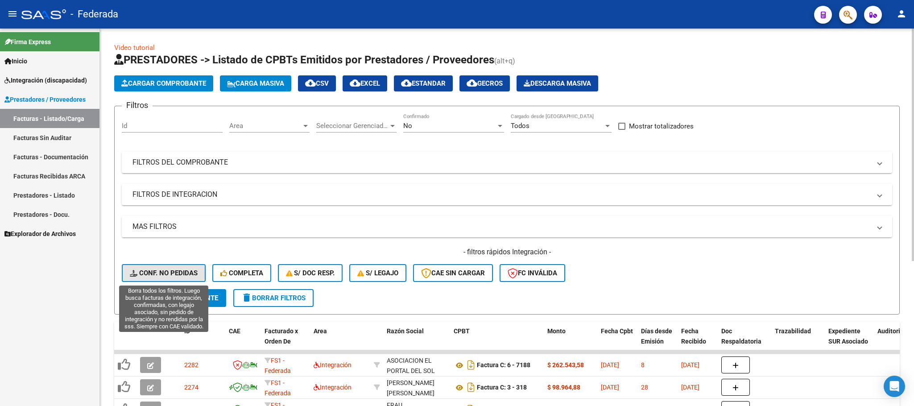
click at [187, 267] on button "Conf. no pedidas" at bounding box center [164, 273] width 84 height 18
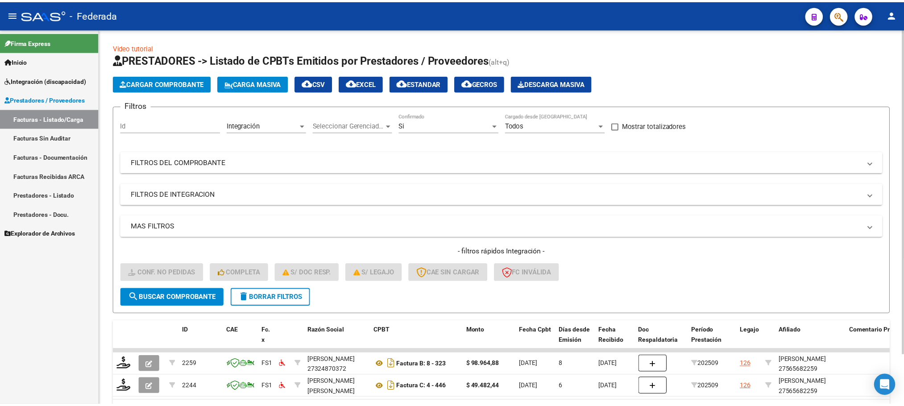
scroll to position [57, 0]
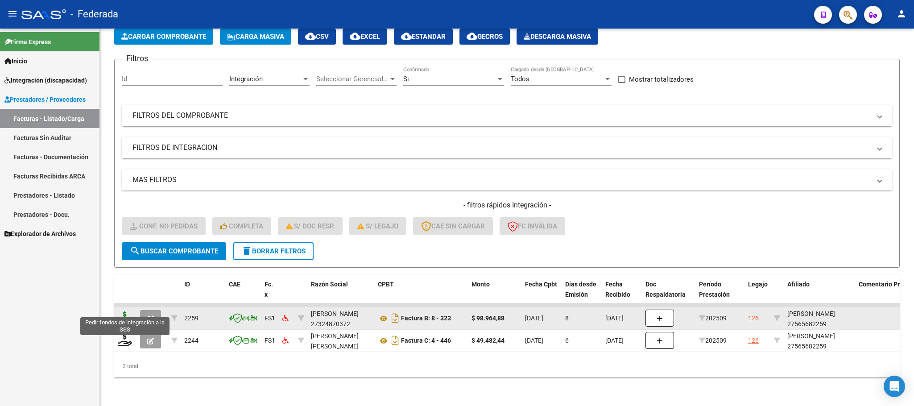
click at [126, 311] on icon at bounding box center [125, 317] width 14 height 12
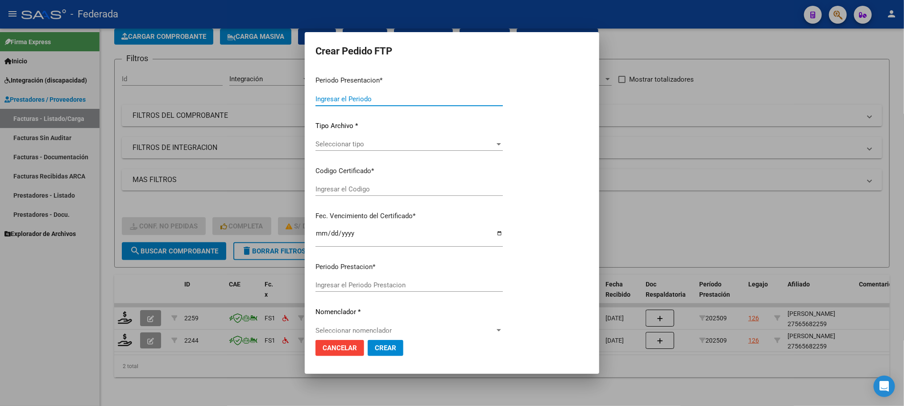
type input "202509"
type input "$ 98.964,88"
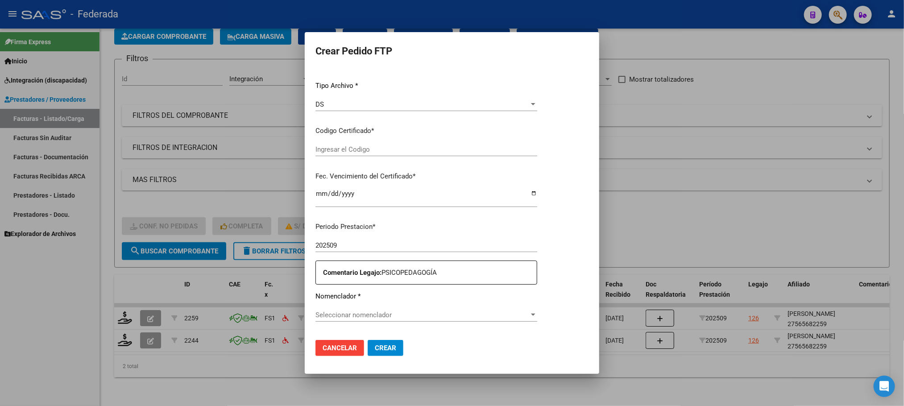
type input "ARG01000565682252022042720270427BS366"
type input "2027-04-27"
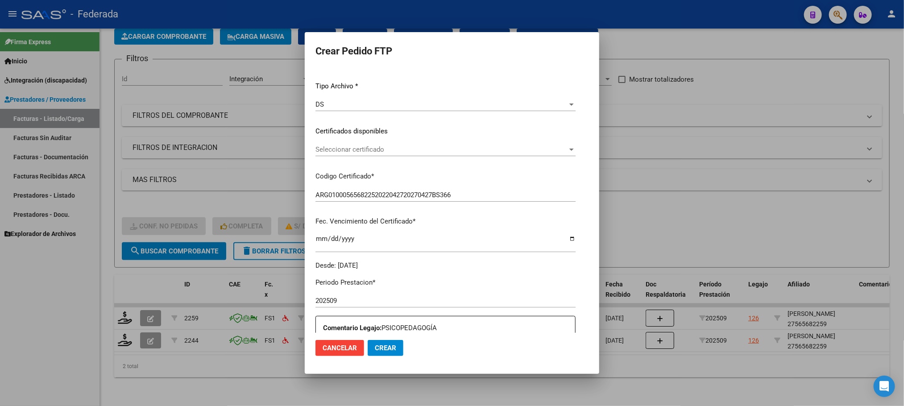
click at [345, 144] on div "Seleccionar certificado Seleccionar certificado" at bounding box center [445, 149] width 260 height 13
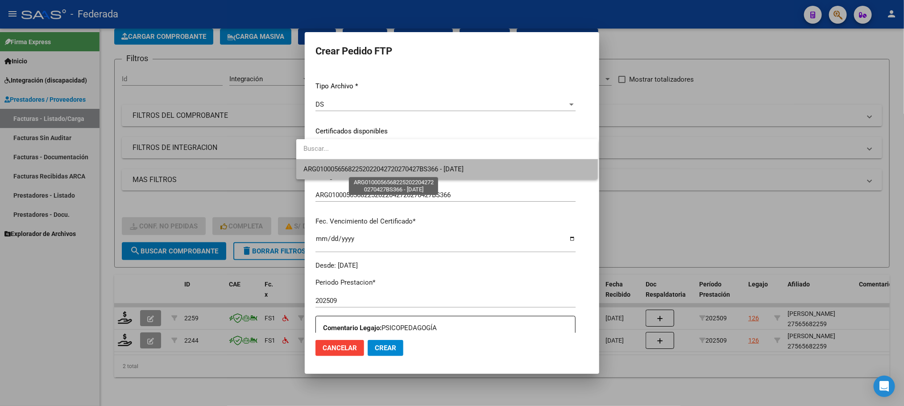
click at [345, 169] on span "ARG01000565682252022042720270427BS366 - 2027-04-27" at bounding box center [383, 169] width 161 height 8
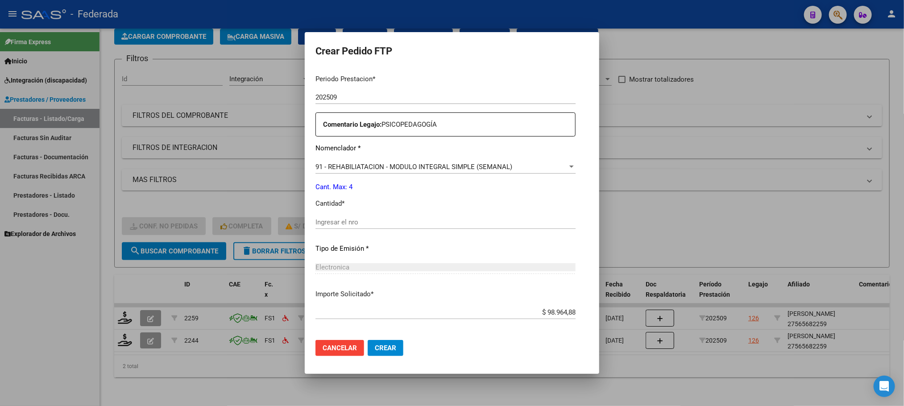
scroll to position [333, 0]
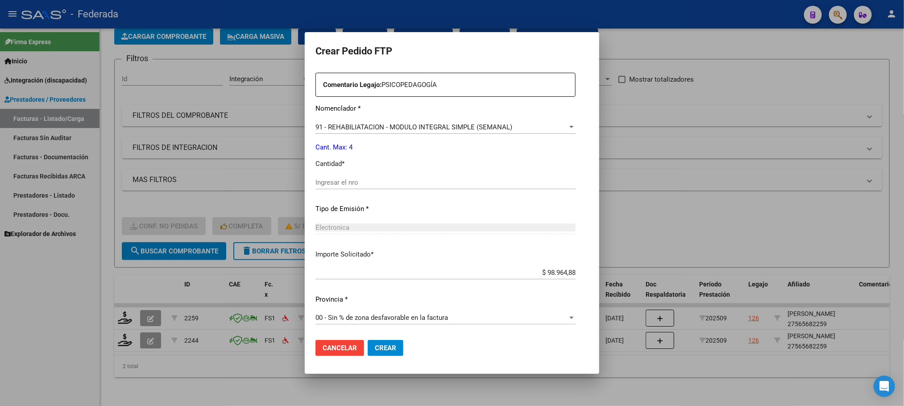
click at [344, 178] on input "Ingresar el nro" at bounding box center [445, 182] width 260 height 8
type input "4"
click at [375, 348] on span "Crear" at bounding box center [385, 348] width 21 height 8
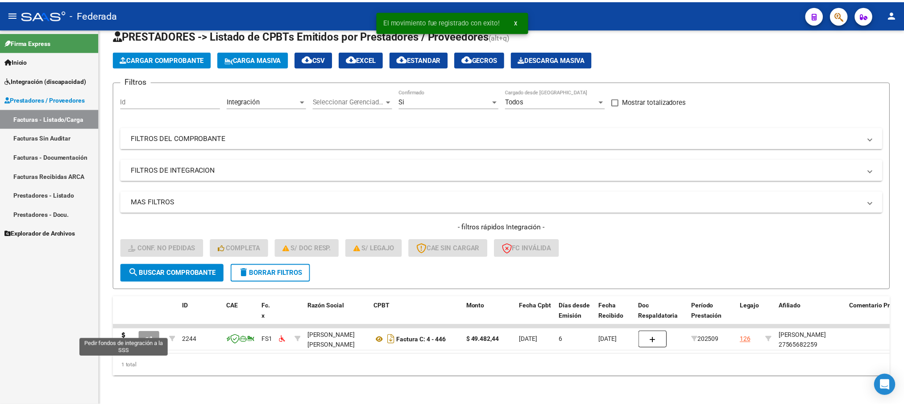
scroll to position [35, 0]
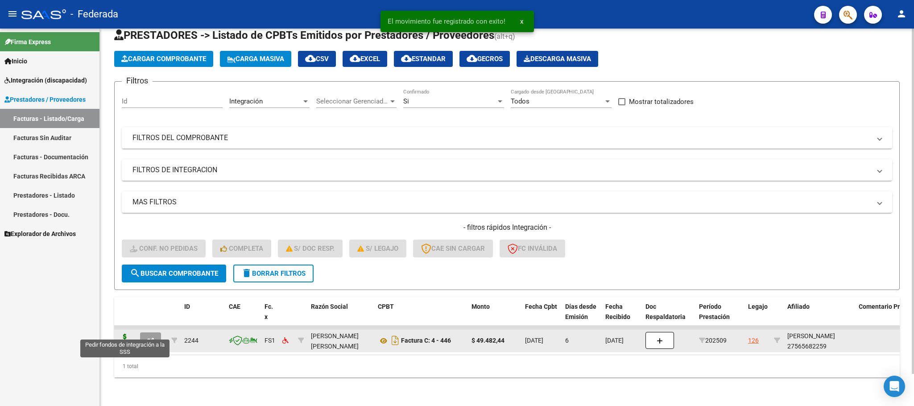
click at [127, 334] on icon at bounding box center [125, 340] width 14 height 12
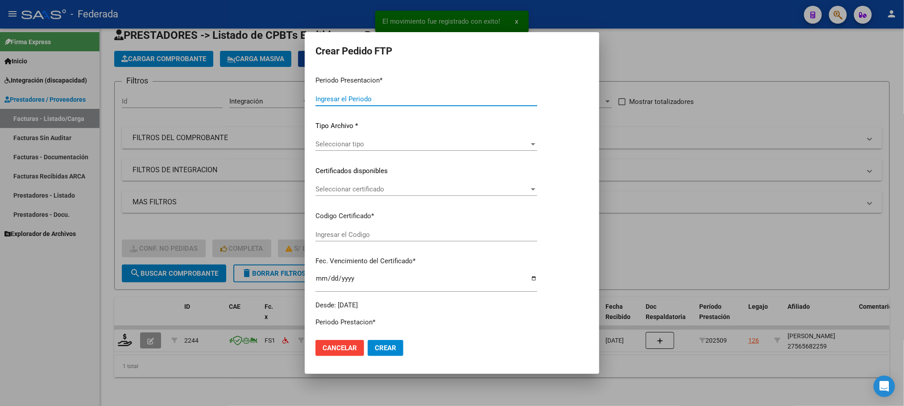
type input "202509"
type input "$ 49.482,44"
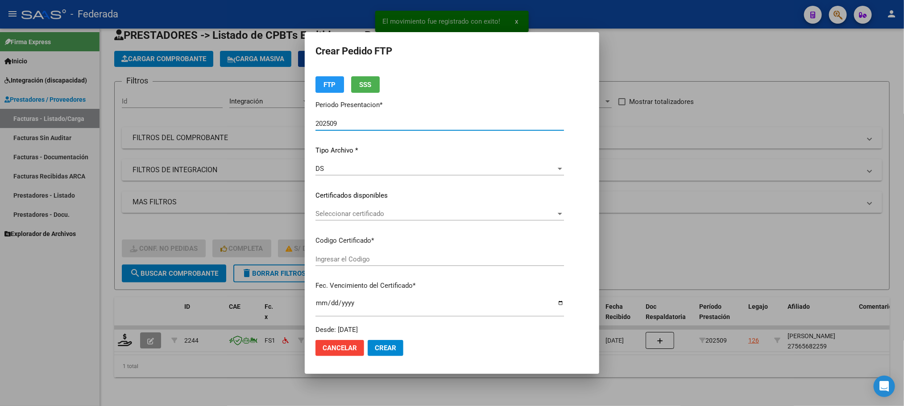
scroll to position [67, 0]
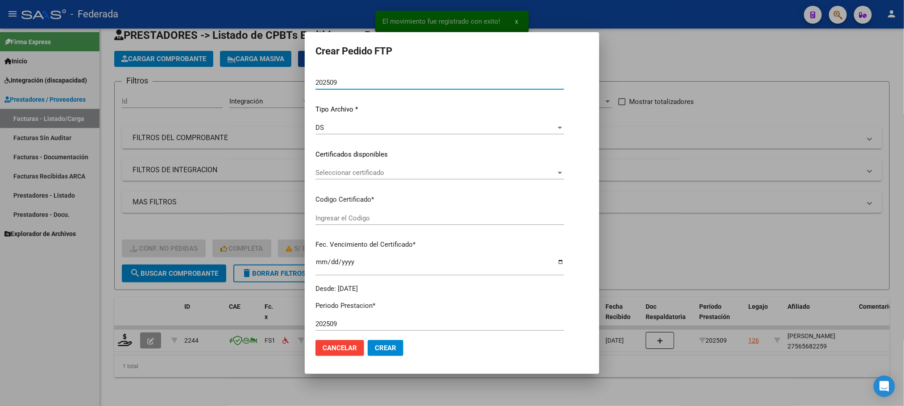
type input "ARG01000565682252022042720270427BS366"
type input "2027-04-27"
click at [343, 173] on span "Seleccionar certificado" at bounding box center [435, 173] width 241 height 8
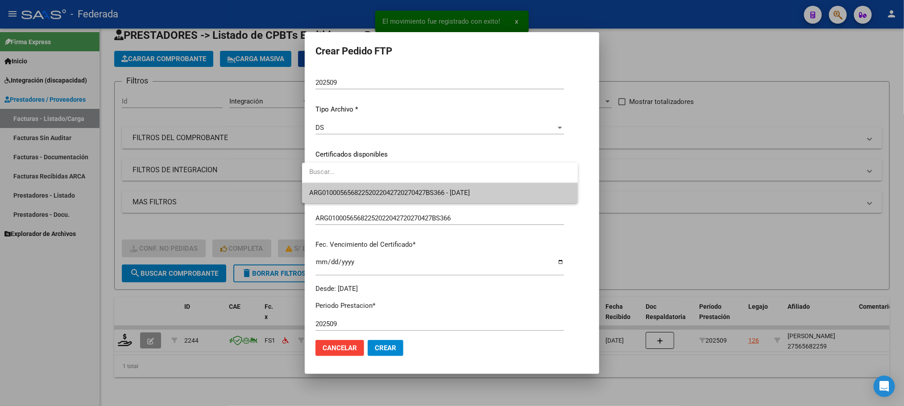
click at [343, 194] on span "ARG01000565682252022042720270427BS366 - 2027-04-27" at bounding box center [389, 193] width 161 height 8
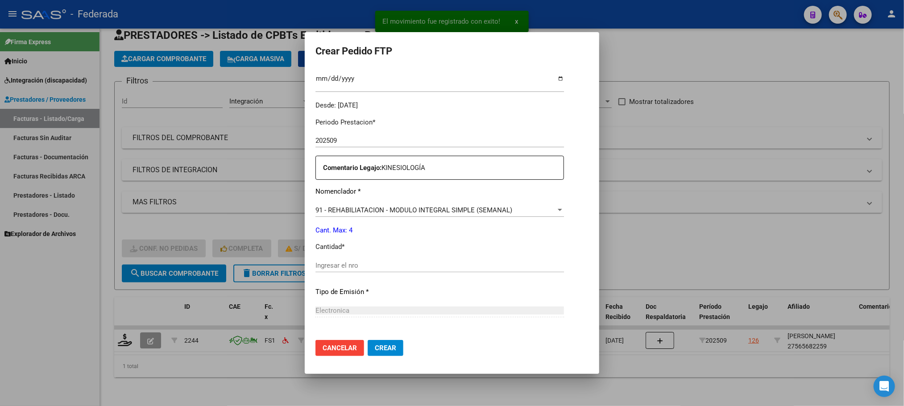
scroll to position [333, 0]
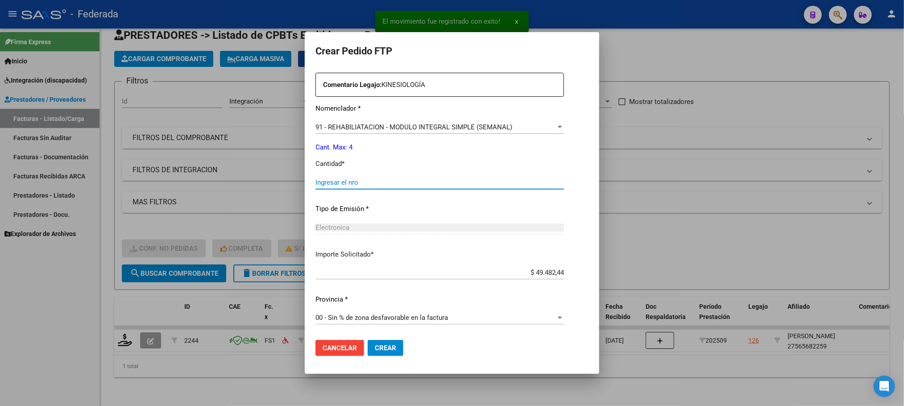
click at [335, 183] on input "Ingresar el nro" at bounding box center [439, 182] width 249 height 8
type input "4"
click at [370, 355] on button "Crear" at bounding box center [386, 348] width 36 height 16
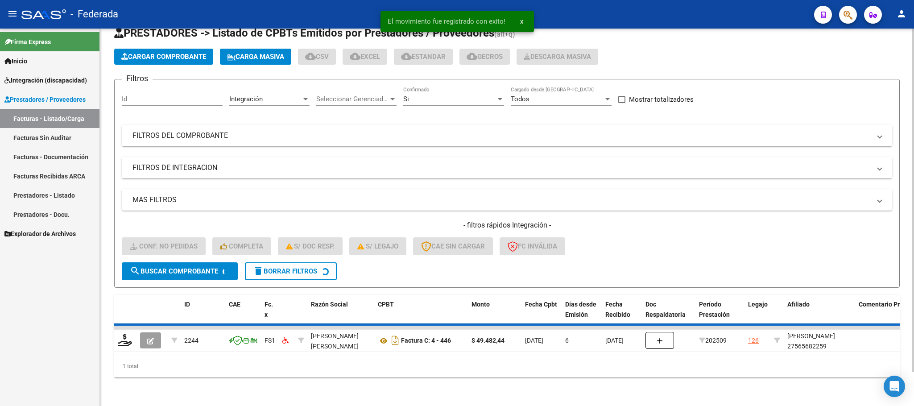
scroll to position [17, 0]
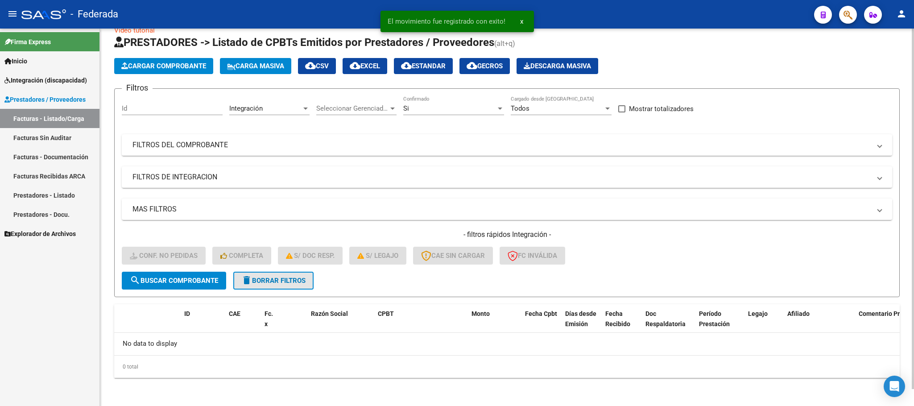
click at [299, 274] on button "delete Borrar Filtros" at bounding box center [273, 281] width 80 height 18
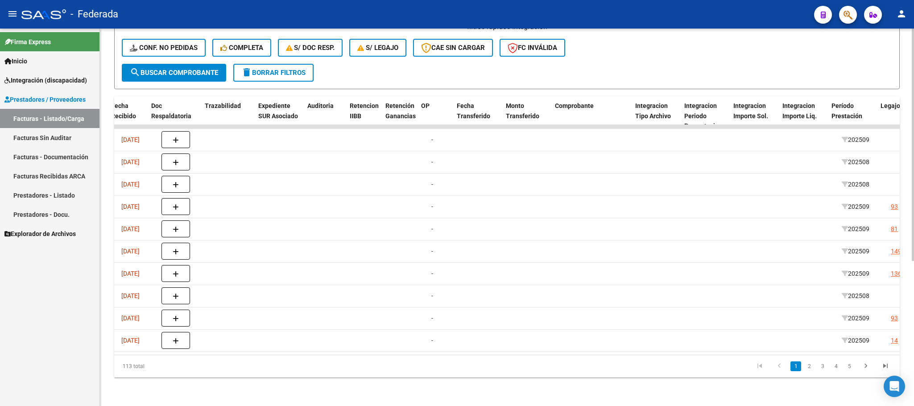
scroll to position [0, 811]
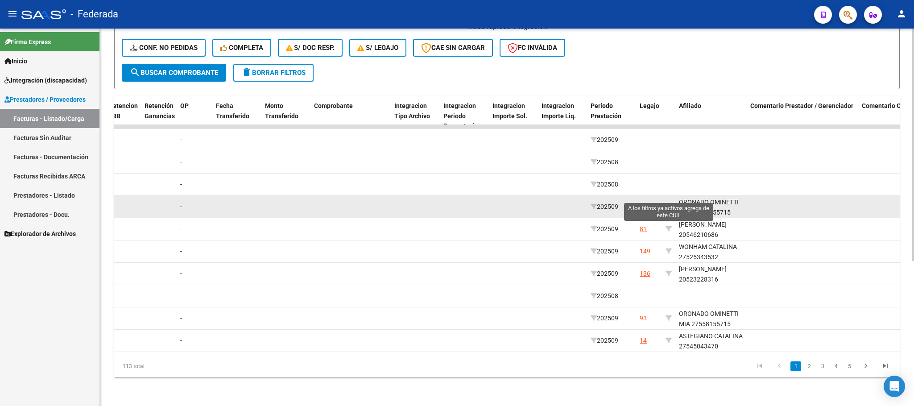
click at [667, 203] on icon at bounding box center [669, 206] width 6 height 6
type input "27558155715"
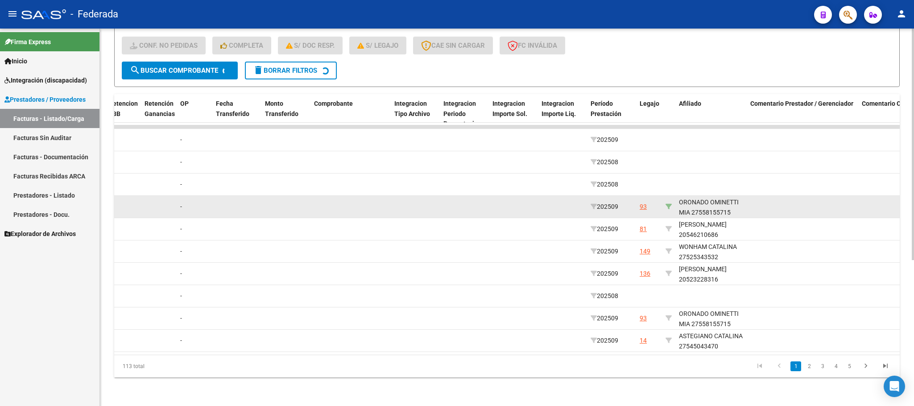
scroll to position [79, 0]
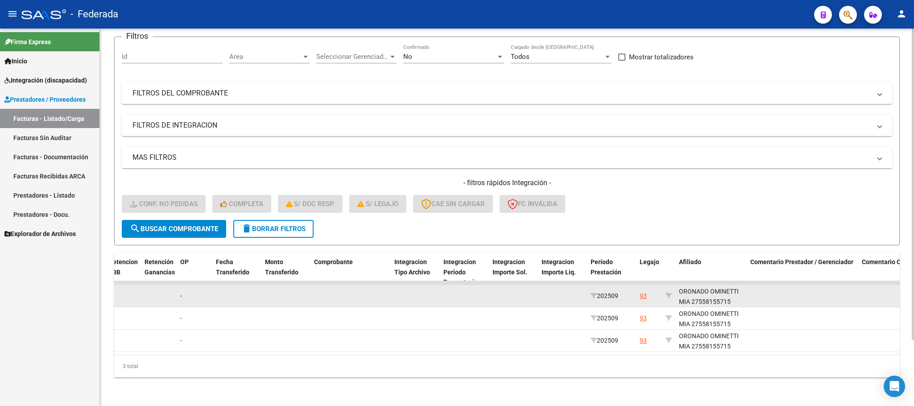
click at [712, 293] on div "ORONADO OMINETTI MIA 27558155715" at bounding box center [711, 296] width 64 height 21
copy div "27558155715"
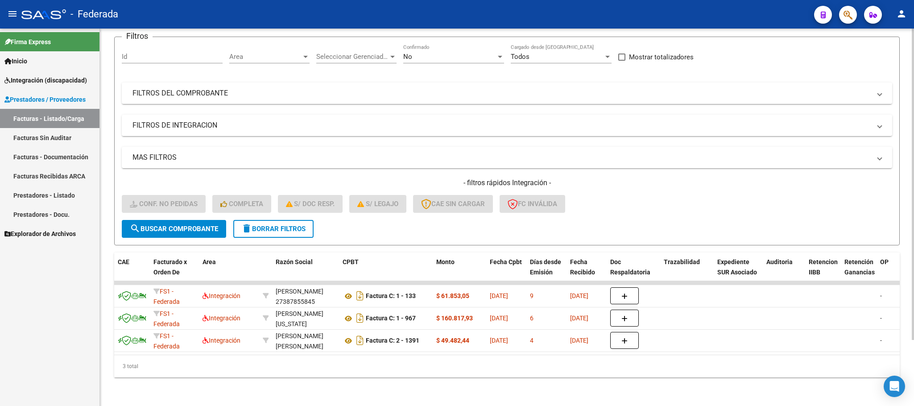
scroll to position [0, 0]
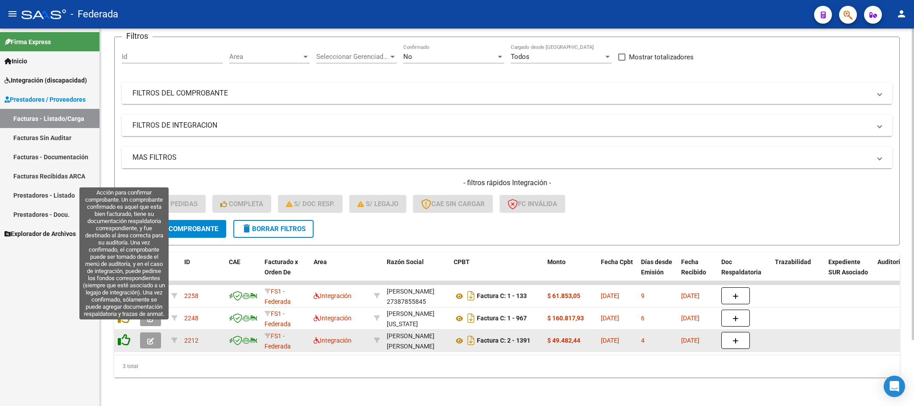
click at [121, 334] on icon at bounding box center [124, 340] width 12 height 12
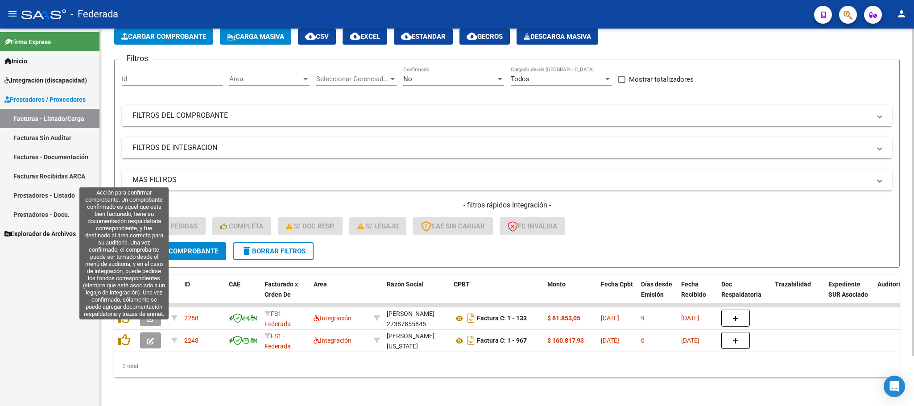
scroll to position [58, 0]
click at [123, 334] on icon at bounding box center [124, 340] width 12 height 12
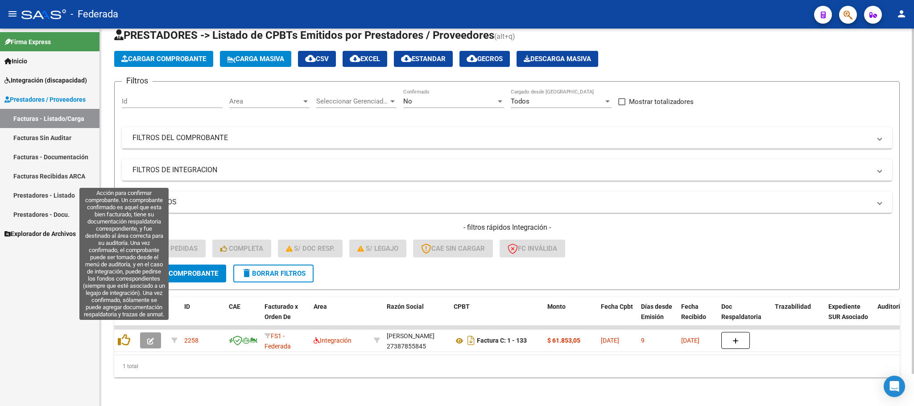
scroll to position [35, 0]
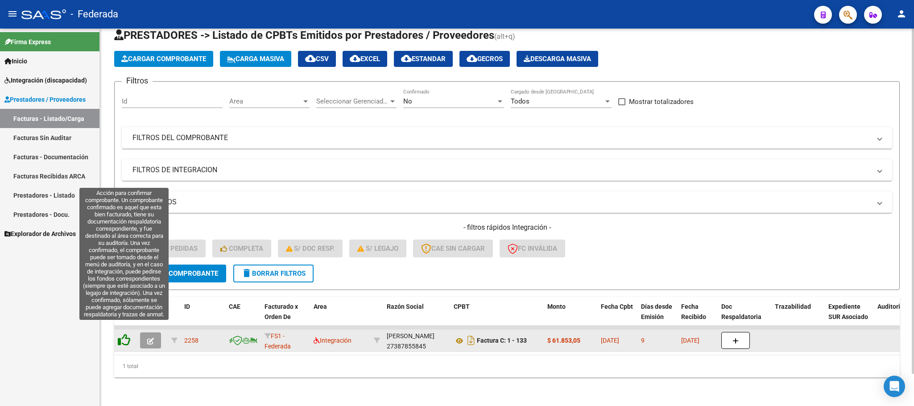
click at [124, 334] on icon at bounding box center [124, 340] width 12 height 12
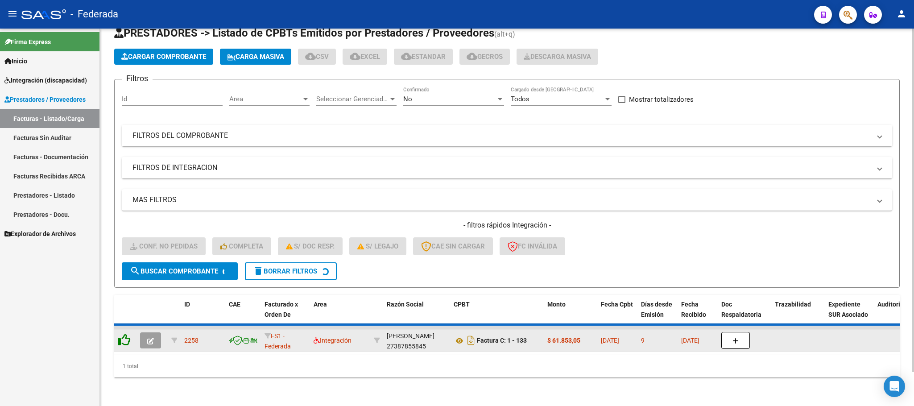
scroll to position [17, 0]
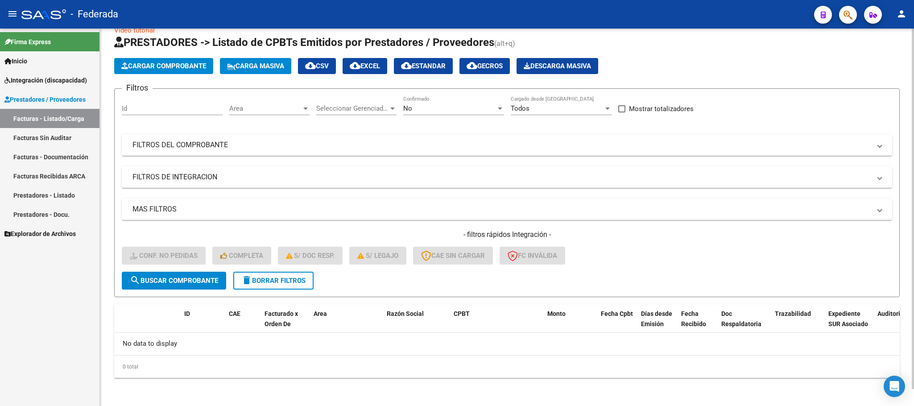
click at [258, 284] on span "delete Borrar Filtros" at bounding box center [273, 281] width 64 height 8
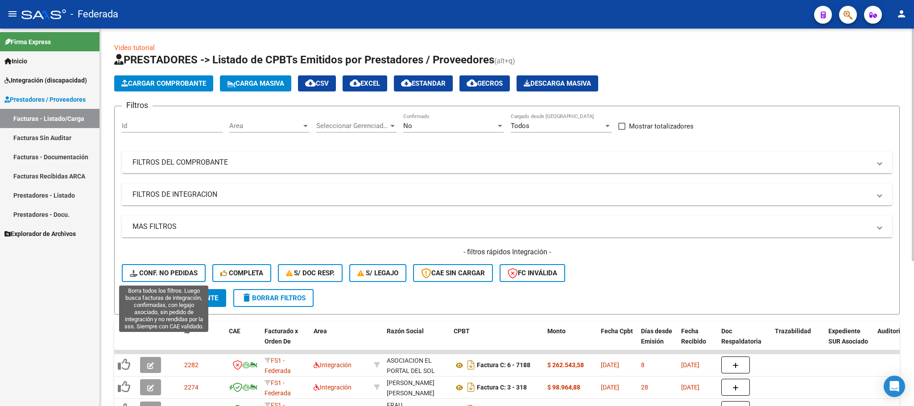
click at [194, 270] on span "Conf. no pedidas" at bounding box center [164, 273] width 68 height 8
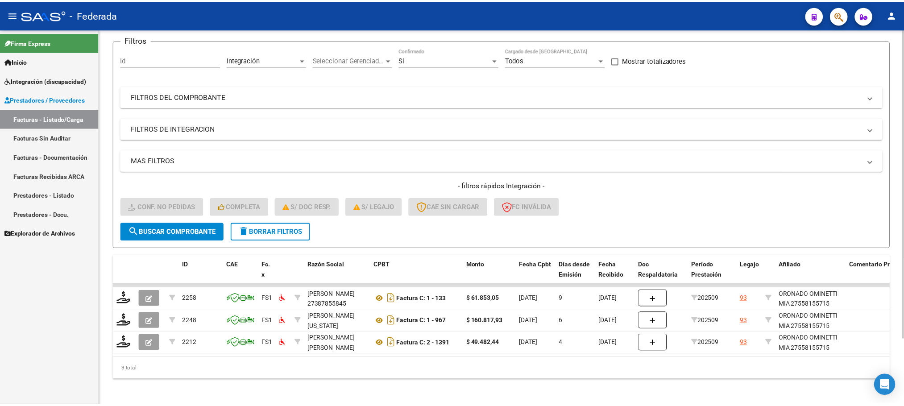
scroll to position [67, 0]
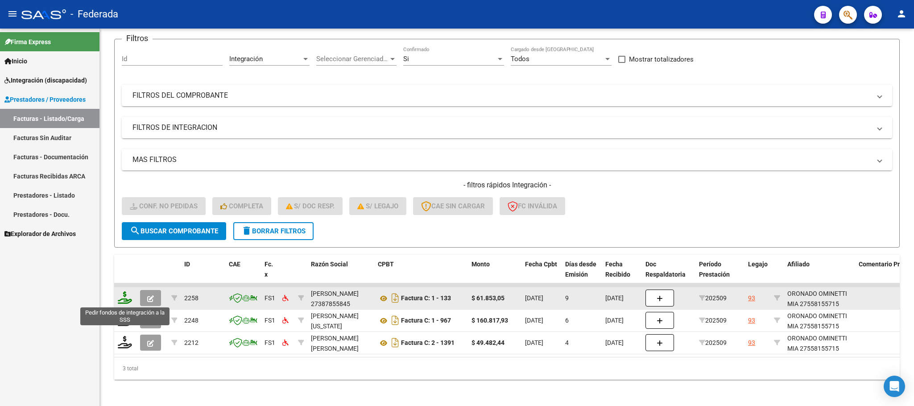
click at [127, 296] on icon at bounding box center [125, 297] width 14 height 12
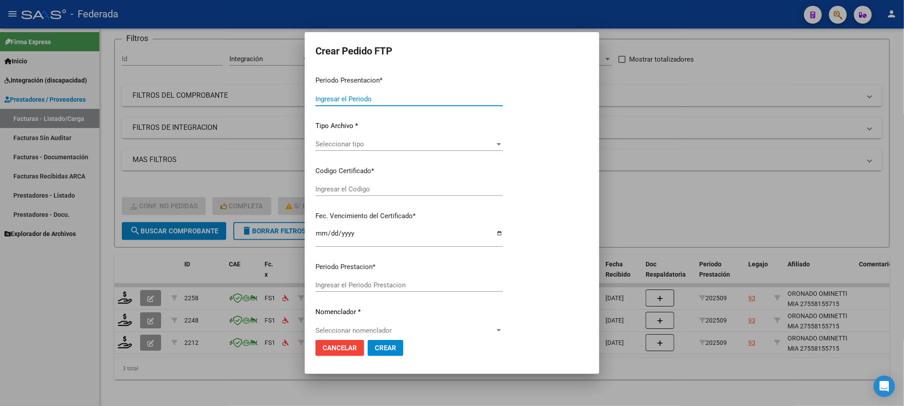
type input "202509"
type input "$ 61.853,05"
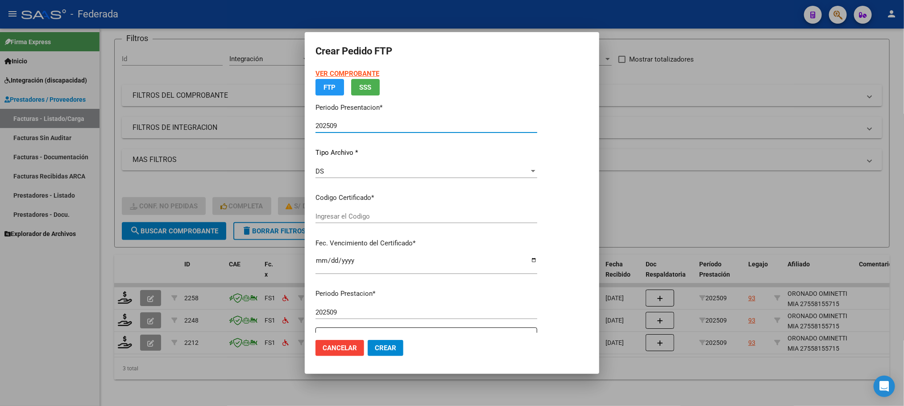
type input "ARG01000558155712021121620261216BS375"
type input "2026-12-16"
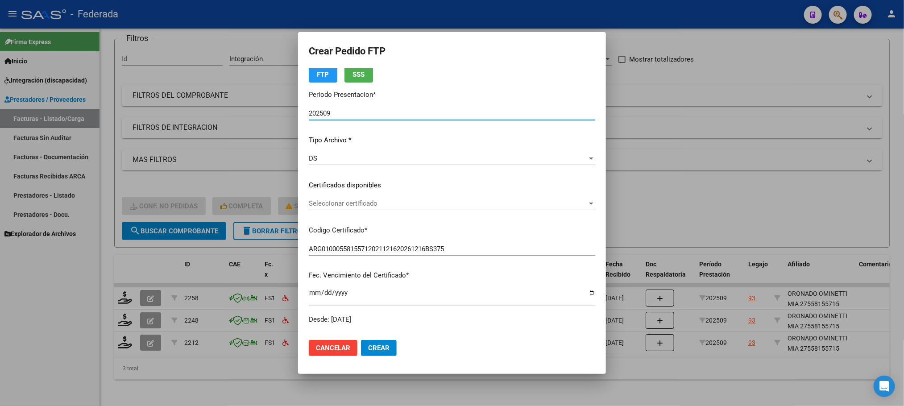
scroll to position [90, 0]
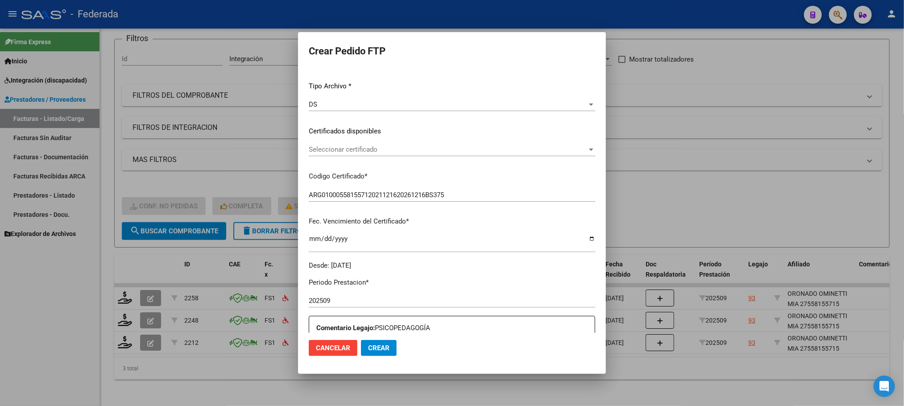
click at [333, 149] on span "Seleccionar certificado" at bounding box center [448, 149] width 278 height 8
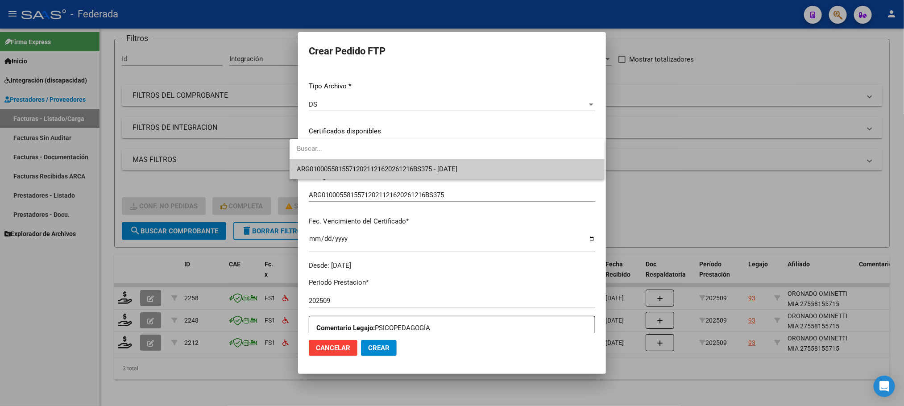
click at [330, 164] on span "ARG01000558155712021121620261216BS375 - 2026-12-16" at bounding box center [447, 169] width 301 height 20
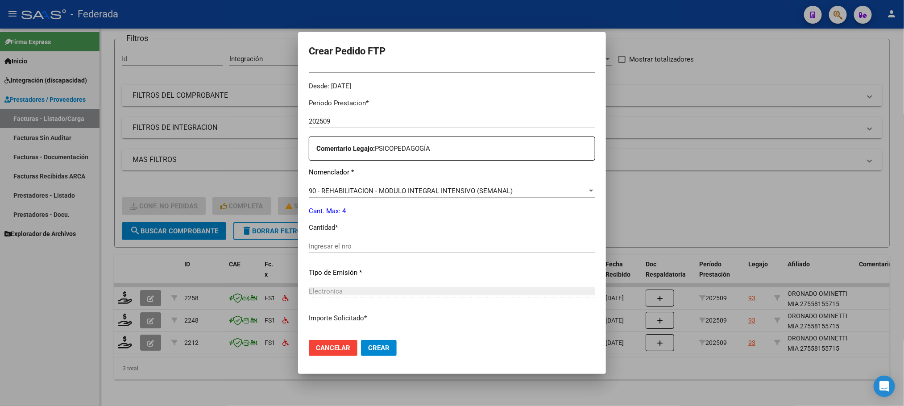
scroll to position [291, 0]
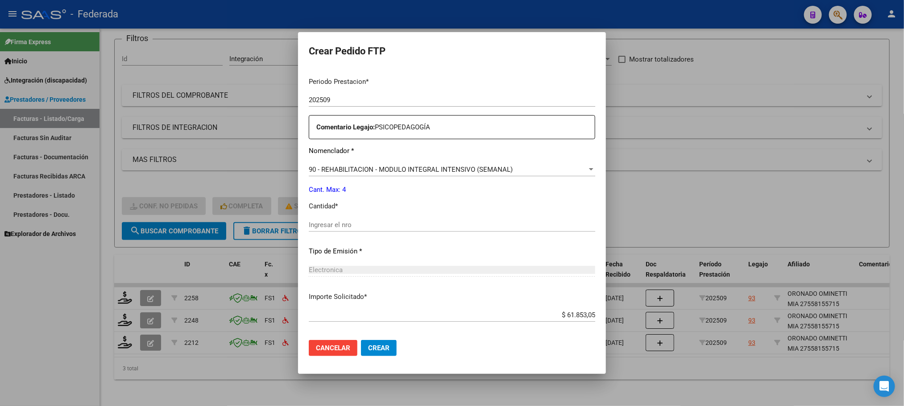
click at [326, 228] on input "Ingresar el nro" at bounding box center [452, 225] width 286 height 8
type input "4"
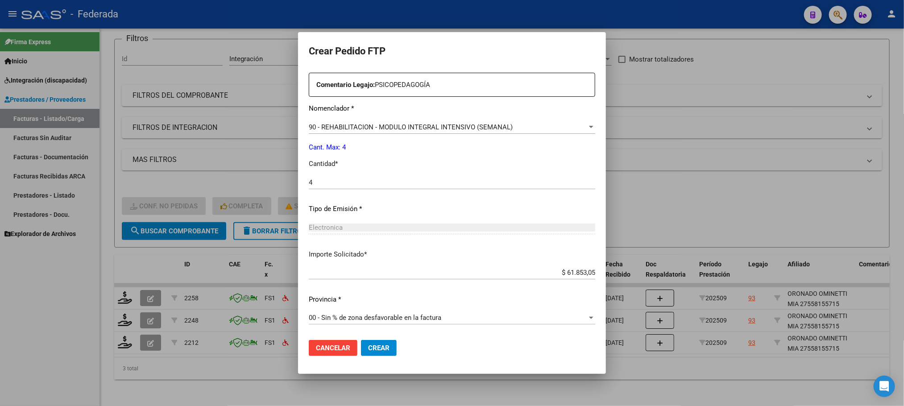
click at [370, 347] on span "Crear" at bounding box center [378, 348] width 21 height 8
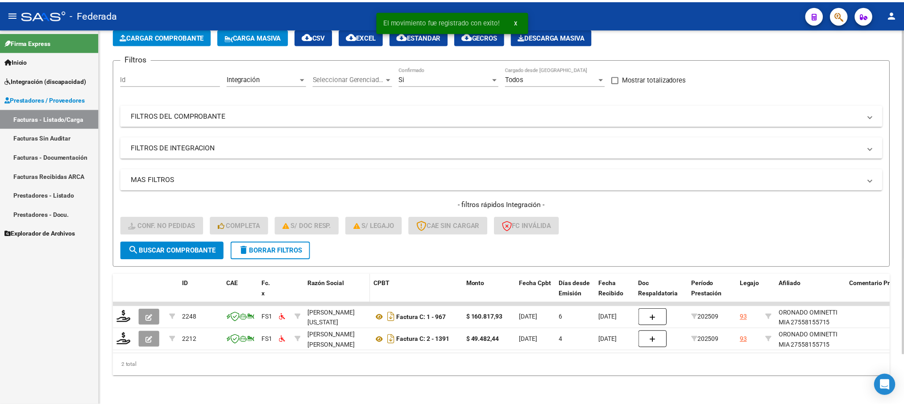
scroll to position [58, 0]
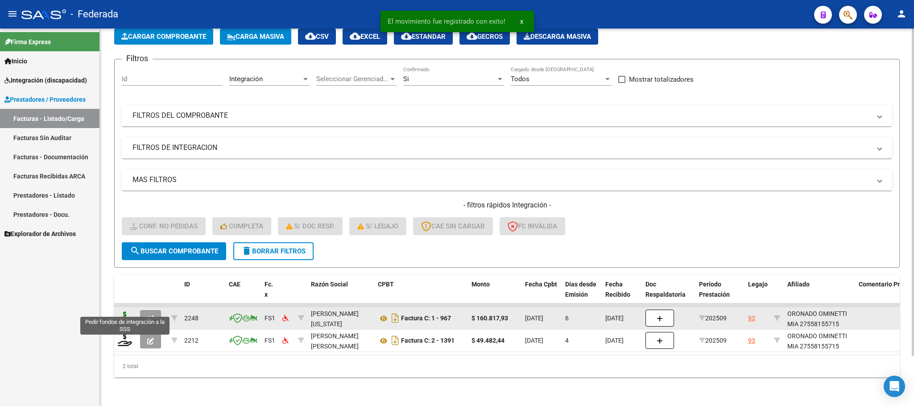
click at [130, 311] on icon at bounding box center [125, 317] width 14 height 12
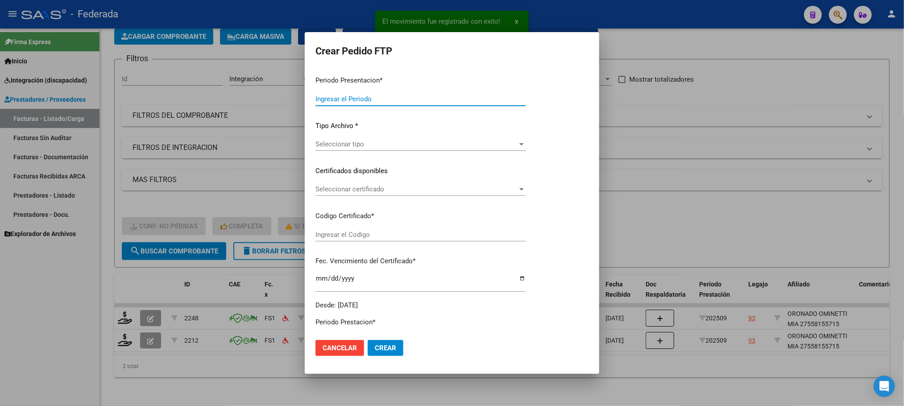
type input "202509"
type input "$ 160.817,93"
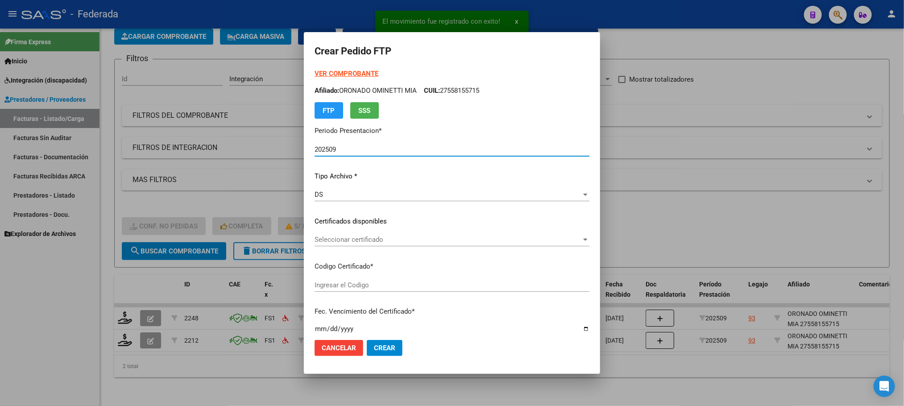
type input "ARG01000558155712021121620261216BS375"
type input "2026-12-16"
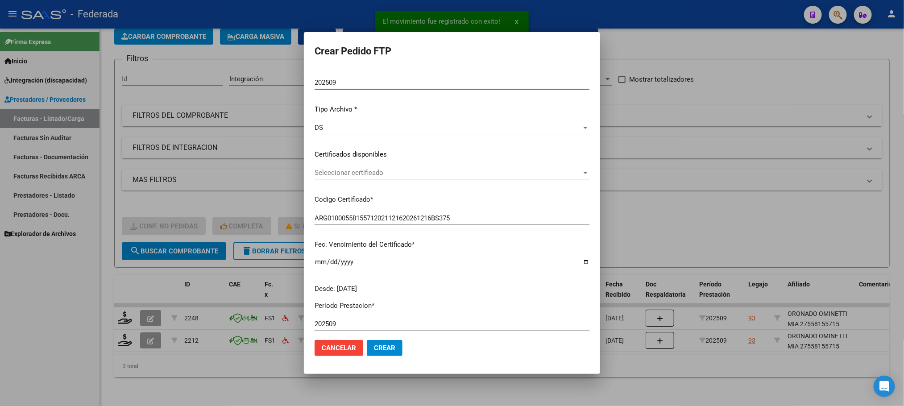
click at [345, 176] on span "Seleccionar certificado" at bounding box center [448, 173] width 267 height 8
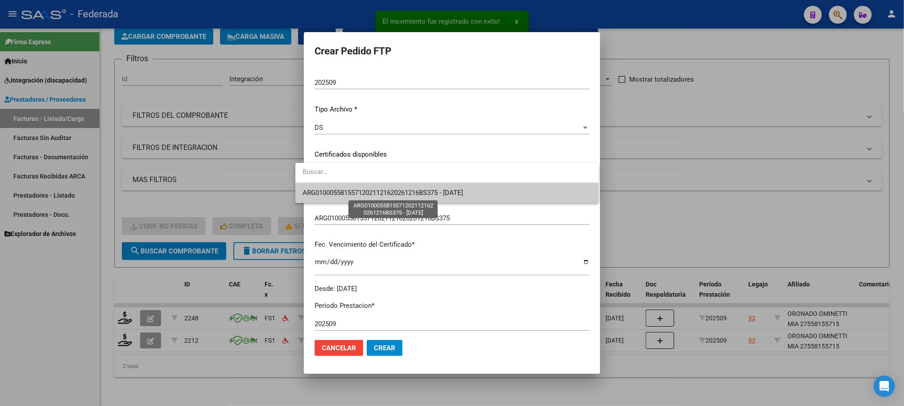
click at [346, 195] on span "ARG01000558155712021121620261216BS375 - 2026-12-16" at bounding box center [383, 193] width 161 height 8
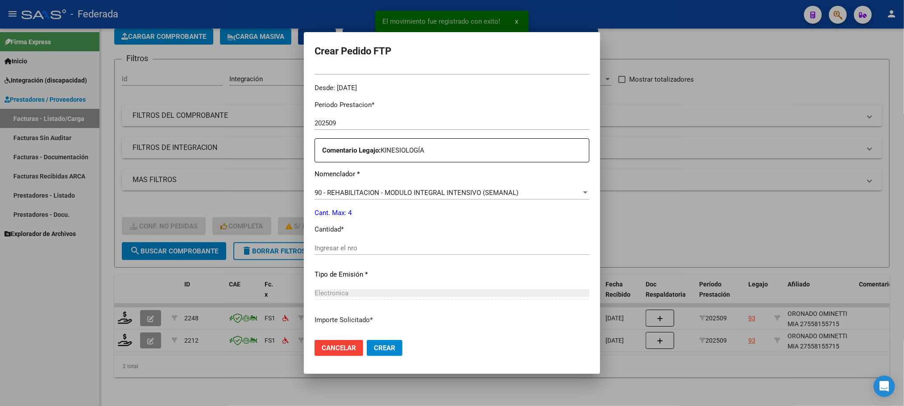
scroll to position [333, 0]
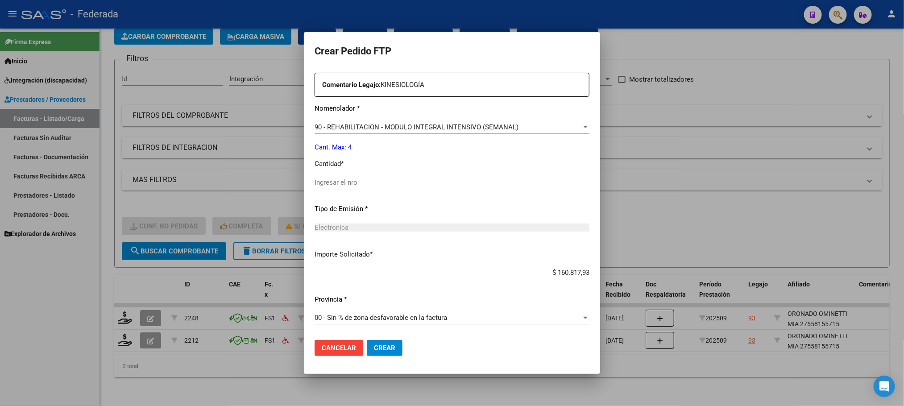
click at [344, 182] on input "Ingresar el nro" at bounding box center [452, 182] width 275 height 8
type input "4"
click at [374, 347] on span "Crear" at bounding box center [384, 348] width 21 height 8
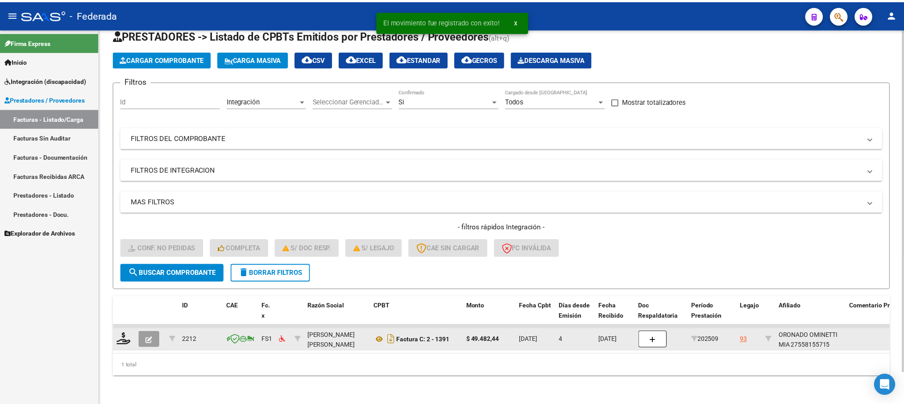
scroll to position [35, 0]
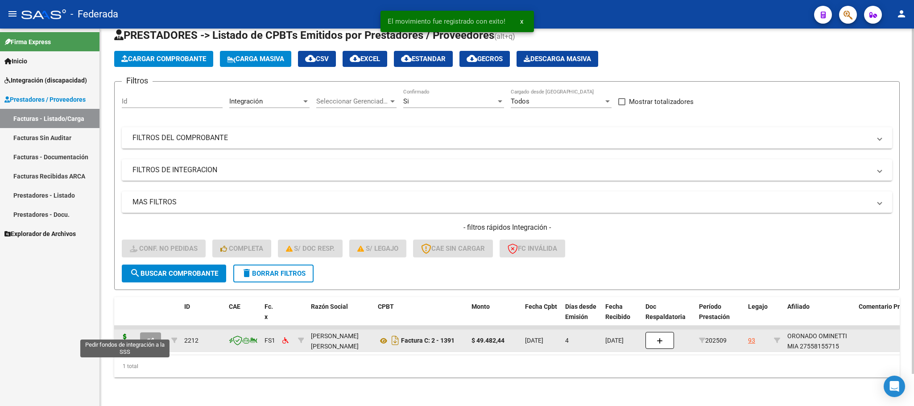
click at [124, 334] on icon at bounding box center [125, 340] width 14 height 12
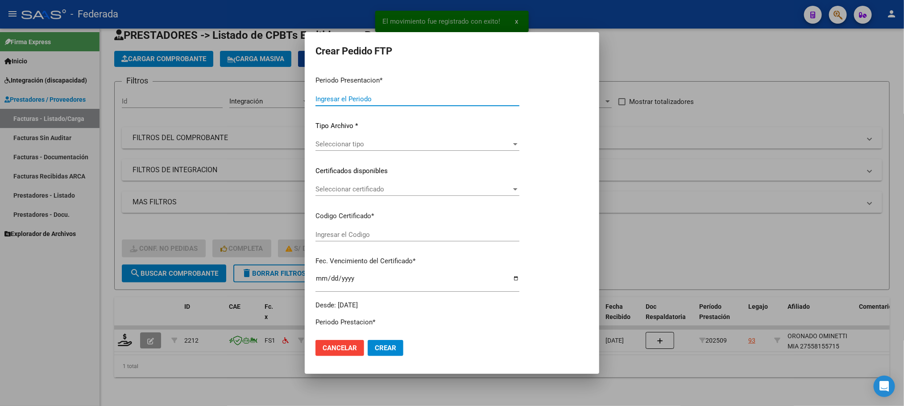
type input "202509"
type input "$ 49.482,44"
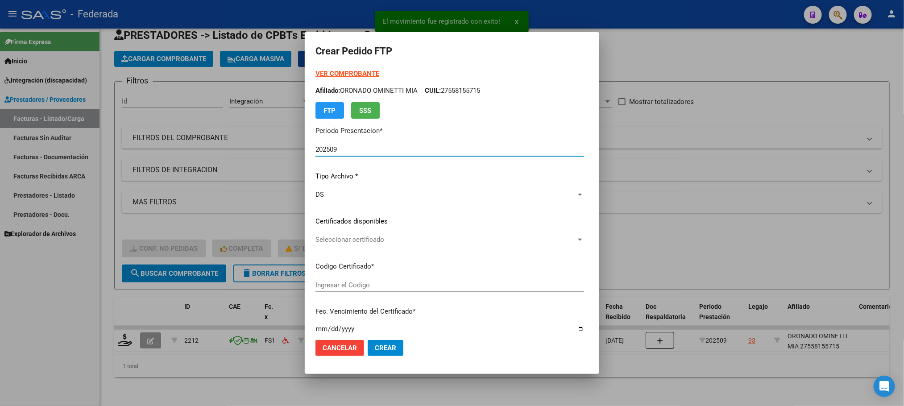
type input "ARG01000558155712021121620261216BS375"
type input "2026-12-16"
click at [336, 243] on span "Seleccionar certificado" at bounding box center [445, 240] width 261 height 8
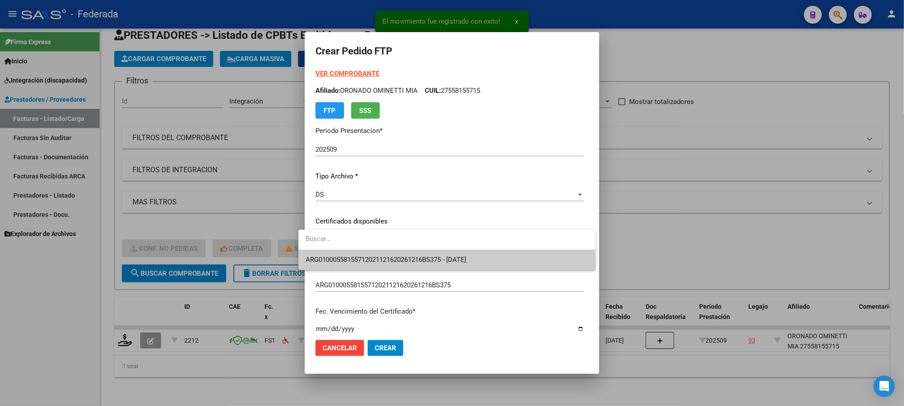
click at [339, 256] on span "ARG01000558155712021121620261216BS375 - 2026-12-16" at bounding box center [386, 260] width 161 height 8
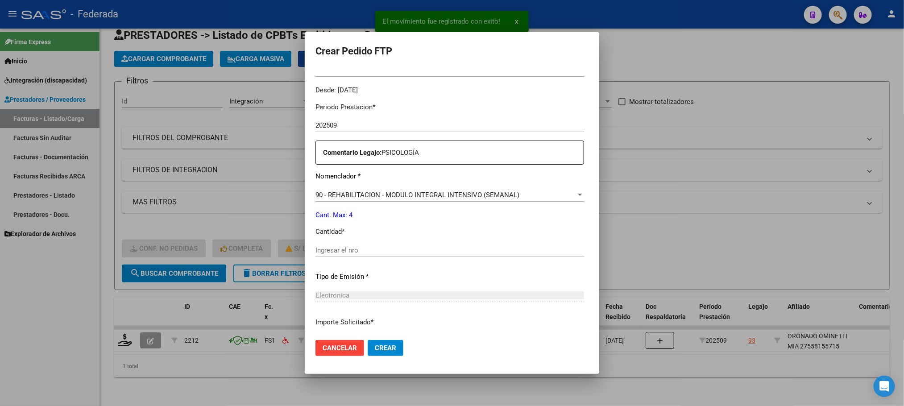
scroll to position [268, 0]
click at [340, 248] on input "Ingresar el nro" at bounding box center [449, 248] width 269 height 8
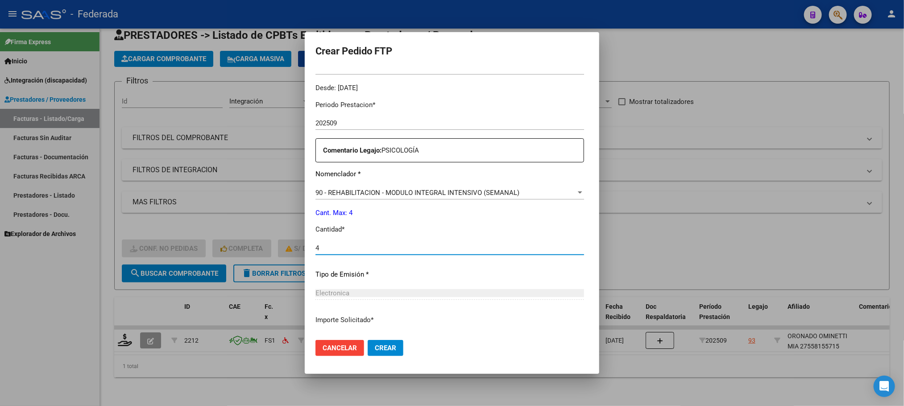
scroll to position [333, 0]
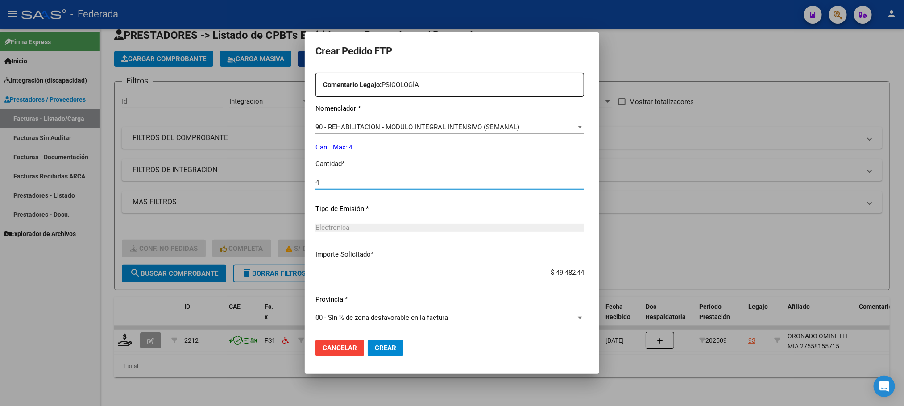
type input "4"
click at [377, 342] on button "Crear" at bounding box center [386, 348] width 36 height 16
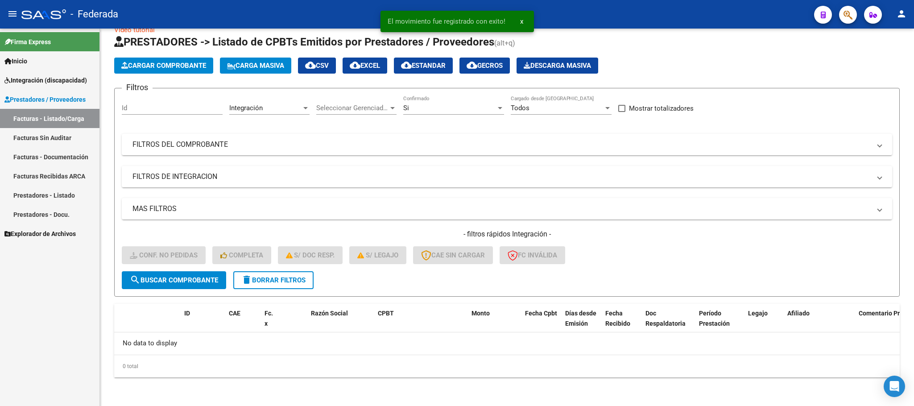
scroll to position [17, 0]
click at [284, 284] on span "delete Borrar Filtros" at bounding box center [273, 281] width 64 height 8
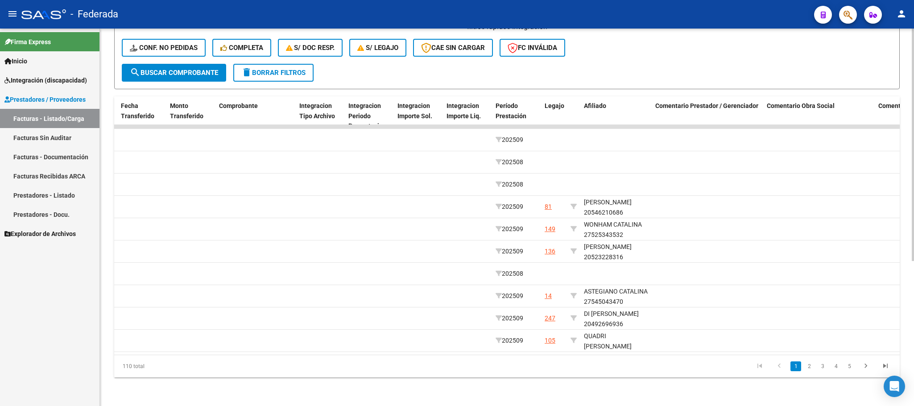
scroll to position [0, 967]
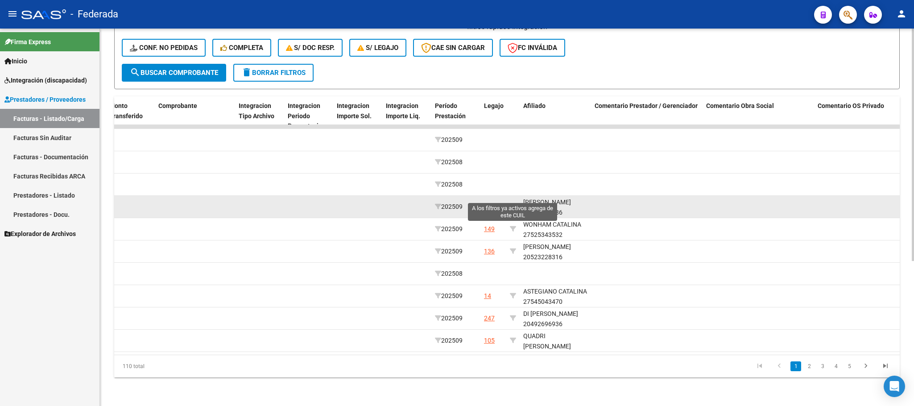
click at [511, 203] on icon at bounding box center [513, 206] width 6 height 6
type input "20546210686"
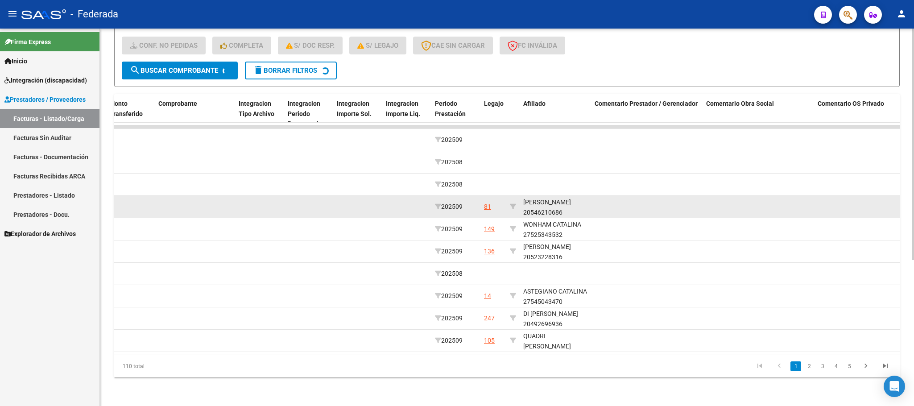
scroll to position [58, 0]
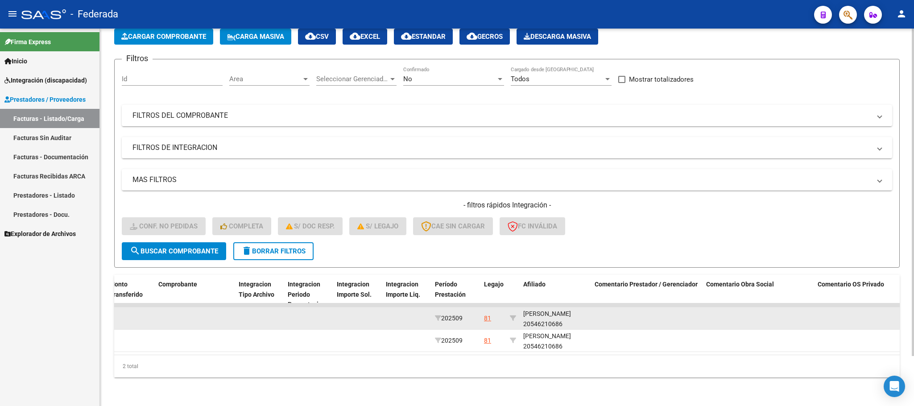
click at [555, 316] on div "MARCHICA SIMON 20546210686" at bounding box center [555, 319] width 64 height 21
copy div "20546210686"
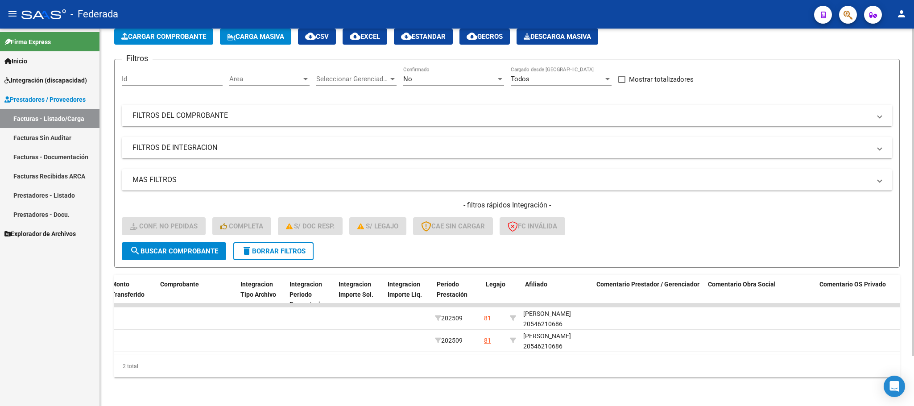
scroll to position [0, 0]
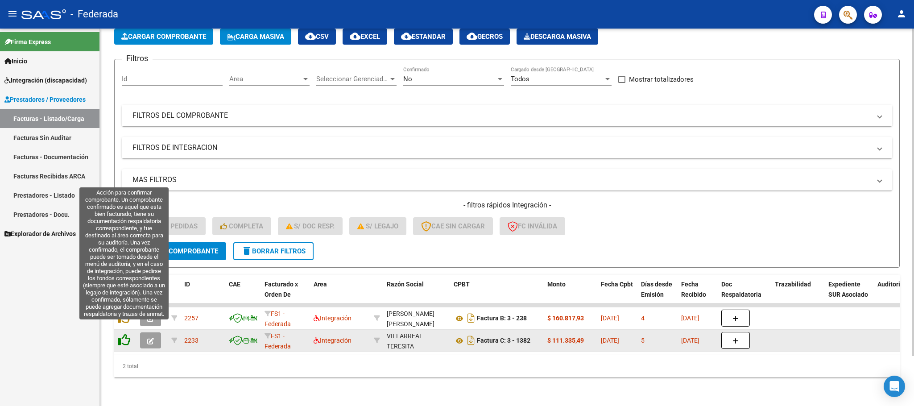
click at [126, 334] on icon at bounding box center [124, 340] width 12 height 12
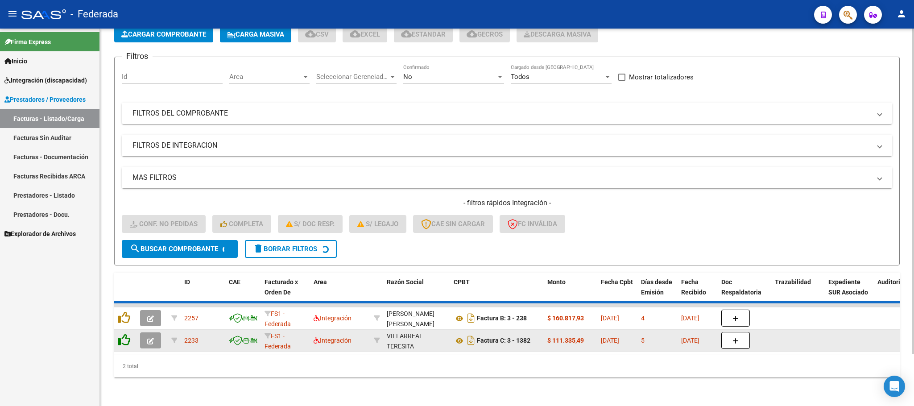
scroll to position [35, 0]
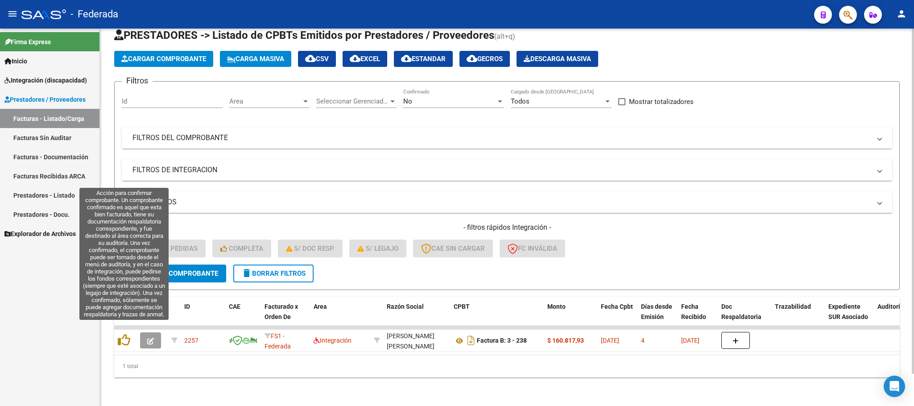
click at [126, 334] on icon at bounding box center [124, 340] width 12 height 12
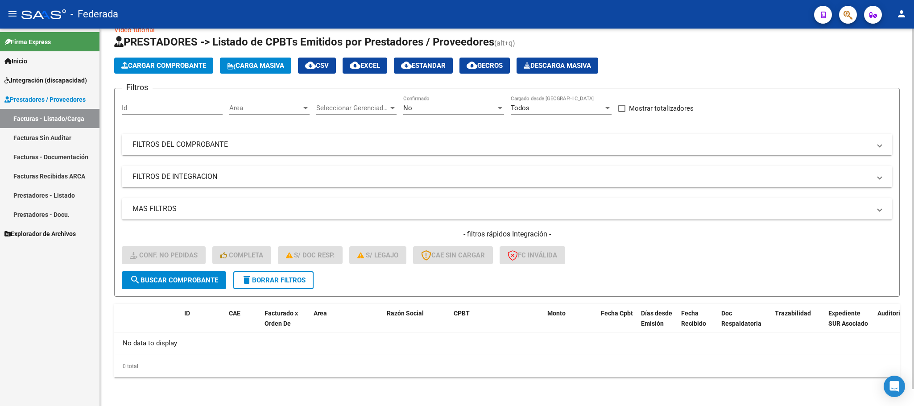
scroll to position [17, 0]
click at [257, 283] on span "delete Borrar Filtros" at bounding box center [273, 281] width 64 height 8
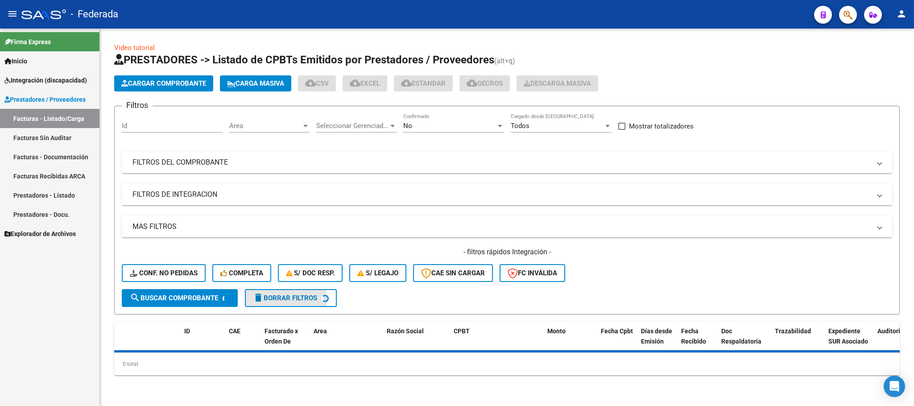
scroll to position [0, 0]
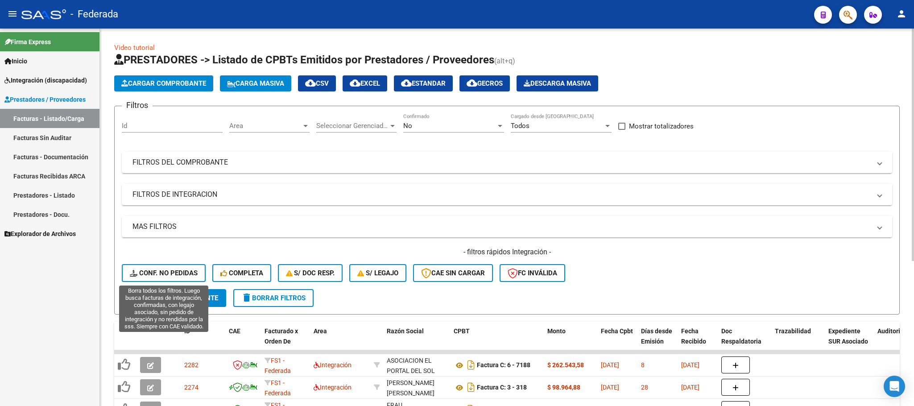
click at [182, 275] on span "Conf. no pedidas" at bounding box center [164, 273] width 68 height 8
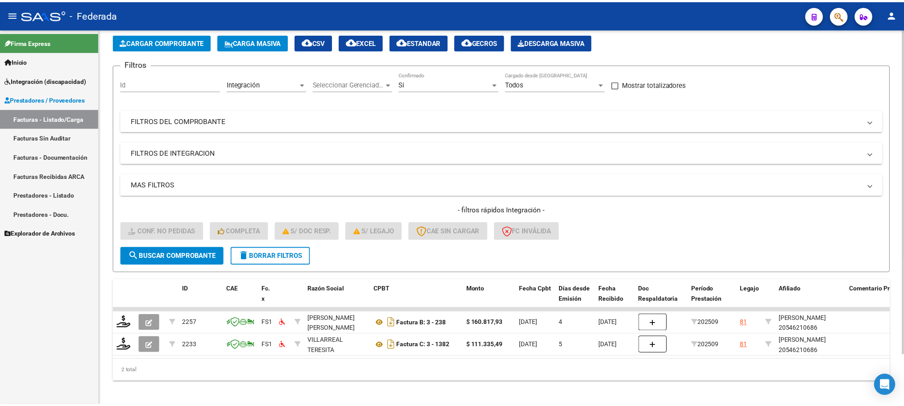
scroll to position [57, 0]
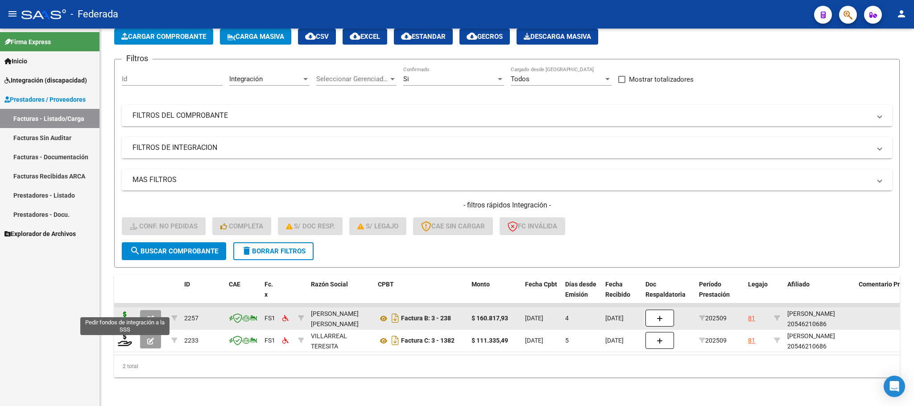
click at [127, 311] on icon at bounding box center [125, 317] width 14 height 12
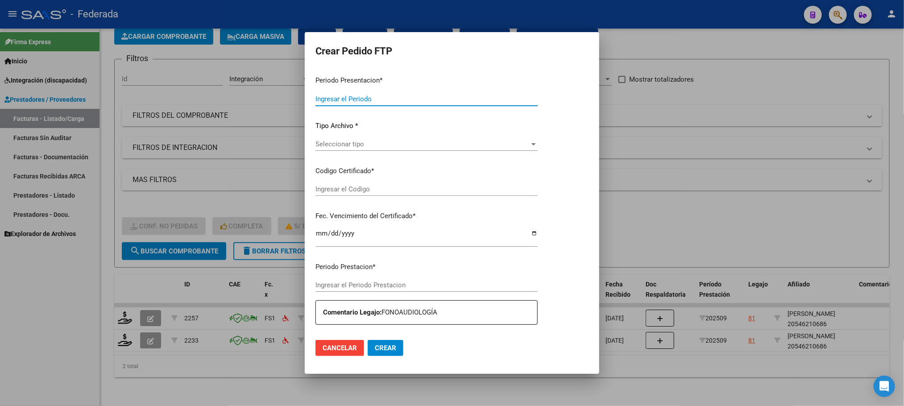
type input "202509"
type input "$ 160.817,93"
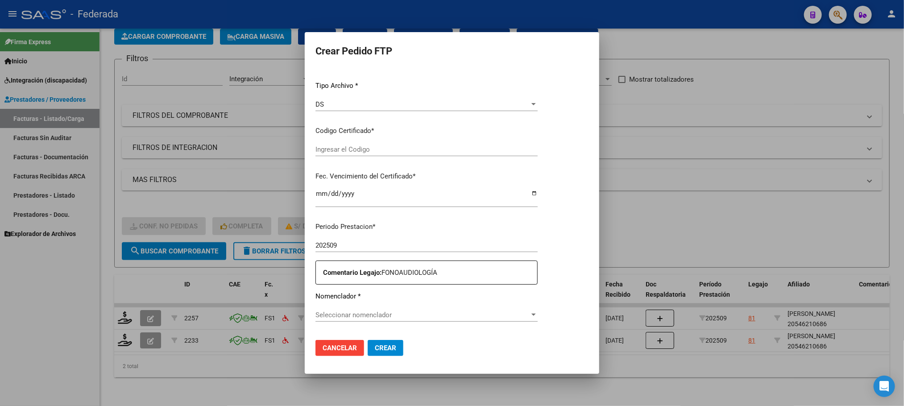
type input "ARG02000546210682024091920280919SAN168"
type input "2028-09-19"
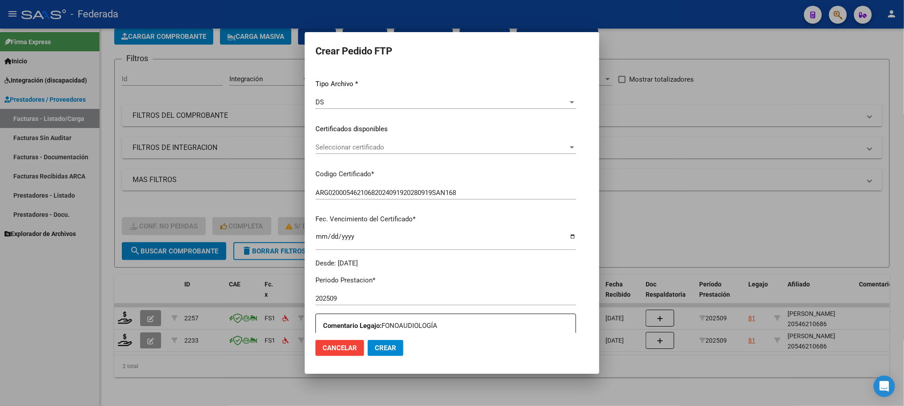
scroll to position [90, 0]
click at [340, 152] on span "Seleccionar certificado" at bounding box center [441, 149] width 253 height 8
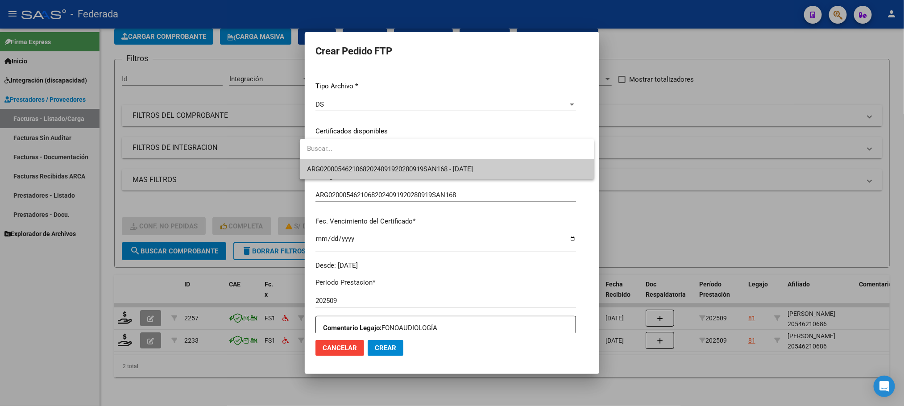
click at [341, 162] on span "ARG02000546210682024091920280919SAN168 - 2028-09-19" at bounding box center [447, 169] width 280 height 20
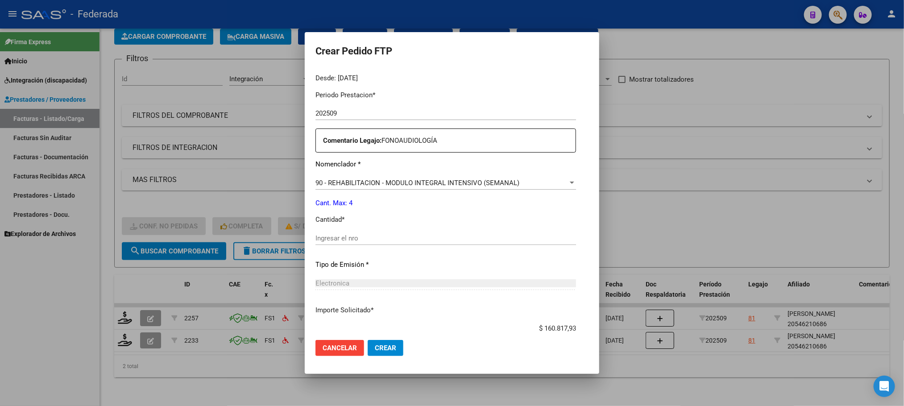
scroll to position [291, 0]
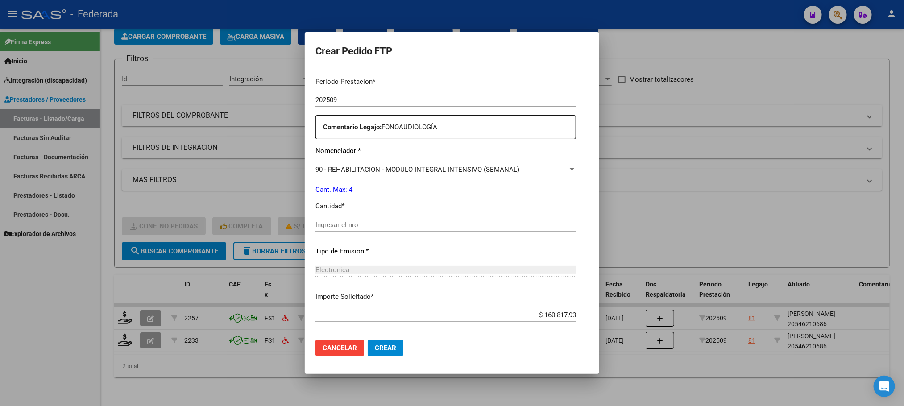
click at [330, 232] on div "Ingresar el nro" at bounding box center [445, 229] width 261 height 22
click at [331, 222] on input "Ingresar el nro" at bounding box center [445, 225] width 261 height 8
type input "4"
click at [379, 344] on span "Crear" at bounding box center [385, 348] width 21 height 8
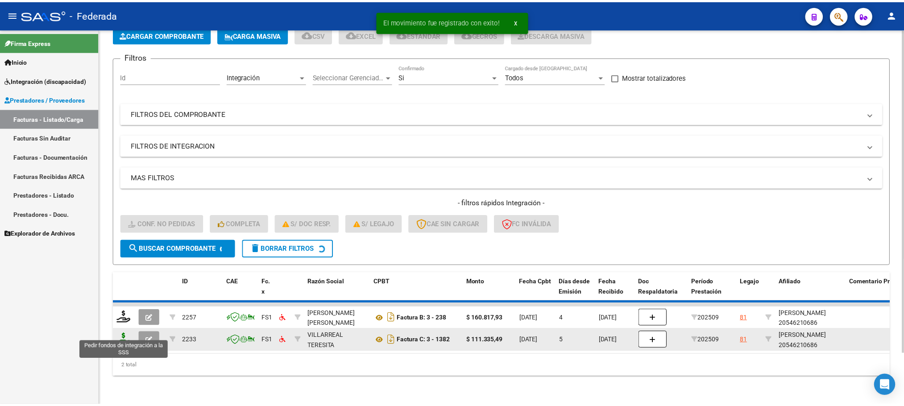
scroll to position [35, 0]
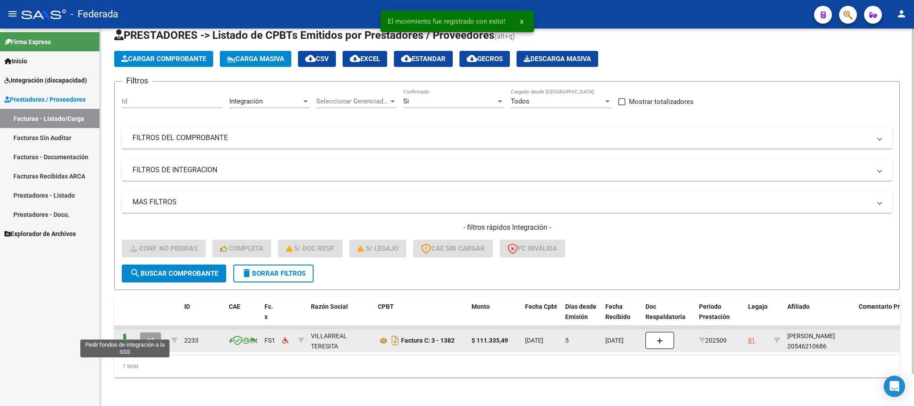
click at [128, 334] on icon at bounding box center [125, 340] width 14 height 12
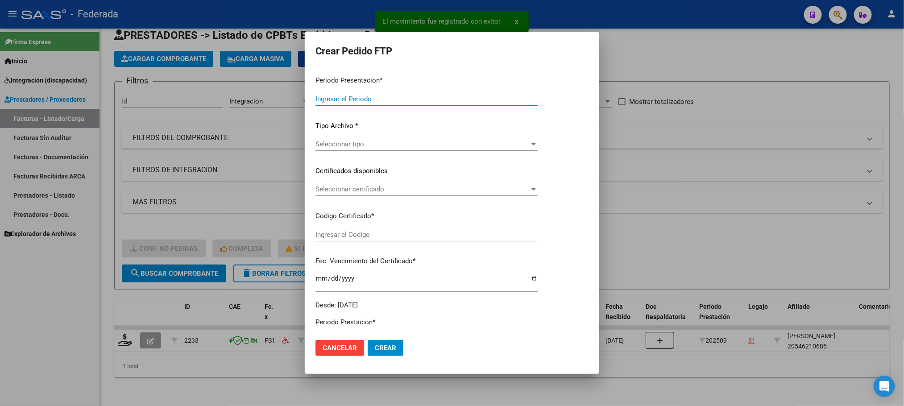
type input "202509"
type input "$ 111.335,49"
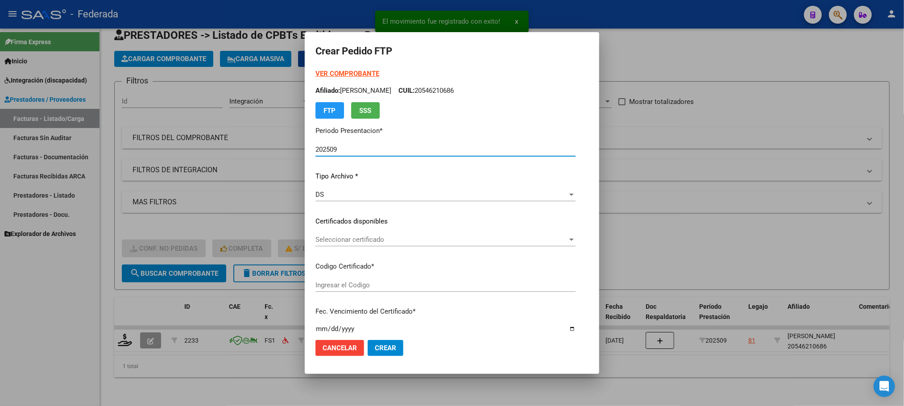
type input "ARG02000546210682024091920280919SAN168"
type input "2028-09-19"
click at [323, 238] on span "Seleccionar certificado" at bounding box center [441, 240] width 252 height 8
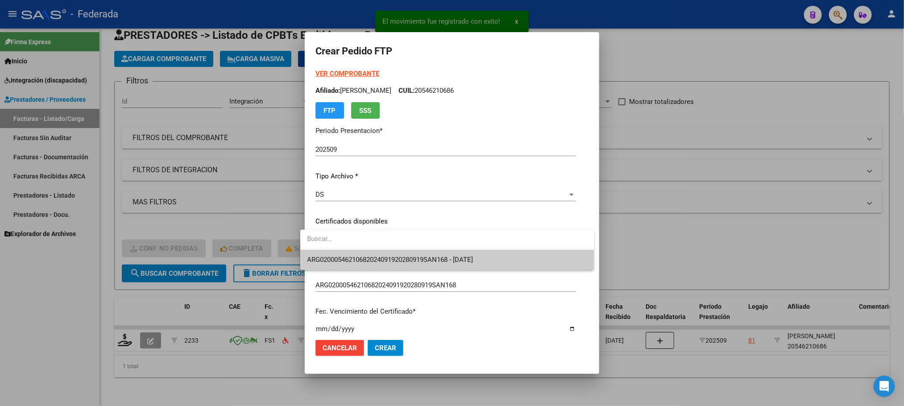
click at [327, 256] on span "ARG02000546210682024091920280919SAN168 - 2028-09-19" at bounding box center [390, 260] width 166 height 8
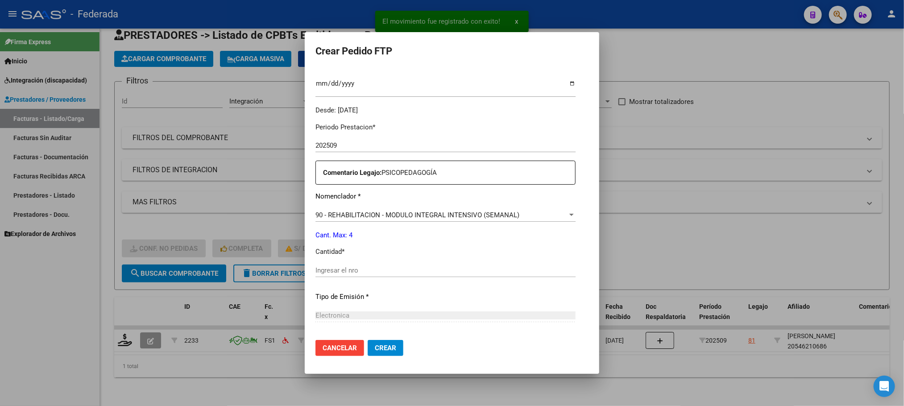
scroll to position [268, 0]
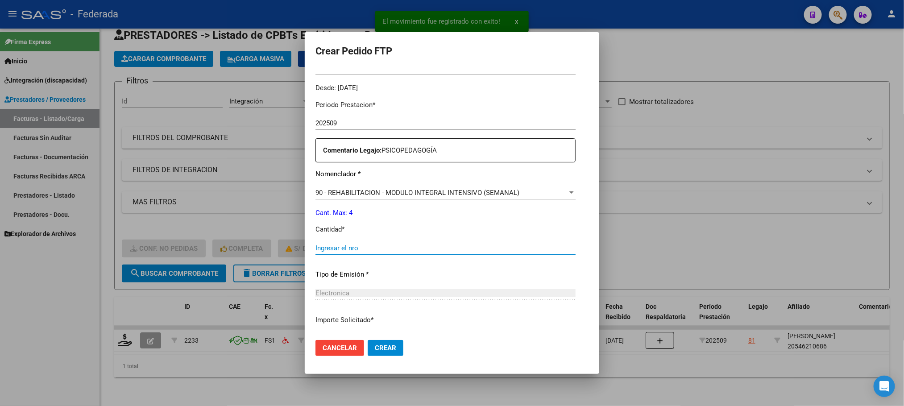
click at [344, 245] on input "Ingresar el nro" at bounding box center [445, 248] width 260 height 8
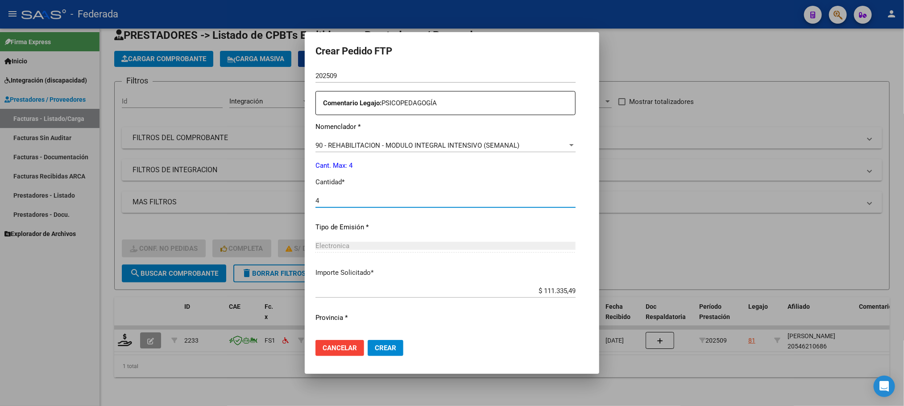
scroll to position [333, 0]
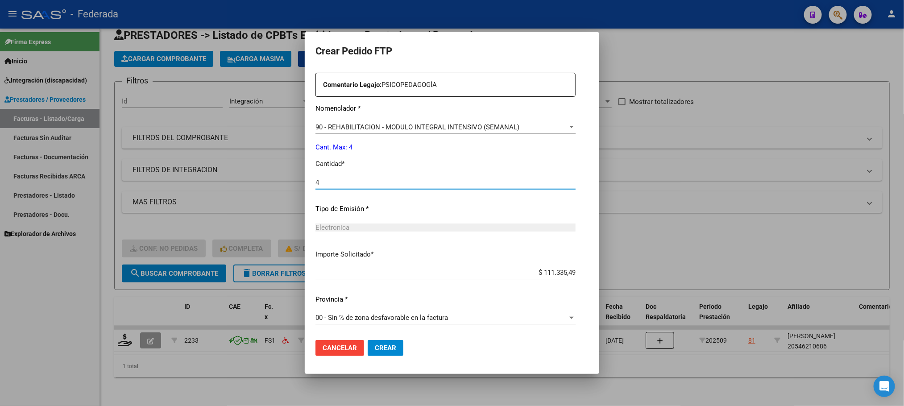
type input "4"
click at [385, 344] on span "Crear" at bounding box center [385, 348] width 21 height 8
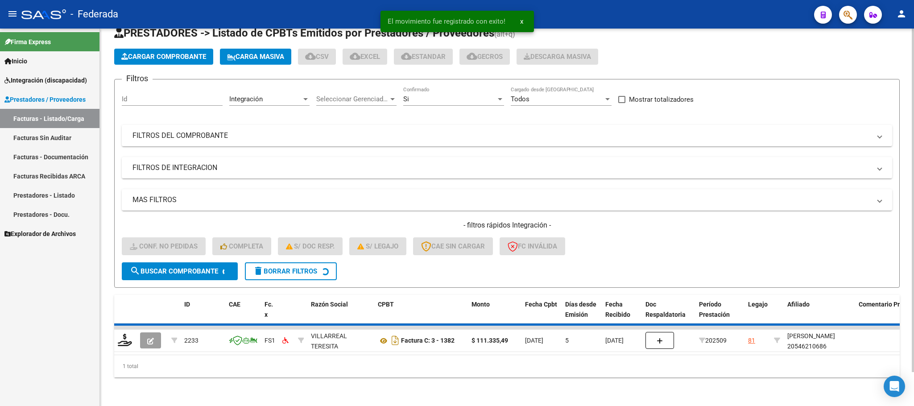
scroll to position [17, 0]
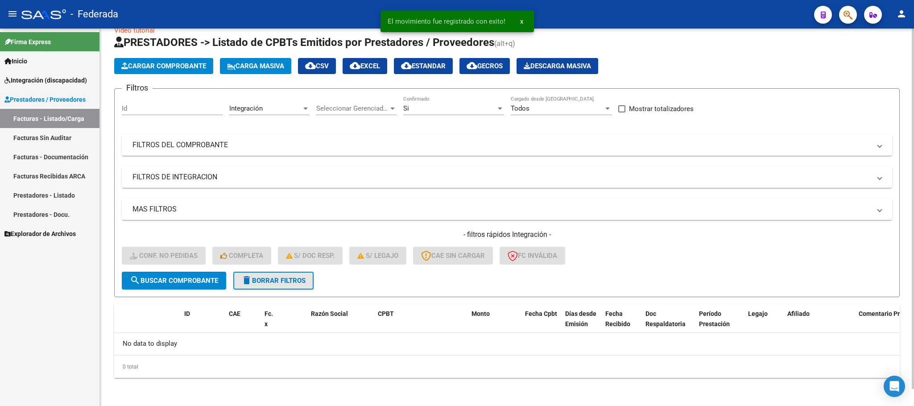
click at [306, 280] on span "delete Borrar Filtros" at bounding box center [273, 281] width 64 height 8
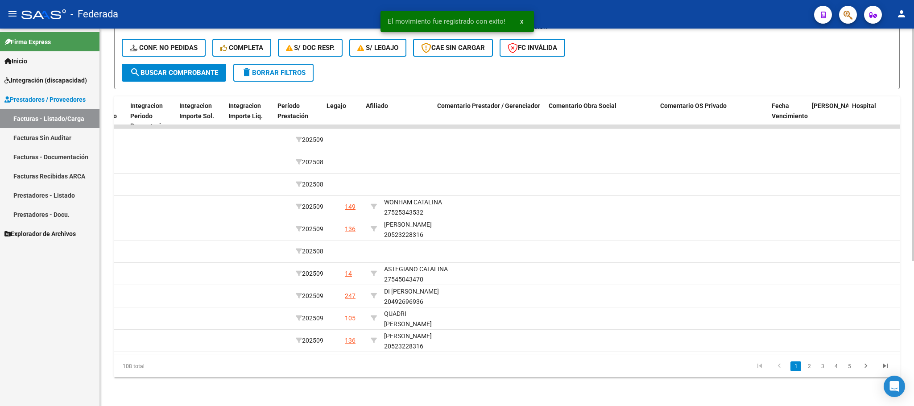
scroll to position [0, 1124]
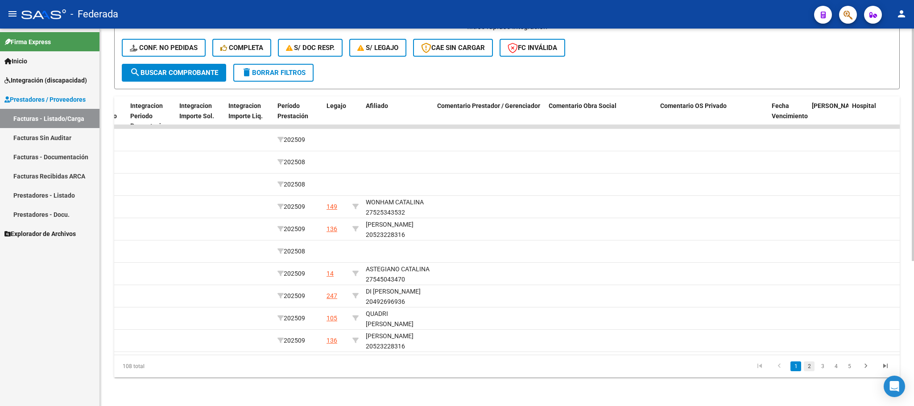
click at [812, 367] on link "2" at bounding box center [809, 366] width 11 height 10
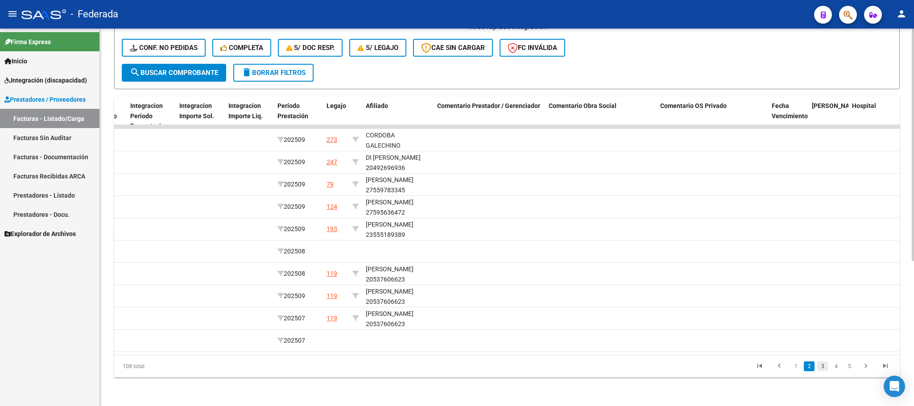
click at [821, 368] on link "3" at bounding box center [822, 366] width 11 height 10
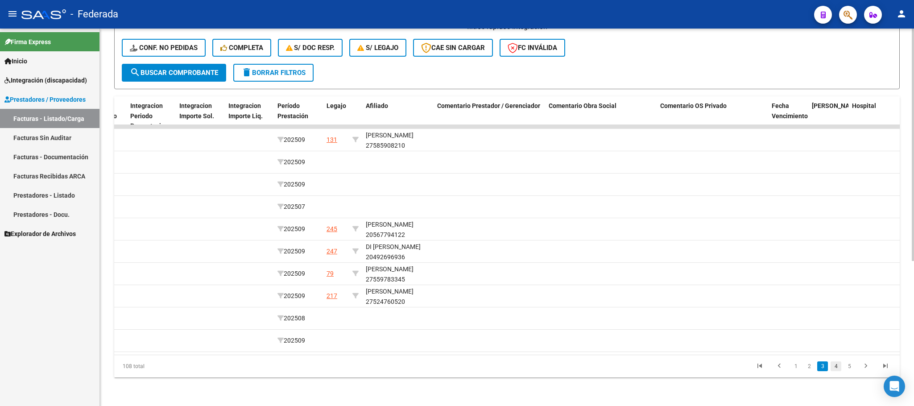
click at [834, 369] on link "4" at bounding box center [836, 366] width 11 height 10
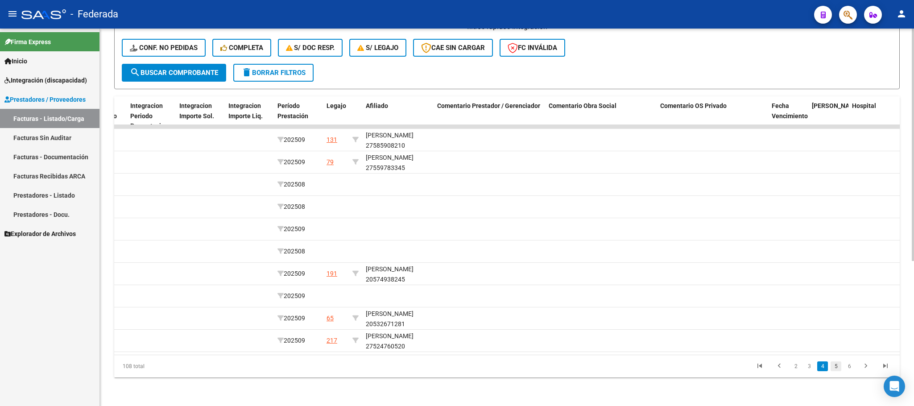
click at [838, 369] on link "5" at bounding box center [836, 366] width 11 height 10
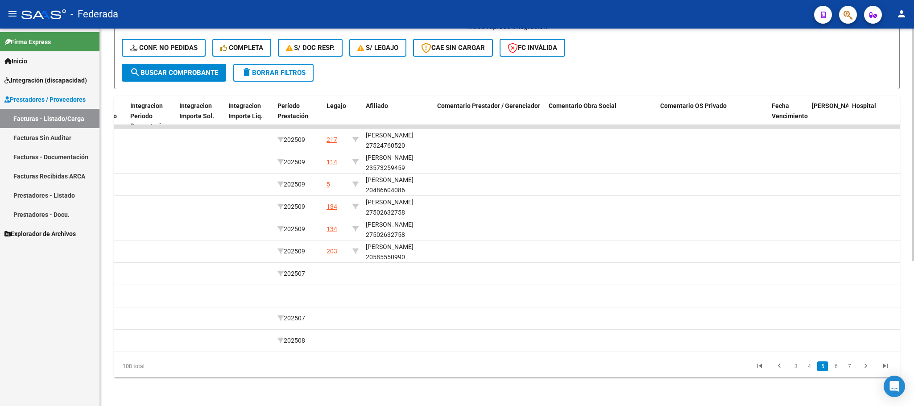
click at [840, 372] on li "6" at bounding box center [835, 366] width 13 height 15
click at [837, 371] on link "6" at bounding box center [836, 366] width 11 height 10
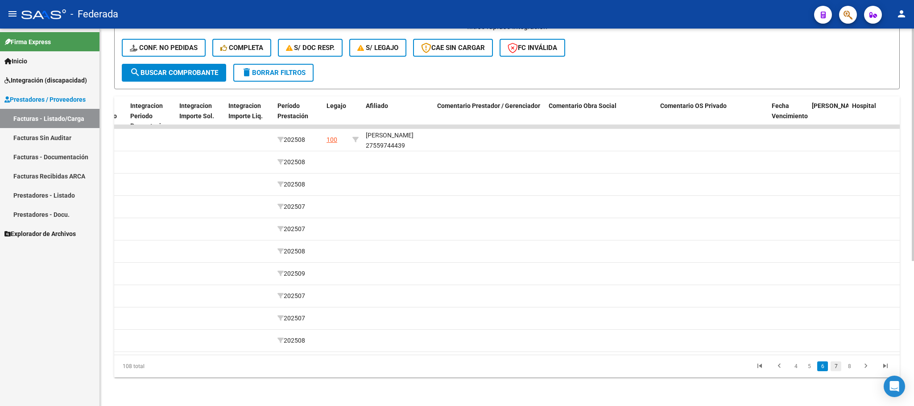
click at [837, 367] on link "7" at bounding box center [836, 366] width 11 height 10
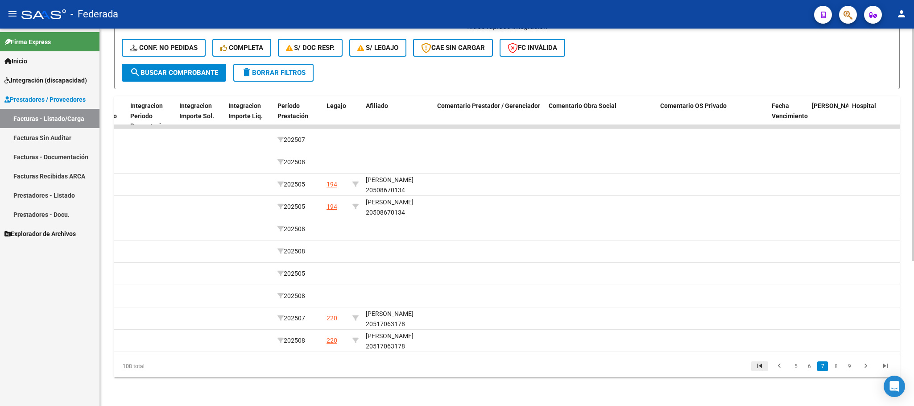
click at [761, 367] on icon "go to first page" at bounding box center [760, 367] width 12 height 11
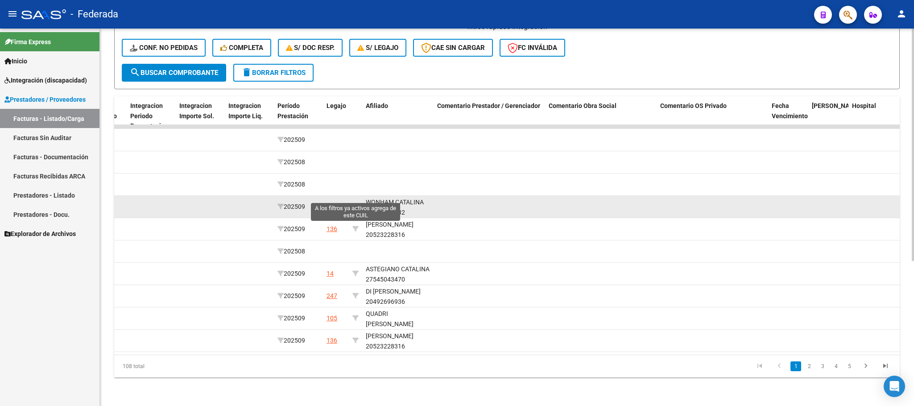
click at [354, 203] on icon at bounding box center [355, 206] width 6 height 6
type input "27525343532"
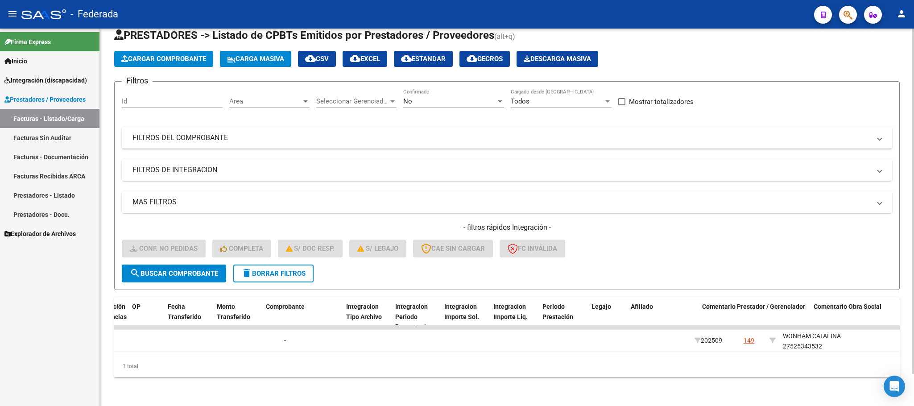
scroll to position [0, 901]
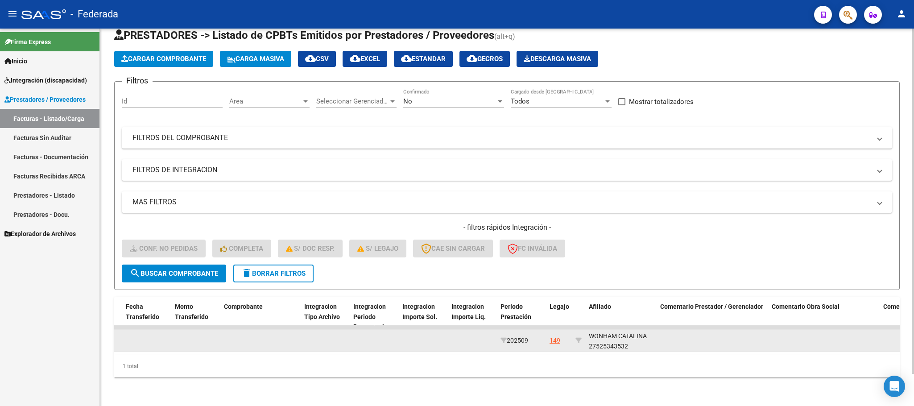
click at [608, 334] on div "WONHAM CATALINA 27525343532" at bounding box center [621, 341] width 64 height 21
click at [610, 334] on div "WONHAM CATALINA 27525343532" at bounding box center [621, 341] width 64 height 21
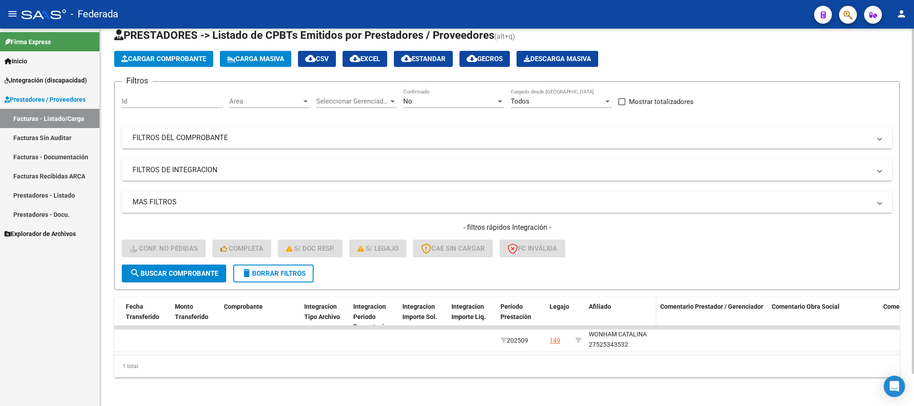
copy div "27525343532"
click at [589, 406] on div "Video tutorial PRESTADORES -> Listado de CPBTs Emitidos por Prestadores / Prove…" at bounding box center [507, 205] width 814 height 402
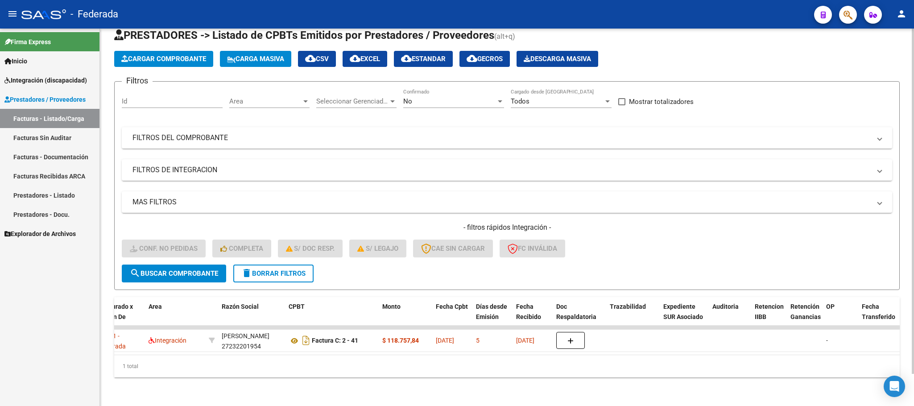
scroll to position [0, 0]
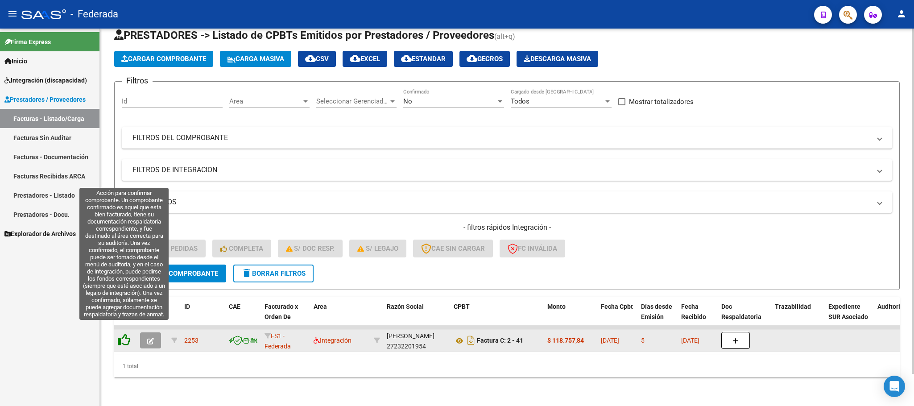
click at [126, 334] on icon at bounding box center [124, 340] width 12 height 12
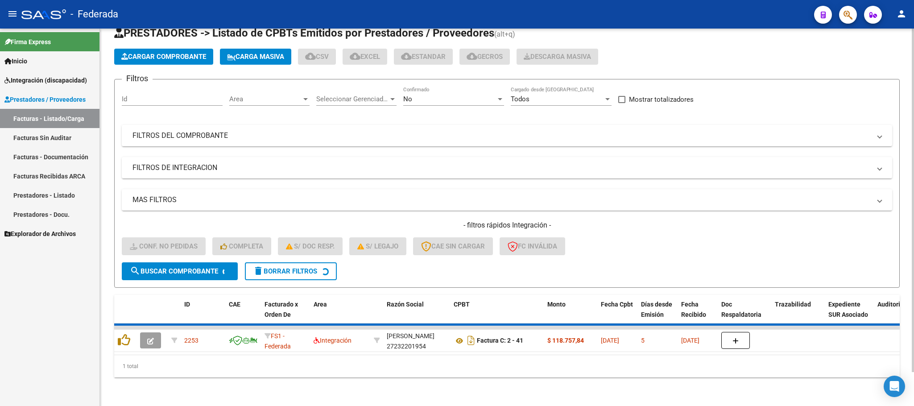
scroll to position [17, 0]
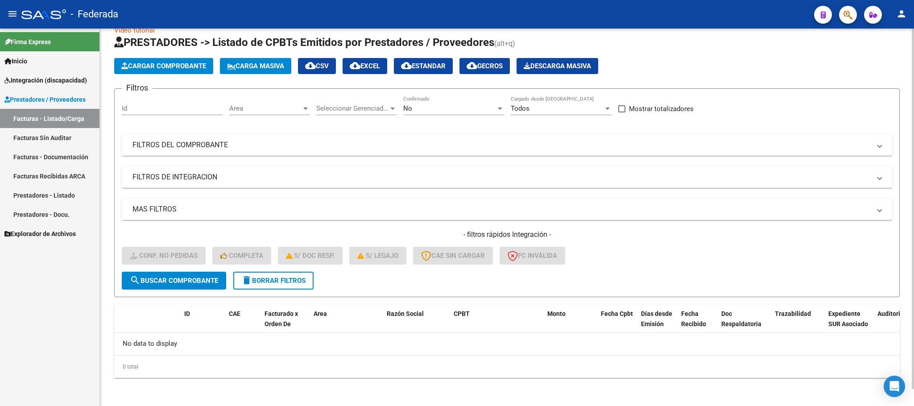
click at [265, 277] on span "delete Borrar Filtros" at bounding box center [273, 281] width 64 height 8
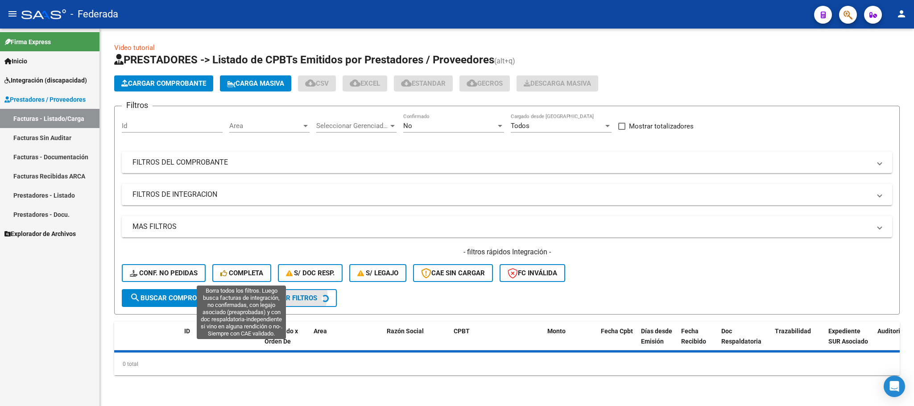
scroll to position [0, 0]
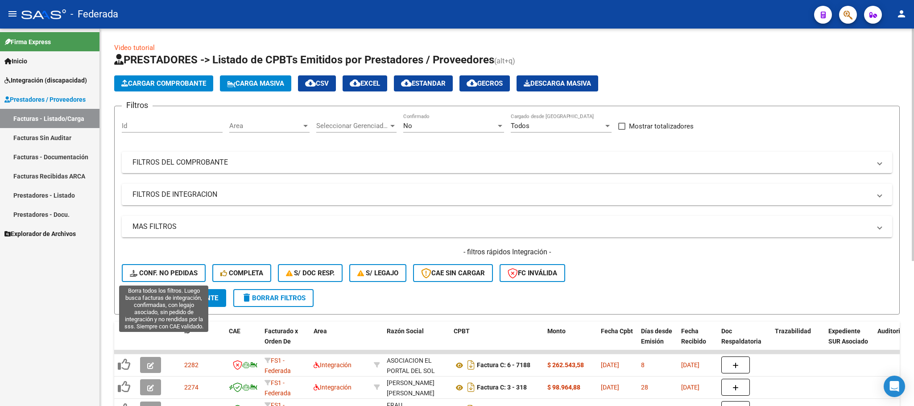
click at [158, 265] on button "Conf. no pedidas" at bounding box center [164, 273] width 84 height 18
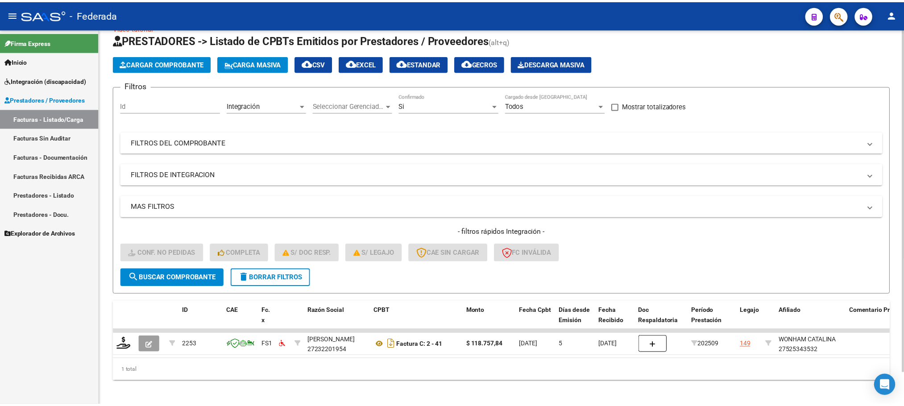
scroll to position [35, 0]
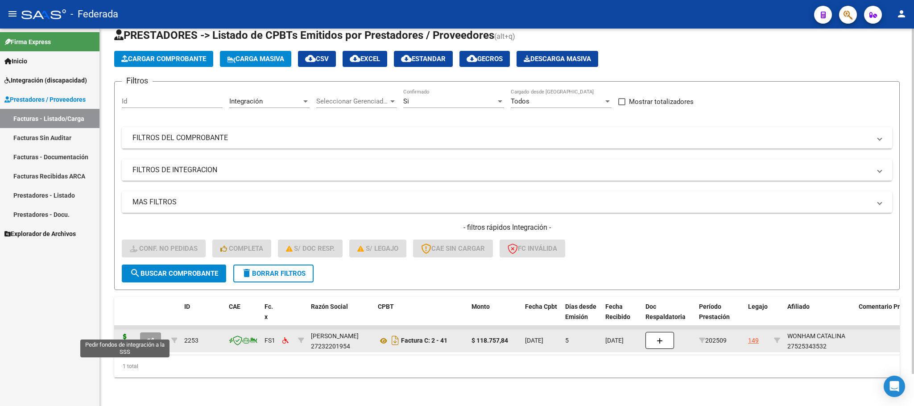
click at [123, 334] on icon at bounding box center [125, 340] width 14 height 12
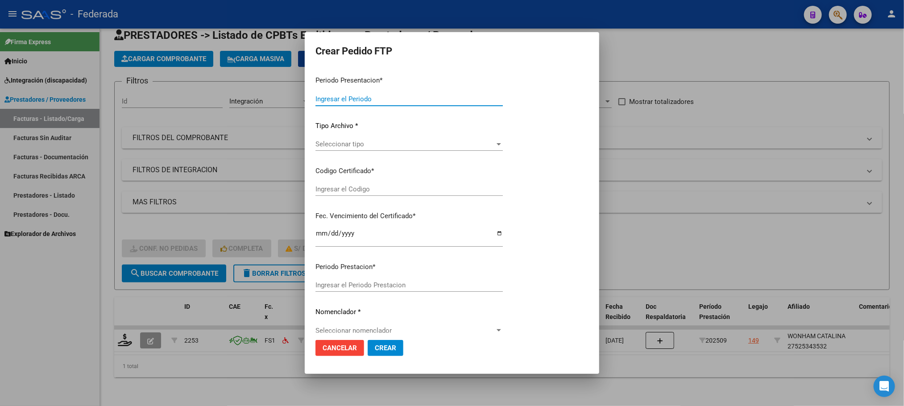
type input "202509"
type input "$ 118.757,84"
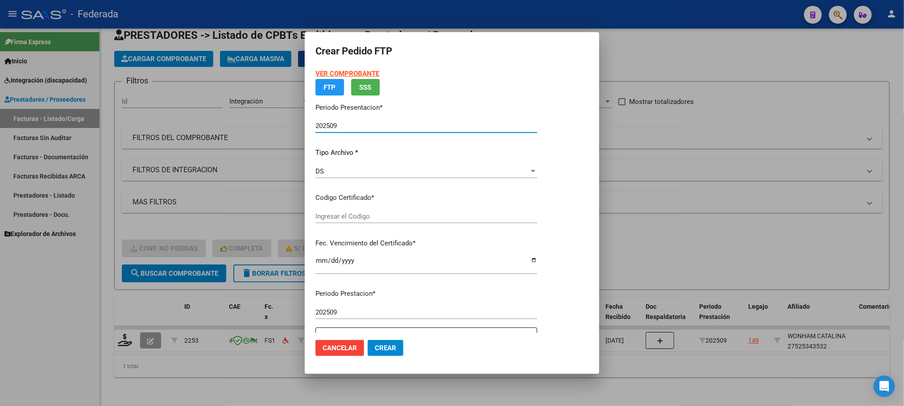
type input "ARG01000525343532022101120261011RIO146"
type input "2026-10-11"
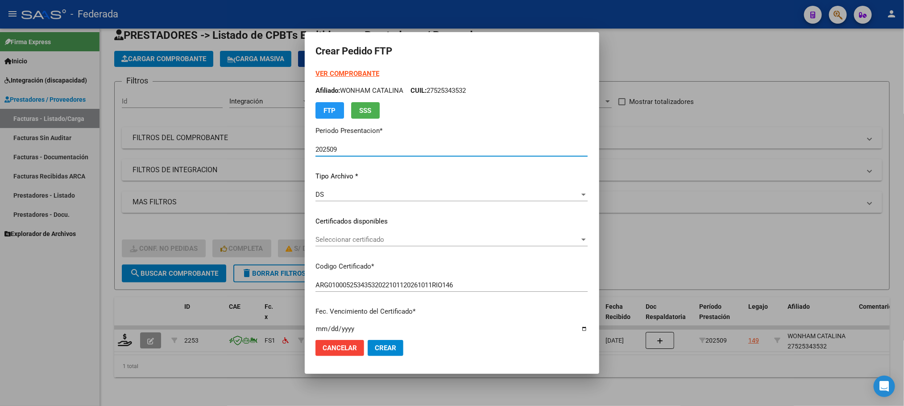
scroll to position [67, 0]
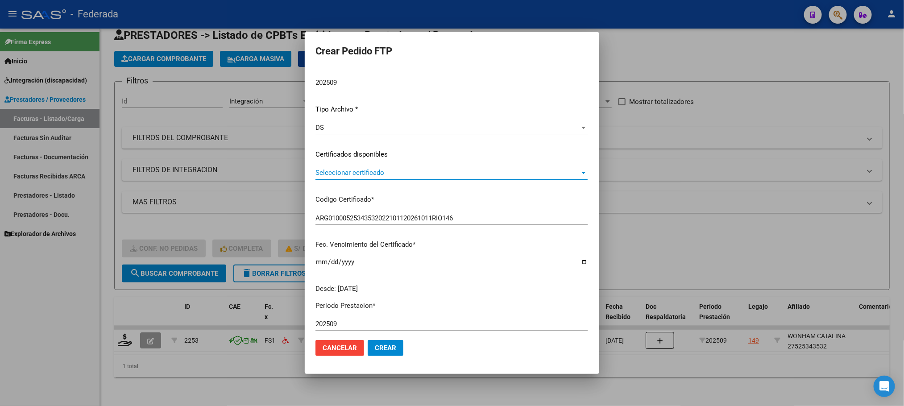
click at [334, 169] on span "Seleccionar certificado" at bounding box center [447, 173] width 264 height 8
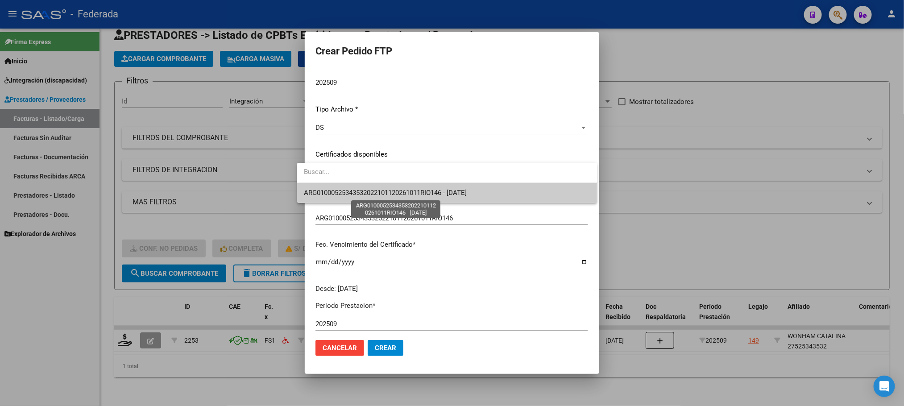
click at [334, 199] on span "ARG01000525343532022101120261011RIO146 - 2026-10-11" at bounding box center [447, 193] width 286 height 20
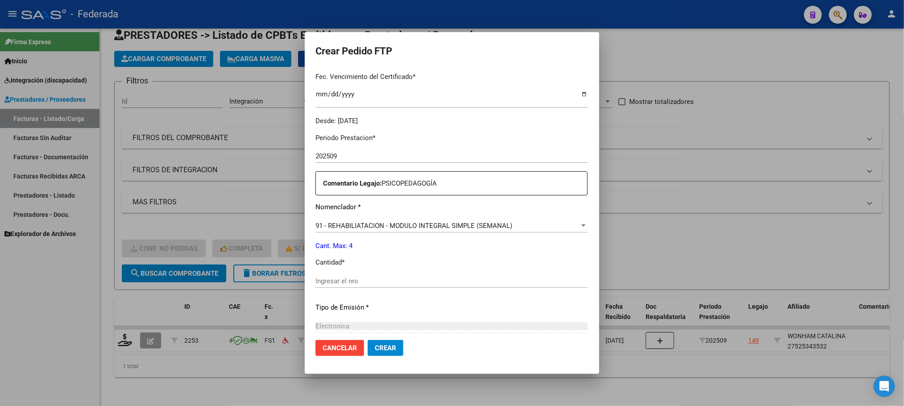
scroll to position [268, 0]
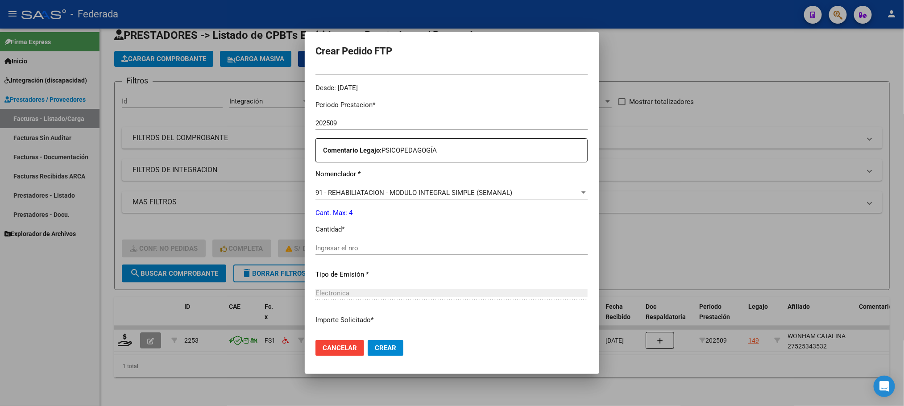
click at [329, 243] on div "Ingresar el nro" at bounding box center [451, 247] width 272 height 13
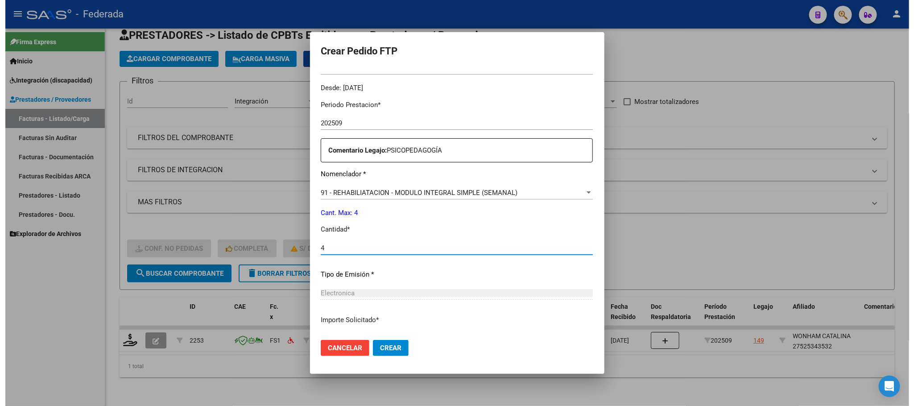
scroll to position [333, 0]
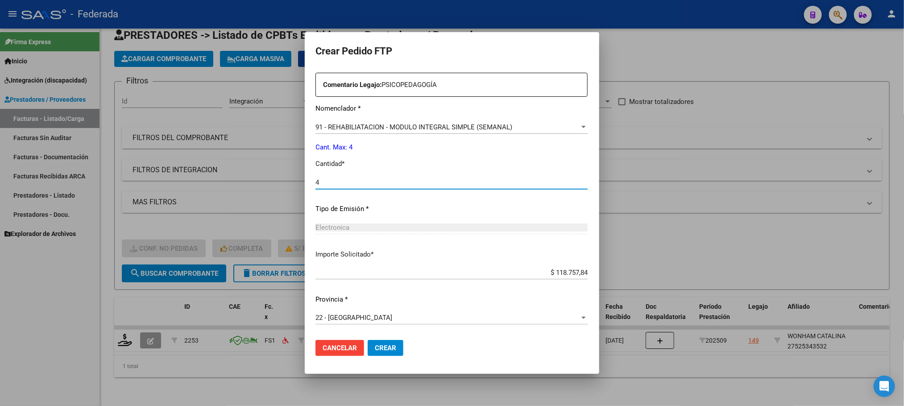
type input "4"
click at [375, 344] on span "Crear" at bounding box center [385, 348] width 21 height 8
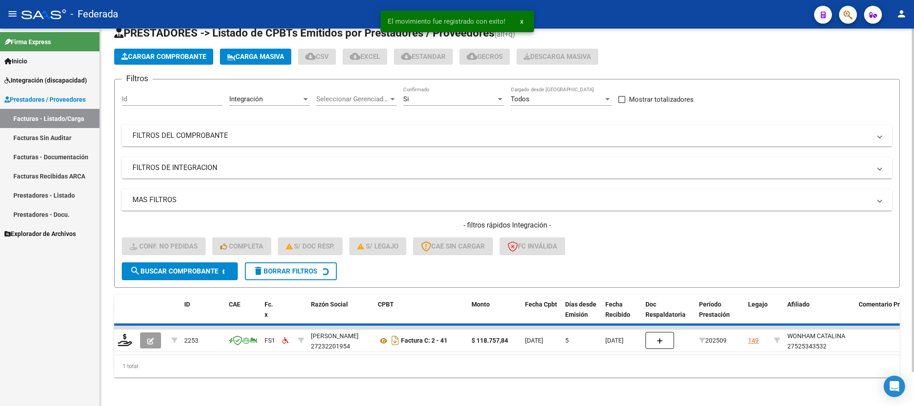
scroll to position [17, 0]
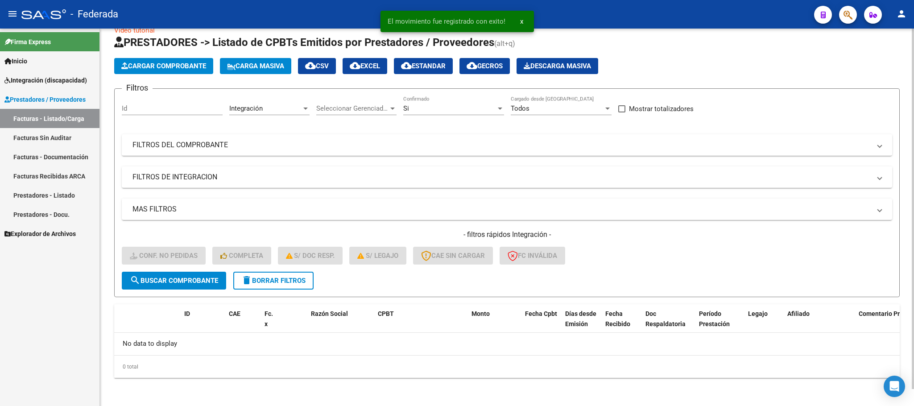
click at [286, 278] on span "delete Borrar Filtros" at bounding box center [273, 281] width 64 height 8
